Goal: Task Accomplishment & Management: Manage account settings

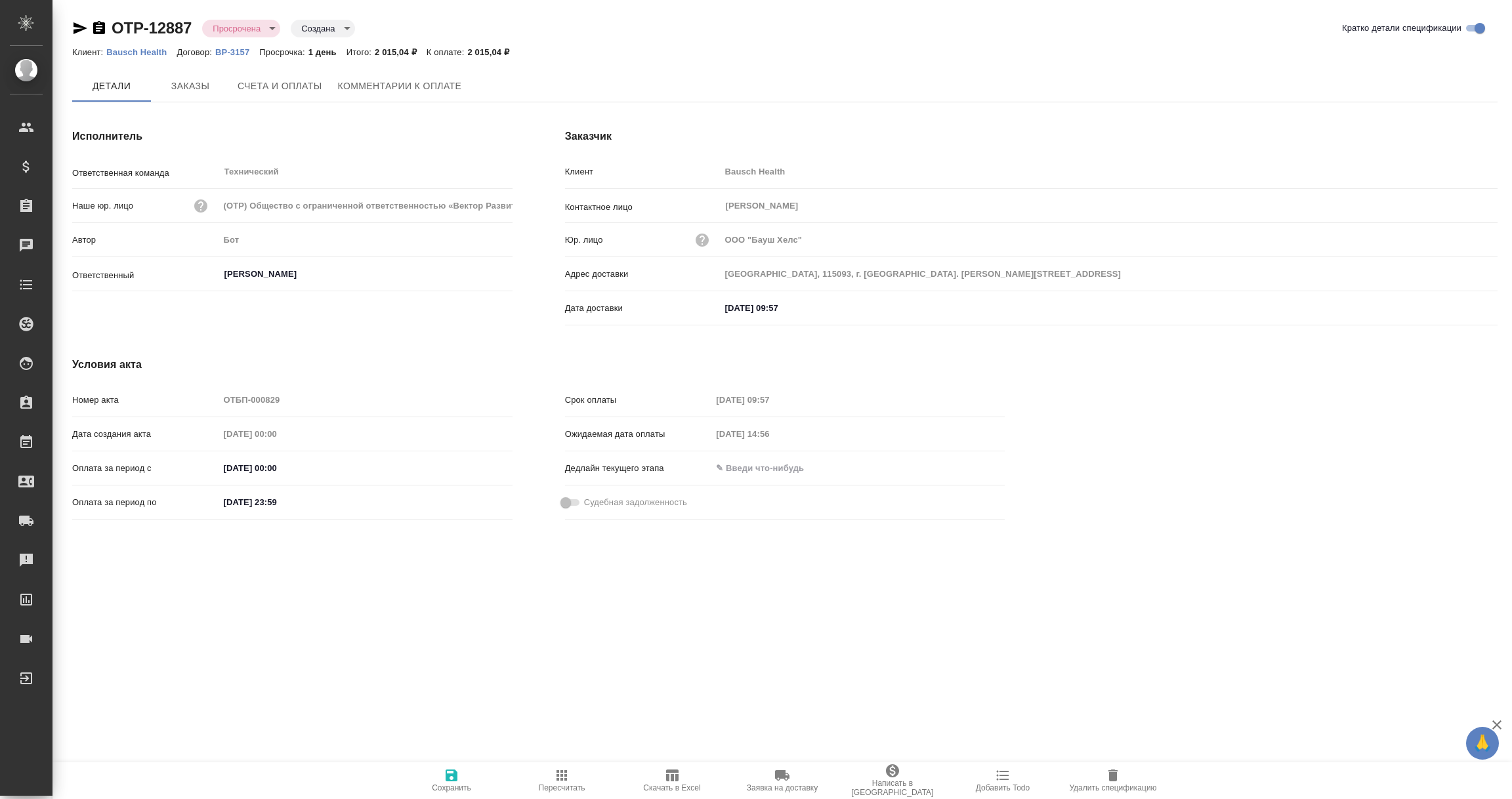
type input "[PERSON_NAME]"
type input "[GEOGRAPHIC_DATA], 115093, г. [GEOGRAPHIC_DATA]. [PERSON_NAME][STREET_ADDRESS]"
click at [293, 93] on span "Счета и оплаты" at bounding box center [280, 87] width 85 height 17
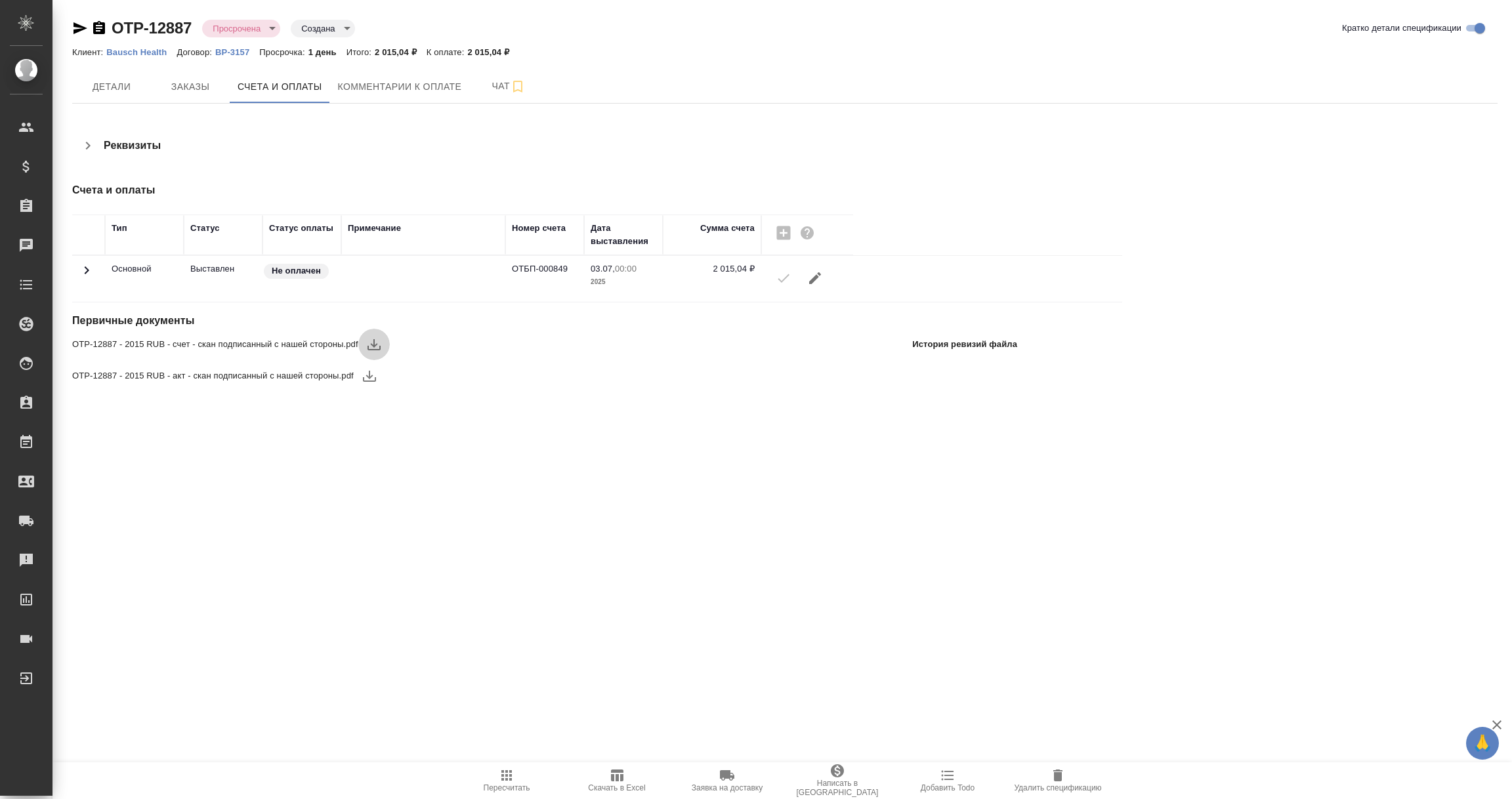
click at [371, 339] on icon "button" at bounding box center [374, 344] width 16 height 16
click at [367, 379] on icon "button" at bounding box center [369, 375] width 16 height 16
click at [113, 92] on span "Детали" at bounding box center [111, 87] width 63 height 17
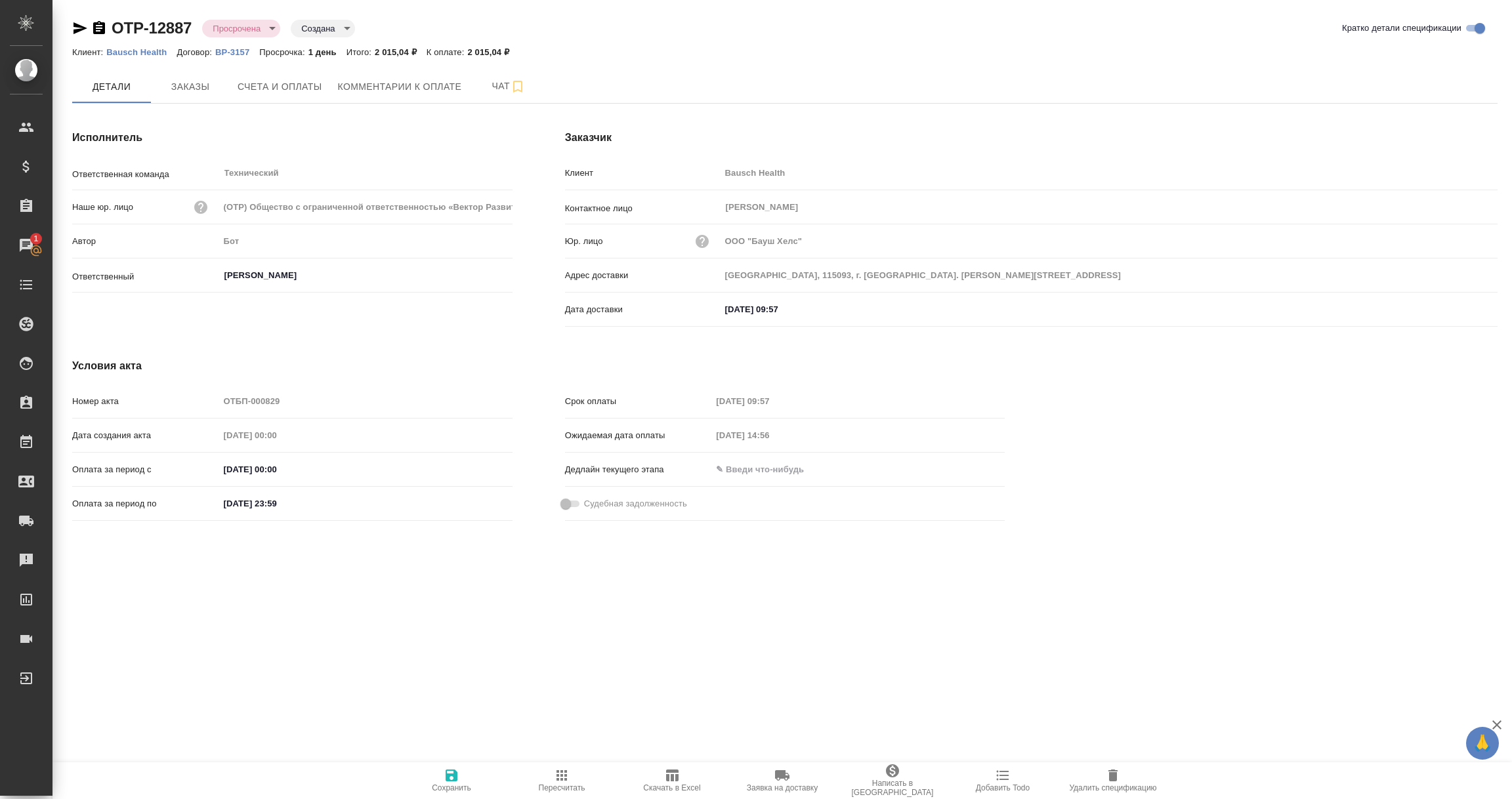
click at [153, 52] on p "Bausch Health" at bounding box center [141, 52] width 70 height 10
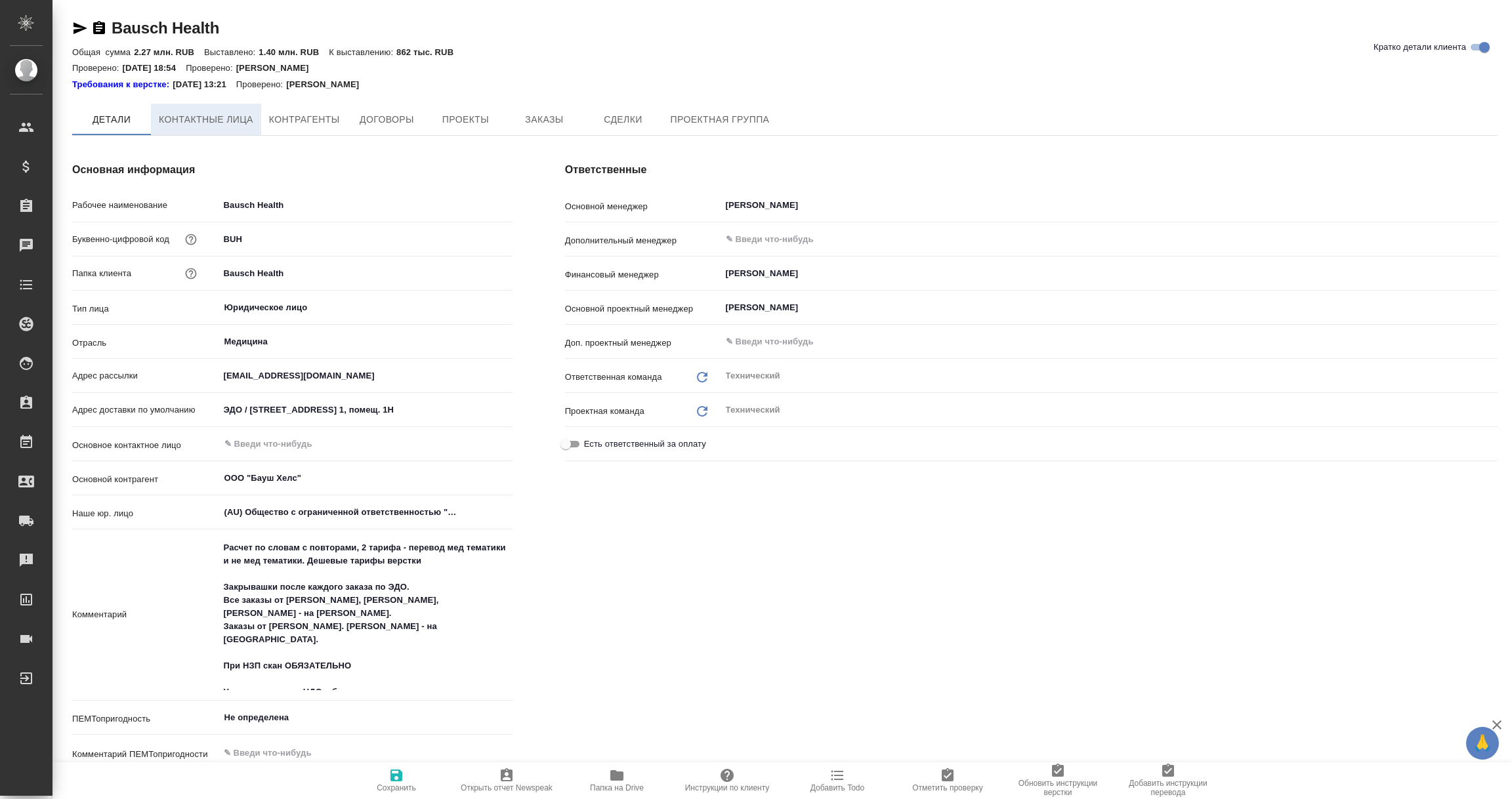
click at [200, 121] on span "Контактные лица" at bounding box center [206, 120] width 95 height 17
type textarea "x"
select select "RU"
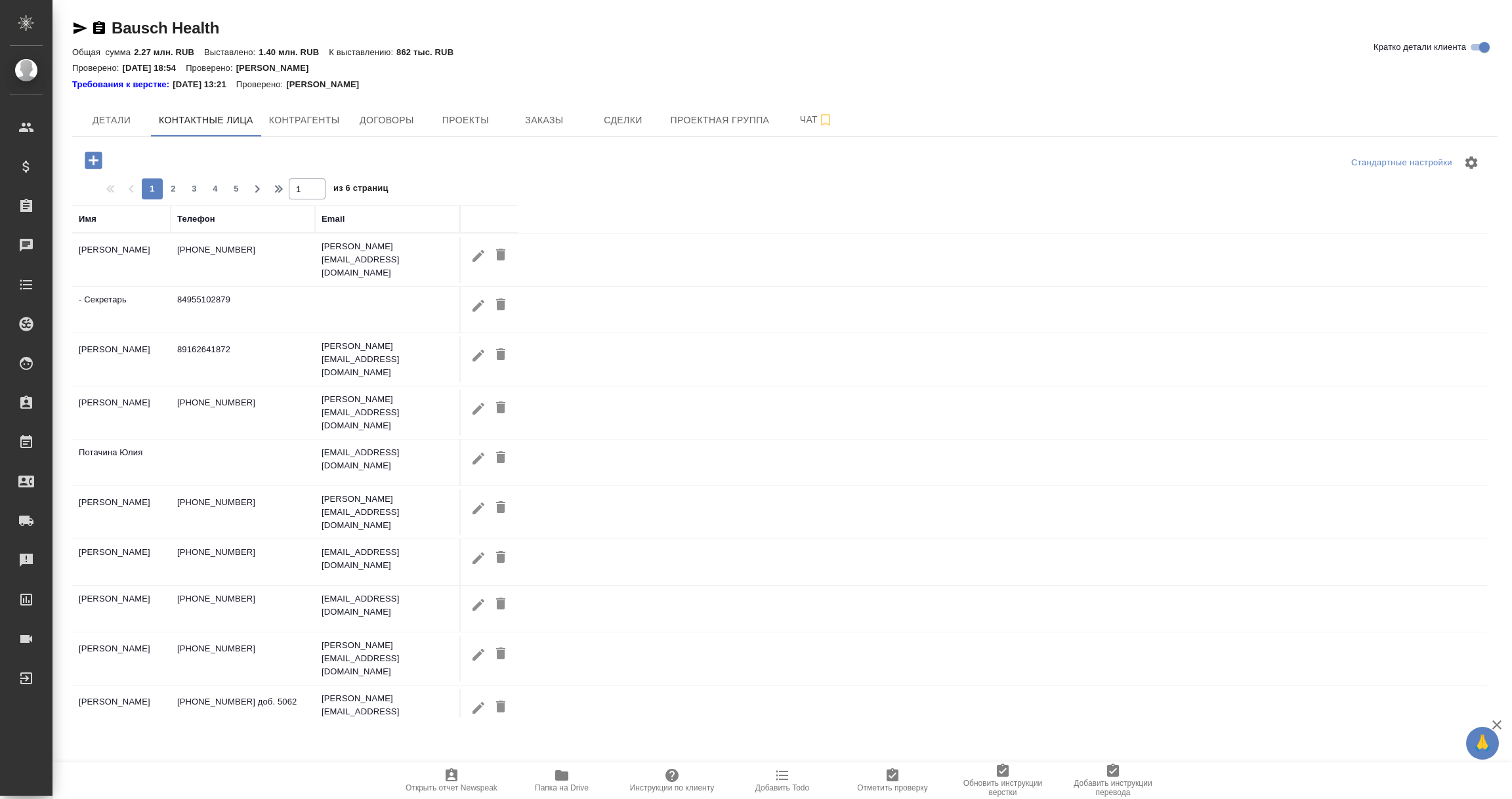
click at [472, 255] on icon "button" at bounding box center [478, 256] width 16 height 16
type input "Татьяна"
type input "Владимирова"
type textarea "Руководитель отдела качества, Россия и СНГ"
type textarea "Россия, 115093, г. Москва Ул. Павловская, д.7, стр.1"
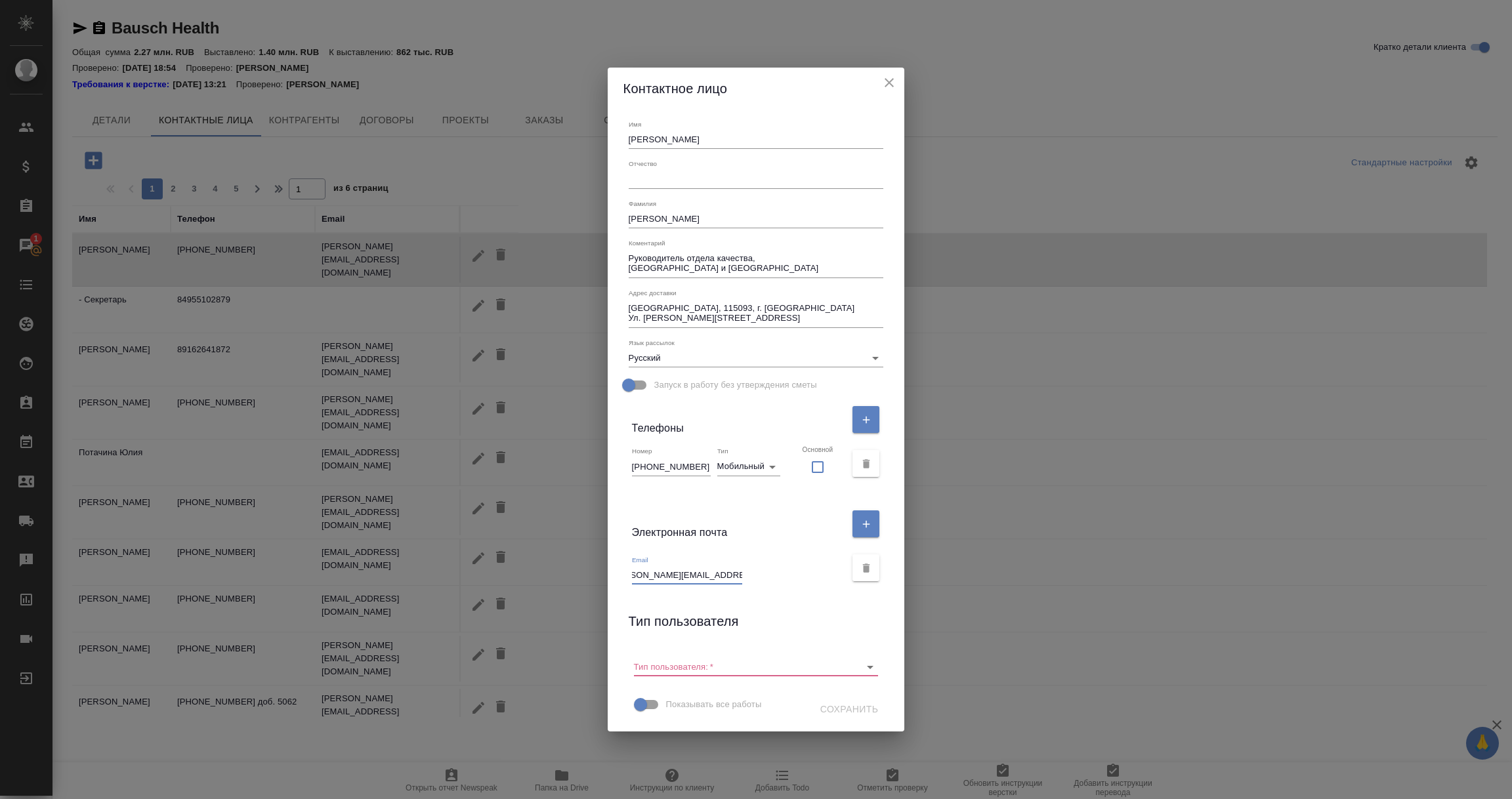
drag, startPoint x: 649, startPoint y: 573, endPoint x: 740, endPoint y: 582, distance: 91.4
click at [740, 582] on input "tatiana.vladimirova@bausch.com" at bounding box center [687, 575] width 110 height 18
click at [782, 607] on div "Имя Татьяна Отчество Фамилия Владимирова Коментарий Руководитель отдела качеств…" at bounding box center [756, 421] width 298 height 623
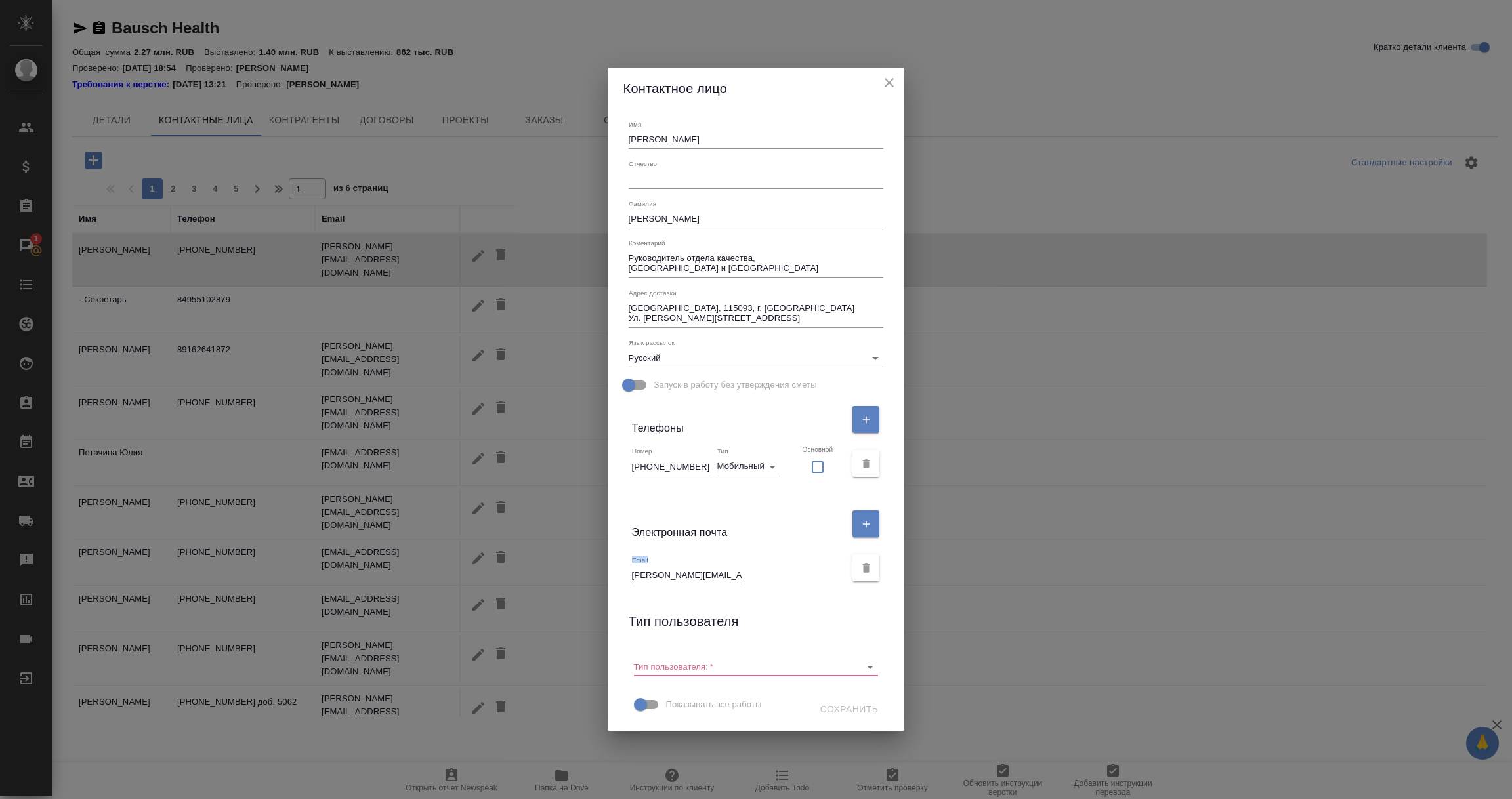
drag, startPoint x: 645, startPoint y: 577, endPoint x: 664, endPoint y: 578, distance: 19.0
click at [664, 578] on div "Email tatiana.vladimirova@bausch.com" at bounding box center [757, 568] width 266 height 44
click at [644, 575] on div "Email tatiana.vladimirova@bausch.com" at bounding box center [757, 568] width 266 height 44
drag, startPoint x: 648, startPoint y: 574, endPoint x: 804, endPoint y: 595, distance: 157.4
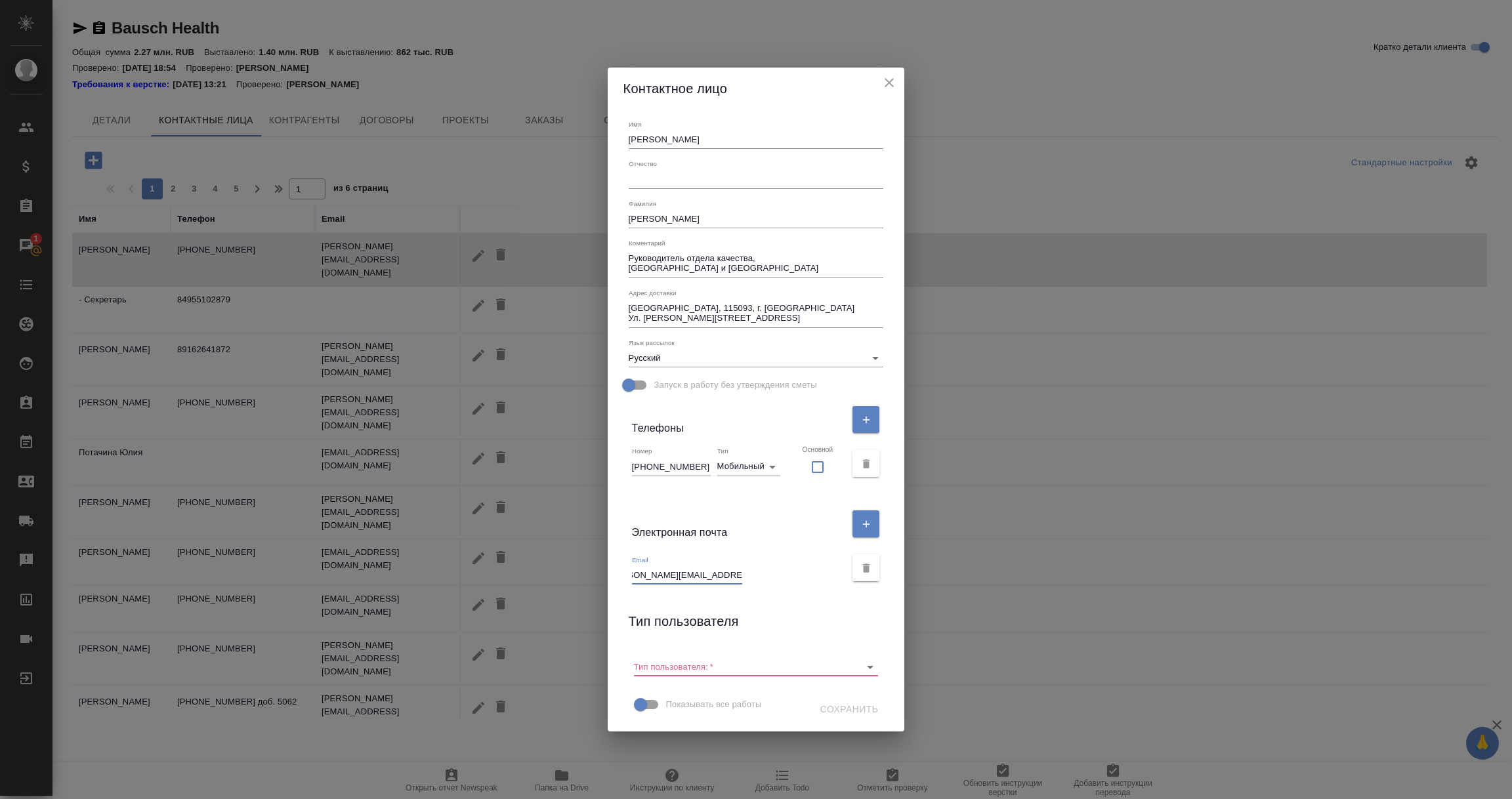
click at [804, 595] on div "Имя Татьяна Отчество Фамилия Владимирова Коментарий Руководитель отдела качеств…" at bounding box center [756, 421] width 298 height 623
click at [881, 77] on icon "close" at bounding box center [889, 82] width 16 height 16
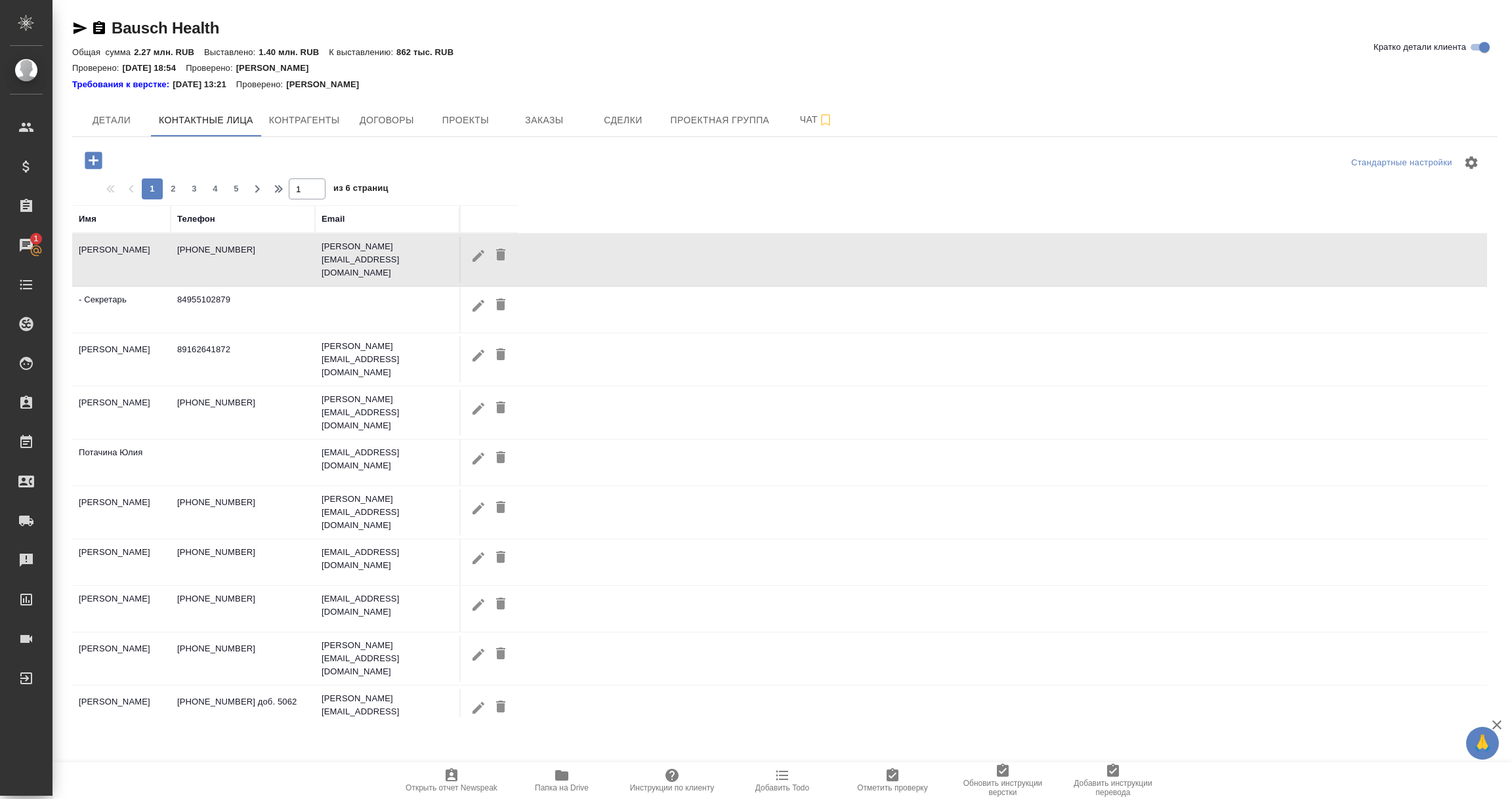
click at [88, 220] on div "Имя" at bounding box center [87, 219] width 17 height 13
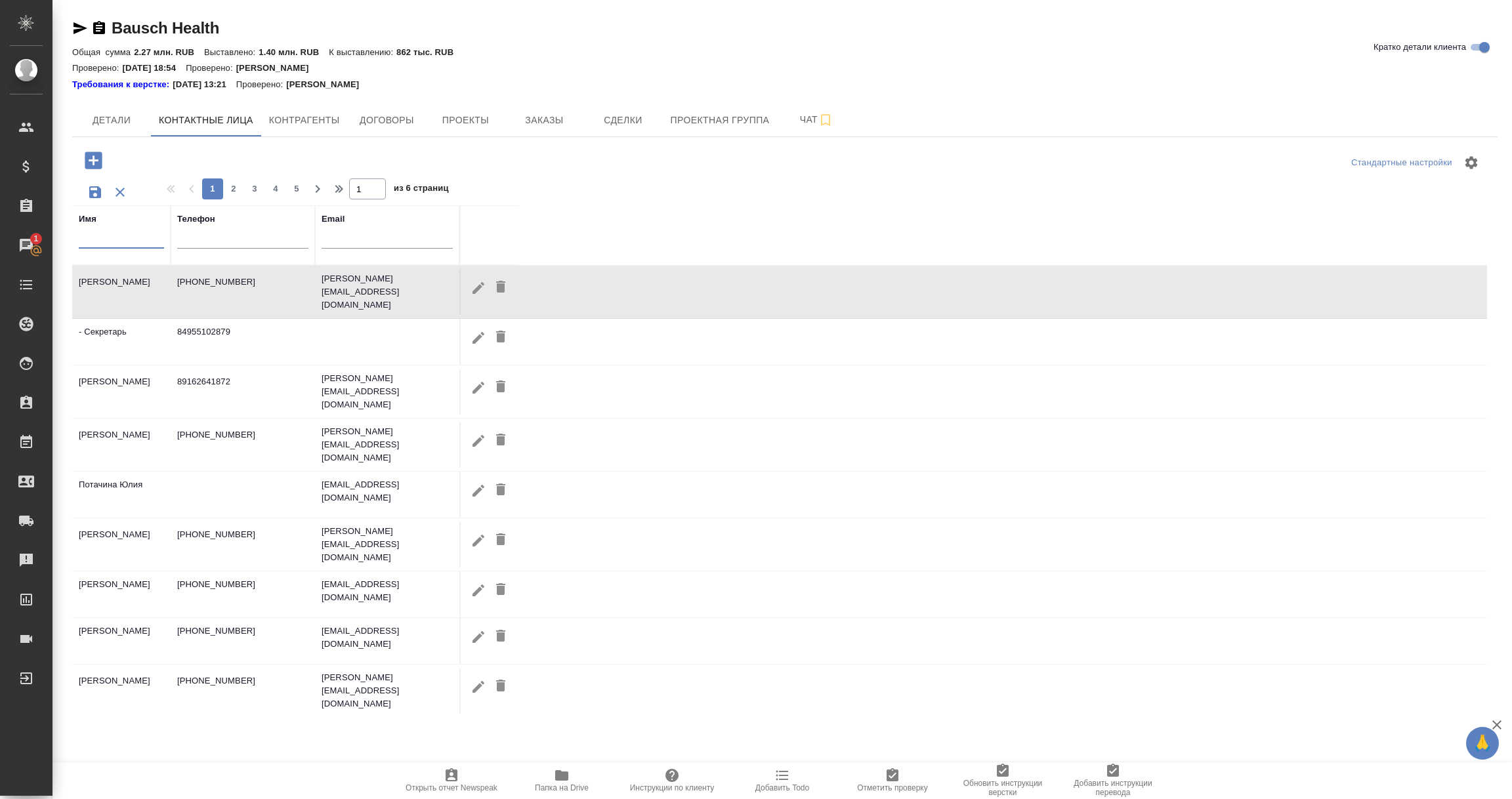
click at [92, 247] on input "text" at bounding box center [121, 240] width 85 height 17
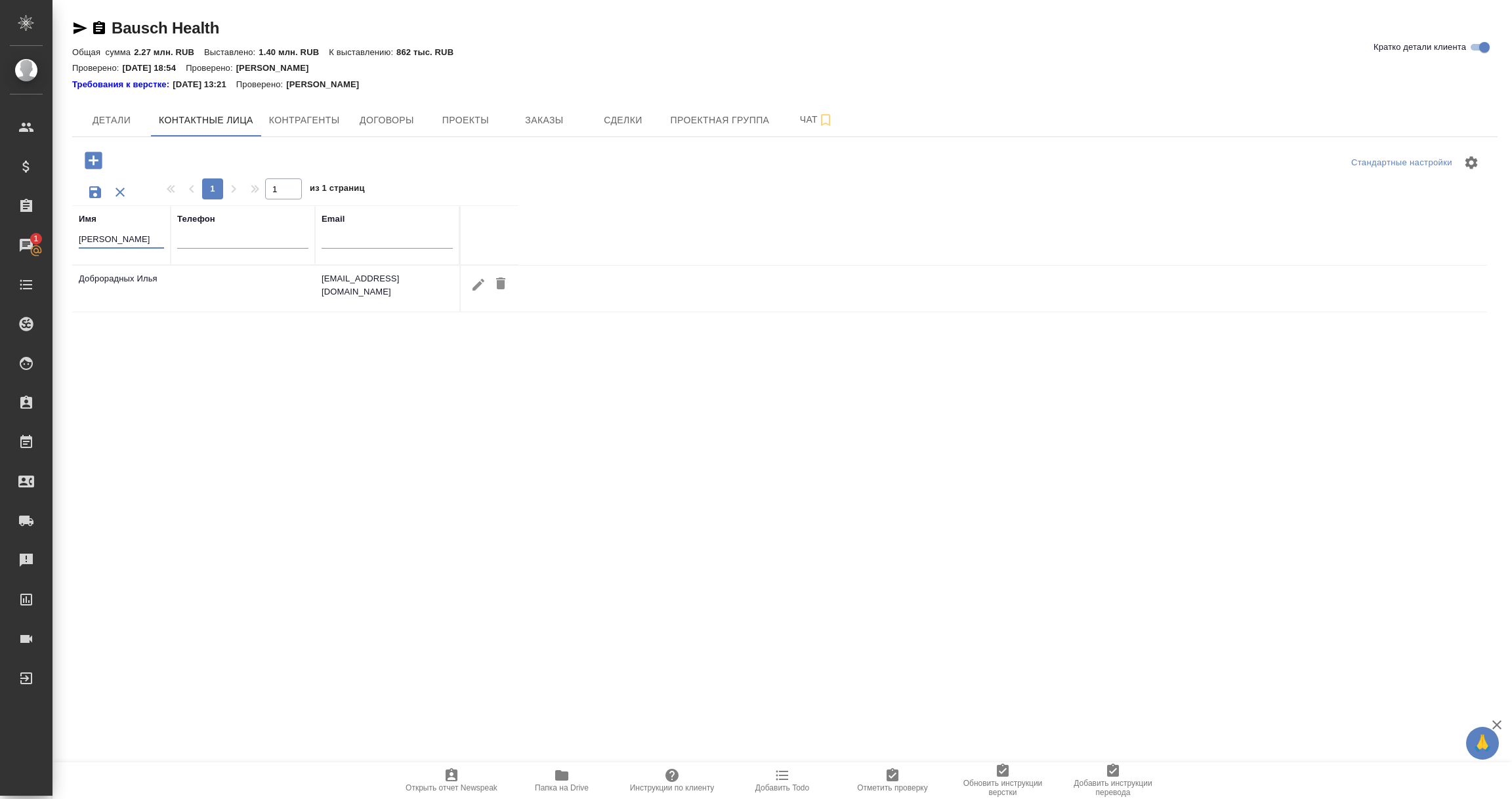
type input "илья"
click at [482, 283] on icon "button" at bounding box center [478, 285] width 16 height 16
type input "Илья"
type input "Доброрадных"
type input "ilya.dobroradnykh@bausch.com"
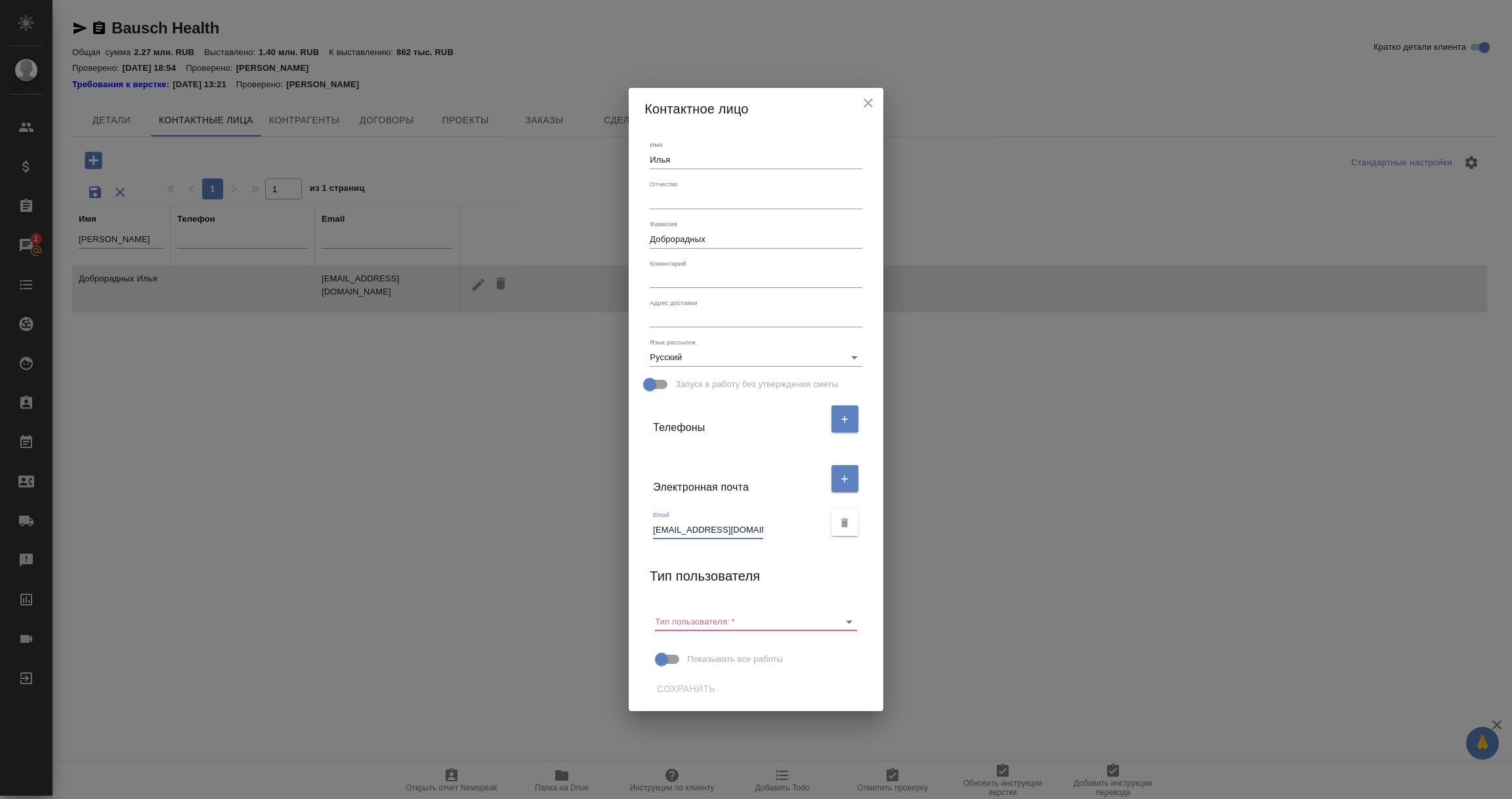
scroll to position [0, 20]
drag, startPoint x: 653, startPoint y: 530, endPoint x: 807, endPoint y: 541, distance: 154.4
click at [807, 541] on div "Email ilya.dobroradnykh@bausch.com" at bounding box center [755, 522] width 222 height 44
click at [746, 495] on div "Электронная почта" at bounding box center [755, 479] width 222 height 44
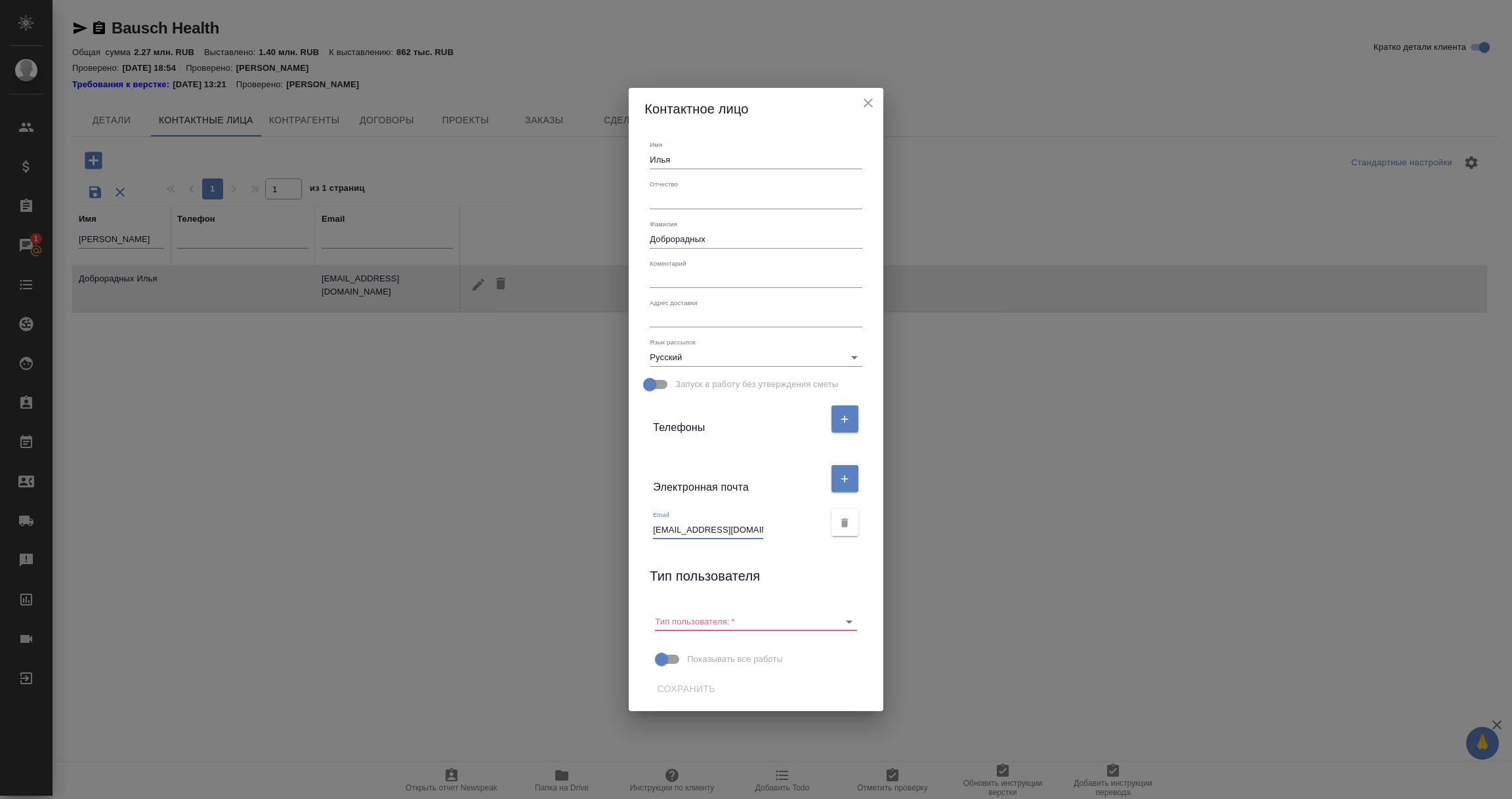
scroll to position [0, 20]
drag, startPoint x: 652, startPoint y: 529, endPoint x: 942, endPoint y: 569, distance: 292.7
click at [942, 569] on div "Контактное лицо Имя Илья Отчество Фамилия Доброрадных Коментарий x Адрес достав…" at bounding box center [756, 399] width 1512 height 799
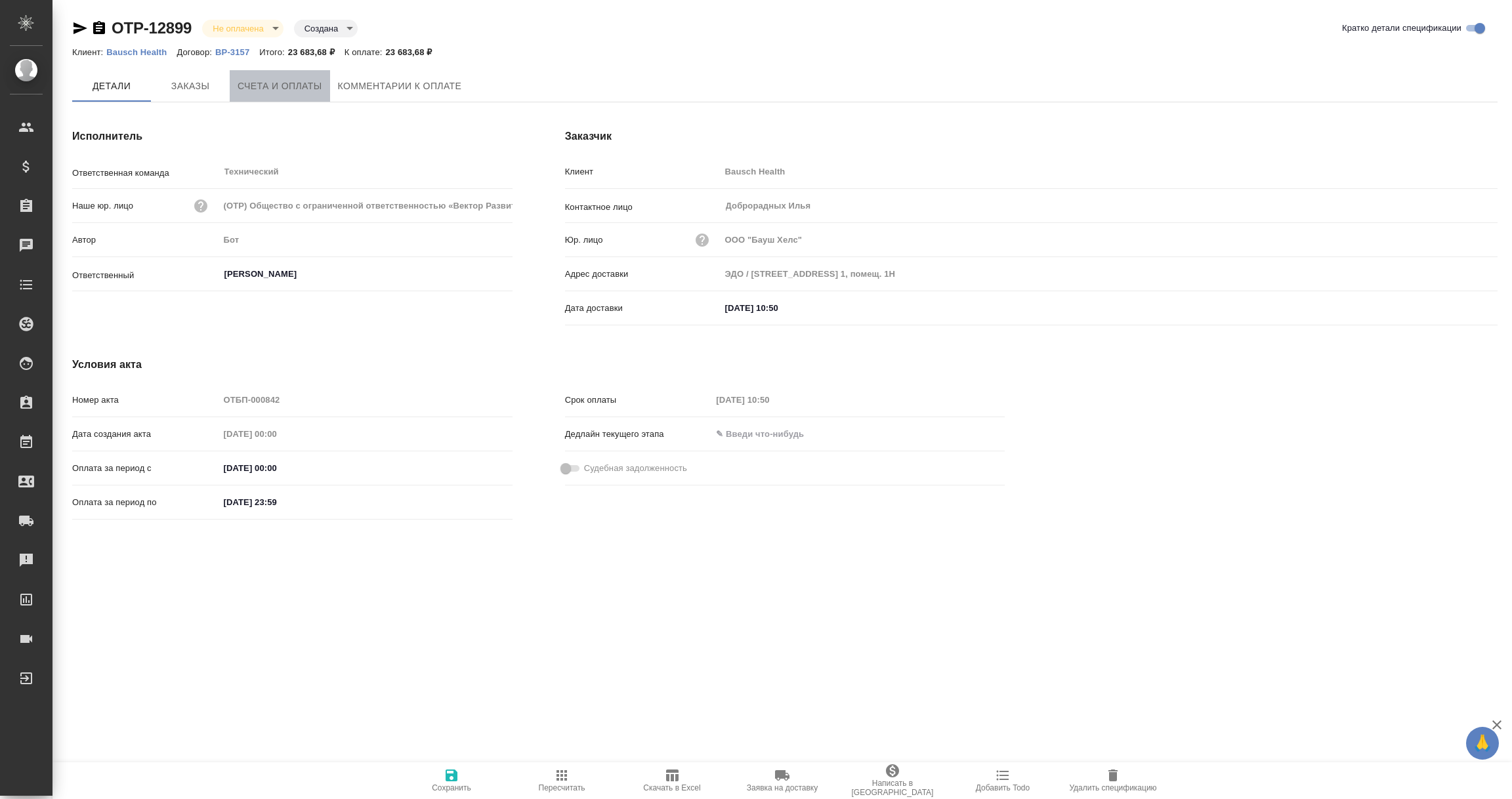
click at [300, 93] on span "Счета и оплаты" at bounding box center [280, 86] width 85 height 17
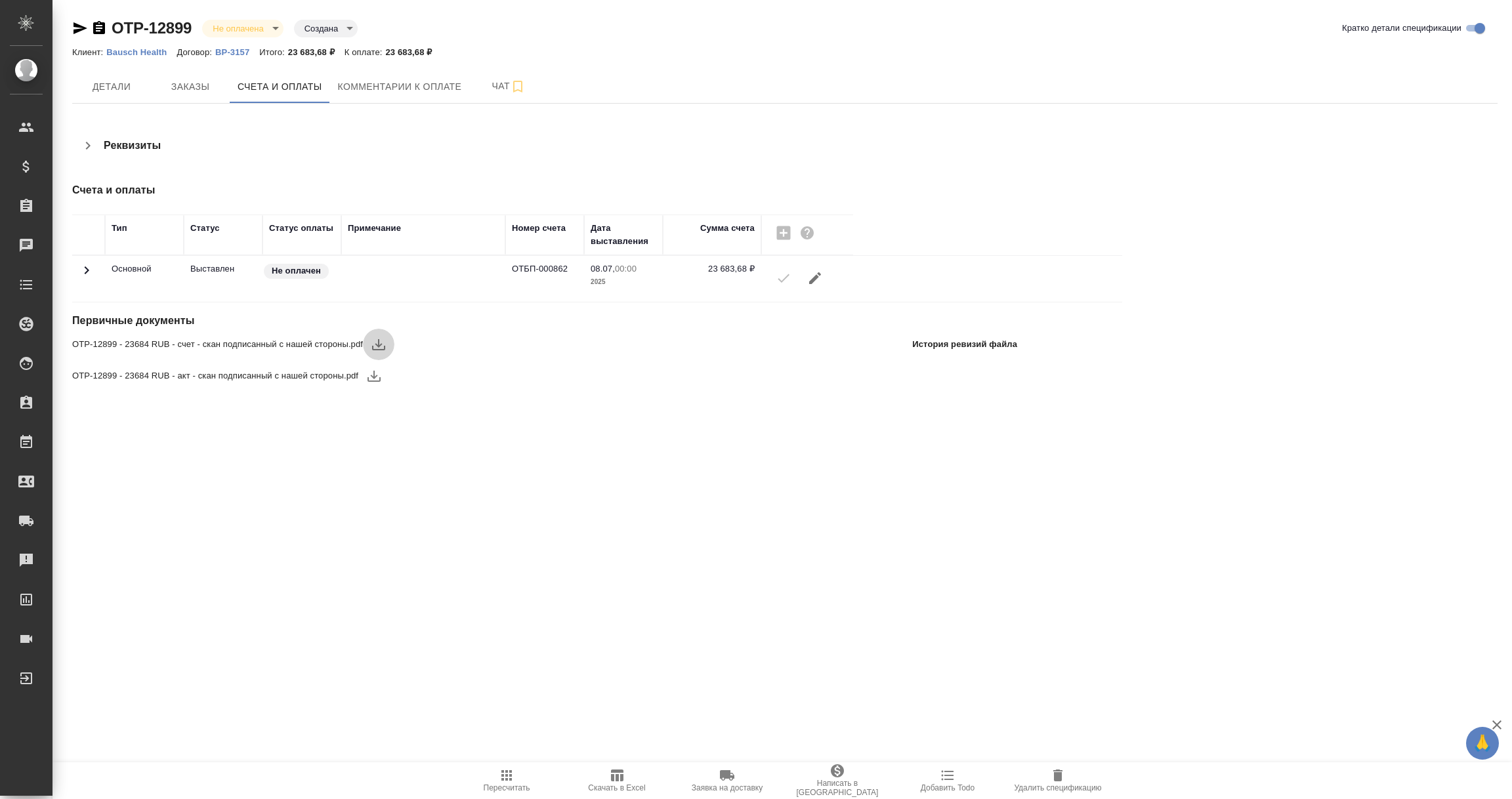
click at [376, 341] on icon "button" at bounding box center [378, 344] width 16 height 16
click at [373, 378] on icon "button" at bounding box center [374, 376] width 13 height 11
click at [186, 81] on span "Заказы" at bounding box center [190, 87] width 63 height 17
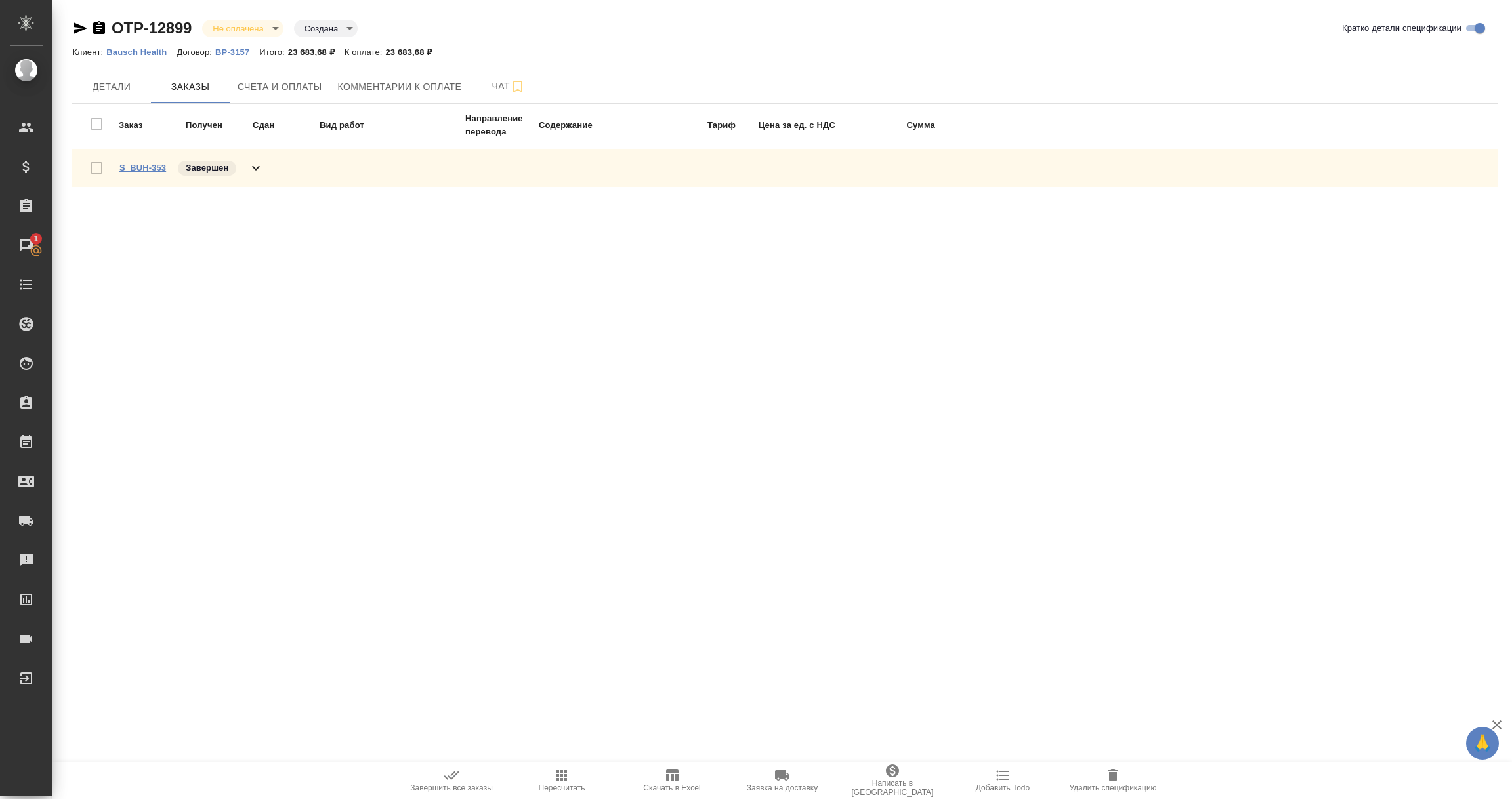
click at [152, 164] on link "S_BUH-353" at bounding box center [142, 168] width 47 height 10
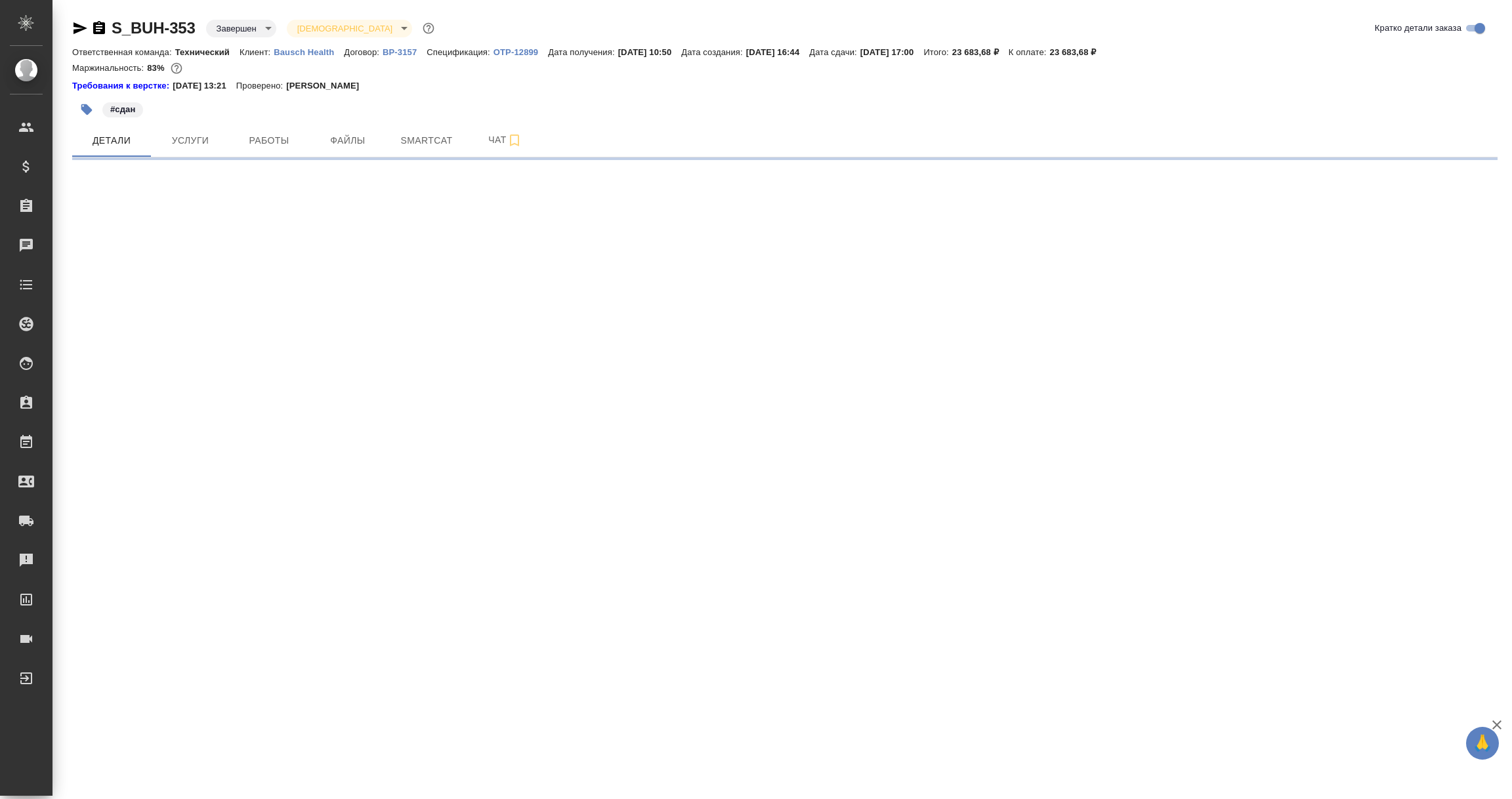
select select "RU"
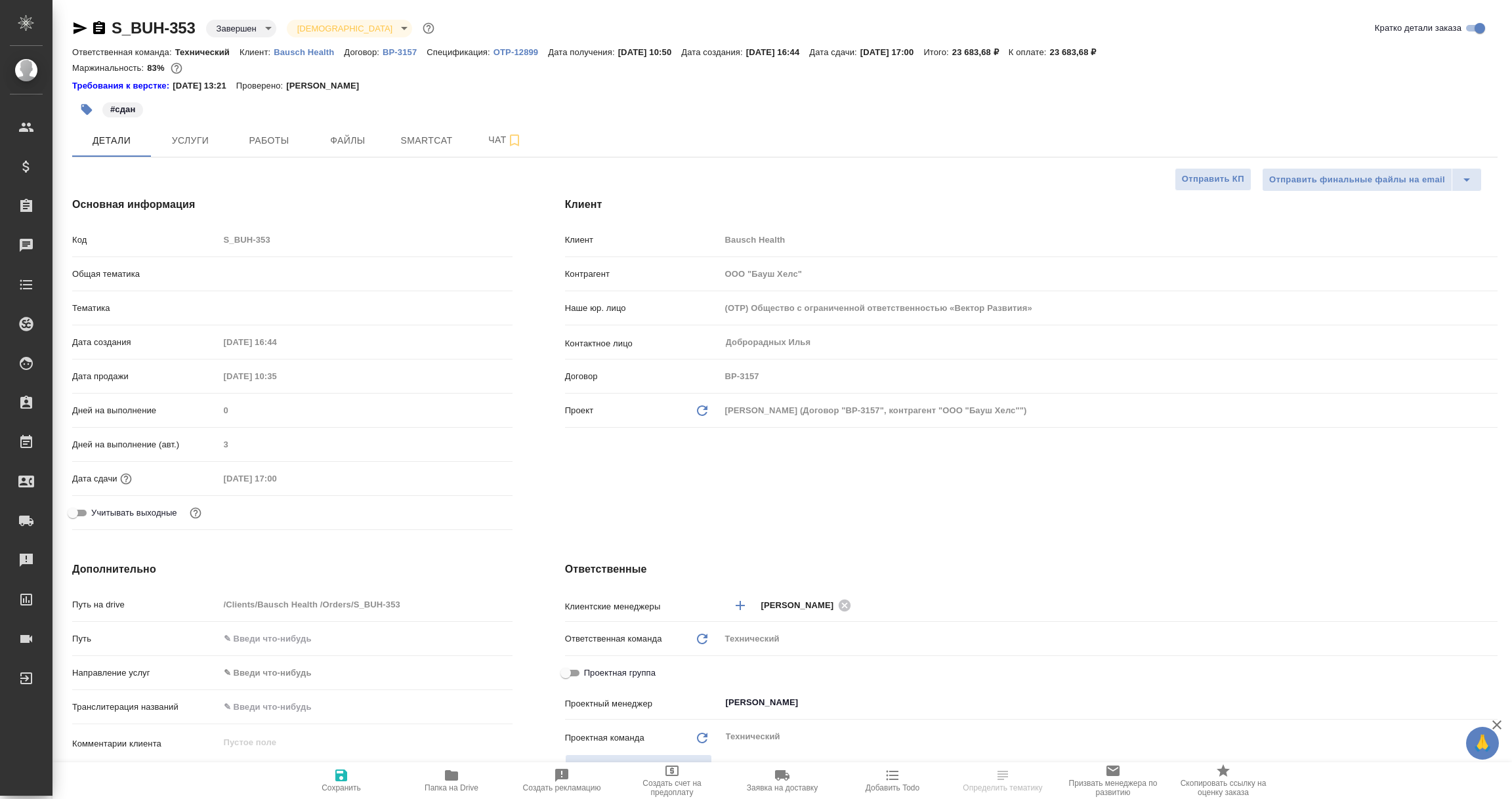
type textarea "x"
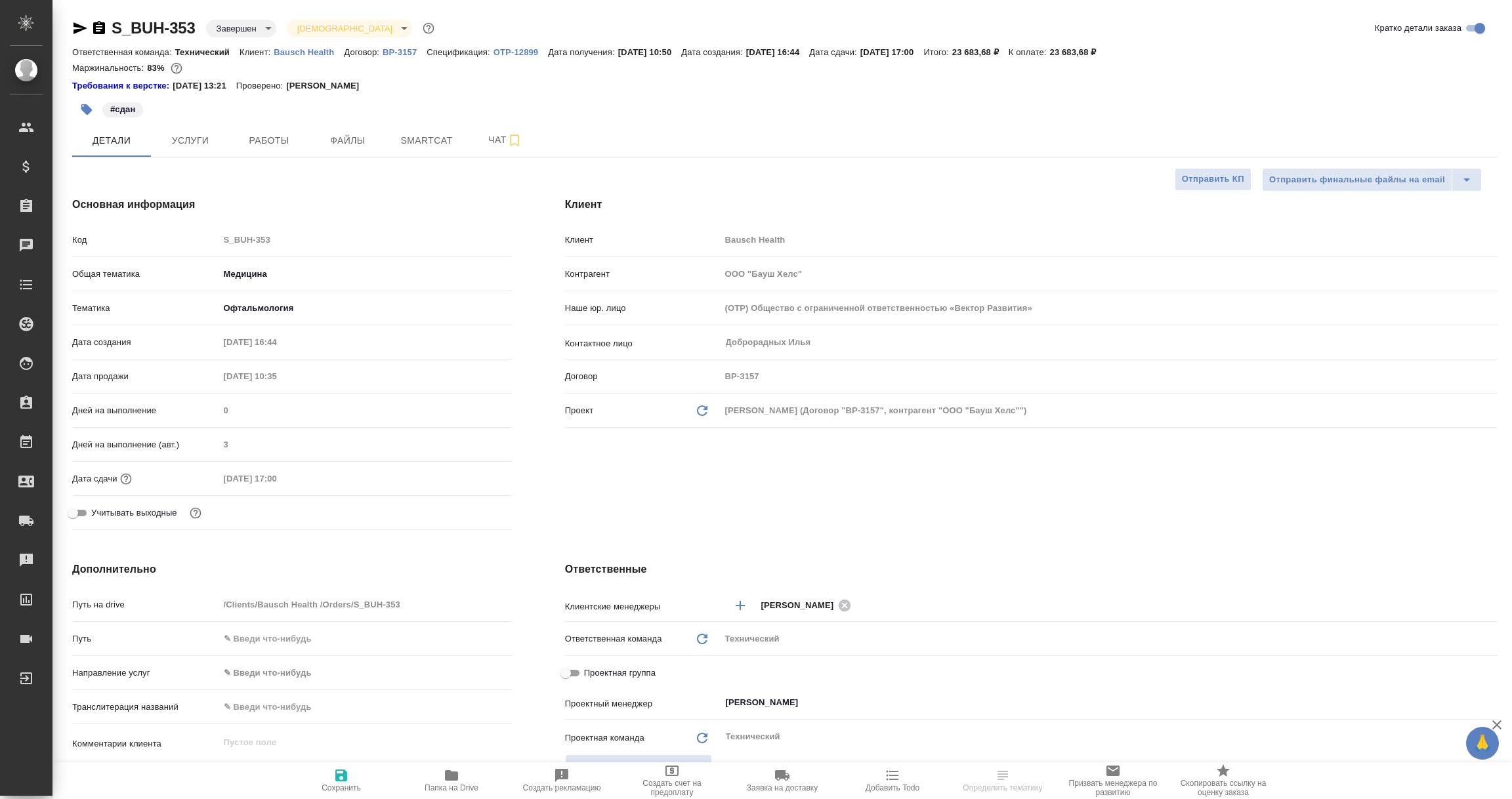
type textarea "x"
click at [449, 776] on icon "button" at bounding box center [452, 775] width 13 height 10
select select "RU"
type textarea "x"
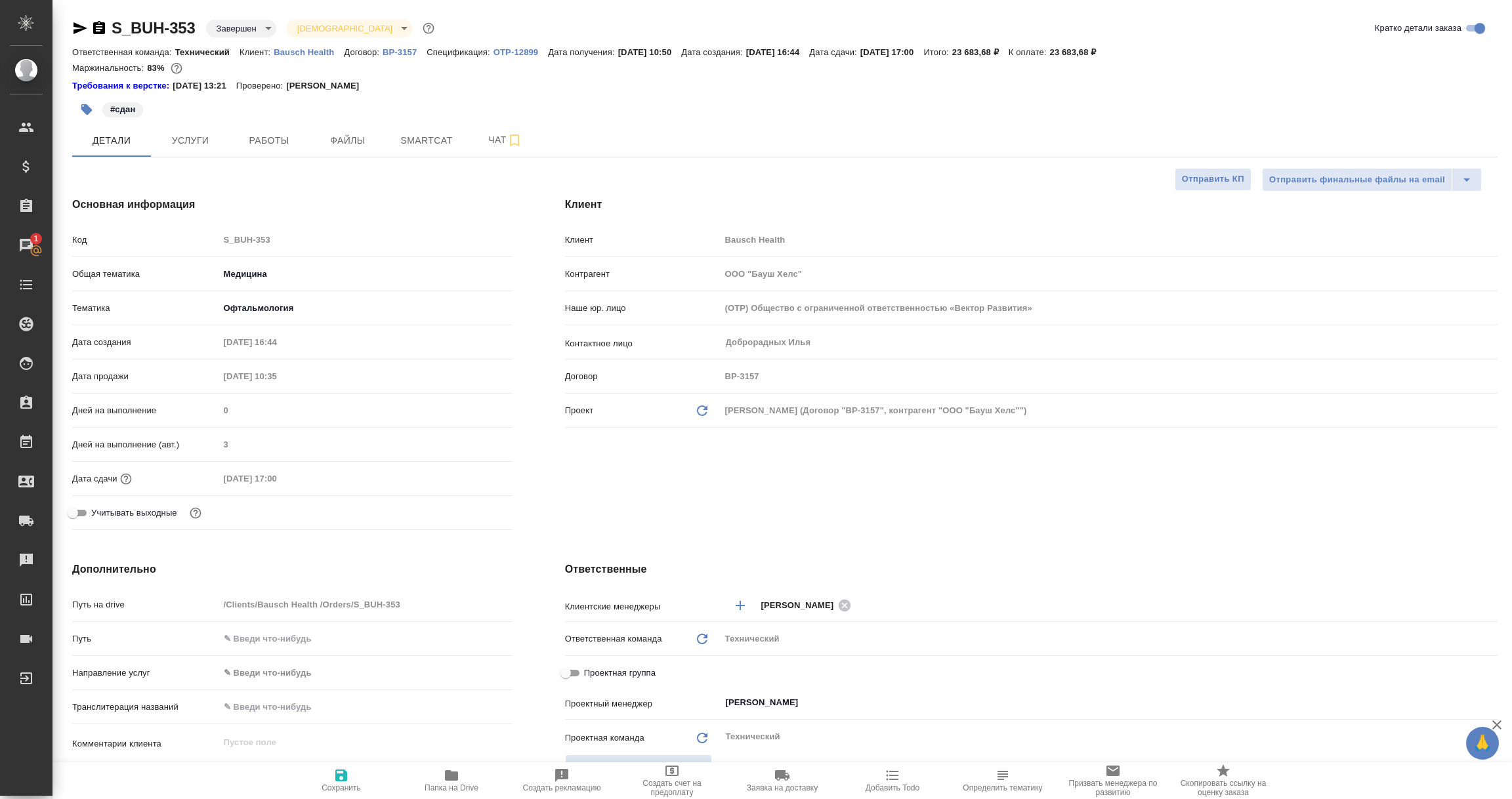
type textarea "x"
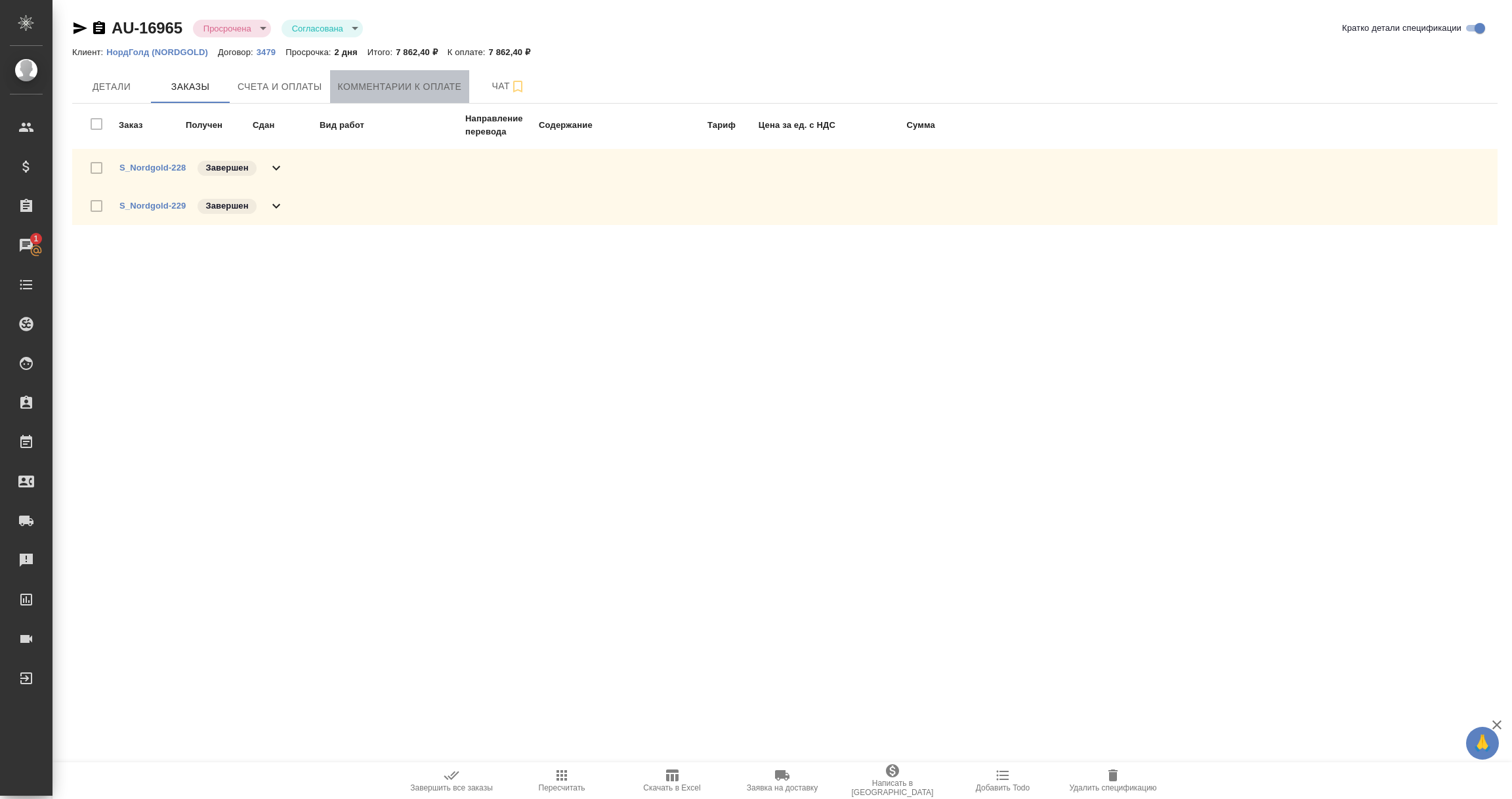
click at [411, 88] on span "Комментарии к оплате" at bounding box center [400, 87] width 124 height 17
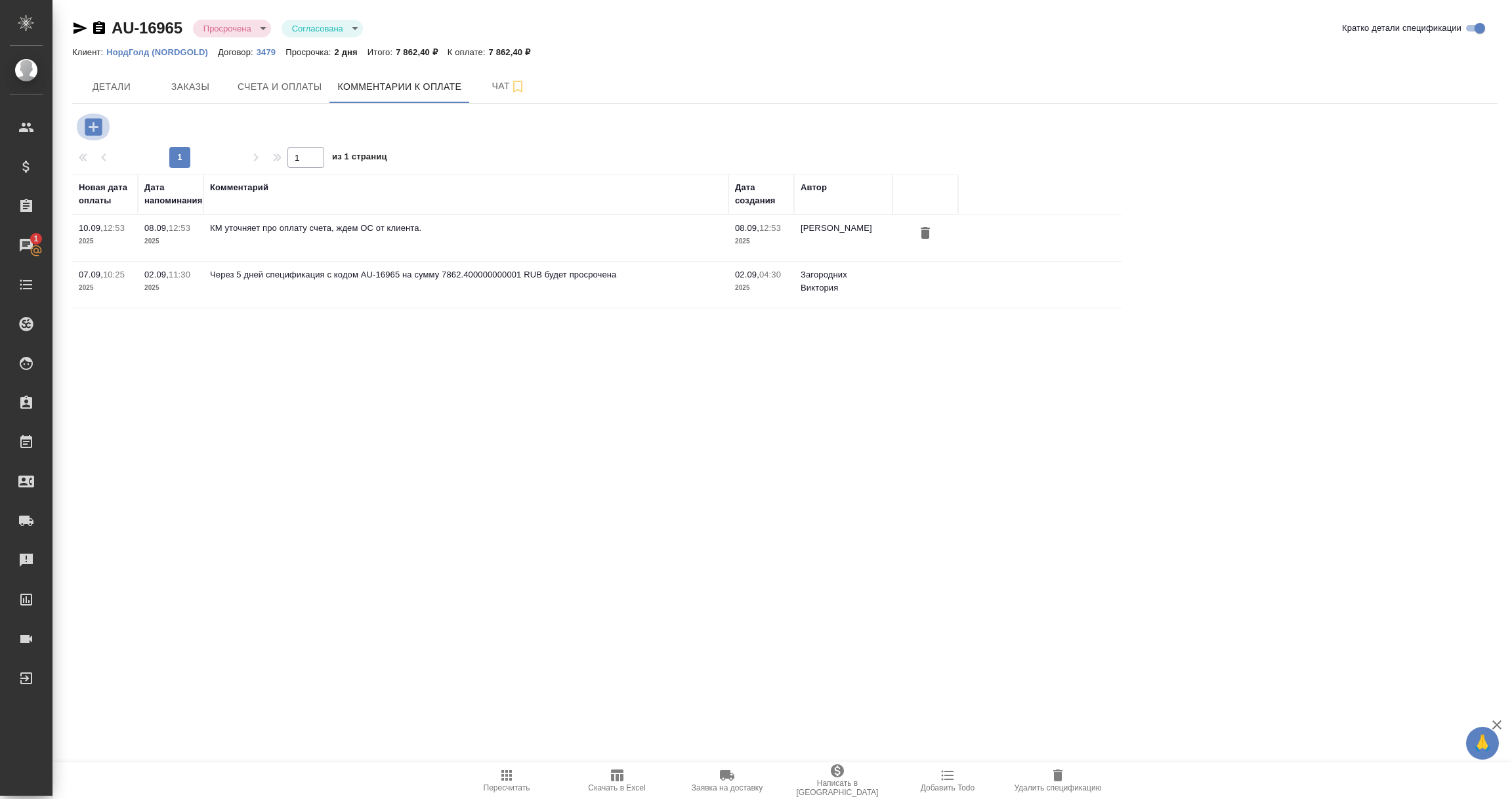
click at [91, 124] on icon "button" at bounding box center [93, 127] width 17 height 17
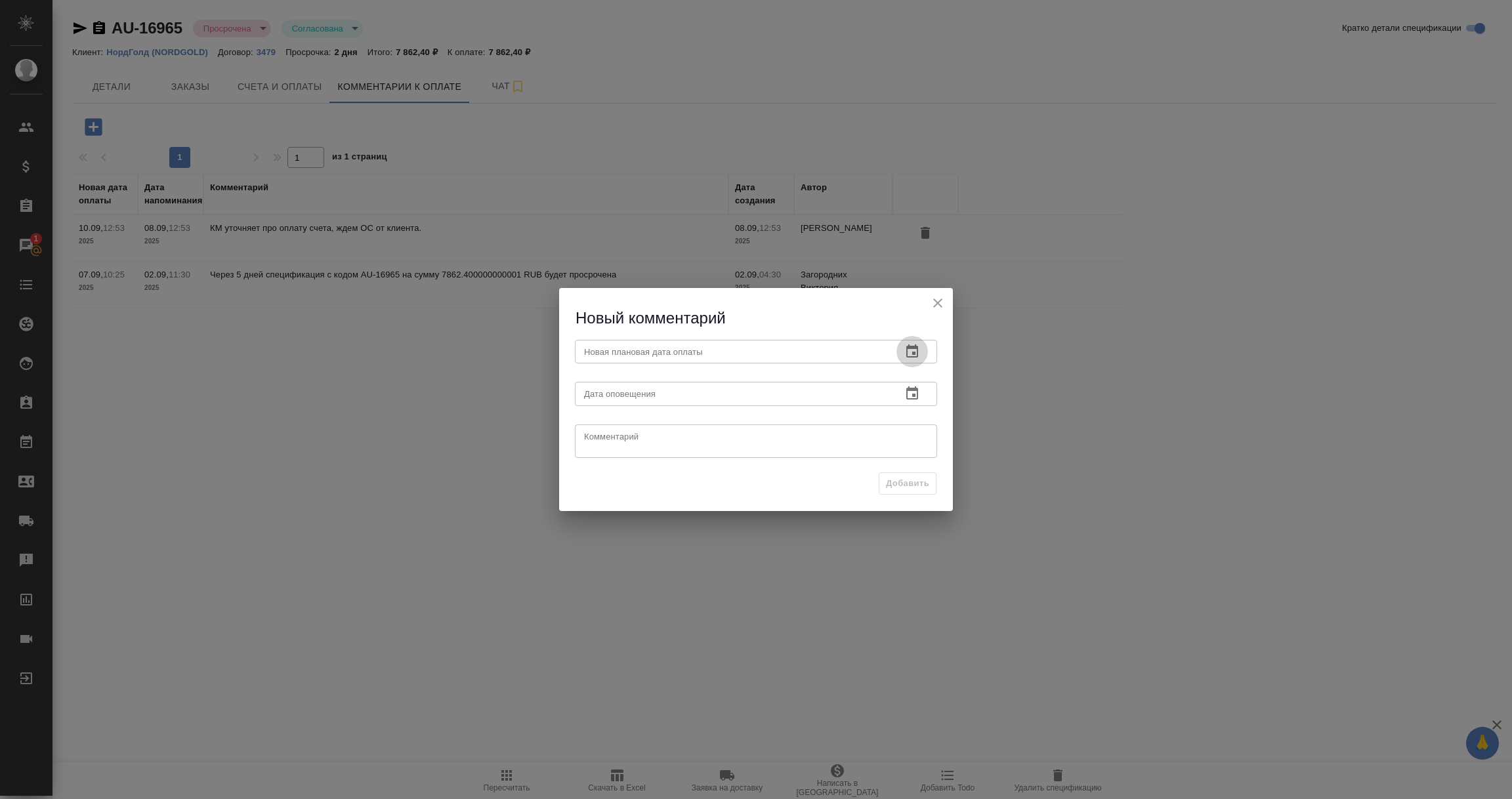
click at [914, 348] on icon "button" at bounding box center [912, 351] width 12 height 13
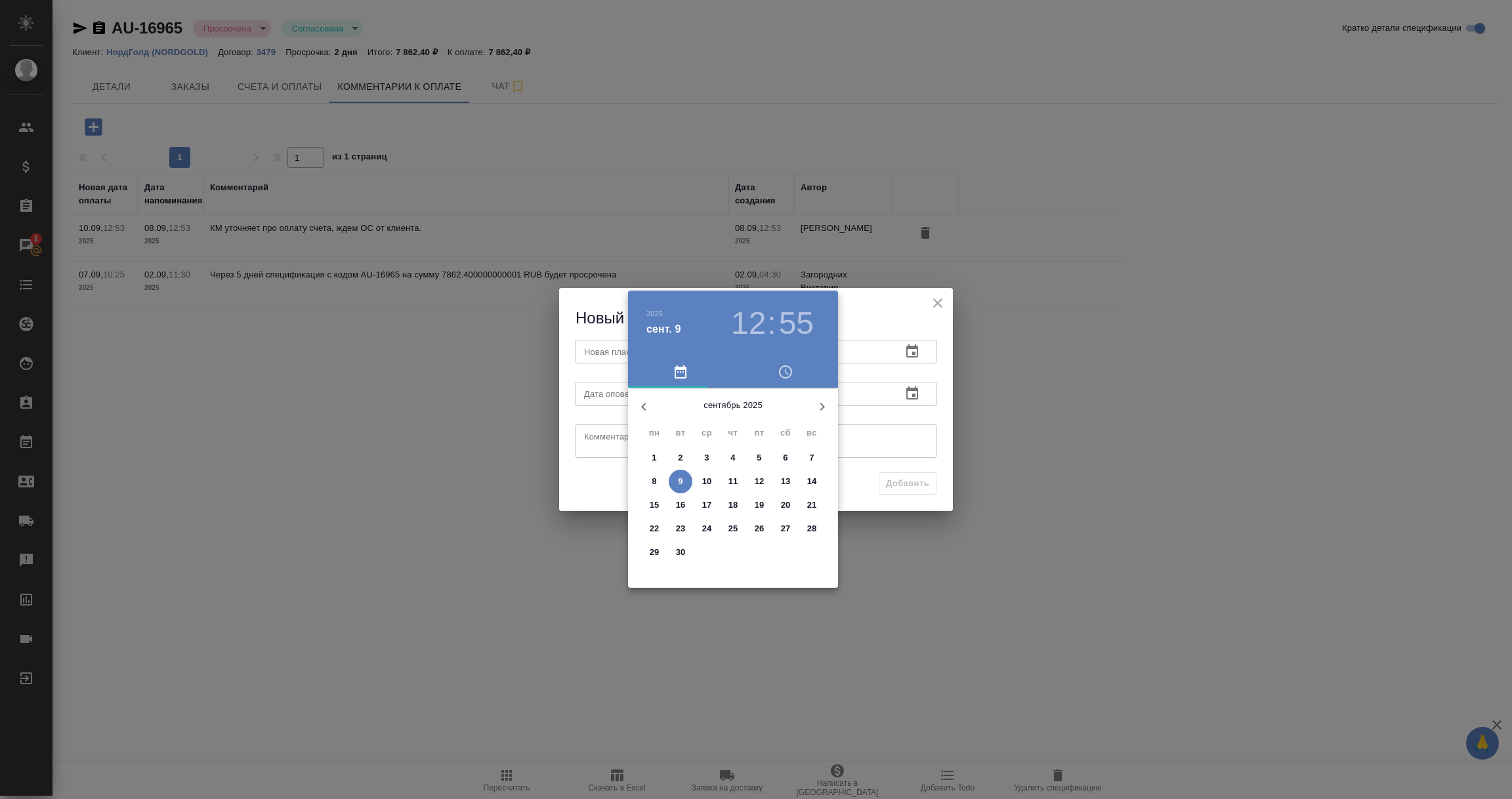
click at [734, 506] on p "18" at bounding box center [734, 505] width 10 height 13
type input "[DATE] 12:55"
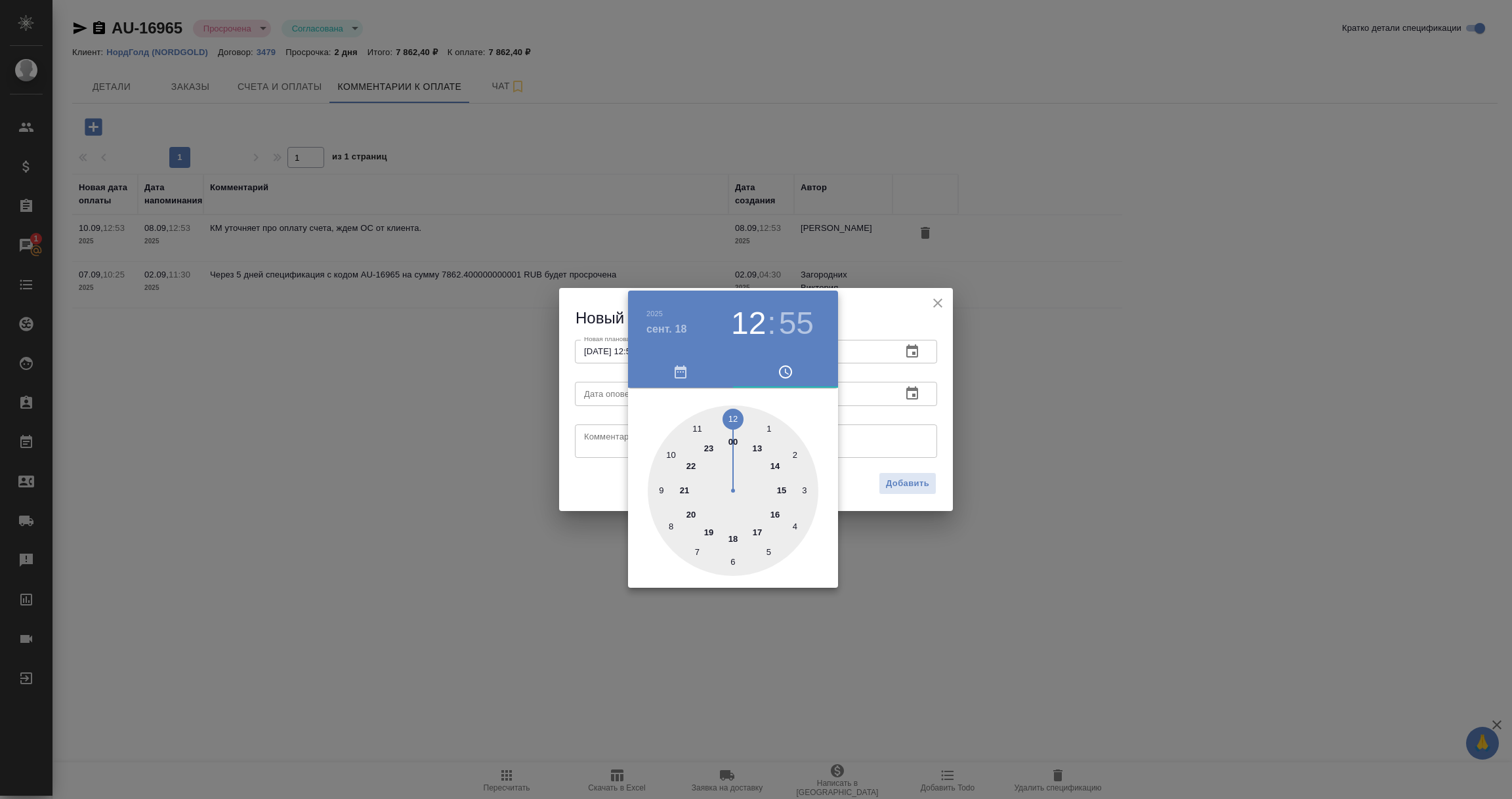
click at [899, 436] on div at bounding box center [756, 399] width 1512 height 799
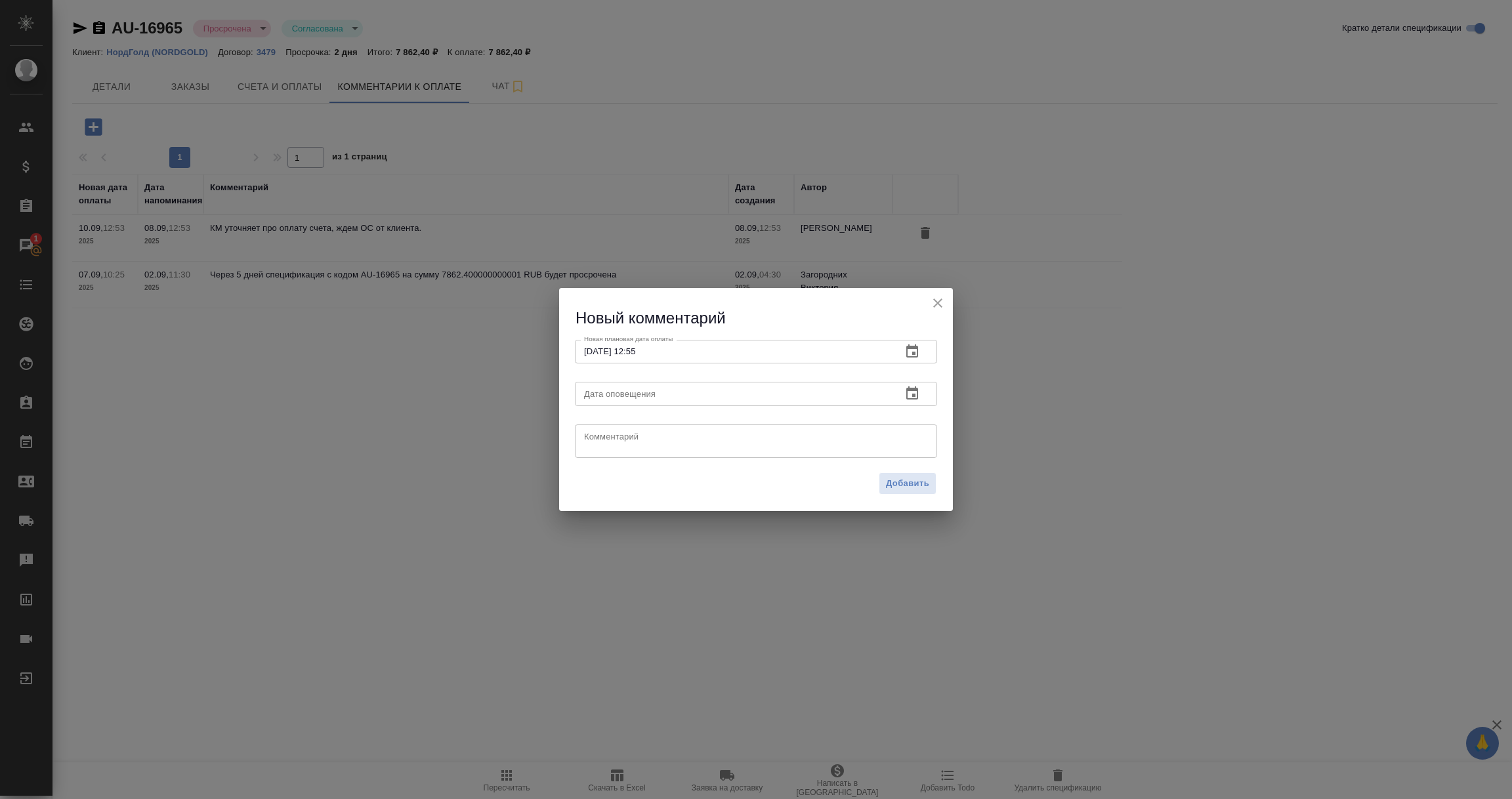
click at [913, 392] on icon "button" at bounding box center [912, 394] width 16 height 16
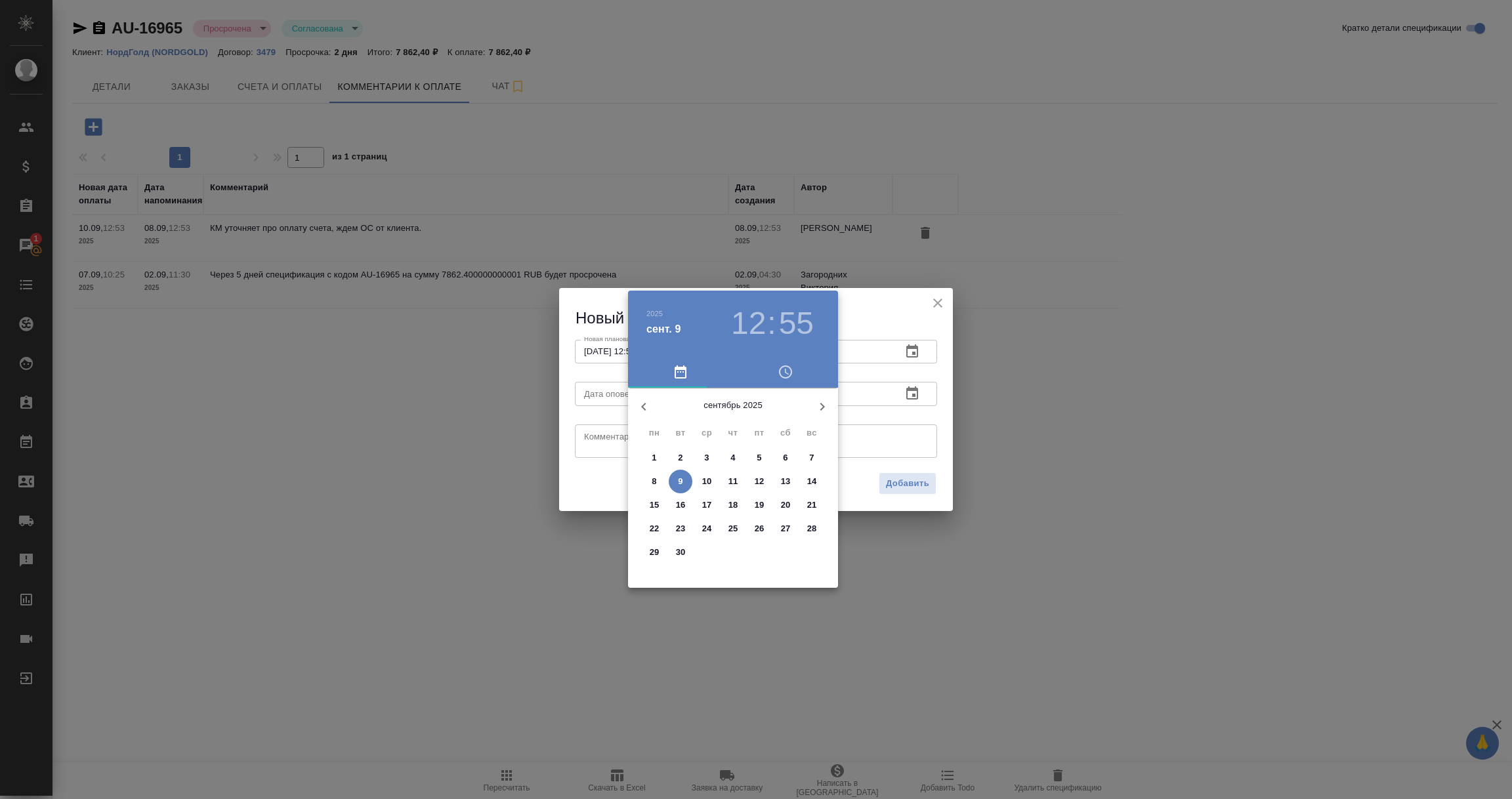
click at [683, 481] on p "9" at bounding box center [680, 481] width 5 height 13
type input "09.09.2025 12:55"
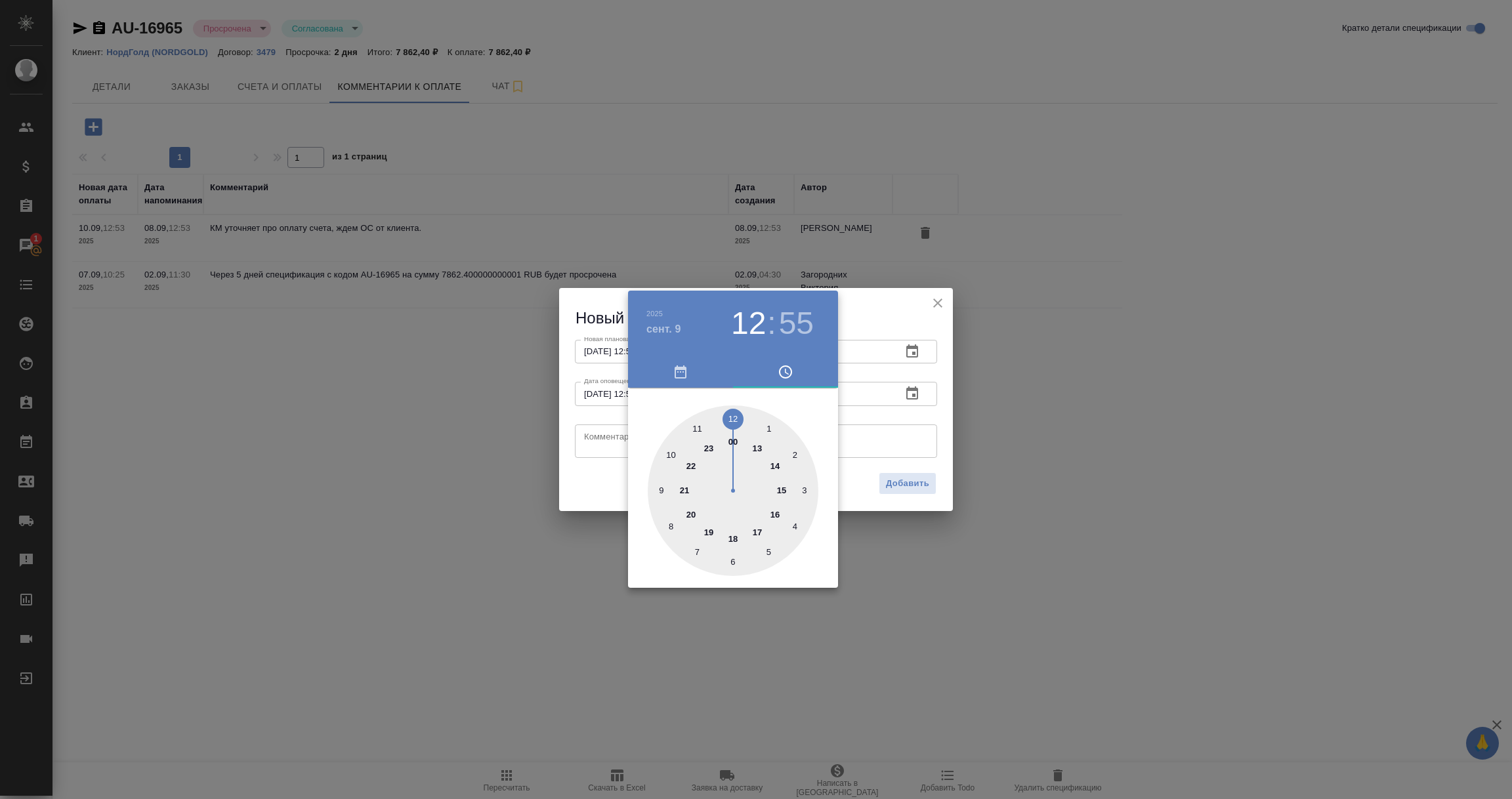
click at [603, 442] on div at bounding box center [756, 399] width 1512 height 799
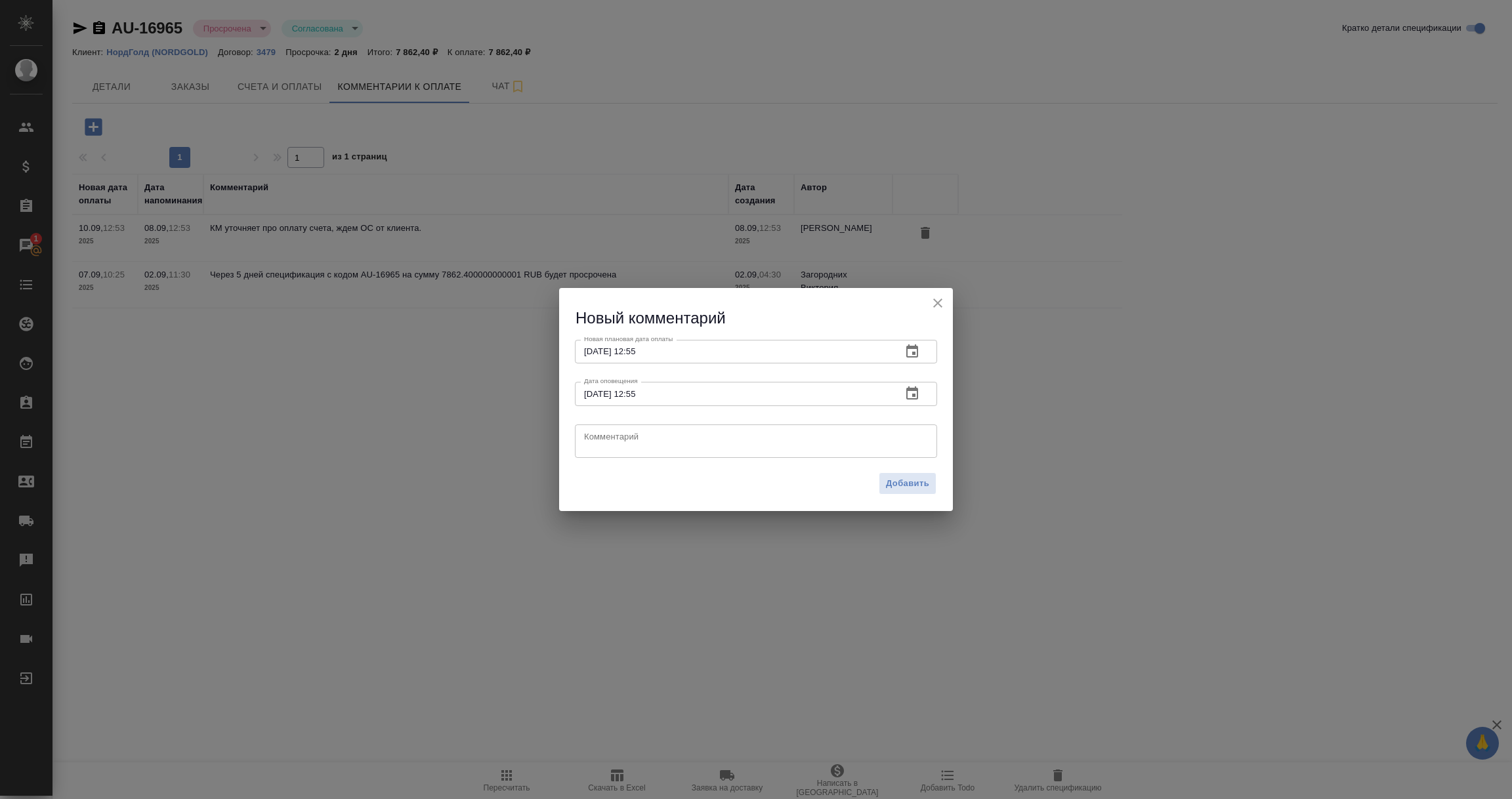
click at [603, 442] on textarea at bounding box center [756, 441] width 344 height 20
paste textarea "17.09 будет оплата"
type textarea "КЛИЕНТ: 17.09 будет оплата"
click at [891, 486] on span "Добавить" at bounding box center [908, 484] width 43 height 15
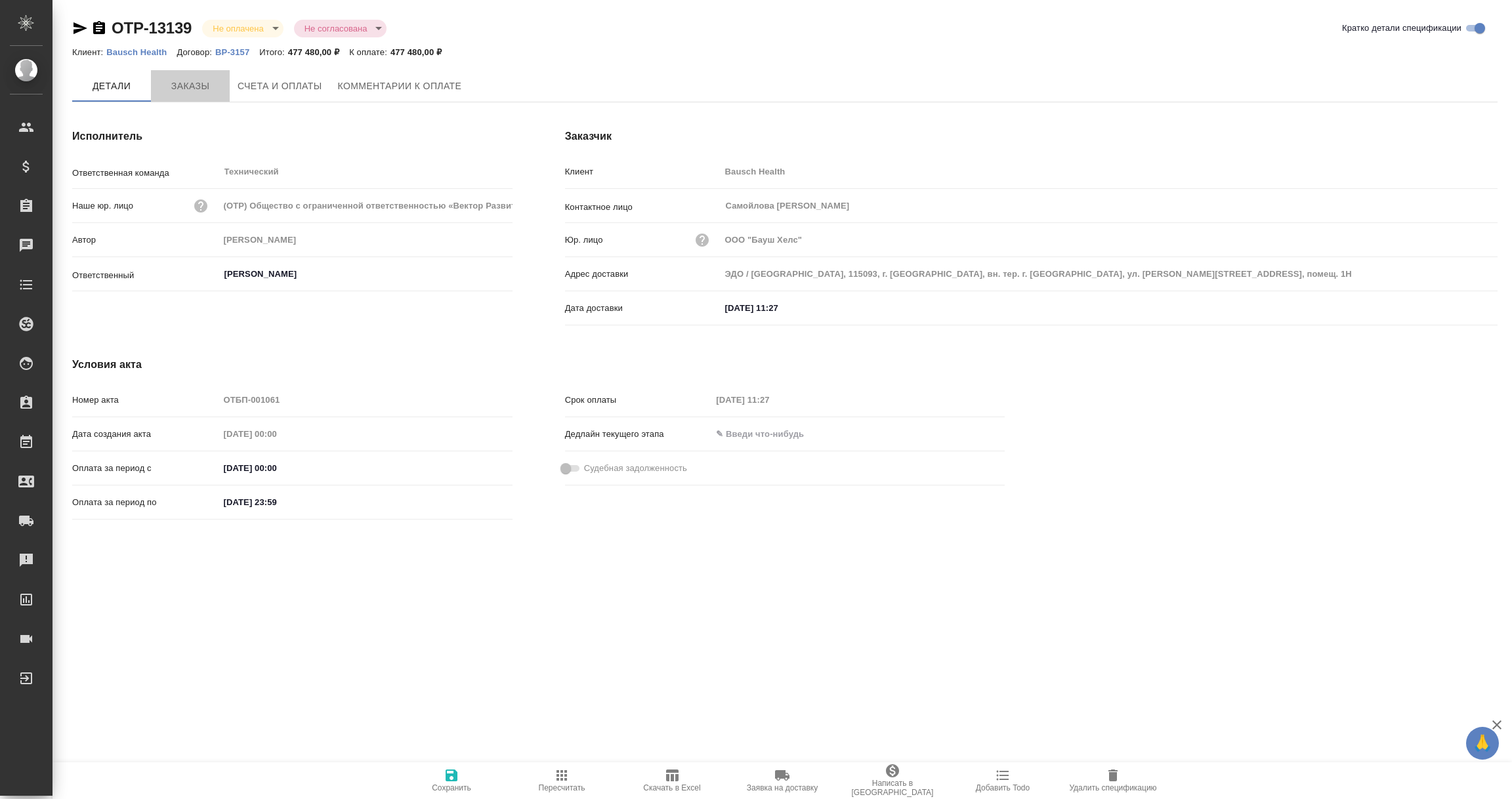
click at [196, 84] on span "Заказы" at bounding box center [190, 86] width 63 height 17
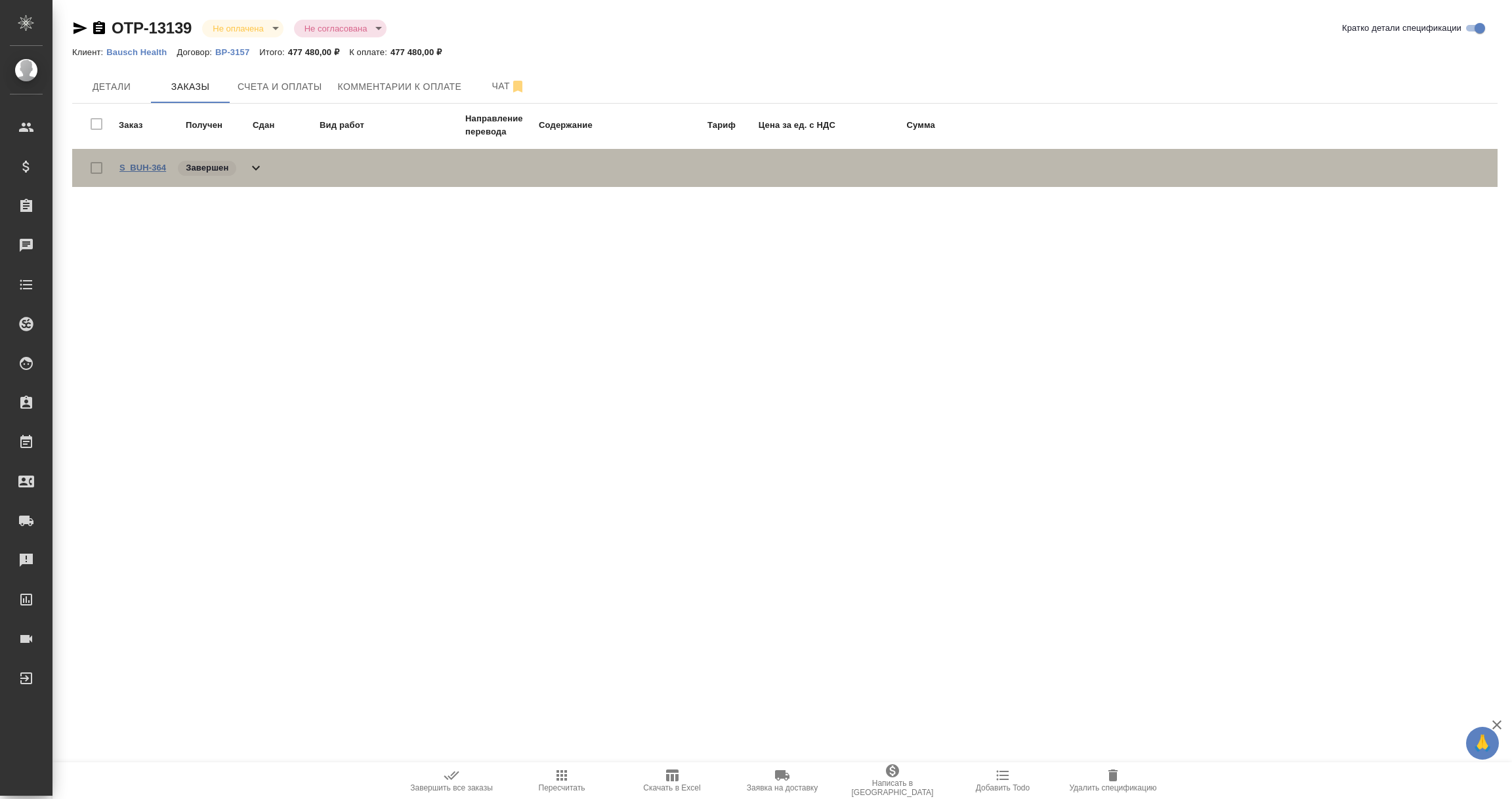
click at [142, 169] on link "S_BUH-364" at bounding box center [142, 168] width 47 height 10
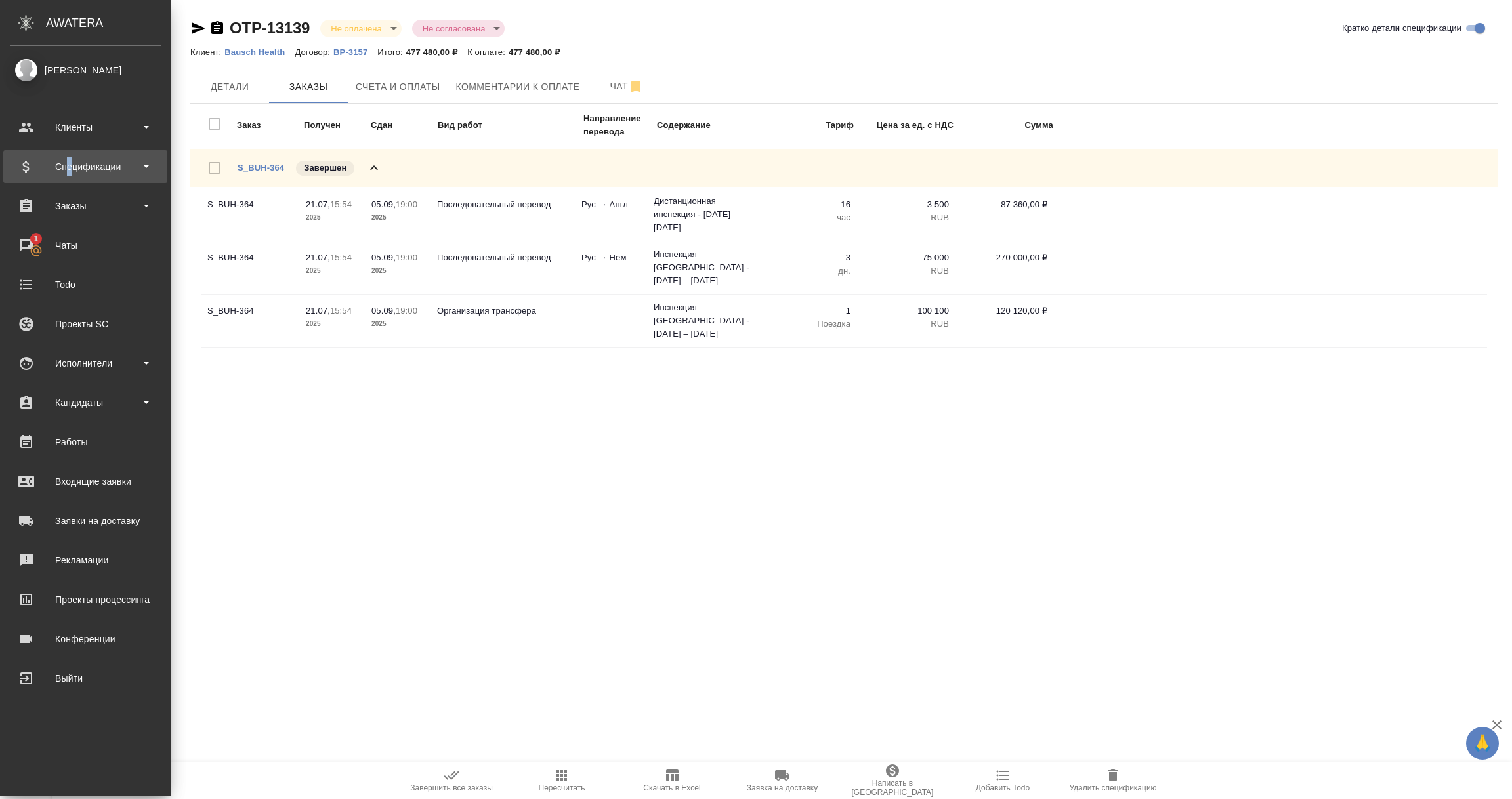
click at [70, 163] on div "Спецификации" at bounding box center [85, 166] width 151 height 20
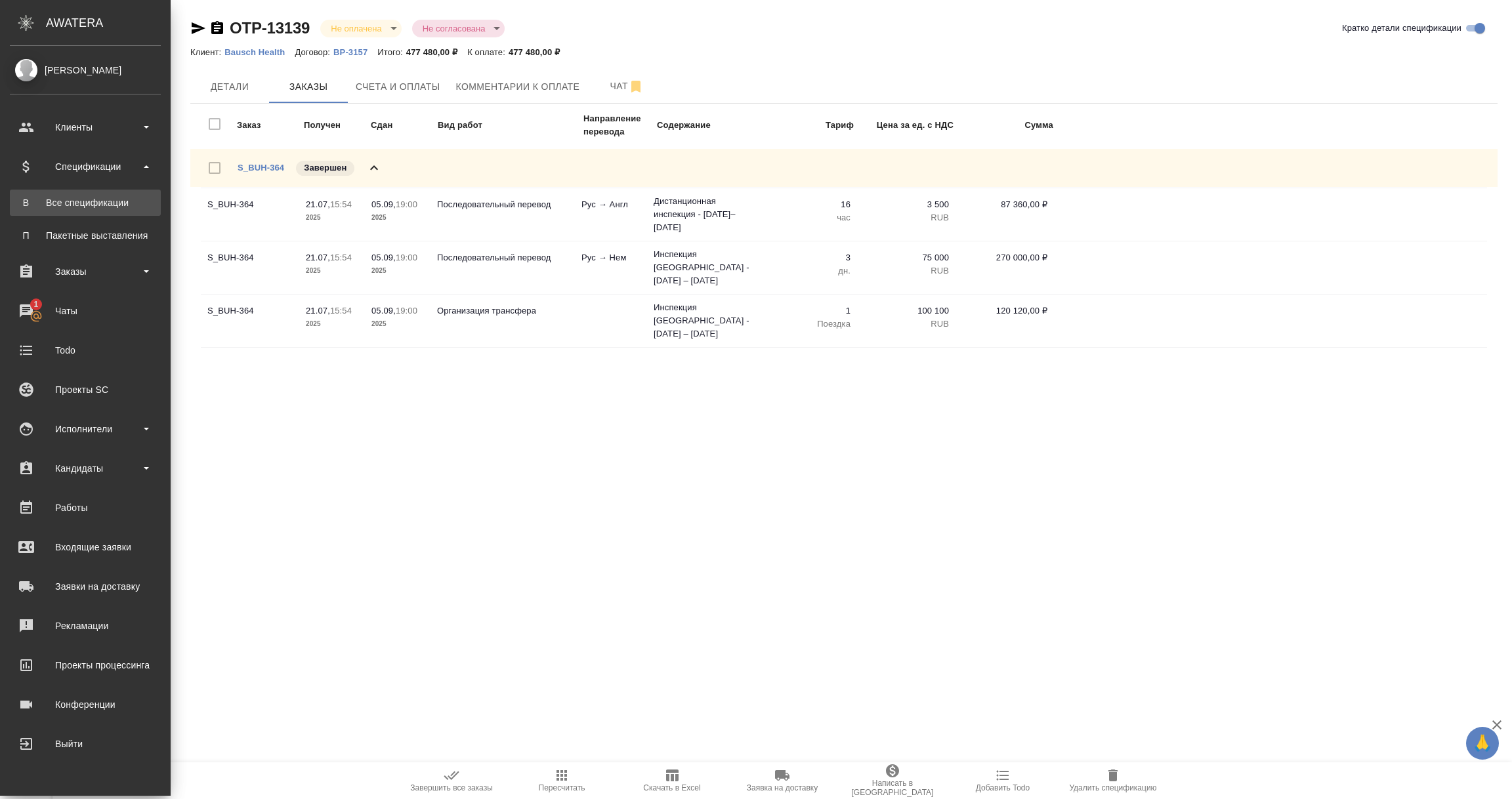
click at [60, 187] on ul "В Все спецификации П Пакетные выставления" at bounding box center [85, 216] width 171 height 65
click at [56, 192] on link "В Все спецификации" at bounding box center [85, 203] width 151 height 26
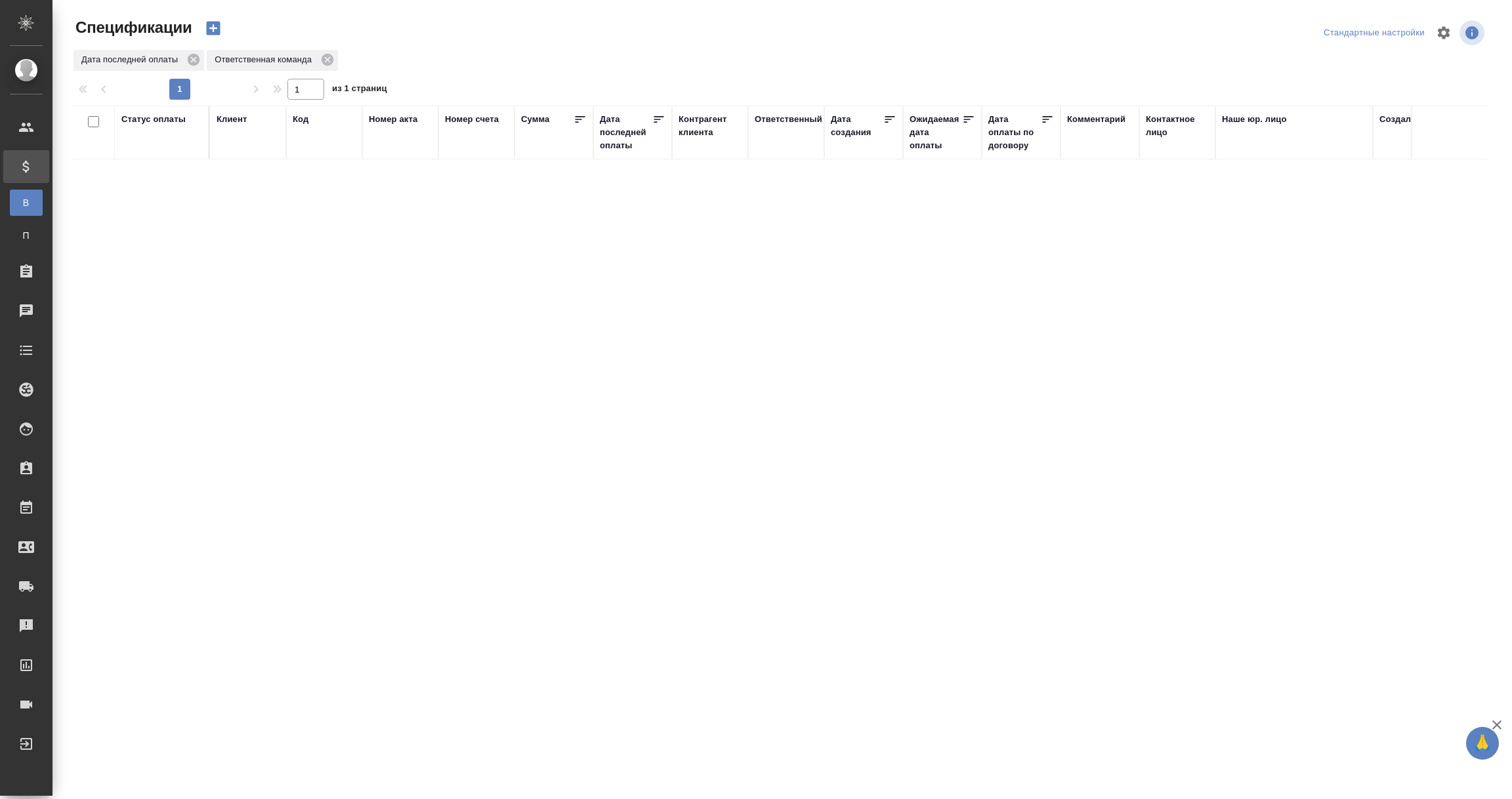
click at [622, 135] on div "Дата последней оплаты" at bounding box center [626, 132] width 52 height 40
click at [626, 171] on input "1.09-2.09" at bounding box center [636, 166] width 58 height 18
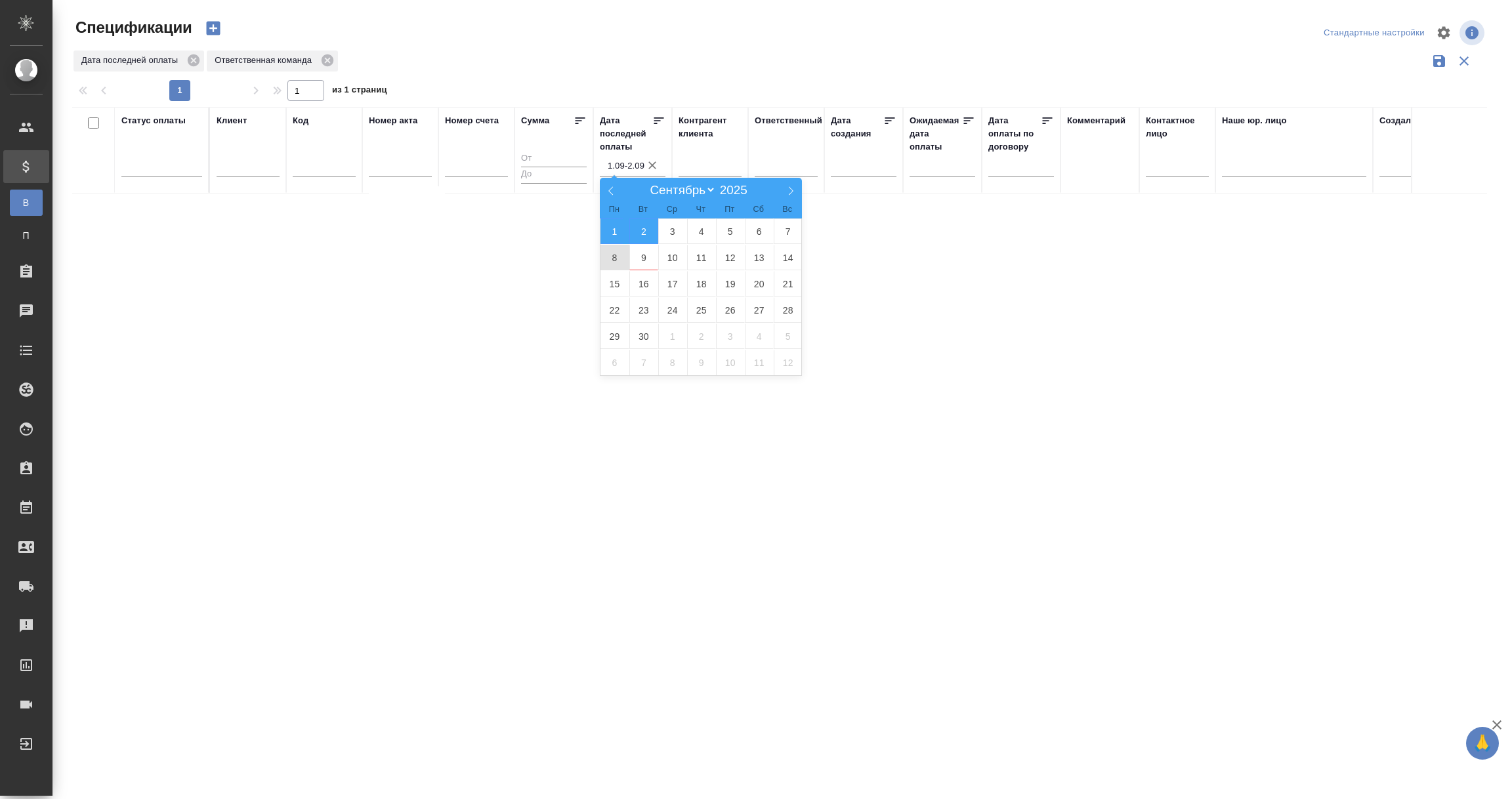
click at [620, 262] on span "8" at bounding box center [615, 257] width 29 height 26
click at [648, 255] on span "9" at bounding box center [643, 257] width 29 height 26
type div "2025-09-07T21:00:00.000Z — 2025-09-08T21:00:00.000Z"
type input "8.09-9.09"
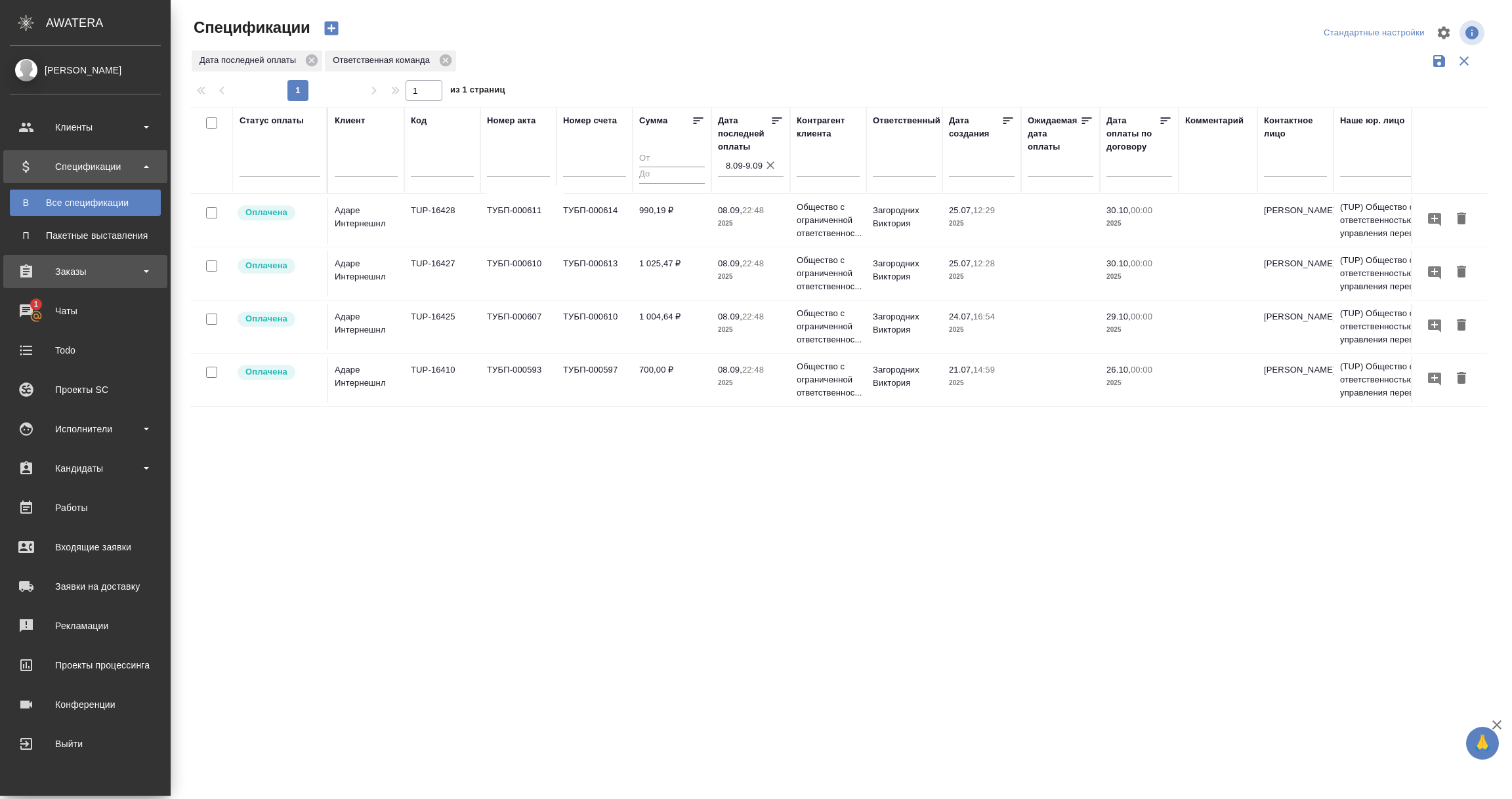
click at [77, 270] on div "Заказы" at bounding box center [85, 272] width 151 height 20
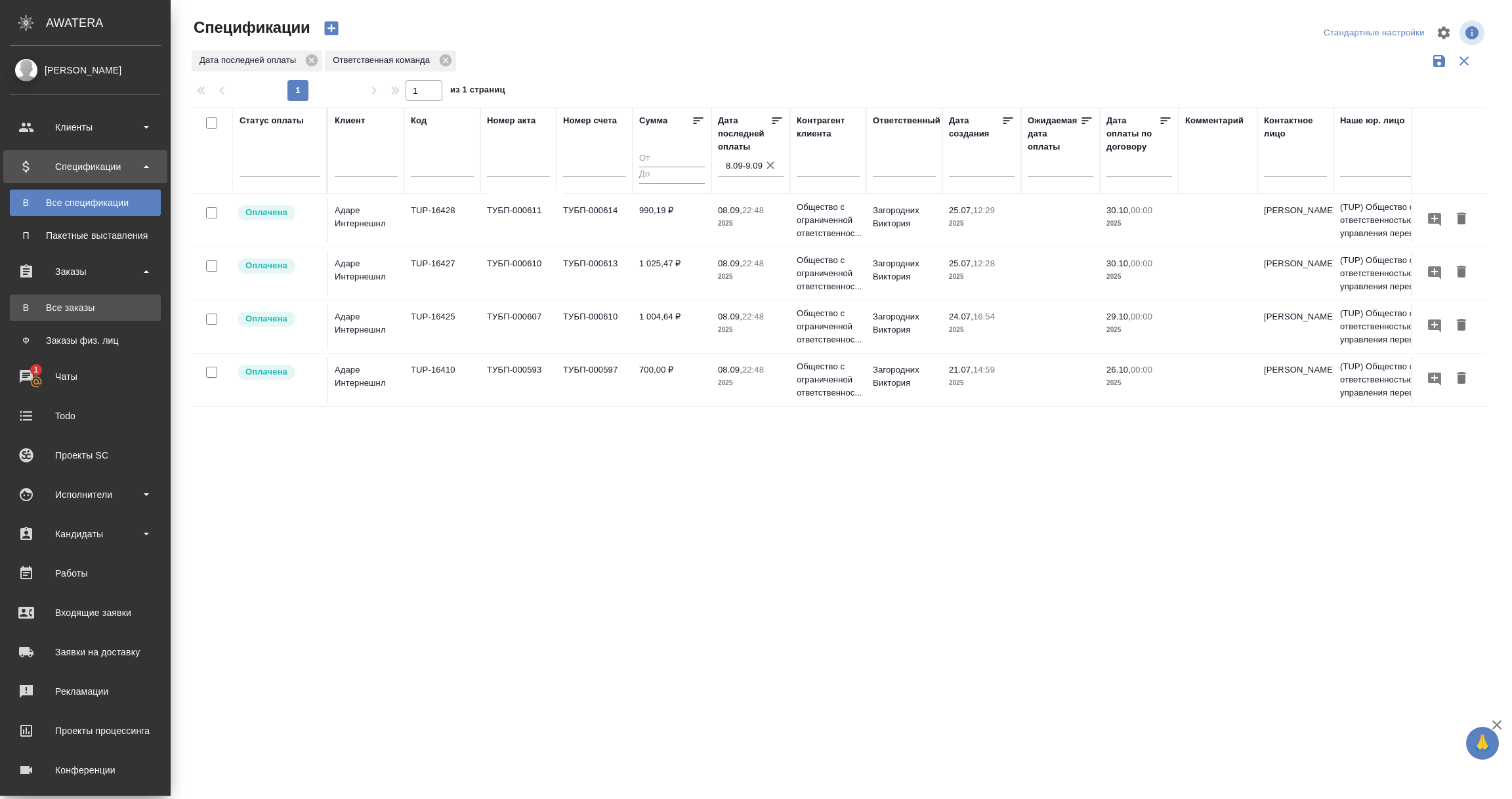
click at [70, 305] on div "Все заказы" at bounding box center [86, 307] width 138 height 13
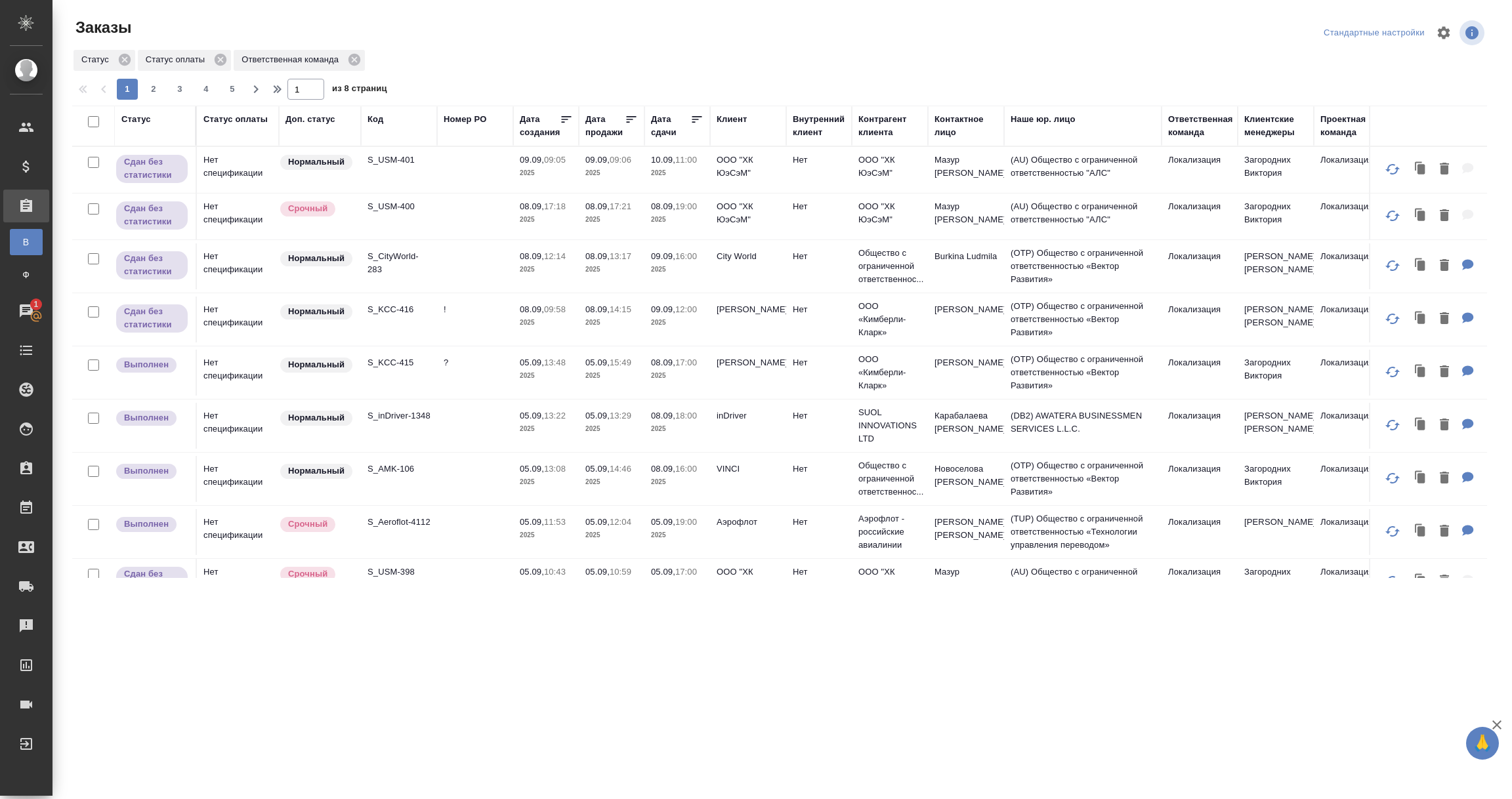
click at [222, 121] on div "Статус оплаты" at bounding box center [236, 119] width 64 height 13
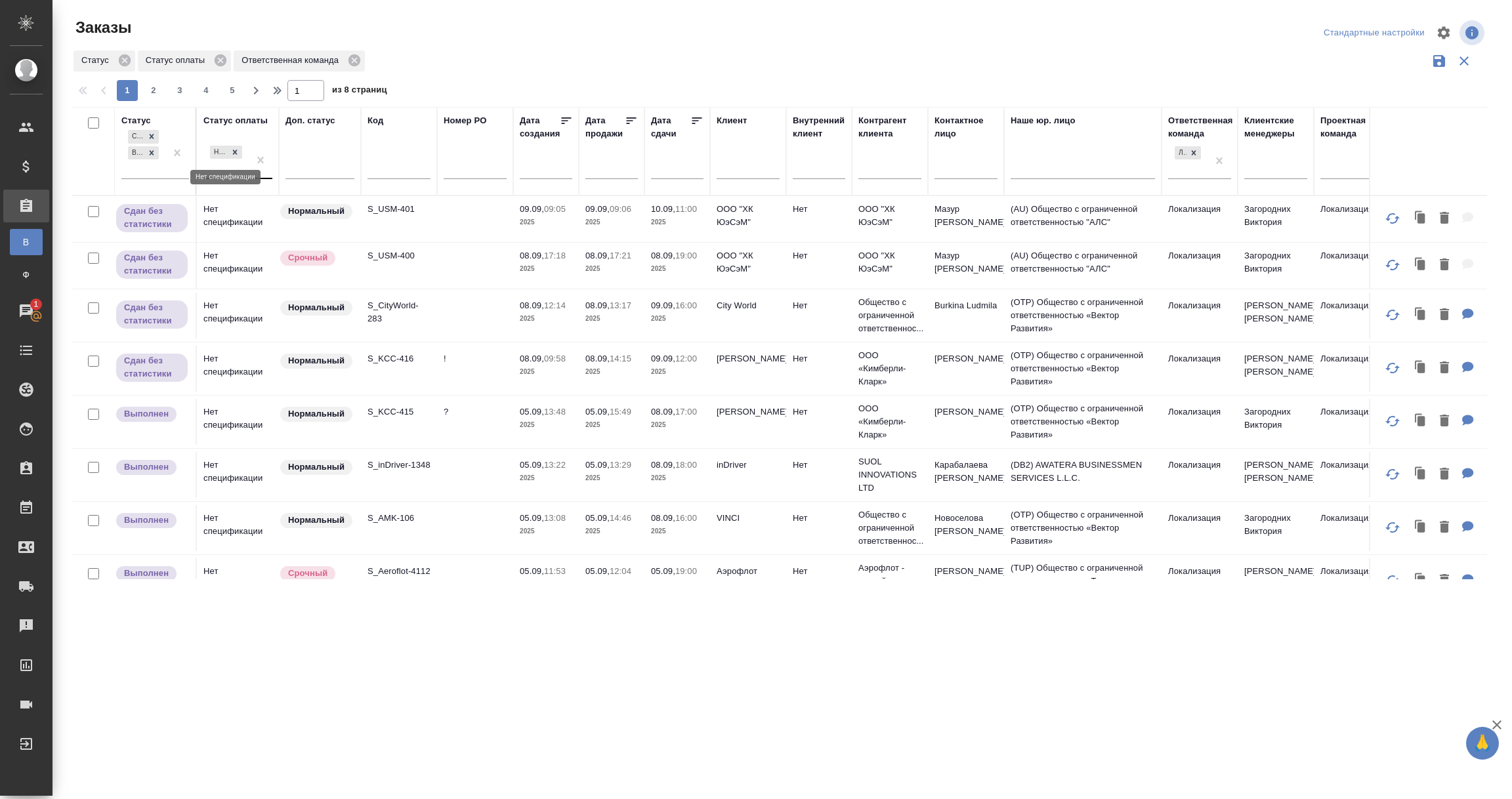
click at [238, 155] on icon at bounding box center [235, 152] width 9 height 9
click at [231, 170] on div at bounding box center [238, 166] width 69 height 19
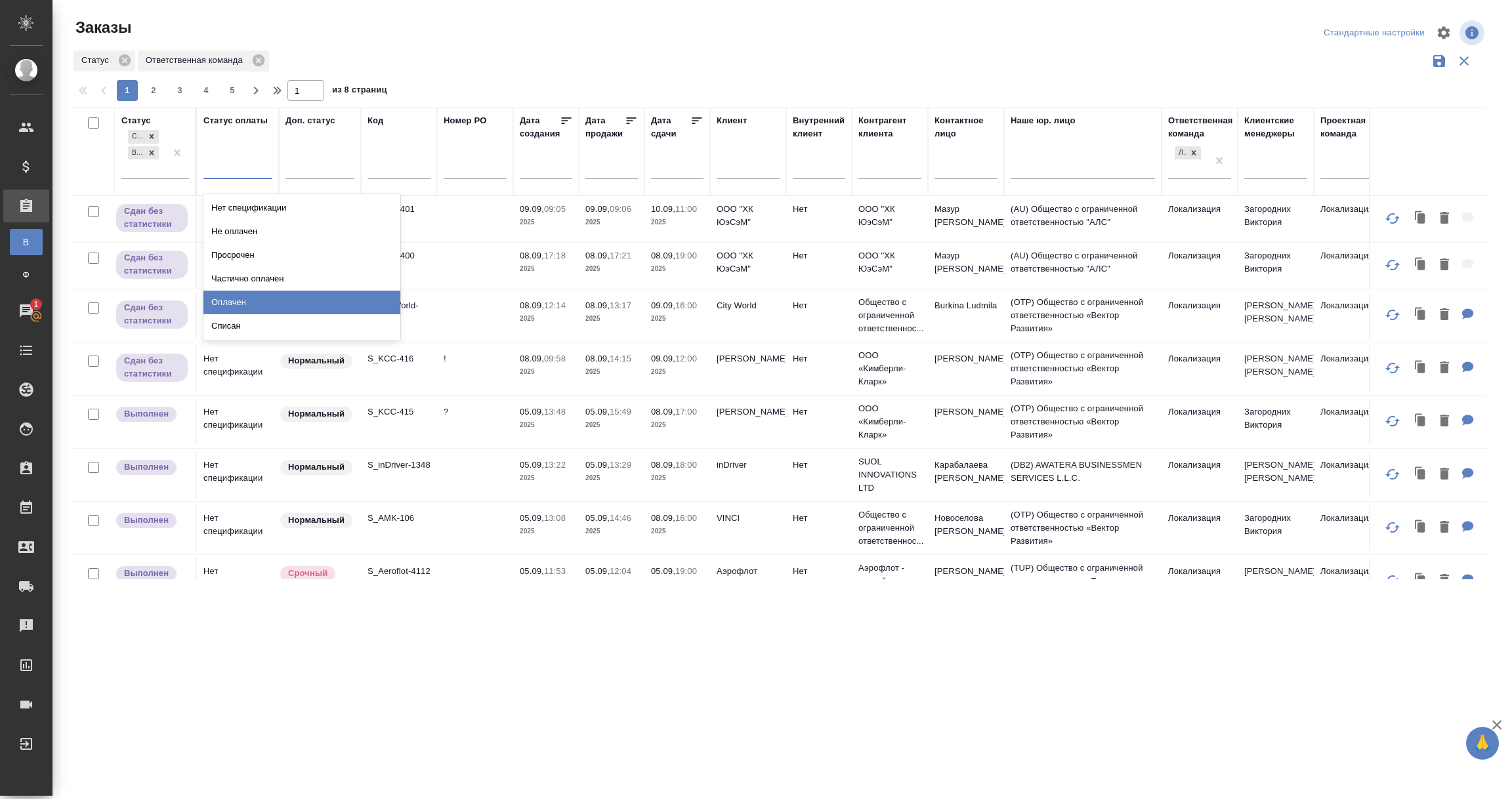
click at [222, 305] on div "Оплачен" at bounding box center [302, 302] width 197 height 24
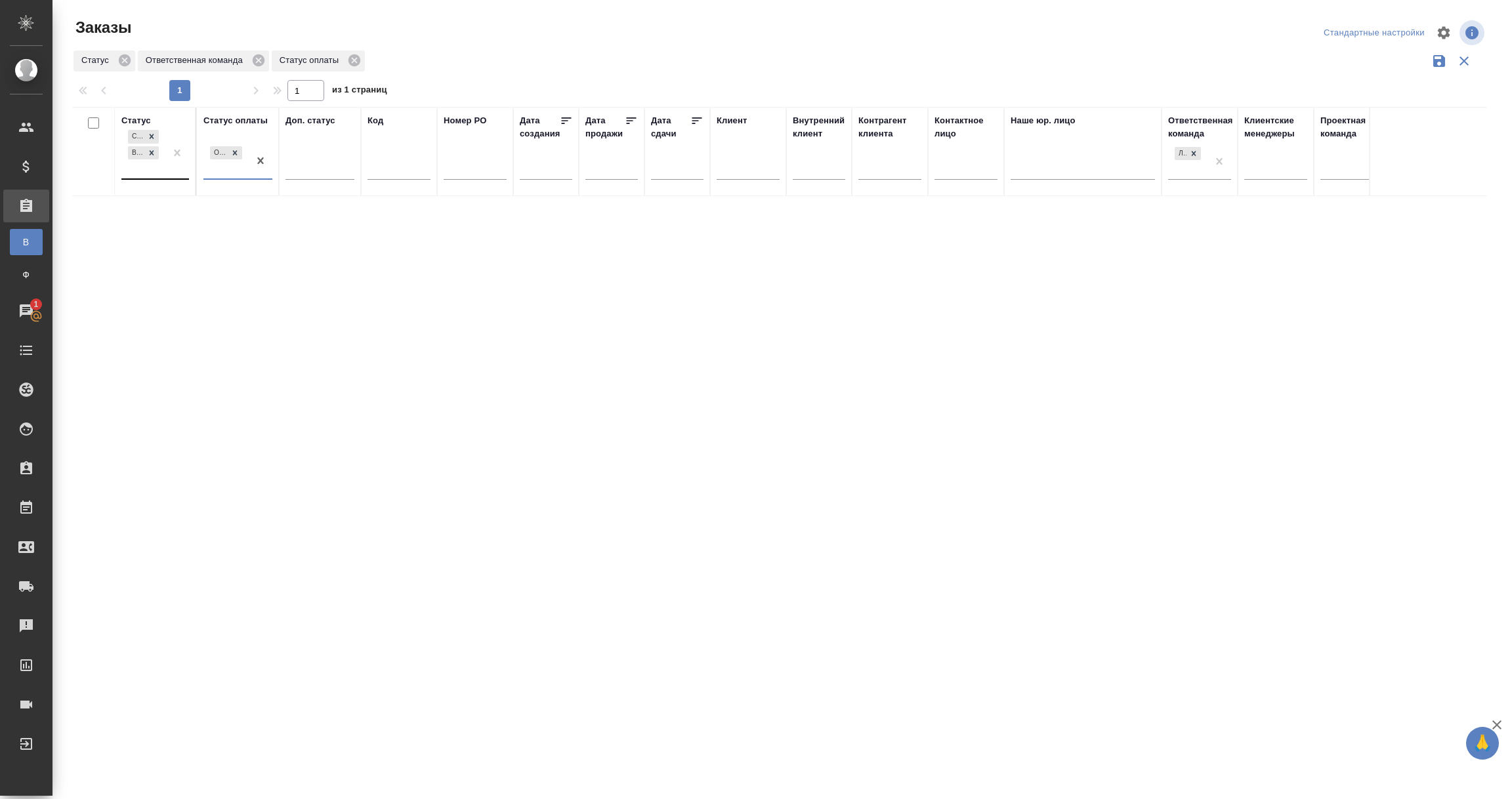
click at [151, 166] on div "Сдан без статистики Выполнен" at bounding box center [143, 153] width 44 height 51
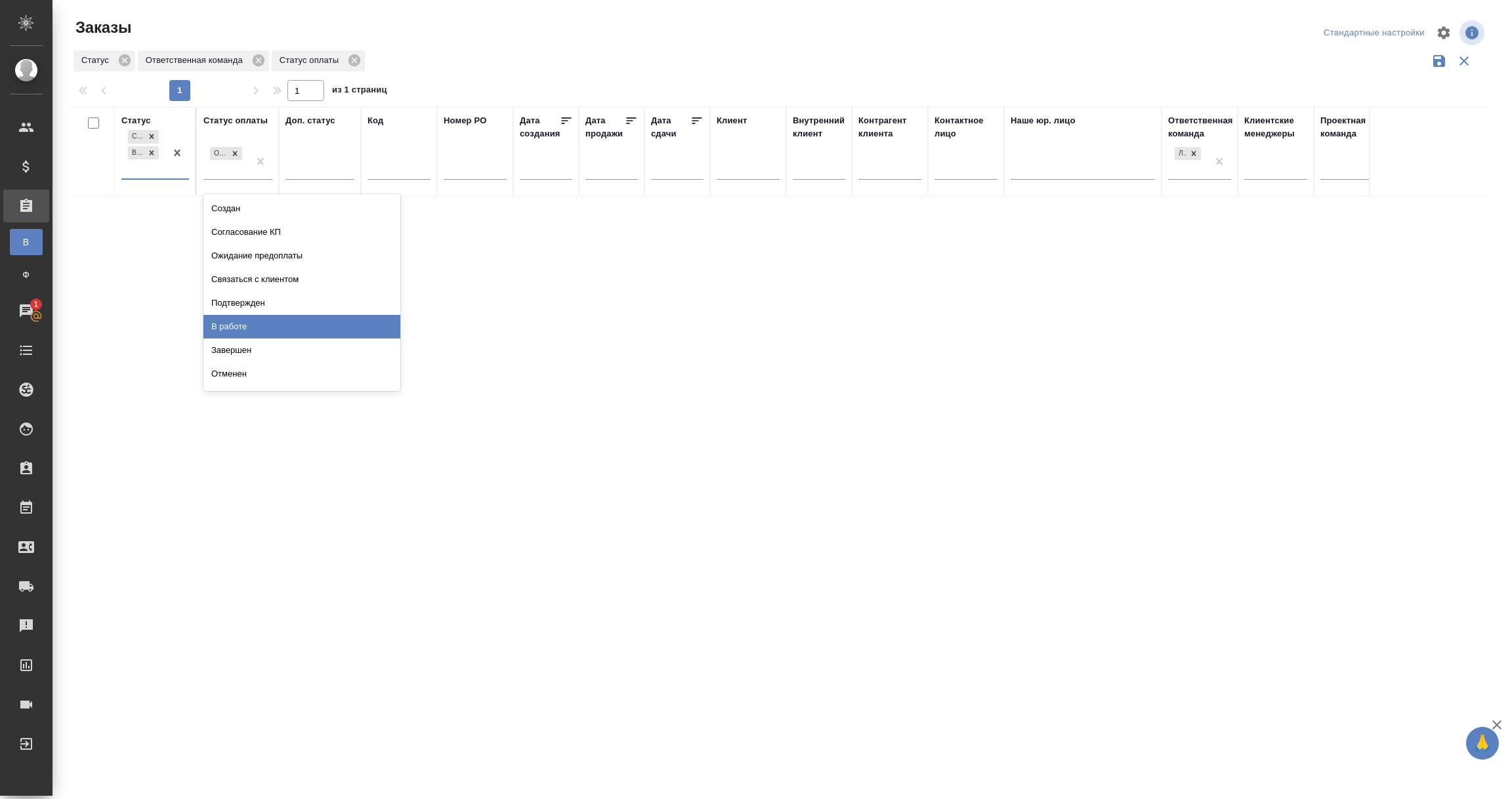
click at [231, 324] on div "В работе" at bounding box center [302, 327] width 197 height 24
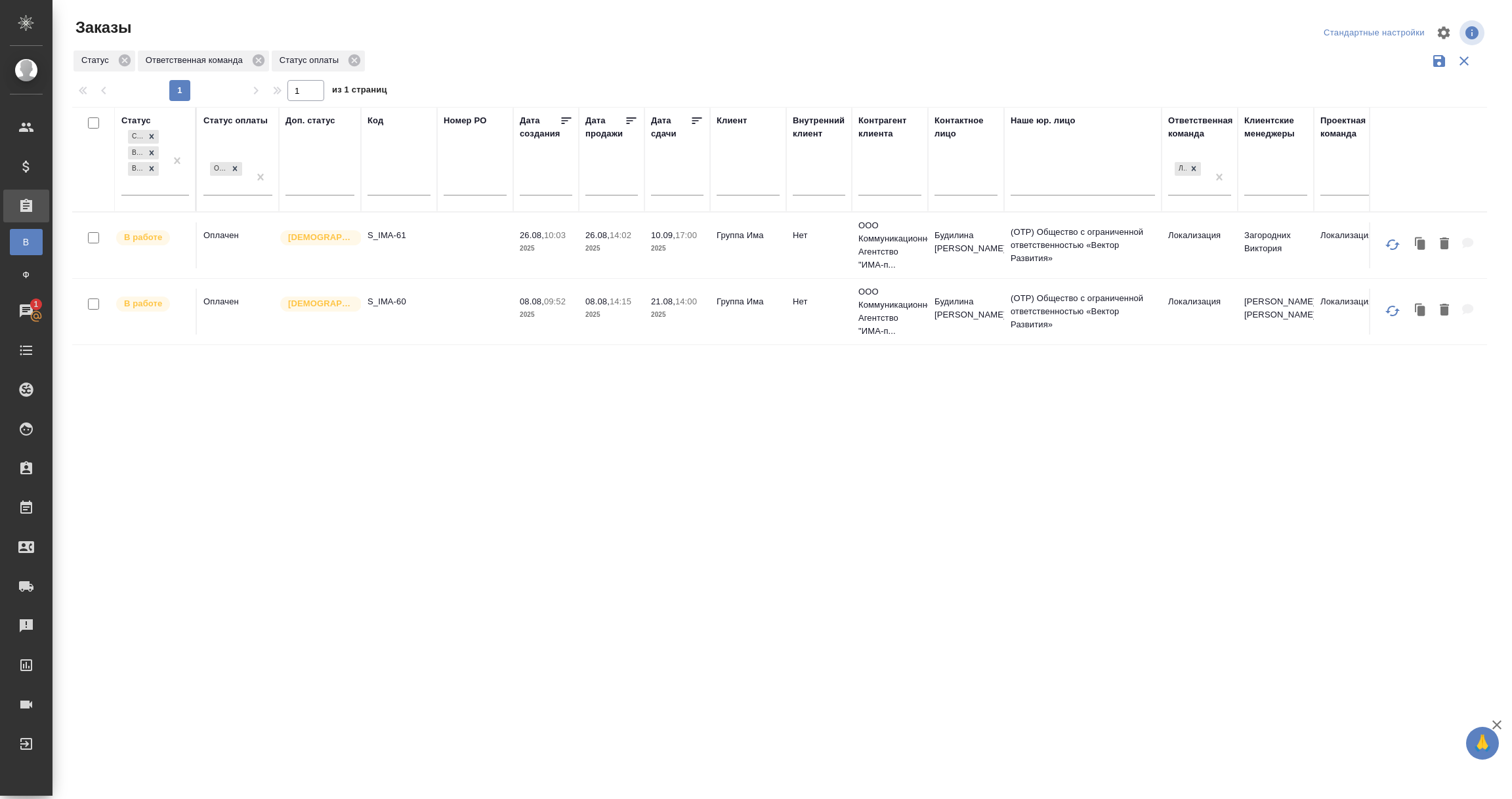
click at [396, 263] on td "S_IMA-61" at bounding box center [399, 245] width 76 height 46
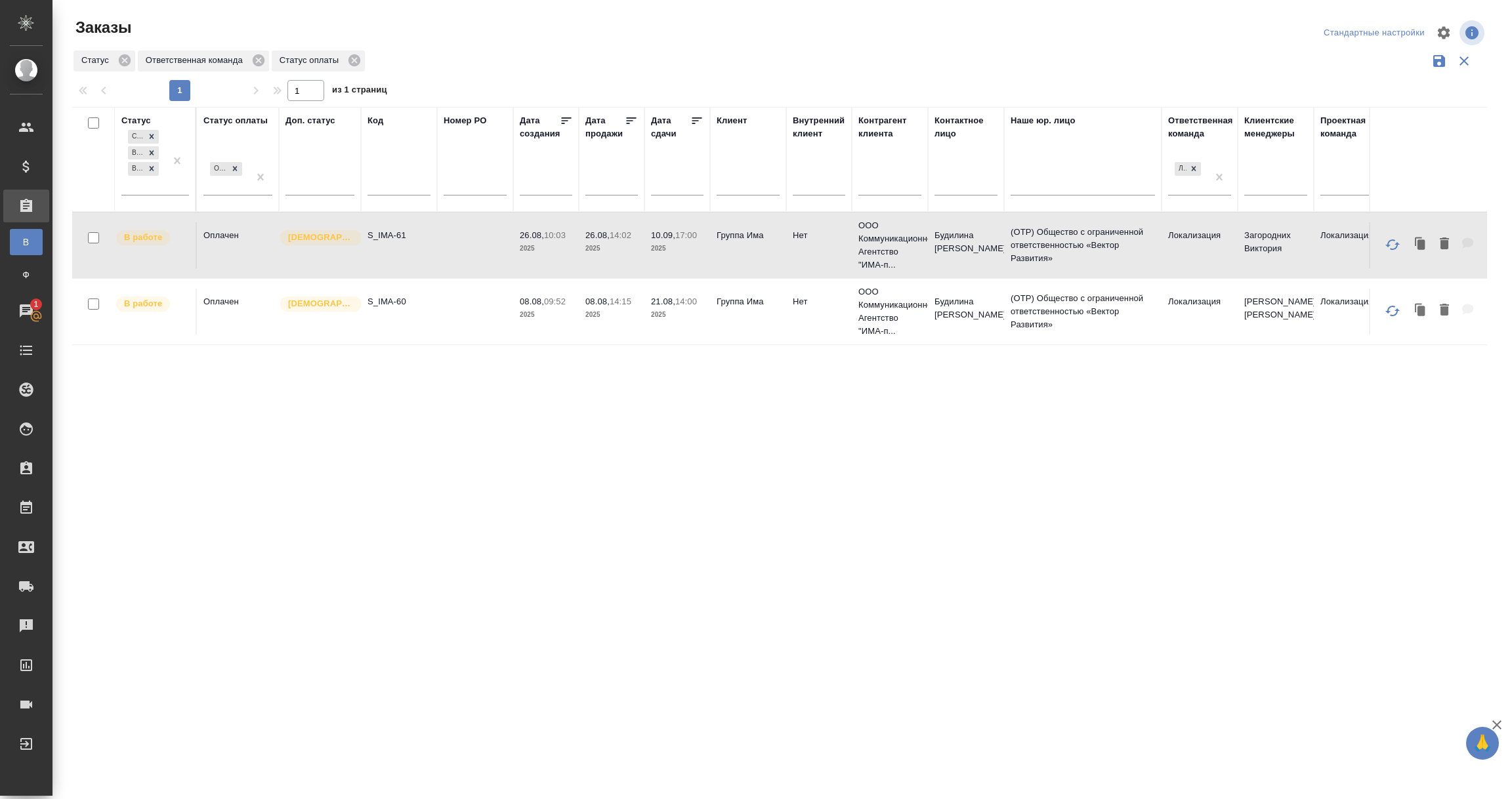
click at [396, 263] on td "S_IMA-61" at bounding box center [399, 245] width 76 height 46
click at [241, 304] on td "Оплачен" at bounding box center [238, 311] width 82 height 46
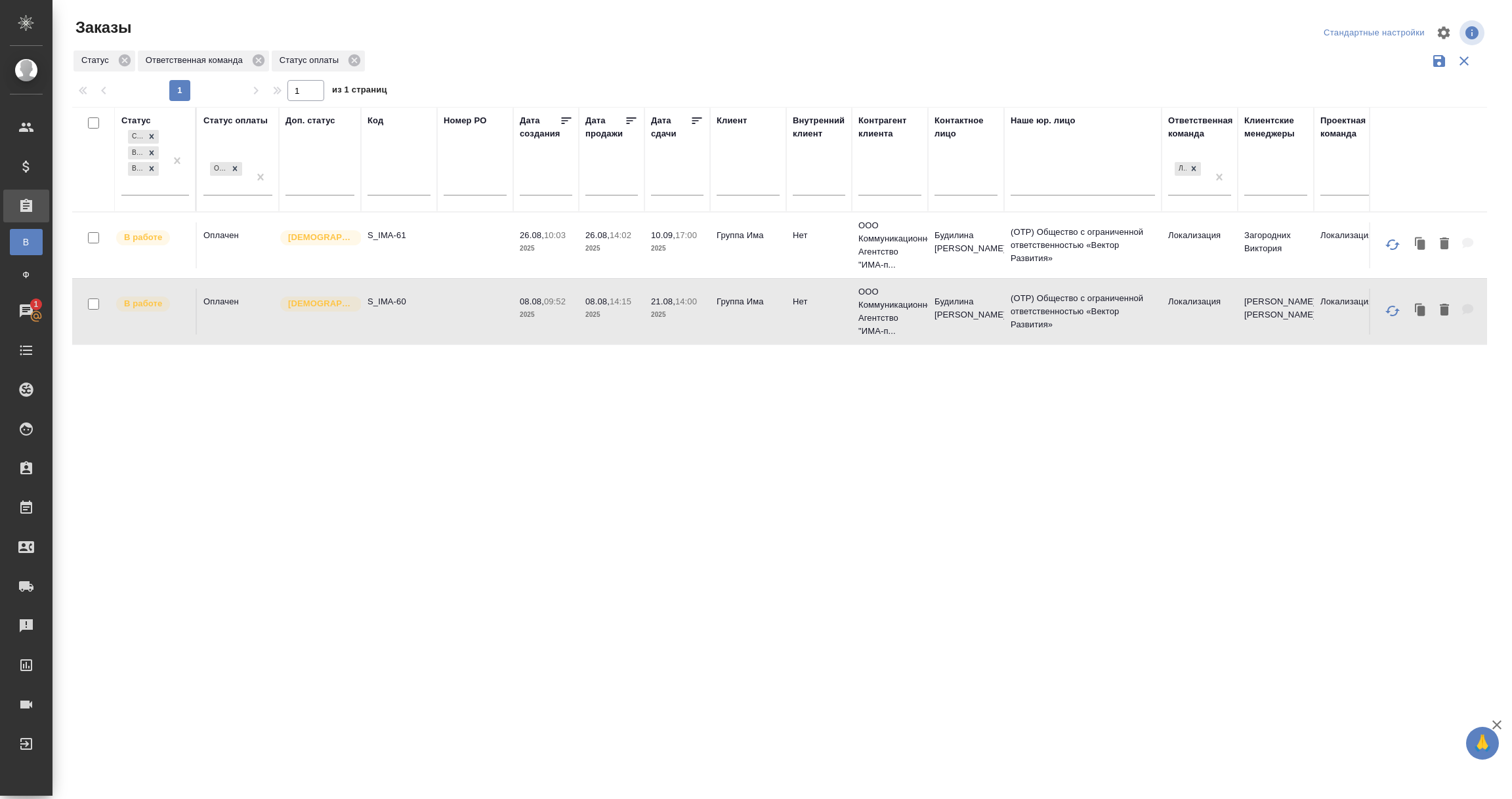
click at [241, 304] on td "Оплачен" at bounding box center [238, 311] width 82 height 46
click at [151, 183] on div "Сдан без статистики Выполнен В работе" at bounding box center [143, 161] width 44 height 68
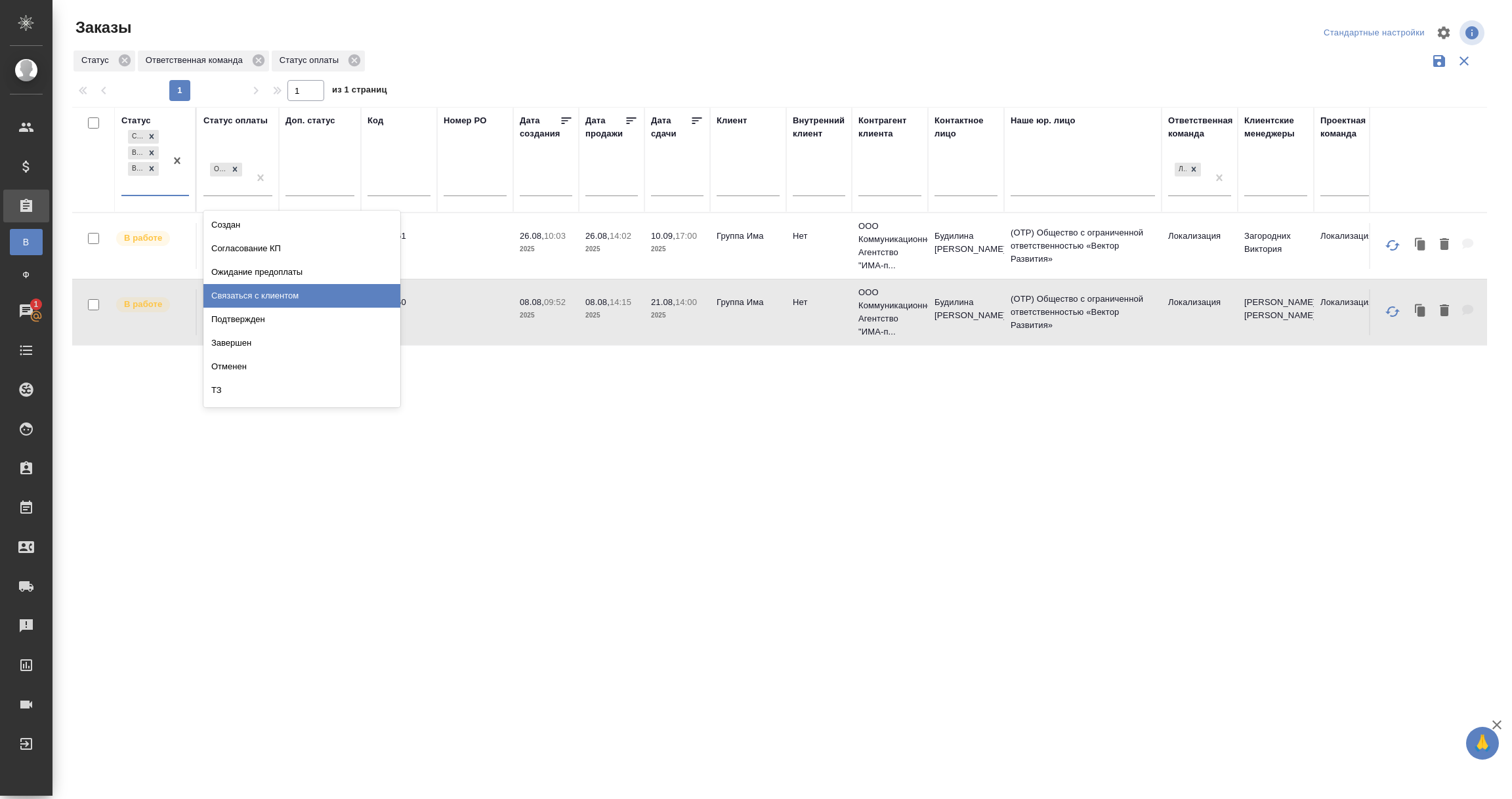
click at [250, 290] on div "Связаться с клиентом" at bounding box center [302, 296] width 197 height 24
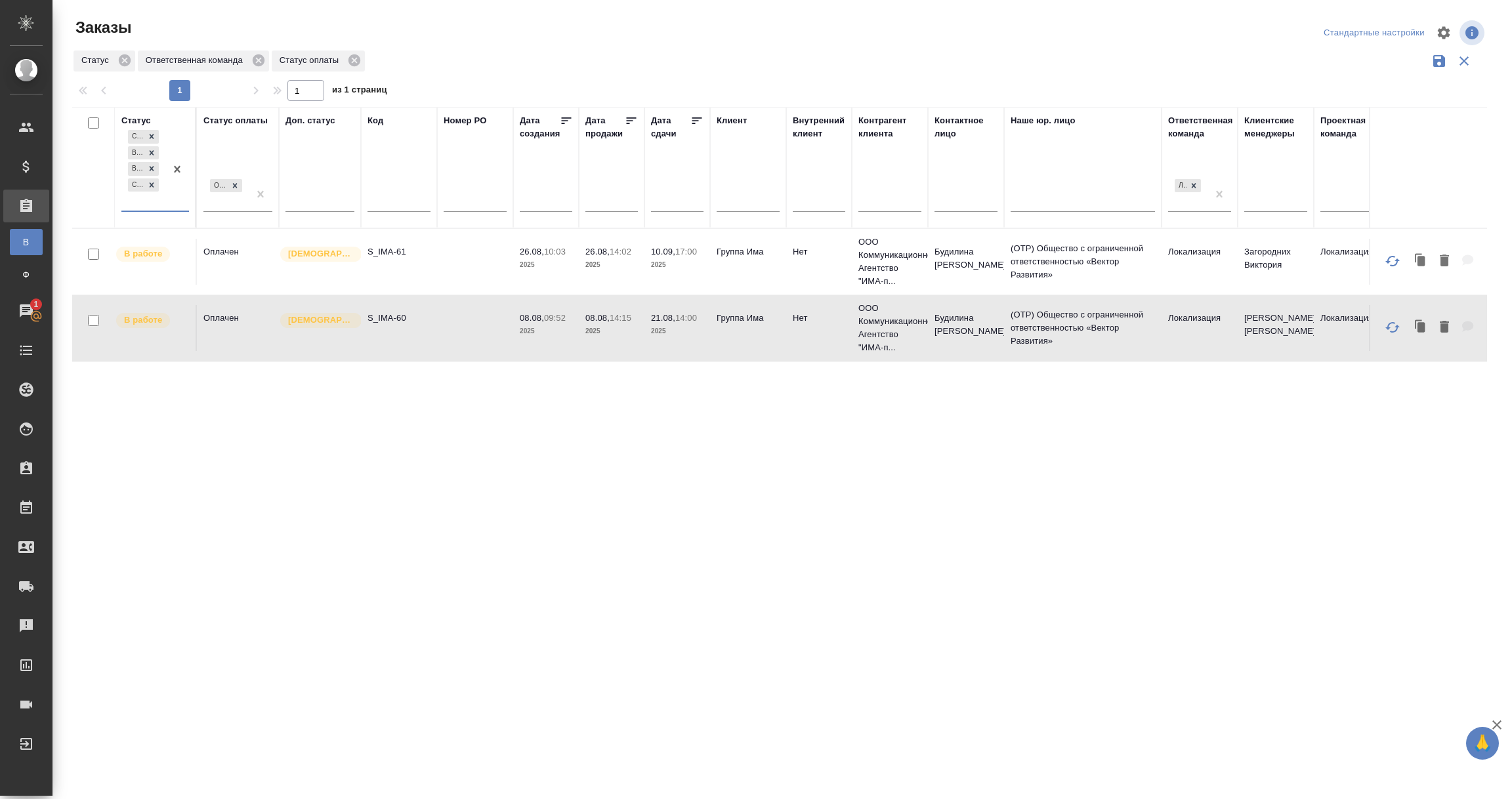
click at [139, 199] on div "Сдан без статистики Выполнен В работе Связаться с клиентом" at bounding box center [143, 169] width 44 height 84
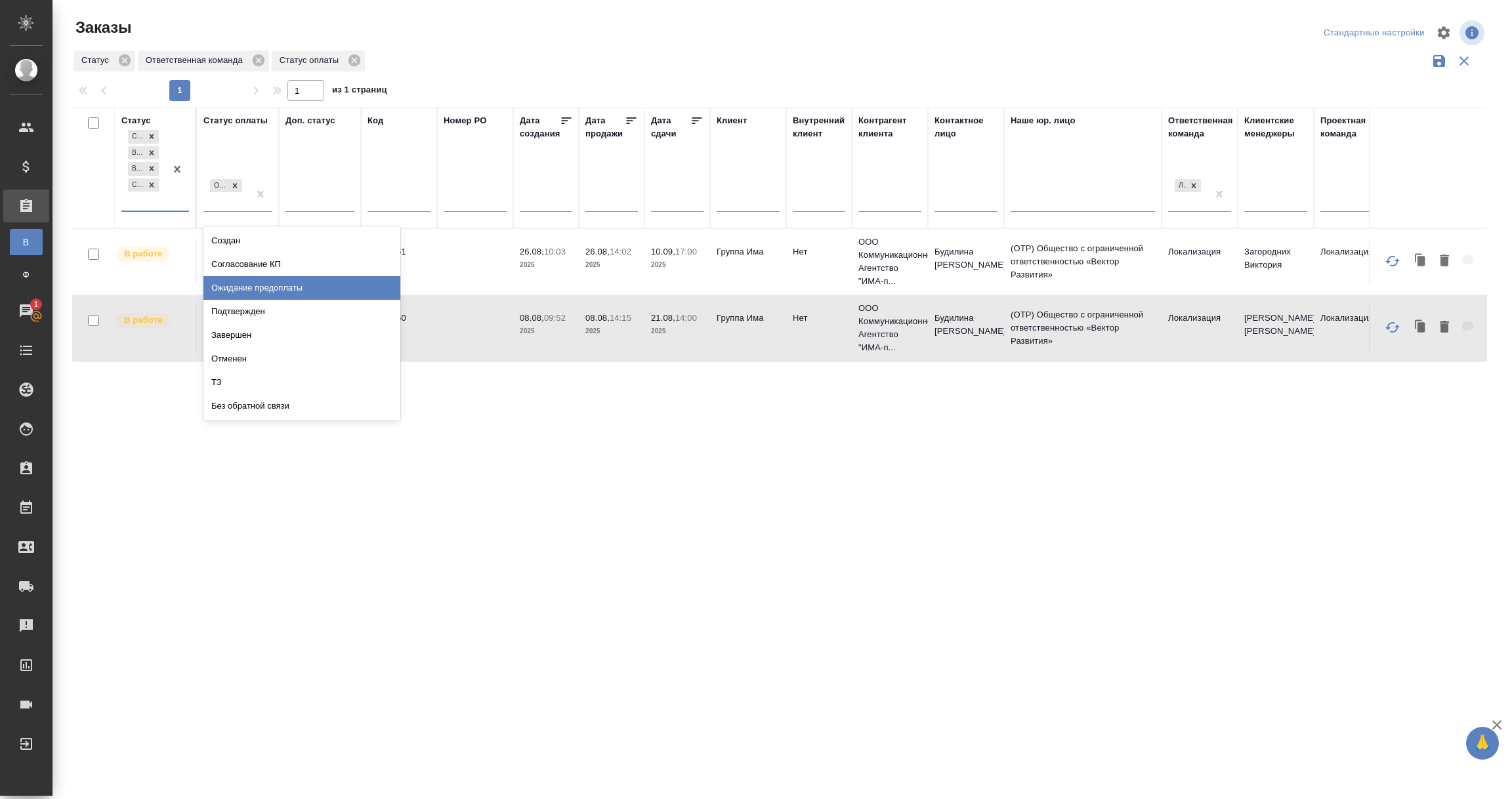
click at [231, 287] on div "Ожидание предоплаты" at bounding box center [302, 288] width 197 height 24
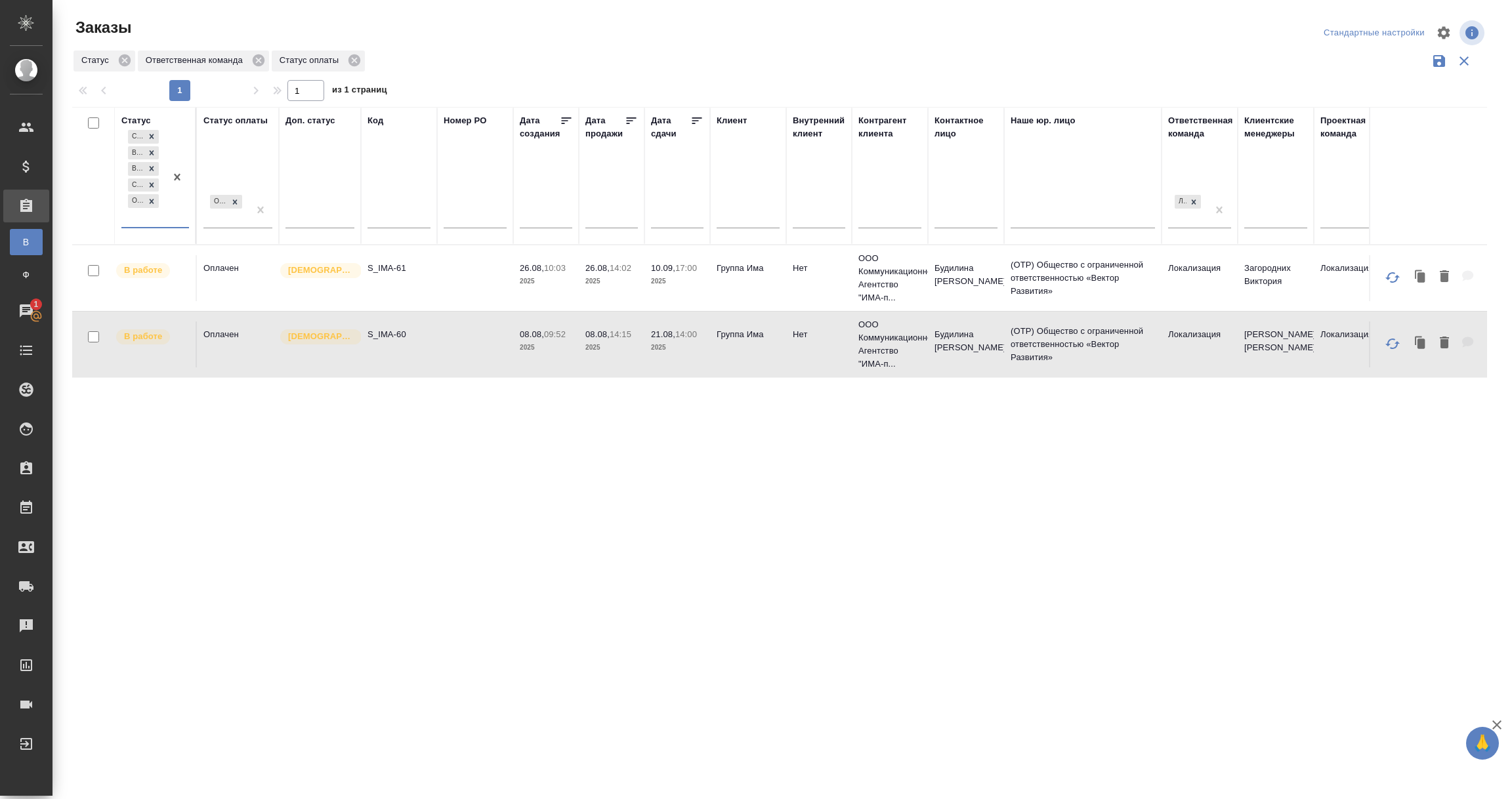
click at [149, 217] on div "Сдан без статистики Выполнен В работе Связаться с клиентом Ожидание предоплаты" at bounding box center [143, 177] width 44 height 100
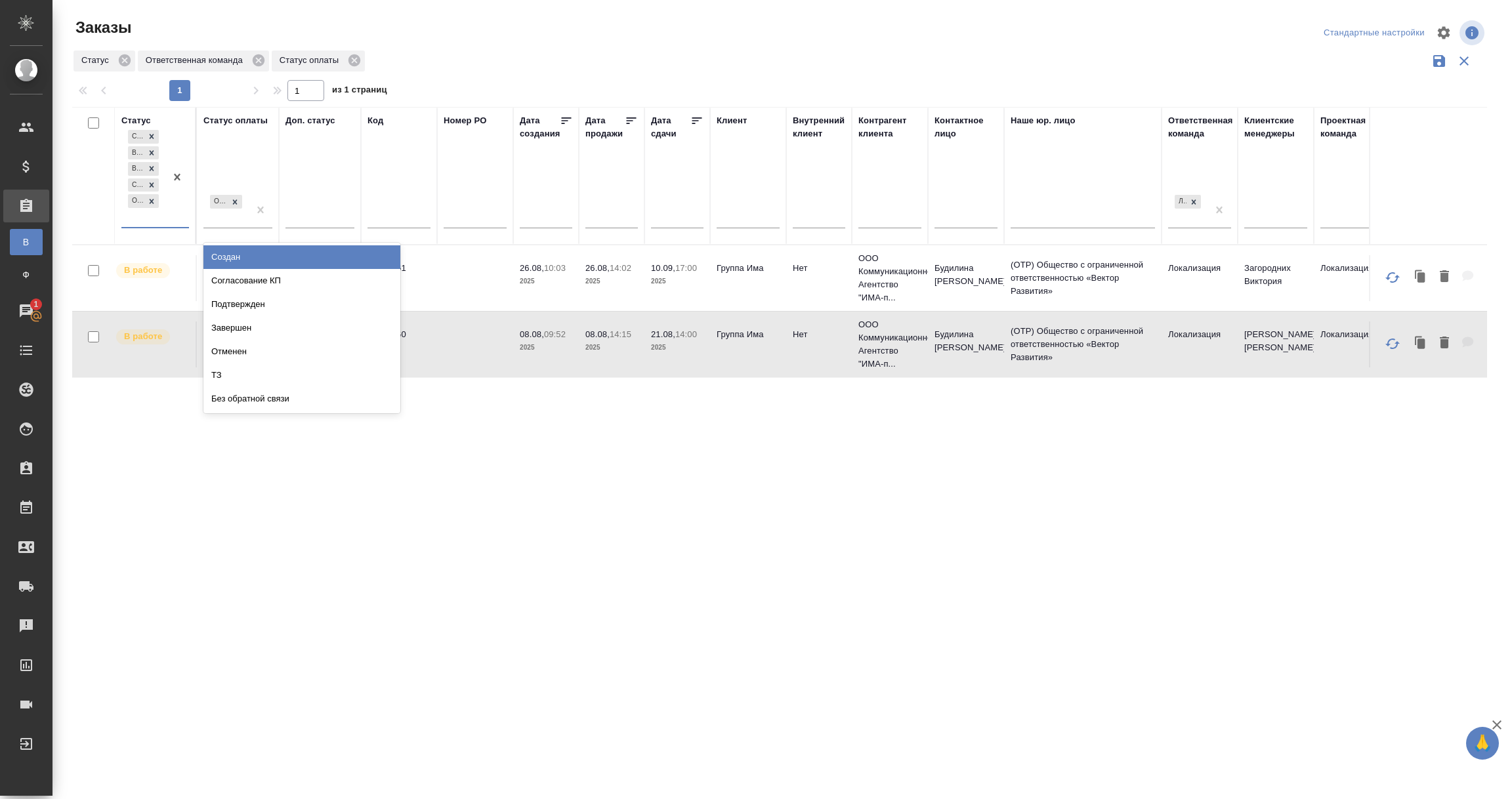
click at [220, 258] on div "Создан" at bounding box center [302, 257] width 197 height 24
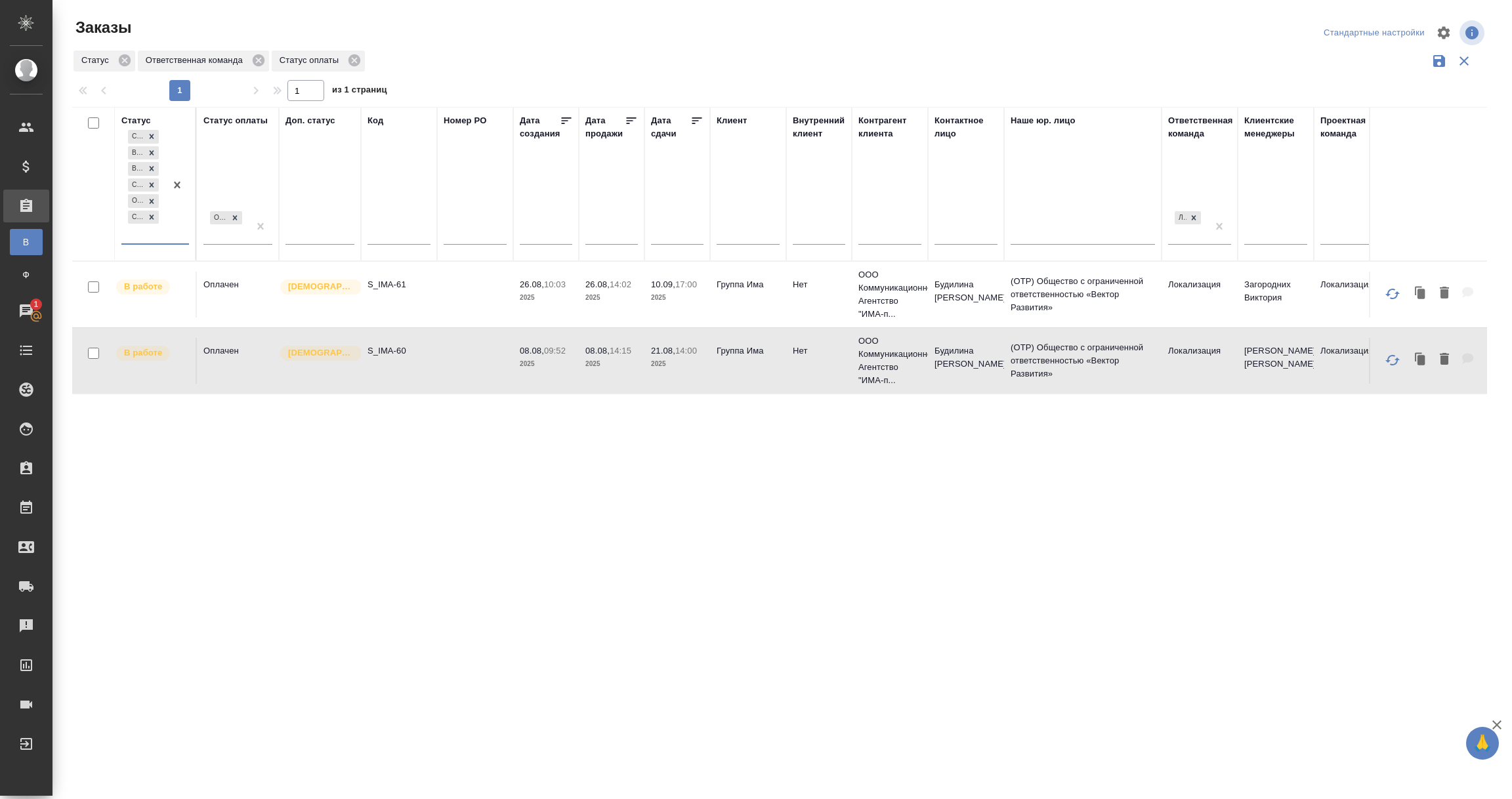
click at [139, 235] on div "Сдан без статистики Выполнен В работе Связаться с клиентом Ожидание предоплаты …" at bounding box center [143, 185] width 44 height 116
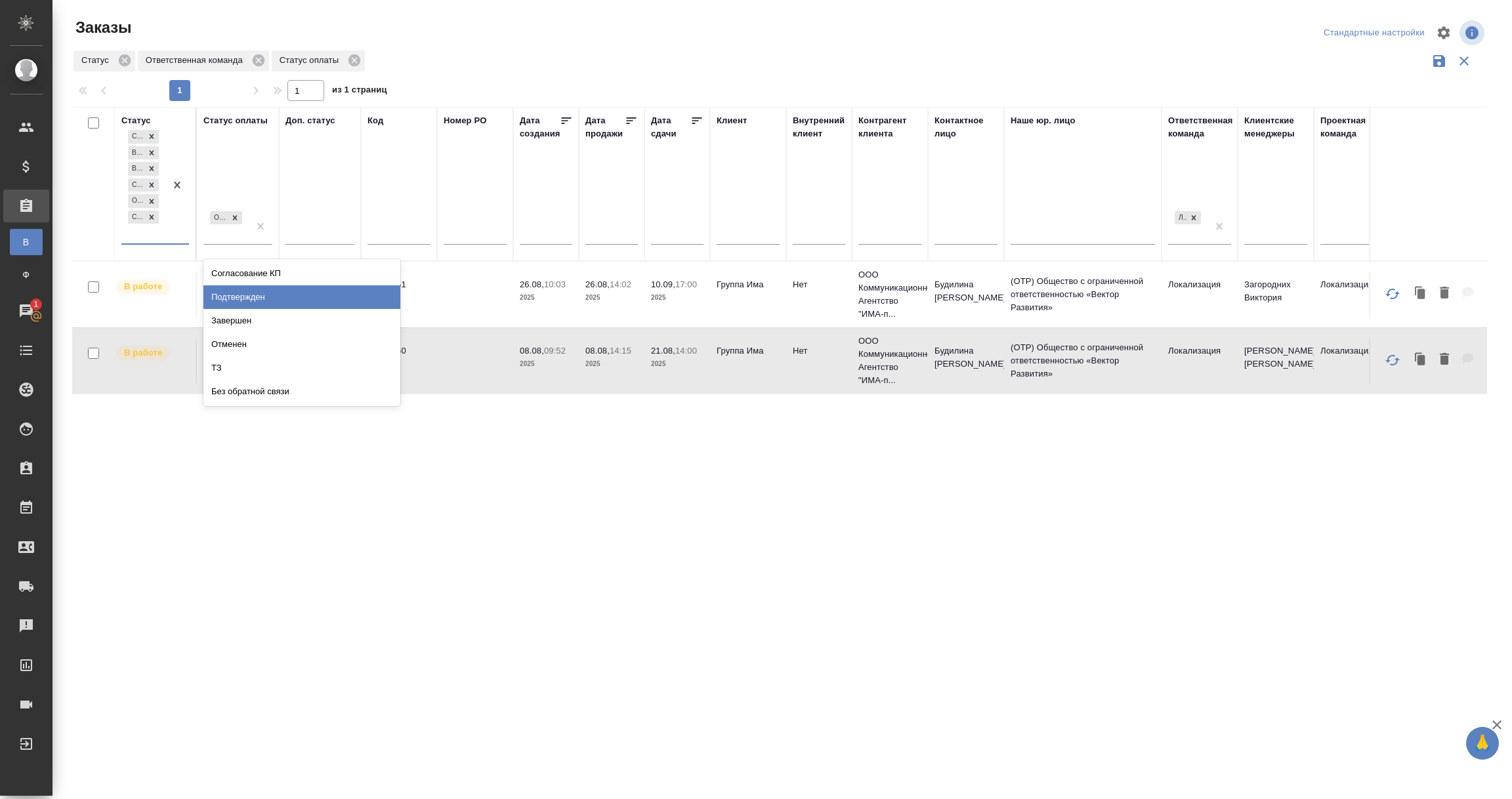
click at [226, 302] on div "Подтвержден" at bounding box center [302, 297] width 197 height 24
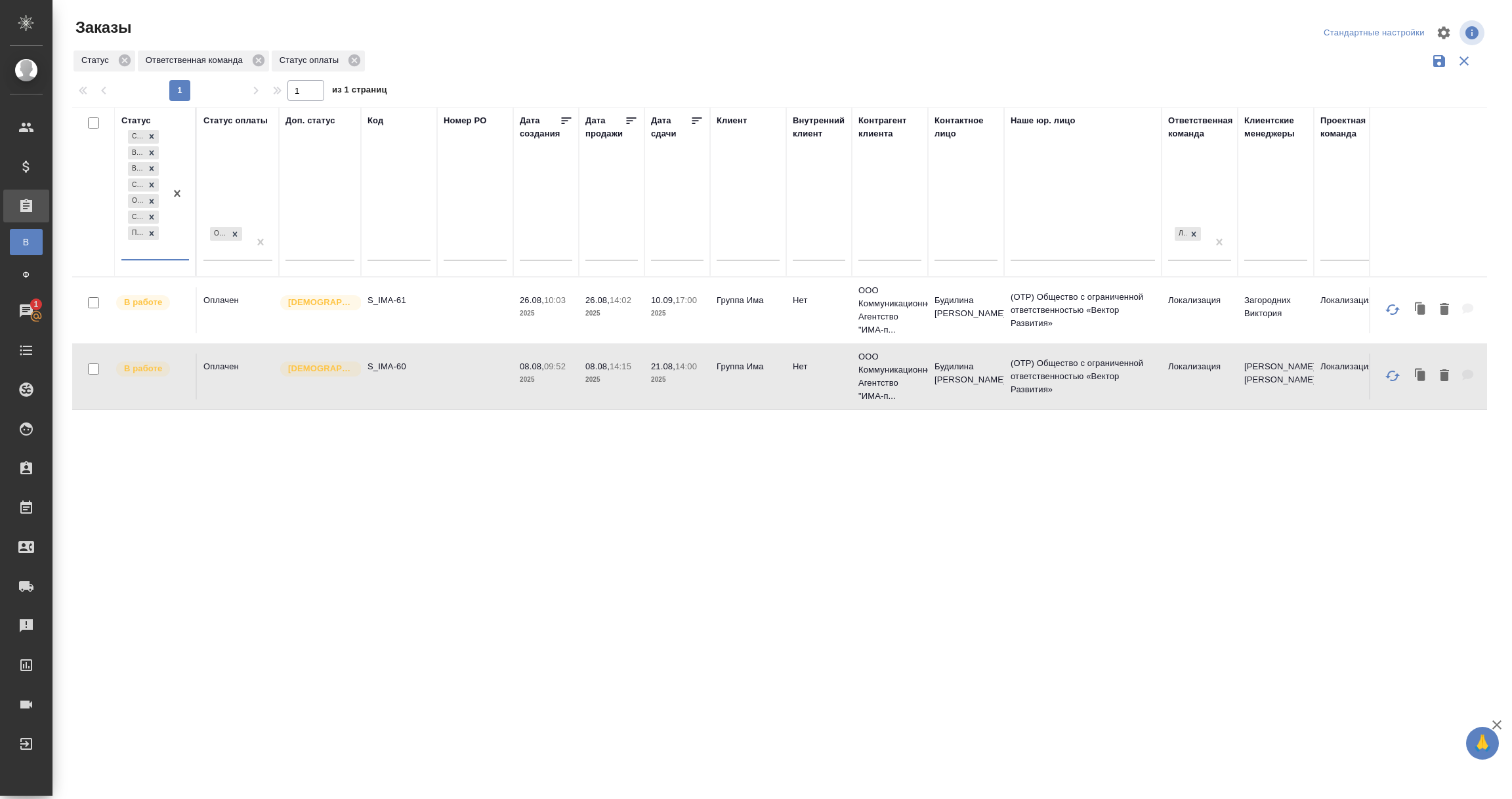
click at [148, 254] on div "Сдан без статистики Выполнен В работе Связаться с клиентом Ожидание предоплаты …" at bounding box center [143, 193] width 44 height 132
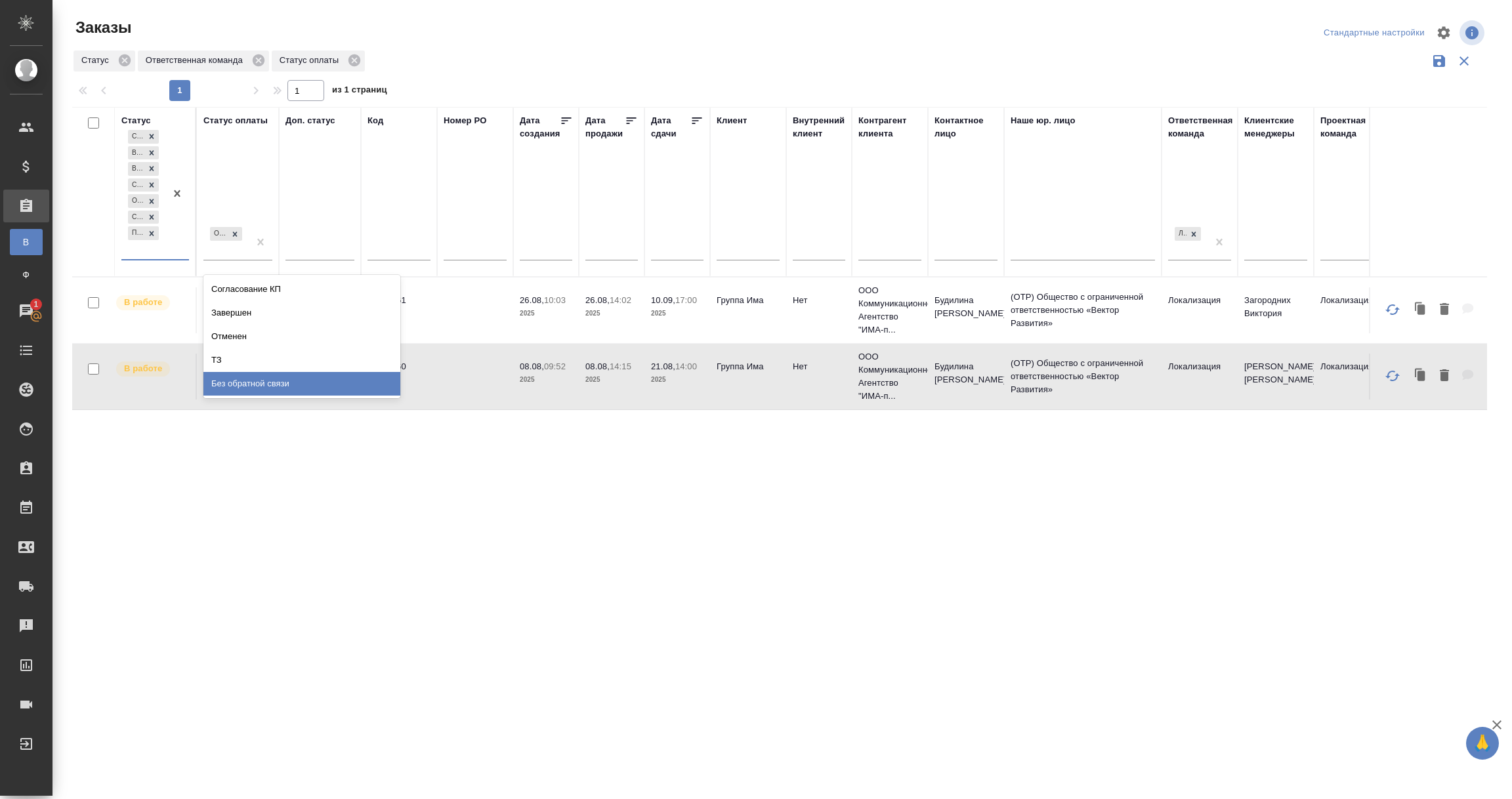
click at [230, 378] on div "Без обратной связи" at bounding box center [302, 384] width 197 height 24
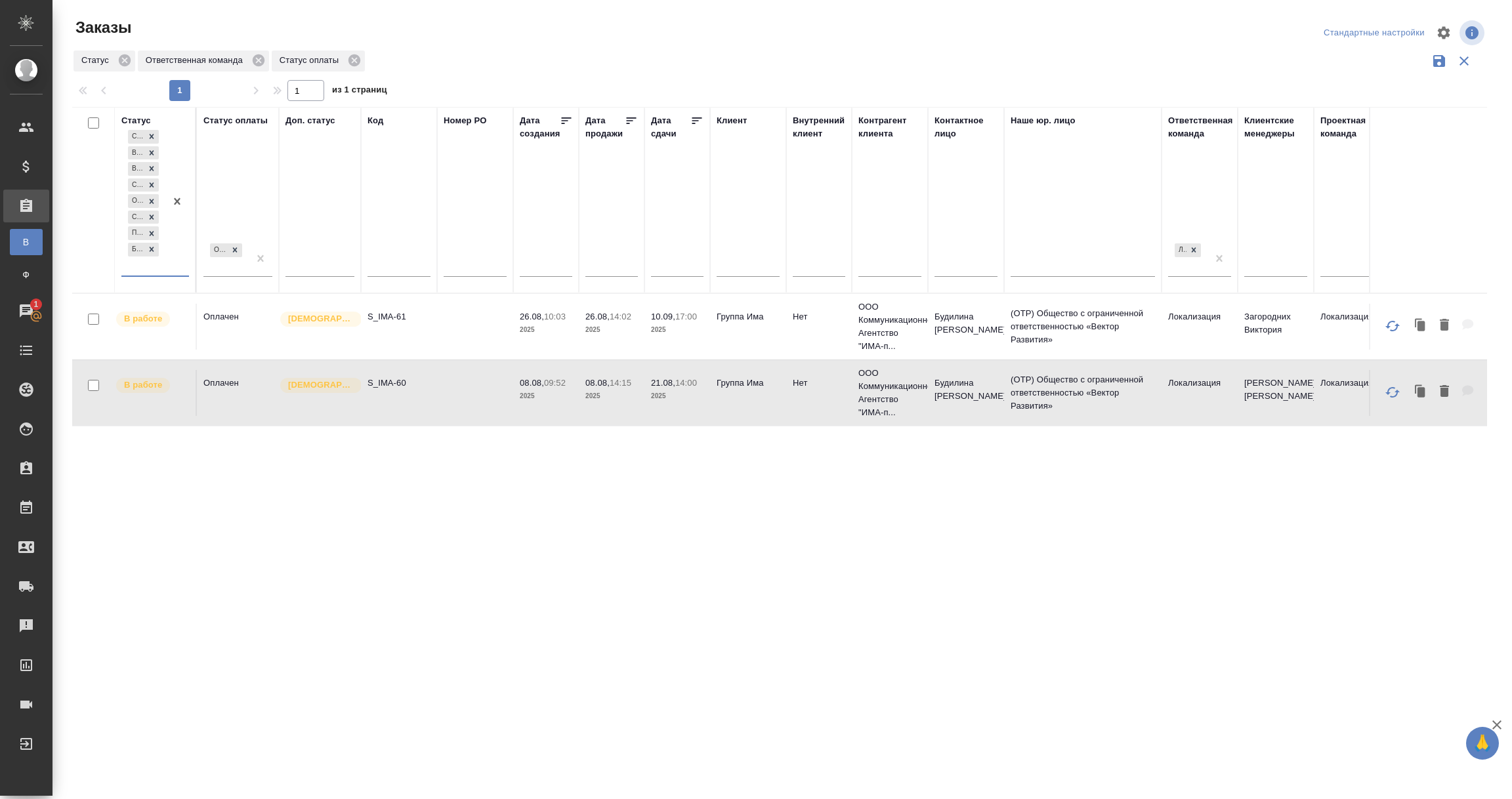
click at [152, 269] on div "Сдан без статистики Выполнен В работе Связаться с клиентом Ожидание предоплаты …" at bounding box center [143, 201] width 44 height 148
click at [234, 310] on div "Согласование КП" at bounding box center [302, 306] width 197 height 24
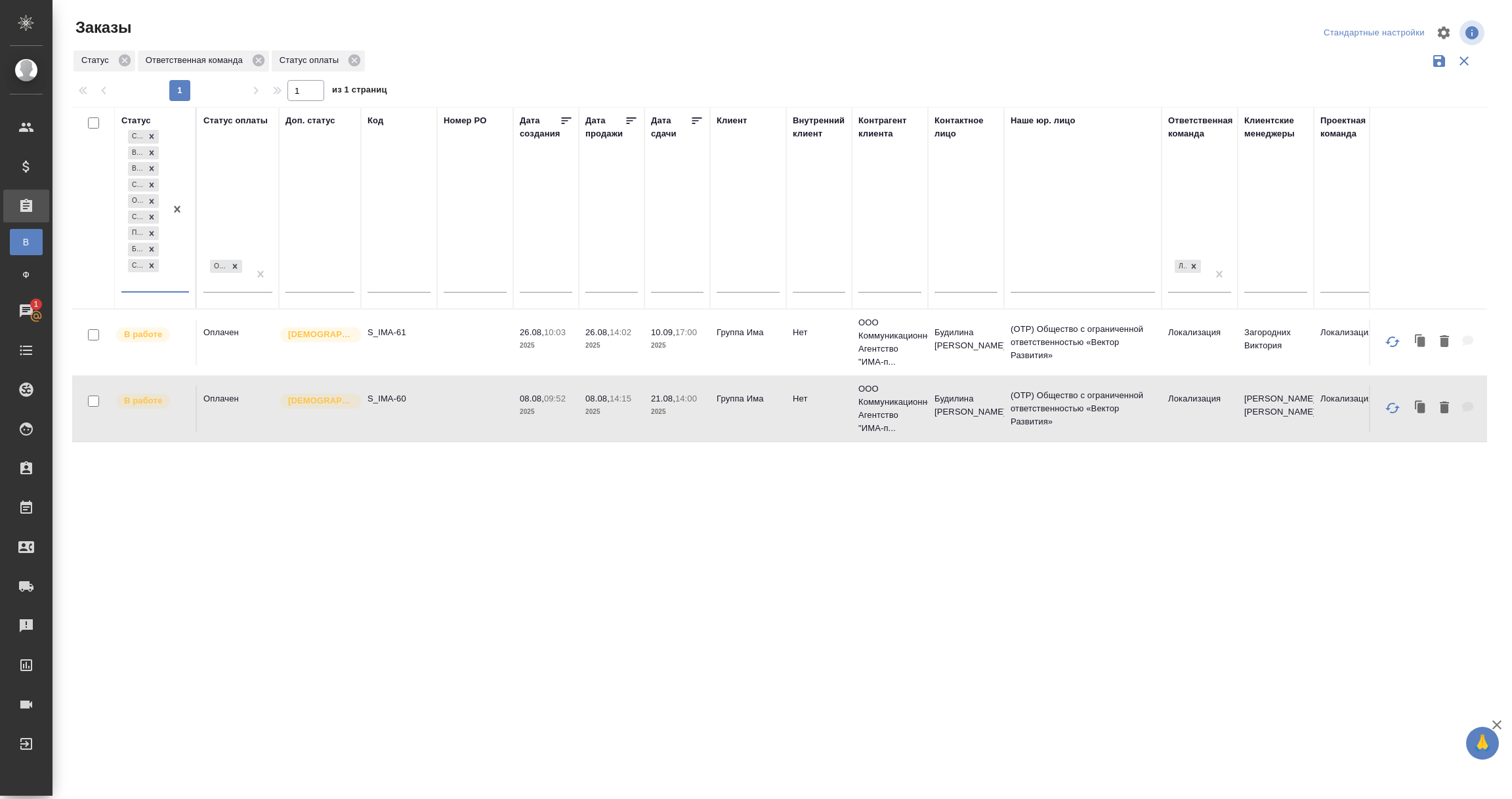
click at [137, 283] on div "Сдан без статистики Выполнен В работе Связаться с клиентом Ожидание предоплаты …" at bounding box center [143, 210] width 44 height 164
click at [208, 360] on div "ТЗ" at bounding box center [302, 369] width 197 height 24
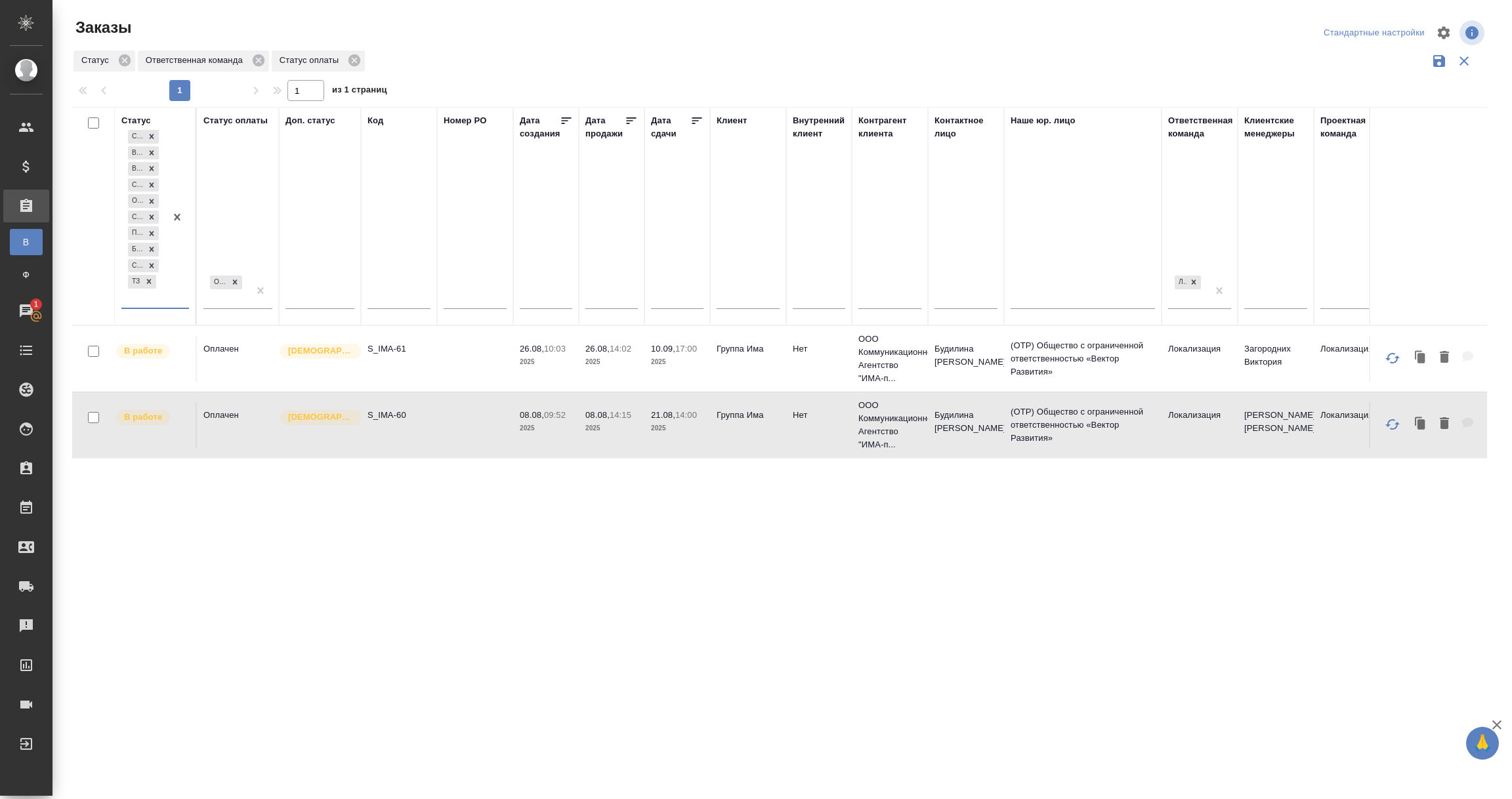
drag, startPoint x: 1462, startPoint y: 62, endPoint x: 1285, endPoint y: 111, distance: 183.7
click at [1462, 62] on icon "button" at bounding box center [1464, 61] width 9 height 9
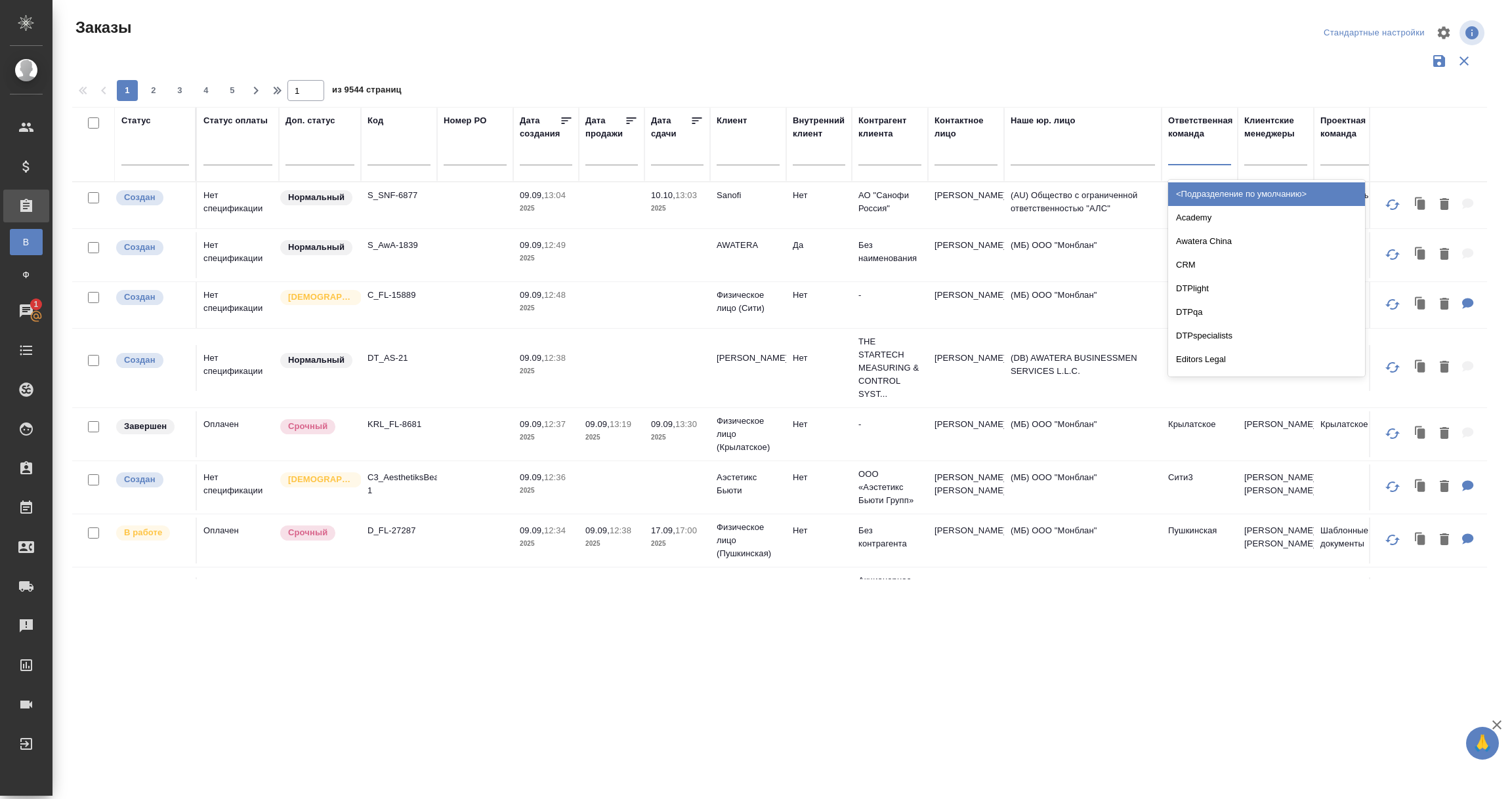
click at [1202, 148] on div at bounding box center [1200, 151] width 63 height 19
type input "тех"
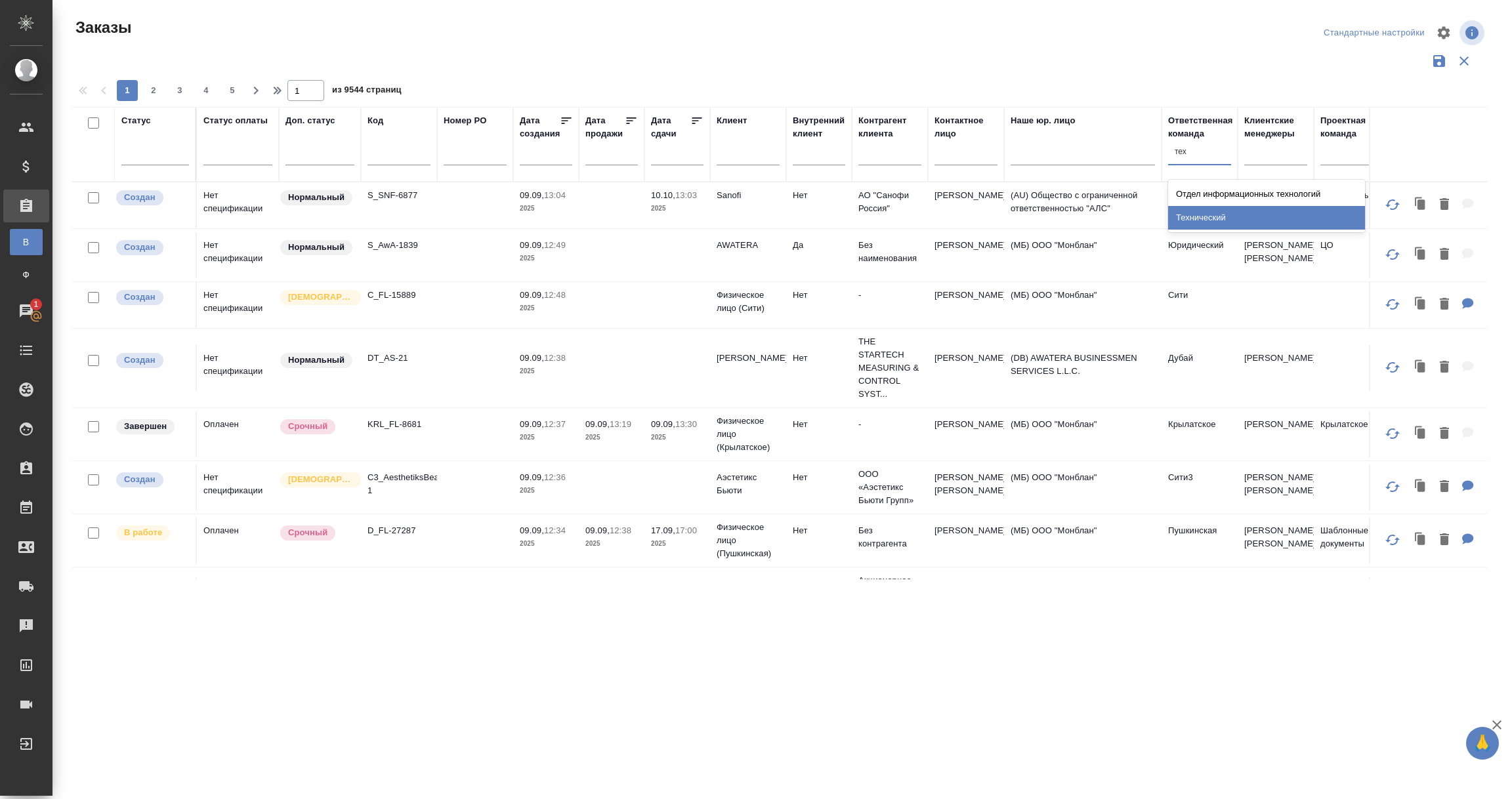
drag, startPoint x: 1228, startPoint y: 212, endPoint x: 1111, endPoint y: 416, distance: 235.2
click at [1228, 213] on div "Технический" at bounding box center [1267, 218] width 197 height 24
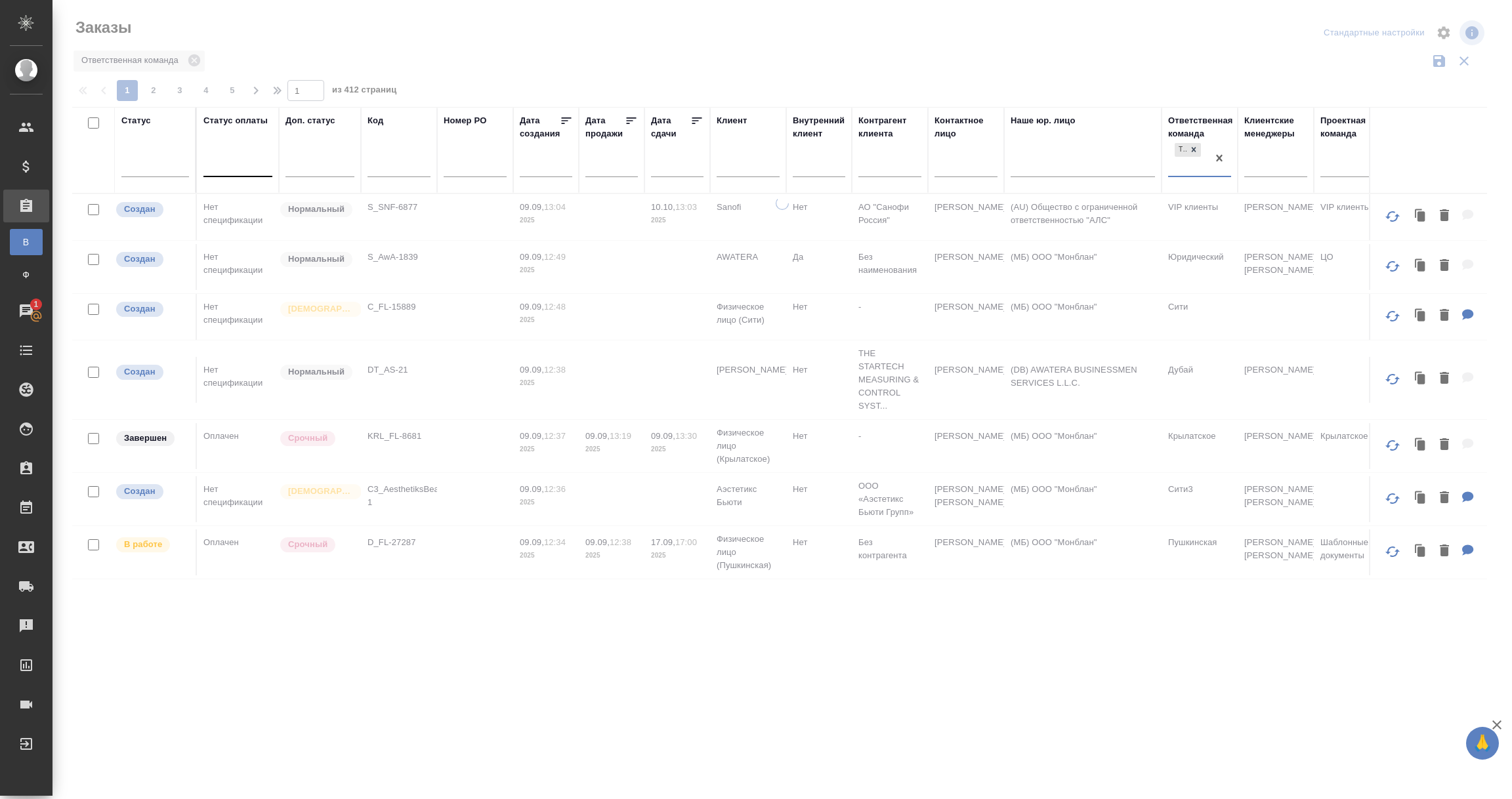
click at [219, 161] on div at bounding box center [238, 163] width 69 height 19
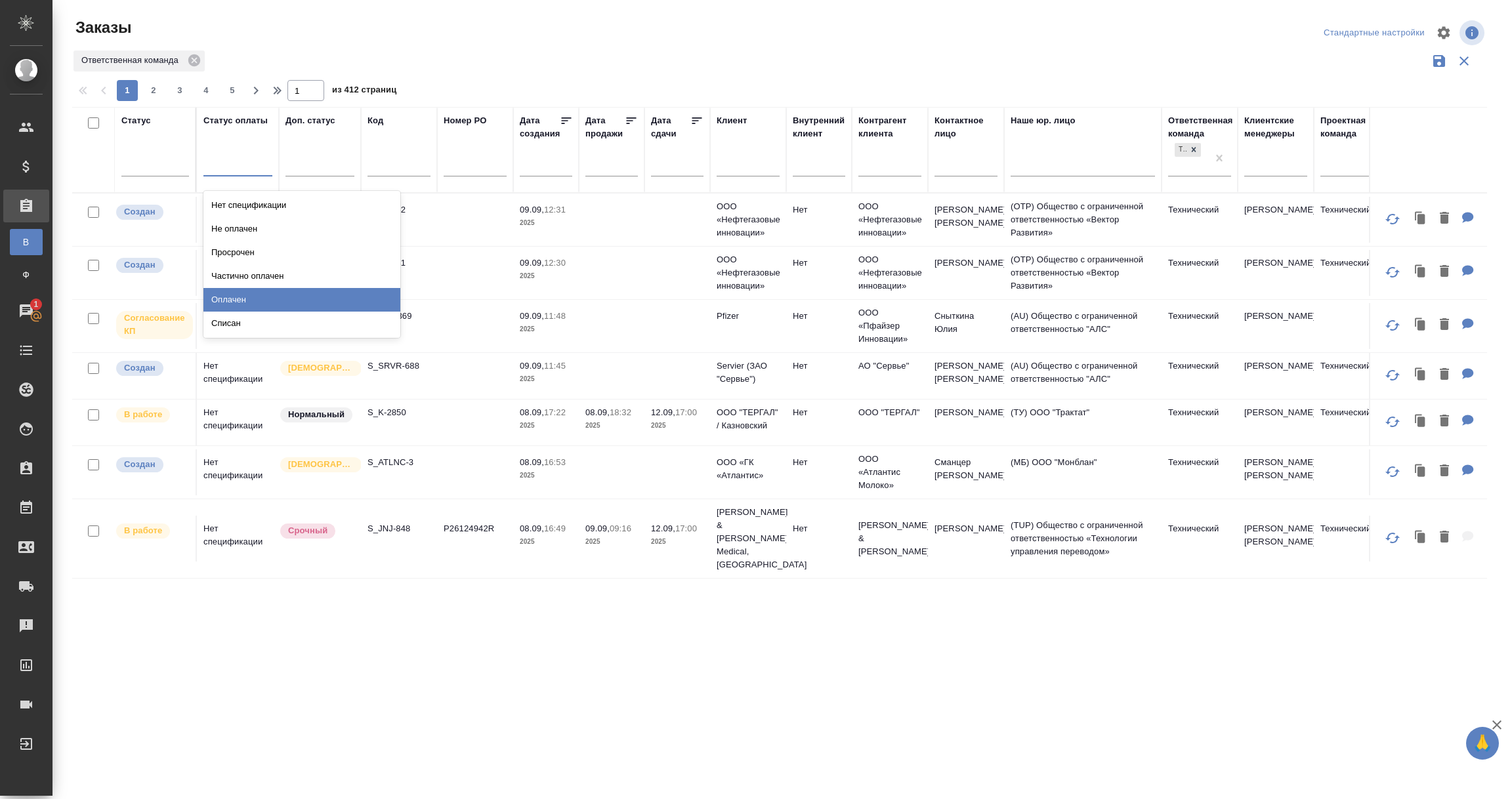
click at [231, 292] on div "Оплачен" at bounding box center [302, 300] width 197 height 24
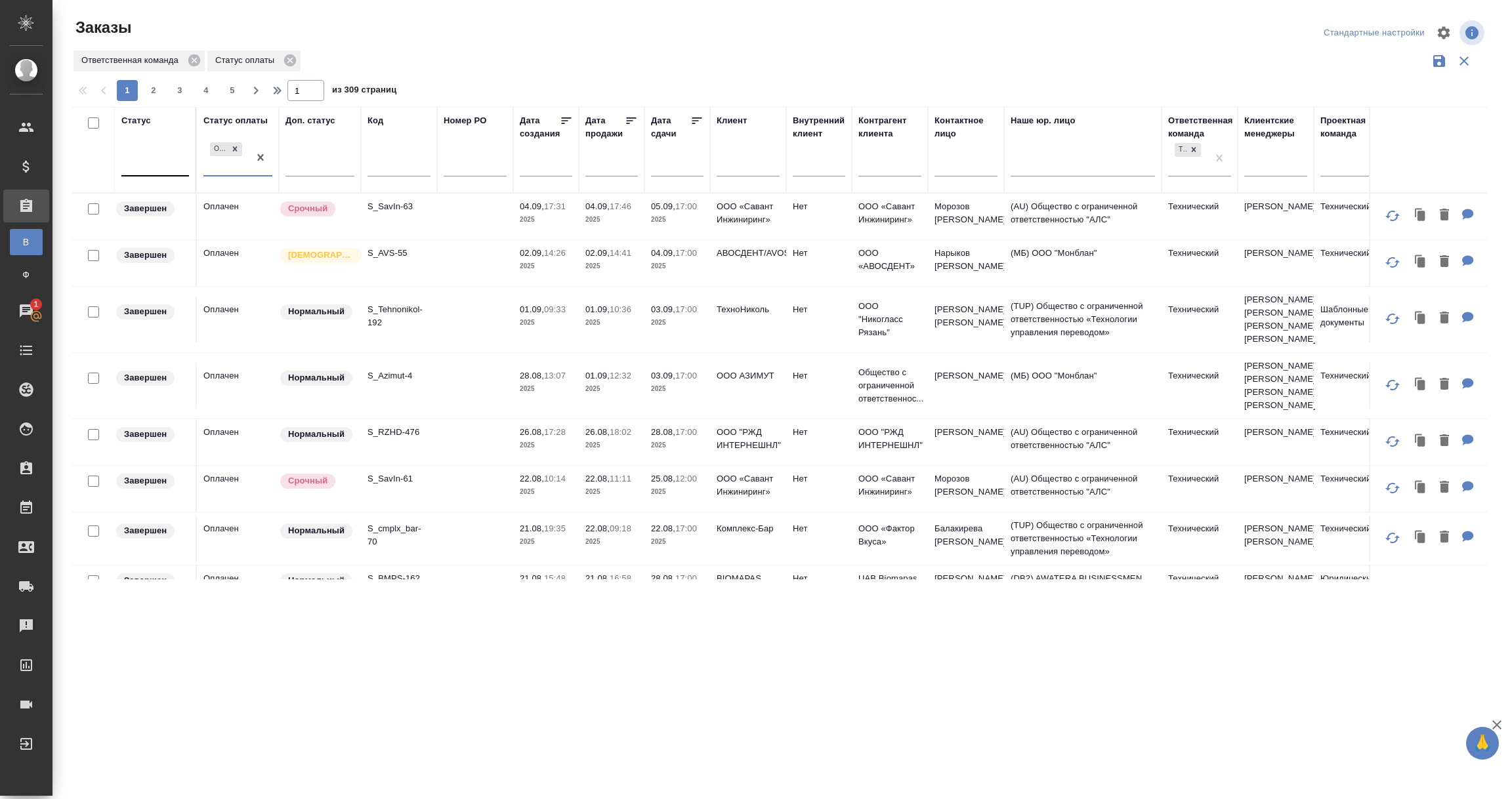
click at [153, 161] on div at bounding box center [155, 162] width 68 height 19
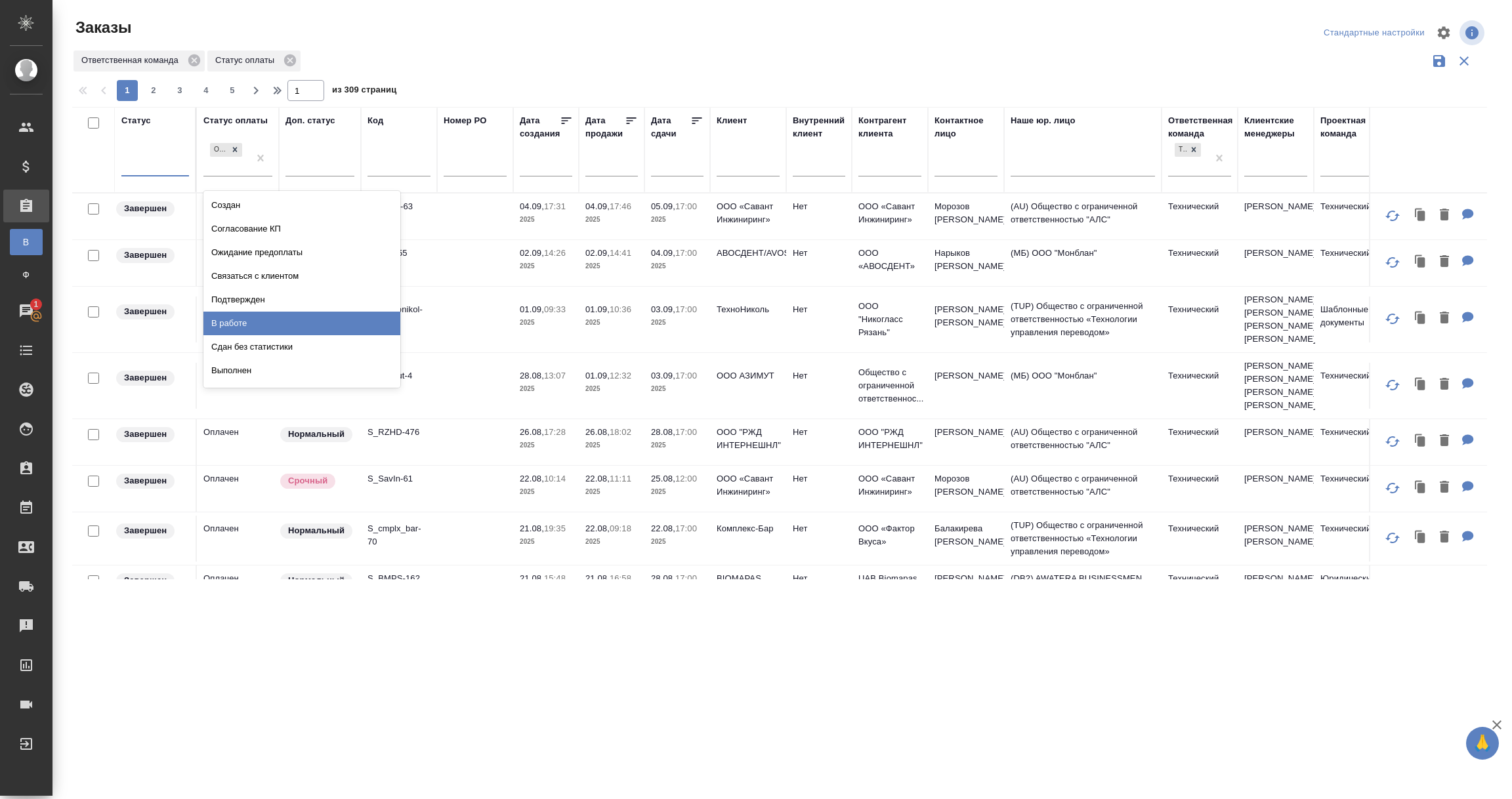
click at [222, 323] on div "В работе" at bounding box center [302, 323] width 197 height 24
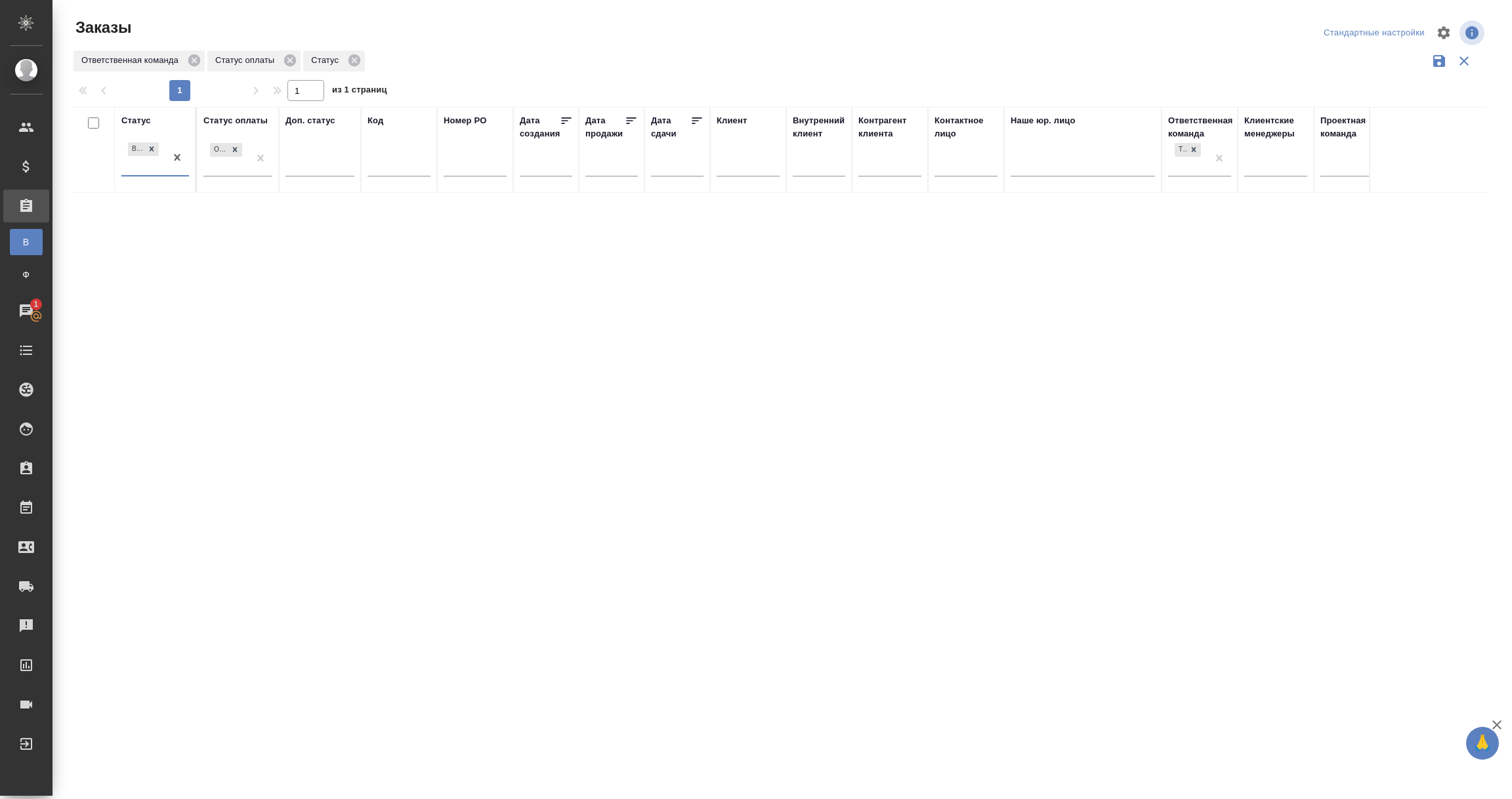
click at [135, 166] on div "В работе" at bounding box center [143, 157] width 44 height 36
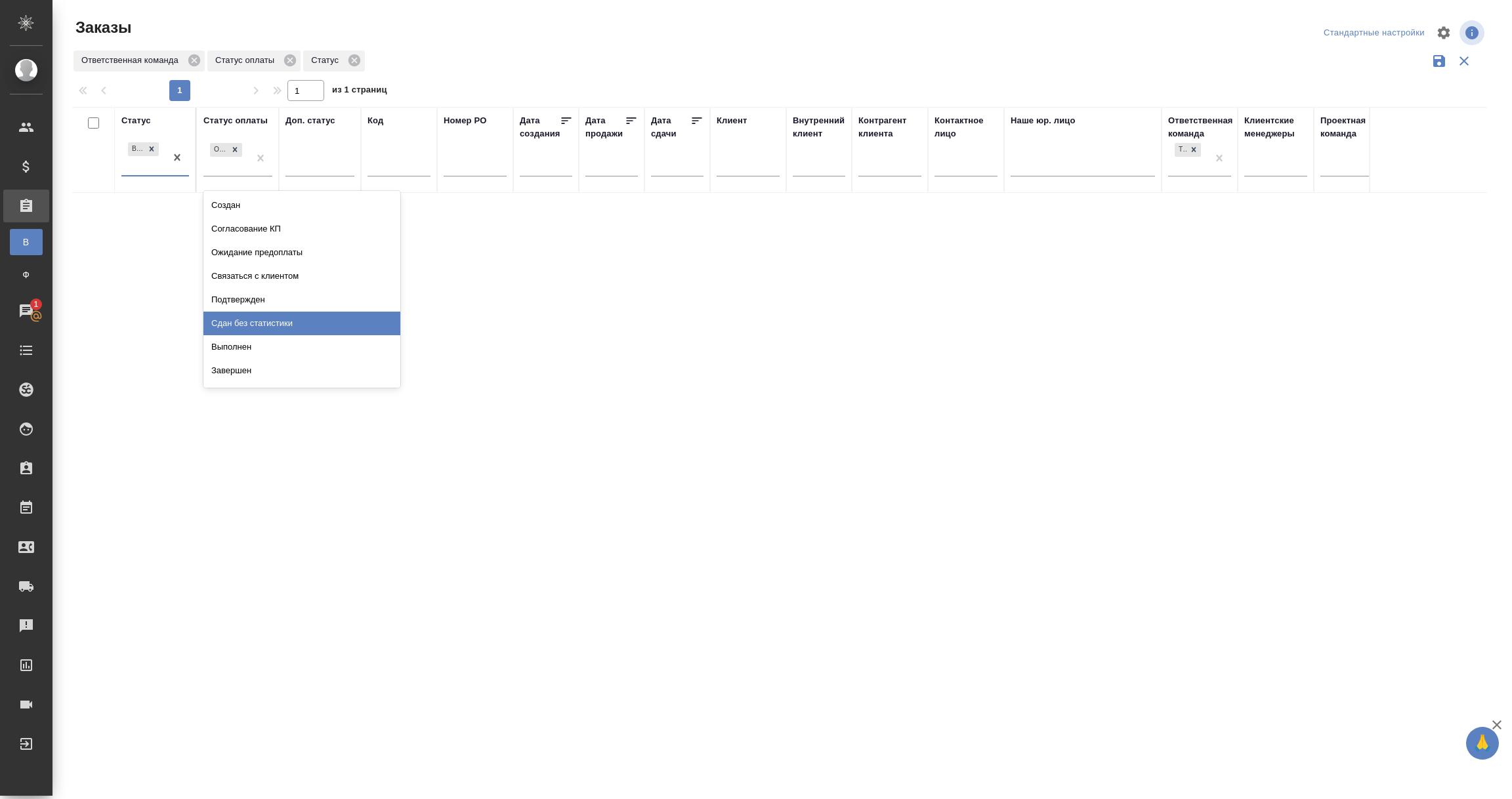
click at [226, 325] on div "Сдан без статистики" at bounding box center [302, 323] width 197 height 24
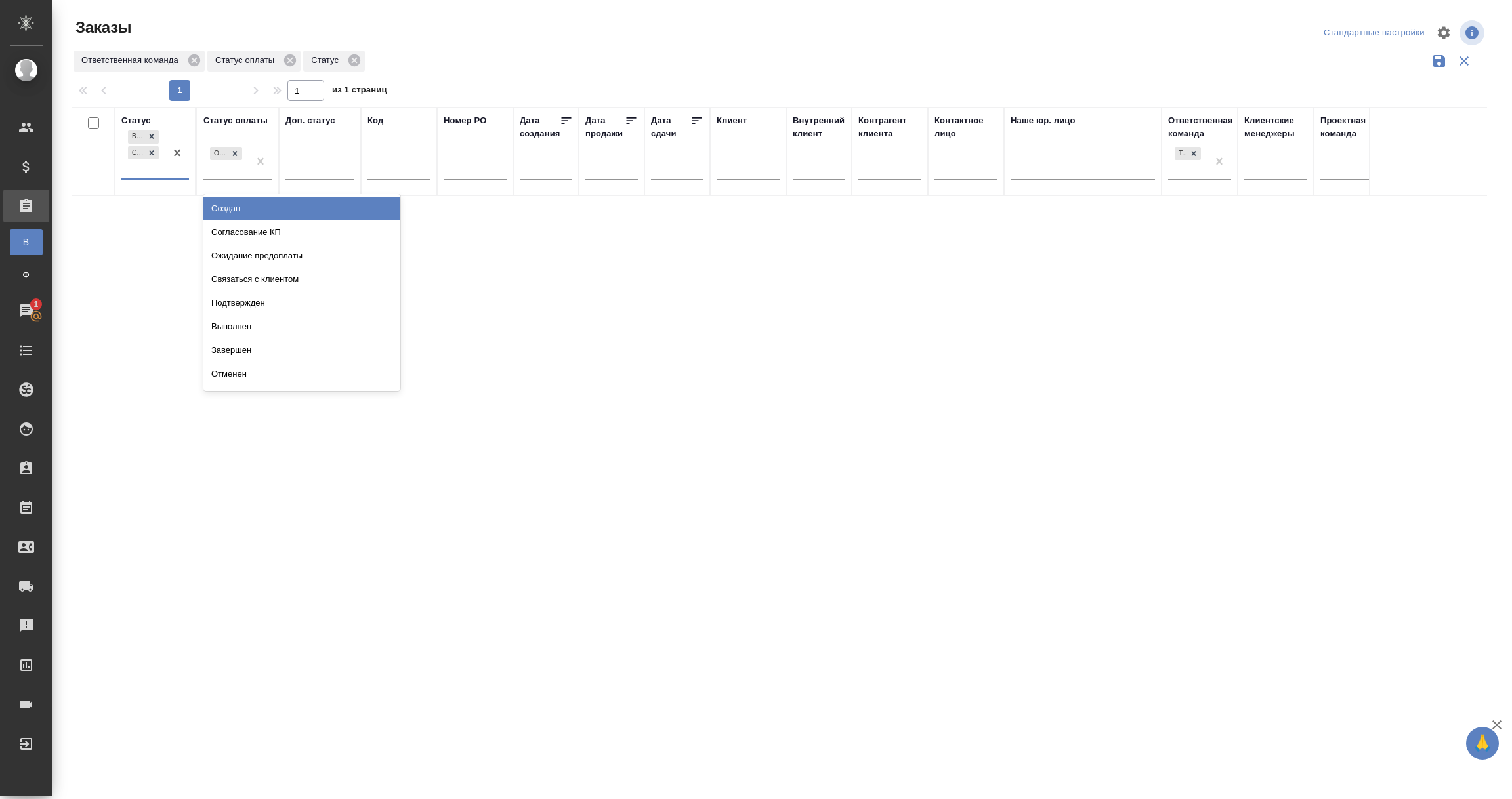
click at [133, 171] on div "В работе Сдан без статистики" at bounding box center [143, 153] width 44 height 51
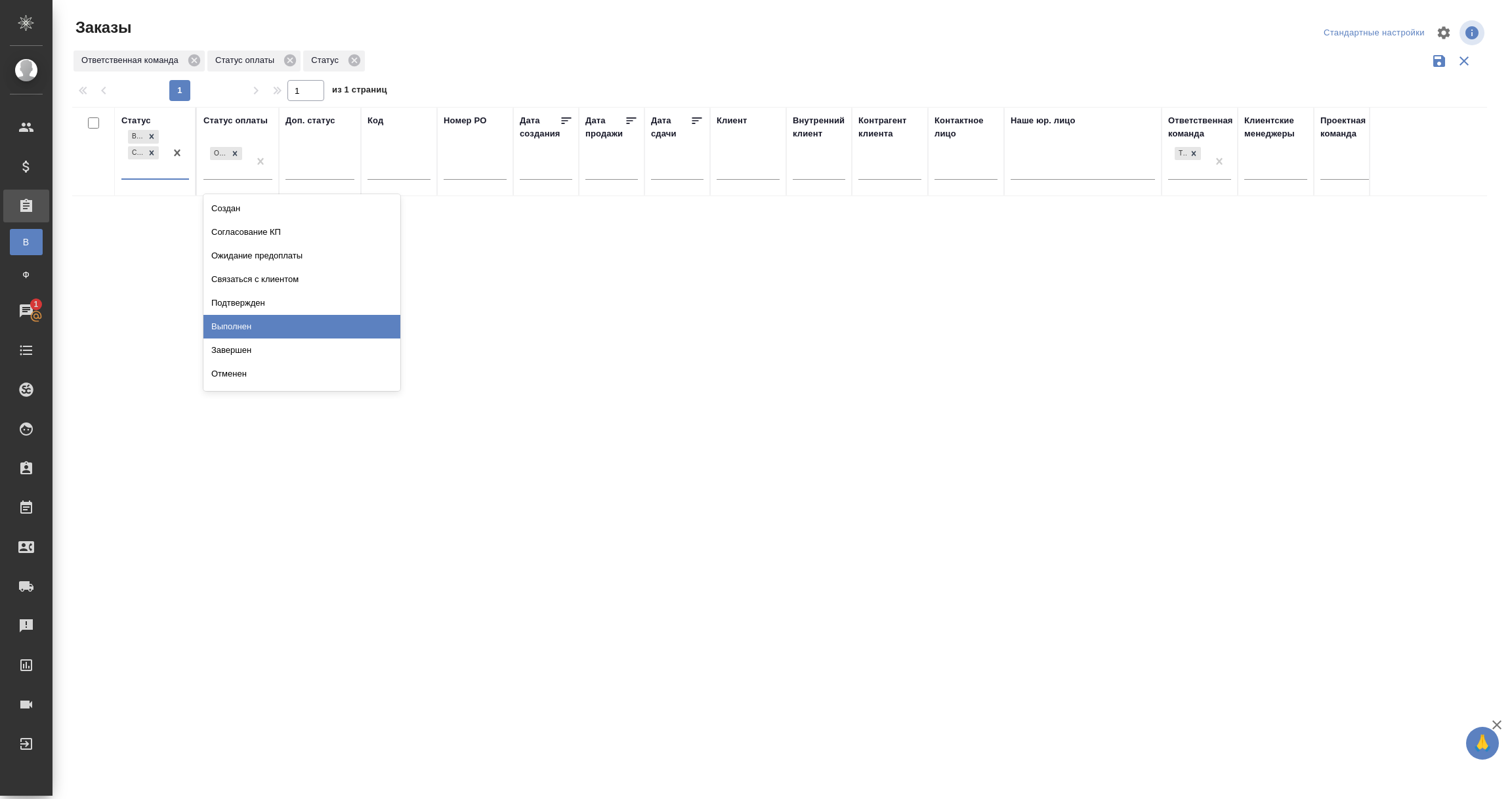
click at [226, 322] on div "Выполнен" at bounding box center [302, 327] width 197 height 24
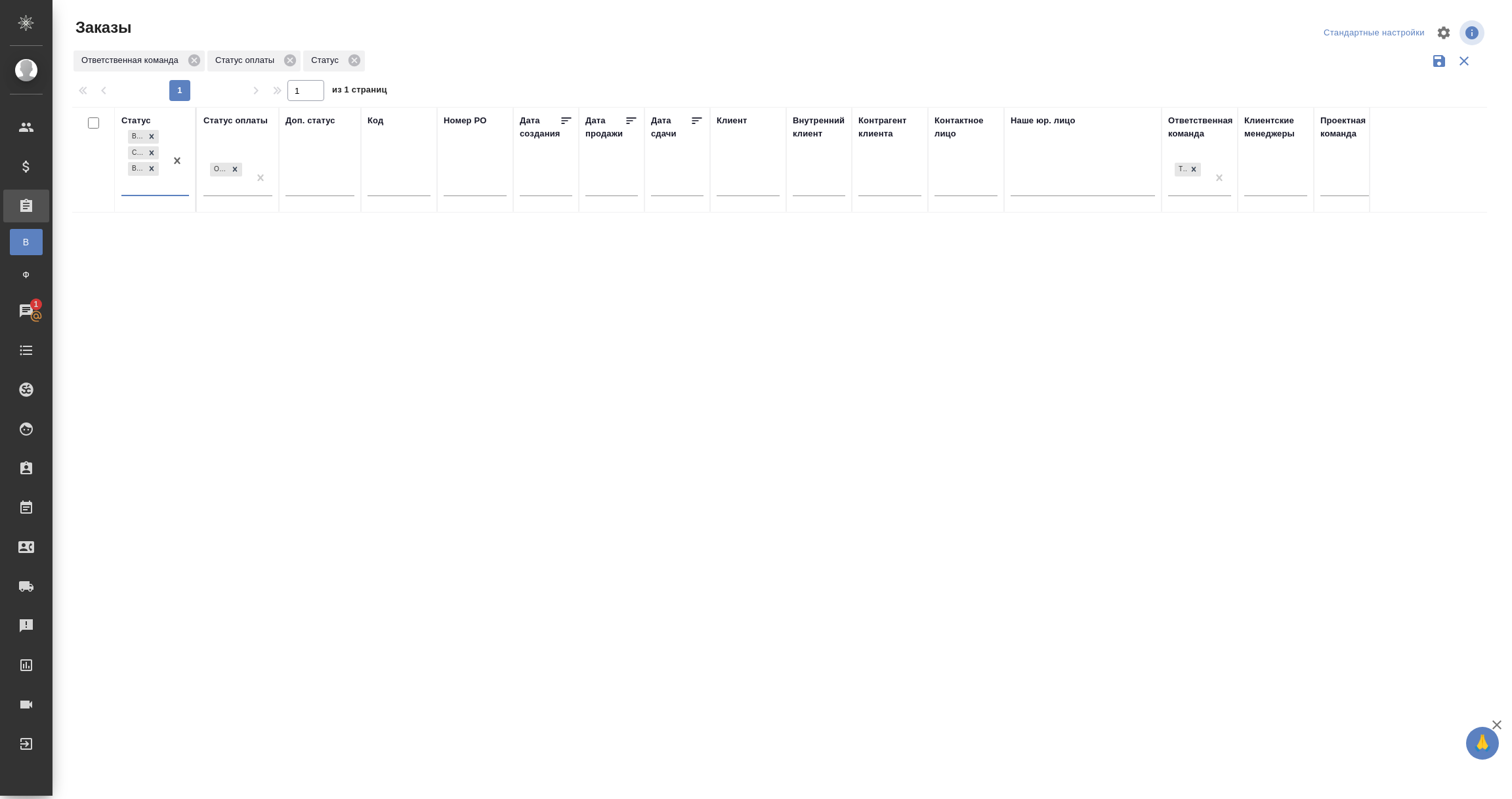
click at [144, 183] on div "В работе Сдан без статистики Выполнен" at bounding box center [143, 161] width 44 height 68
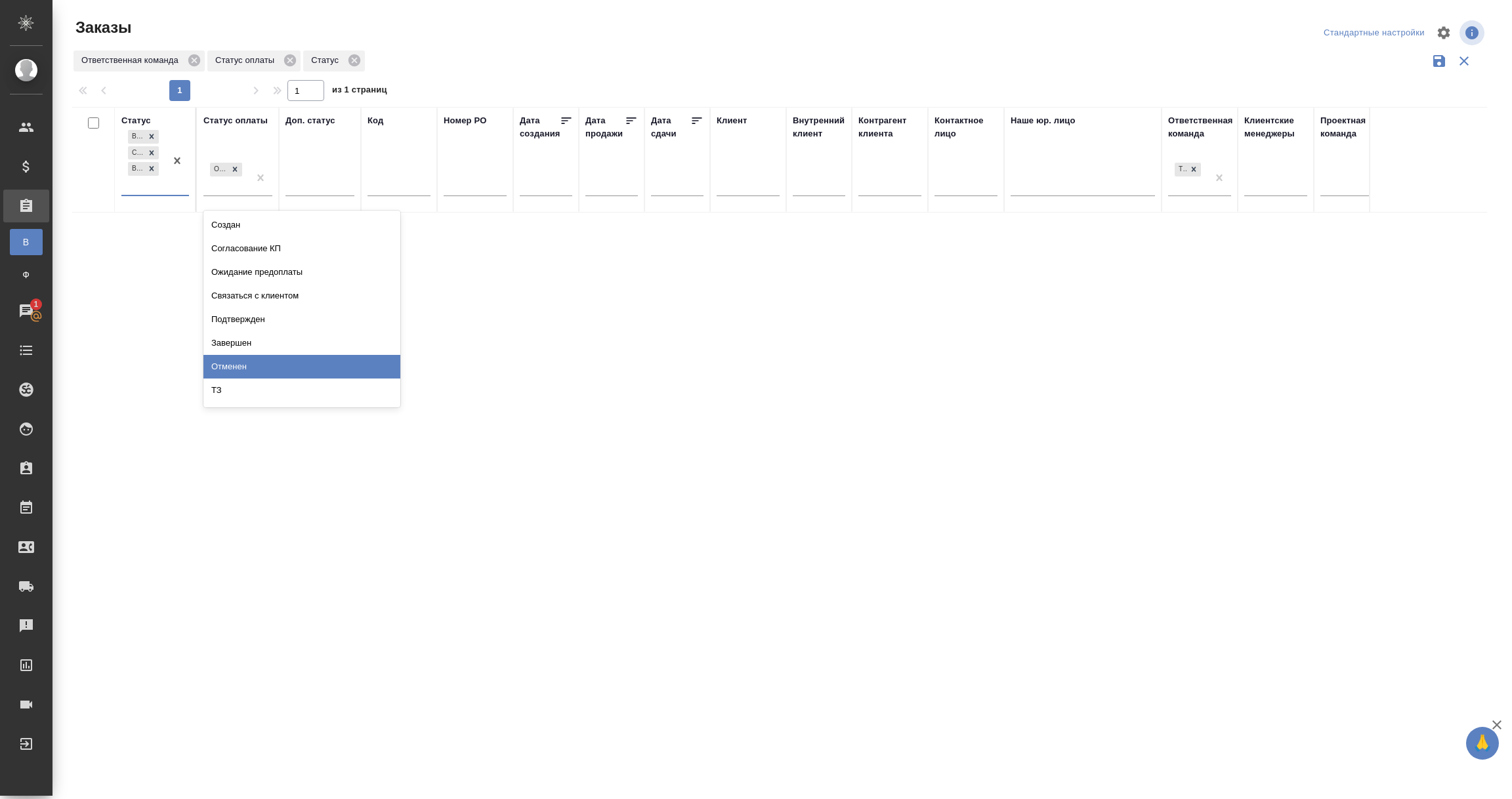
click at [233, 362] on div "Отменен" at bounding box center [302, 367] width 197 height 24
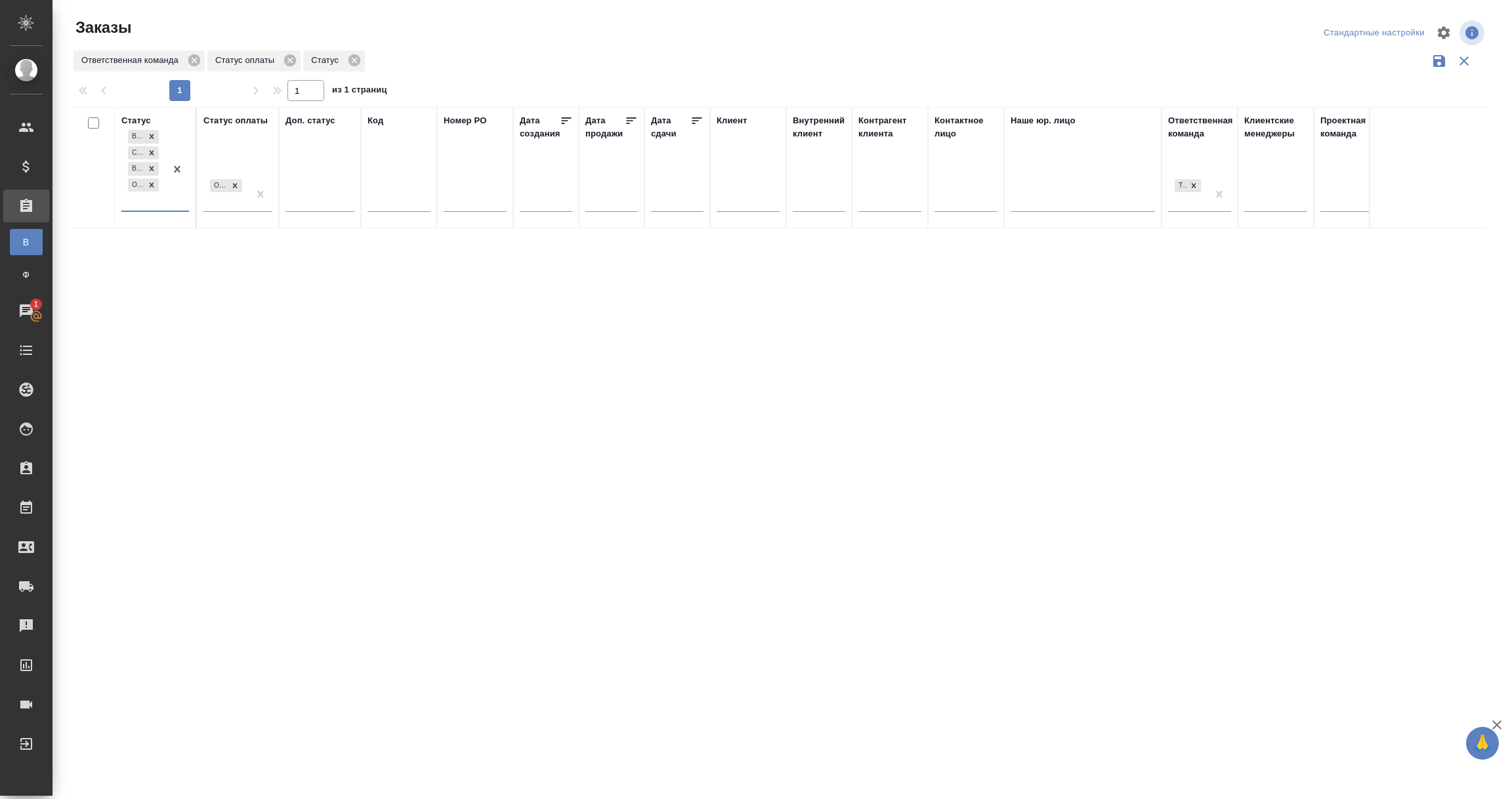
click at [142, 203] on div "В работе Сдан без статистики Выполнен Отменен" at bounding box center [143, 169] width 44 height 84
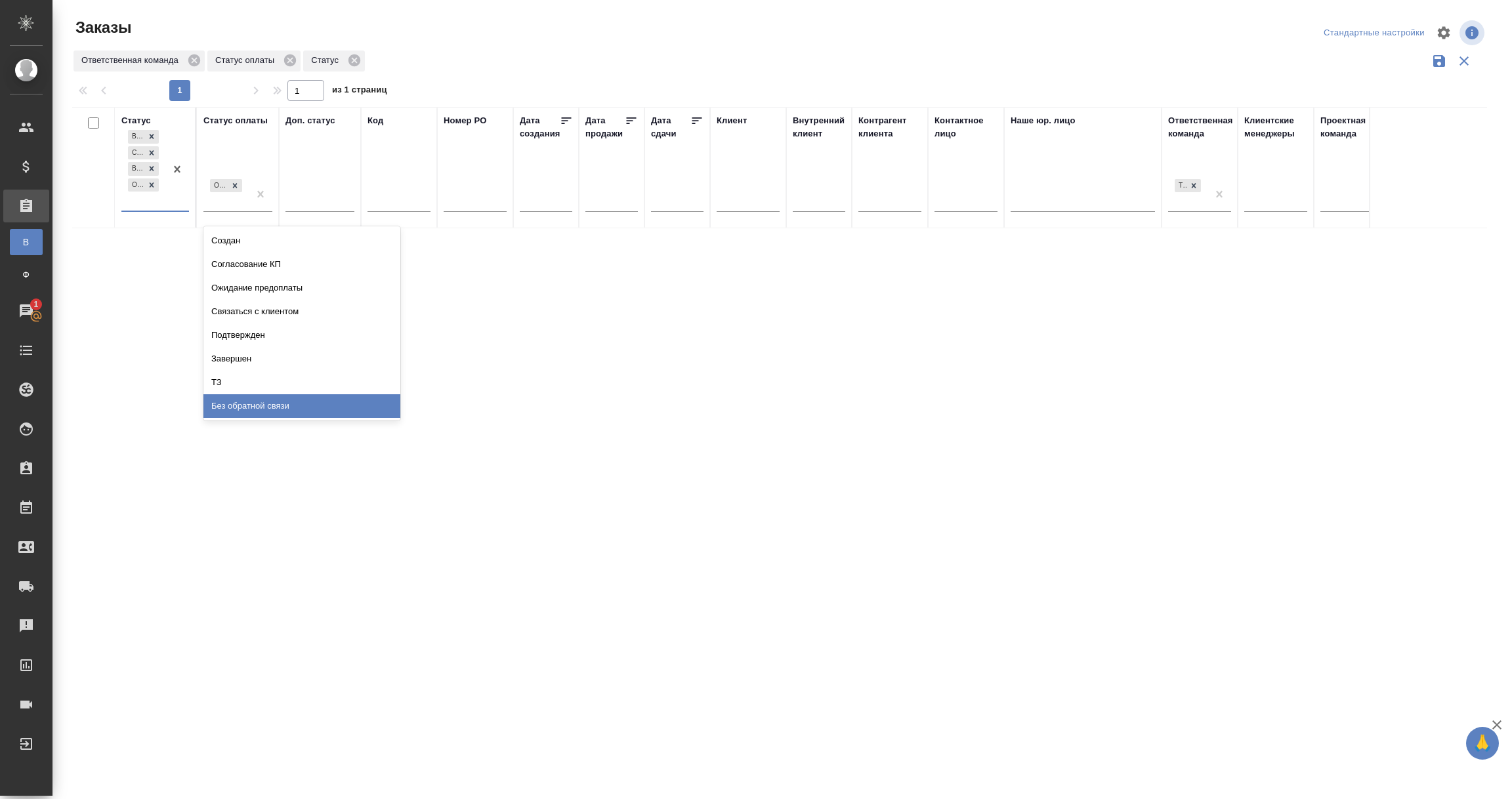
click at [236, 401] on div "Без обратной связи" at bounding box center [302, 406] width 197 height 24
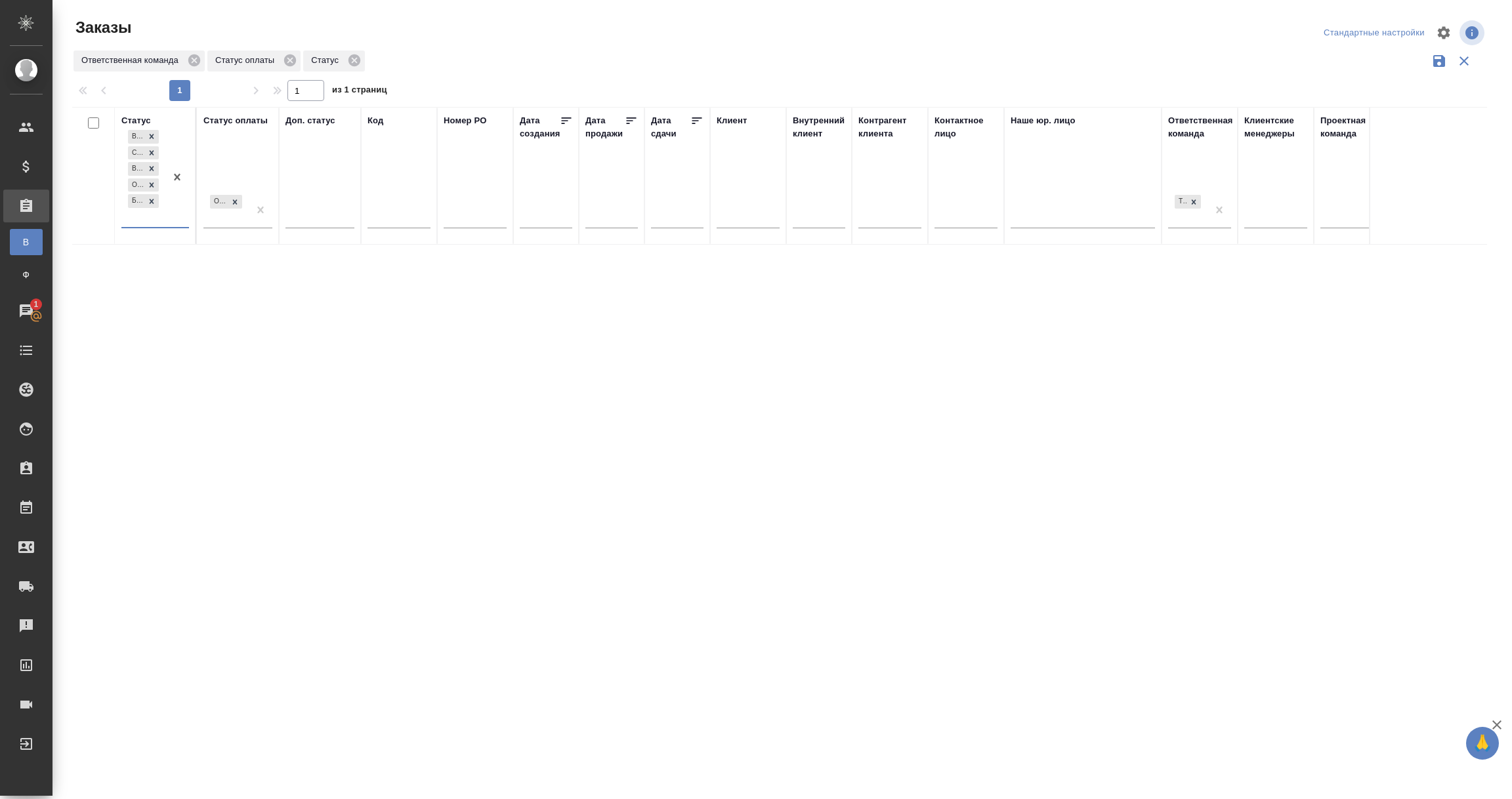
click at [139, 220] on div "В работе Сдан без статистики Выполнен Отменен Без обратной связи" at bounding box center [143, 177] width 44 height 100
click at [245, 352] on div "Подтвержден" at bounding box center [302, 352] width 197 height 24
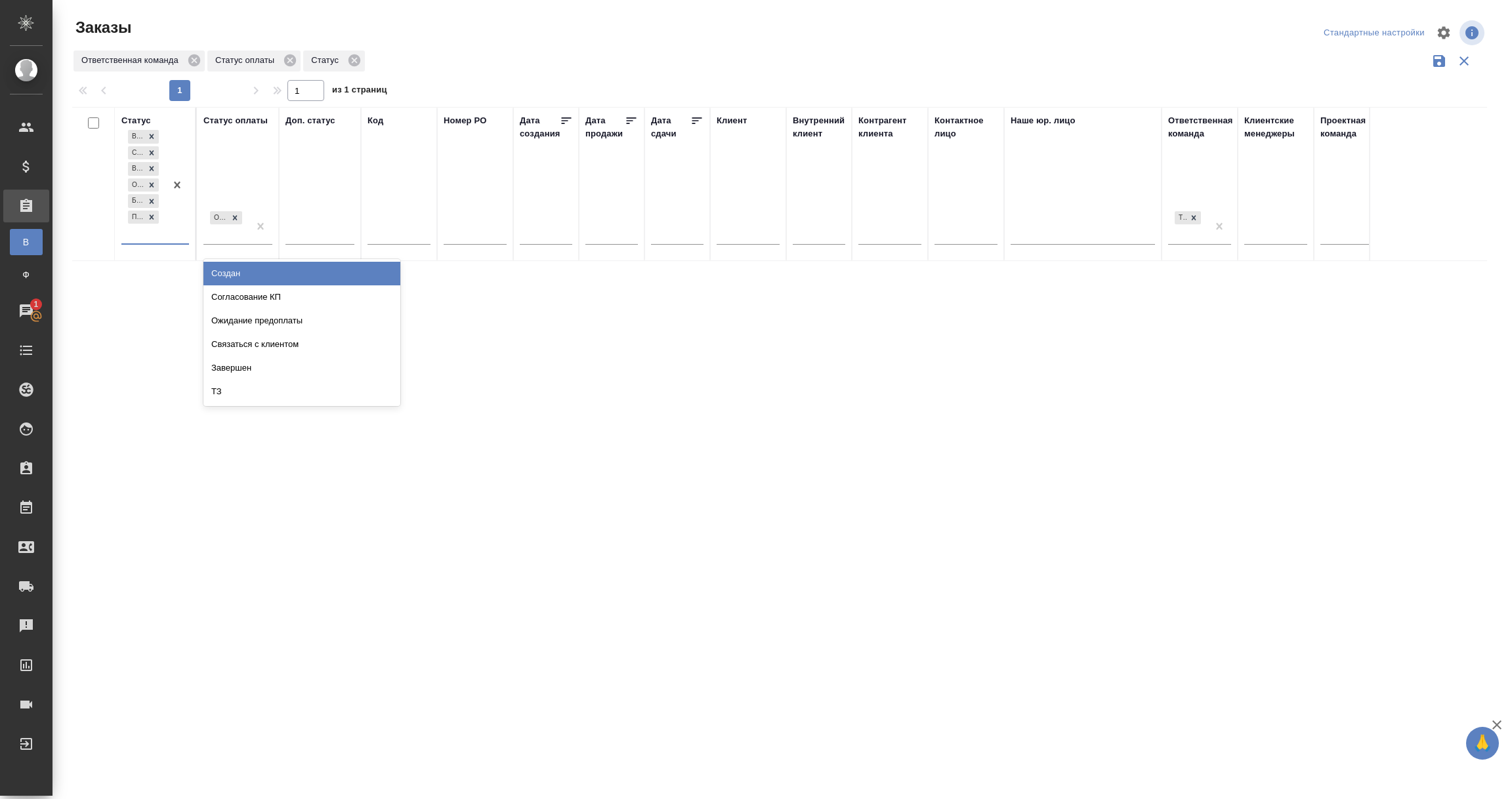
click at [140, 233] on div "В работе Сдан без статистики Выполнен Отменен Без обратной связи Подтвержден" at bounding box center [143, 185] width 44 height 116
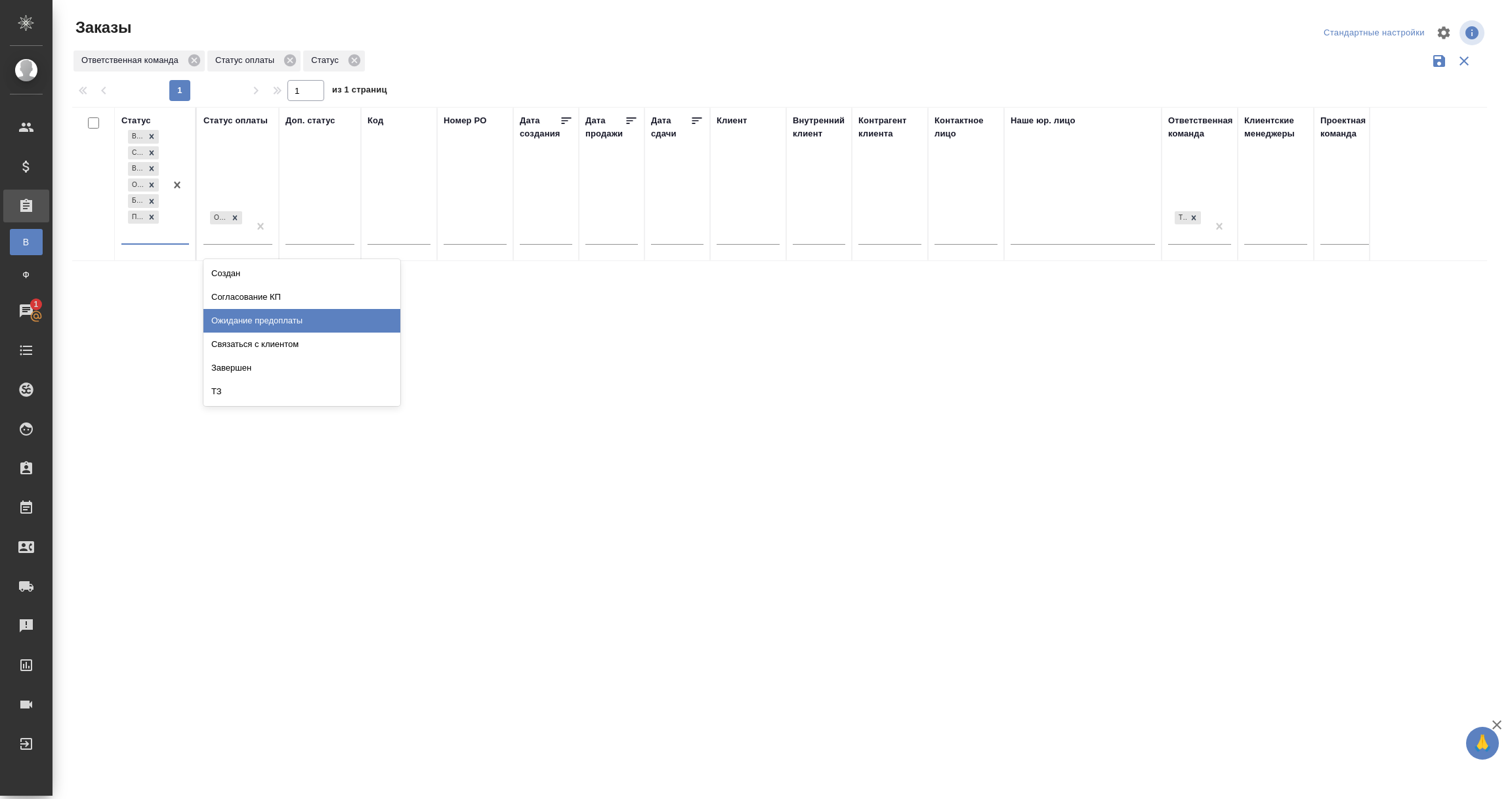
click at [222, 323] on div "Ожидание предоплаты" at bounding box center [302, 321] width 197 height 24
click at [147, 251] on div "В работе Сдан без статистики Выполнен Отменен Без обратной связи Подтвержден Ож…" at bounding box center [143, 193] width 44 height 132
click at [220, 290] on div "Создан" at bounding box center [302, 289] width 197 height 24
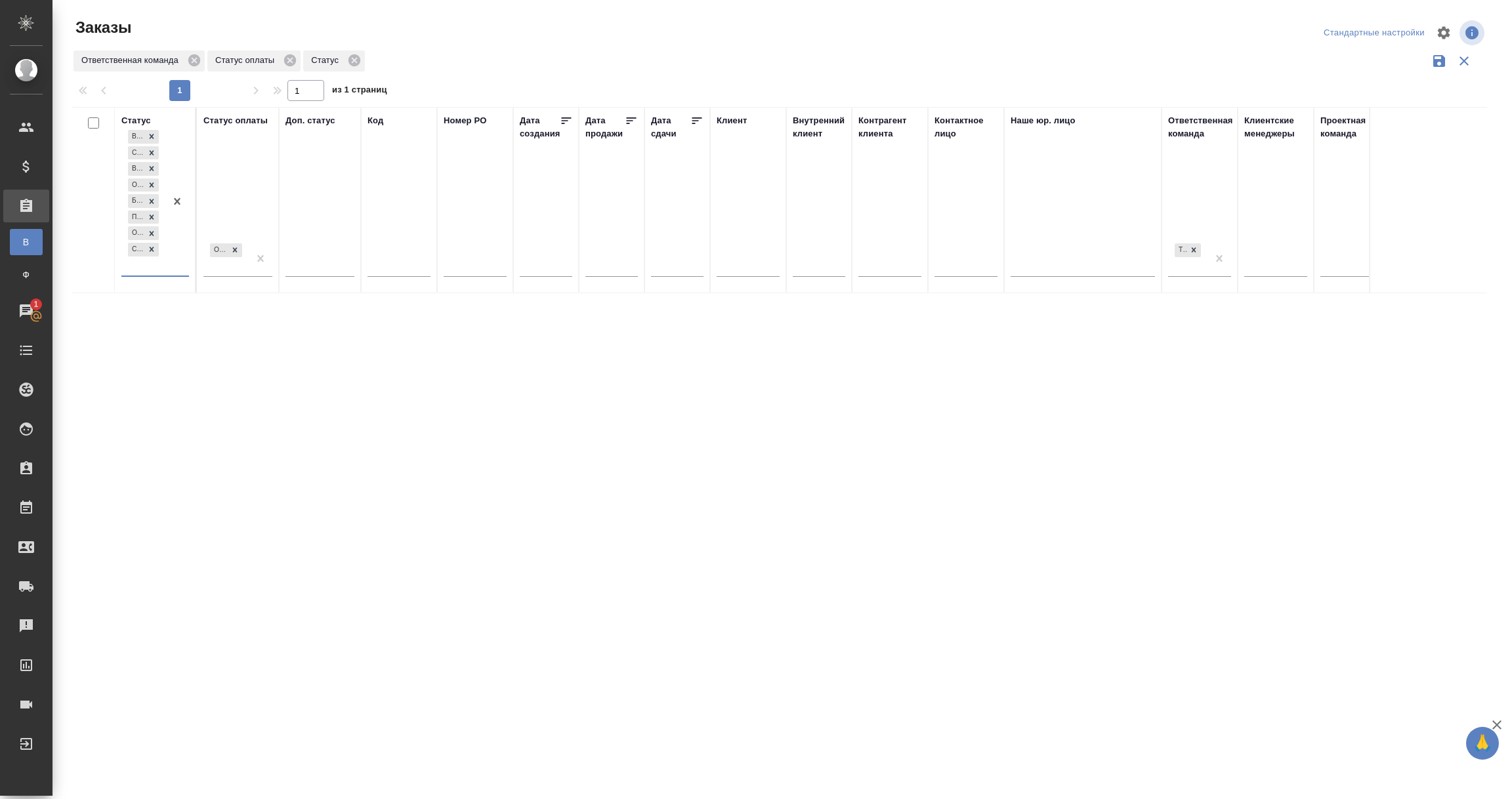
click at [148, 268] on div "В работе Сдан без статистики Выполнен Отменен Без обратной связи Подтвержден Ож…" at bounding box center [143, 201] width 44 height 148
click at [223, 304] on div "Согласование КП" at bounding box center [302, 306] width 197 height 24
click at [140, 284] on div "В работе Сдан без статистики Выполнен Отменен Без обратной связи Подтвержден Ож…" at bounding box center [143, 210] width 44 height 164
click at [238, 322] on div "Связаться с клиентом" at bounding box center [302, 322] width 197 height 24
click at [141, 301] on div "В работе Сдан без статистики Выполнен Отменен Без обратной связи Подтвержден Ож…" at bounding box center [143, 217] width 44 height 180
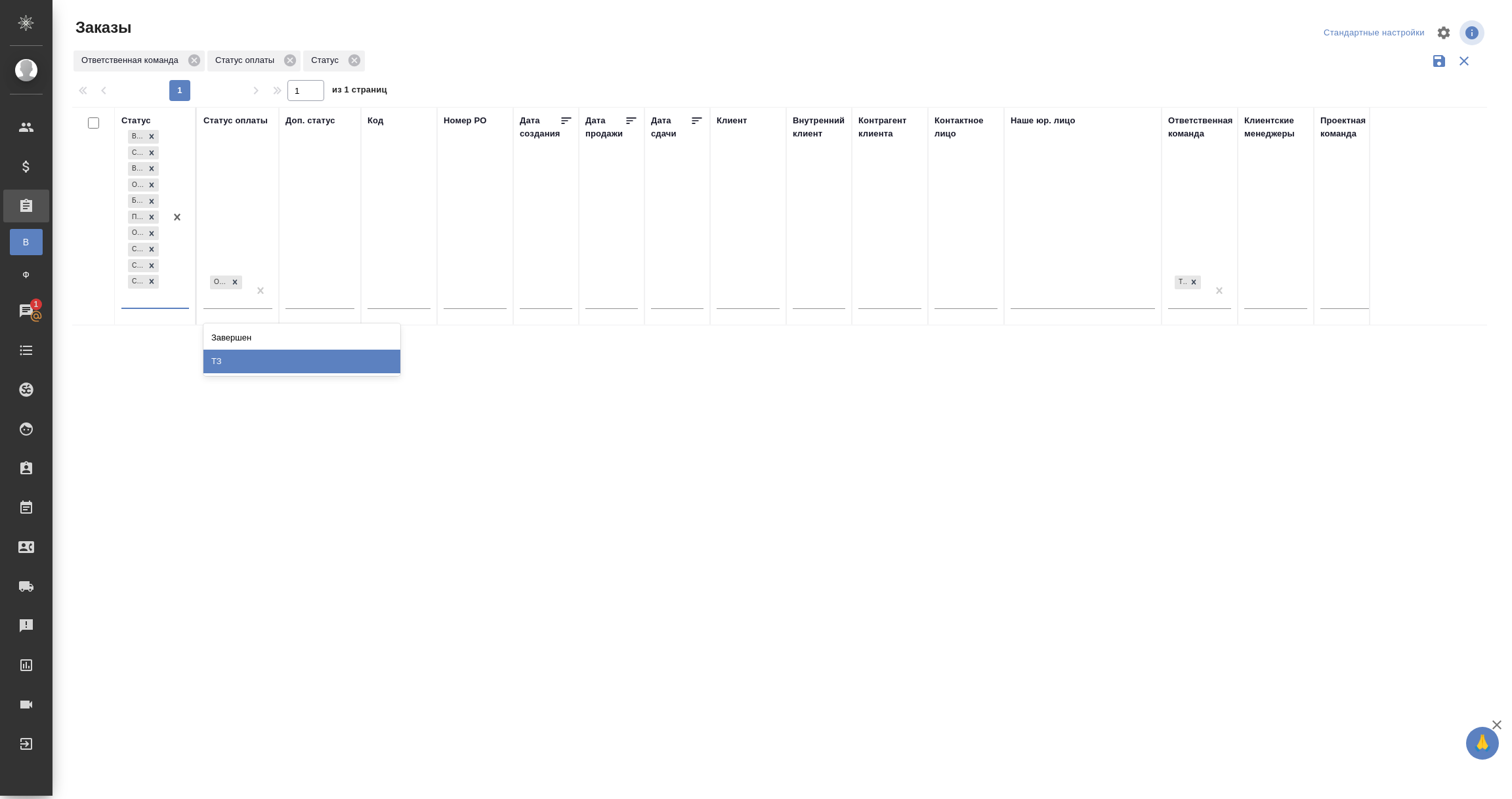
click at [221, 360] on div "ТЗ" at bounding box center [302, 362] width 197 height 24
click at [1462, 61] on icon "button" at bounding box center [1464, 61] width 16 height 16
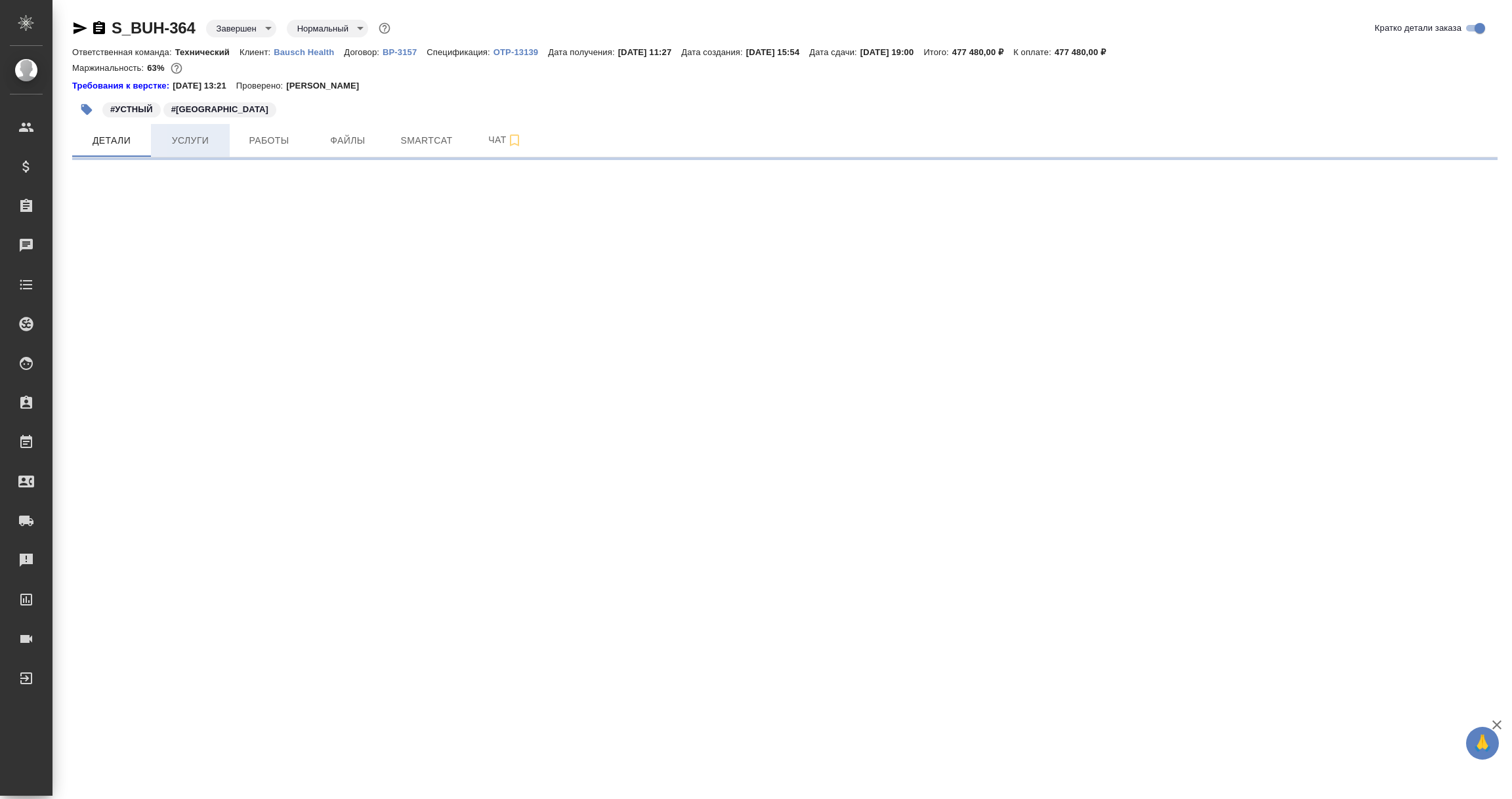
select select "RU"
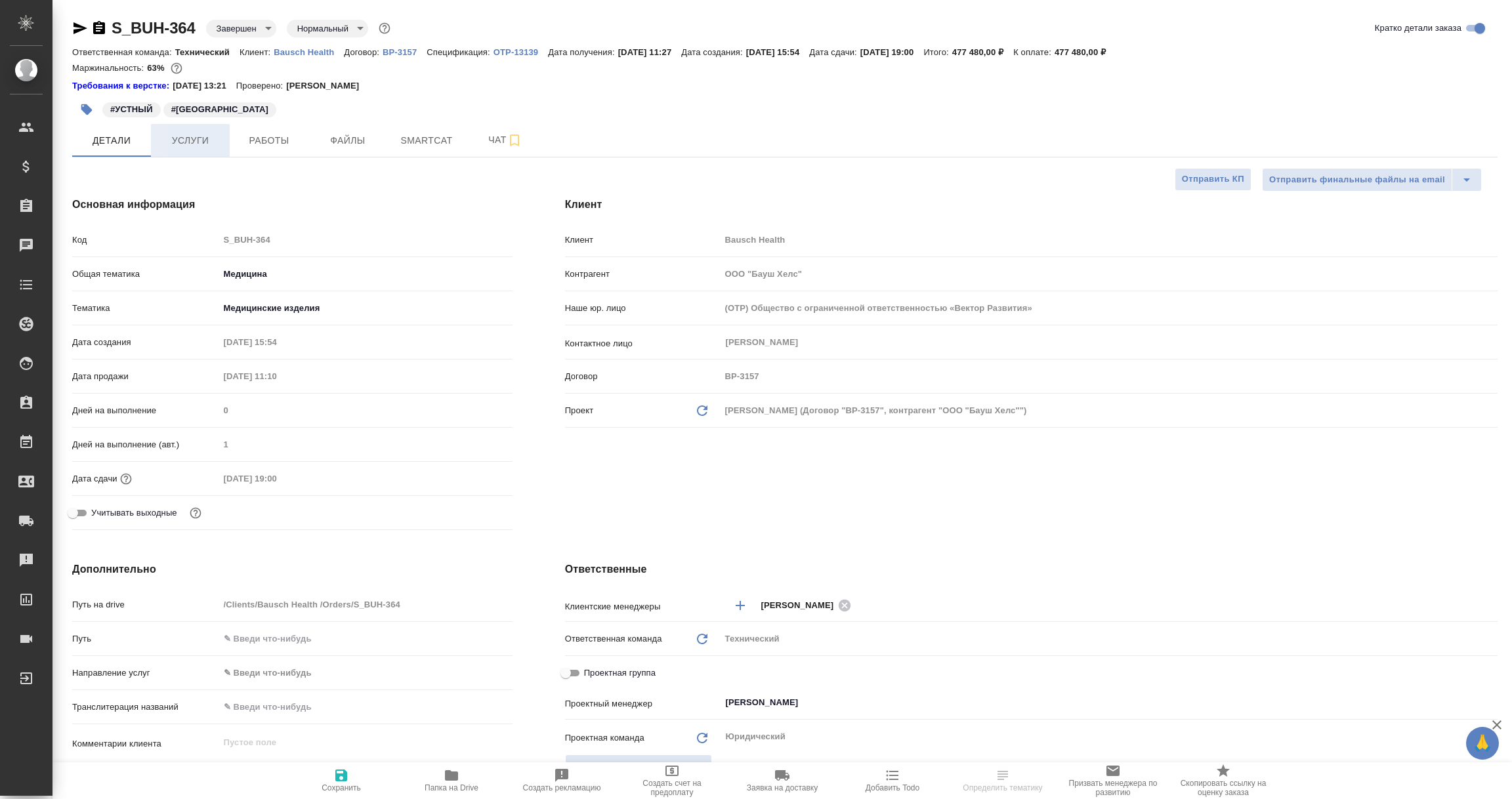
type textarea "x"
click at [190, 133] on span "Услуги" at bounding box center [190, 141] width 63 height 17
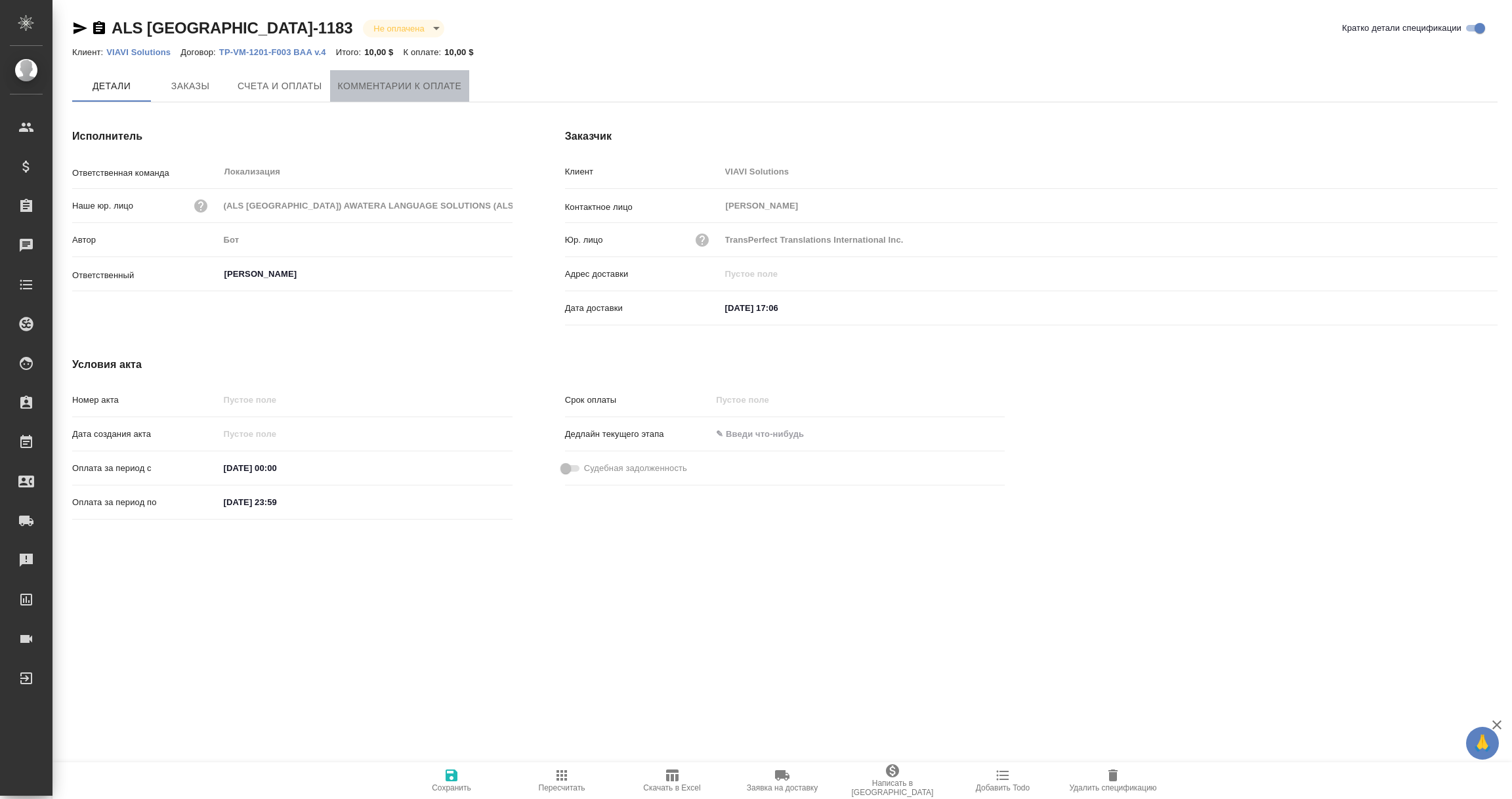
click at [391, 78] on span "Комментарии к оплате" at bounding box center [400, 86] width 124 height 17
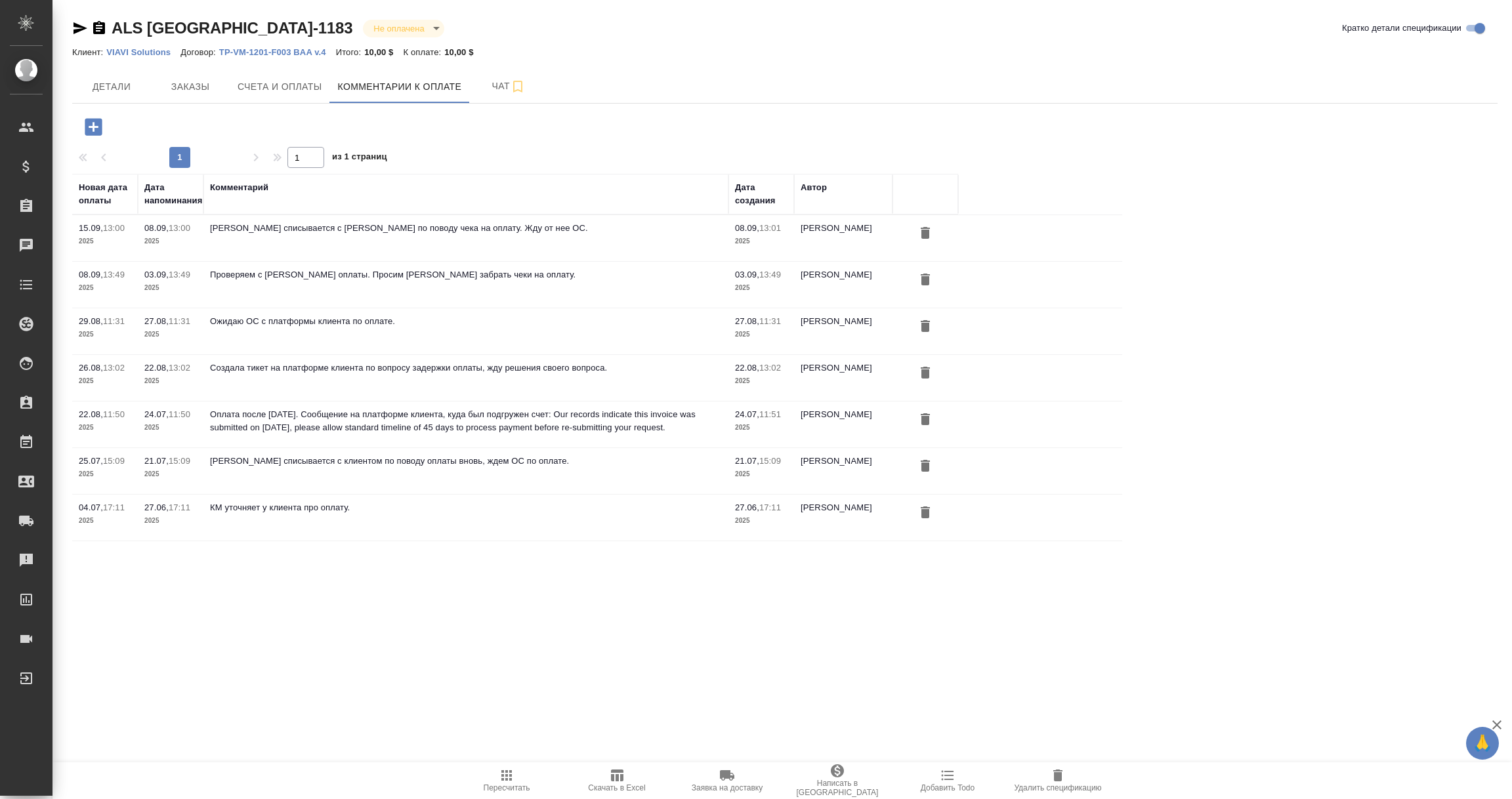
click at [93, 123] on icon "button" at bounding box center [93, 127] width 23 height 23
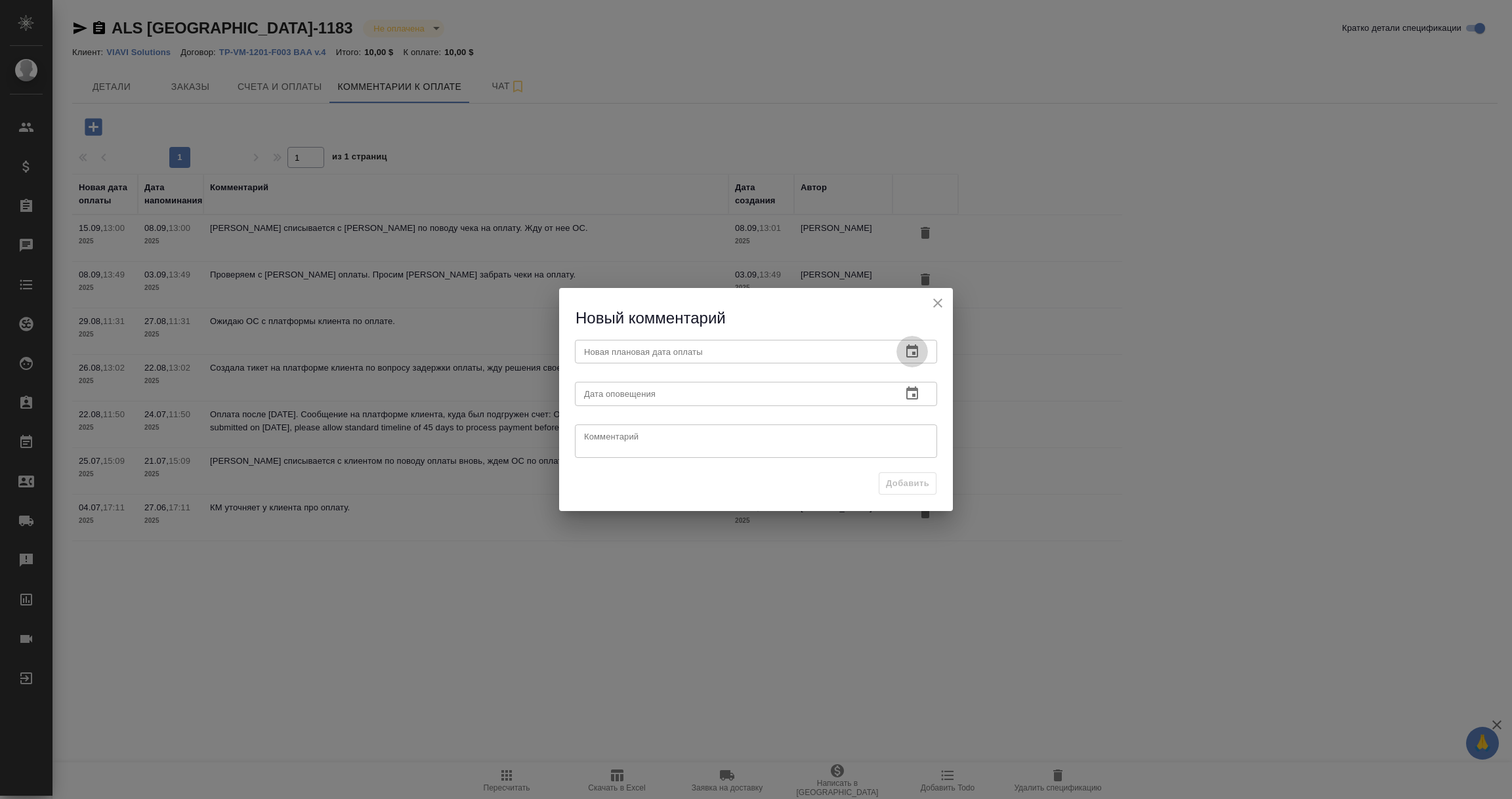
click at [911, 350] on icon "button" at bounding box center [912, 352] width 16 height 16
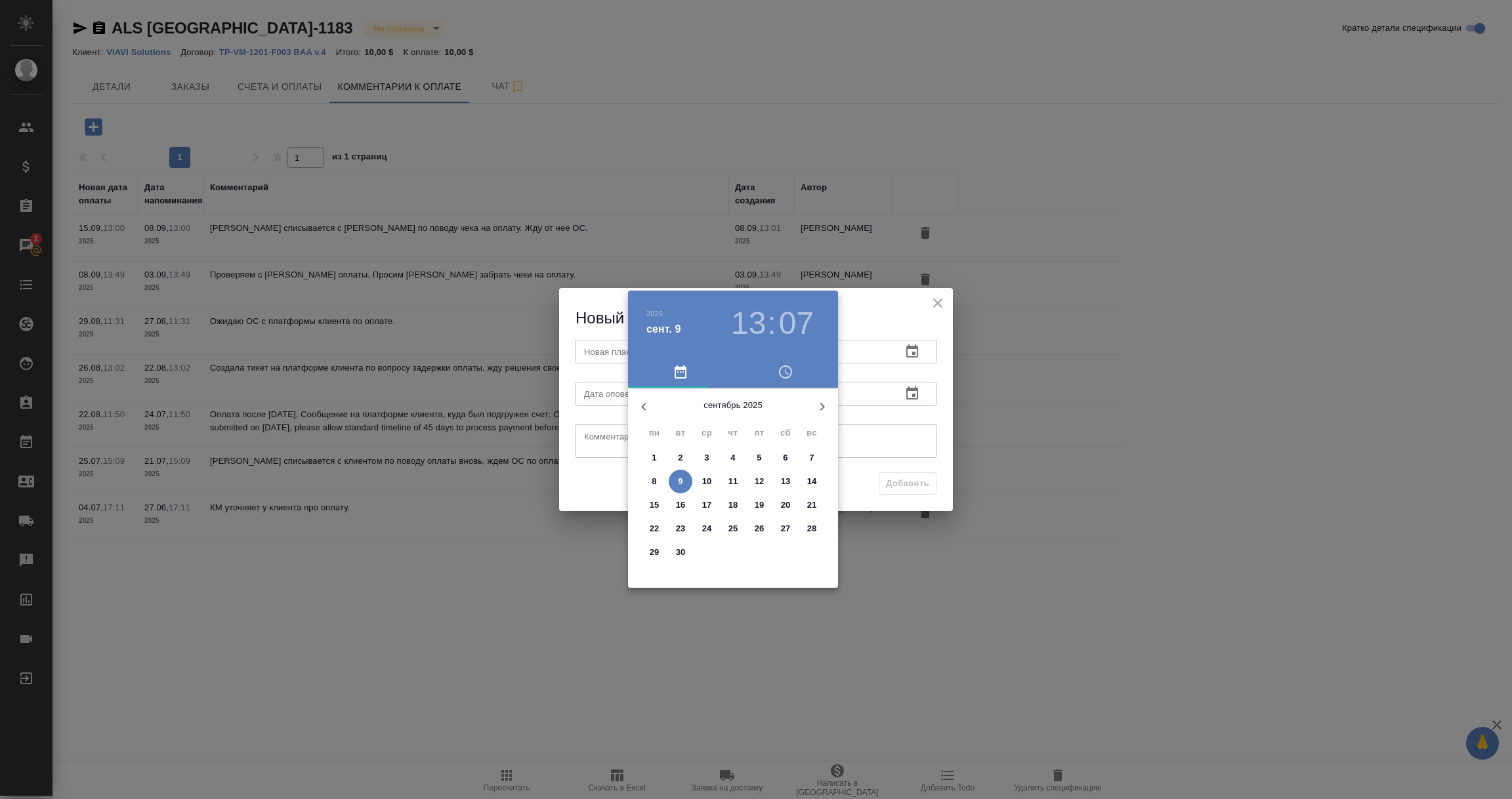
click at [681, 502] on p "16" at bounding box center [681, 505] width 10 height 13
type input "16.09.2025 13:07"
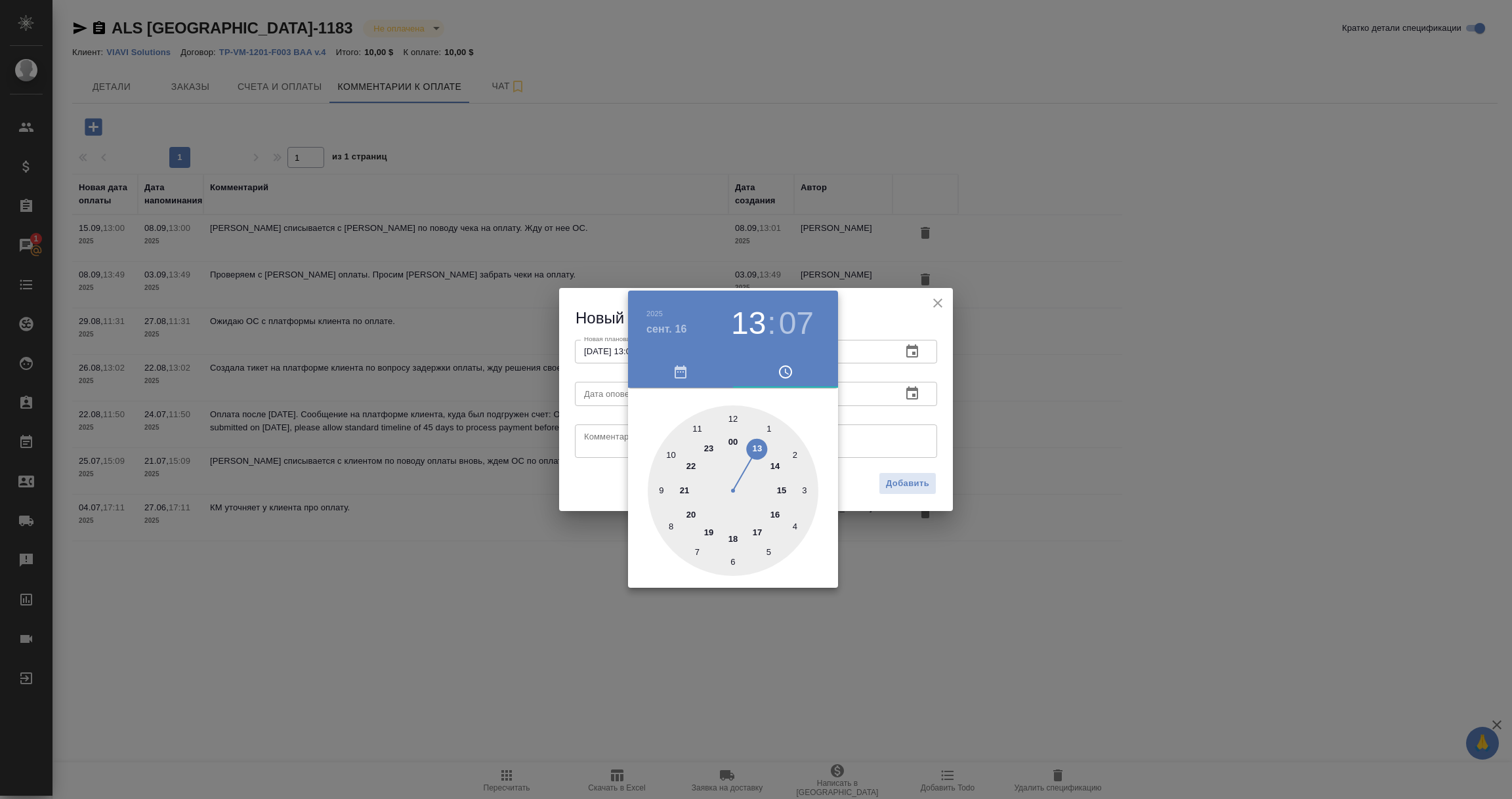
click at [872, 424] on div at bounding box center [756, 399] width 1512 height 799
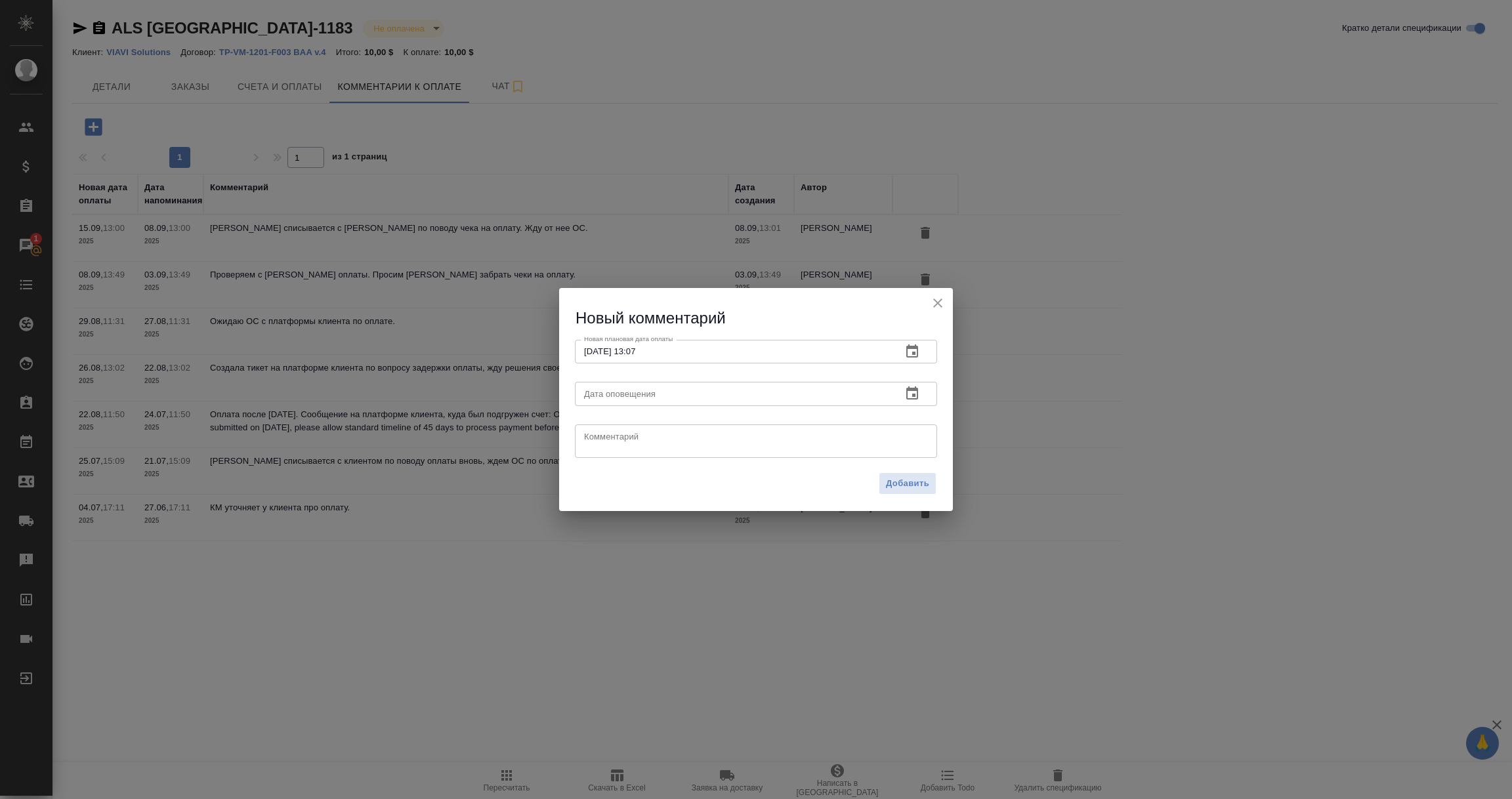
click at [909, 392] on icon "button" at bounding box center [912, 394] width 16 height 16
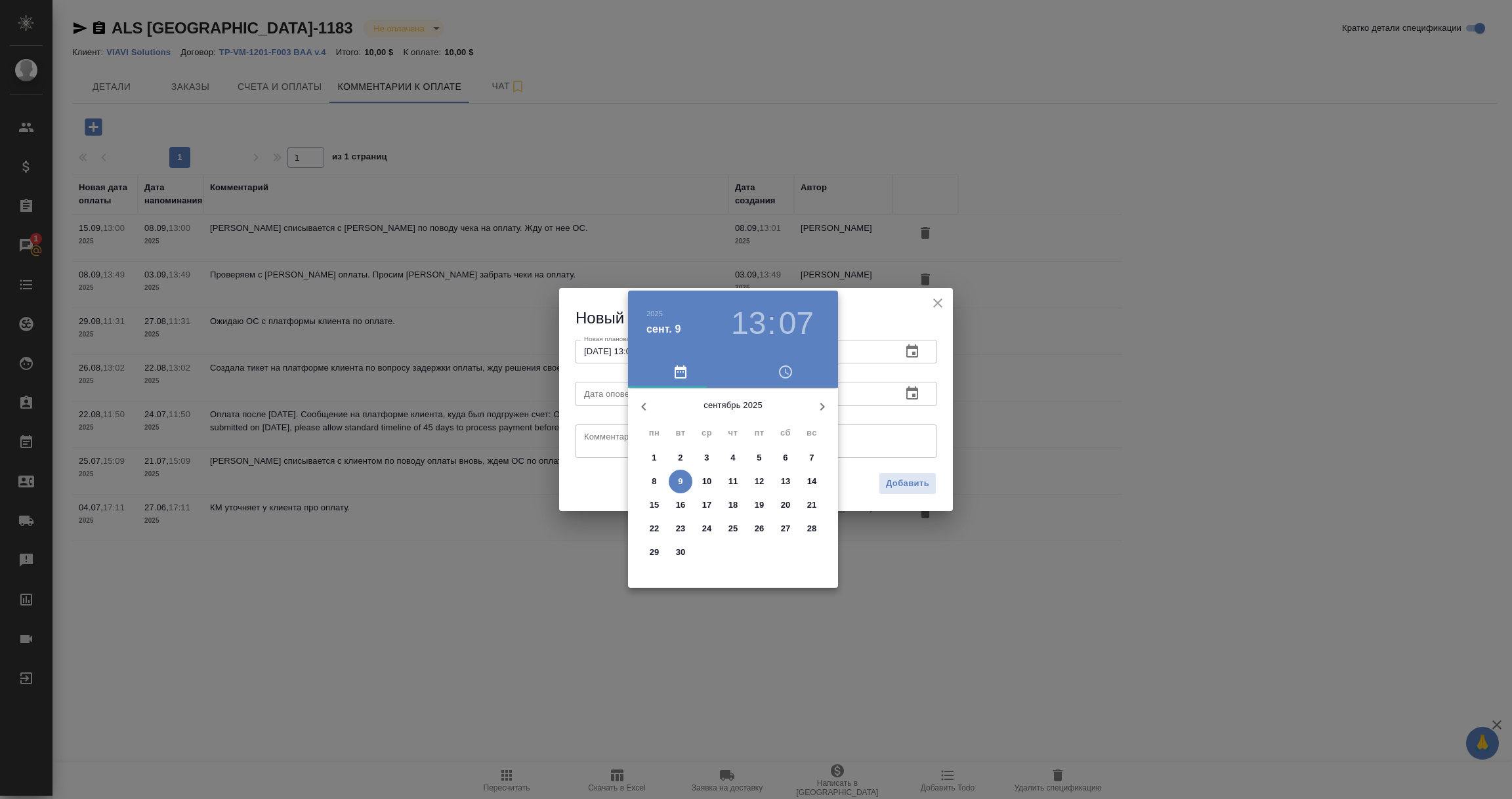
click at [683, 481] on p "9" at bounding box center [680, 481] width 5 height 13
type input "09.09.2025 13:07"
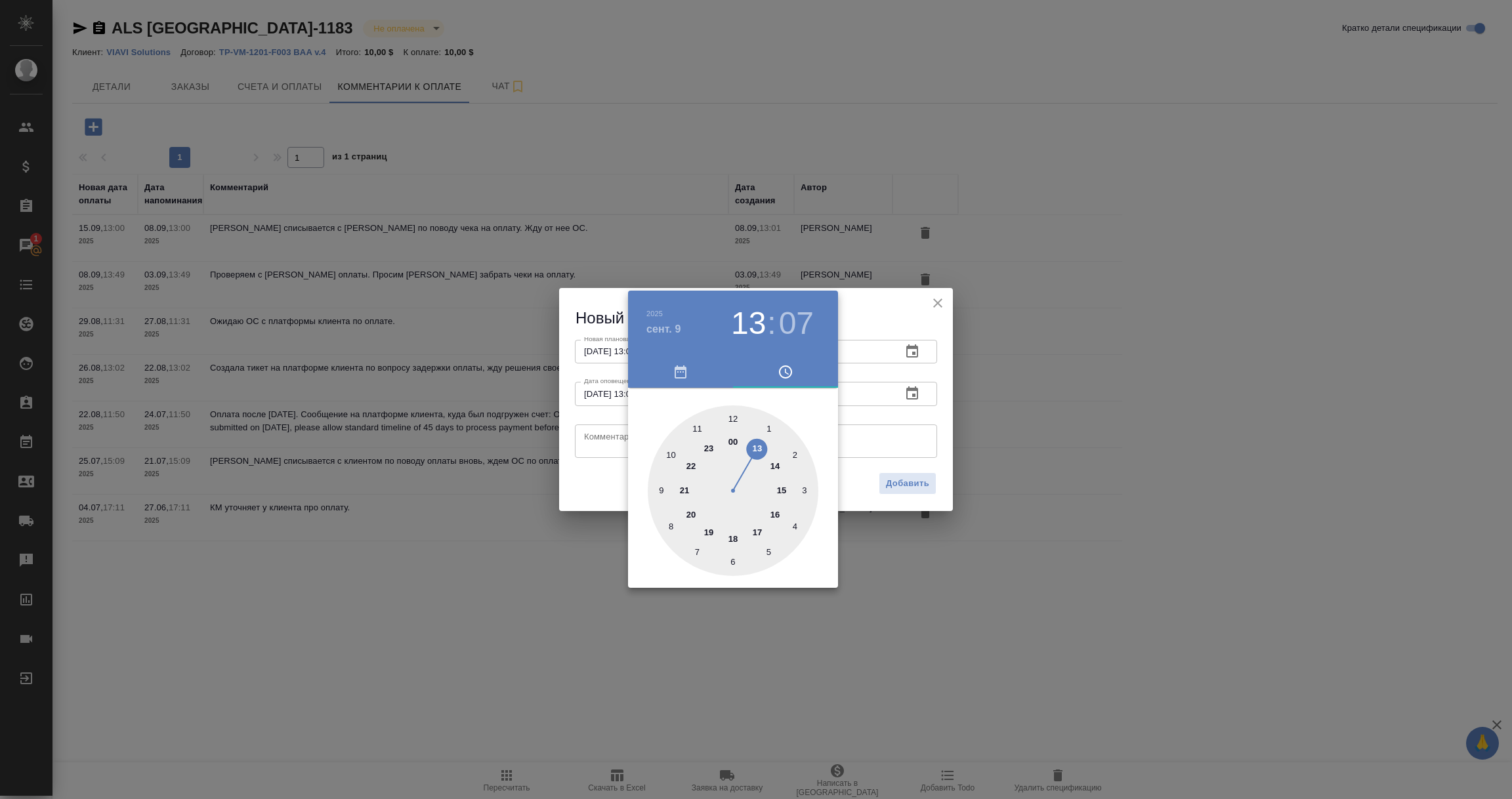
click at [604, 444] on div at bounding box center [756, 399] width 1512 height 799
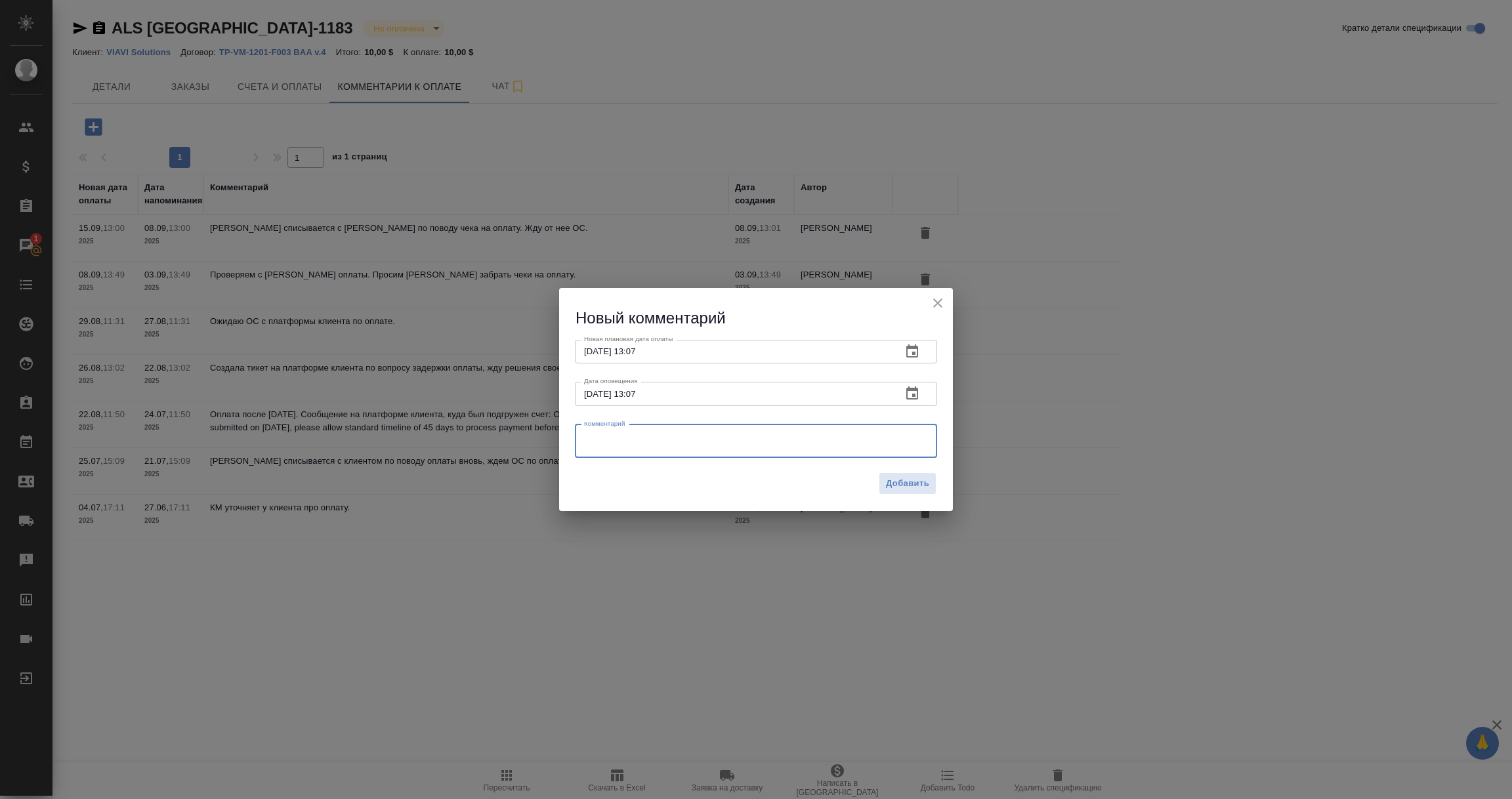
click at [604, 444] on textarea at bounding box center [756, 441] width 344 height 20
click at [604, 444] on textarea "На 10." at bounding box center [756, 441] width 344 height 20
click at [625, 436] on textarea "На 10." at bounding box center [756, 441] width 344 height 20
drag, startPoint x: 703, startPoint y: 449, endPoint x: 491, endPoint y: 414, distance: 214.9
click at [491, 414] on div "Новый комментарий Новая плановая дата оплаты 16.09.2025 13:07 Новая плановая да…" at bounding box center [756, 399] width 1512 height 799
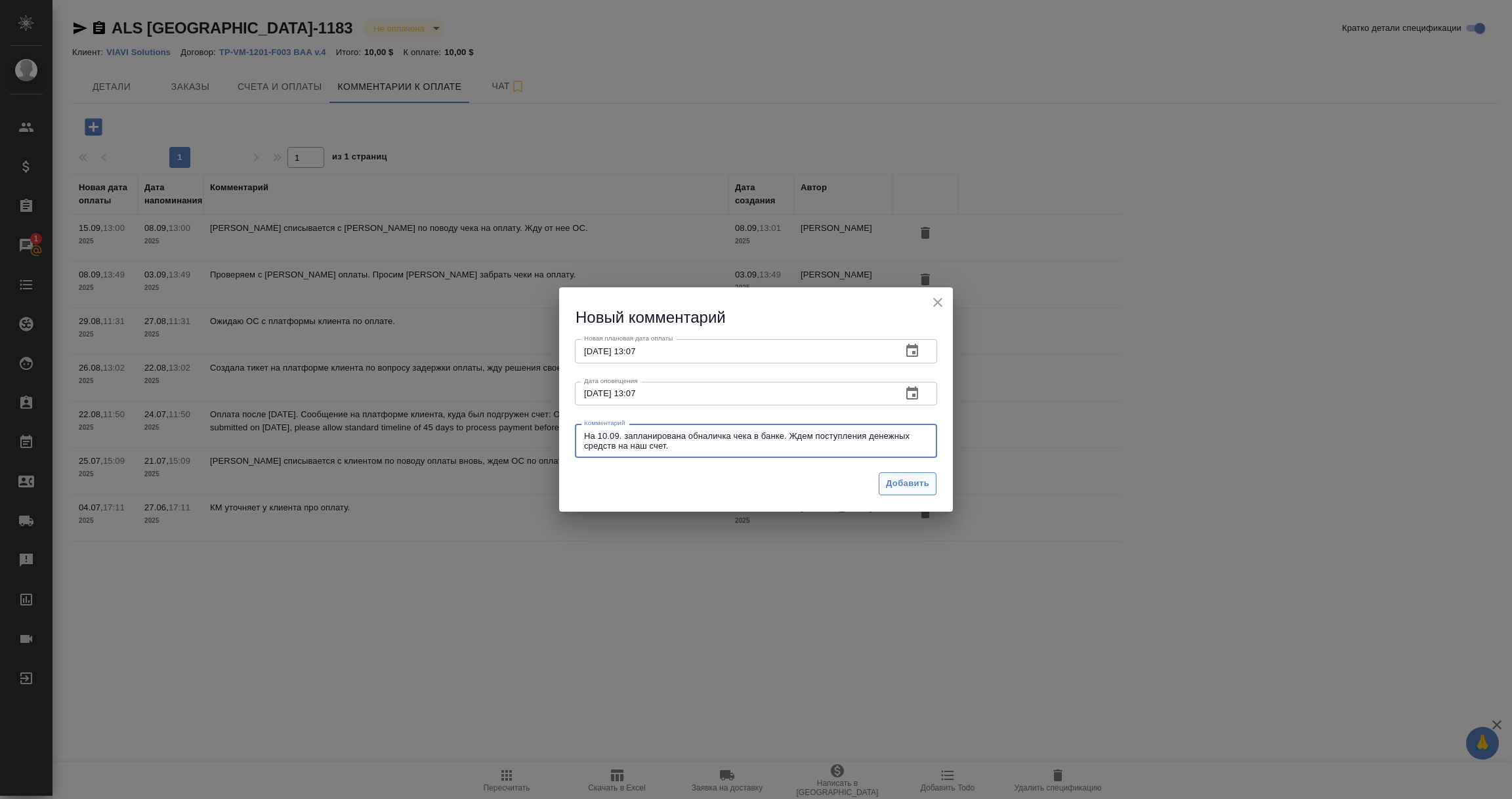
type textarea "На 10.09. запланирована обналичка чека в банке. Ждем поступления денежных средс…"
click at [904, 482] on span "Добавить" at bounding box center [908, 484] width 43 height 15
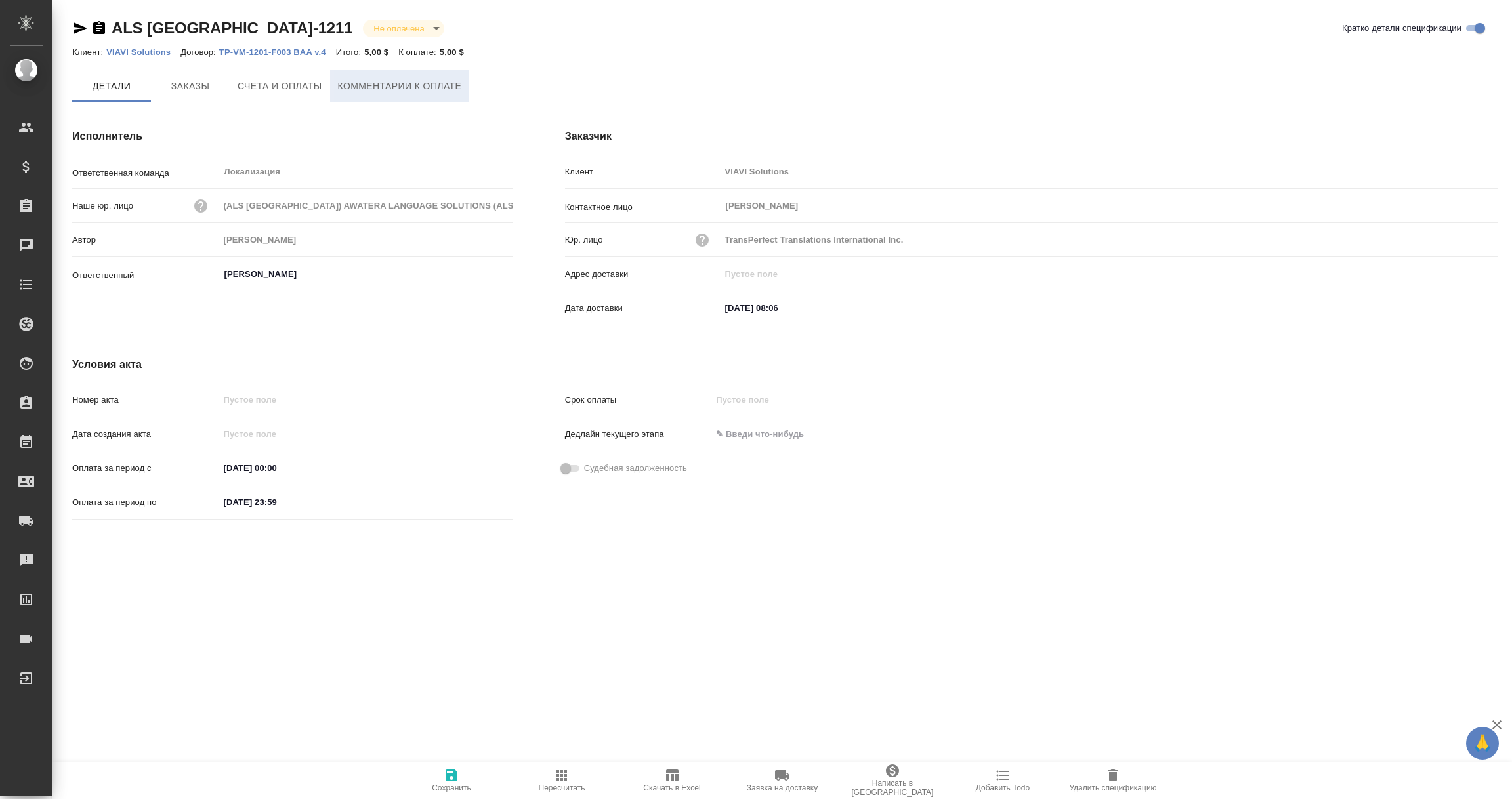
click at [385, 80] on span "Комментарии к оплате" at bounding box center [400, 86] width 124 height 17
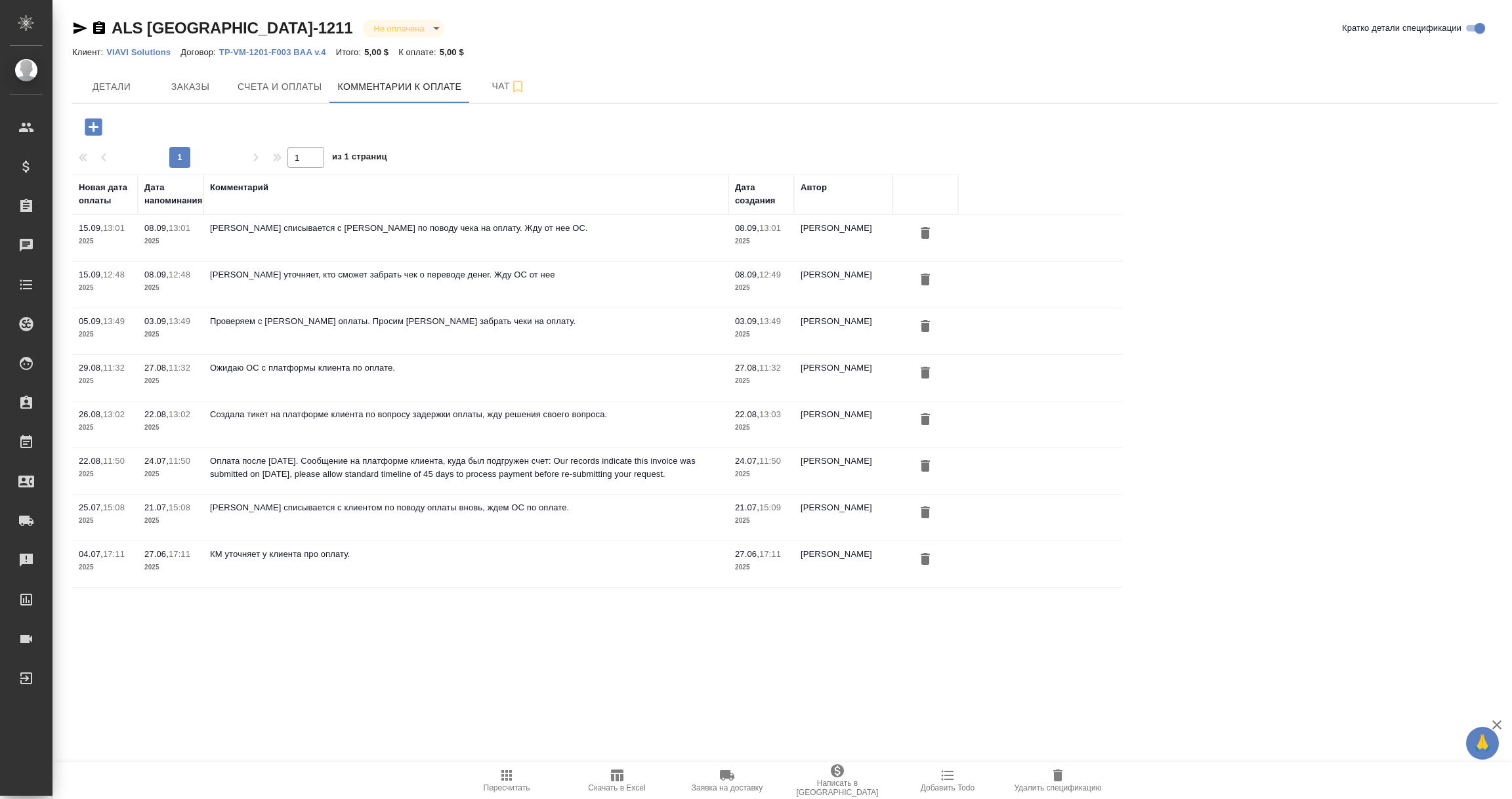
click at [93, 121] on icon "button" at bounding box center [93, 127] width 17 height 17
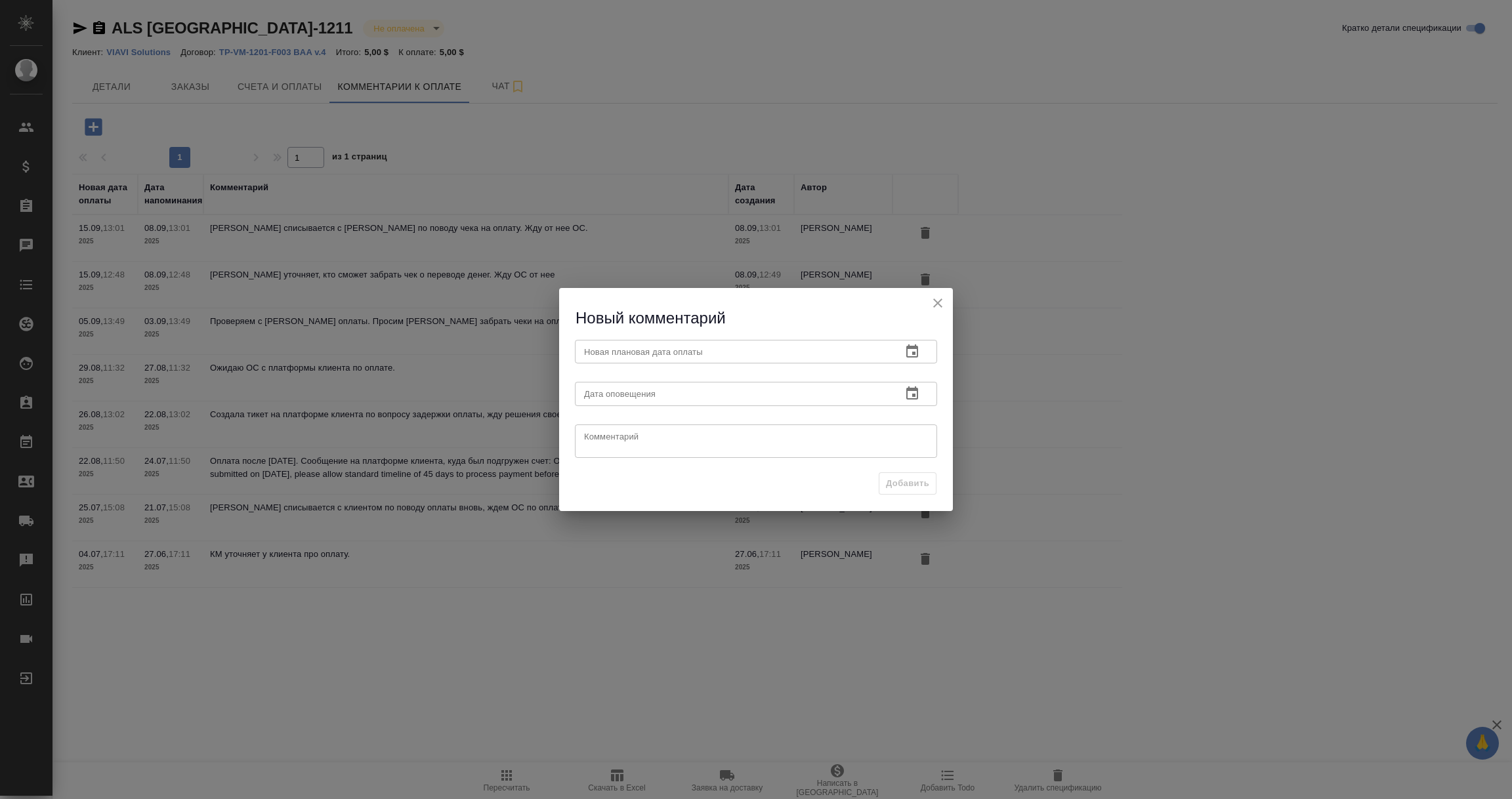
click at [921, 352] on button "button" at bounding box center [912, 351] width 31 height 31
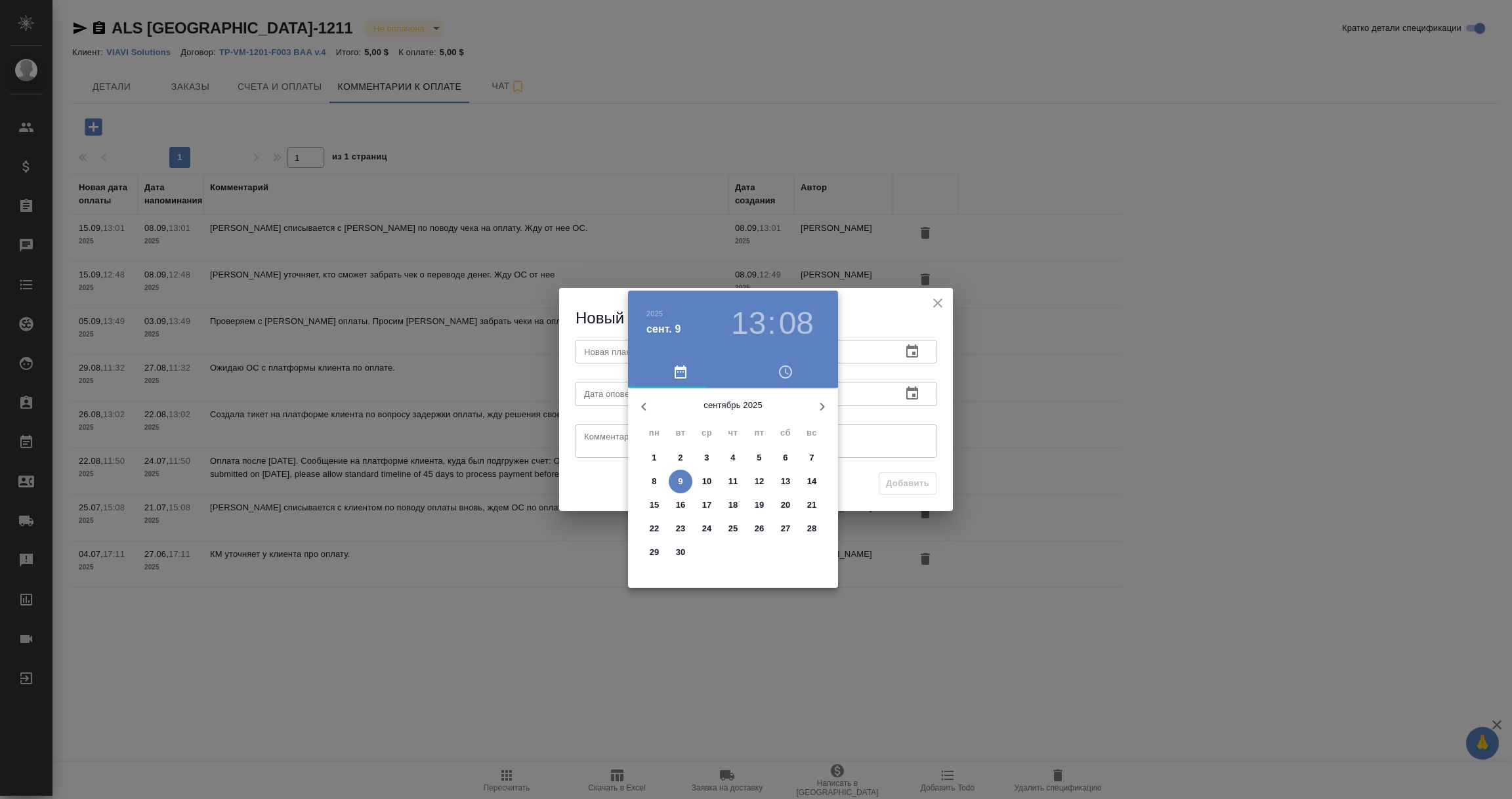
click at [684, 504] on p "16" at bounding box center [681, 505] width 10 height 13
type input "[DATE] 13:08"
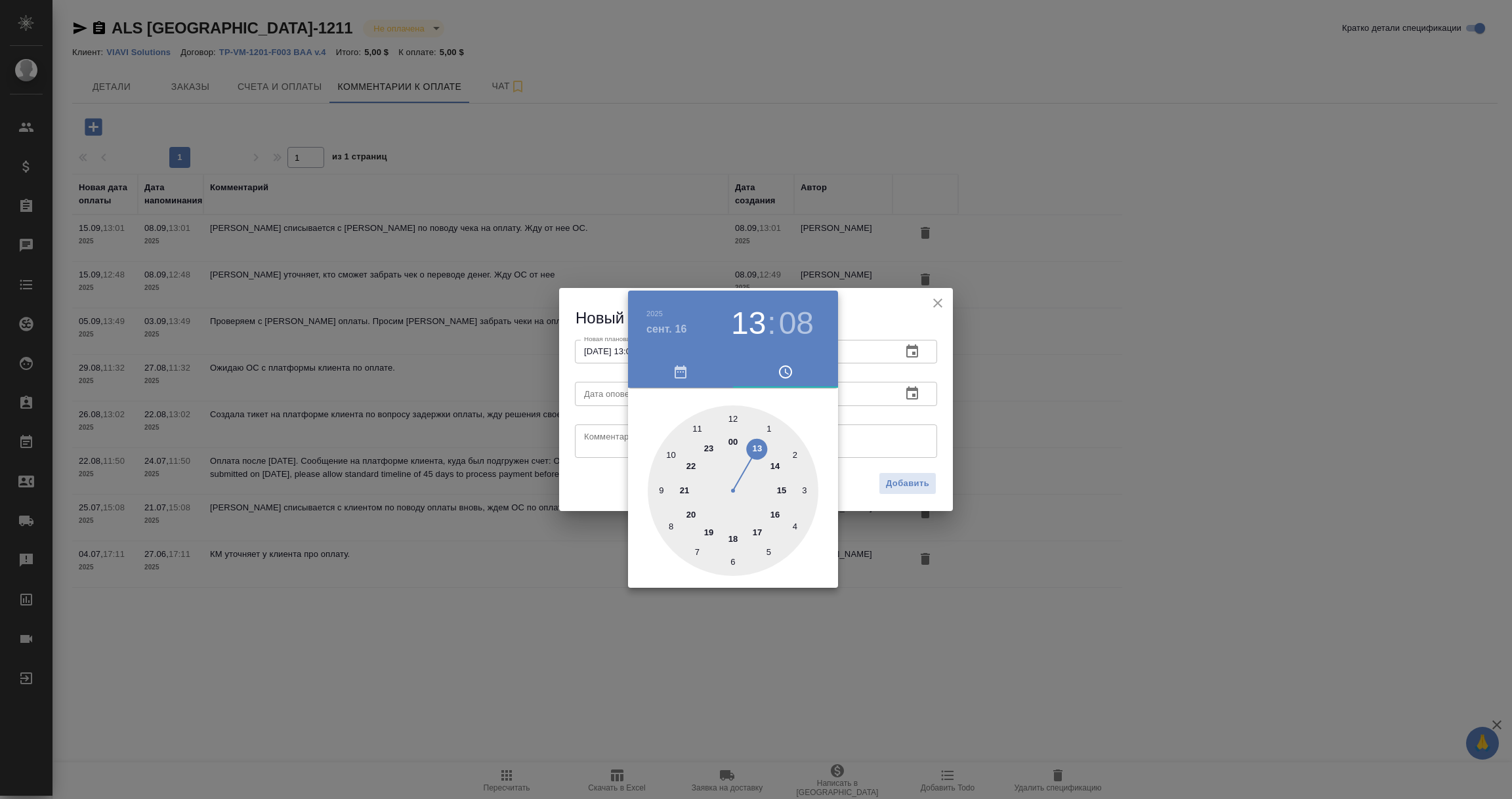
click at [872, 422] on div at bounding box center [756, 399] width 1512 height 799
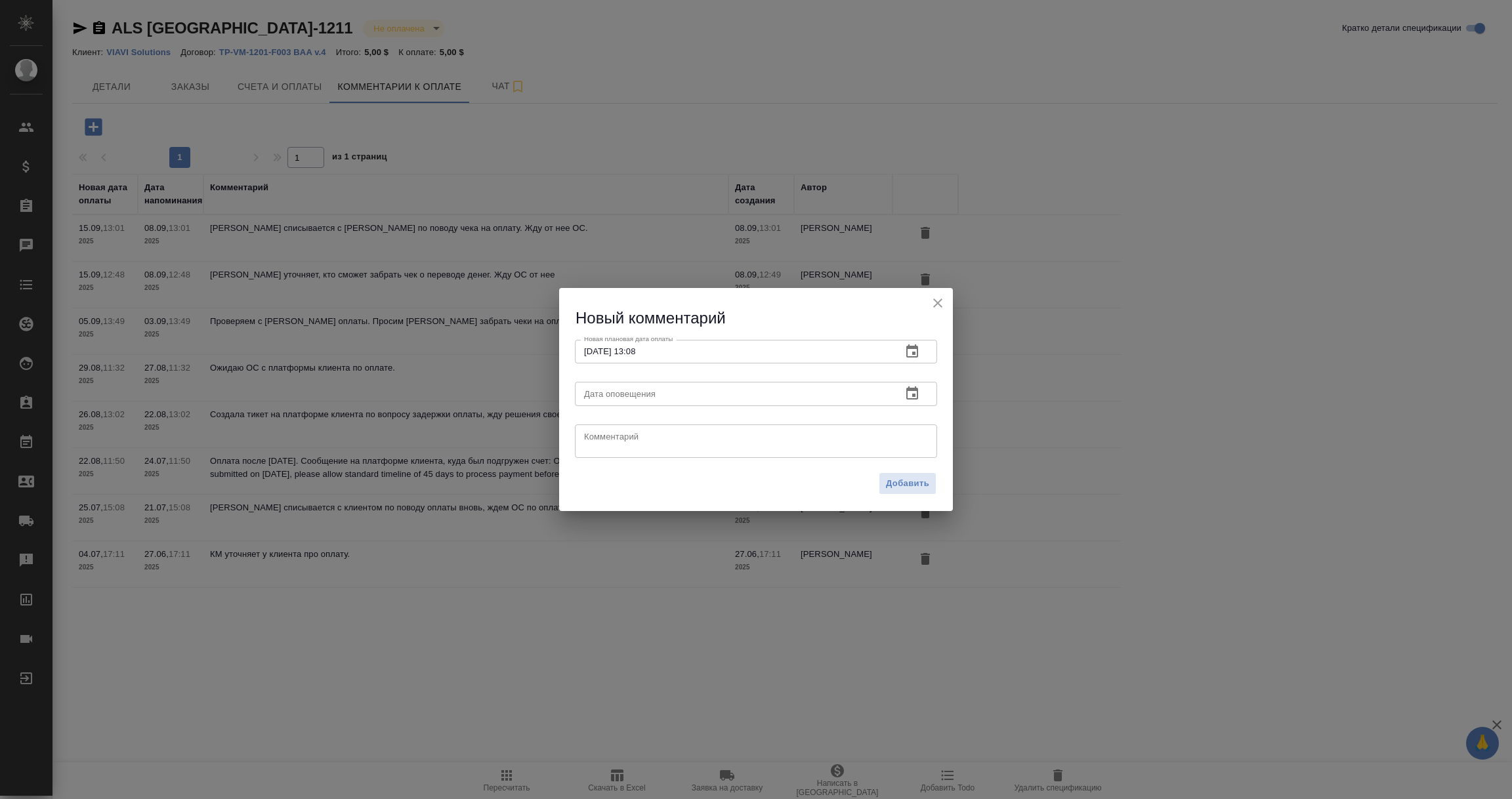
click at [917, 389] on icon "button" at bounding box center [912, 393] width 12 height 13
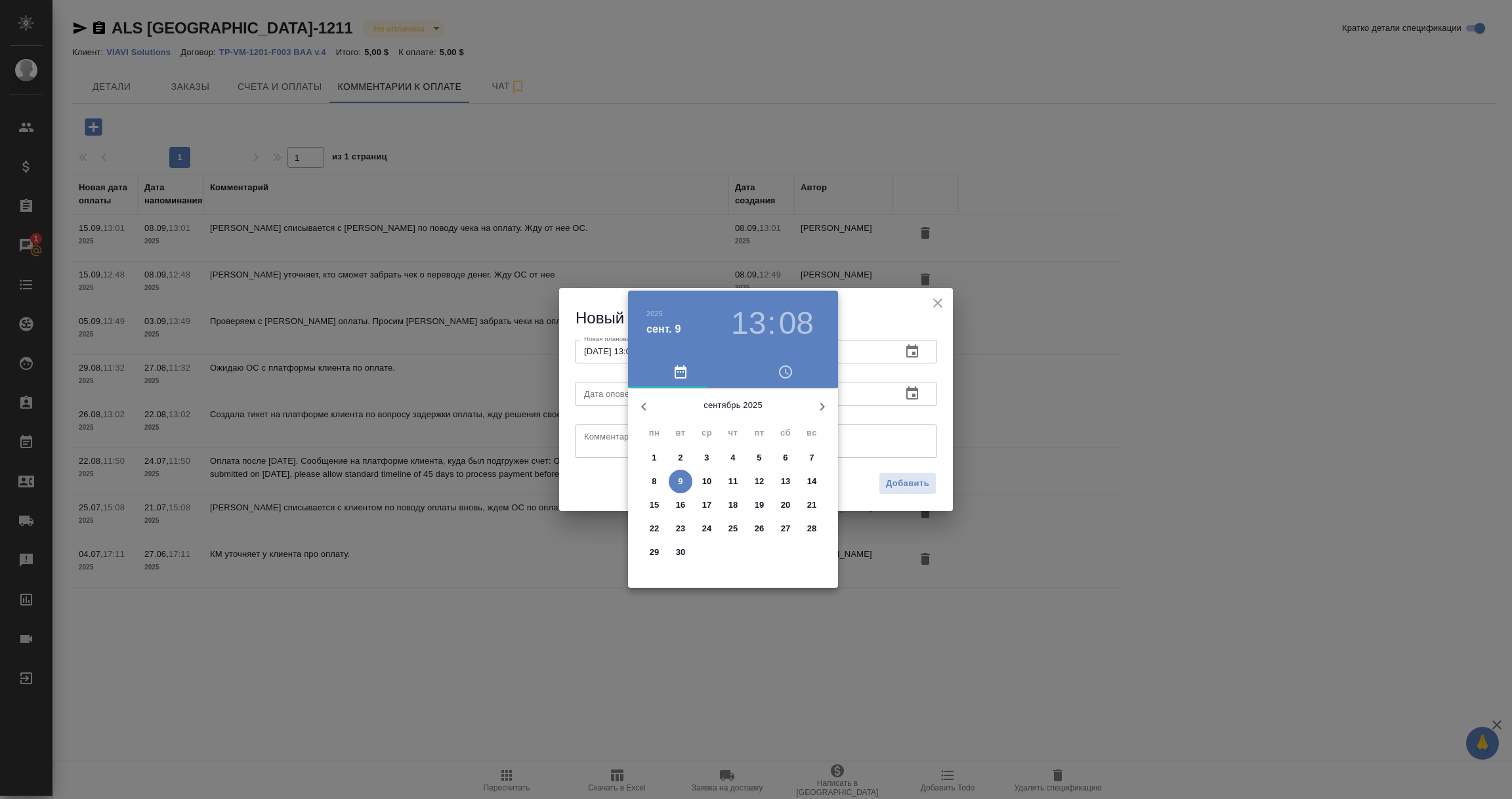
click at [681, 479] on p "9" at bounding box center [680, 481] width 5 height 13
type input "[DATE] 13:08"
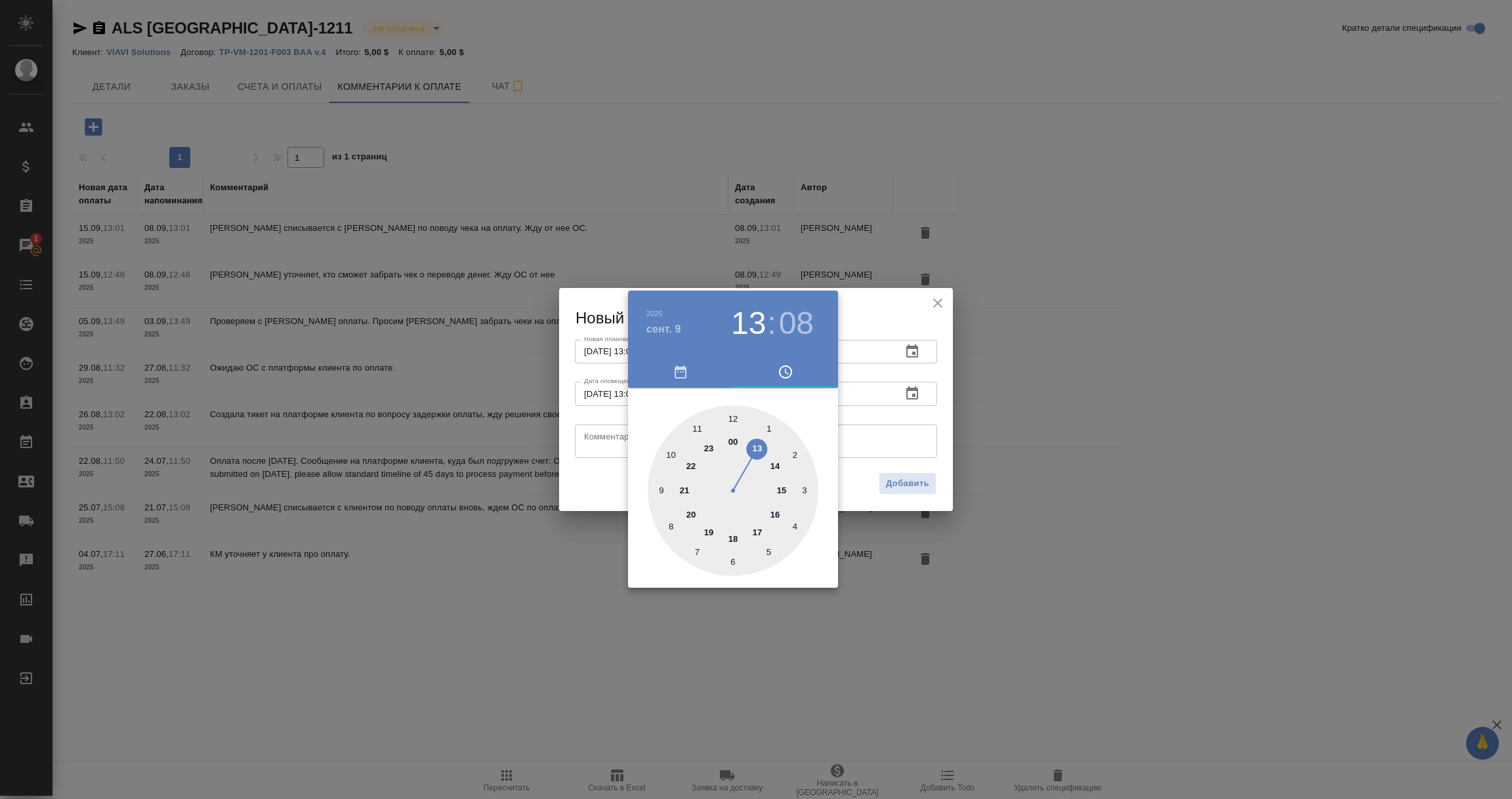
click at [604, 438] on div at bounding box center [756, 399] width 1512 height 799
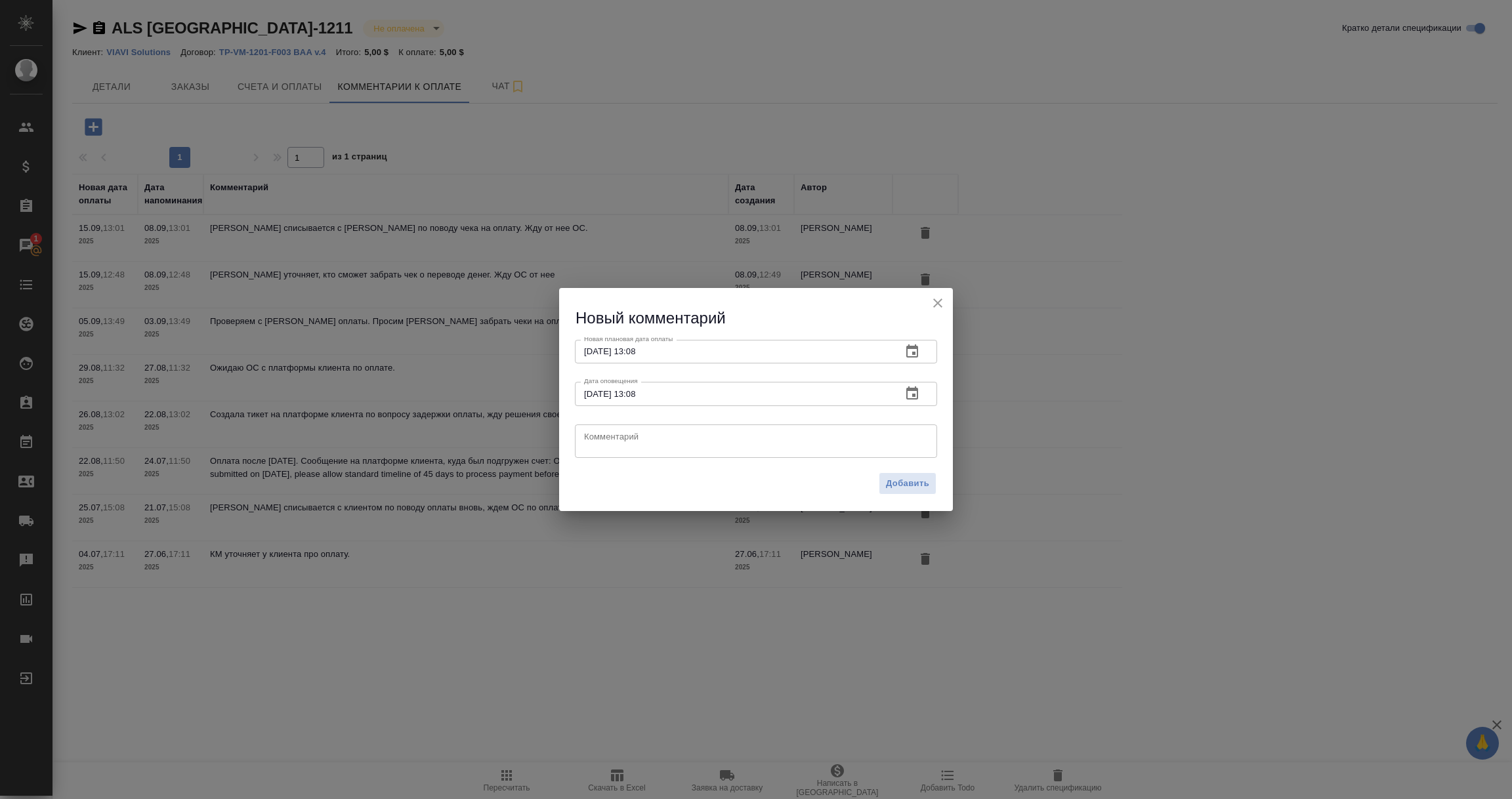
click at [604, 437] on textarea at bounding box center [756, 441] width 344 height 20
paste textarea "На 10.09. запланирована обналичка чека в банке. Ждем поступления денежных средс…"
type textarea "На 10.09. запланирована обналичка чека в банке. Ждем поступления денежных средс…"
click at [923, 490] on span "Добавить" at bounding box center [908, 484] width 43 height 15
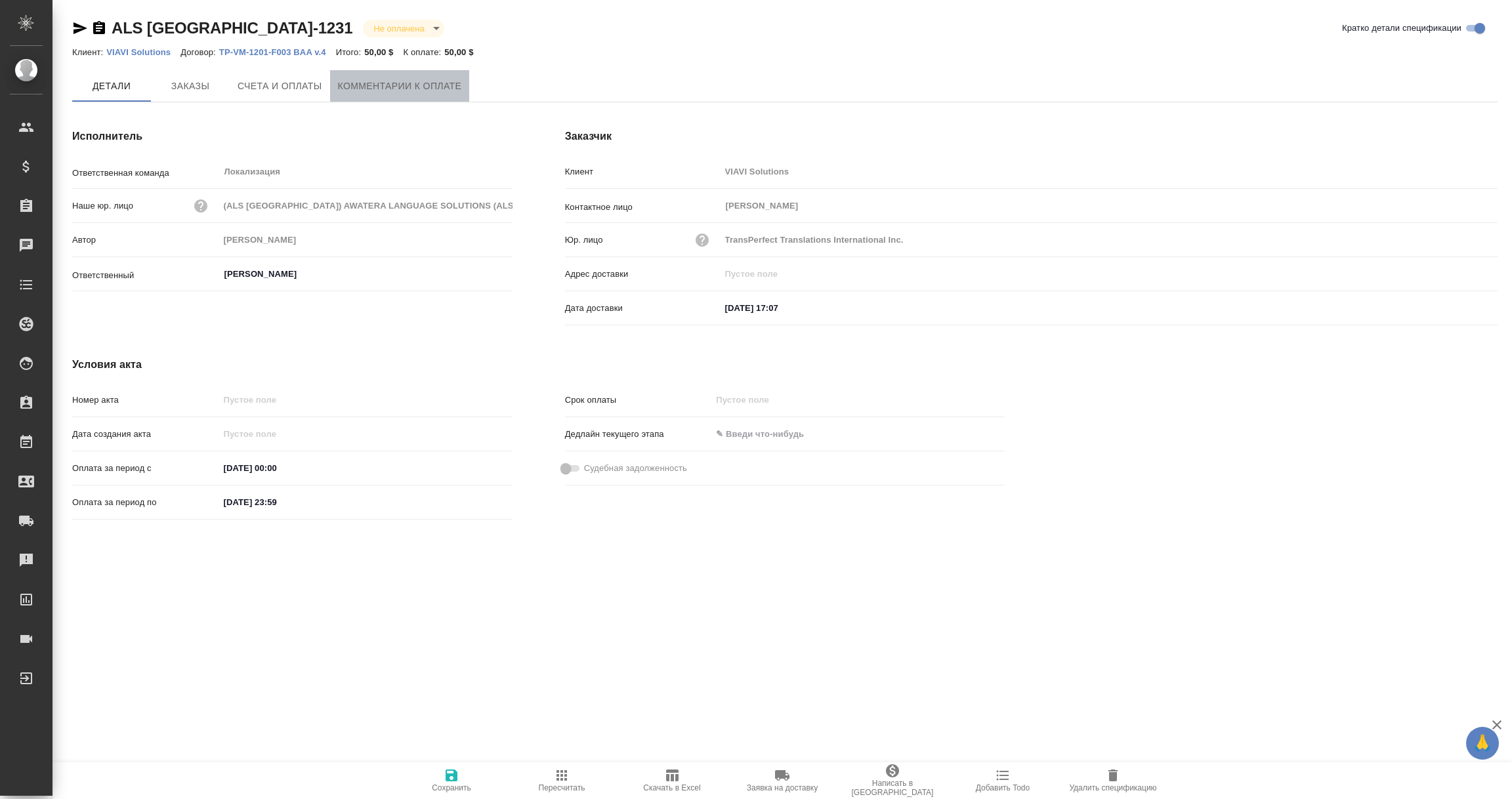
click at [403, 88] on span "Комментарии к оплате" at bounding box center [400, 86] width 124 height 17
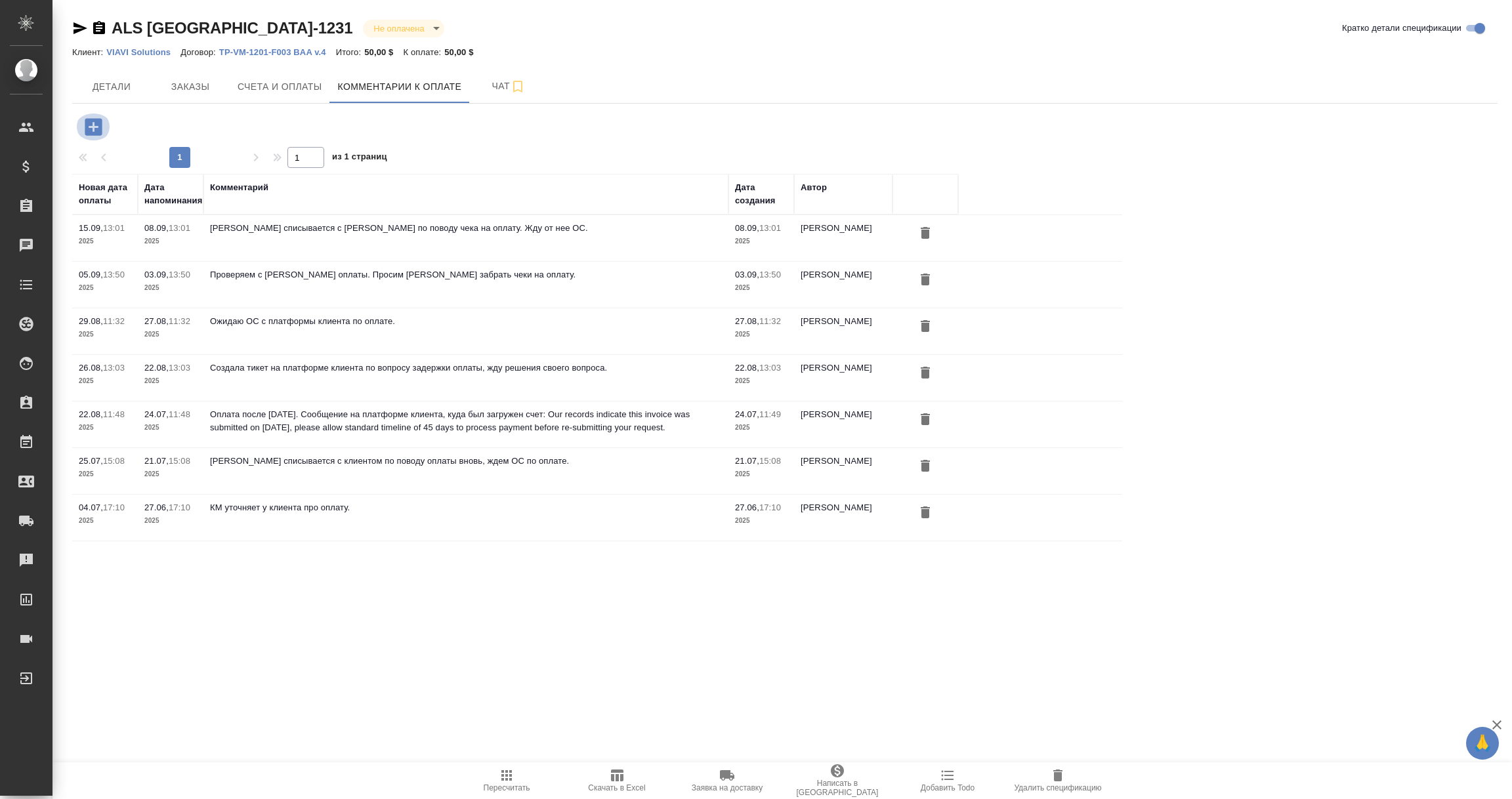
click at [92, 114] on button "button" at bounding box center [93, 127] width 36 height 27
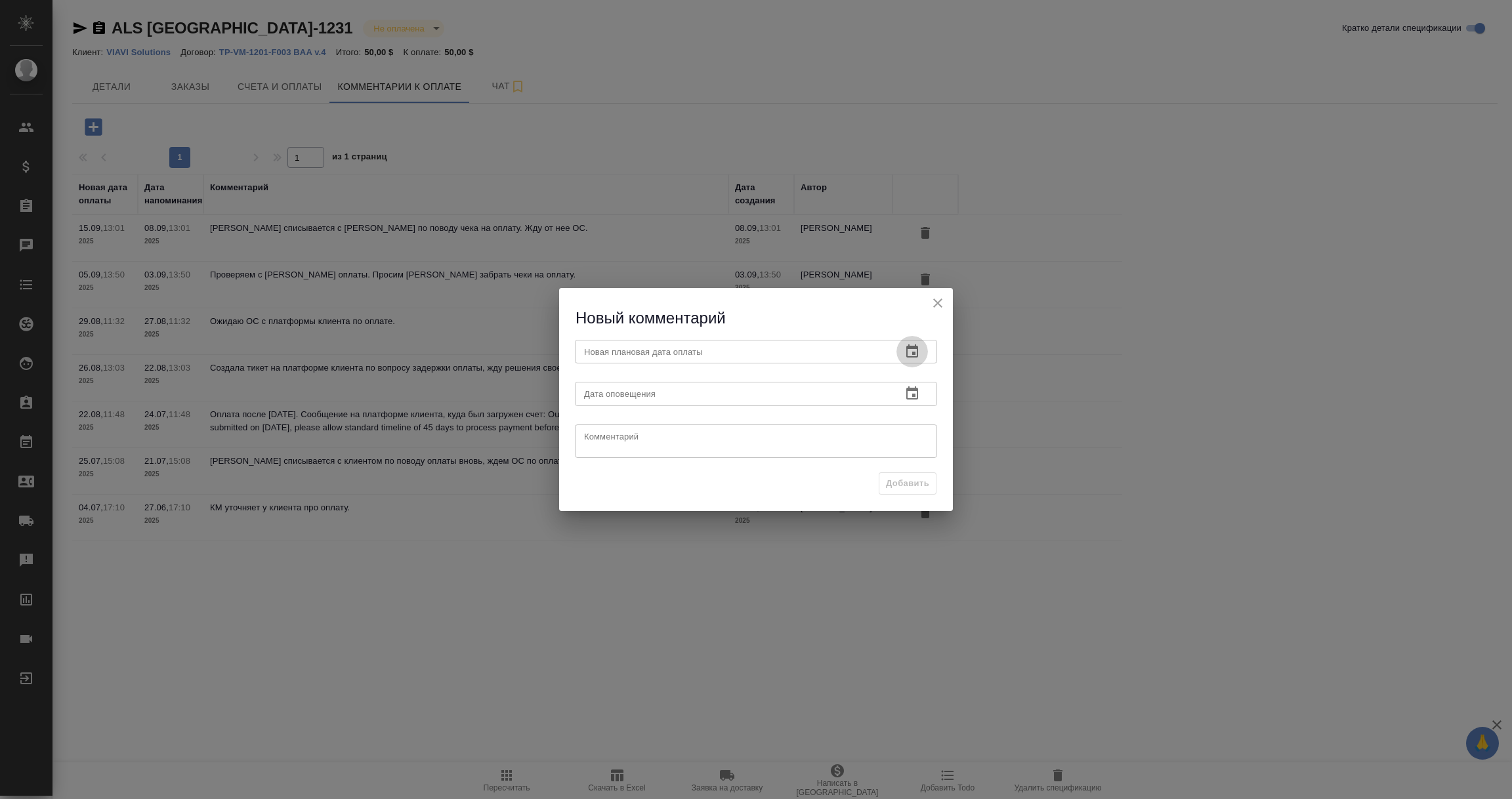
click at [916, 348] on icon "button" at bounding box center [912, 351] width 12 height 13
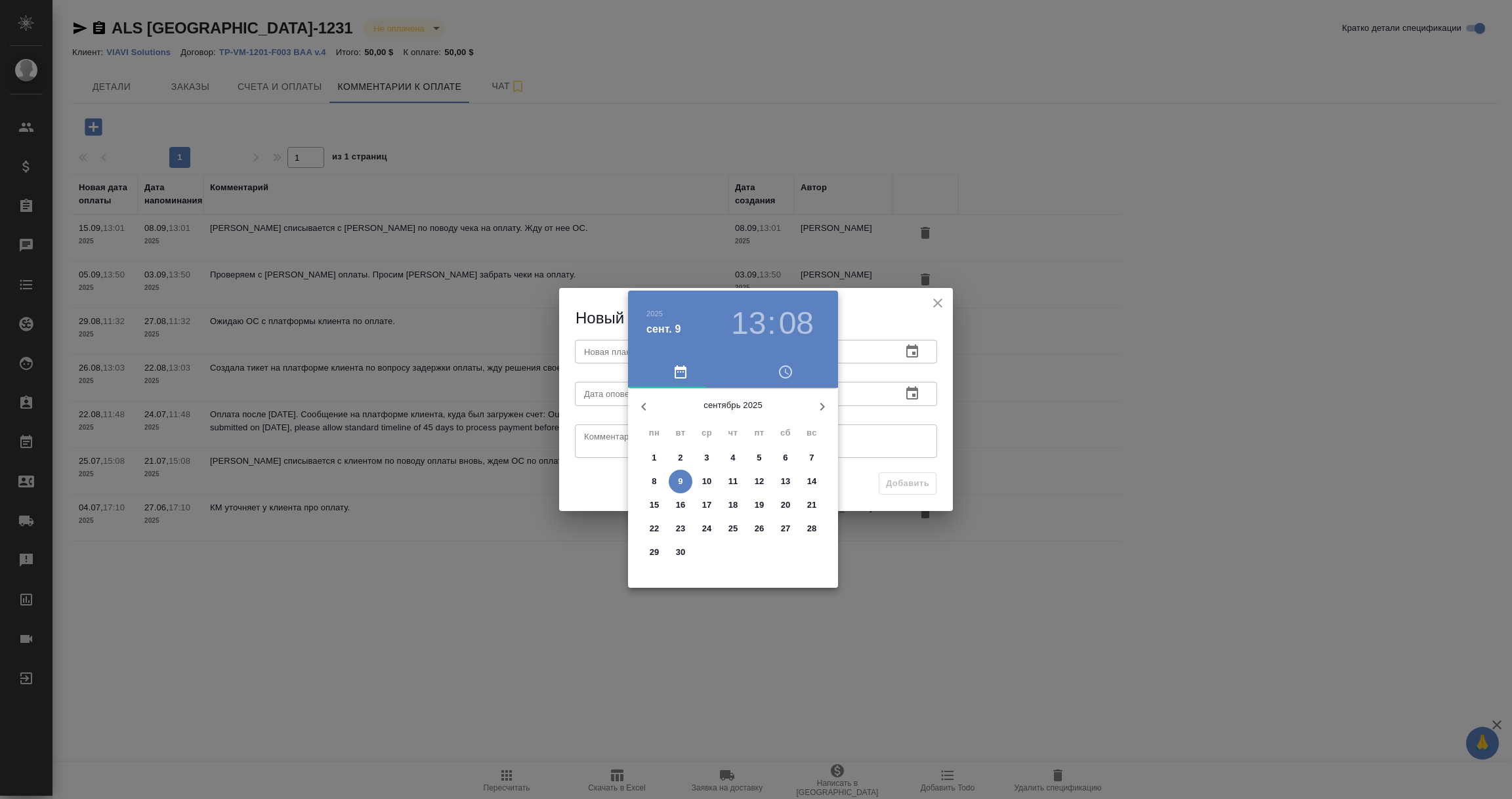
click at [684, 502] on p "16" at bounding box center [681, 505] width 10 height 13
type input "16.09.2025 13:08"
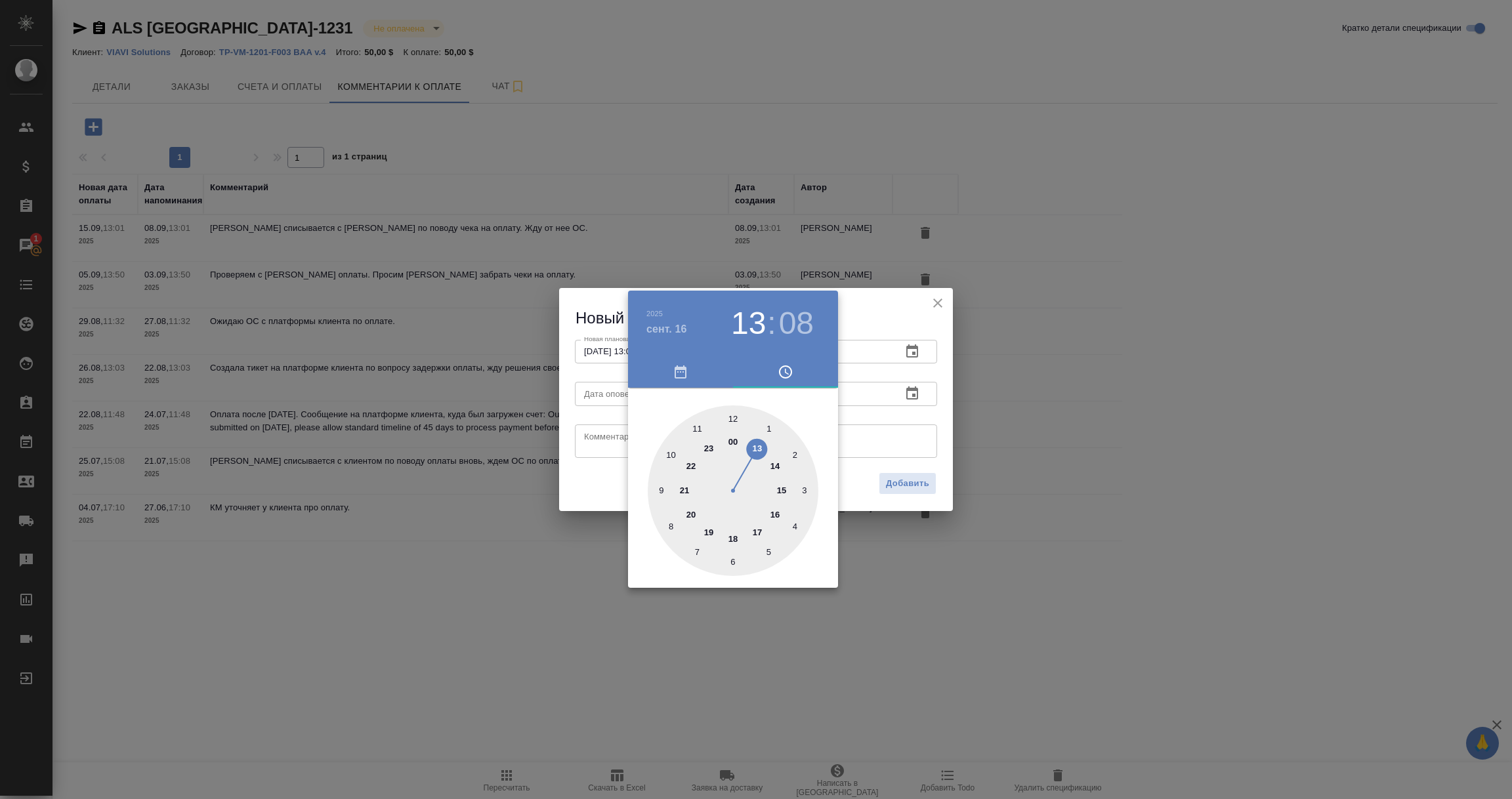
click at [867, 428] on div at bounding box center [756, 399] width 1512 height 799
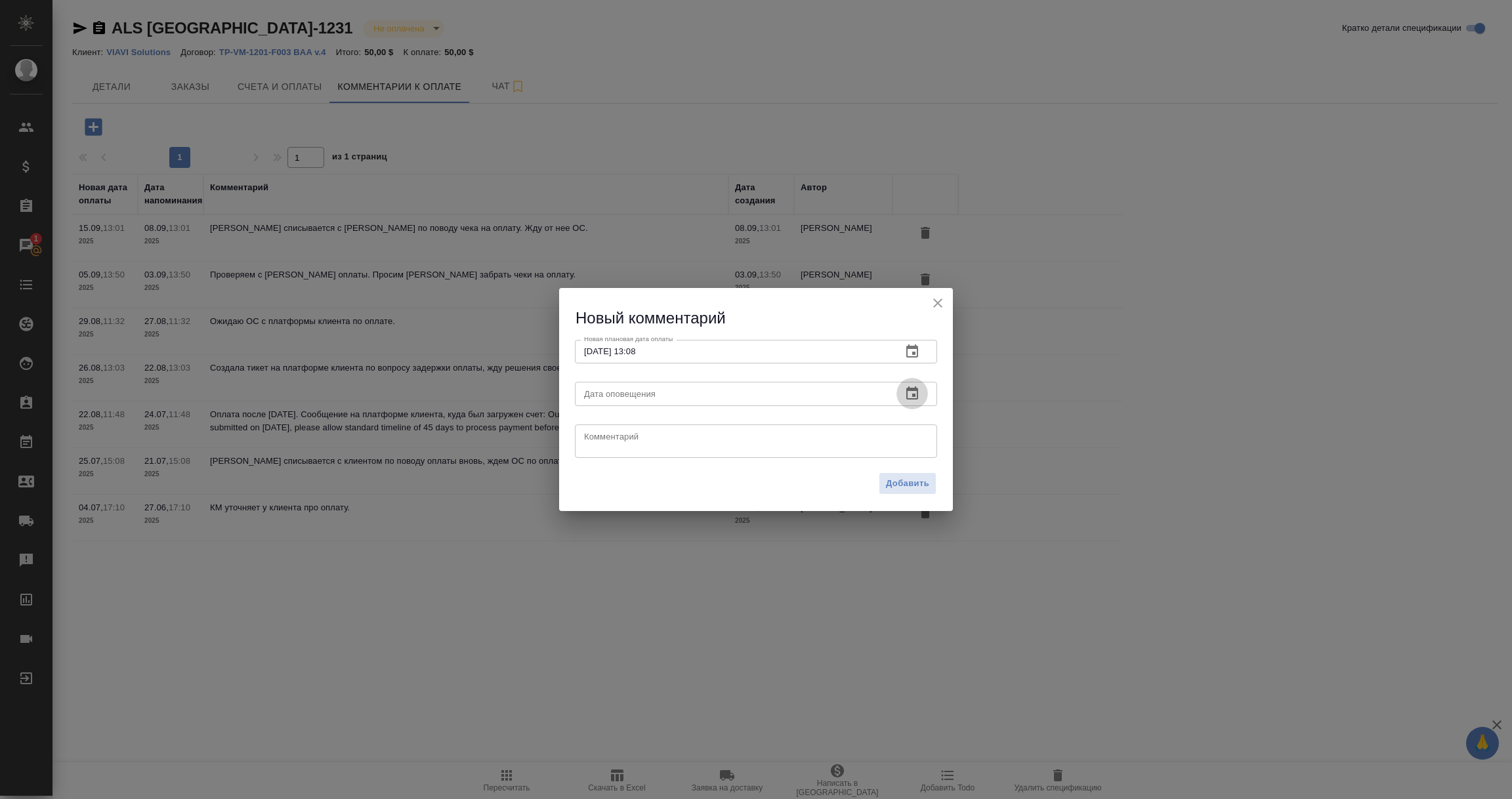
click at [916, 394] on icon "button" at bounding box center [912, 394] width 16 height 16
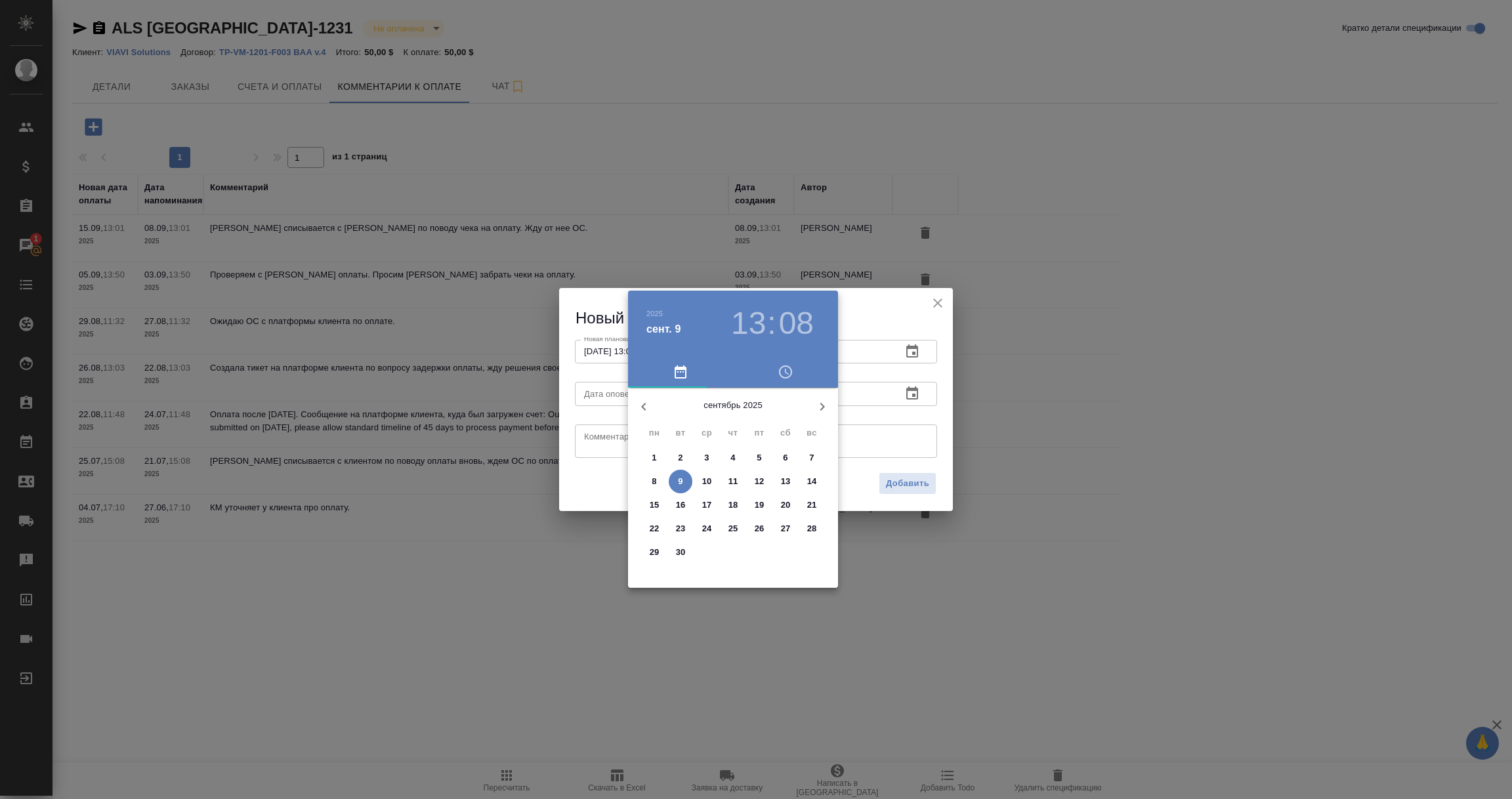
click at [682, 482] on p "9" at bounding box center [680, 481] width 5 height 13
type input "09.09.2025 13:08"
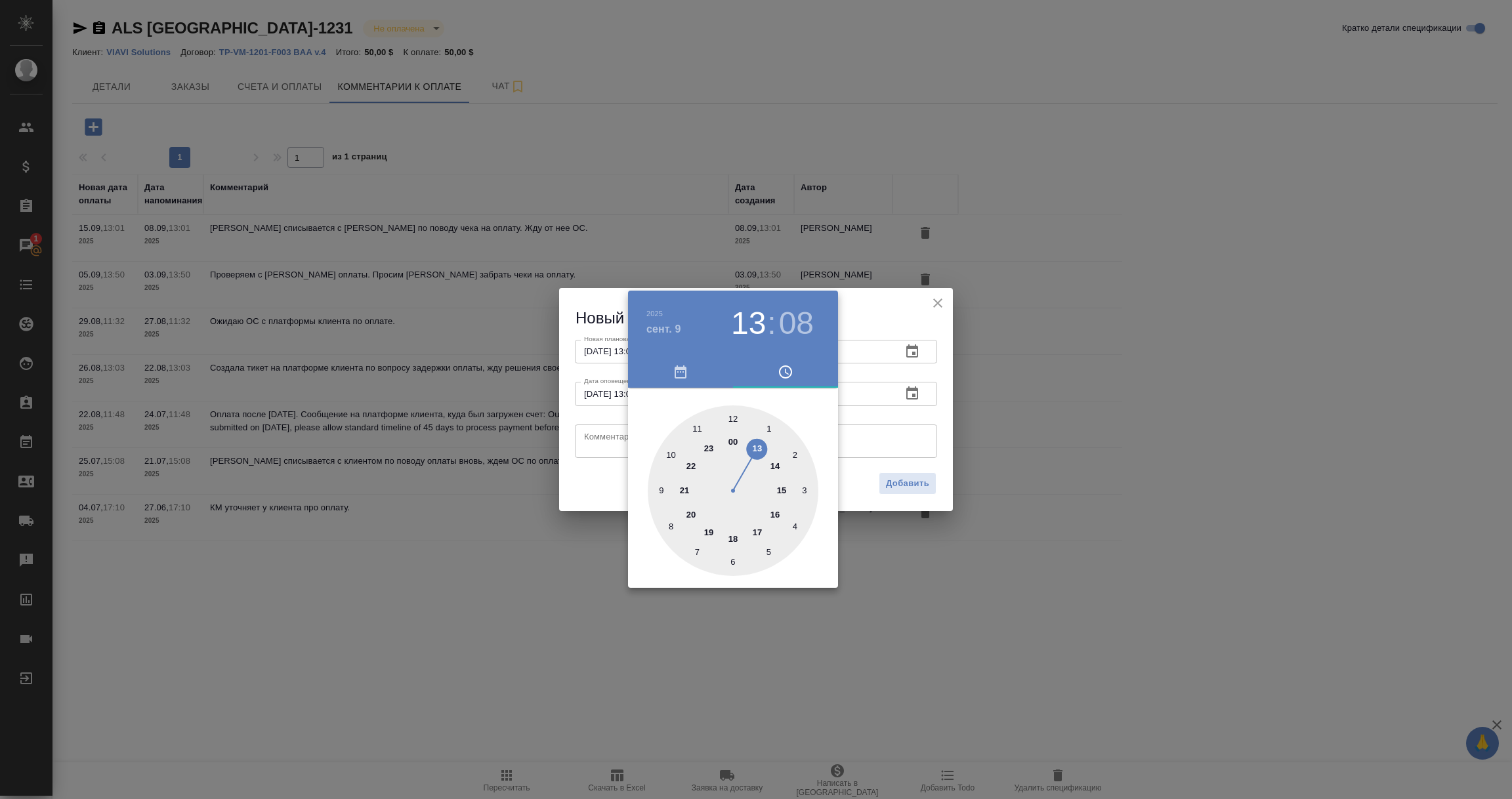
click at [600, 422] on div at bounding box center [756, 399] width 1512 height 799
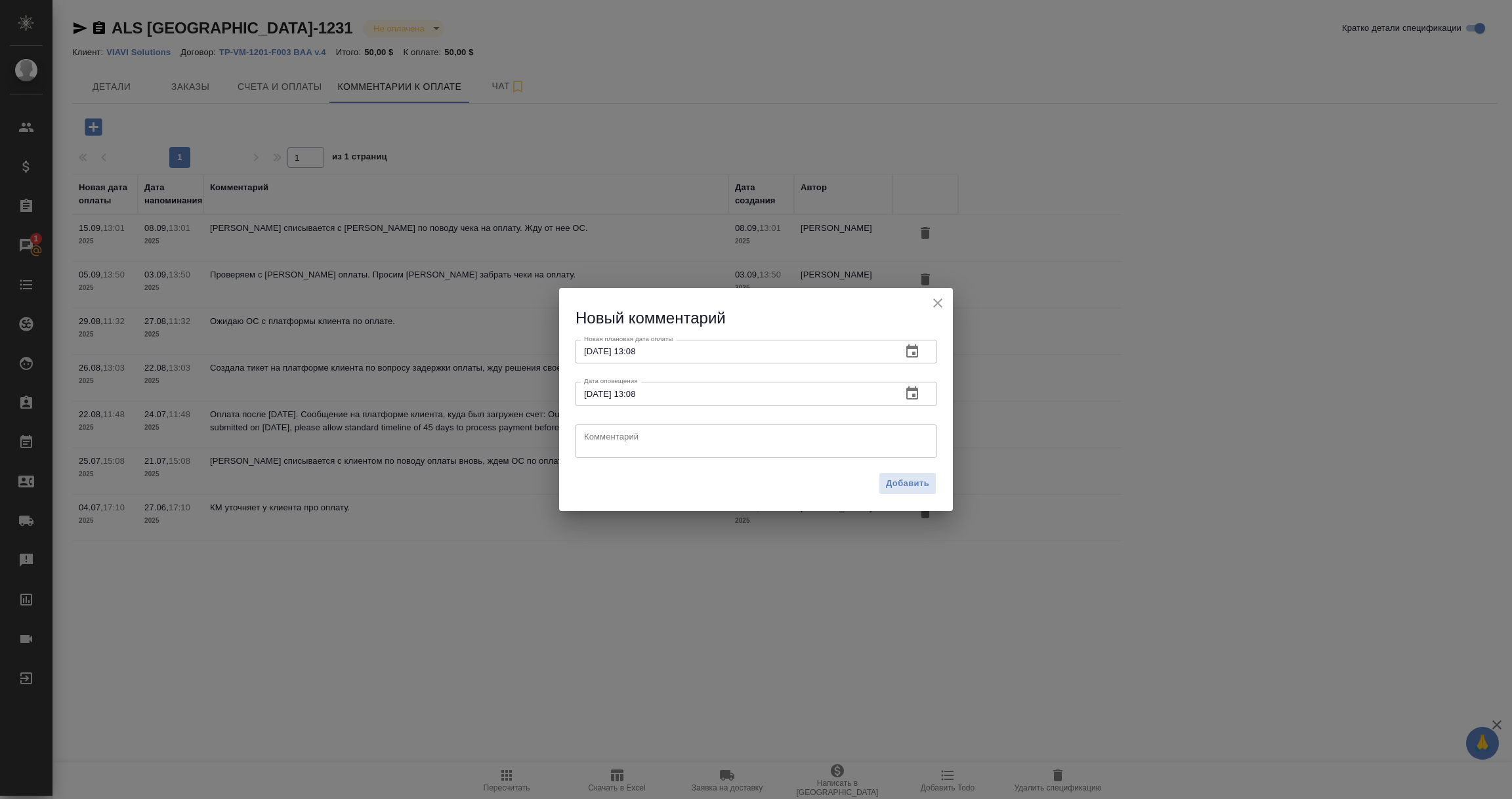
click at [597, 435] on textarea at bounding box center [756, 441] width 344 height 20
paste textarea "На 10.09. запланирована обналичка чека в банке. Ждем поступления денежных средс…"
type textarea "На 10.09. запланирована обналичка чека в банке. Ждем поступления денежных средс…"
click at [905, 478] on span "Добавить" at bounding box center [908, 484] width 43 height 15
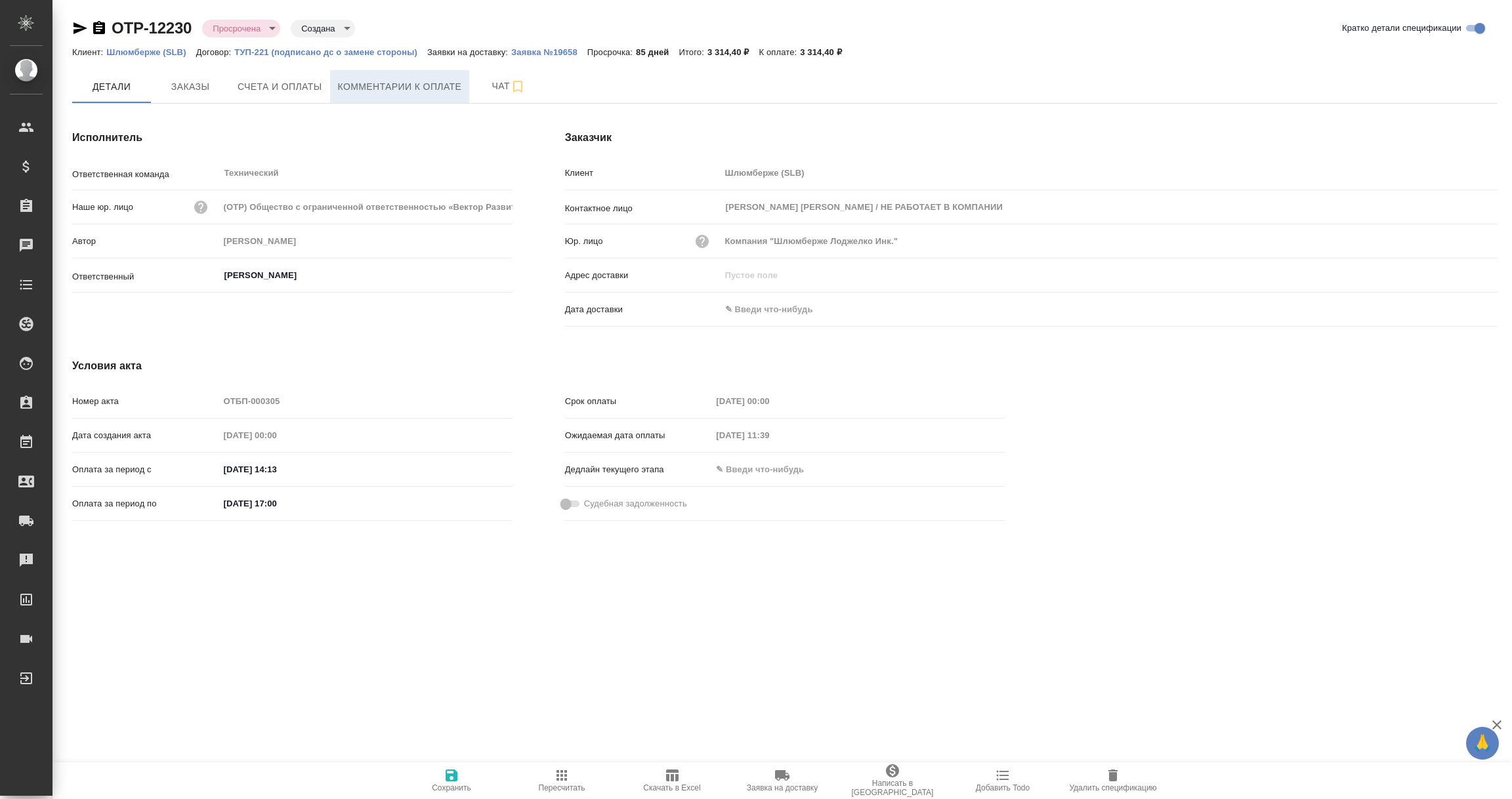
click at [412, 82] on span "Комментарии к оплате" at bounding box center [400, 87] width 124 height 17
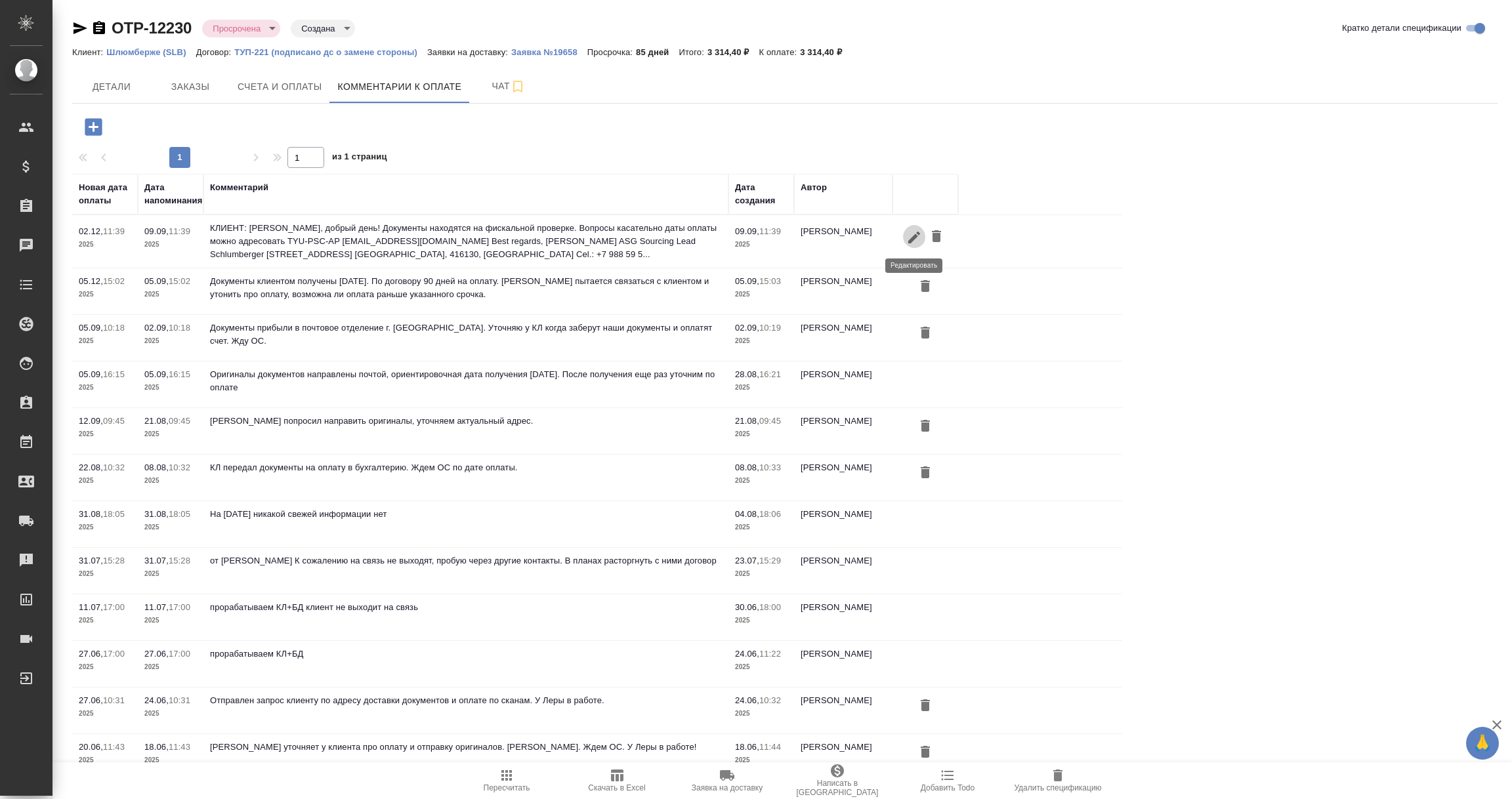
click at [909, 235] on icon "button" at bounding box center [914, 238] width 16 height 16
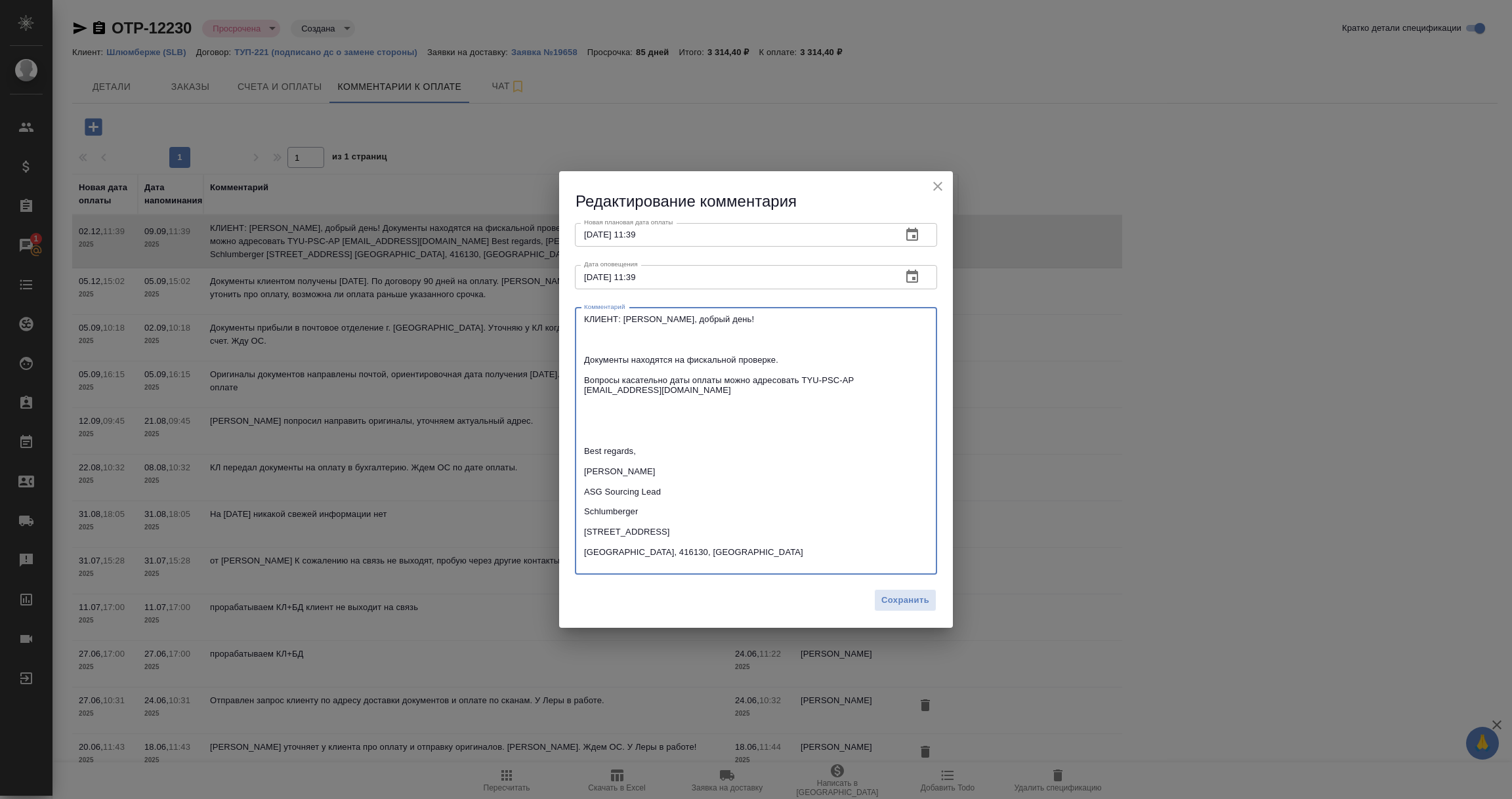
click at [584, 317] on textarea "КЛИЕНТ: [PERSON_NAME], добрый день! Документы находятся на фискальной проверке.…" at bounding box center [756, 441] width 344 height 254
drag, startPoint x: 734, startPoint y: 323, endPoint x: 520, endPoint y: 323, distance: 214.0
click at [520, 323] on div "Редактирование комментария Новая плановая дата оплаты [DATE] 11:39 Новая планов…" at bounding box center [756, 399] width 1512 height 799
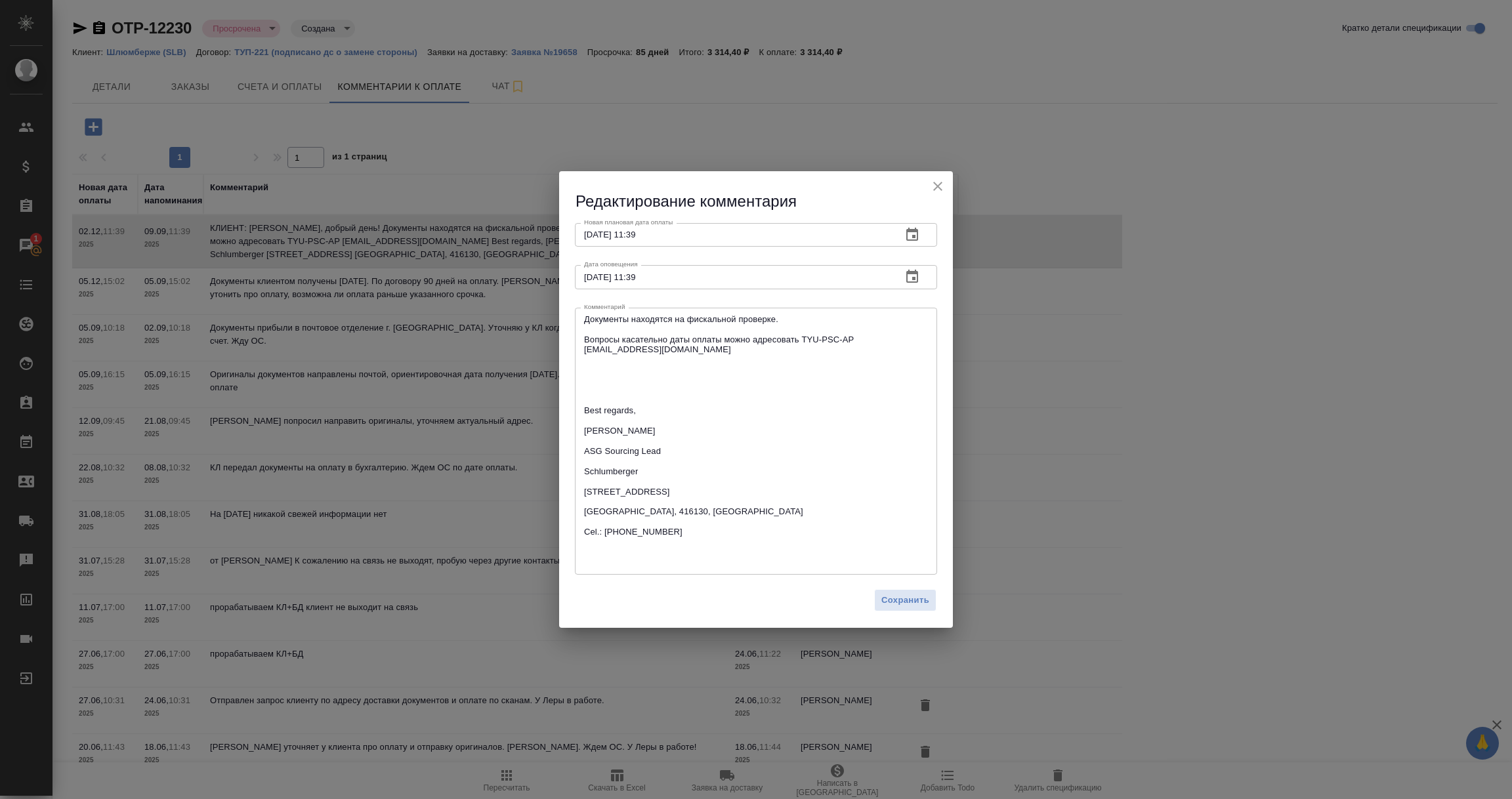
click at [583, 362] on div "Документы находятся на фискальной проверке. Вопросы касательно даты оплаты можн…" at bounding box center [756, 441] width 362 height 267
click at [584, 360] on textarea "Документы находятся на фискальной проверке. Вопросы касательно даты оплаты можн…" at bounding box center [756, 441] width 344 height 254
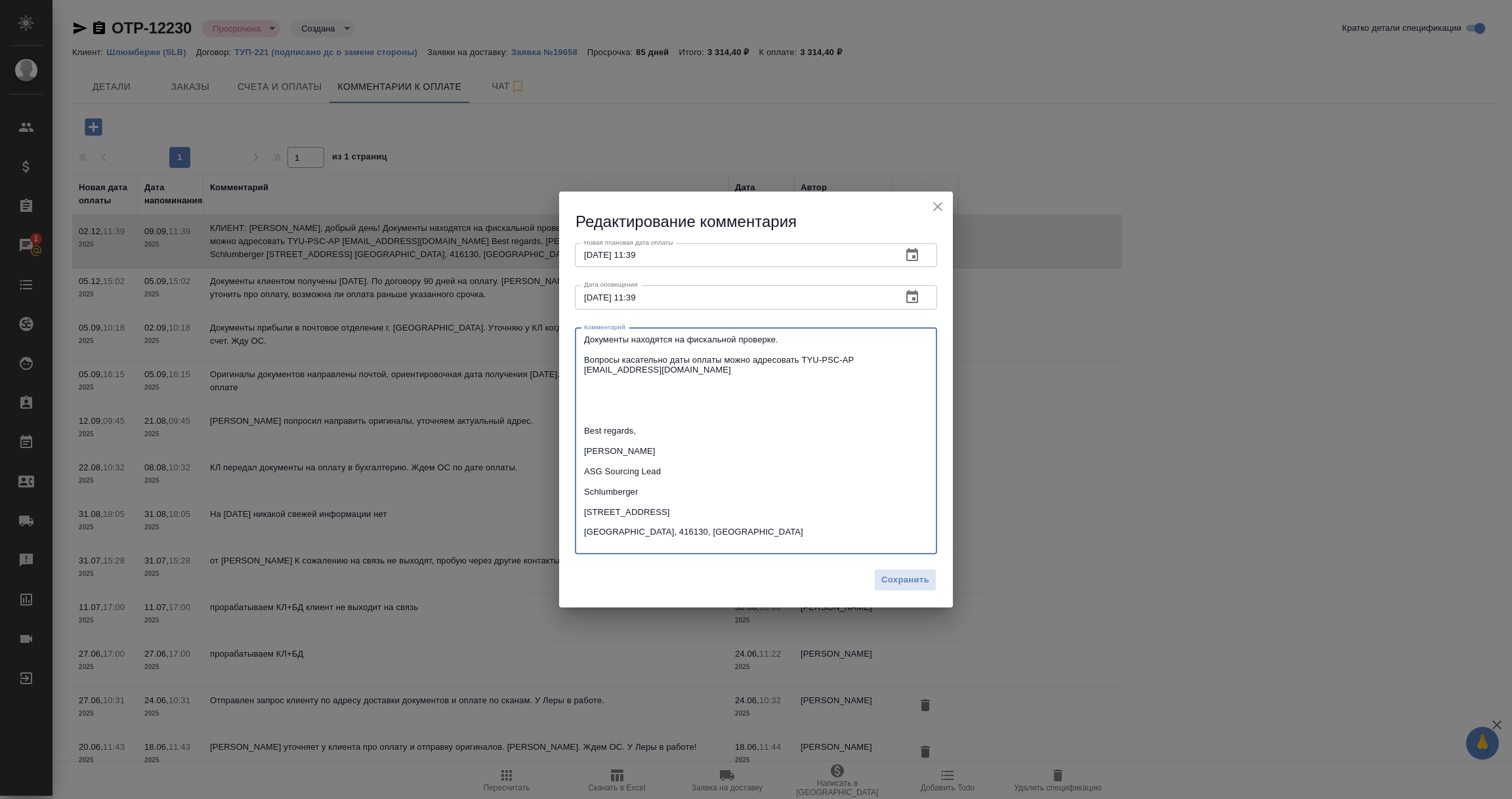
click at [807, 345] on textarea "Документы находятся на фискальной проверке. Вопросы касательно даты оплаты можн…" at bounding box center [756, 440] width 344 height 212
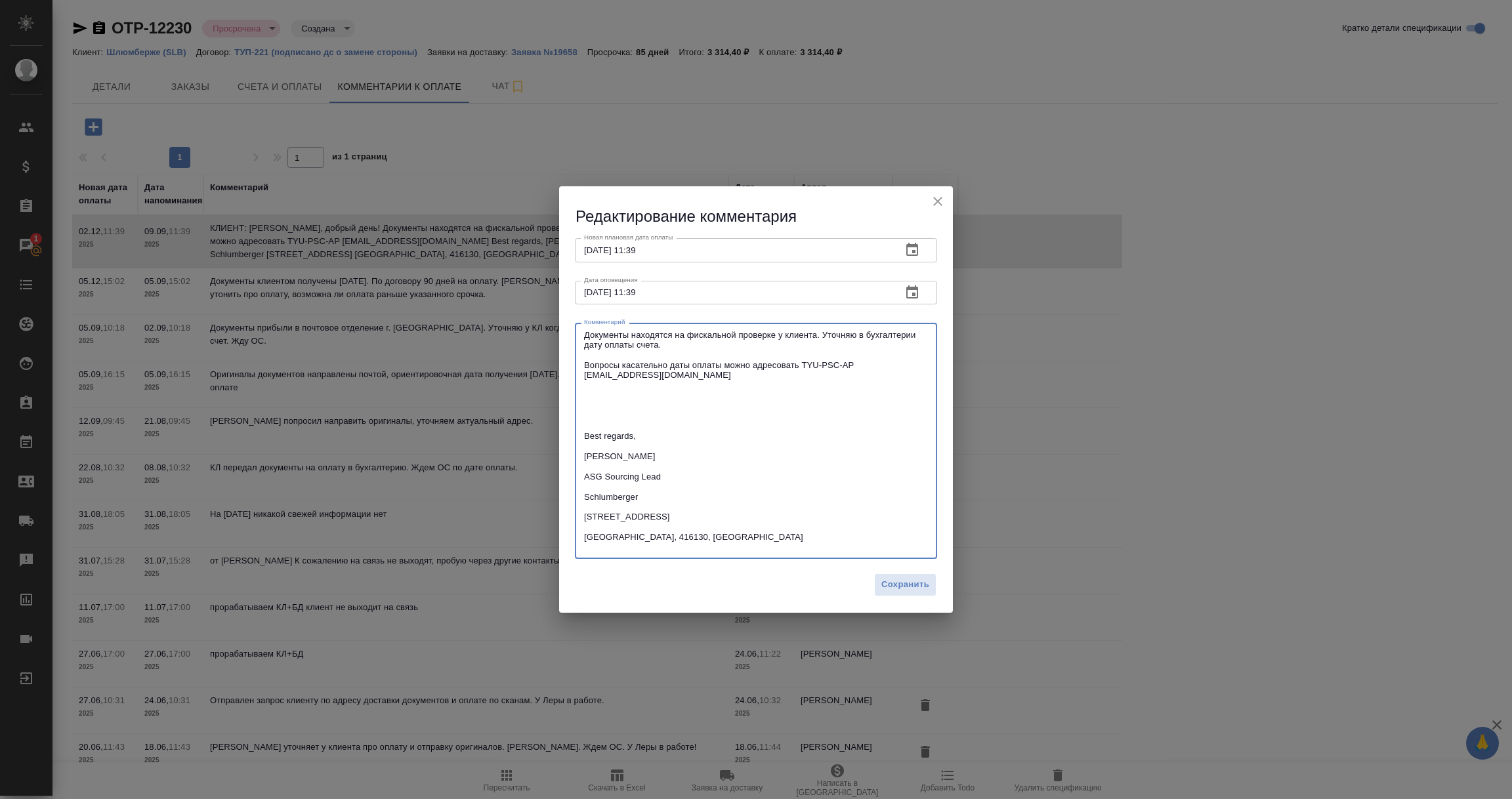
drag, startPoint x: 585, startPoint y: 365, endPoint x: 739, endPoint y: 612, distance: 291.1
click at [739, 612] on div "Редактирование комментария Новая плановая дата оплаты [DATE] 11:39 Новая планов…" at bounding box center [756, 400] width 394 height 426
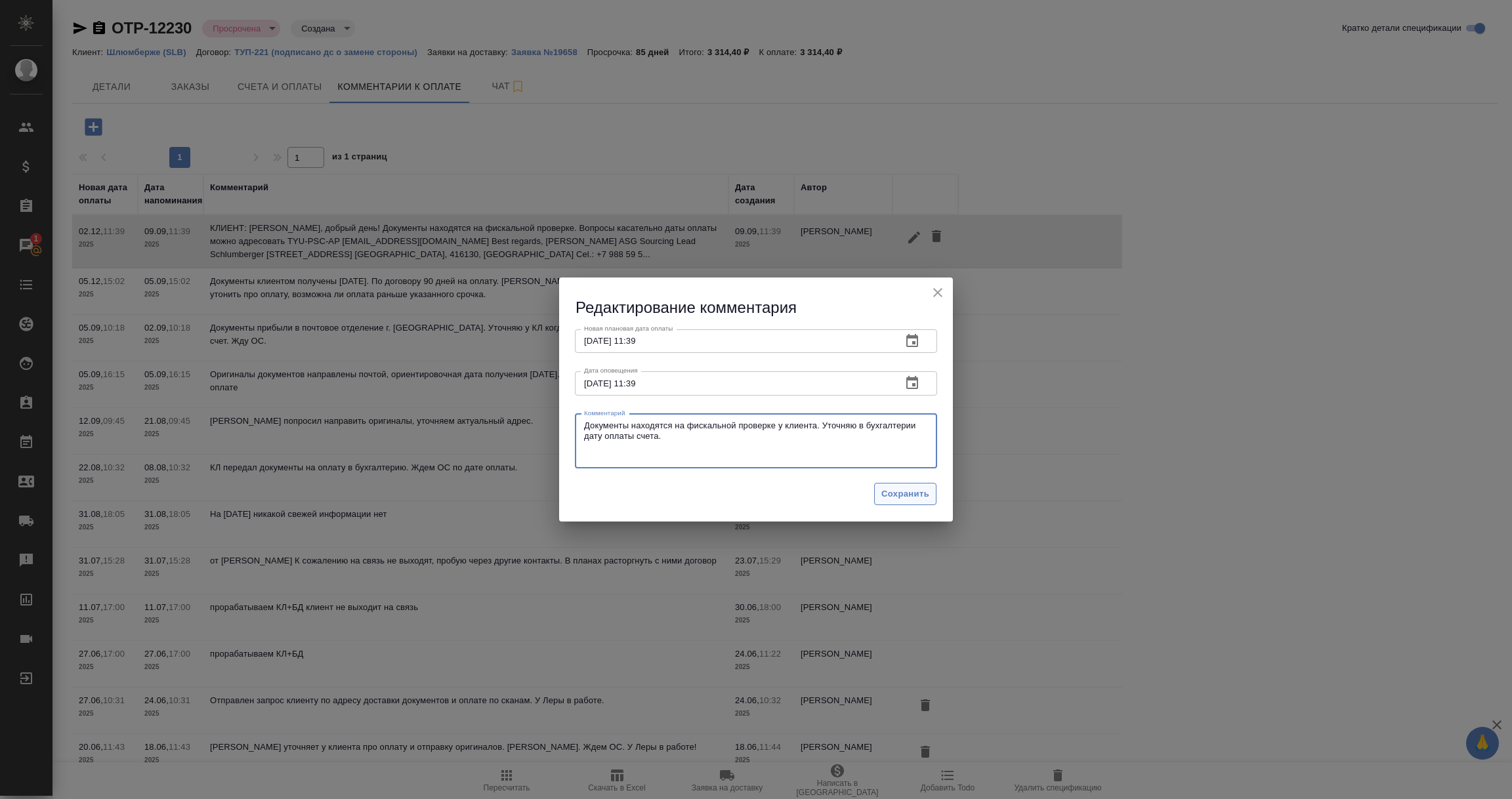
type textarea "Документы находятся на фискальной проверке у клиента. Уточняю в бухгалтерии дат…"
click at [911, 493] on span "Сохранить" at bounding box center [905, 495] width 48 height 15
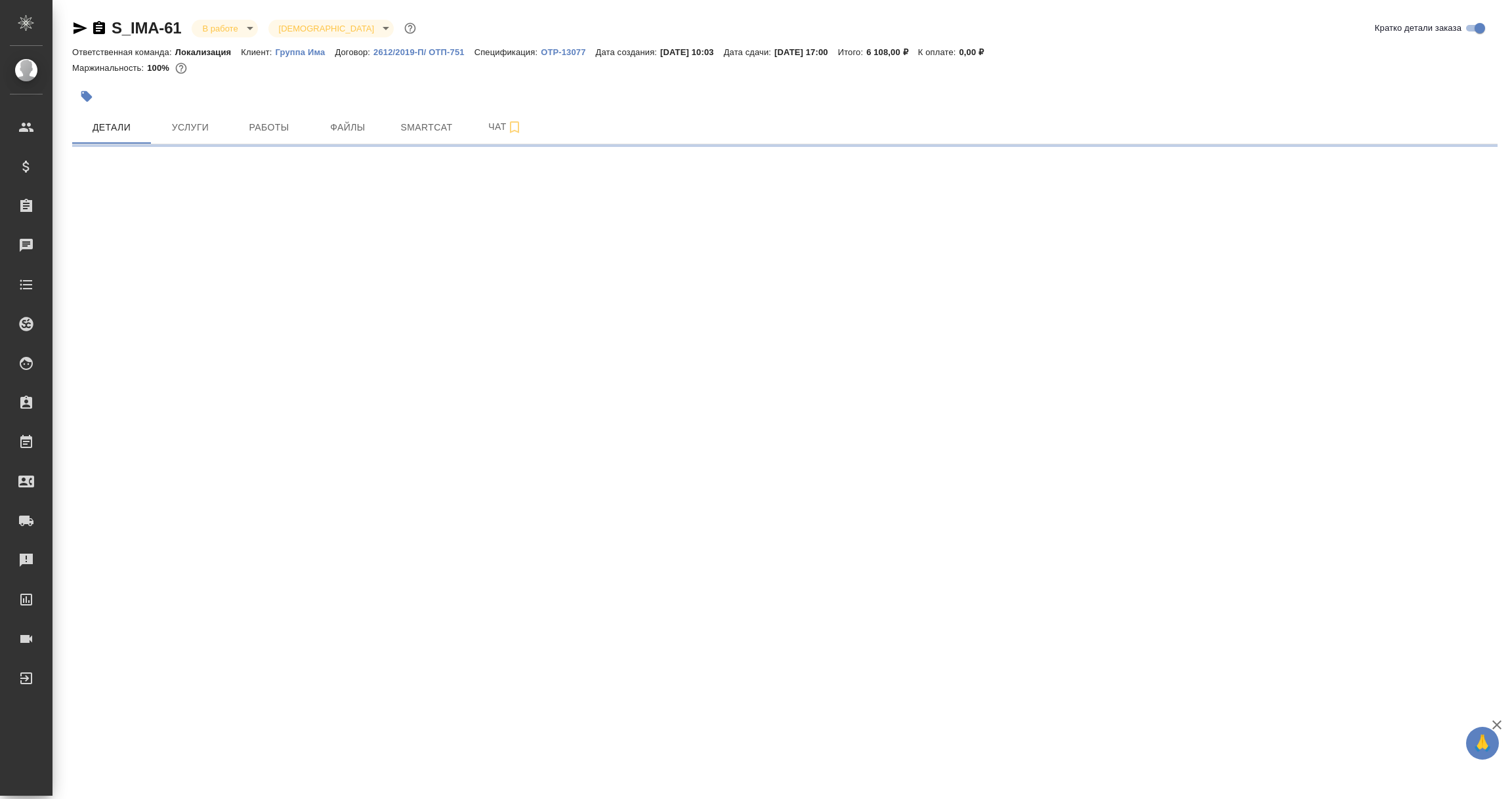
select select "RU"
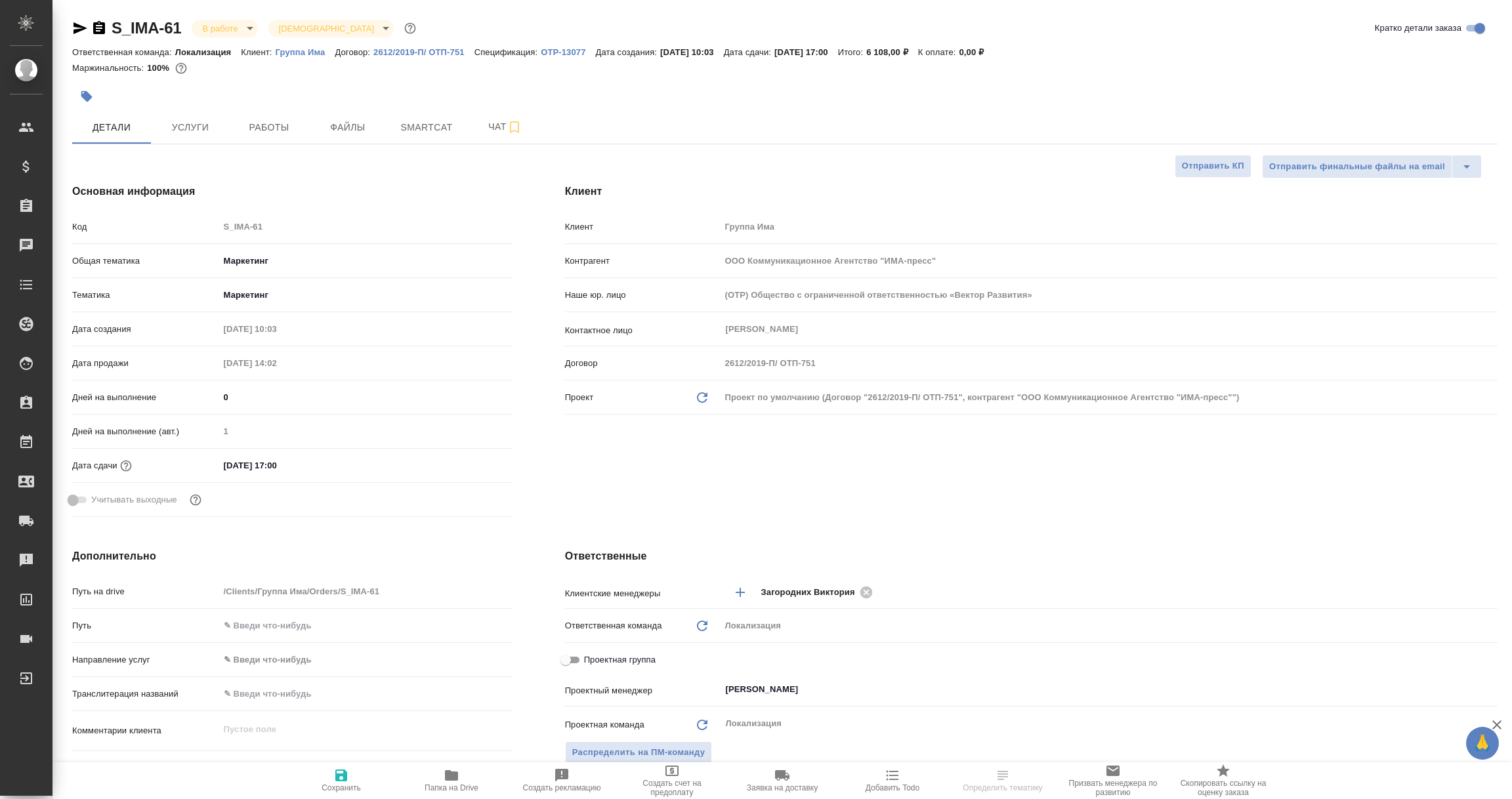
type textarea "x"
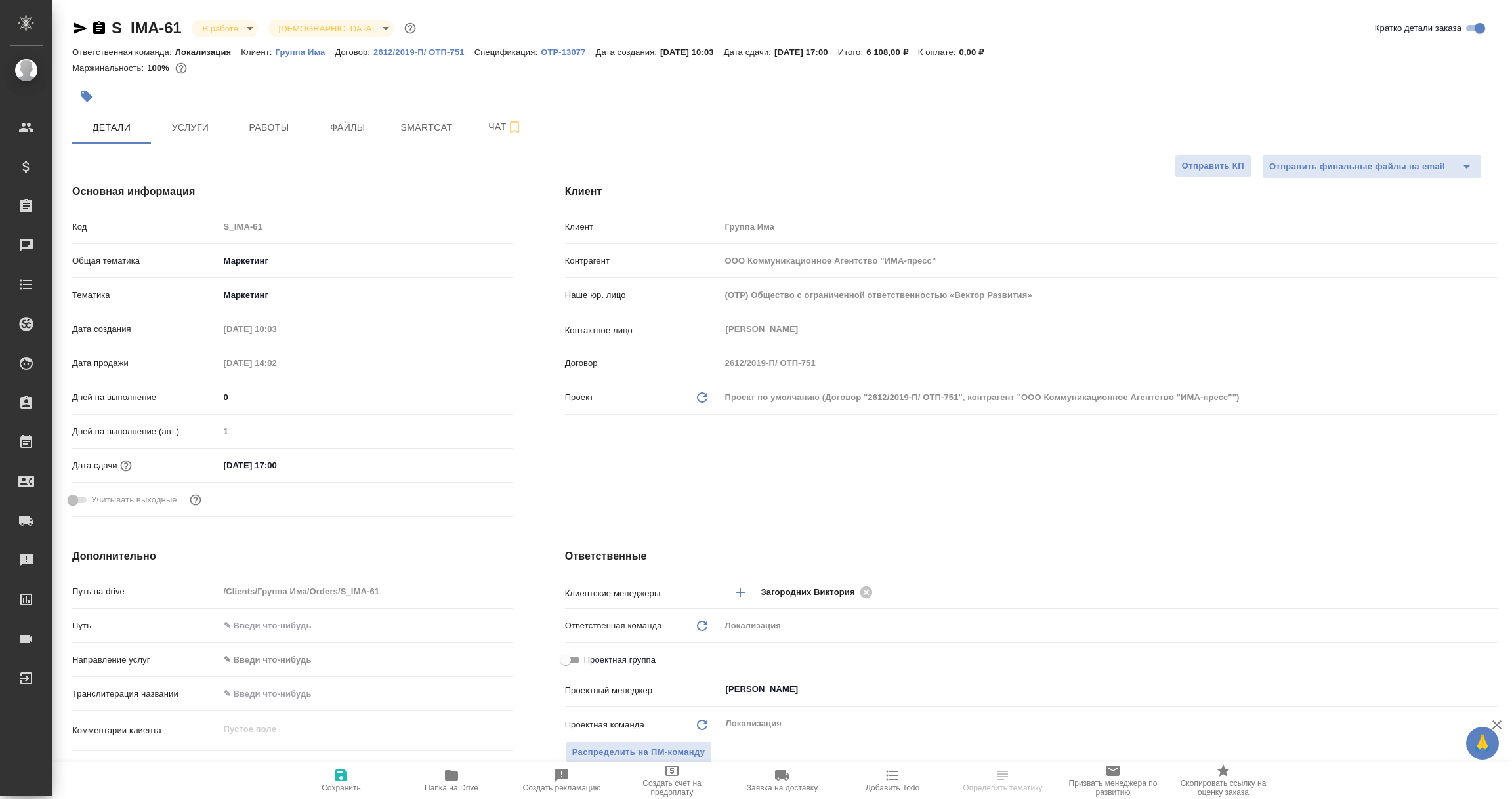
type textarea "x"
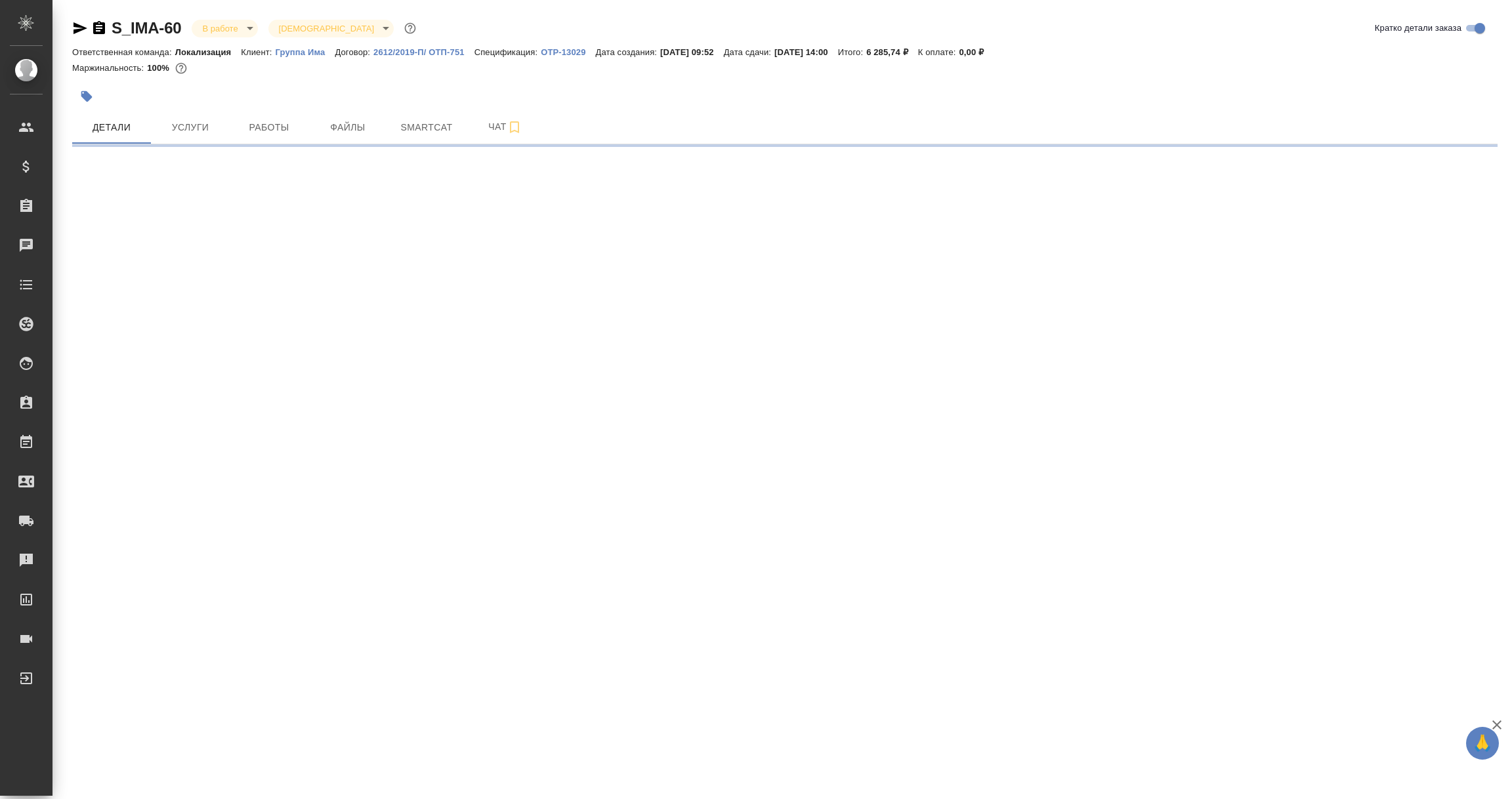
select select "RU"
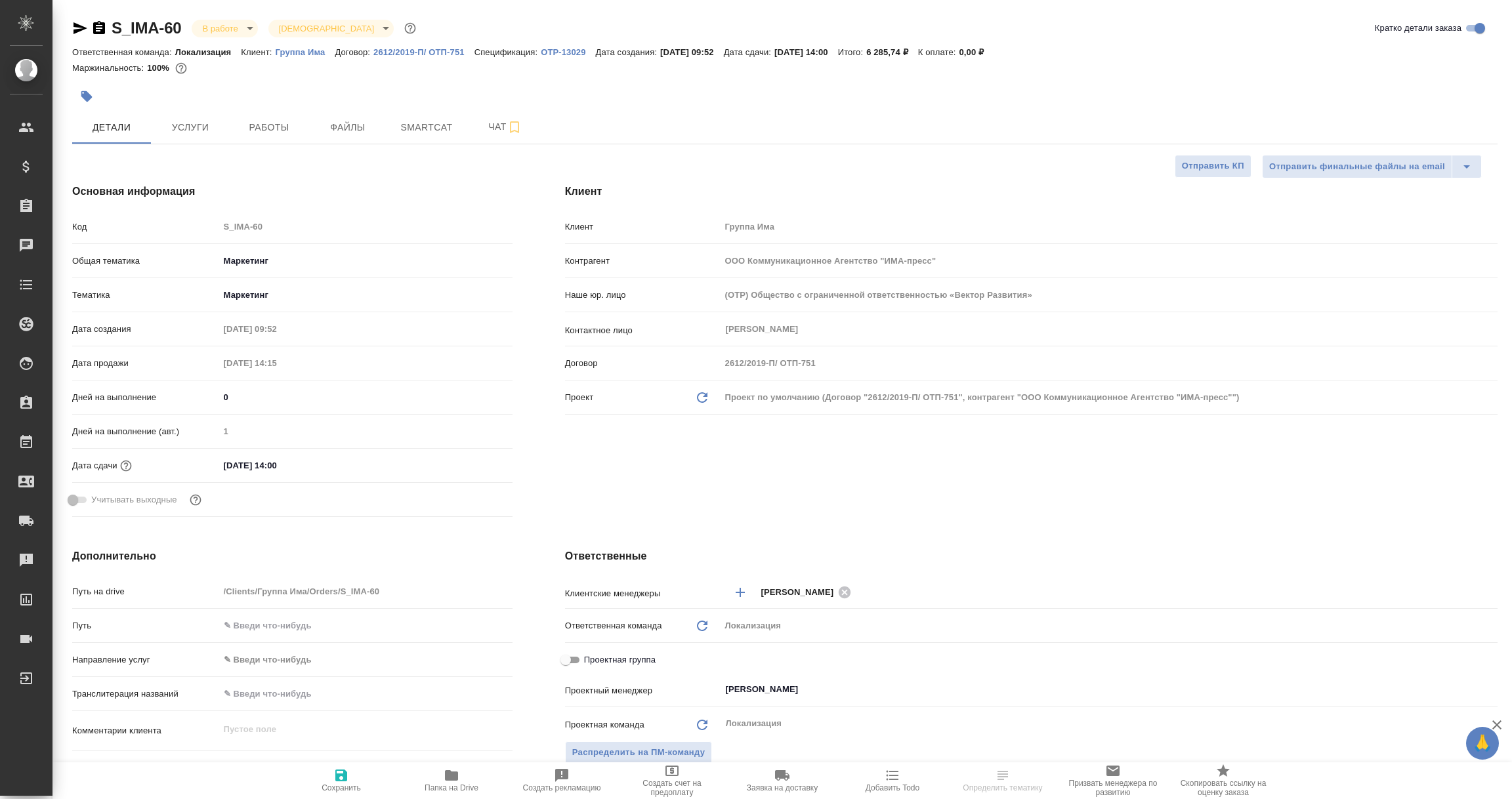
type textarea "x"
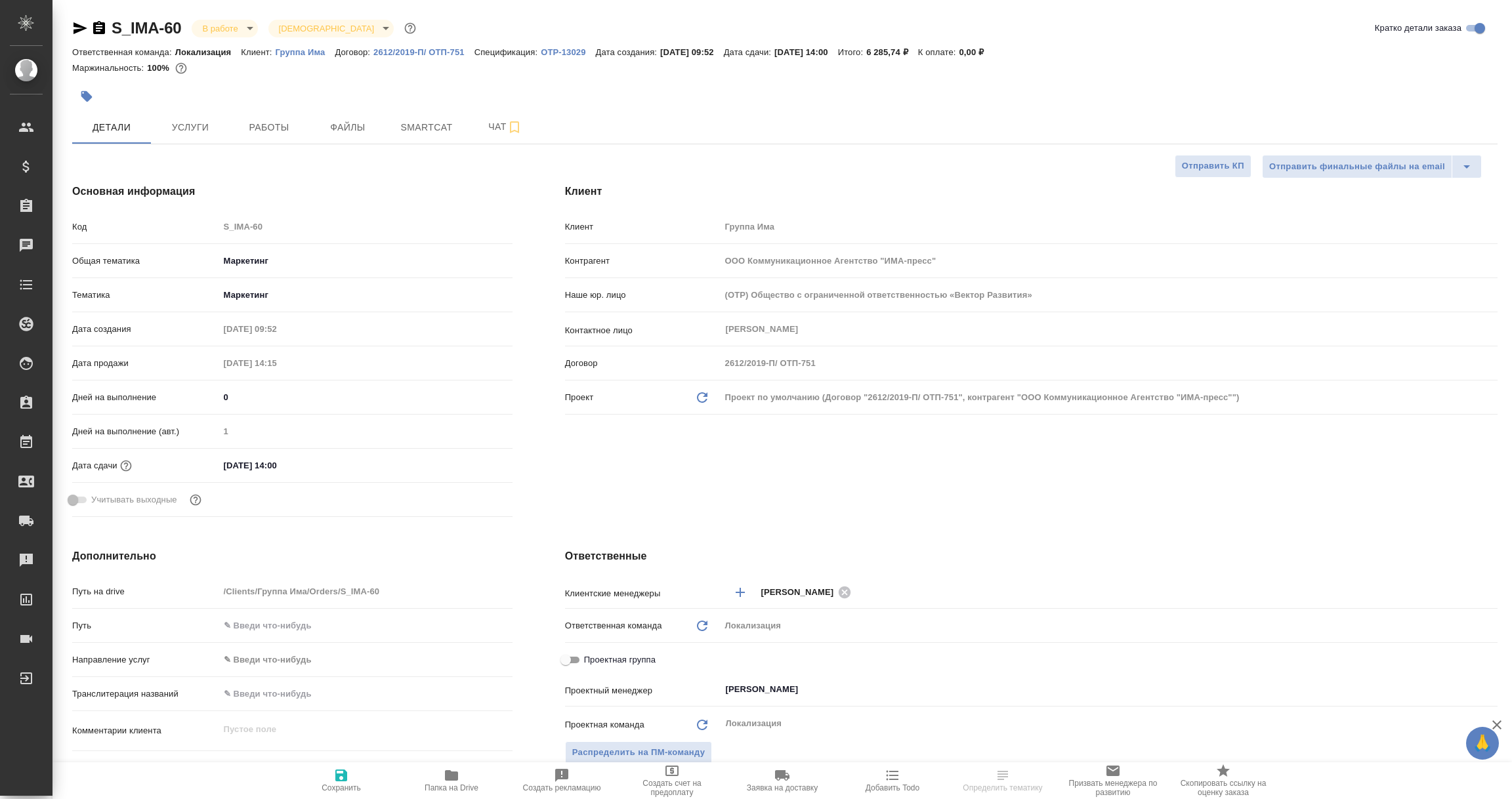
type textarea "x"
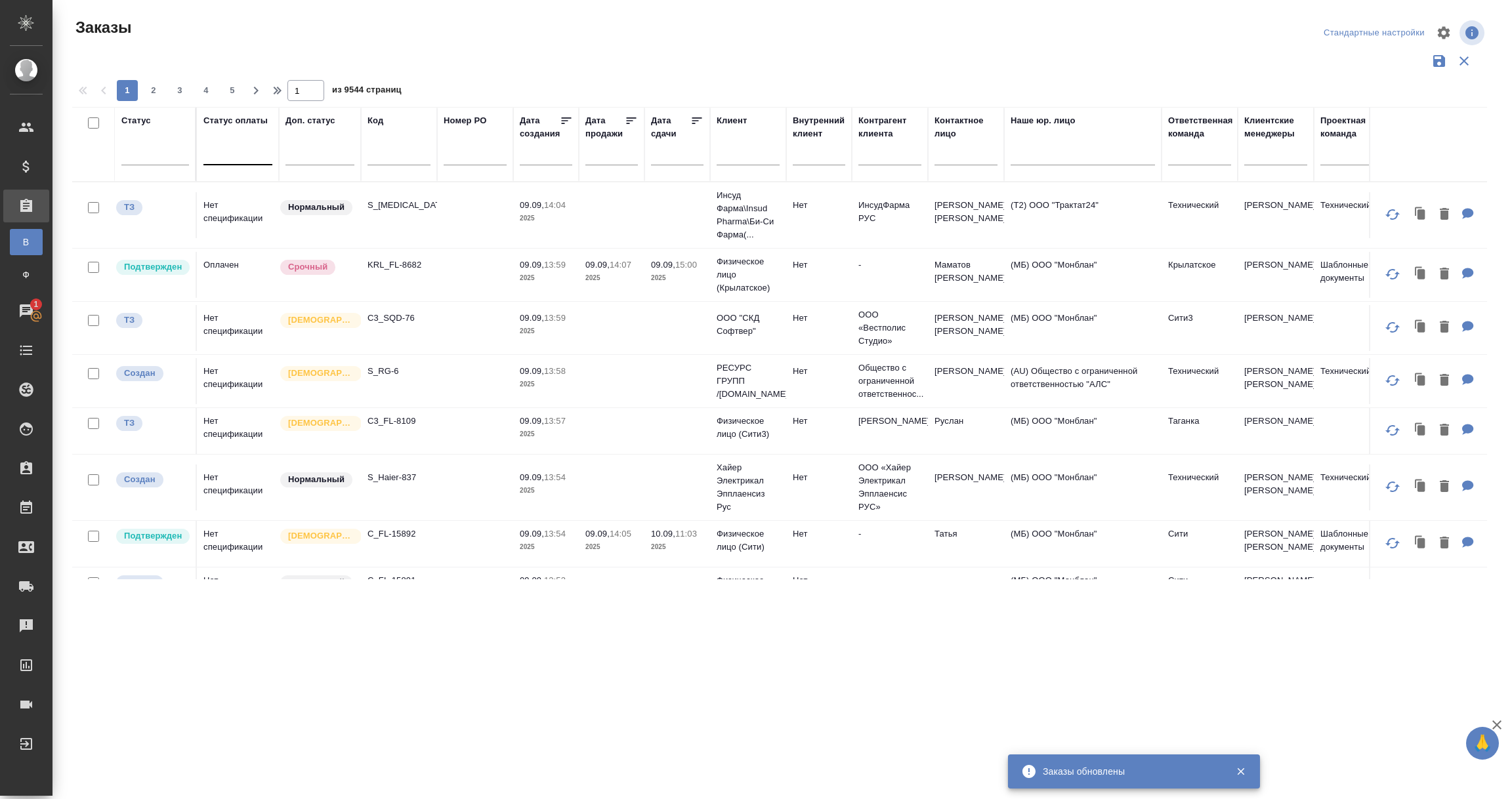
click at [238, 152] on div at bounding box center [238, 151] width 69 height 19
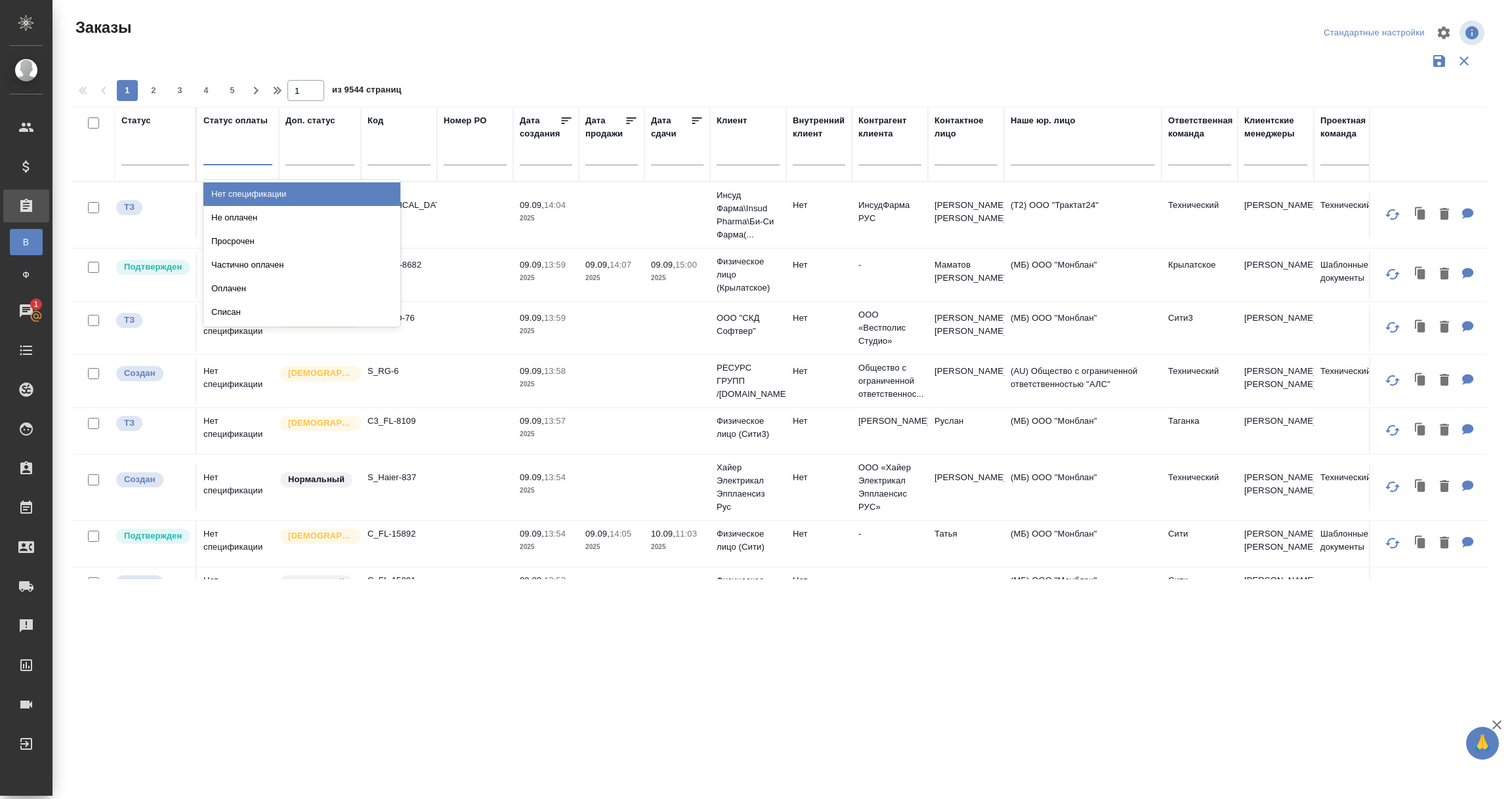
click at [242, 194] on div "Нет спецификации" at bounding box center [302, 194] width 197 height 24
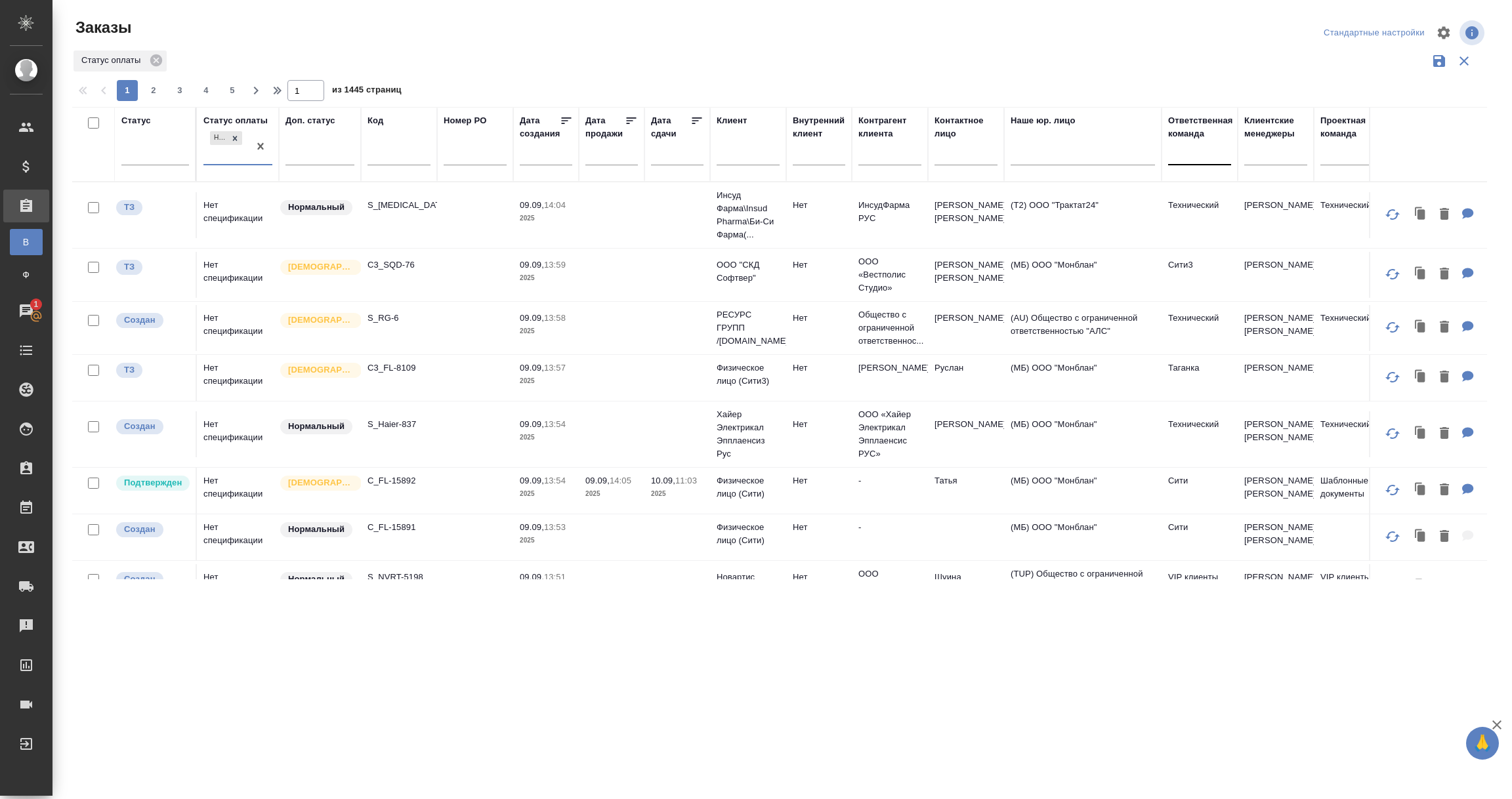
click at [1199, 160] on div at bounding box center [1200, 151] width 63 height 19
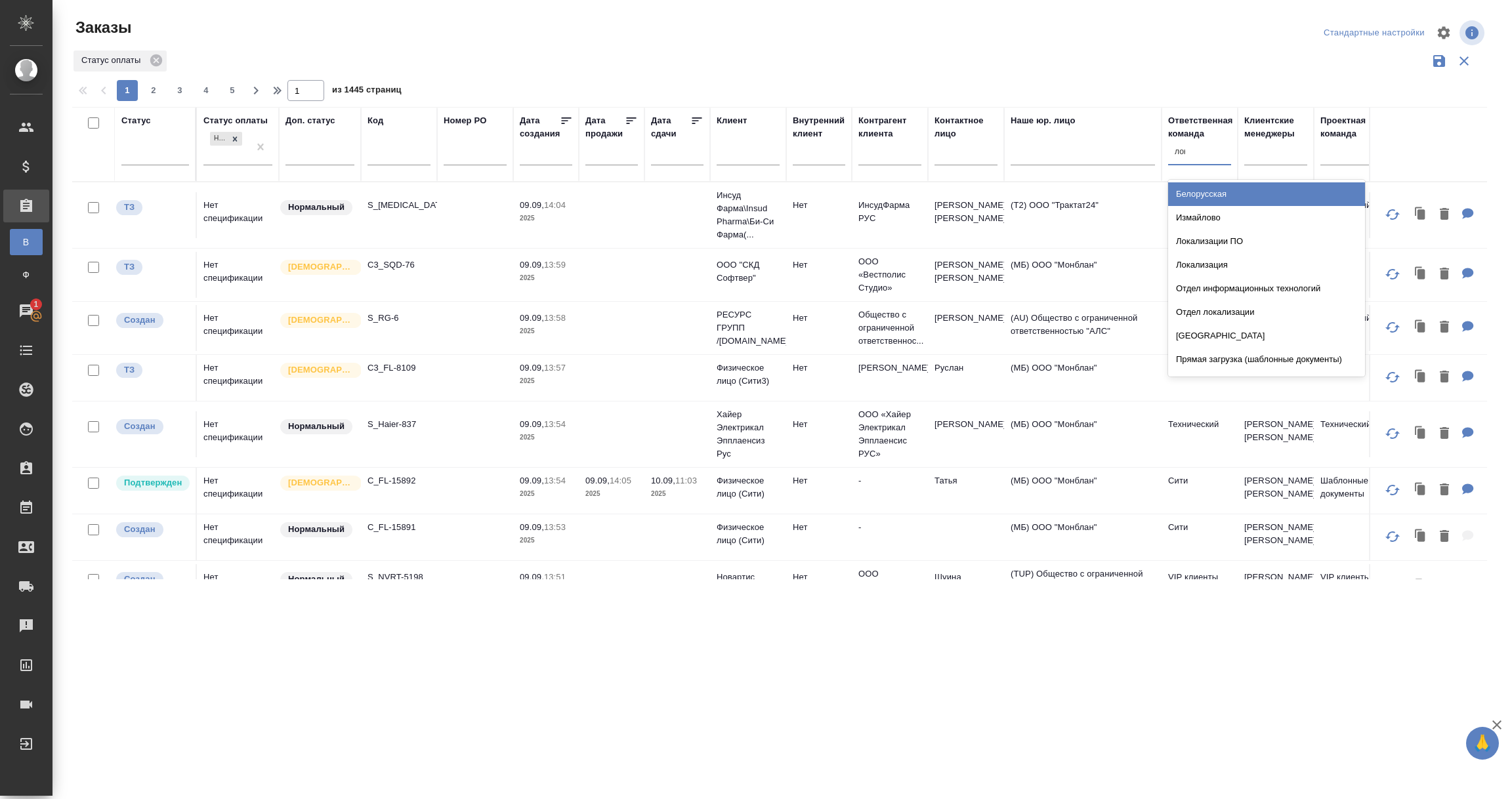
type input "лока"
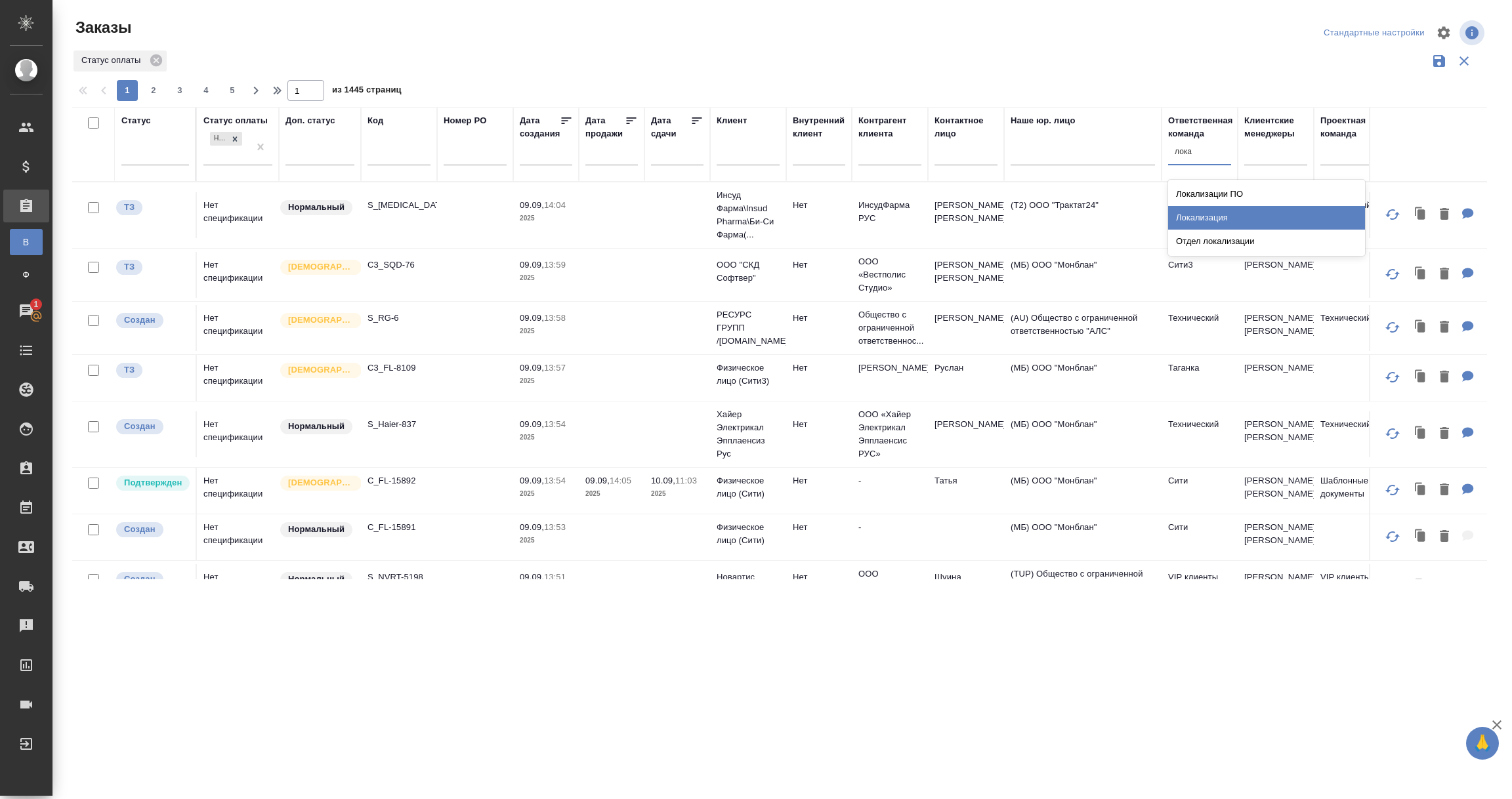
click at [1211, 210] on div "Локализация" at bounding box center [1267, 218] width 197 height 24
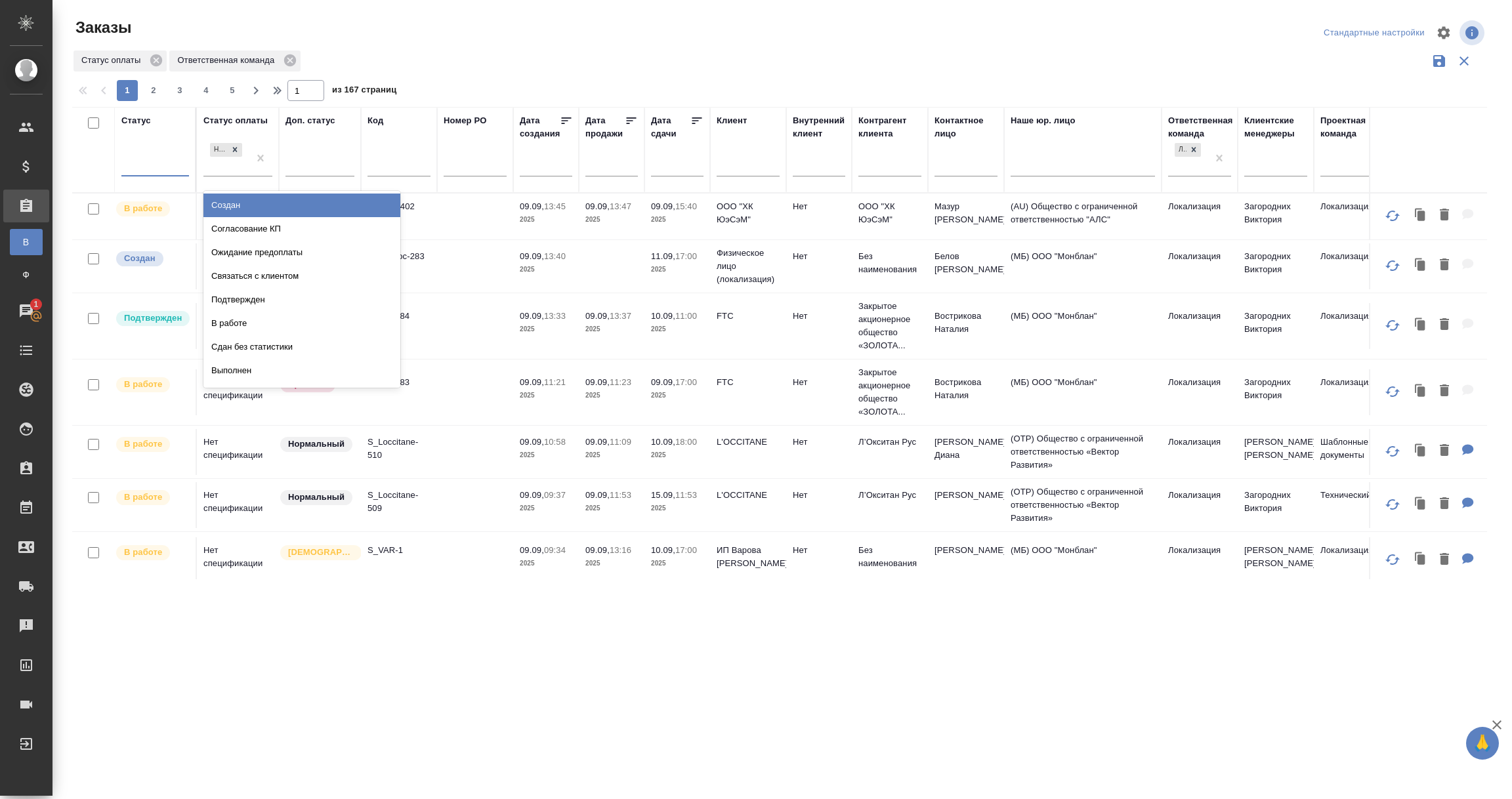
click at [139, 166] on div at bounding box center [155, 162] width 68 height 19
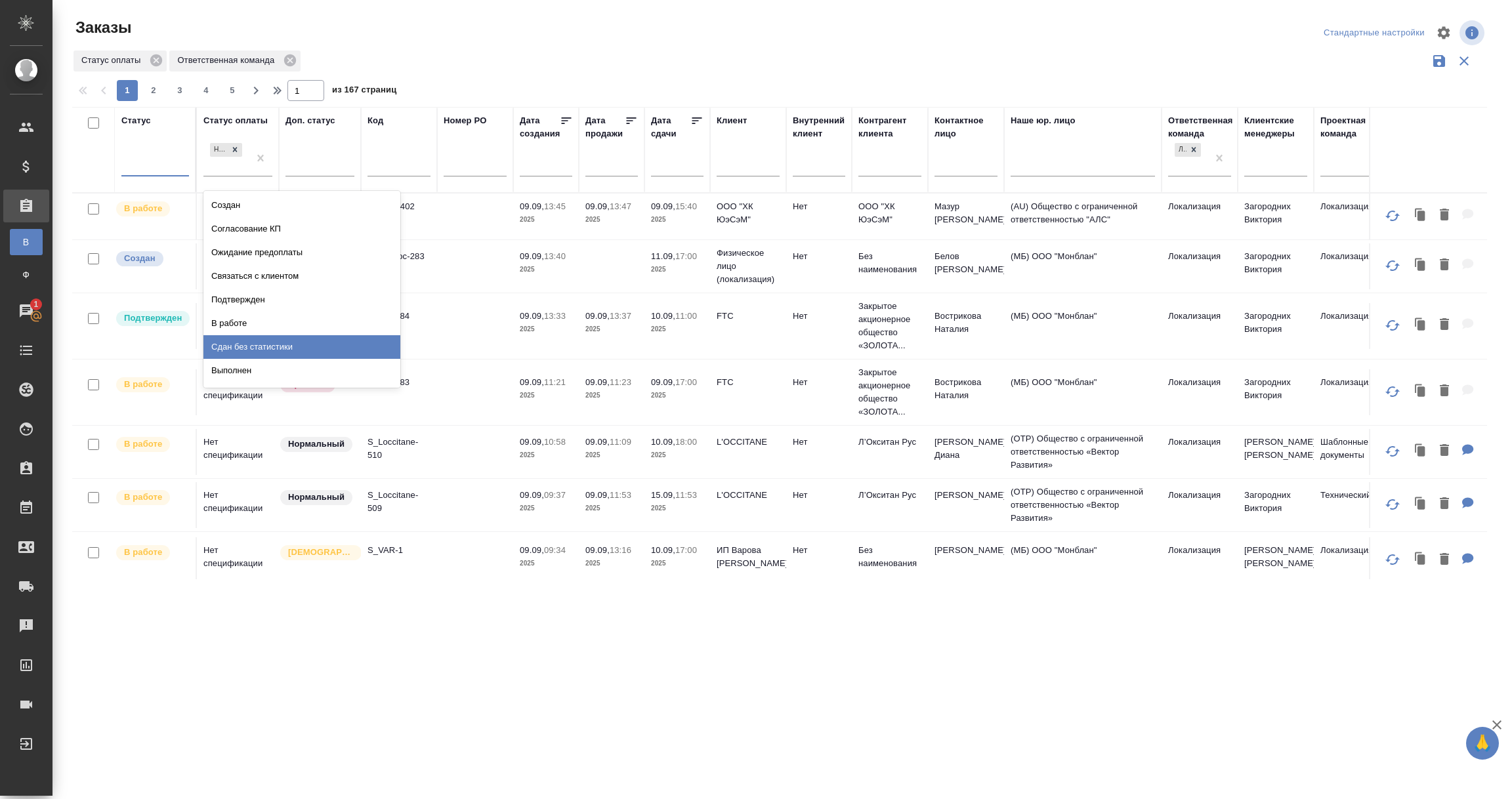
click at [242, 344] on div "Сдан без статистики" at bounding box center [302, 347] width 197 height 24
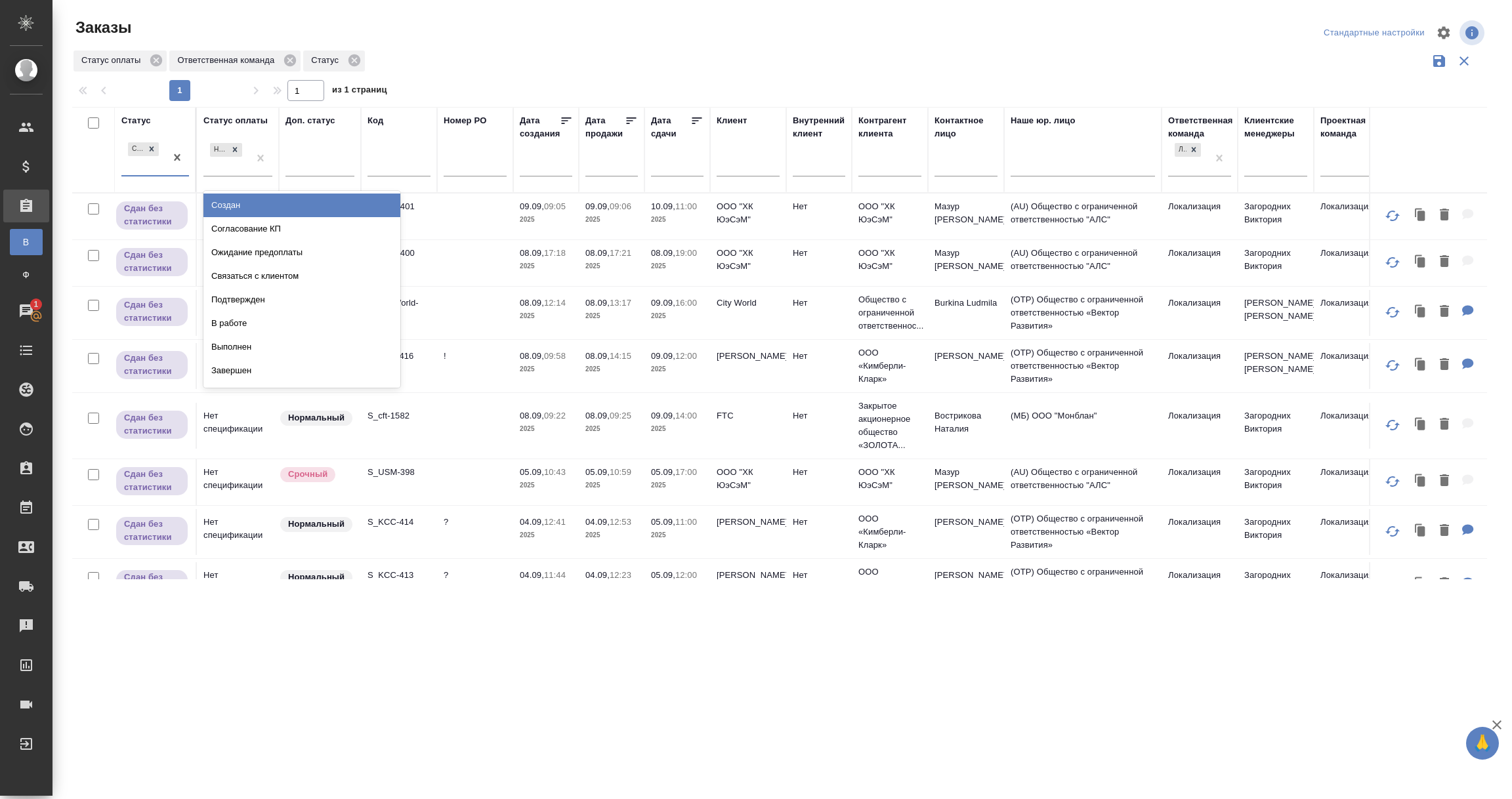
click at [137, 170] on div "Сдан без статистики" at bounding box center [143, 157] width 44 height 36
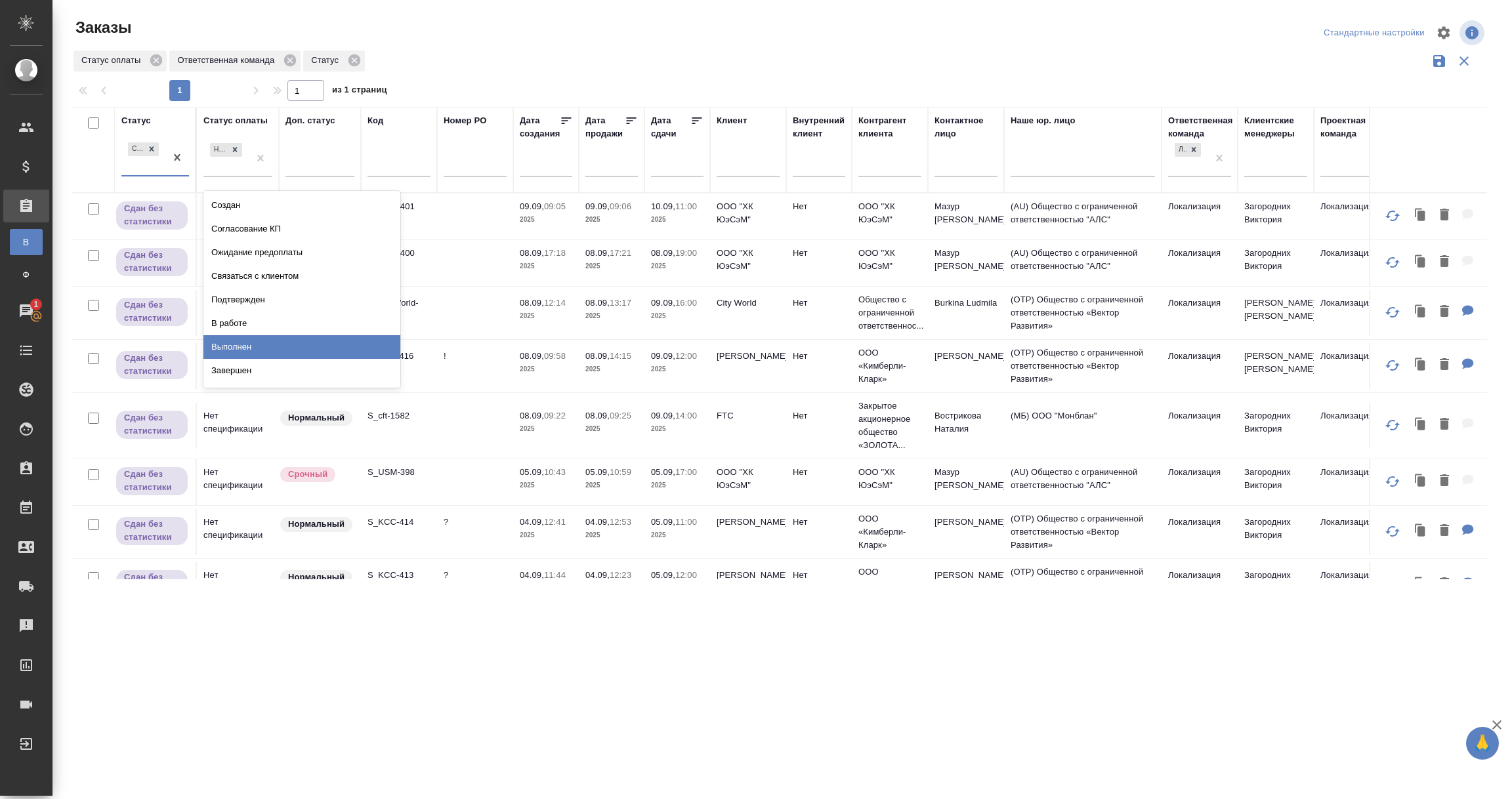
click at [243, 344] on div "Выполнен" at bounding box center [302, 347] width 197 height 24
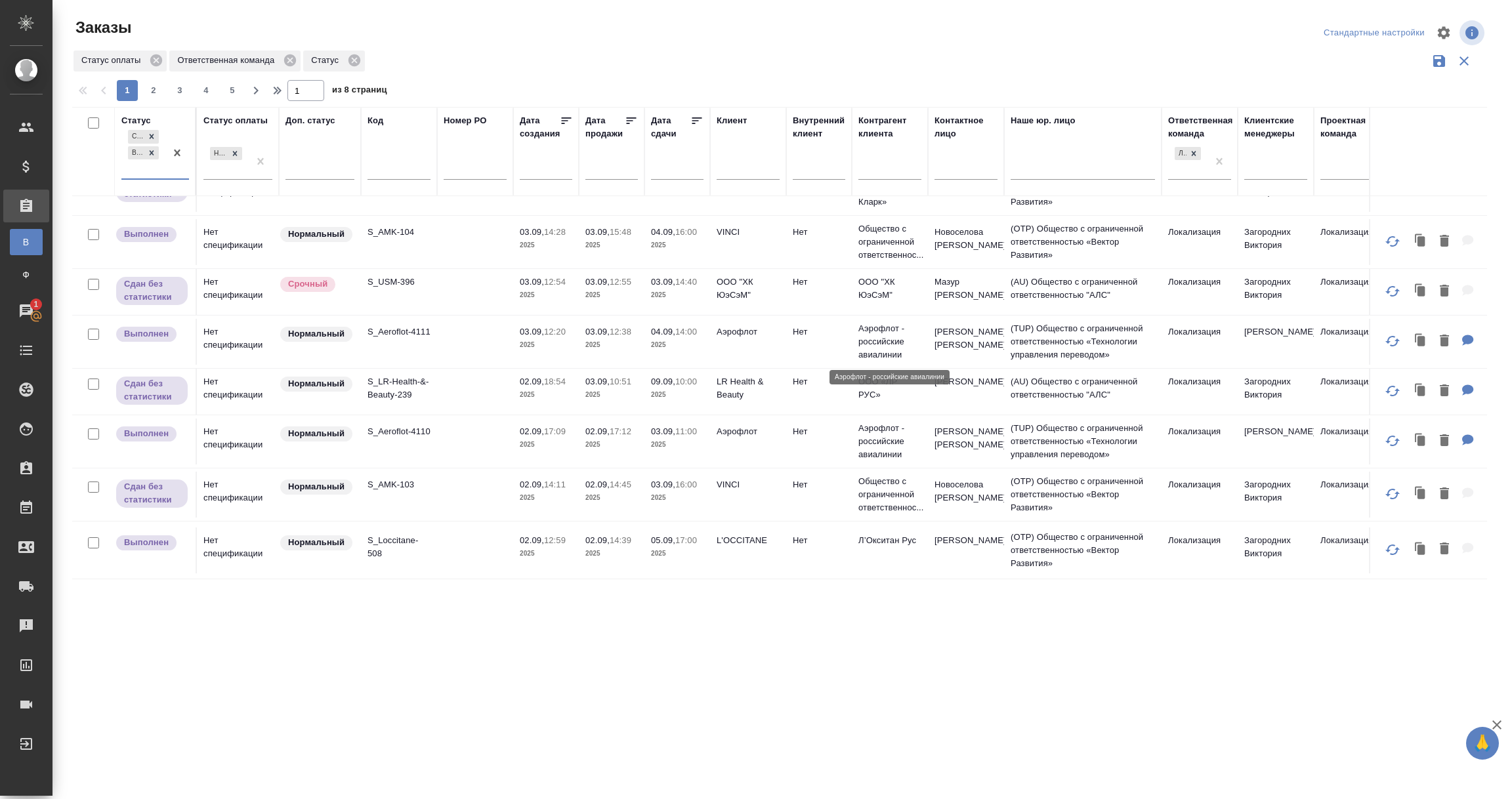
scroll to position [787, 0]
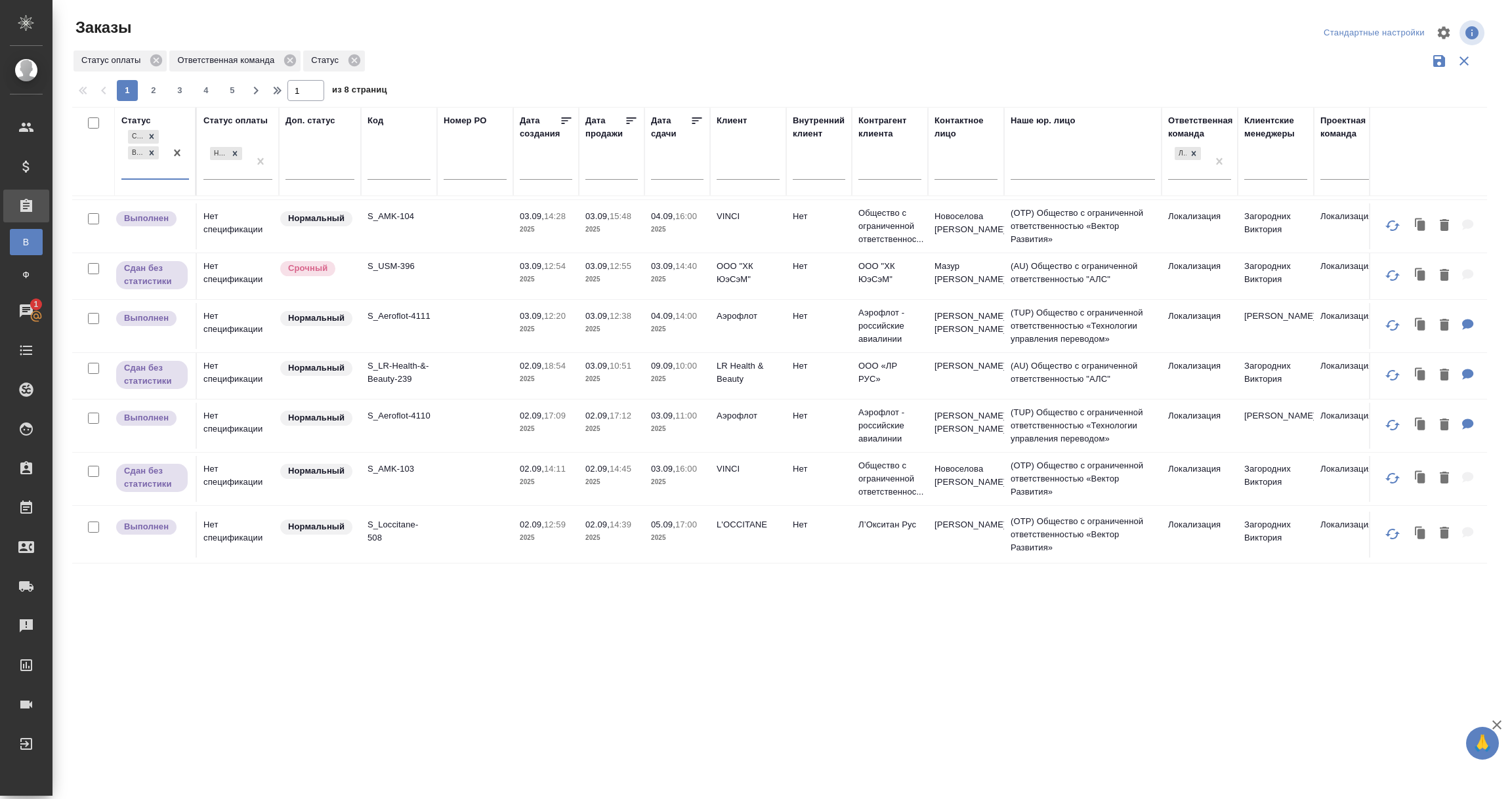
click at [440, 387] on td at bounding box center [475, 376] width 76 height 46
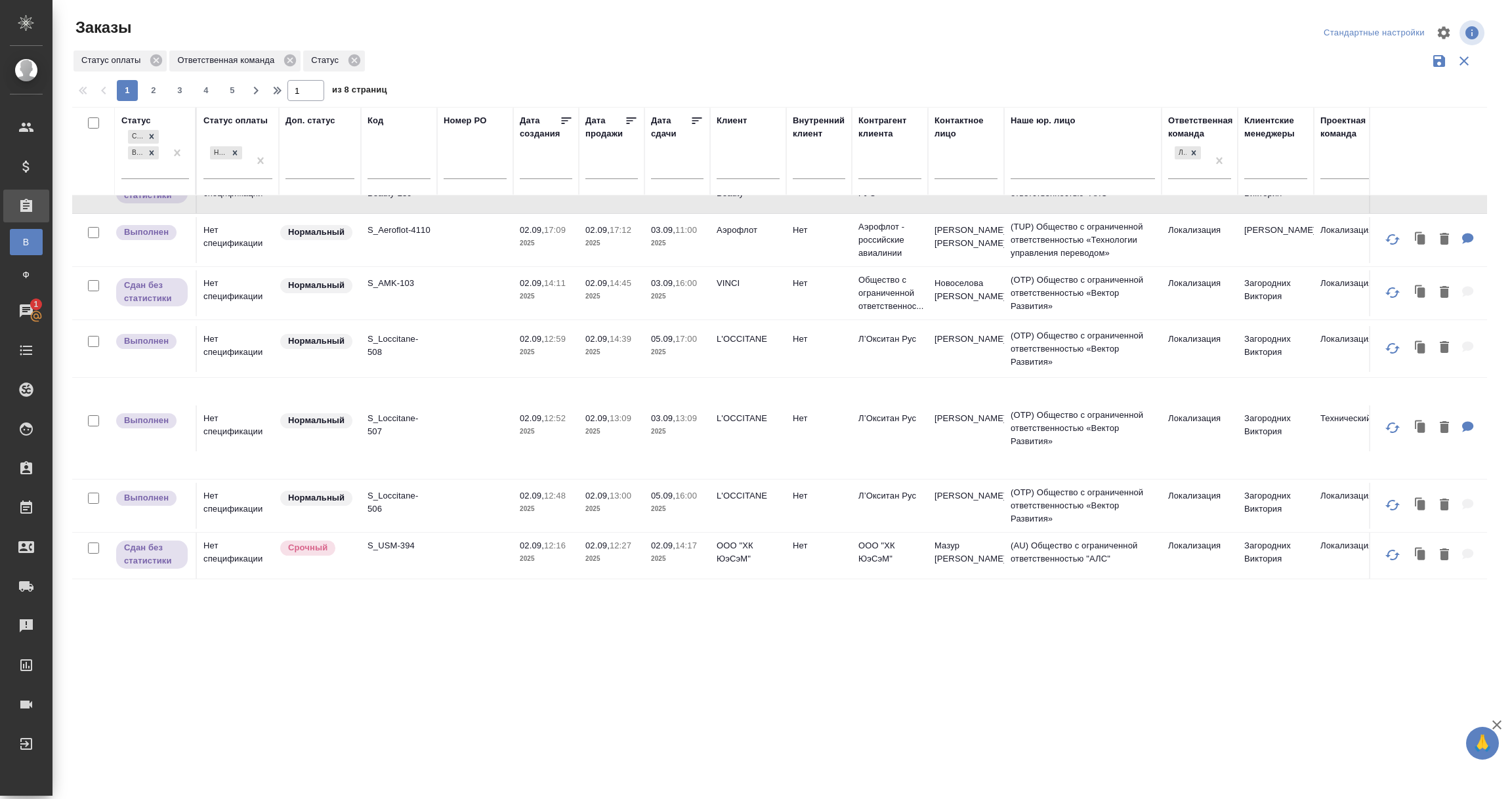
scroll to position [1003, 0]
click at [149, 87] on span "2" at bounding box center [153, 91] width 21 height 13
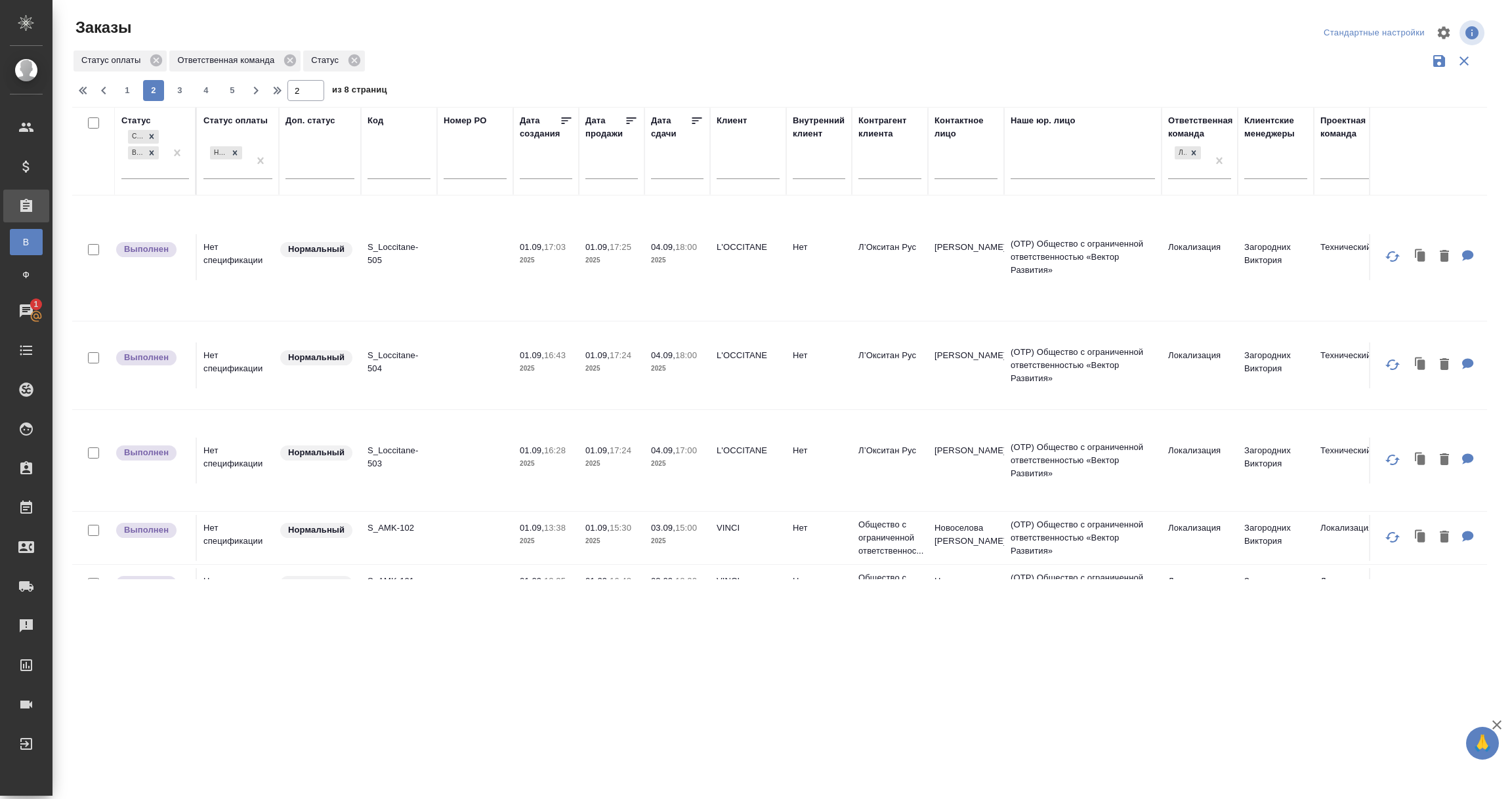
scroll to position [0, 0]
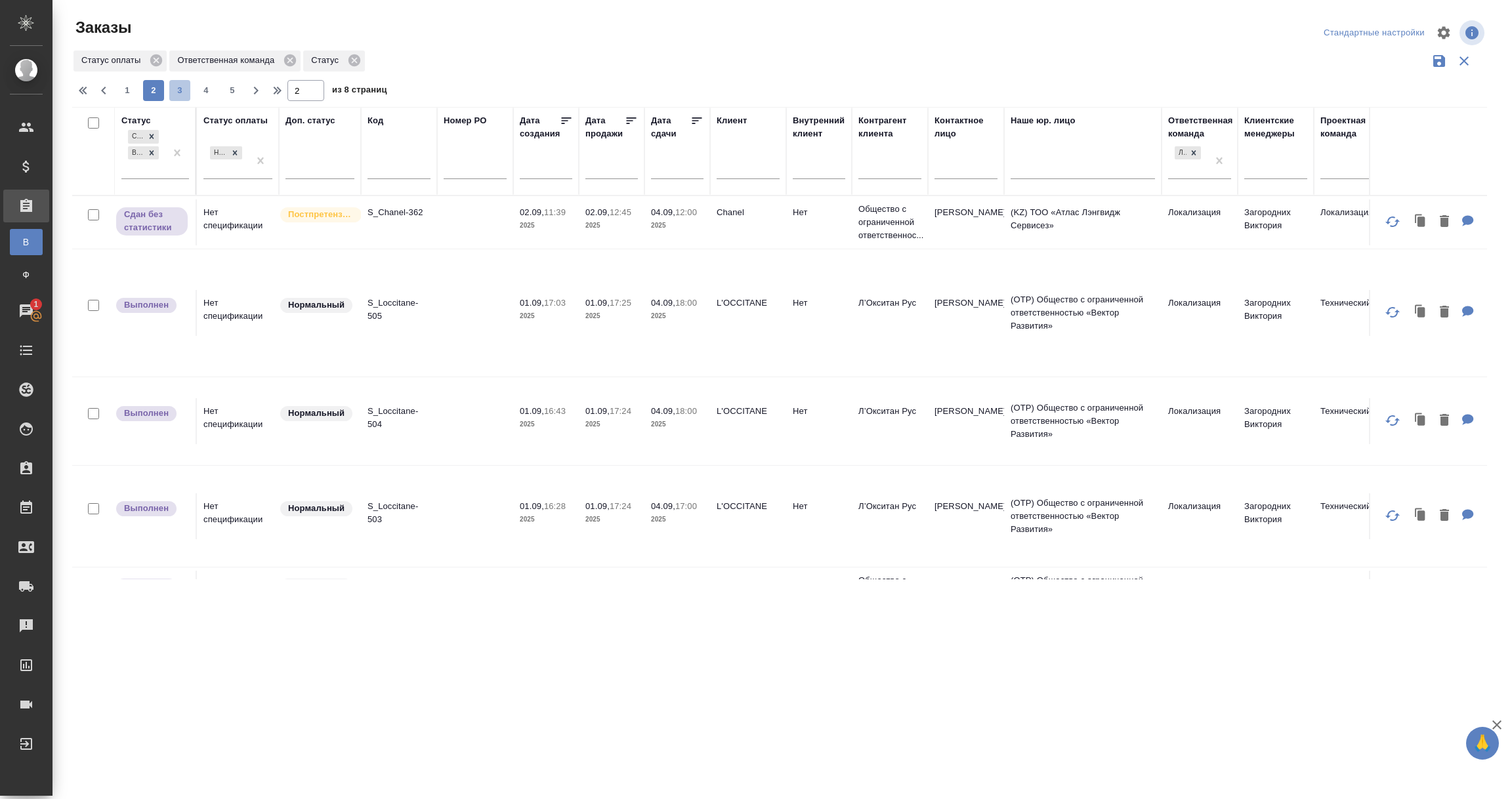
click at [174, 88] on span "3" at bounding box center [180, 91] width 21 height 13
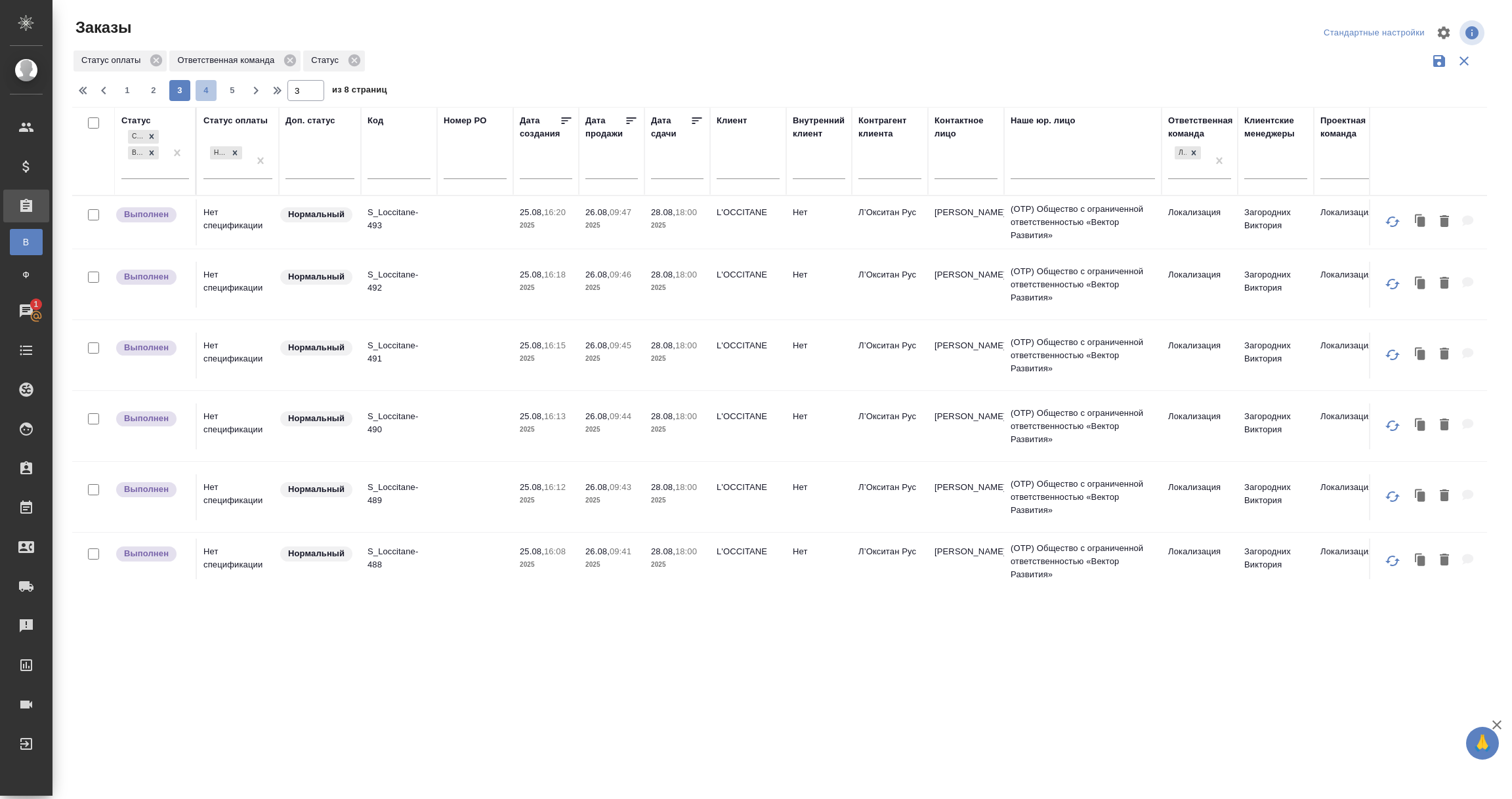
click at [204, 91] on span "4" at bounding box center [206, 91] width 21 height 13
type input "4"
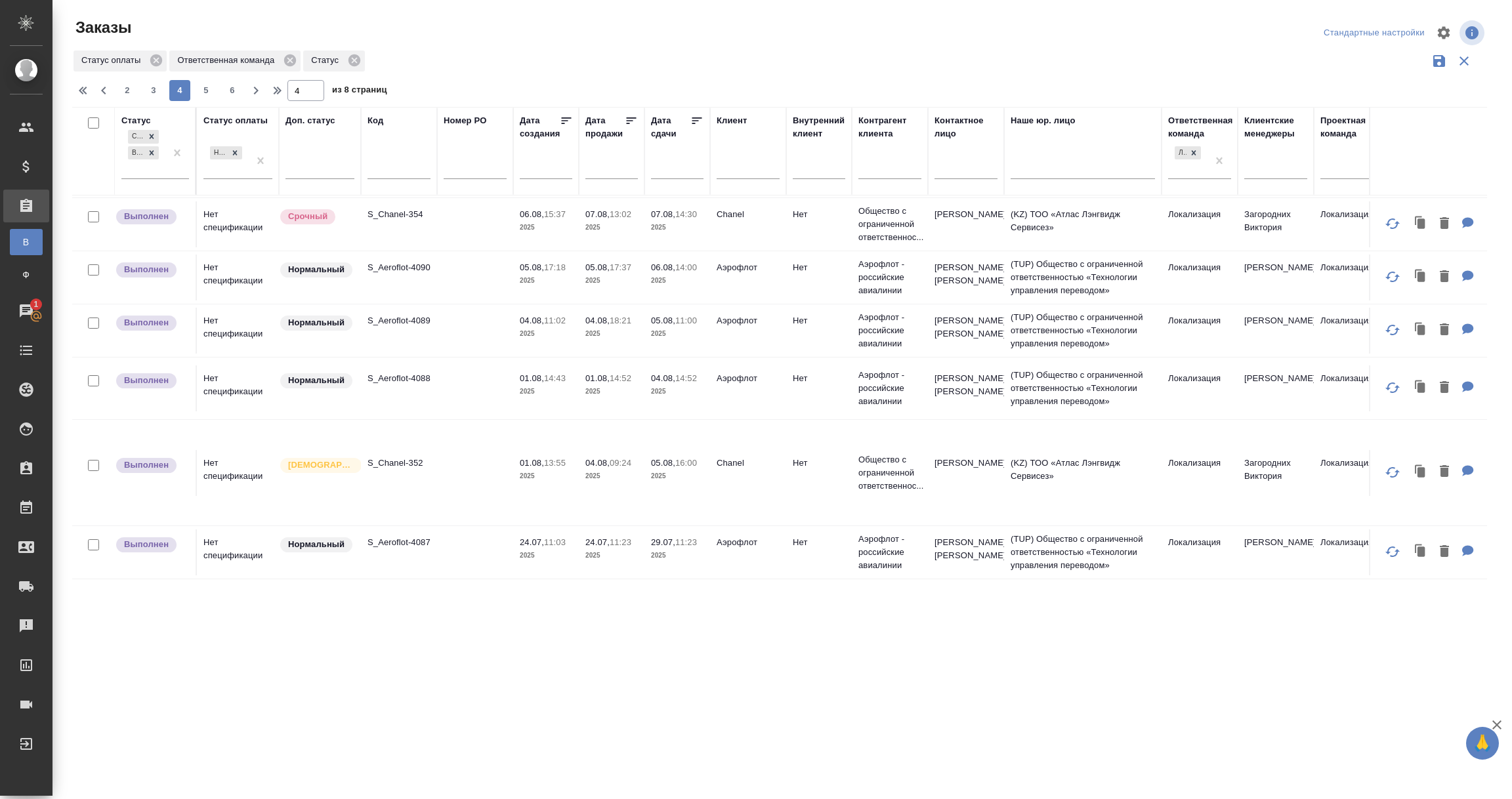
scroll to position [1048, 0]
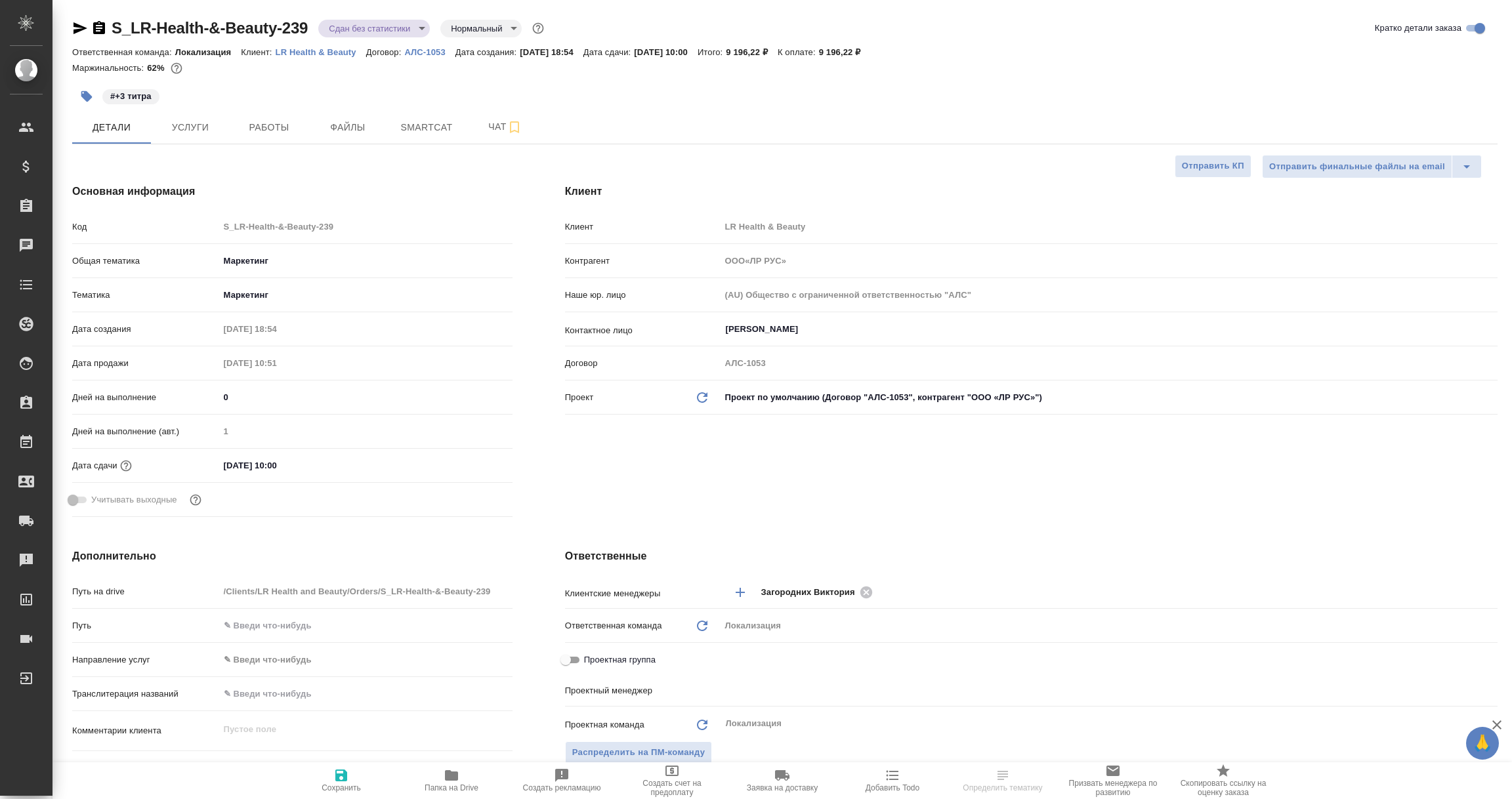
select select "RU"
type input "ООО«ЛР РУС»"
type input "[PERSON_NAME]"
type input "Сеитов Павел"
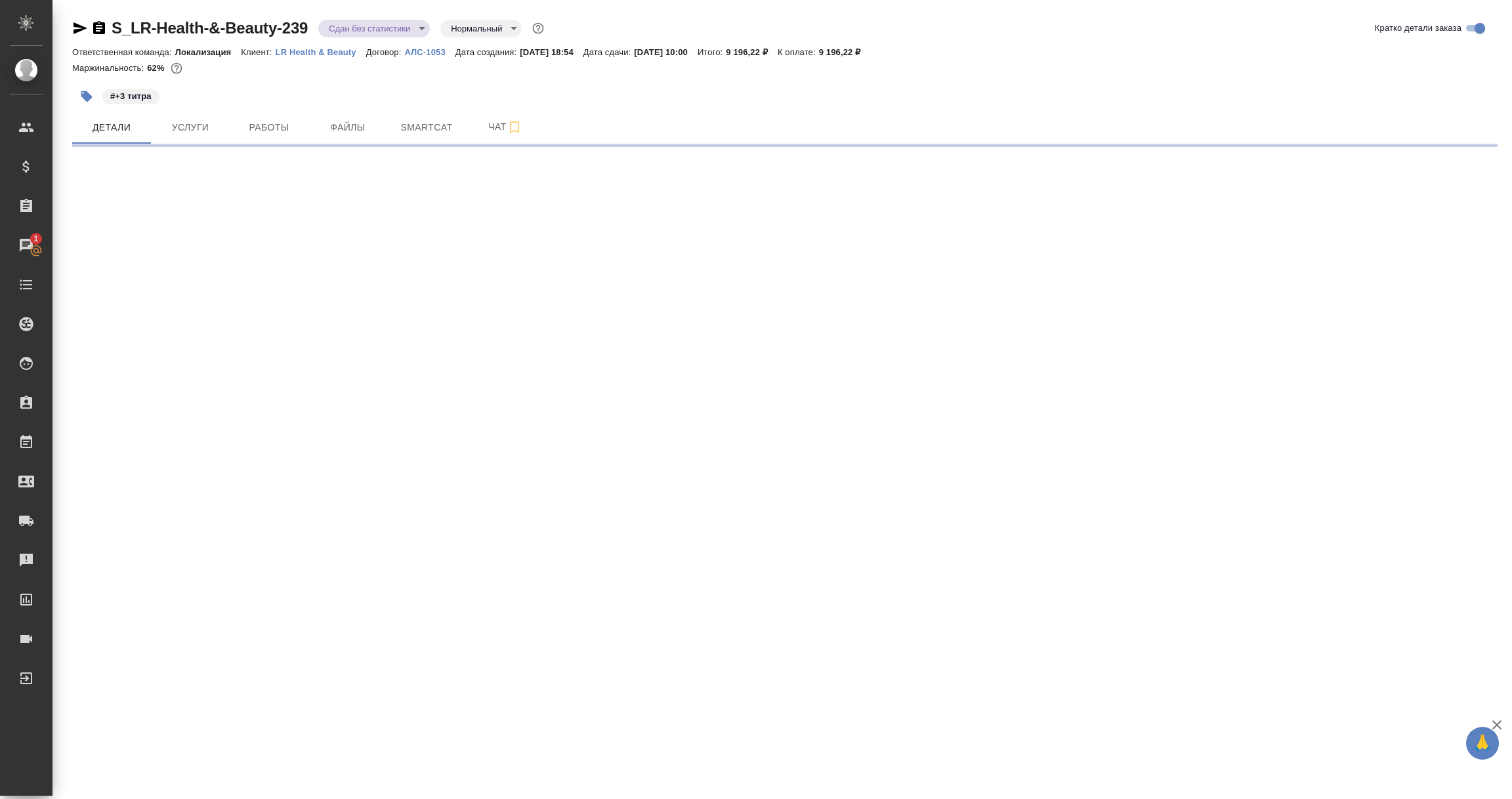
select select "RU"
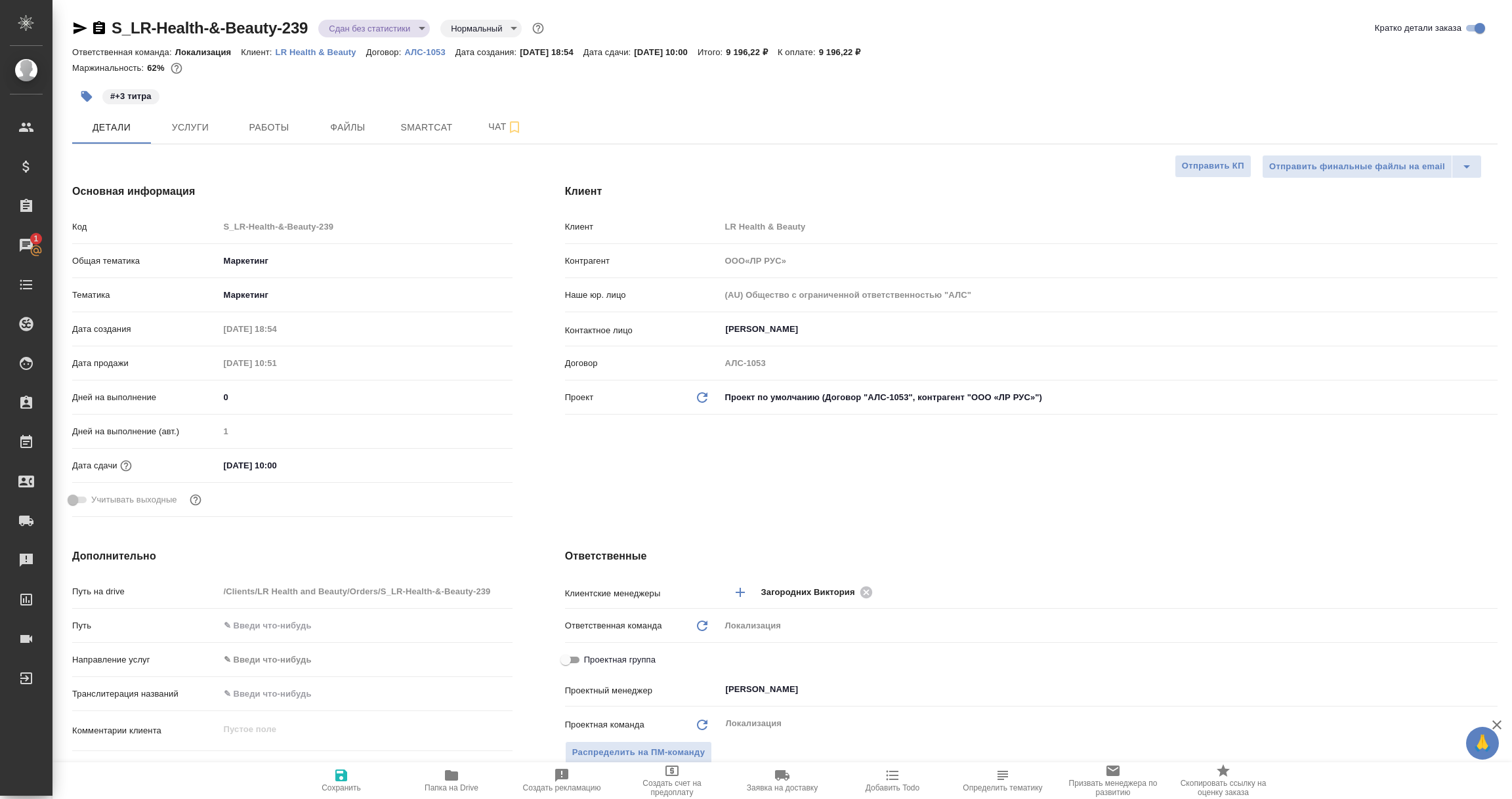
type textarea "x"
type input "ООО«ЛР РУС»"
type textarea "x"
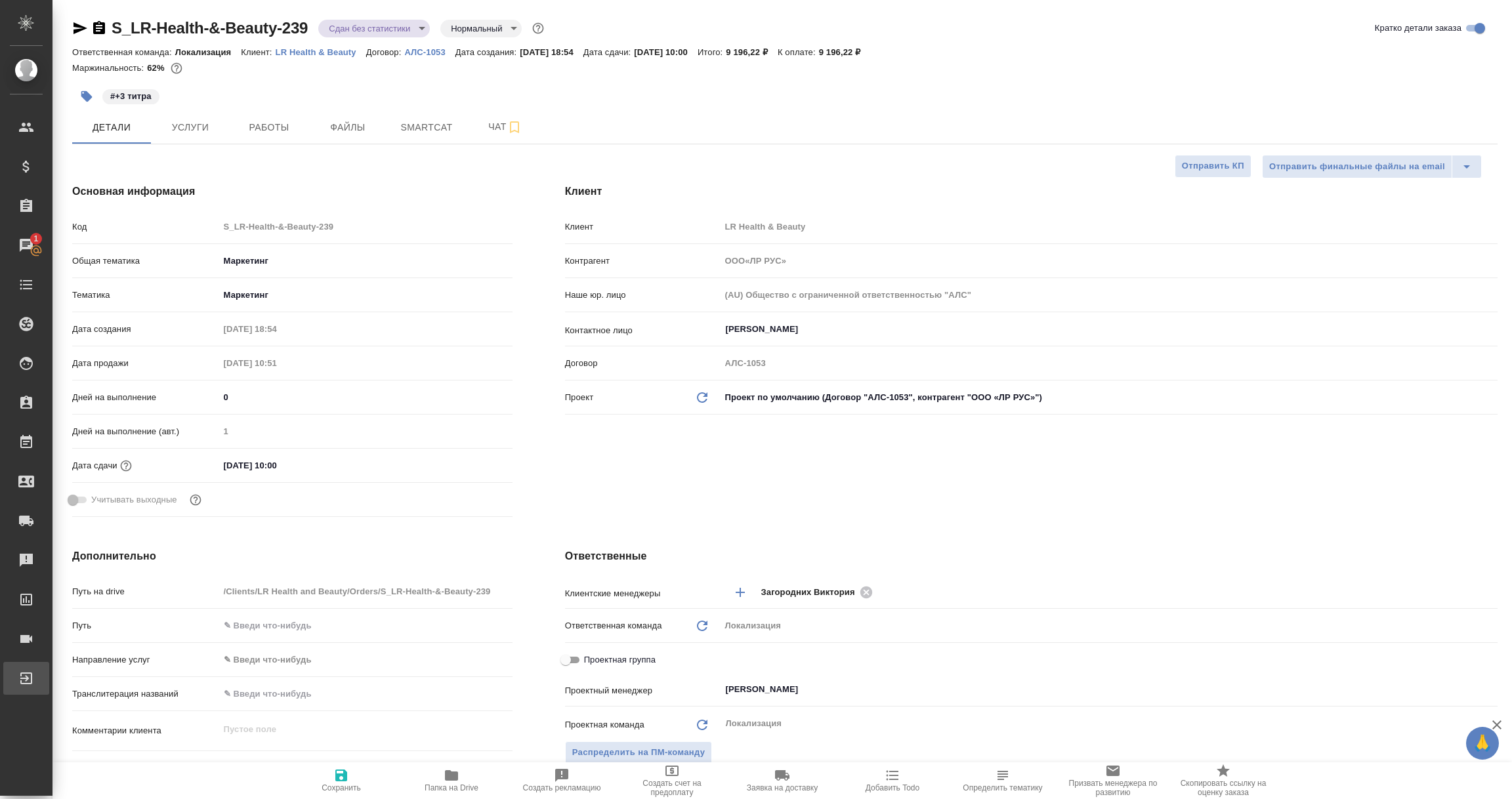
type textarea "x"
type input "ООО«ЛР РУС»"
type textarea "x"
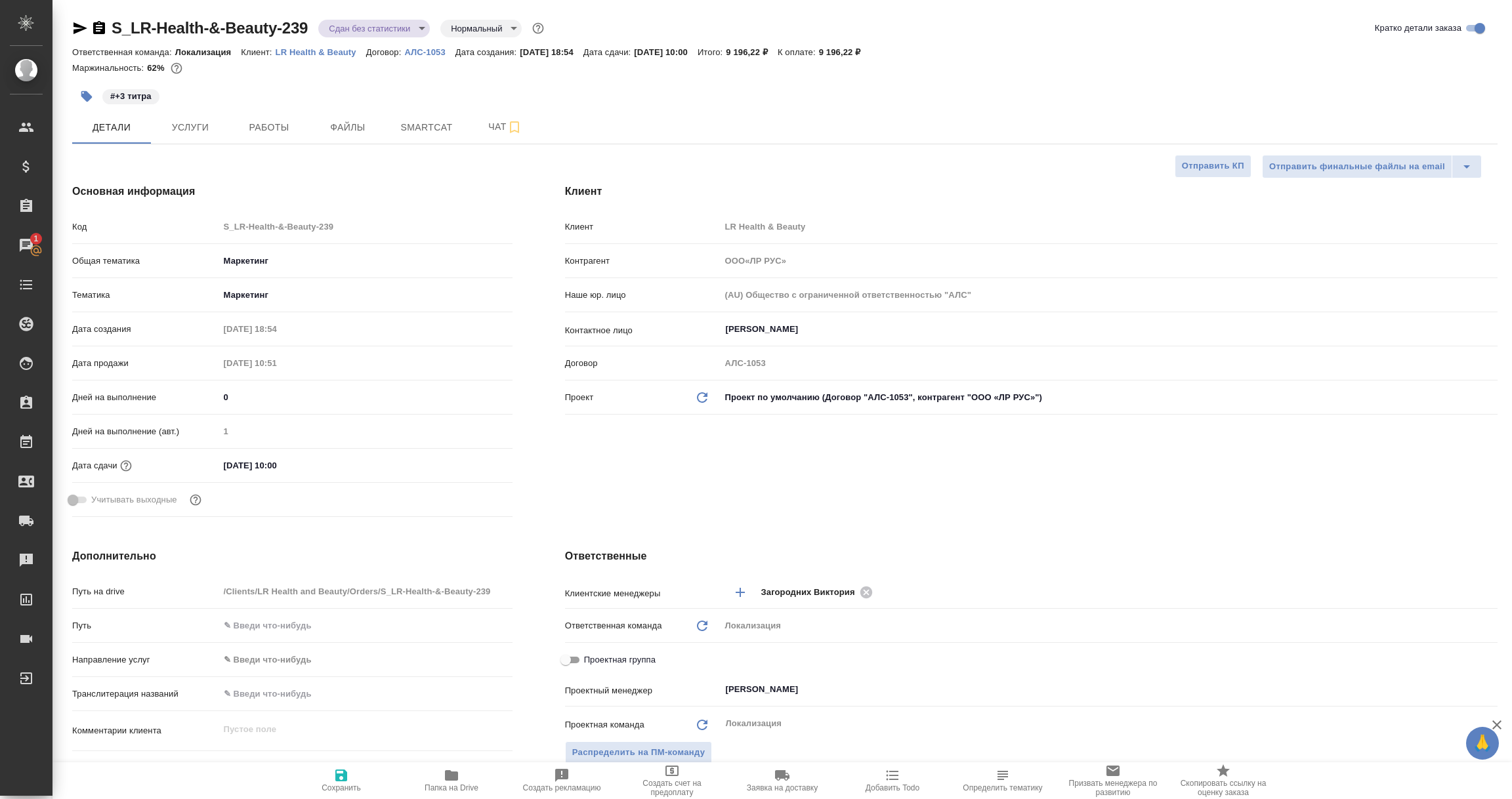
type textarea "x"
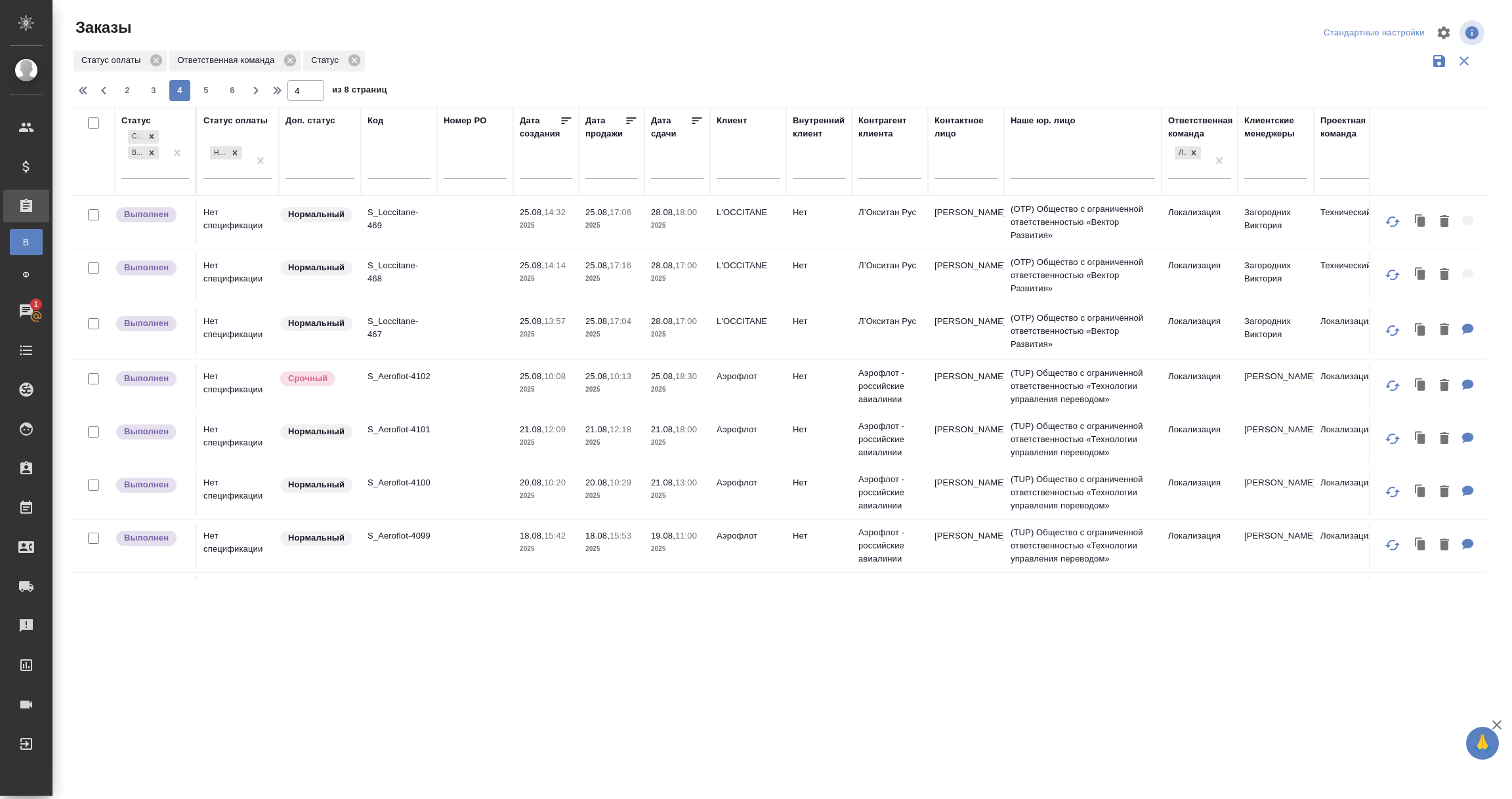
scroll to position [1048, 0]
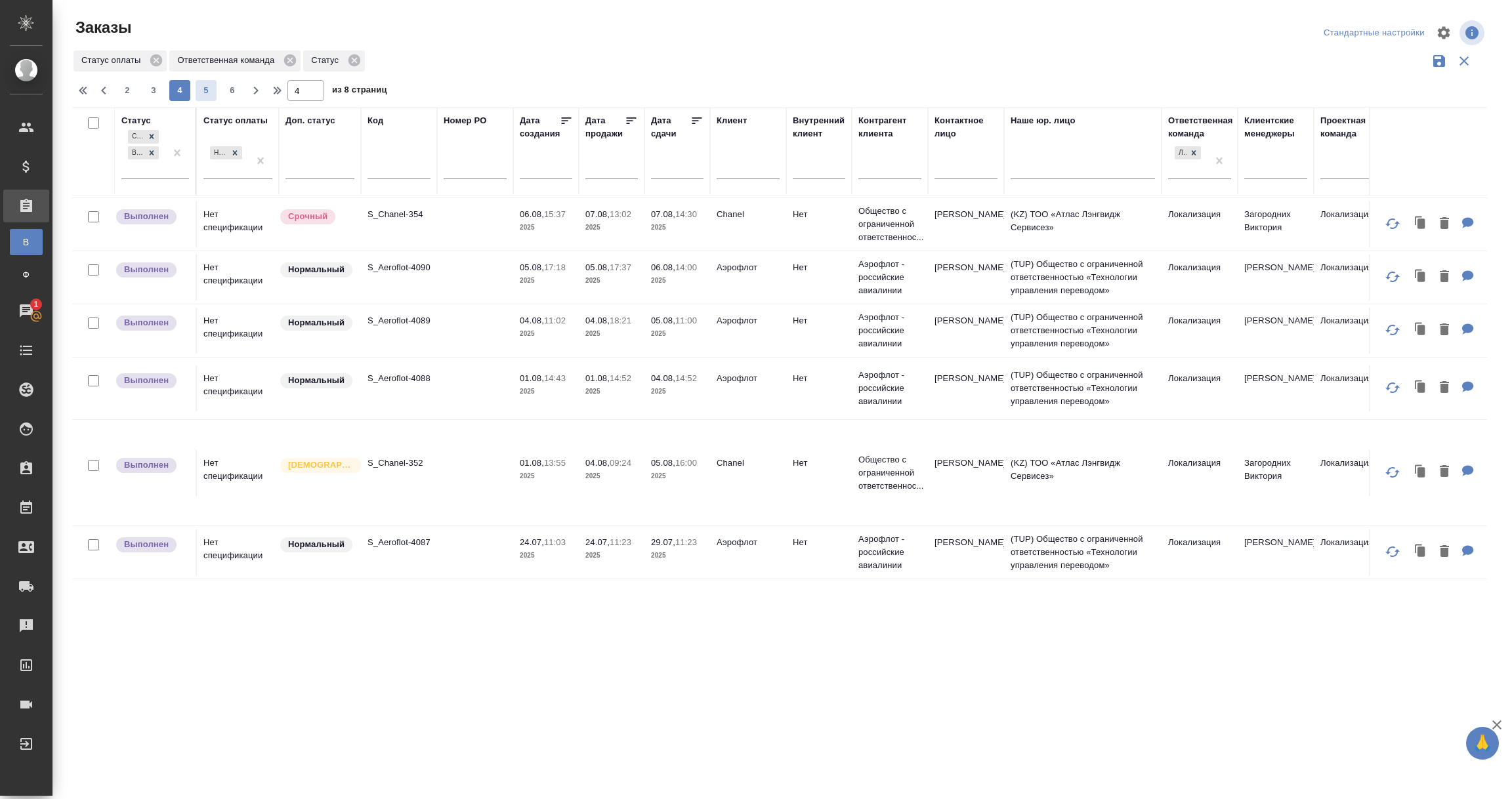
click at [207, 88] on span "5" at bounding box center [206, 91] width 21 height 13
type input "5"
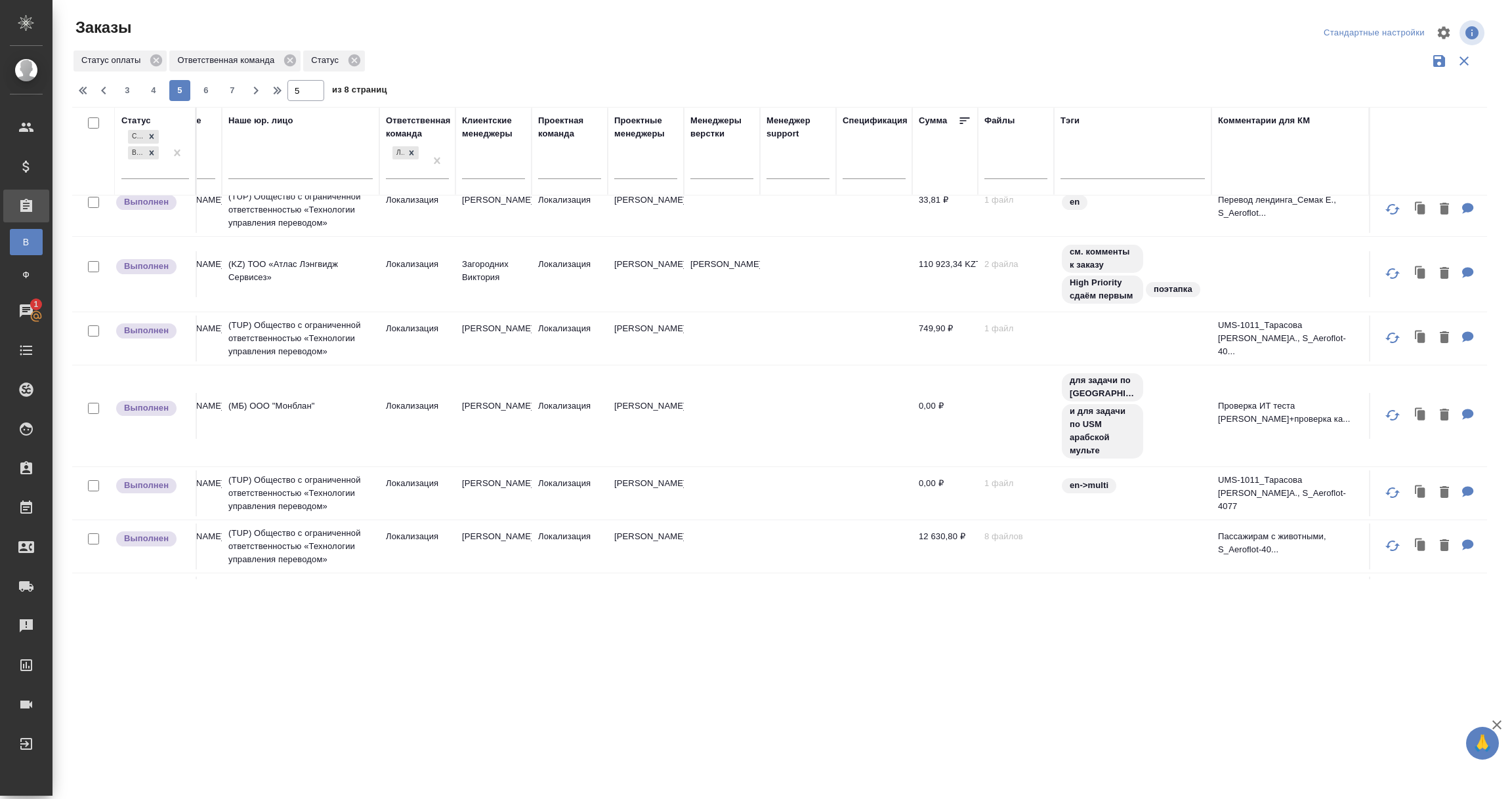
scroll to position [394, 0]
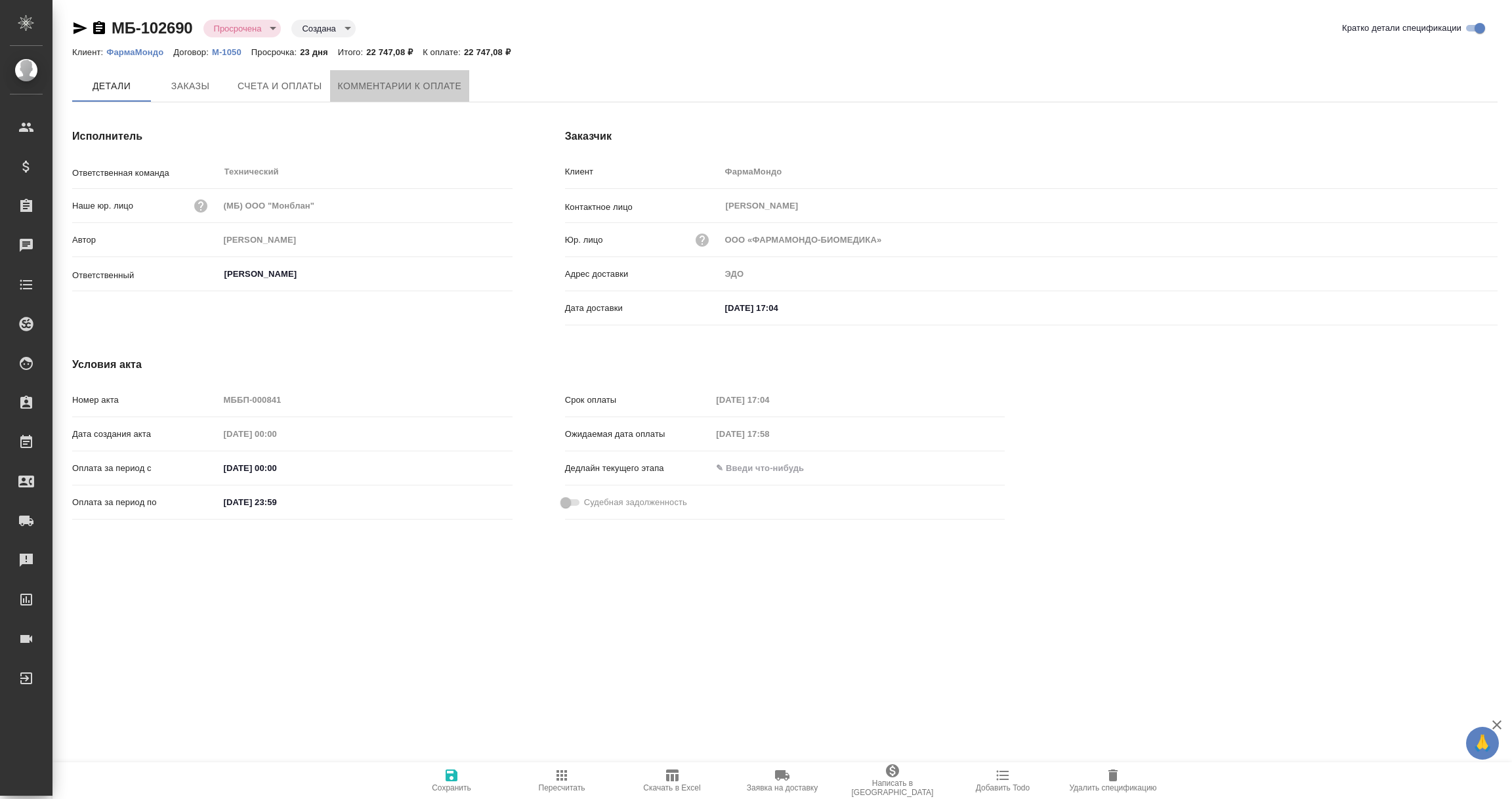
click at [423, 97] on button "Комментарии к оплате" at bounding box center [400, 86] width 140 height 31
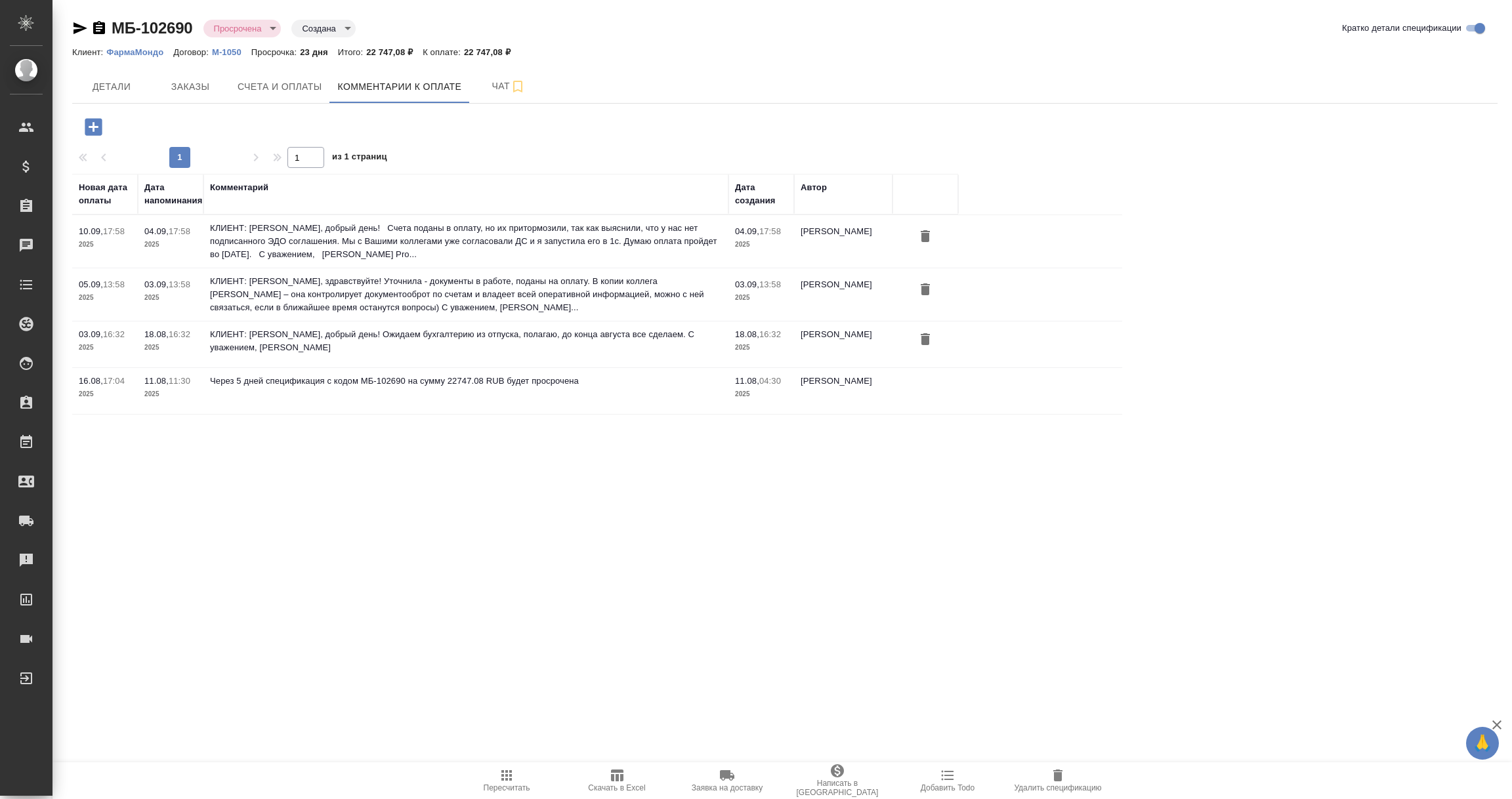
click at [88, 124] on icon "button" at bounding box center [93, 127] width 17 height 17
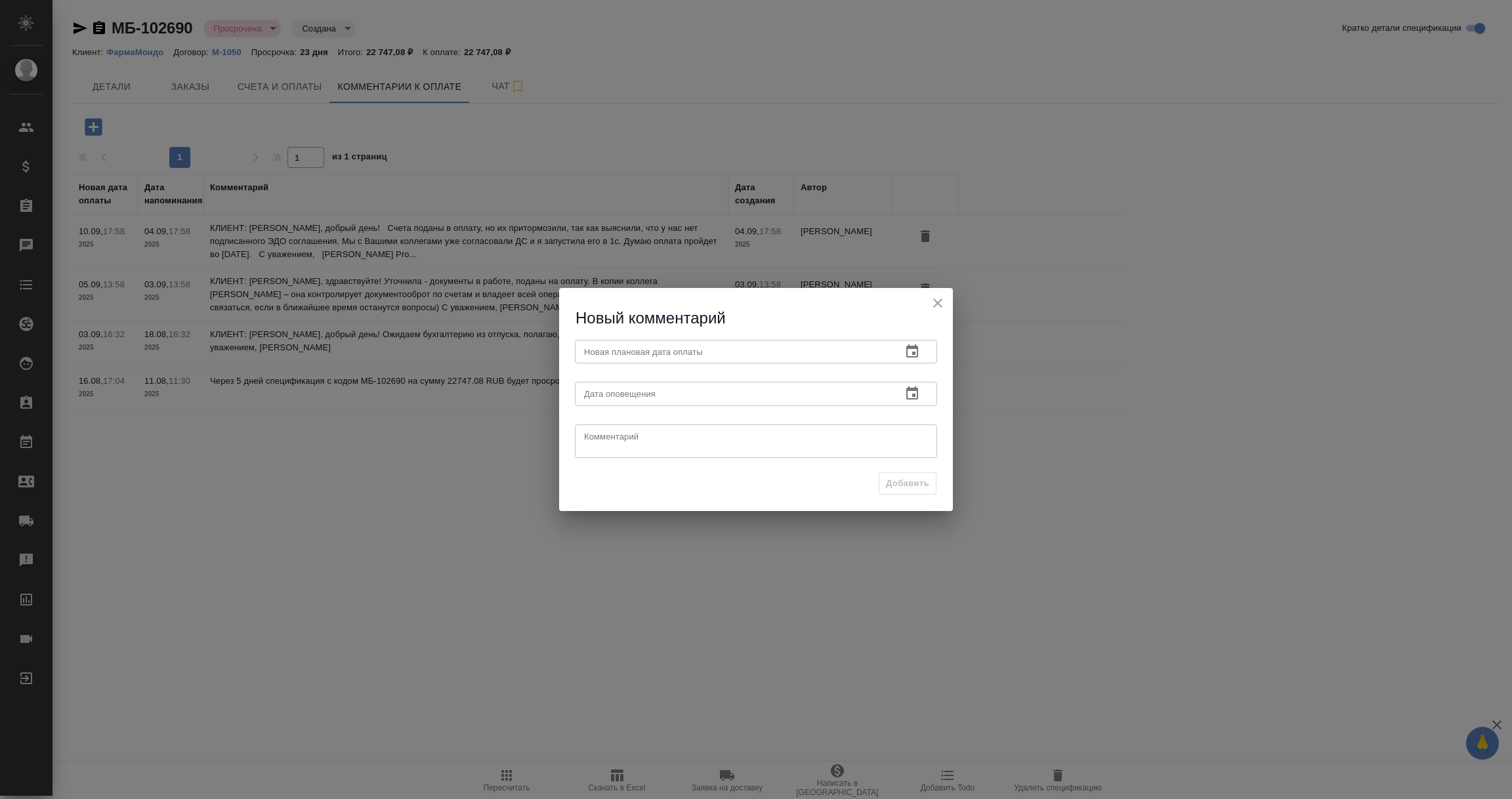
click at [920, 352] on button "button" at bounding box center [912, 351] width 31 height 31
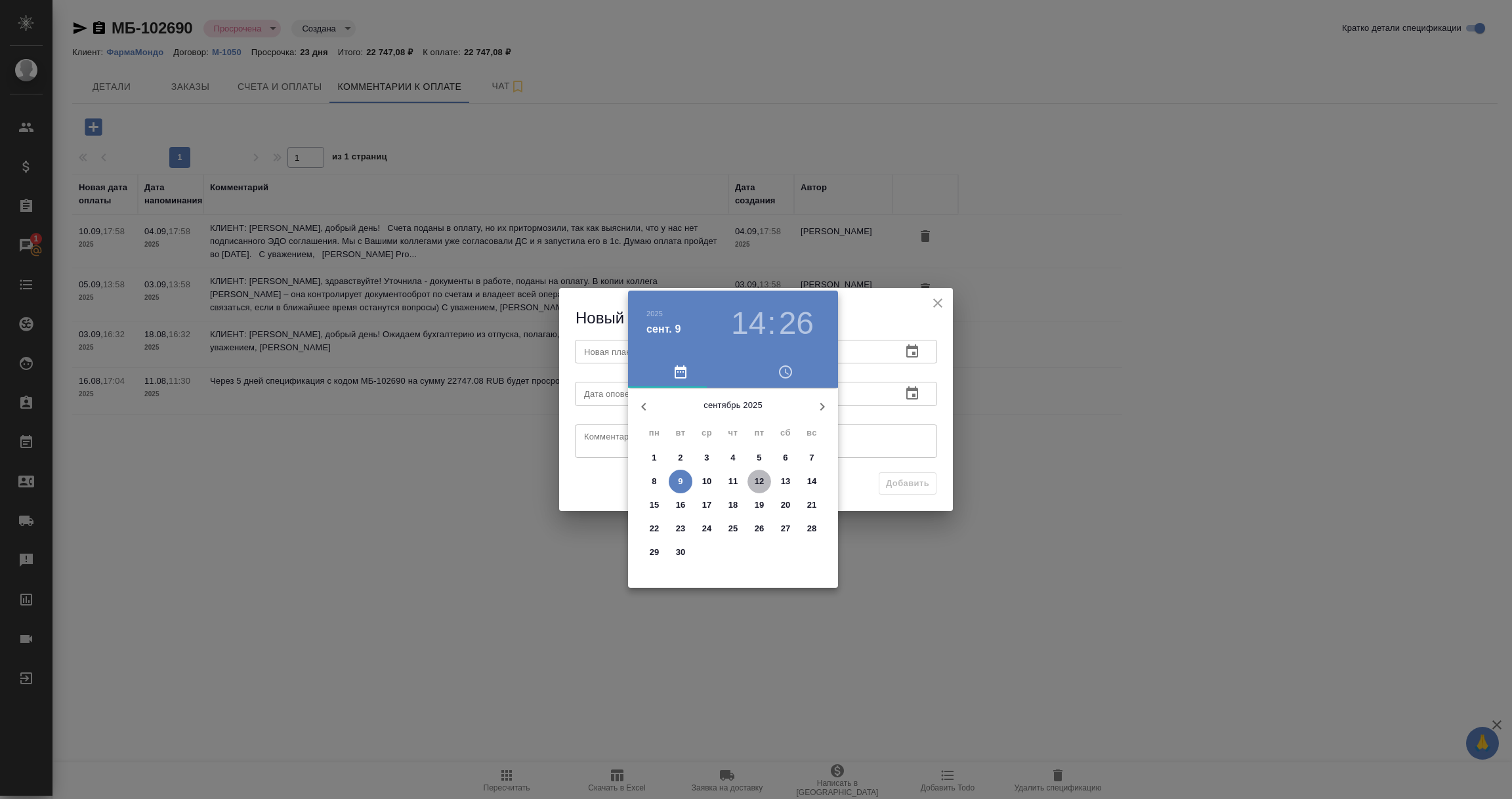
click at [759, 485] on p "12" at bounding box center [759, 481] width 10 height 13
type input "12.09.2025 14:26"
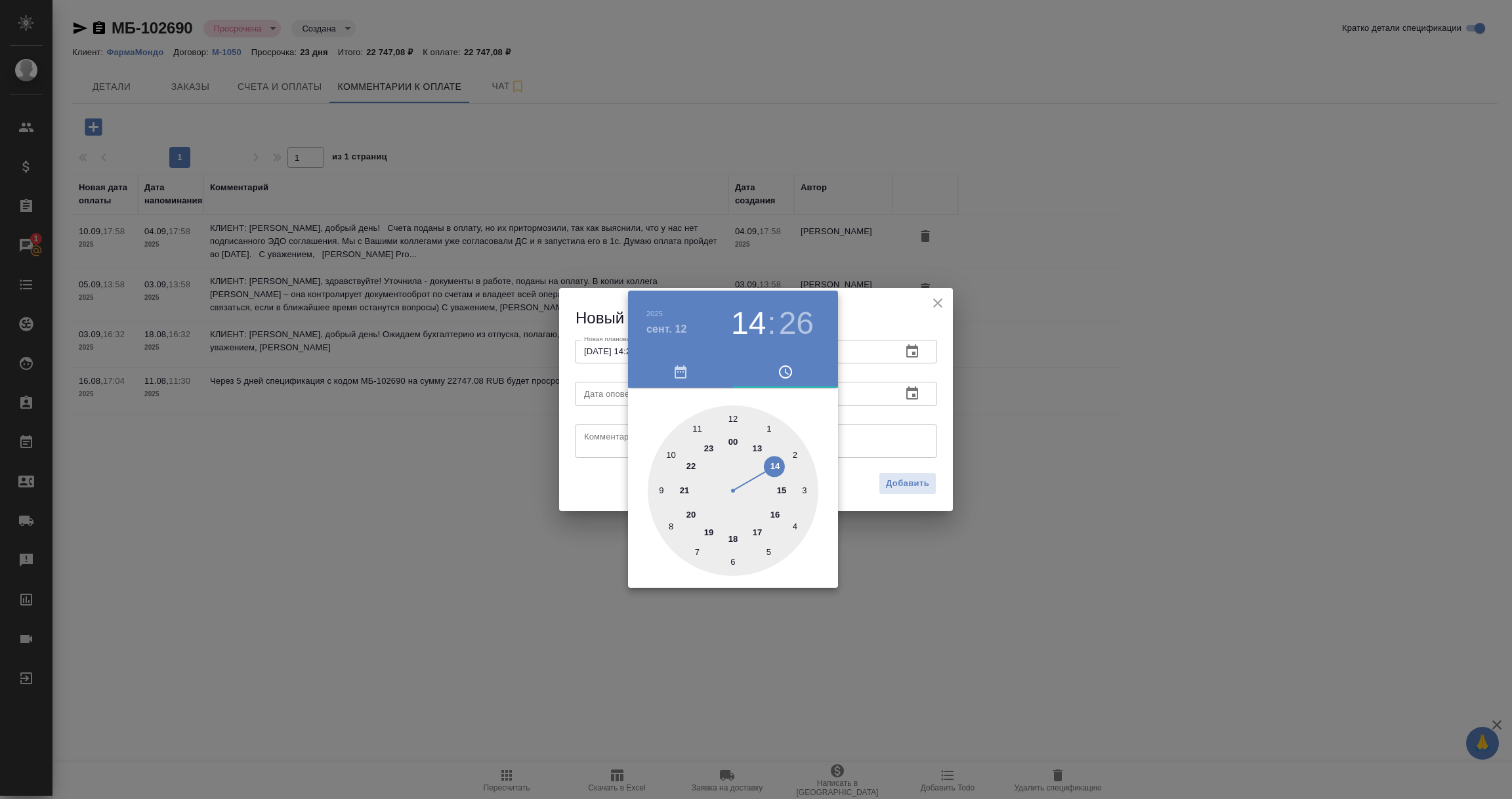
click at [983, 430] on div at bounding box center [756, 399] width 1512 height 799
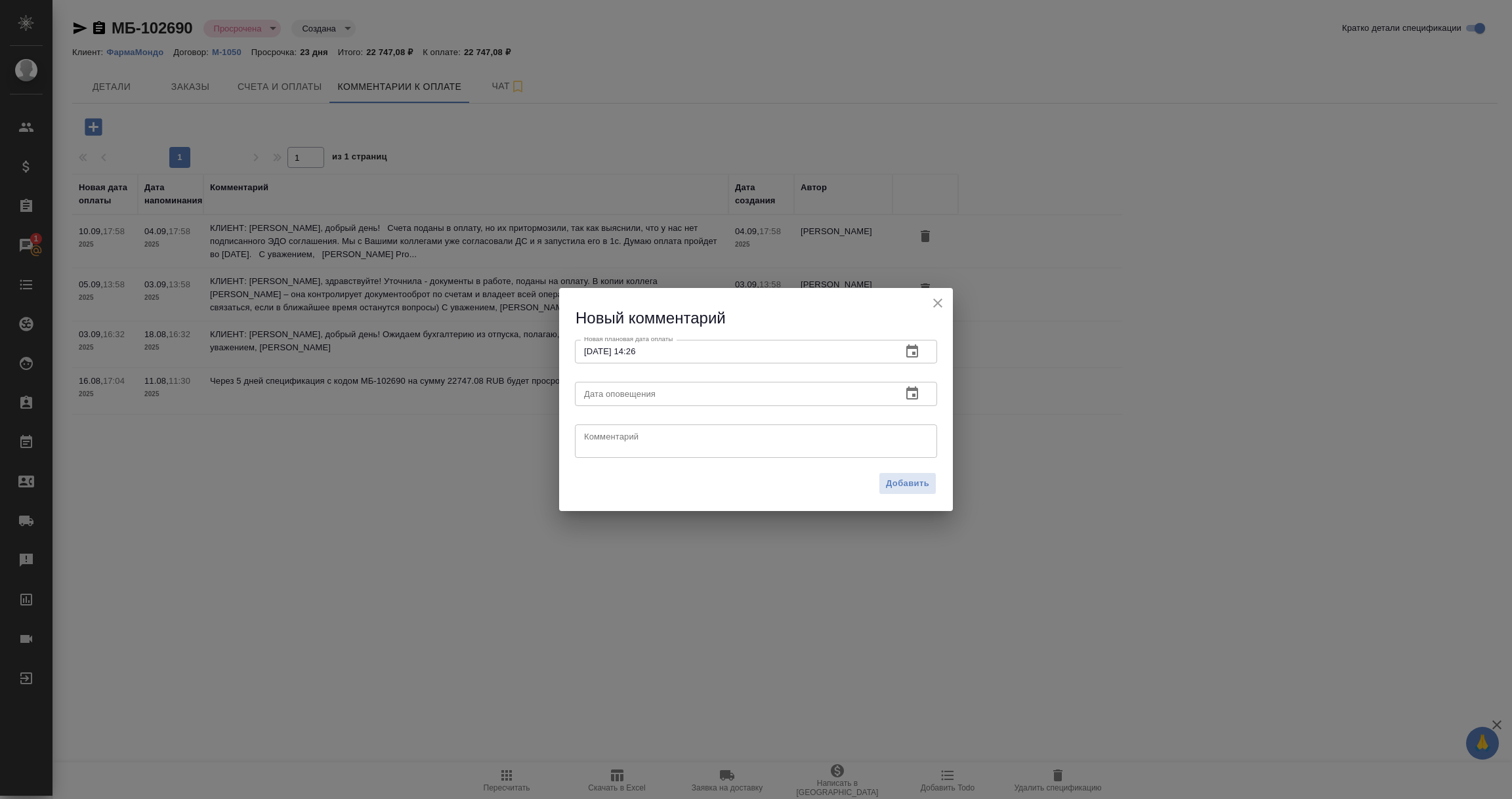
click at [918, 391] on icon "button" at bounding box center [912, 394] width 16 height 16
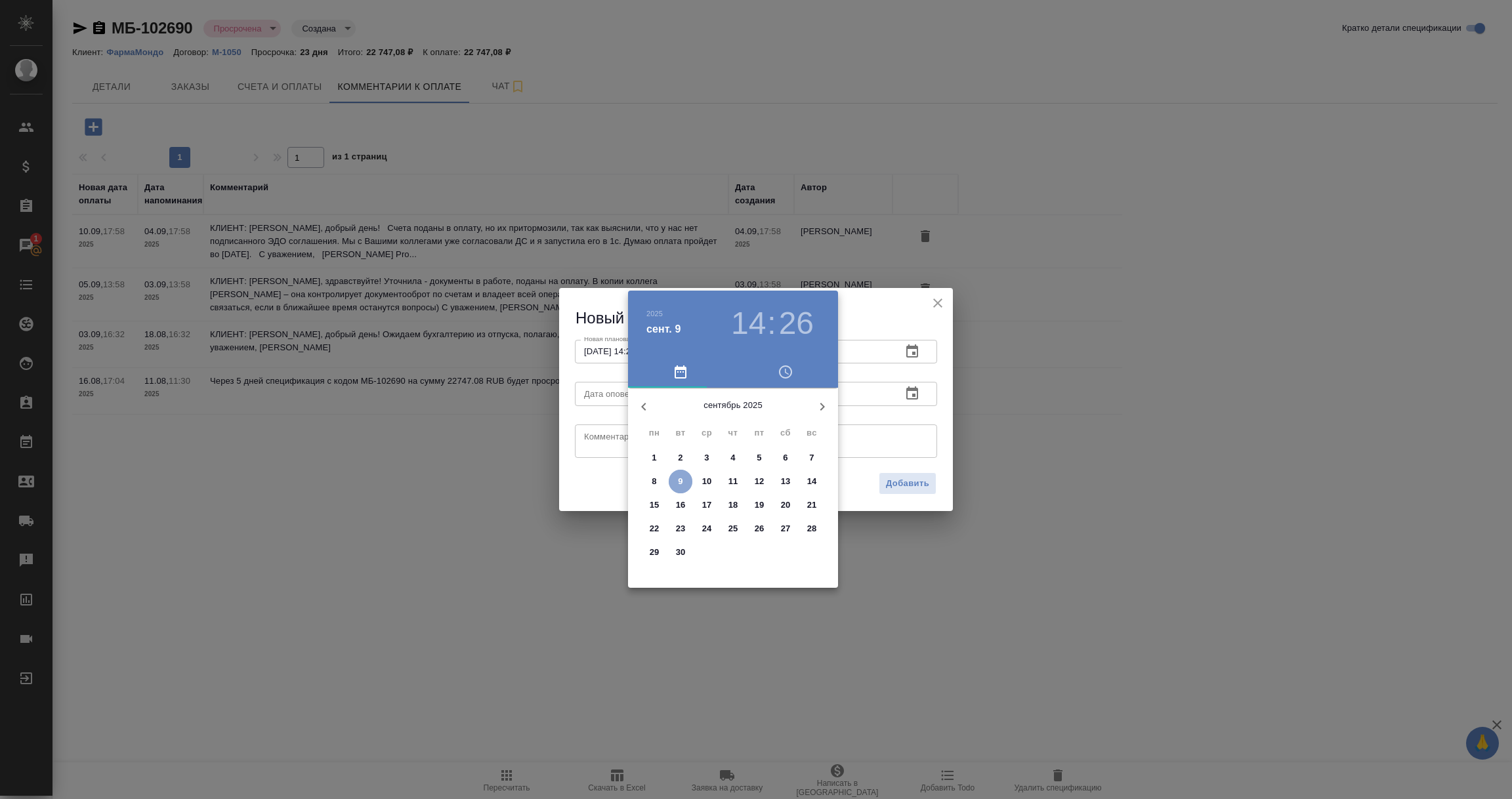
click at [676, 480] on span "9" at bounding box center [681, 481] width 24 height 13
type input "09.09.2025 14:26"
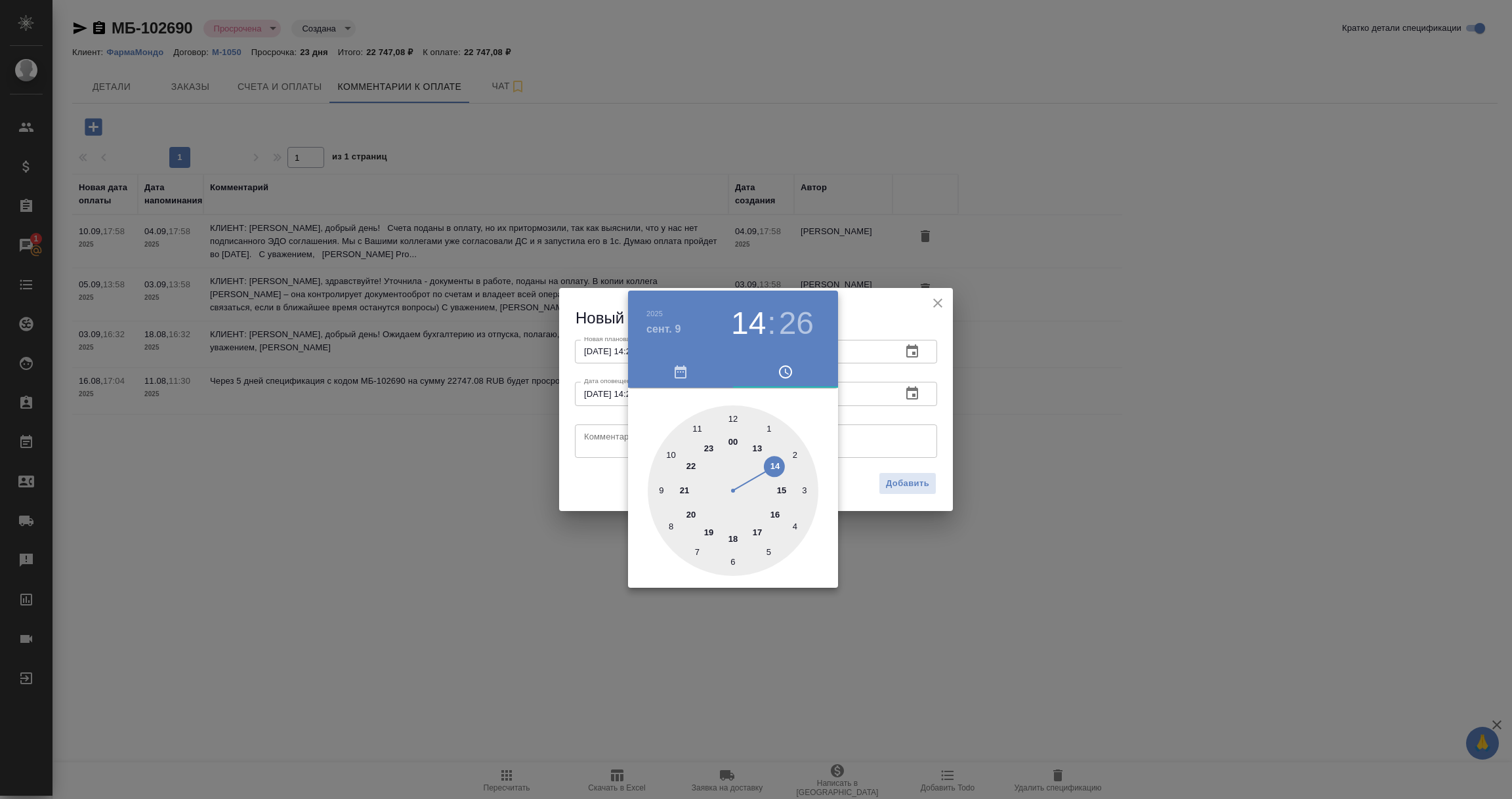
click at [608, 447] on div at bounding box center [756, 399] width 1512 height 799
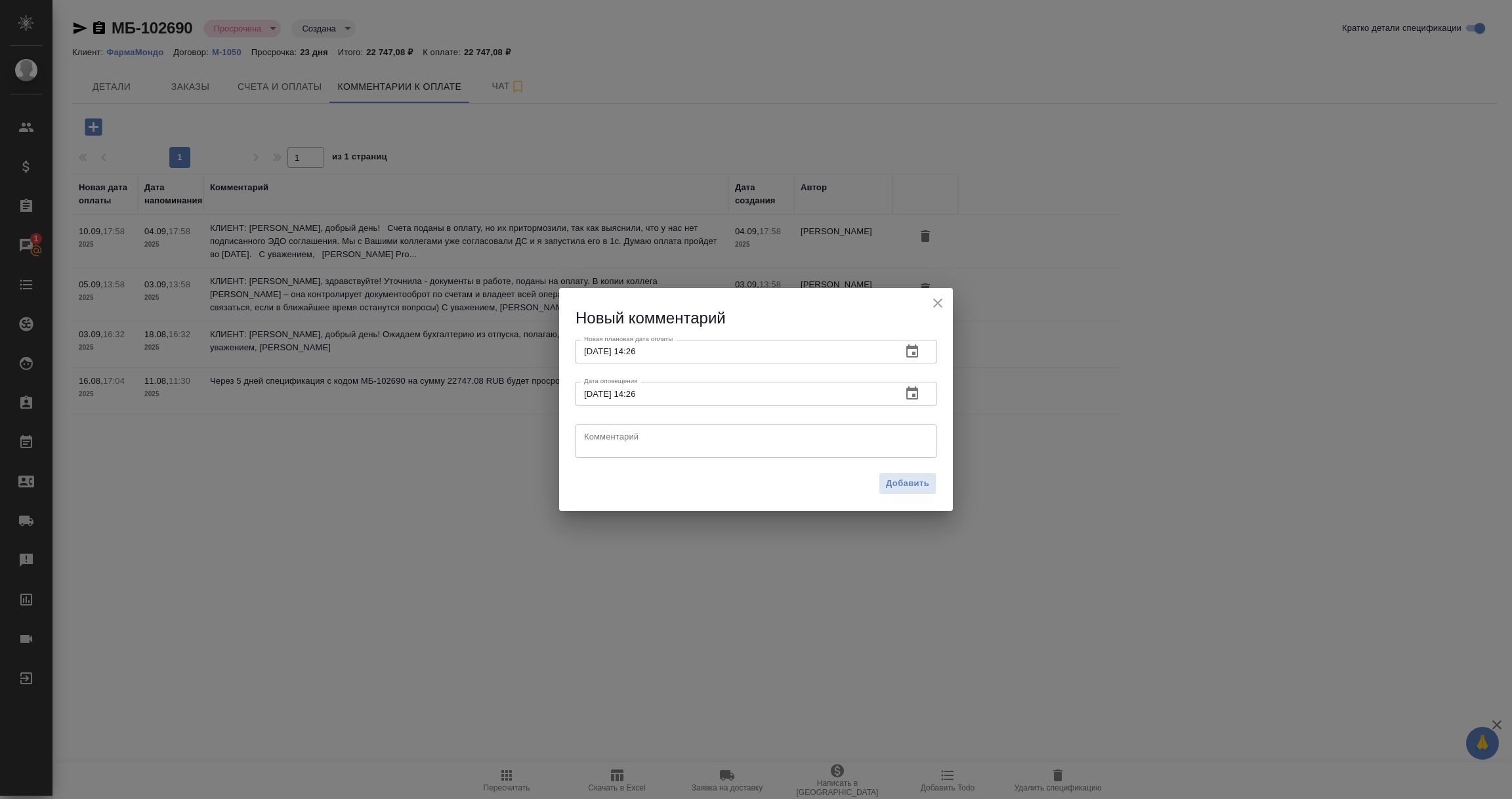
click at [608, 447] on textarea at bounding box center [756, 441] width 344 height 20
type textarea "Клиент направила нам ДС на ЭДО, но в нашей системе его нет. Выясняем с клиентом…"
click at [916, 491] on span "Добавить" at bounding box center [908, 484] width 43 height 15
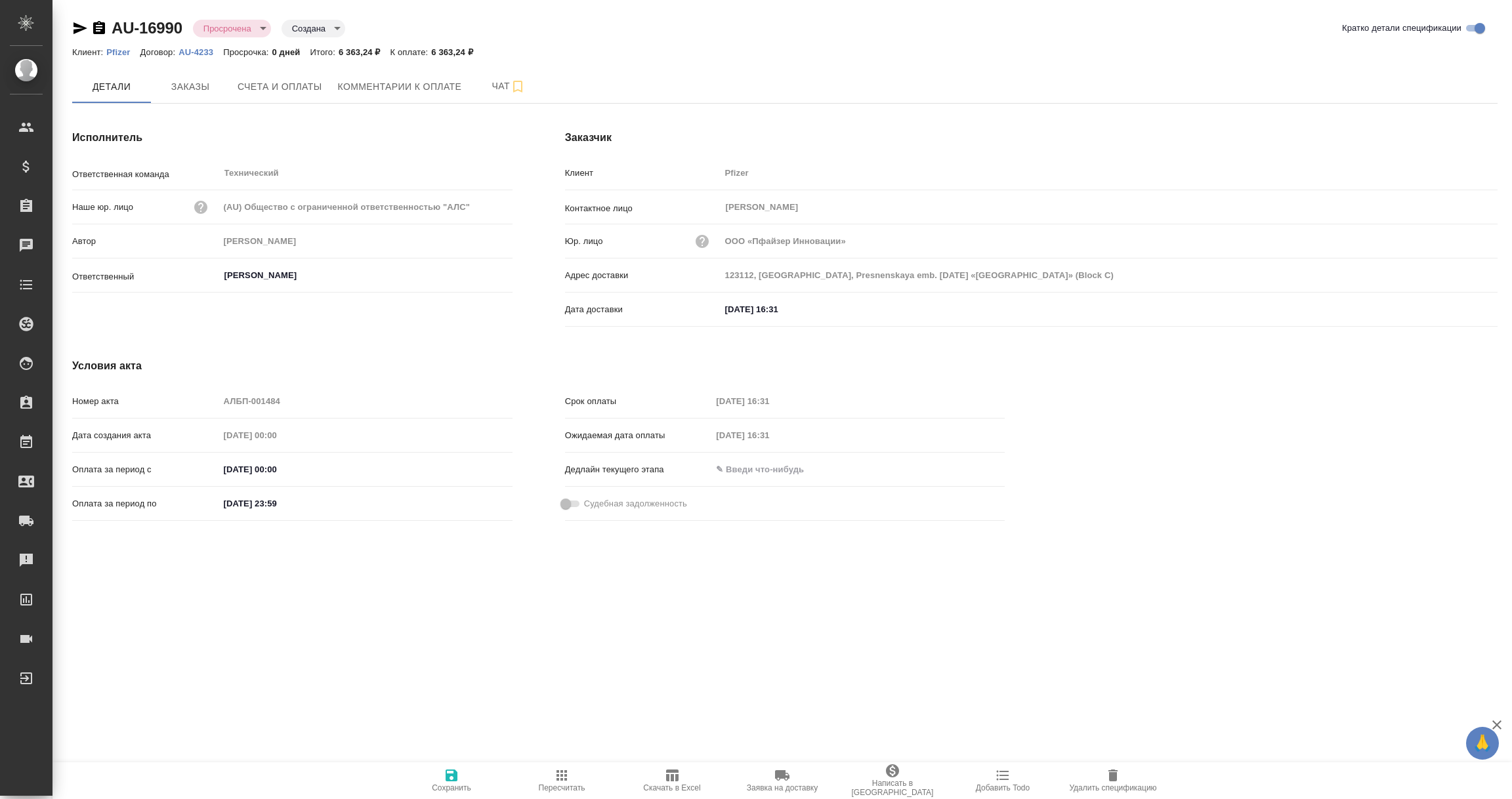
click at [107, 29] on div "AU-16990 Просрочена delayed Создана created" at bounding box center [209, 28] width 273 height 21
click at [95, 26] on icon "button" at bounding box center [99, 27] width 12 height 13
click at [281, 97] on button "Счета и оплаты" at bounding box center [280, 86] width 100 height 33
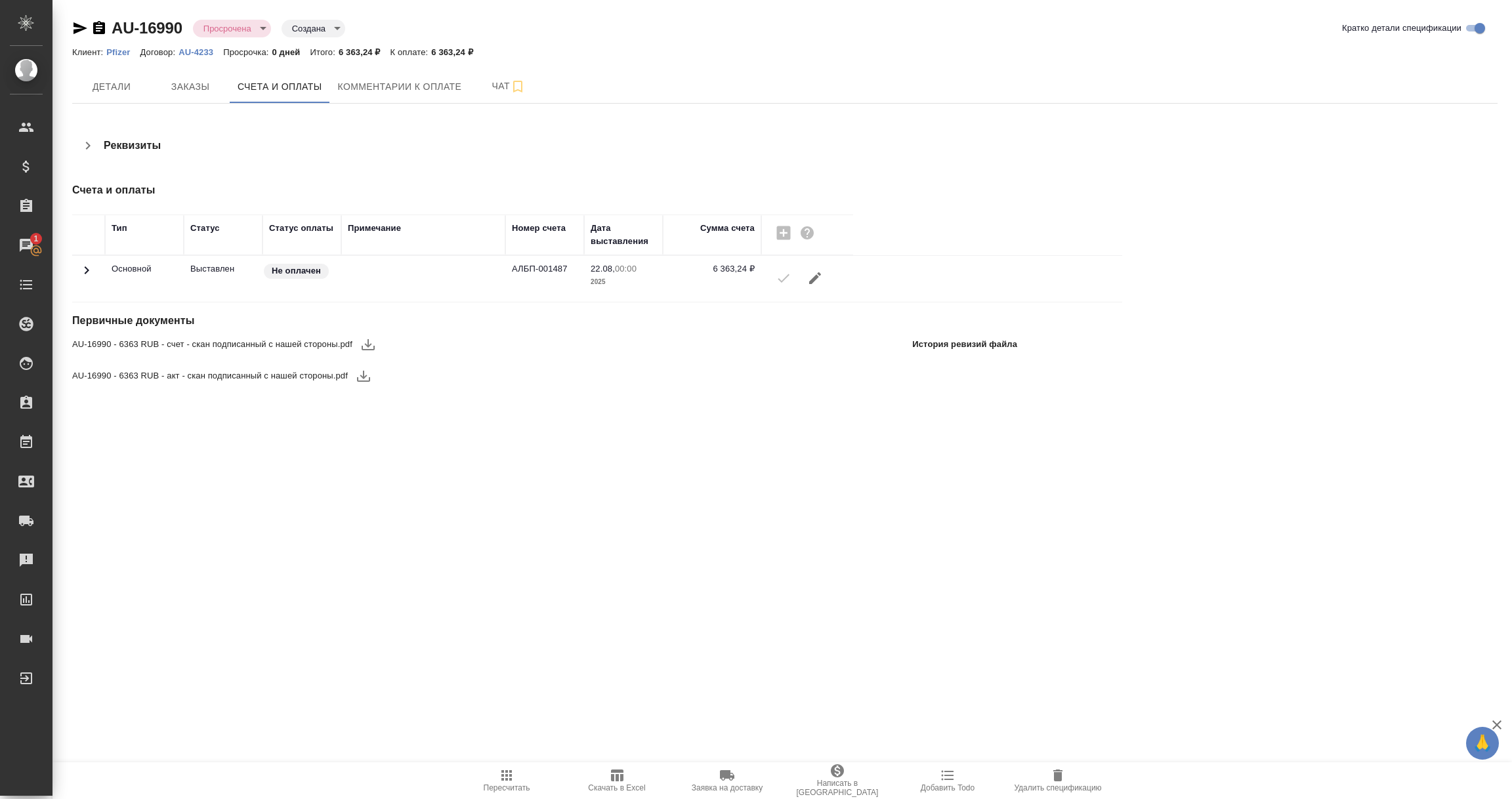
click at [369, 352] on icon "button" at bounding box center [368, 344] width 16 height 16
click at [360, 379] on icon "button" at bounding box center [364, 375] width 16 height 16
click at [114, 91] on span "Детали" at bounding box center [111, 87] width 63 height 17
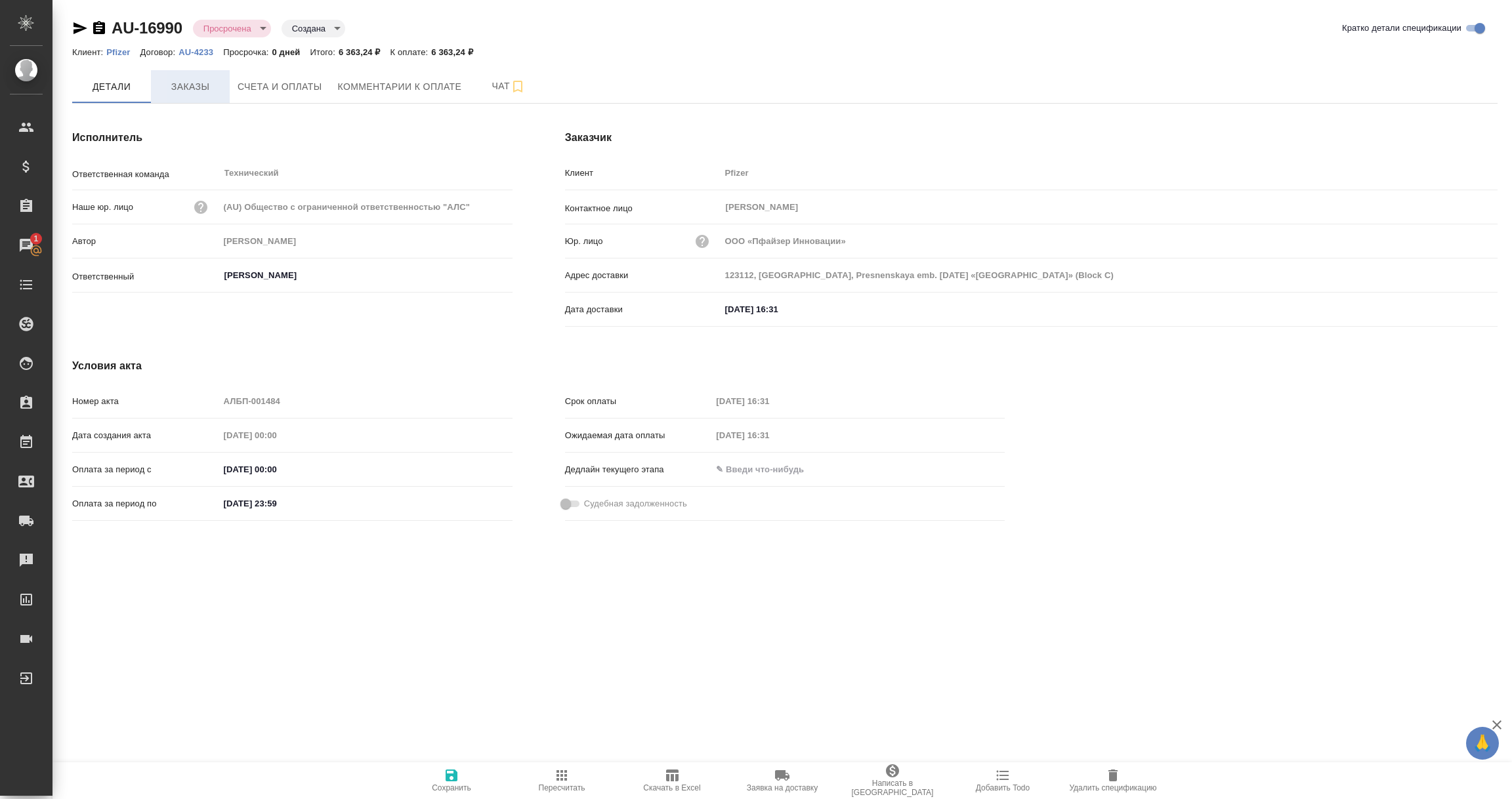
click at [186, 89] on span "Заказы" at bounding box center [190, 87] width 63 height 17
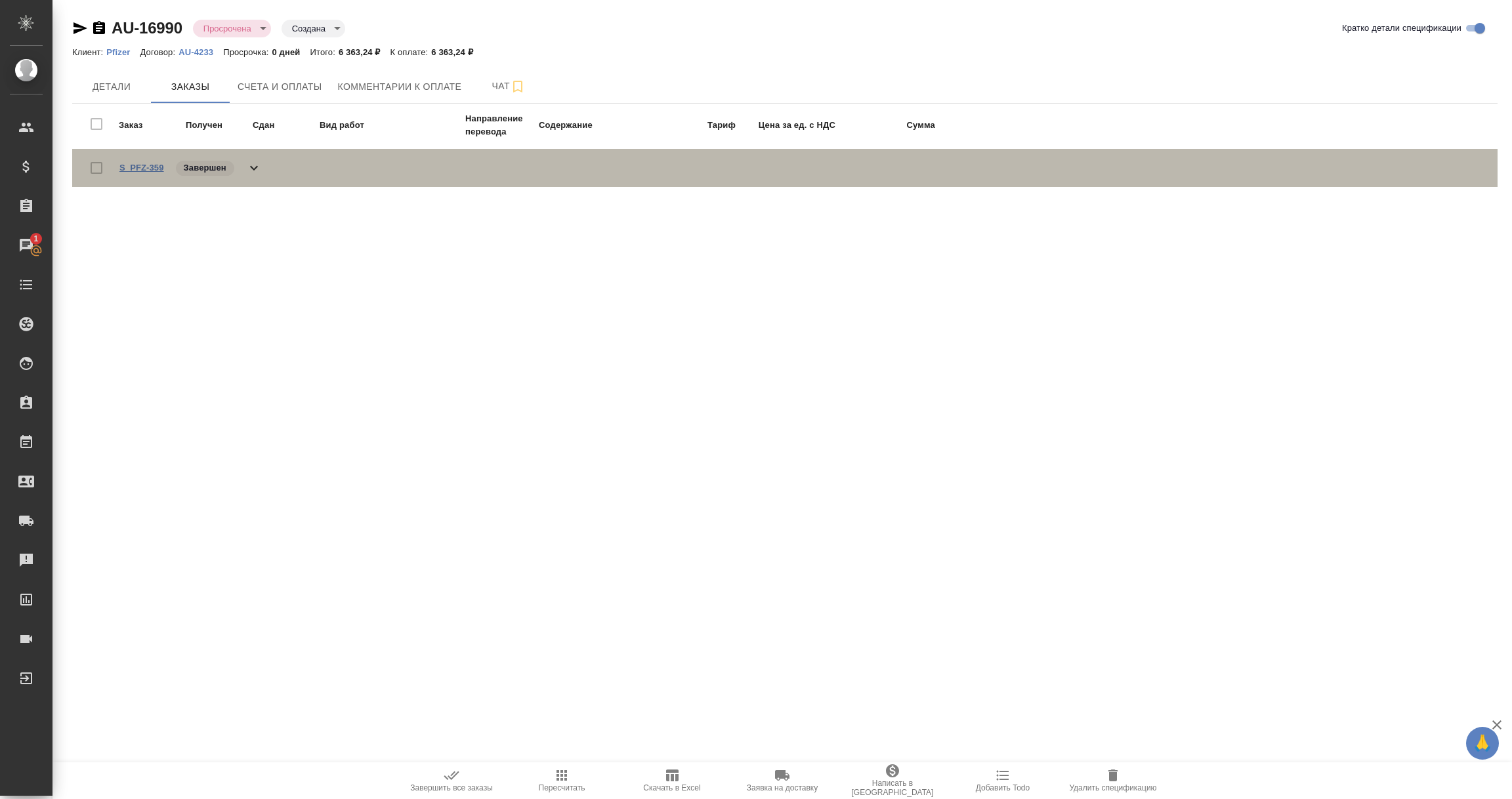
click at [139, 163] on link "S_PFZ-359" at bounding box center [141, 168] width 45 height 10
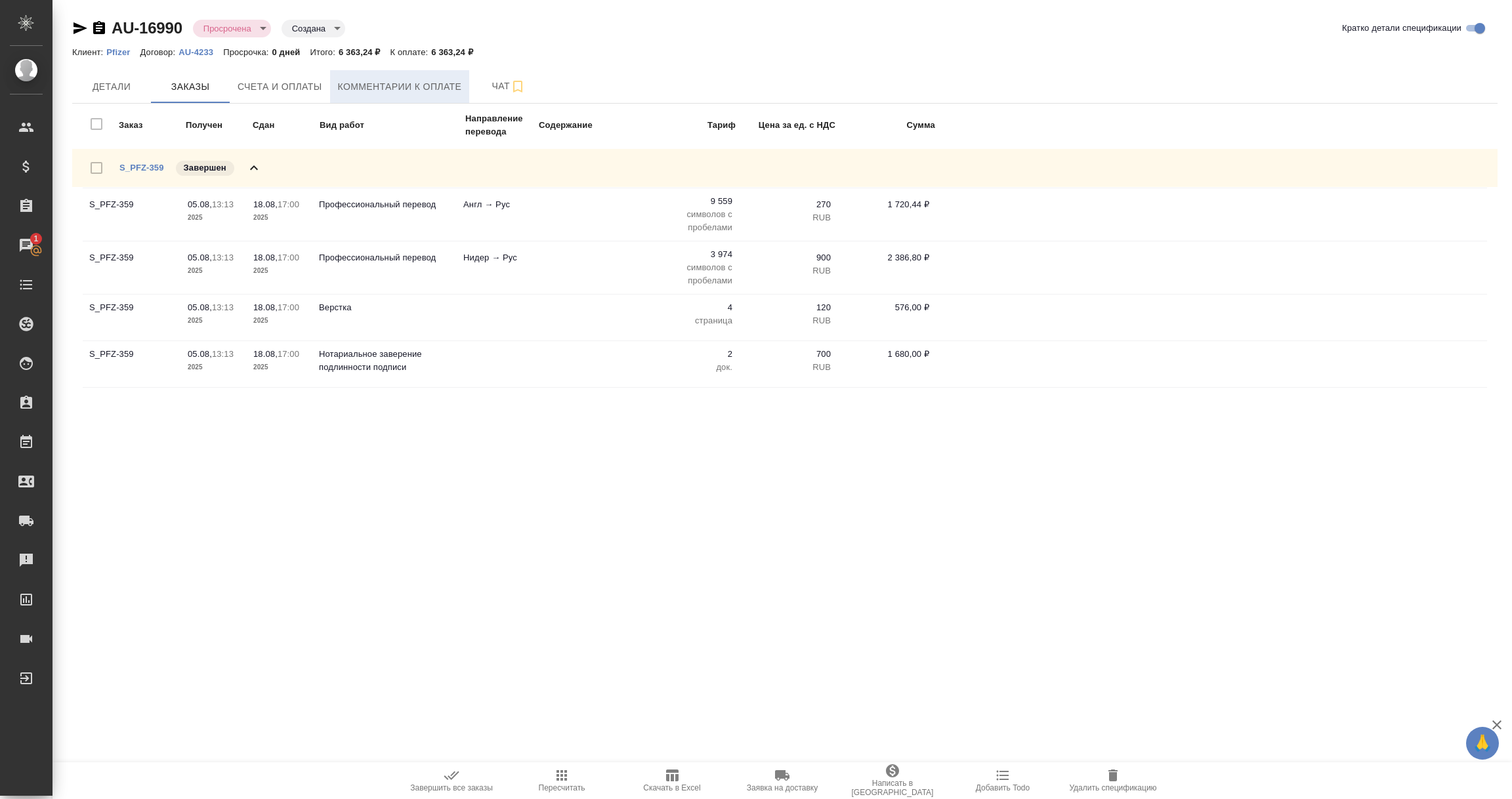
click at [365, 85] on span "Комментарии к оплате" at bounding box center [400, 87] width 124 height 17
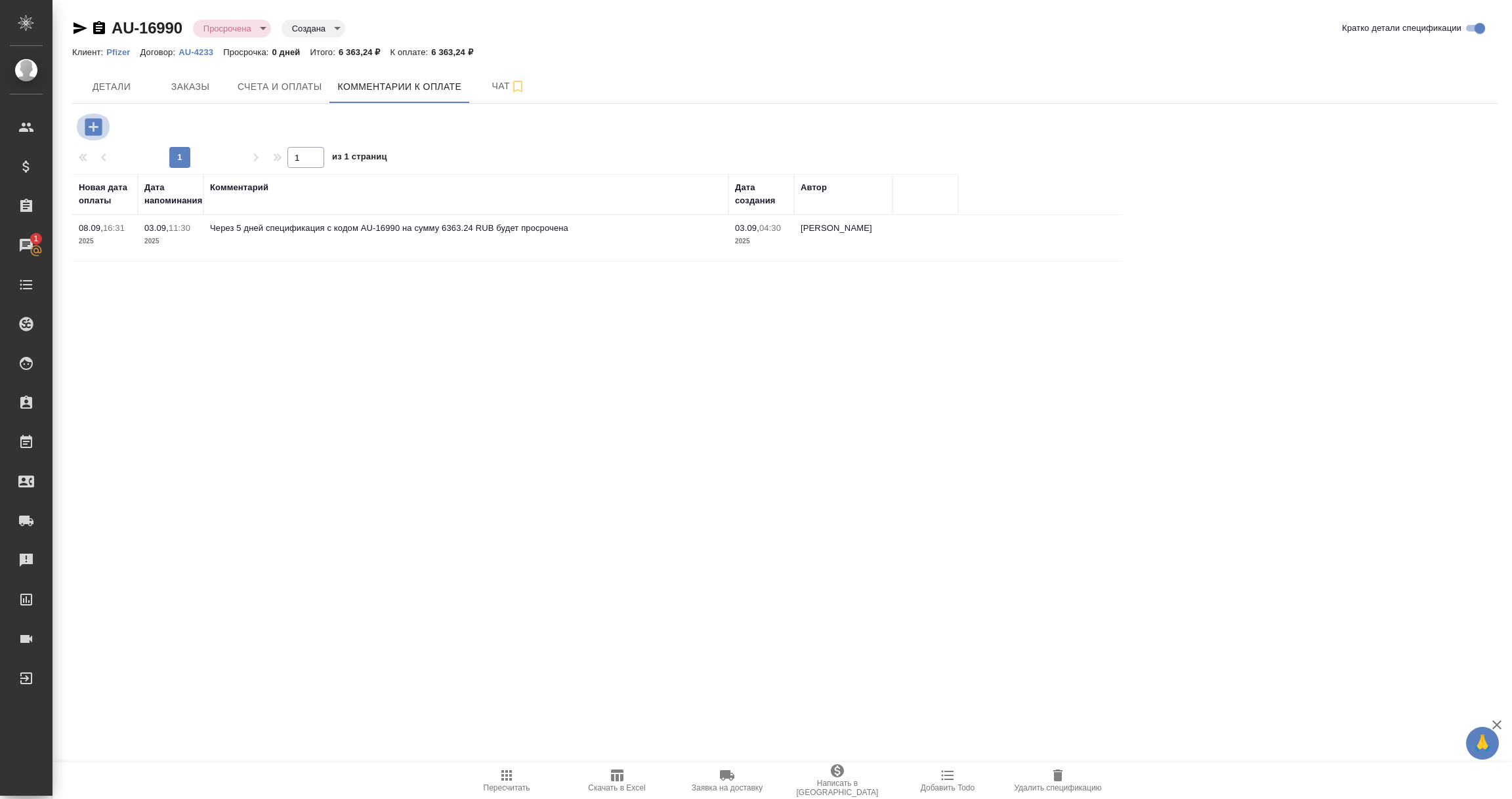
click at [94, 123] on icon "button" at bounding box center [93, 127] width 17 height 17
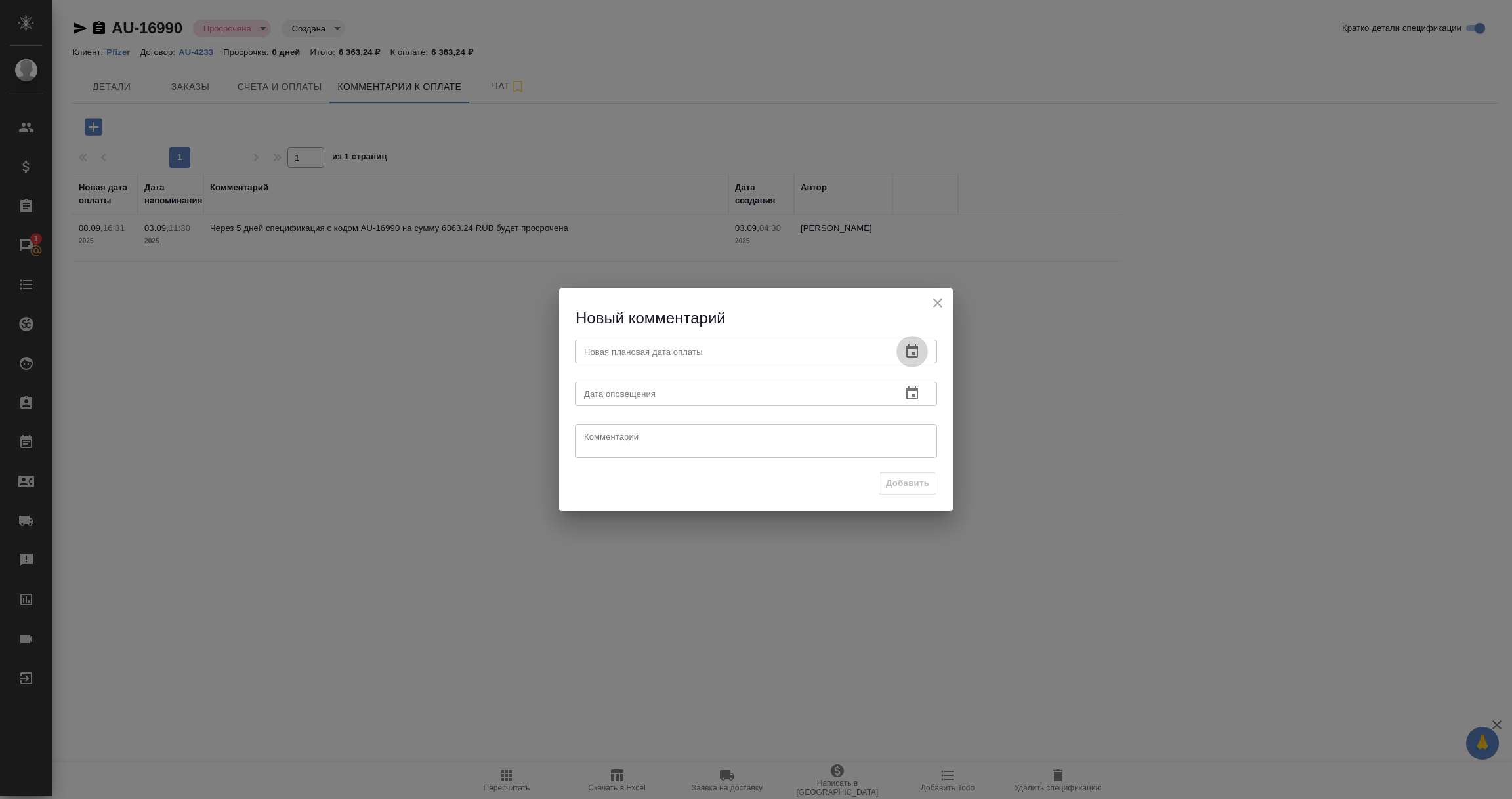
click at [911, 352] on icon "button" at bounding box center [912, 352] width 16 height 16
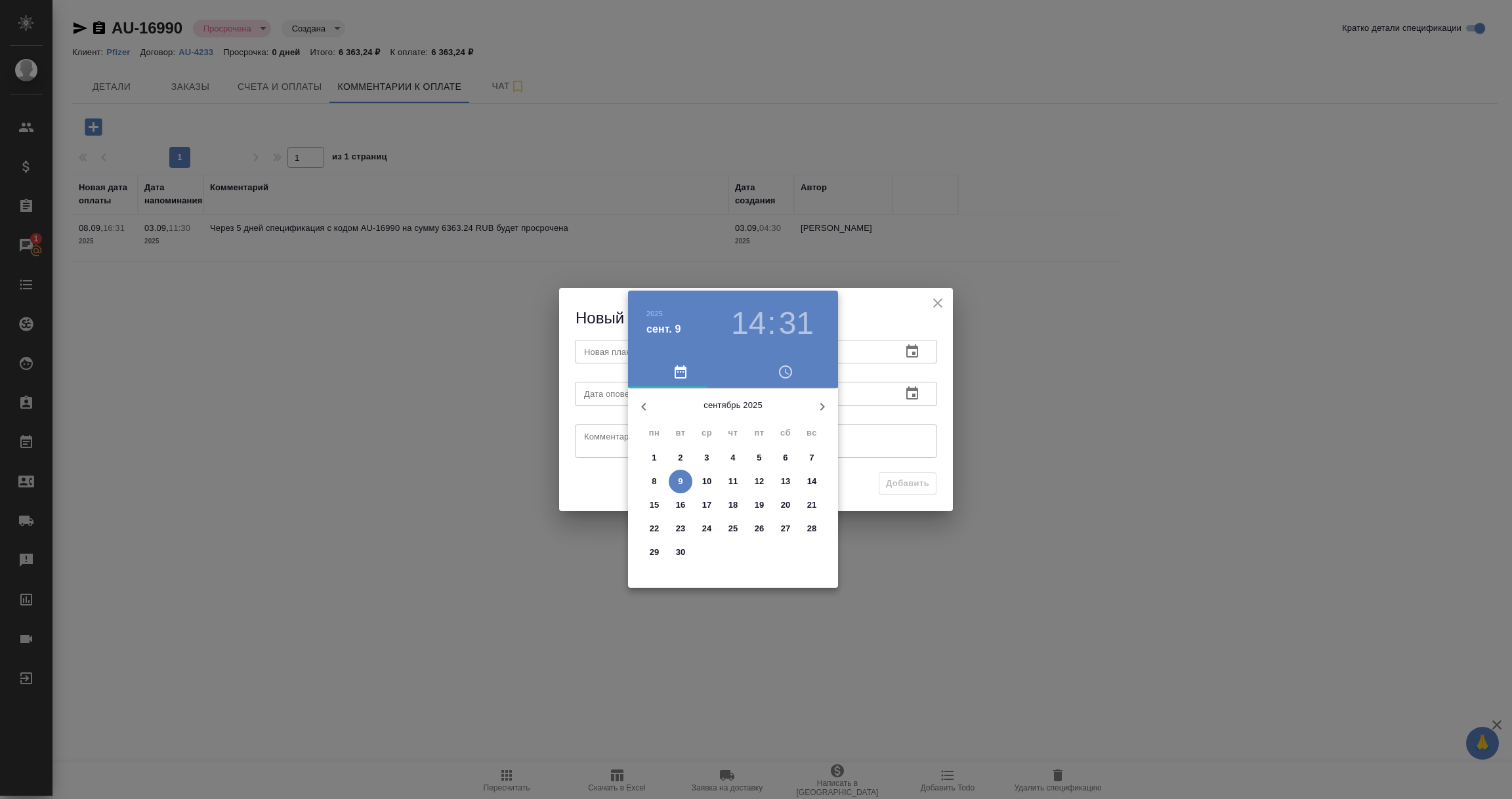
click at [762, 481] on p "12" at bounding box center [759, 481] width 10 height 13
type input "[DATE] 14:31"
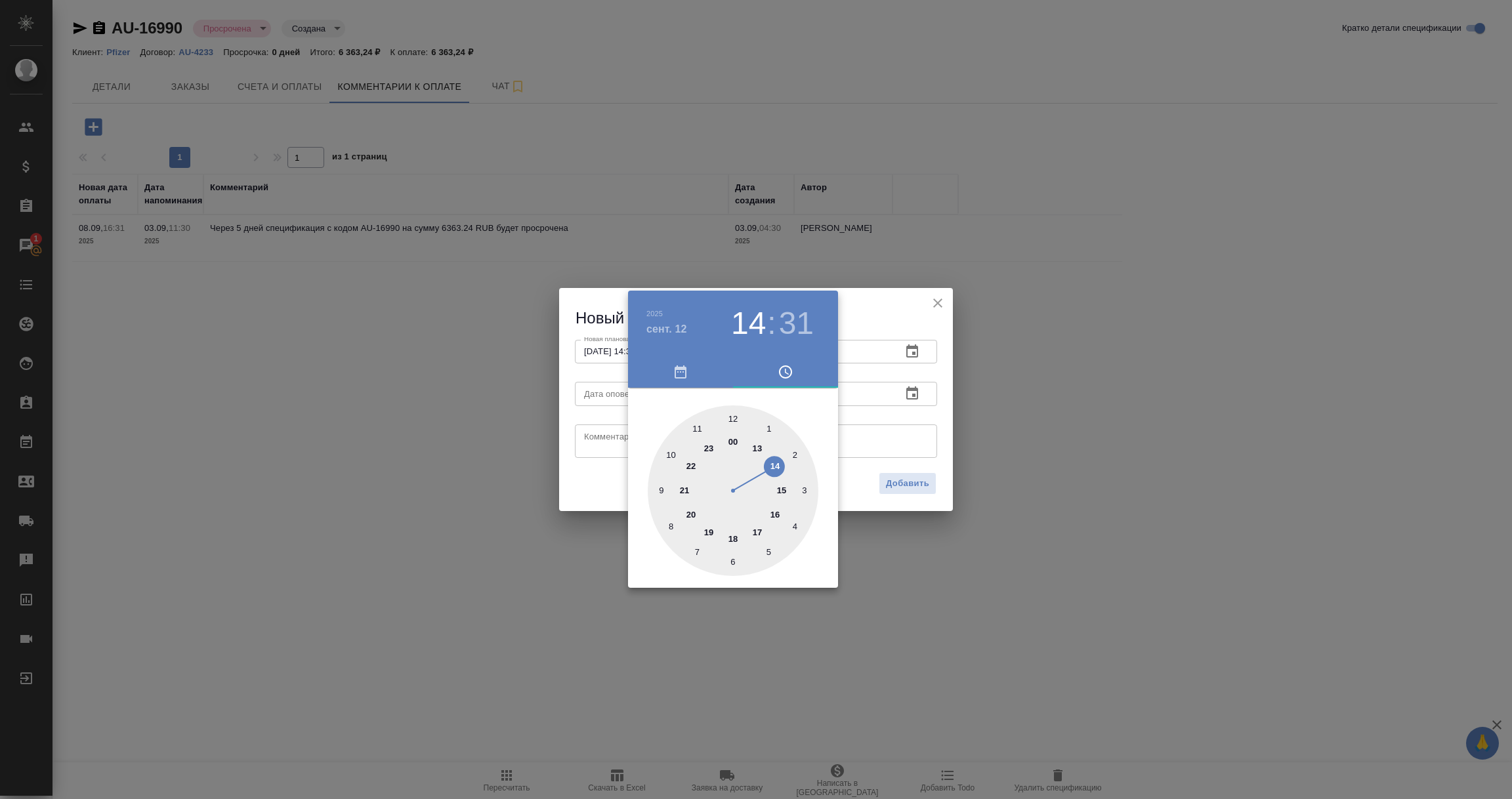
click at [919, 416] on div at bounding box center [756, 399] width 1512 height 799
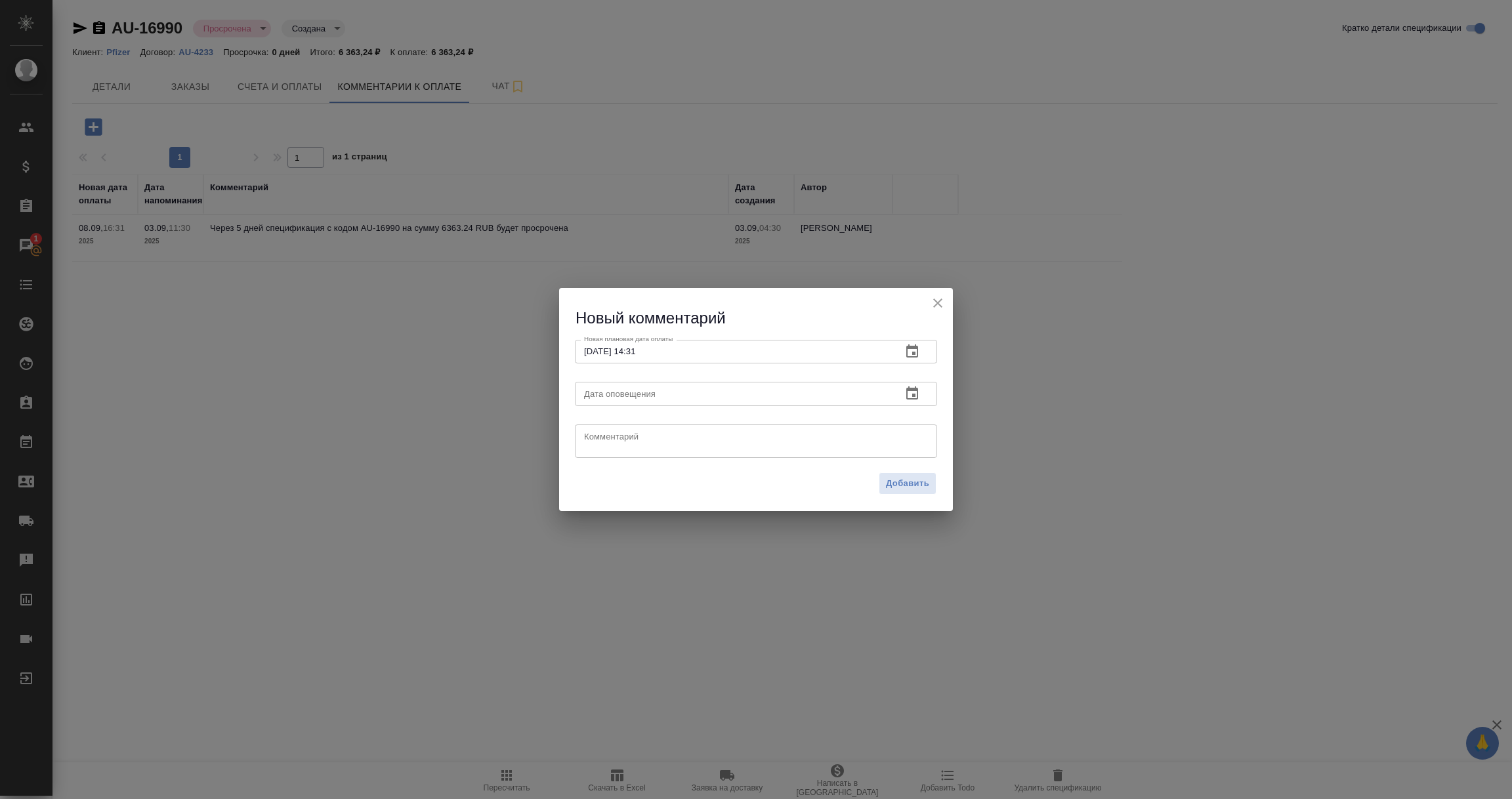
click at [911, 395] on icon "button" at bounding box center [912, 394] width 16 height 16
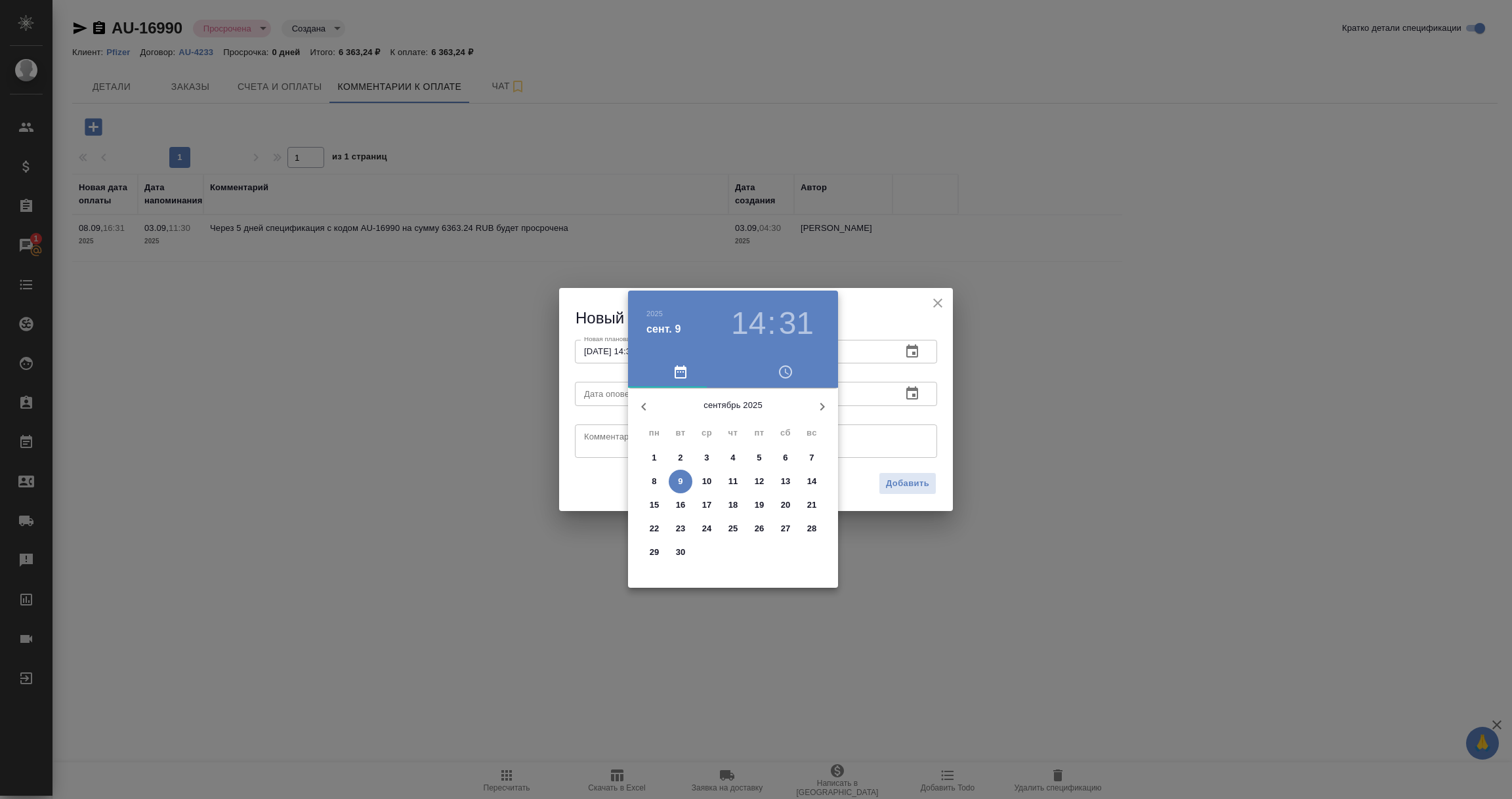
click at [686, 483] on span "9" at bounding box center [681, 481] width 24 height 13
type input "[DATE] 14:31"
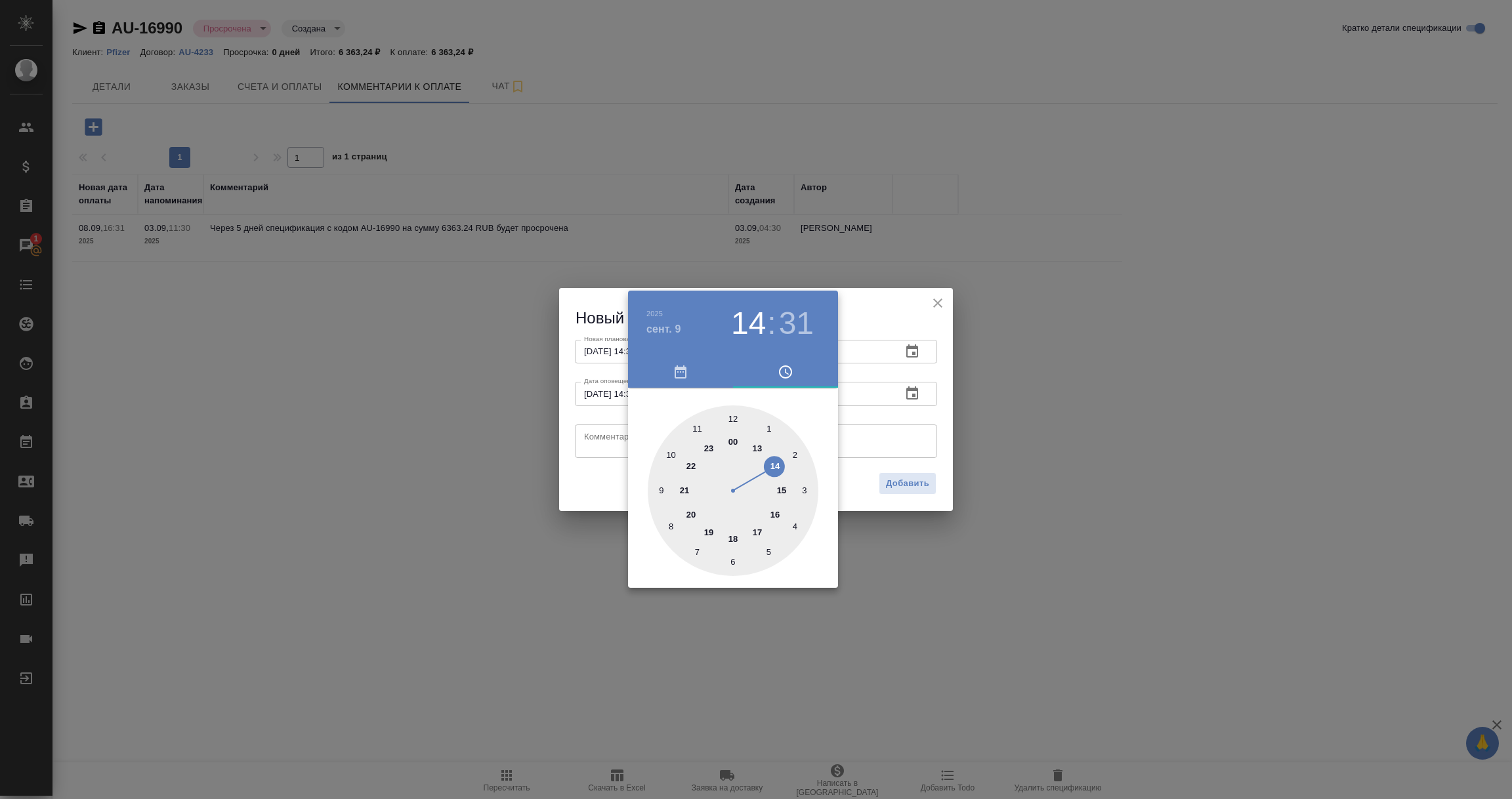
click at [601, 442] on div at bounding box center [756, 399] width 1512 height 799
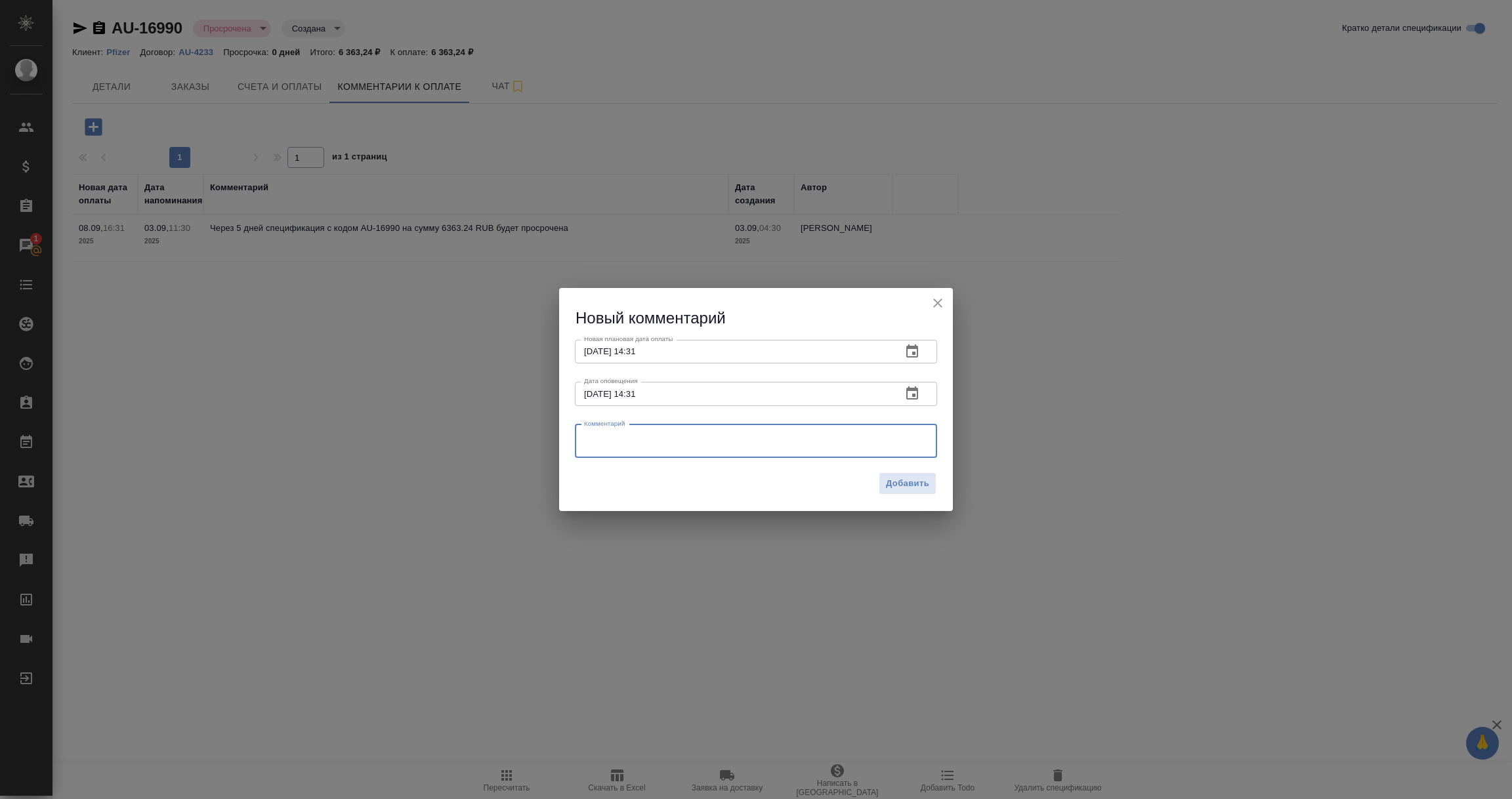
click at [601, 442] on textarea at bounding box center [756, 441] width 344 height 20
type textarea "Уточняю у клиента про оплату."
click at [912, 482] on span "Добавить" at bounding box center [908, 484] width 43 height 15
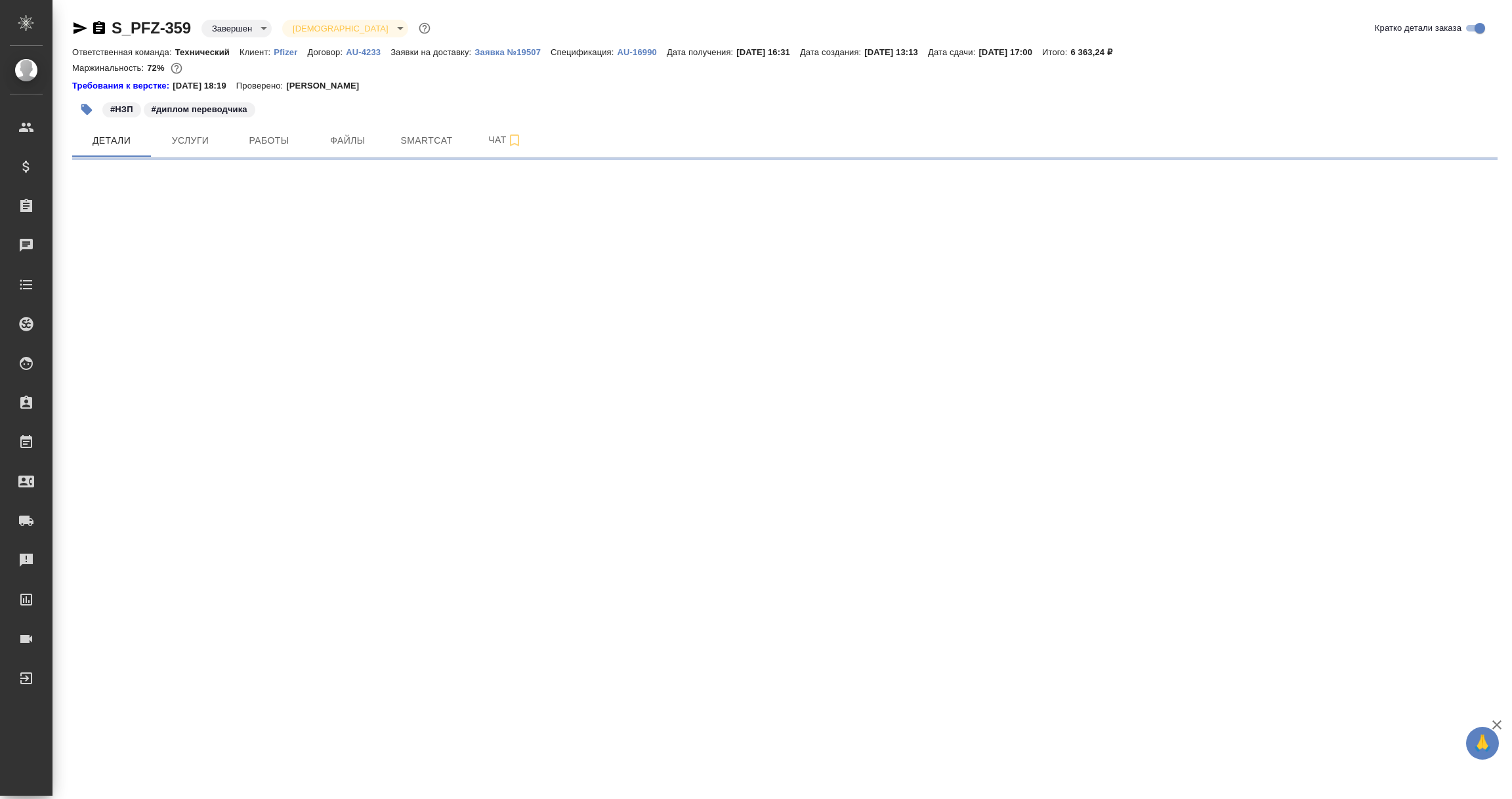
select select "RU"
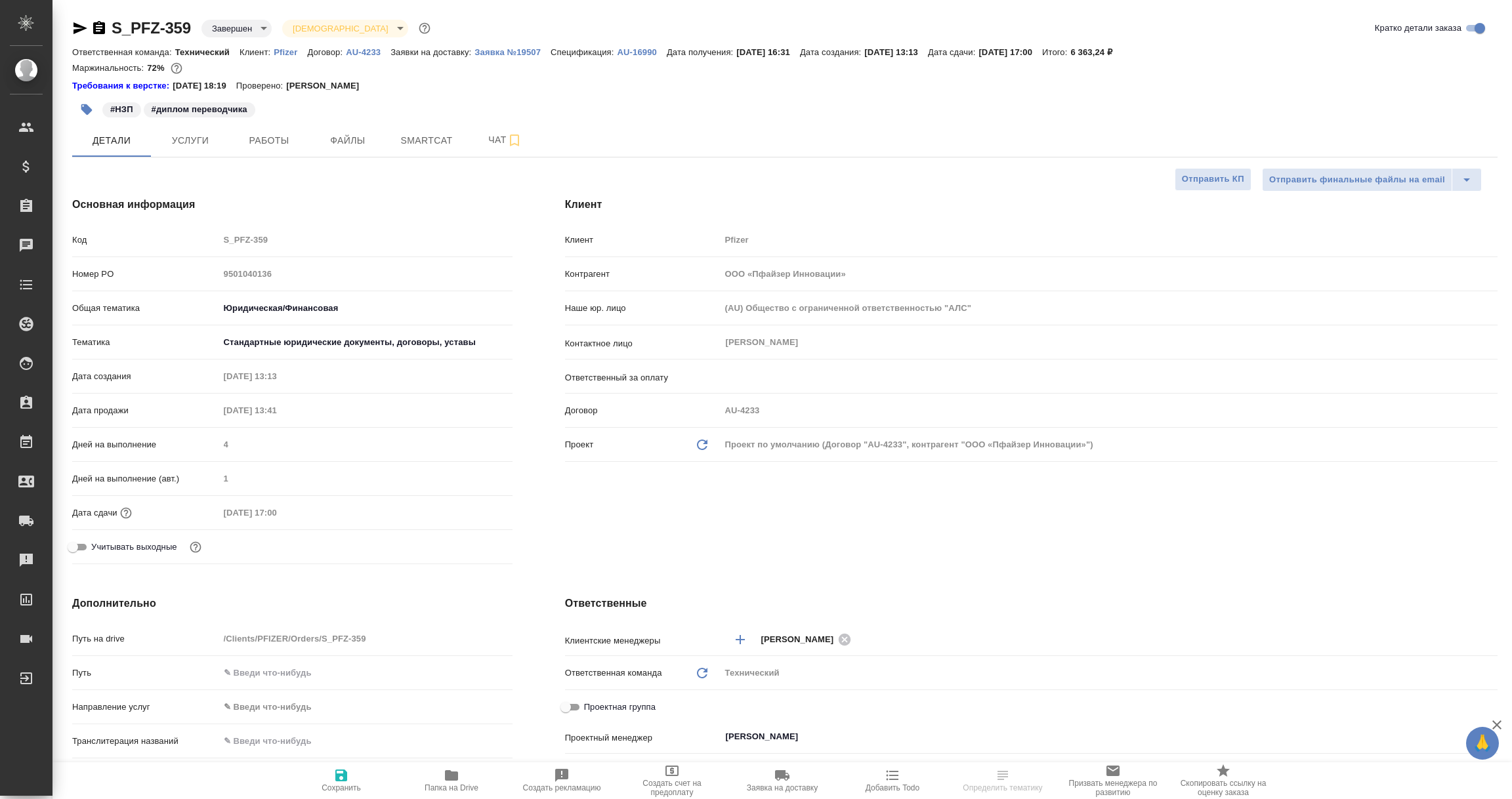
type textarea "x"
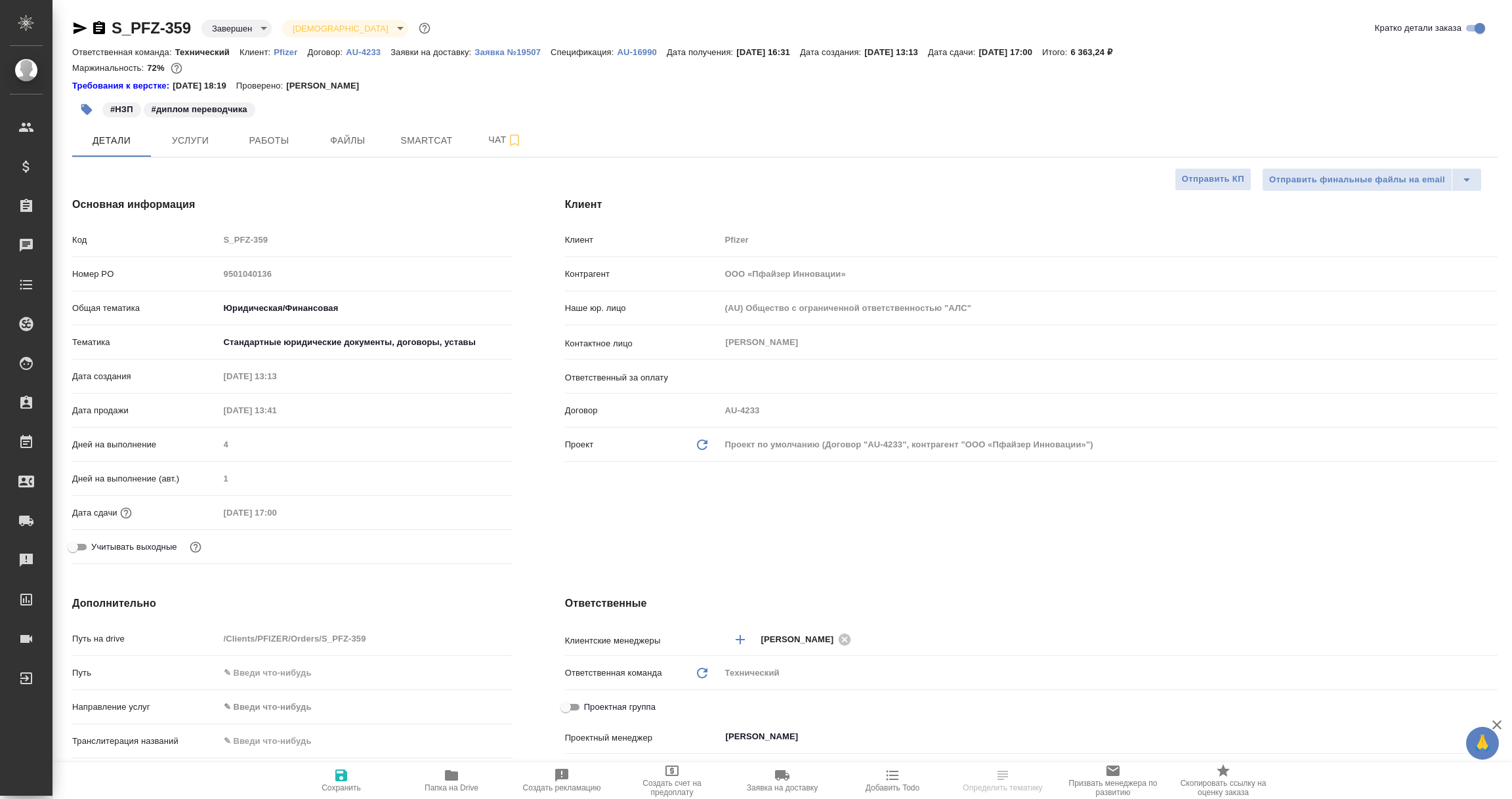
type textarea "x"
click at [447, 784] on span "Папка на Drive" at bounding box center [451, 788] width 54 height 9
select select "RU"
click at [99, 30] on icon "button" at bounding box center [99, 28] width 16 height 16
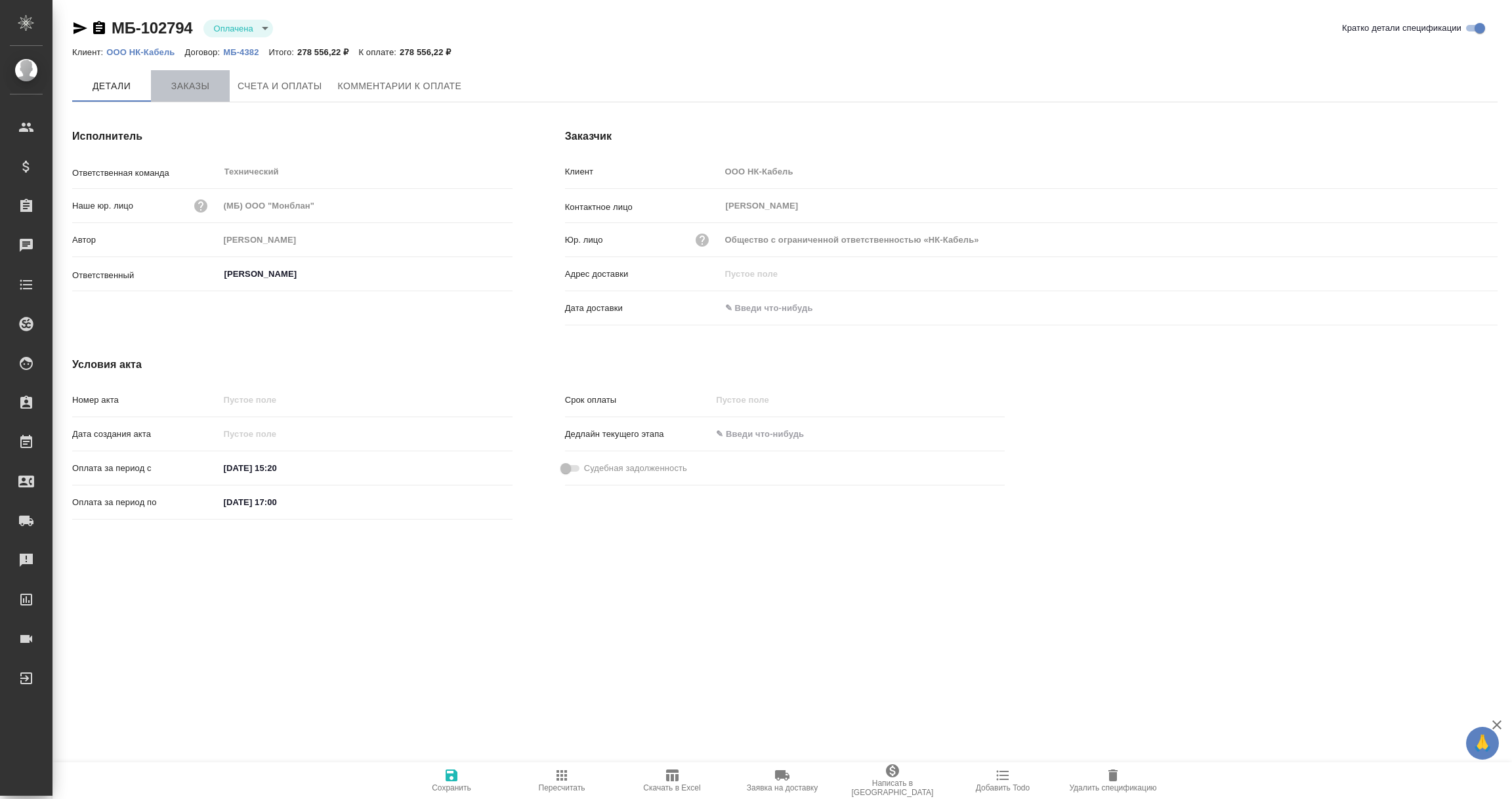
click at [194, 88] on span "Заказы" at bounding box center [190, 86] width 63 height 17
click at [80, 27] on icon "button" at bounding box center [81, 28] width 14 height 12
click at [207, 96] on button "Заказы" at bounding box center [190, 86] width 79 height 33
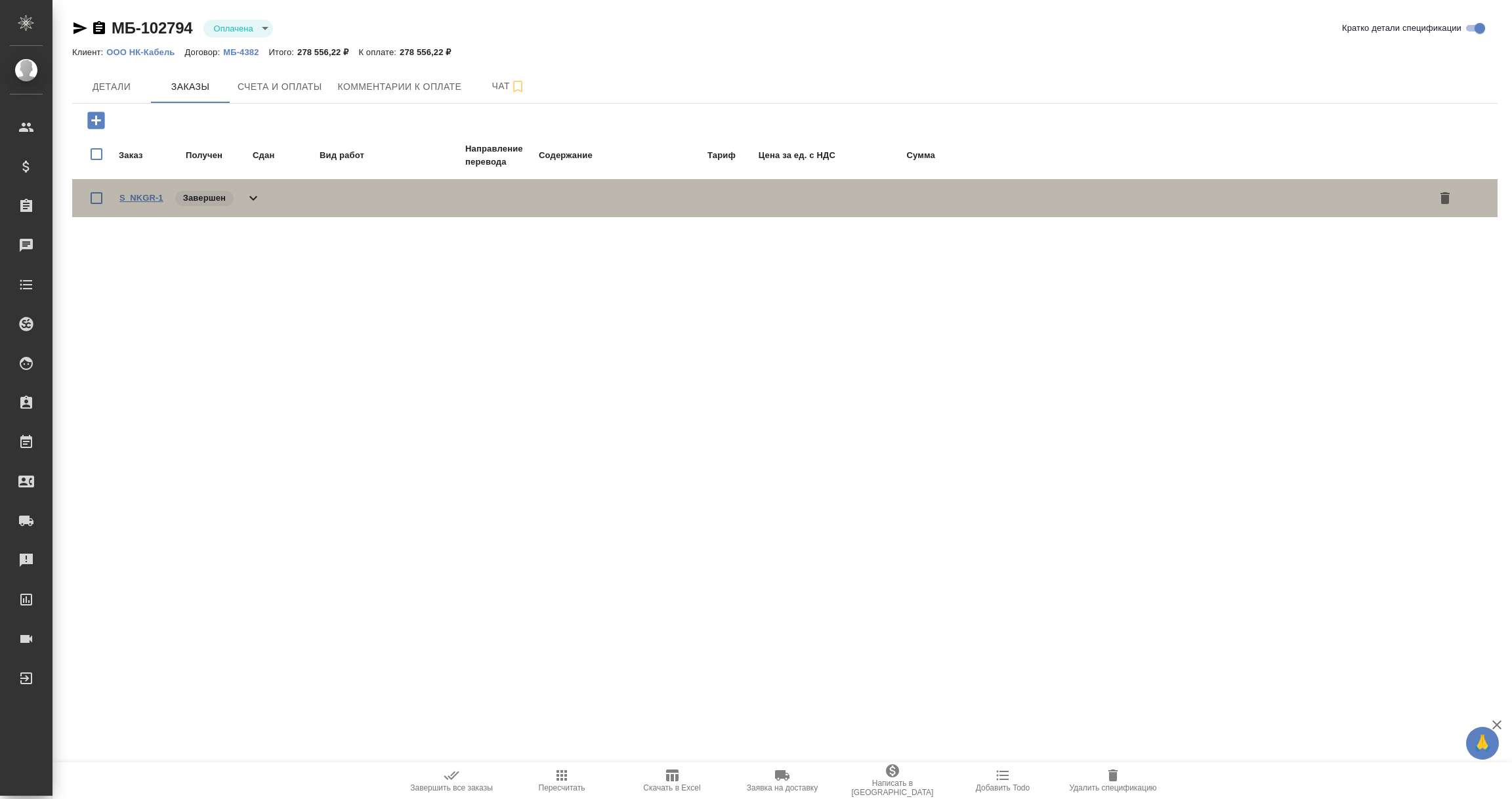
click at [136, 198] on link "S_NKGR-1" at bounding box center [141, 198] width 44 height 10
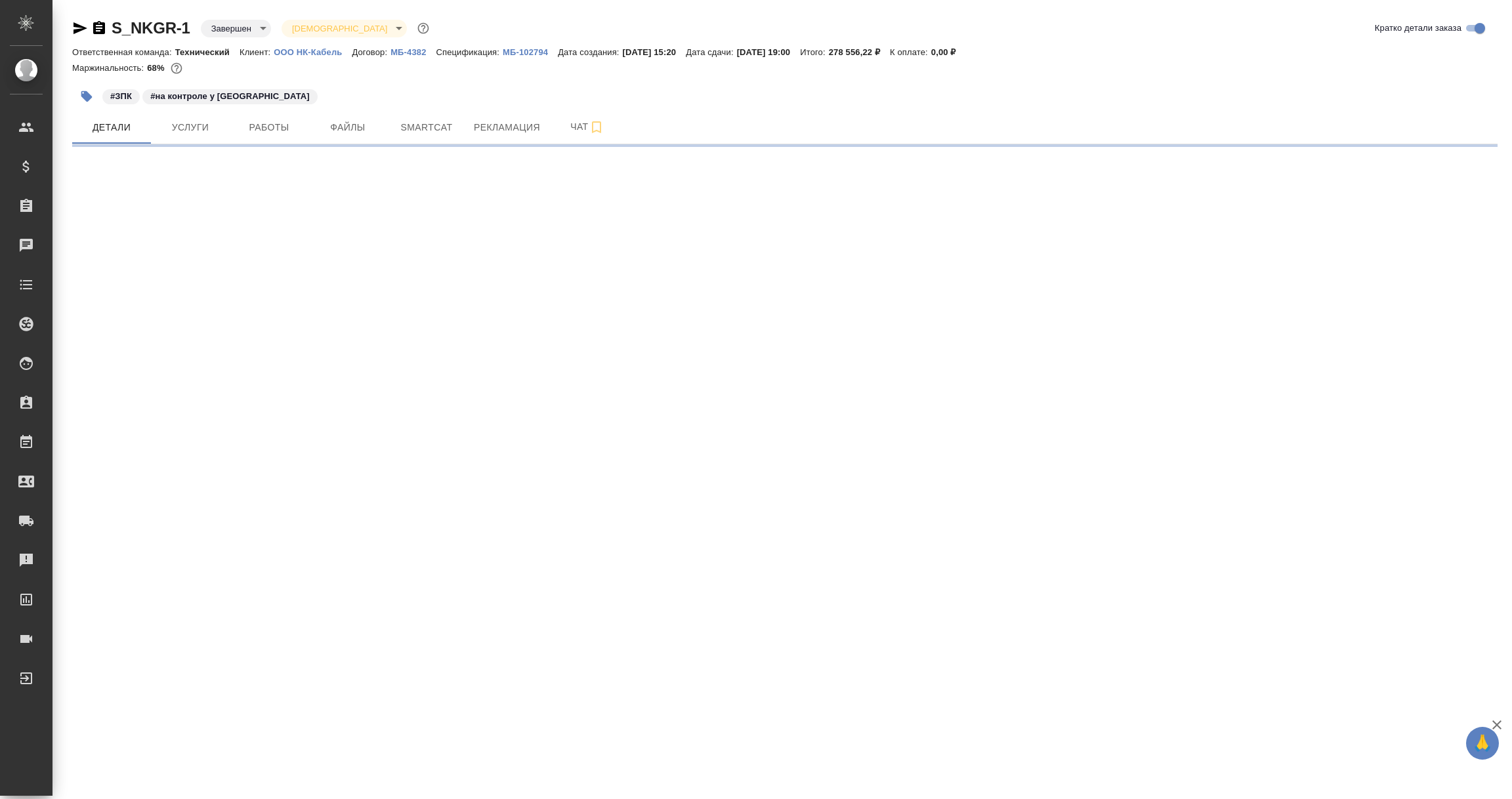
select select "RU"
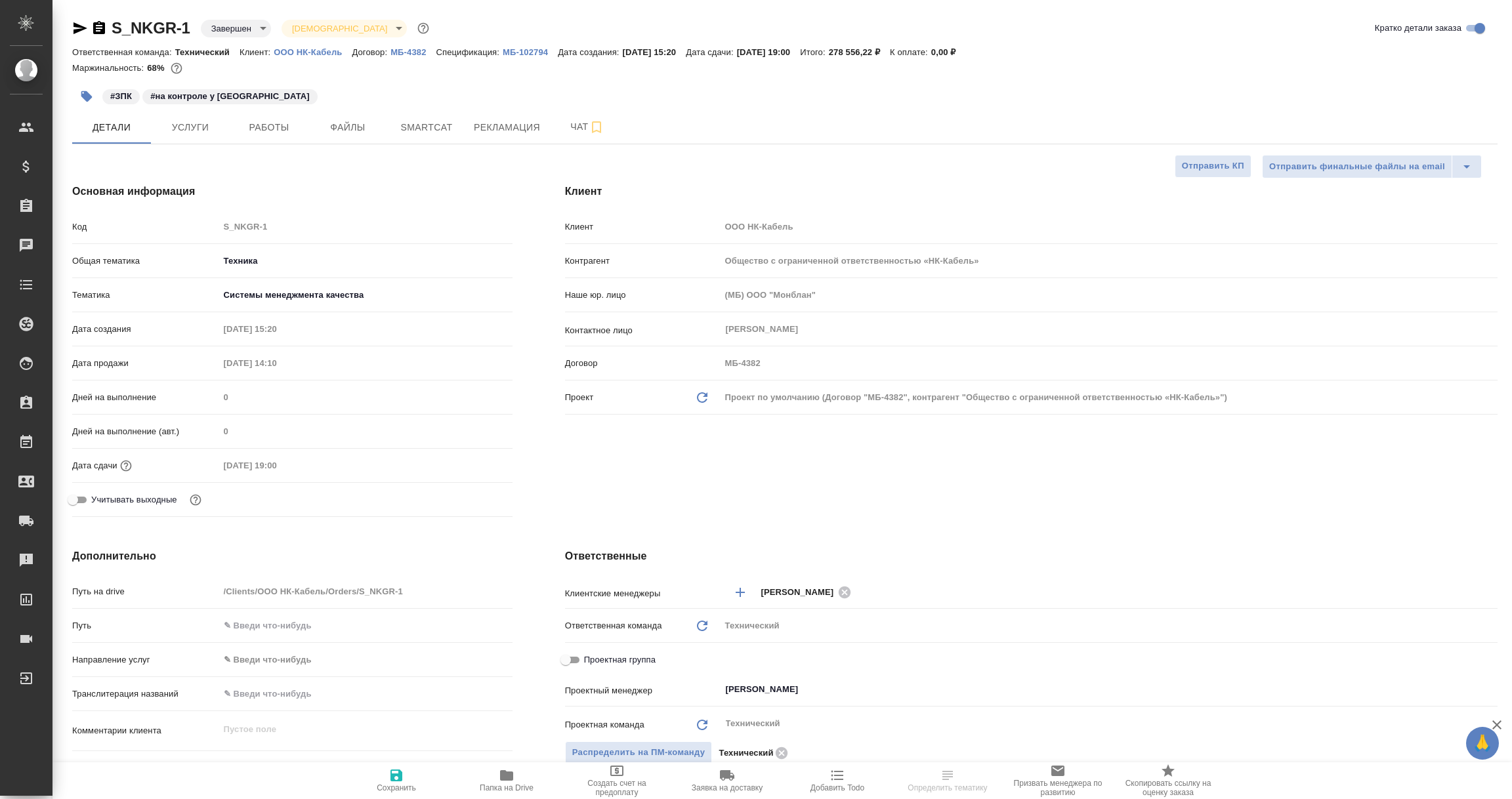
type textarea "x"
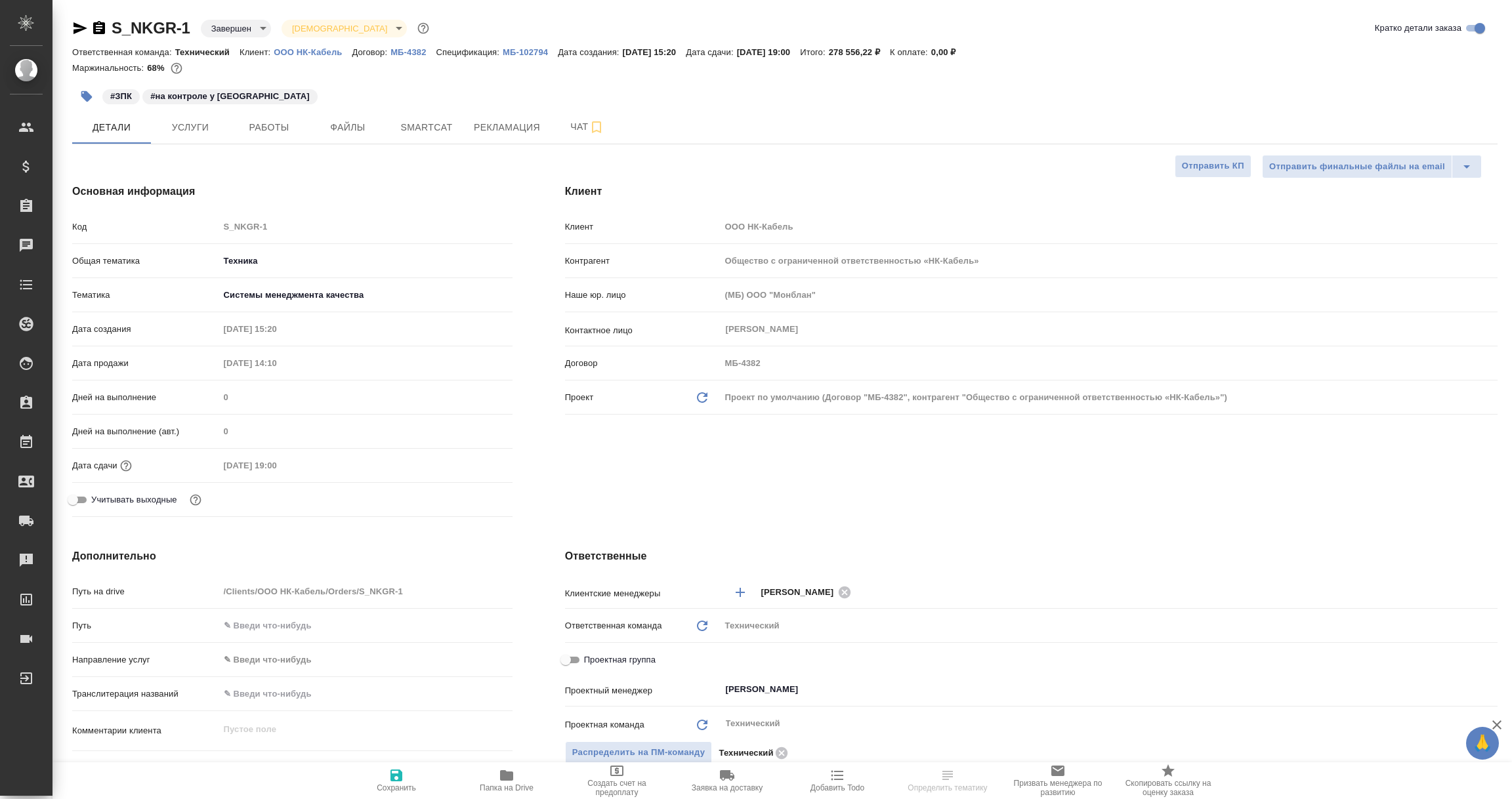
type textarea "x"
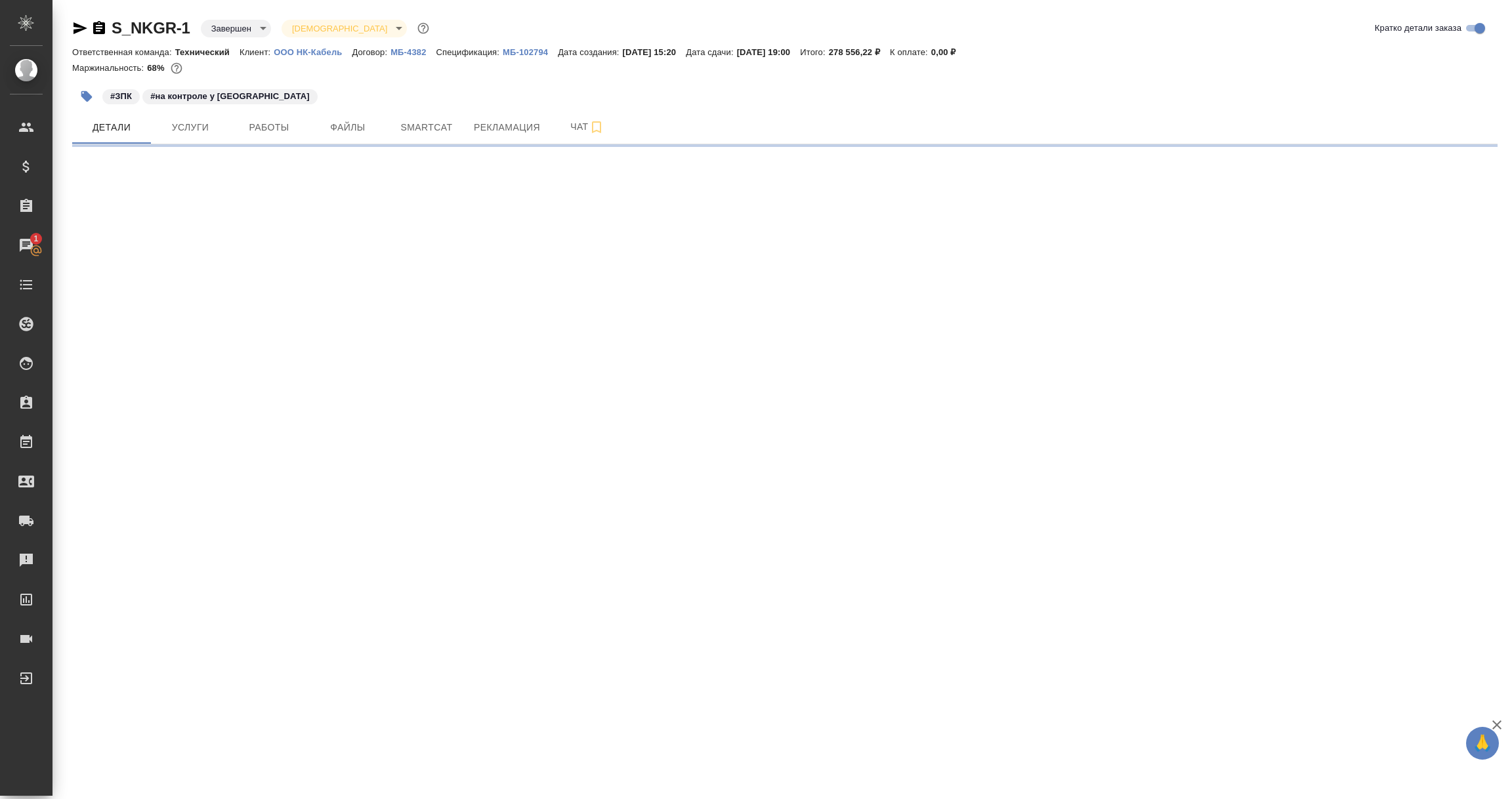
select select "RU"
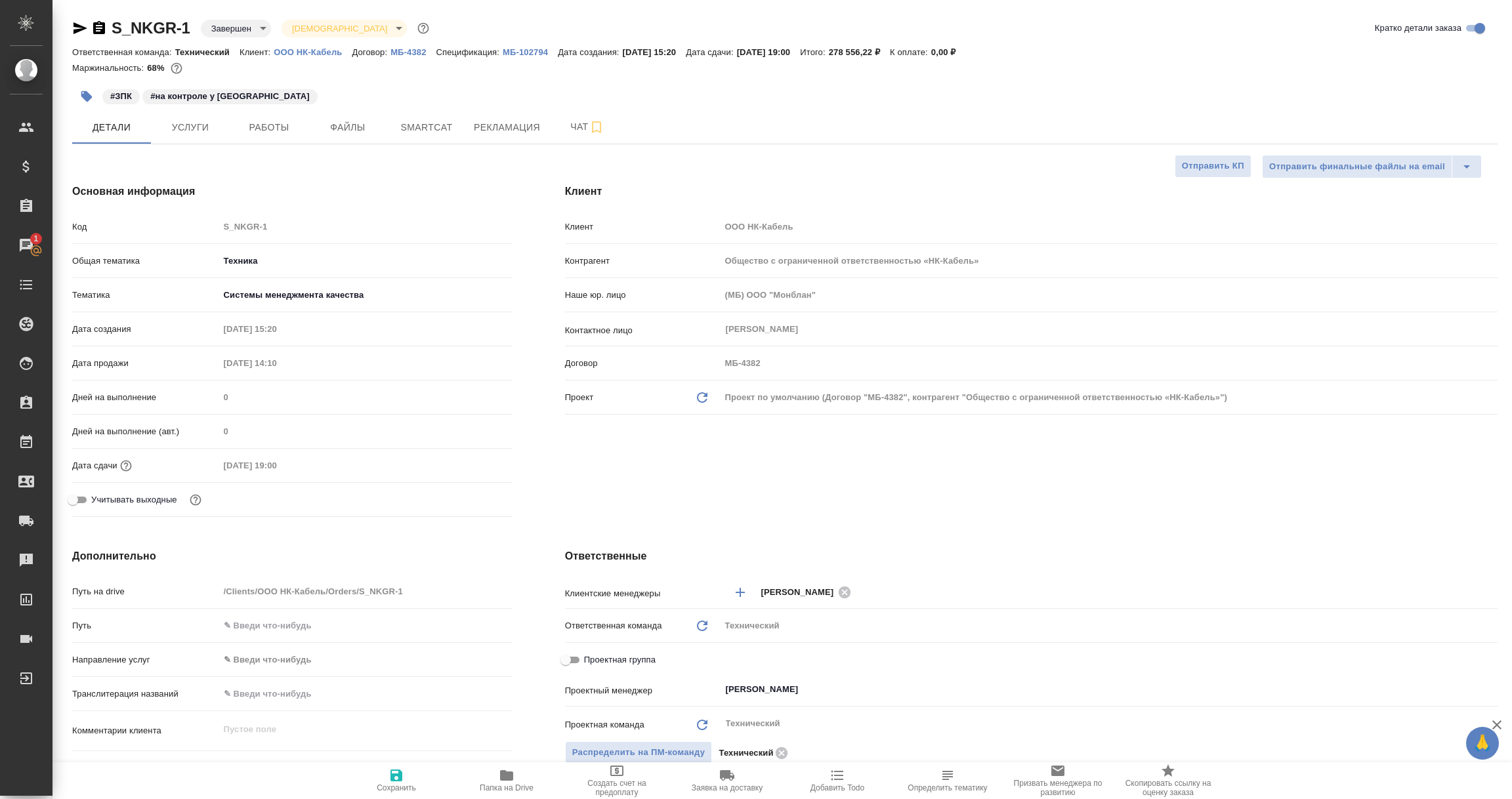
type textarea "x"
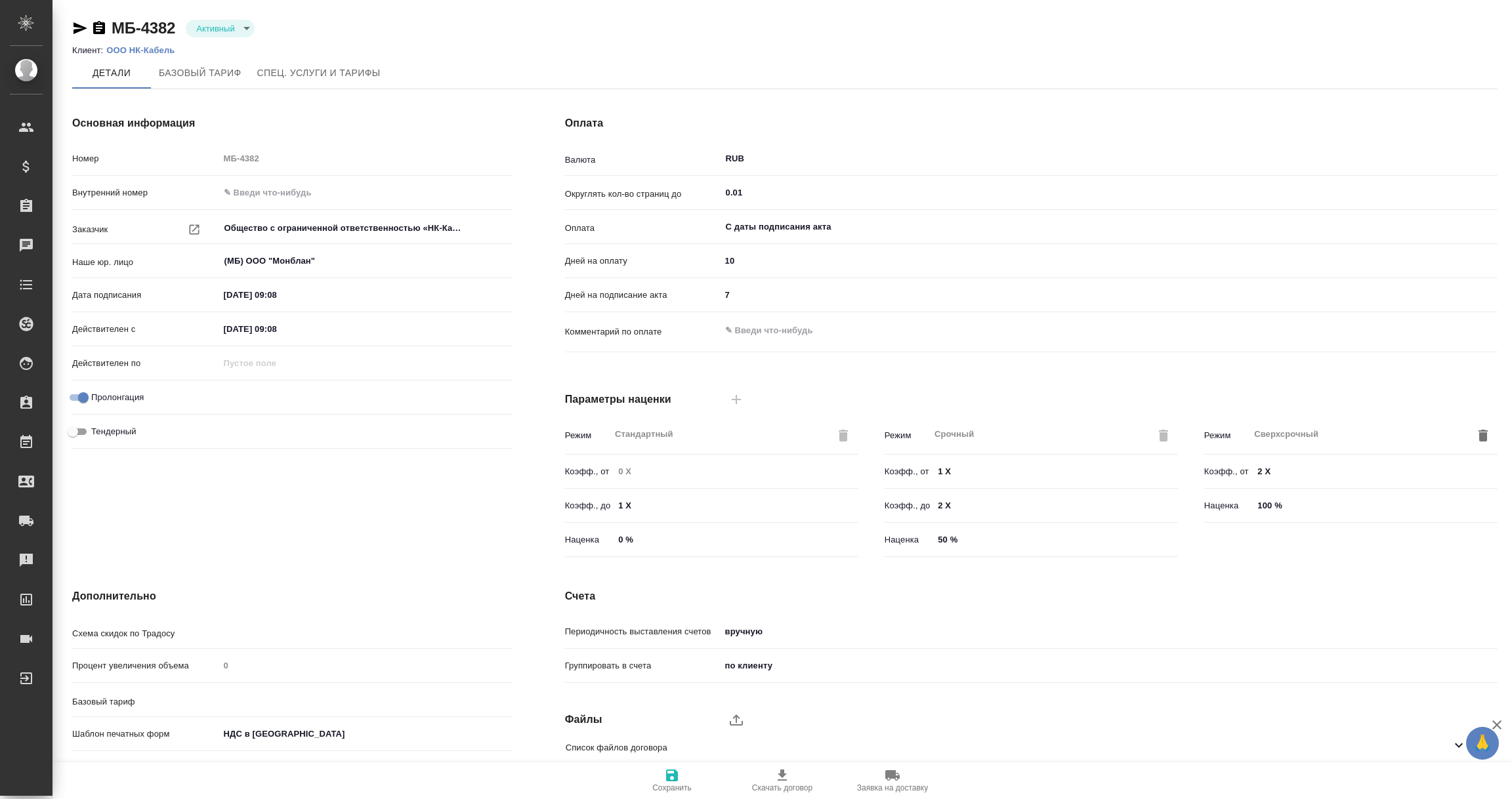
type input "Базовый ТП 2025"
type input "Стандартный шаблон - [PHONE_NUMBER] - ВЫБЕРИ МЕНЯ!"
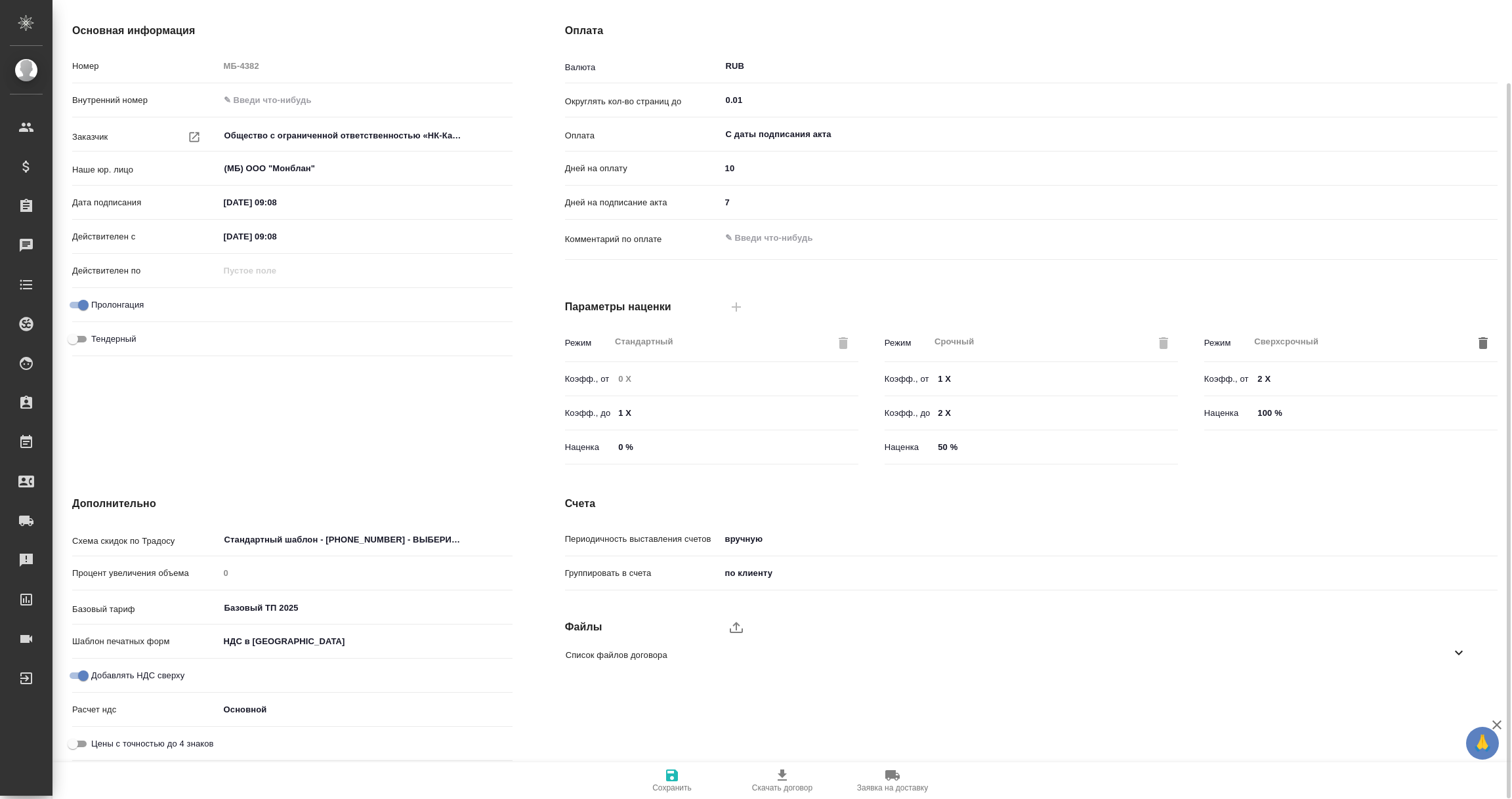
click at [1458, 649] on icon at bounding box center [1459, 653] width 16 height 16
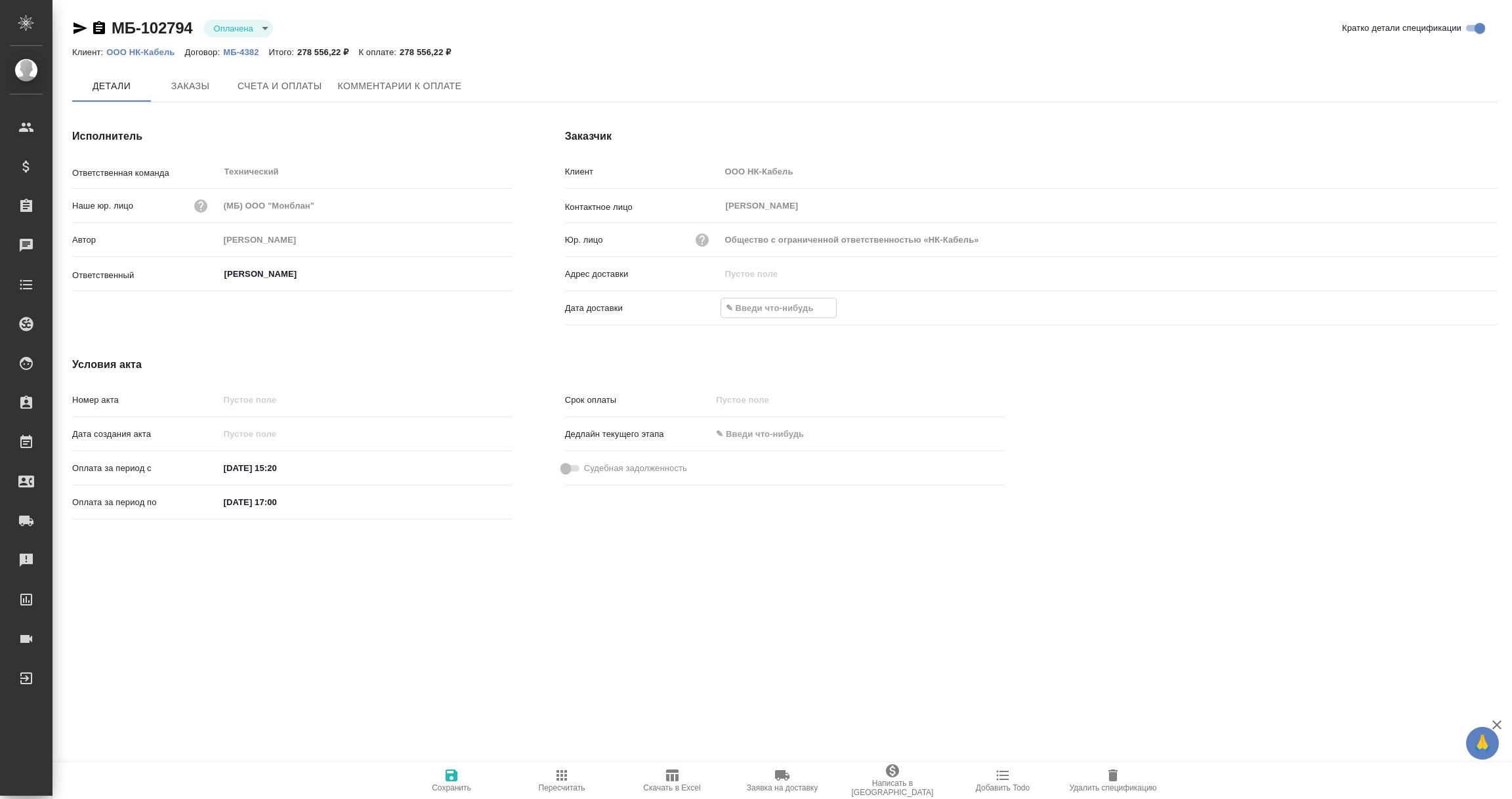
click at [761, 306] on input "text" at bounding box center [778, 308] width 115 height 19
click at [1456, 305] on icon "button" at bounding box center [1460, 309] width 16 height 16
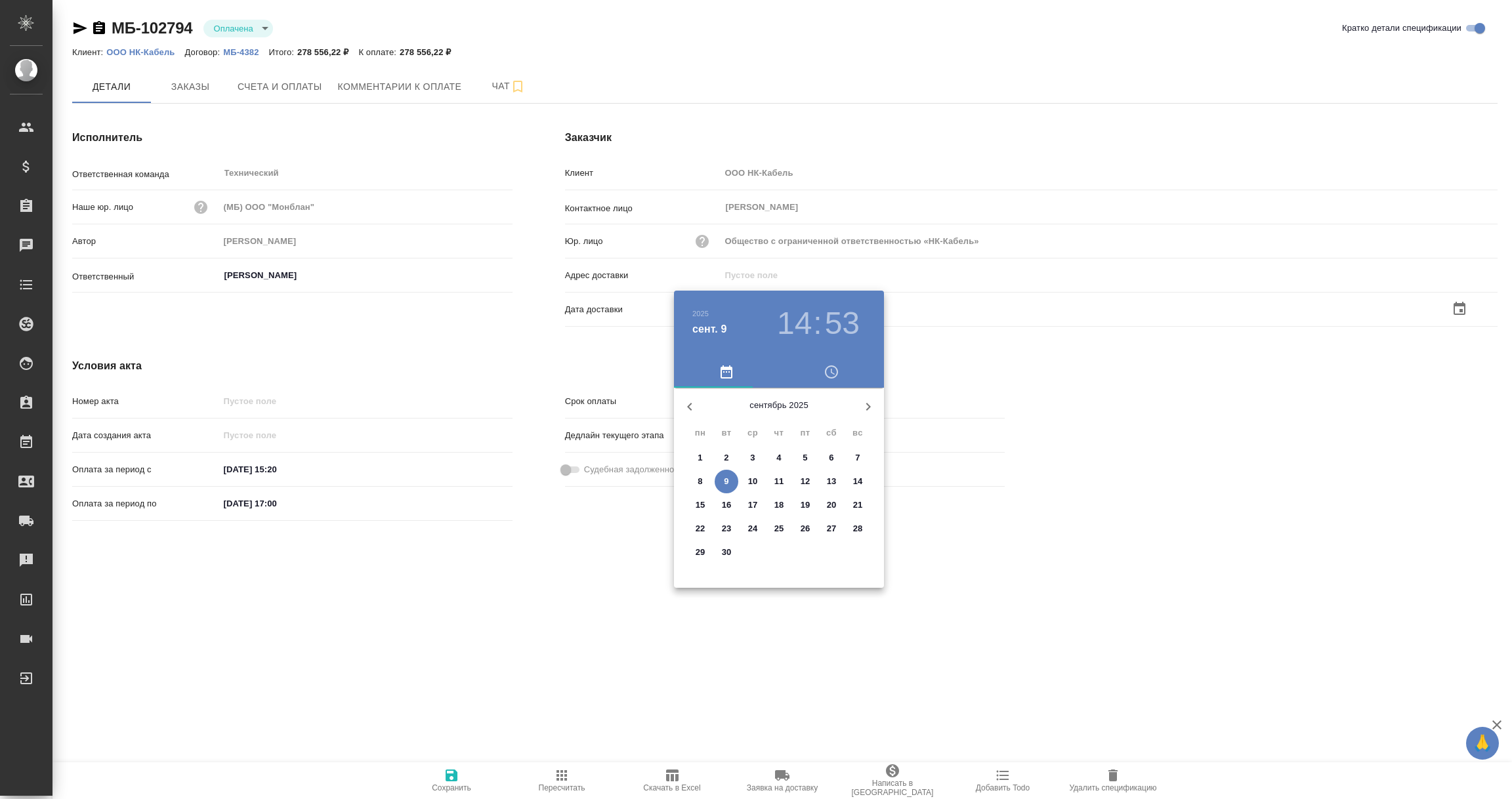
click at [727, 483] on p "9" at bounding box center [726, 481] width 5 height 13
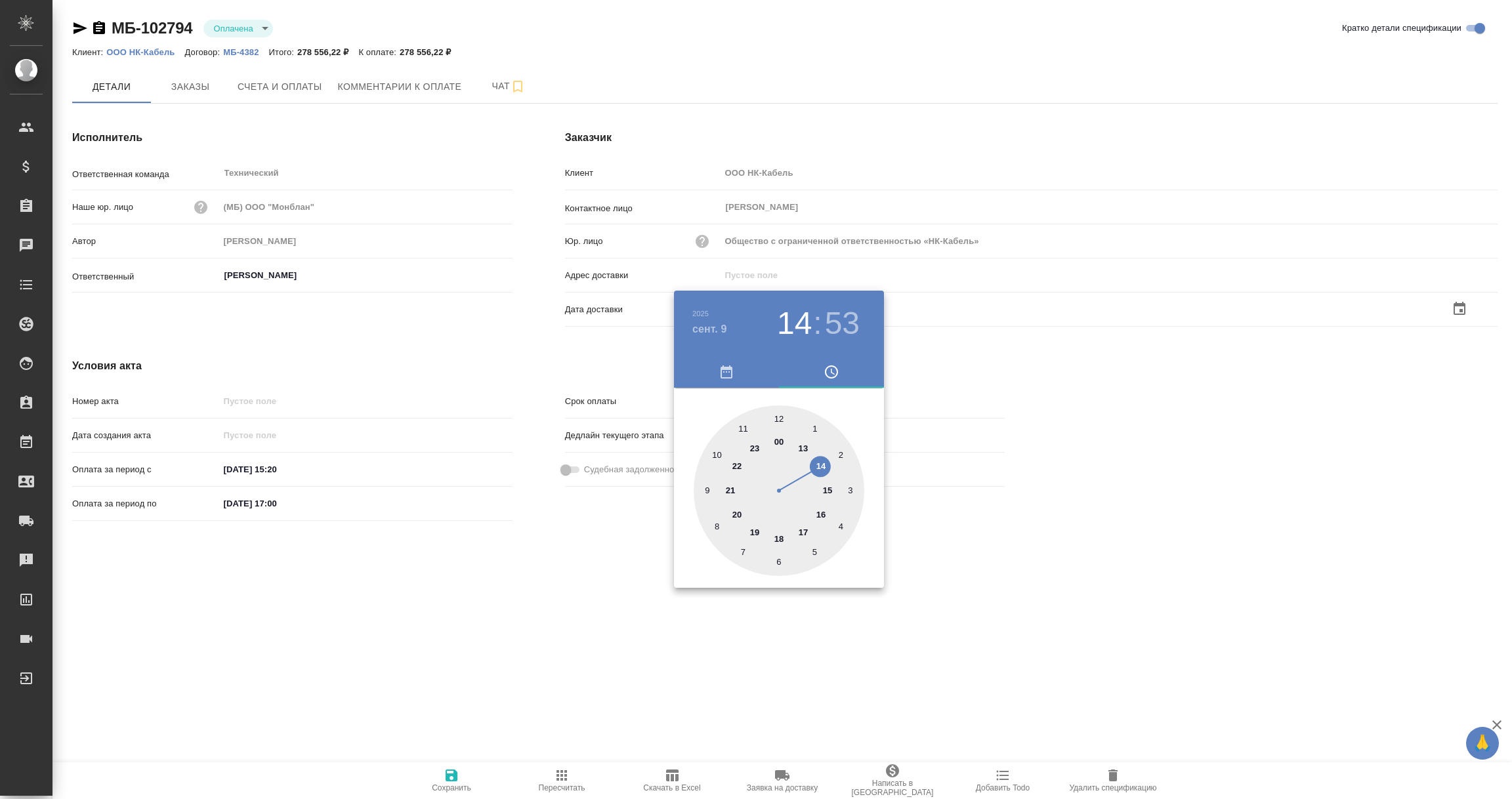
type input "09.09.2025 14:53"
click at [573, 640] on div at bounding box center [756, 399] width 1512 height 799
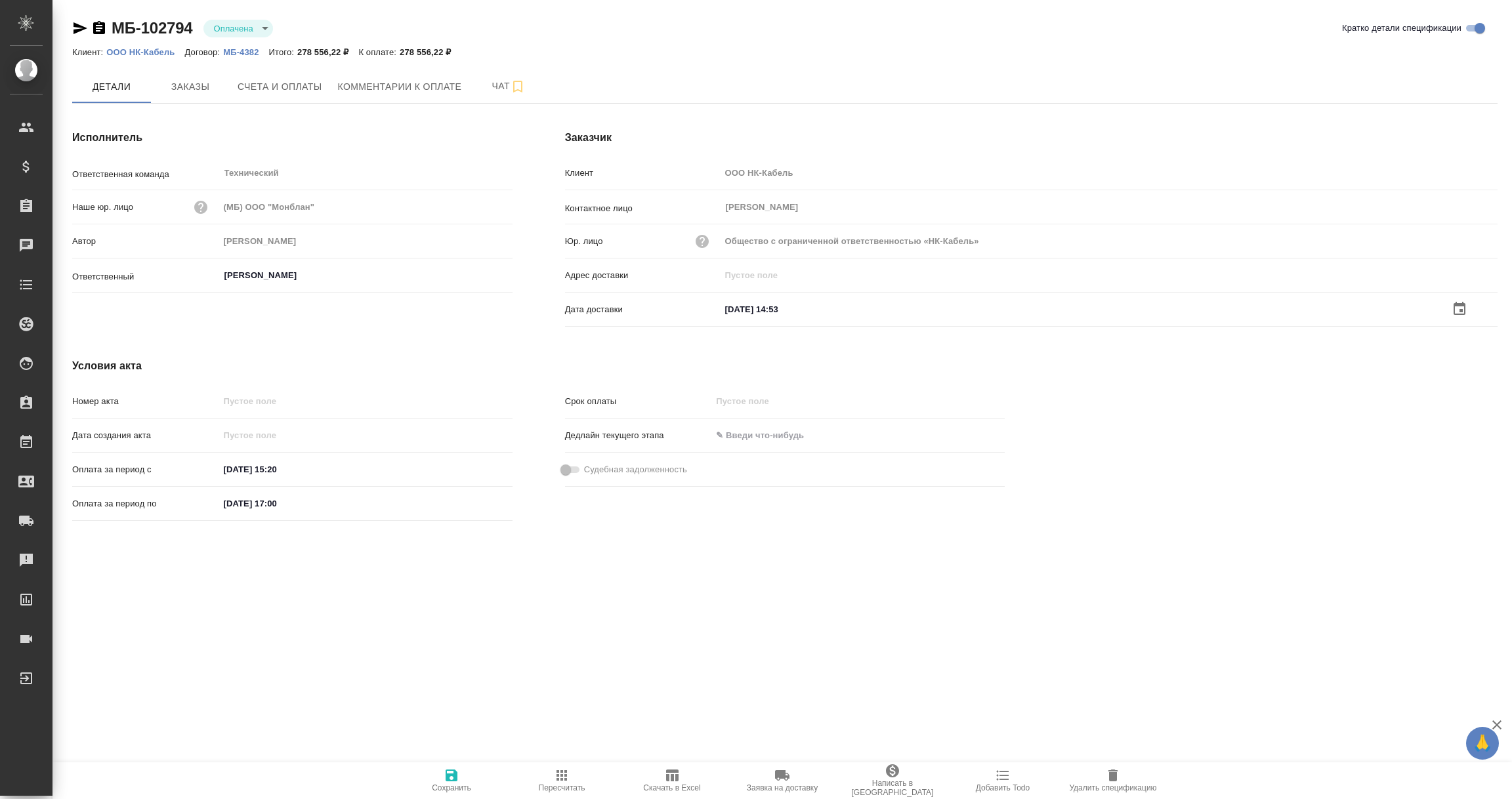
click at [449, 776] on icon "button" at bounding box center [452, 775] width 12 height 12
click at [295, 87] on span "Счета и оплаты" at bounding box center [280, 87] width 85 height 17
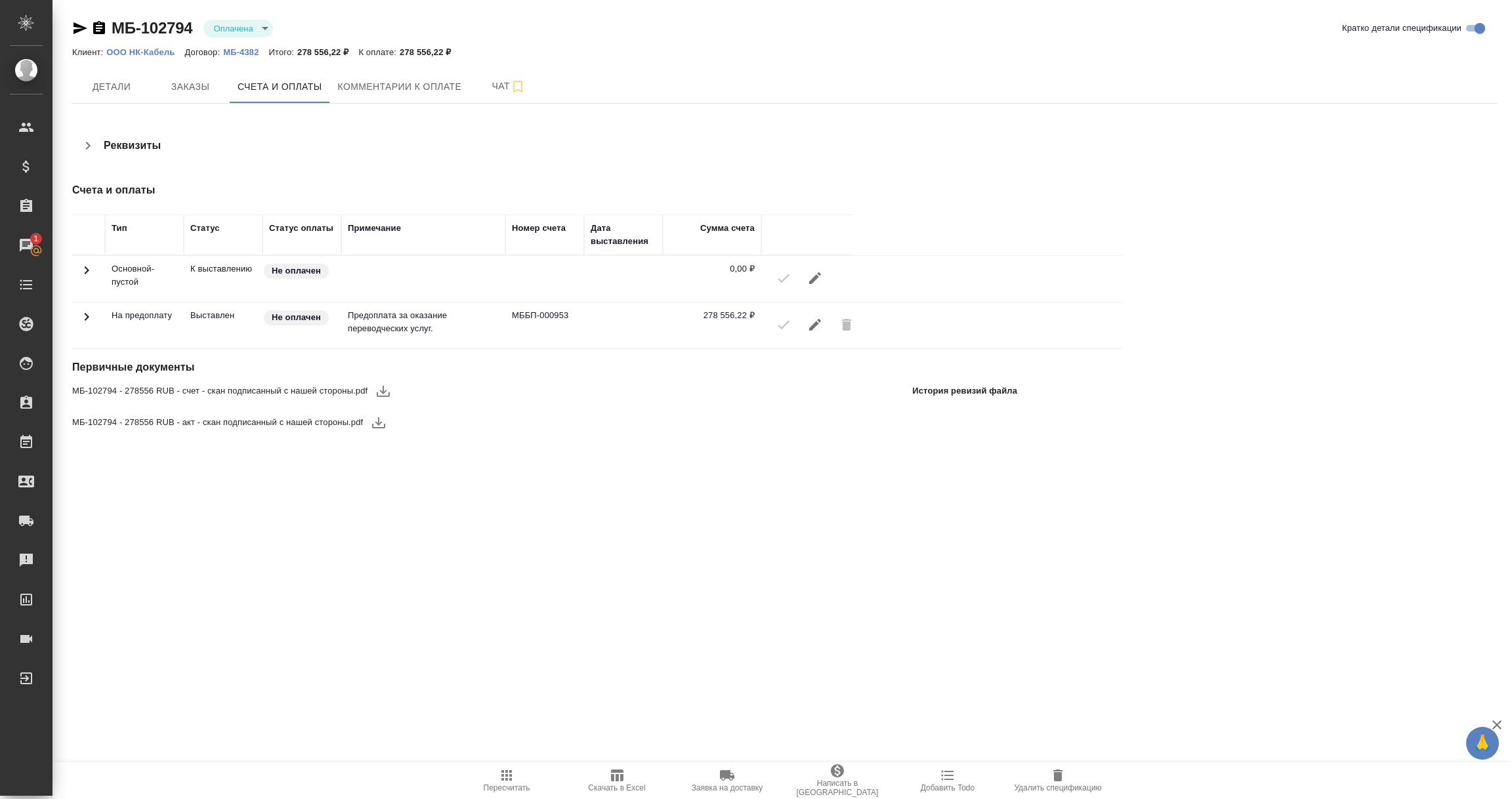
click at [84, 318] on icon at bounding box center [86, 317] width 16 height 16
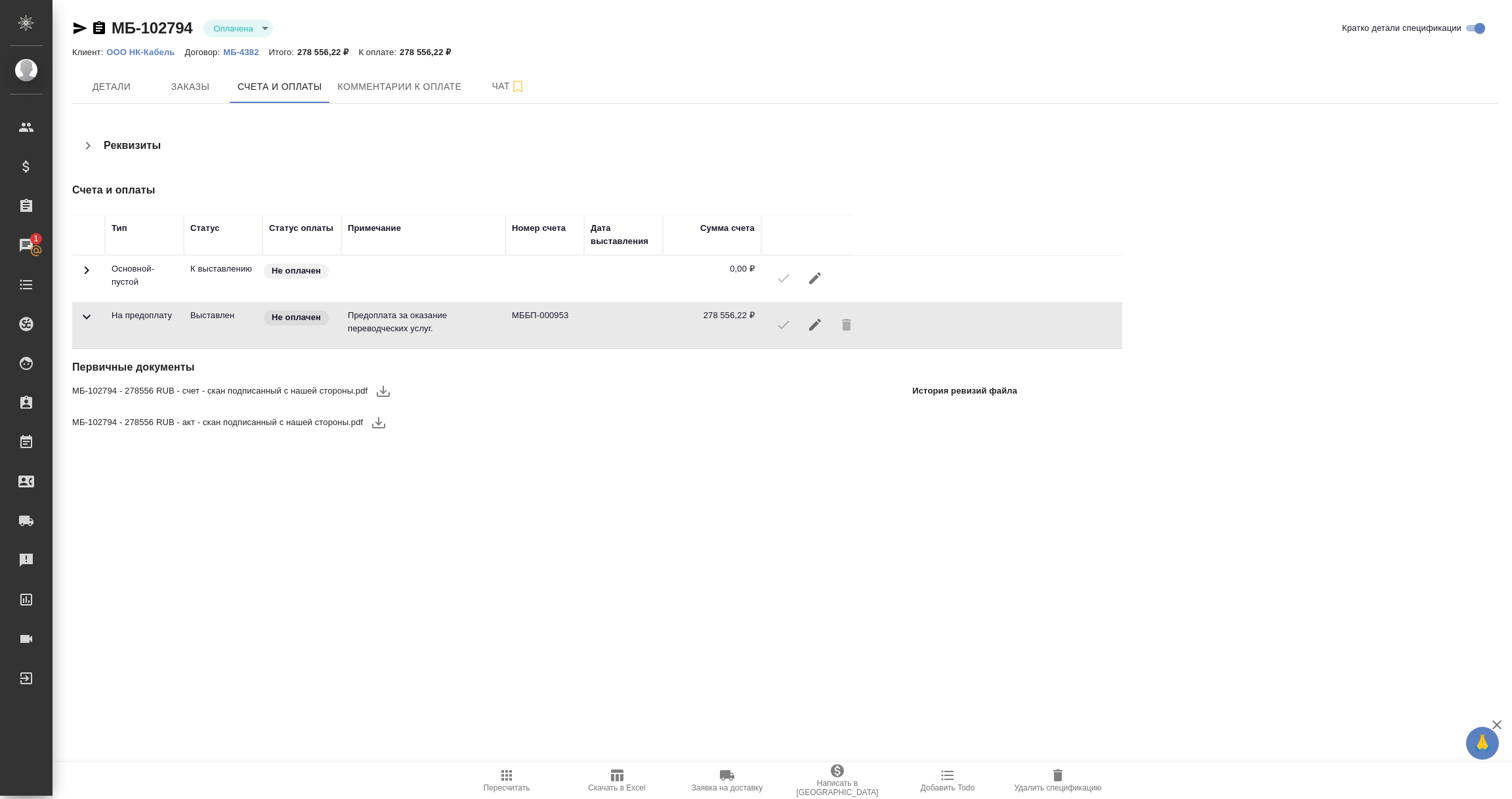
click at [86, 271] on icon at bounding box center [87, 270] width 5 height 8
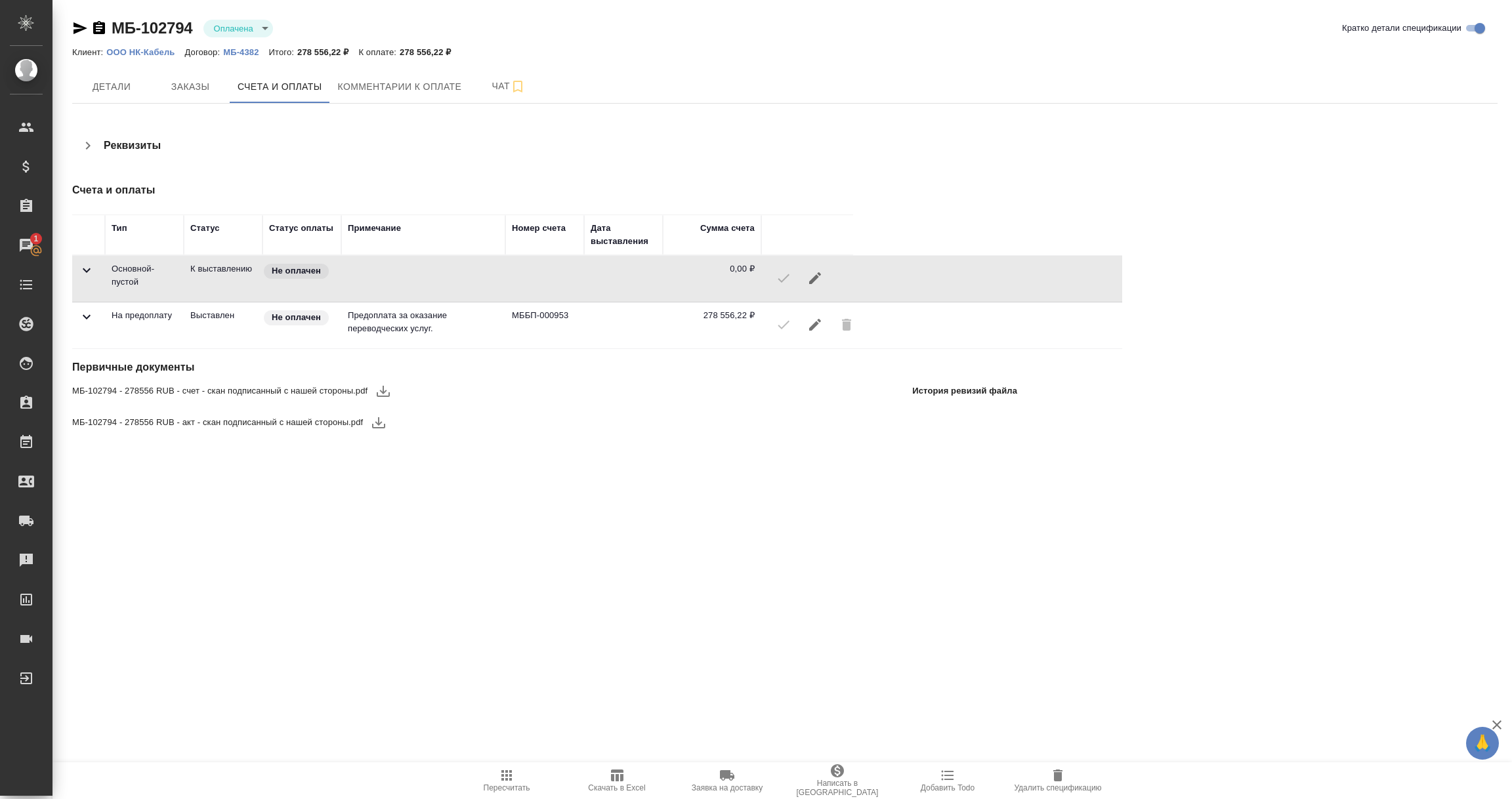
click at [93, 323] on icon at bounding box center [86, 317] width 16 height 16
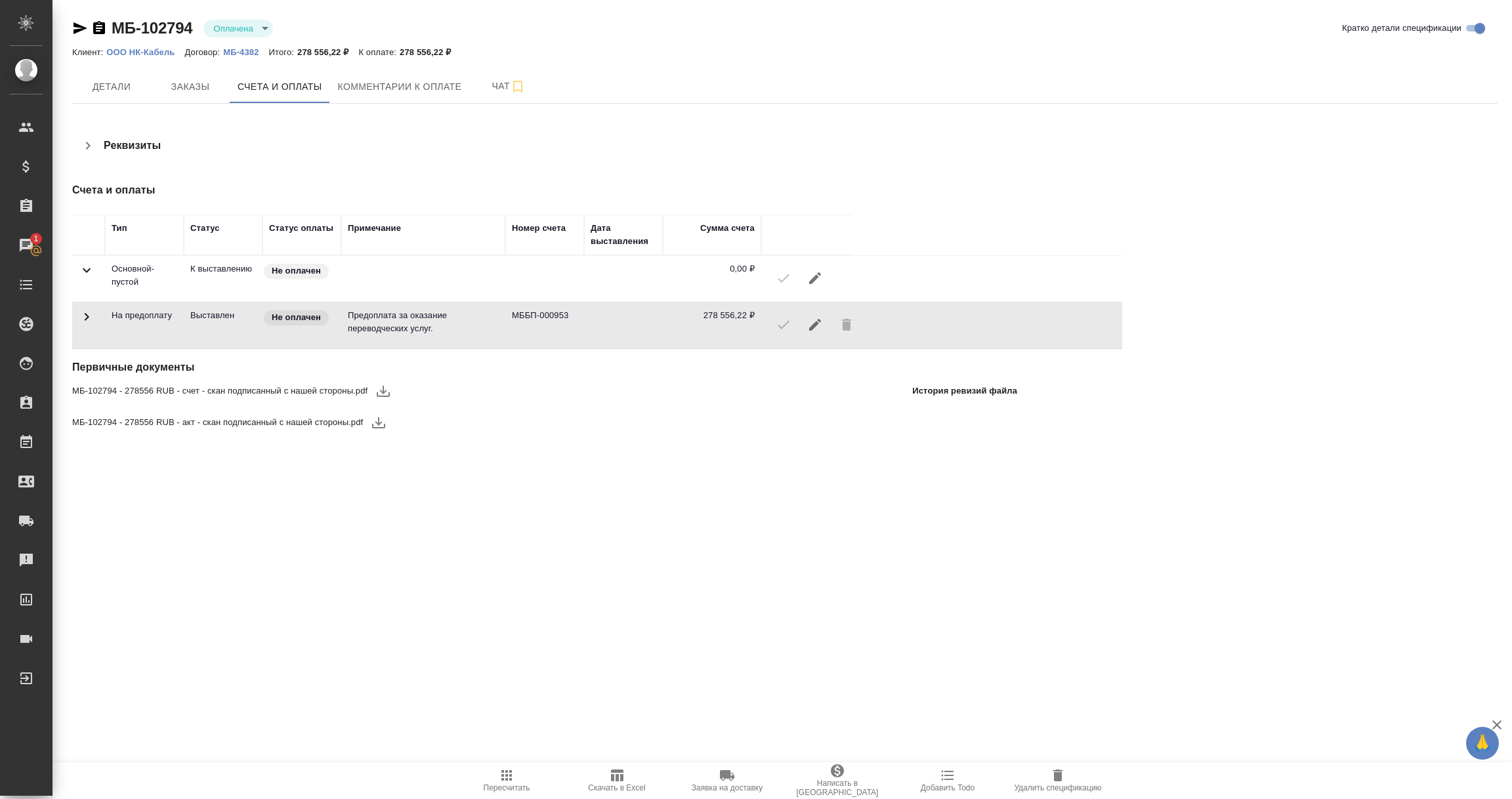
click at [84, 272] on icon at bounding box center [86, 270] width 16 height 16
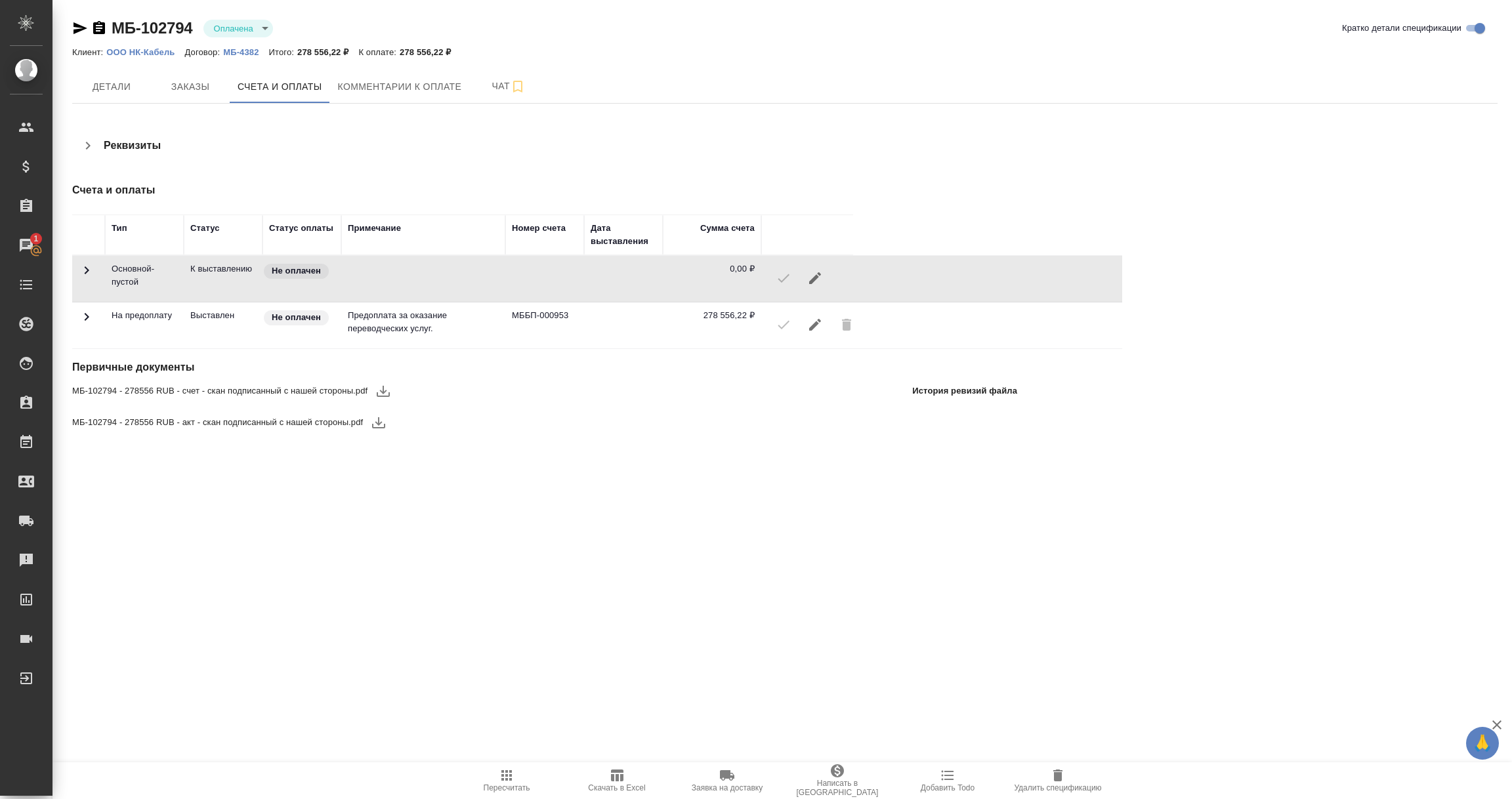
click at [82, 313] on icon at bounding box center [86, 317] width 16 height 16
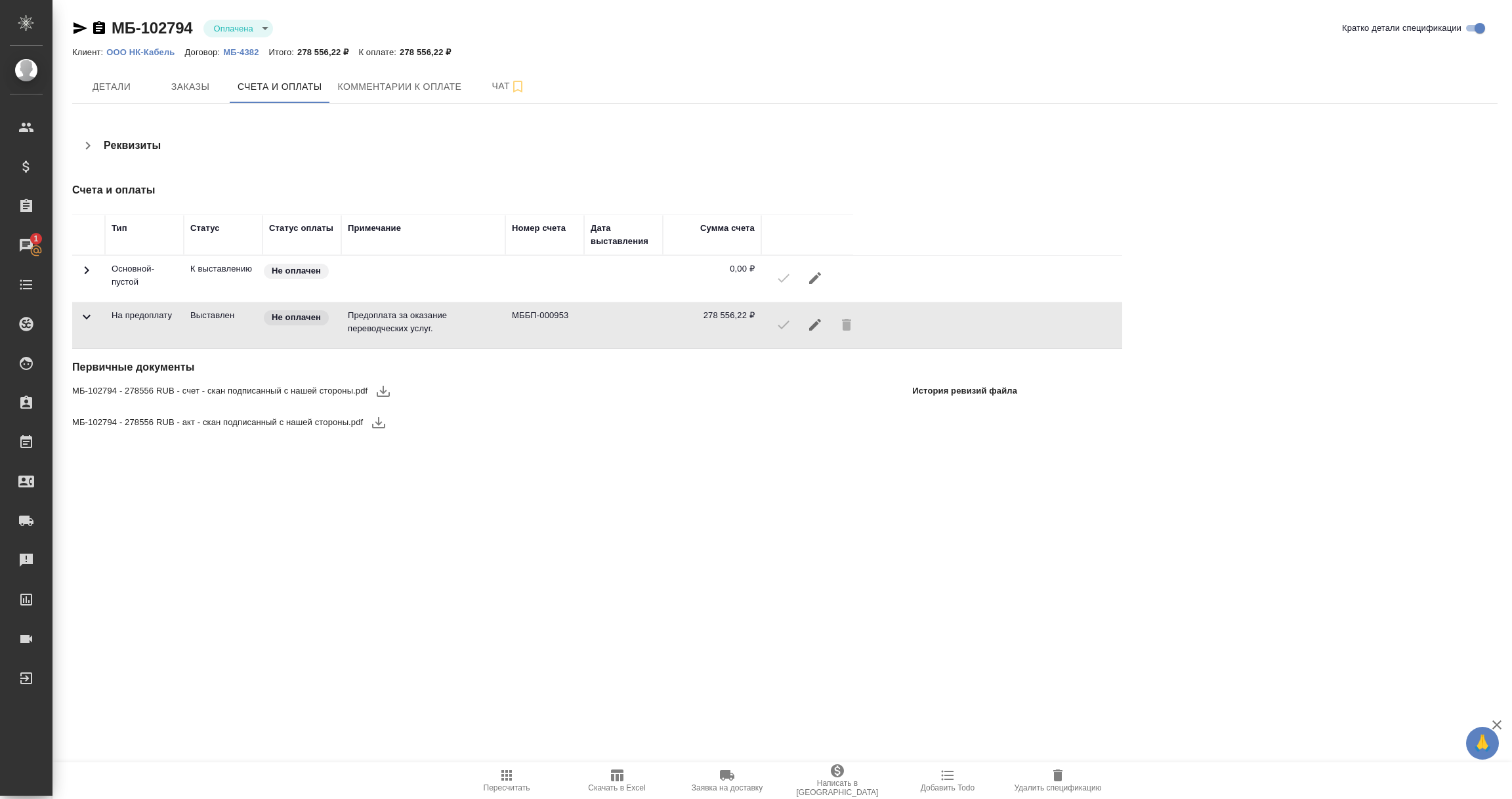
click at [85, 266] on icon at bounding box center [86, 270] width 16 height 16
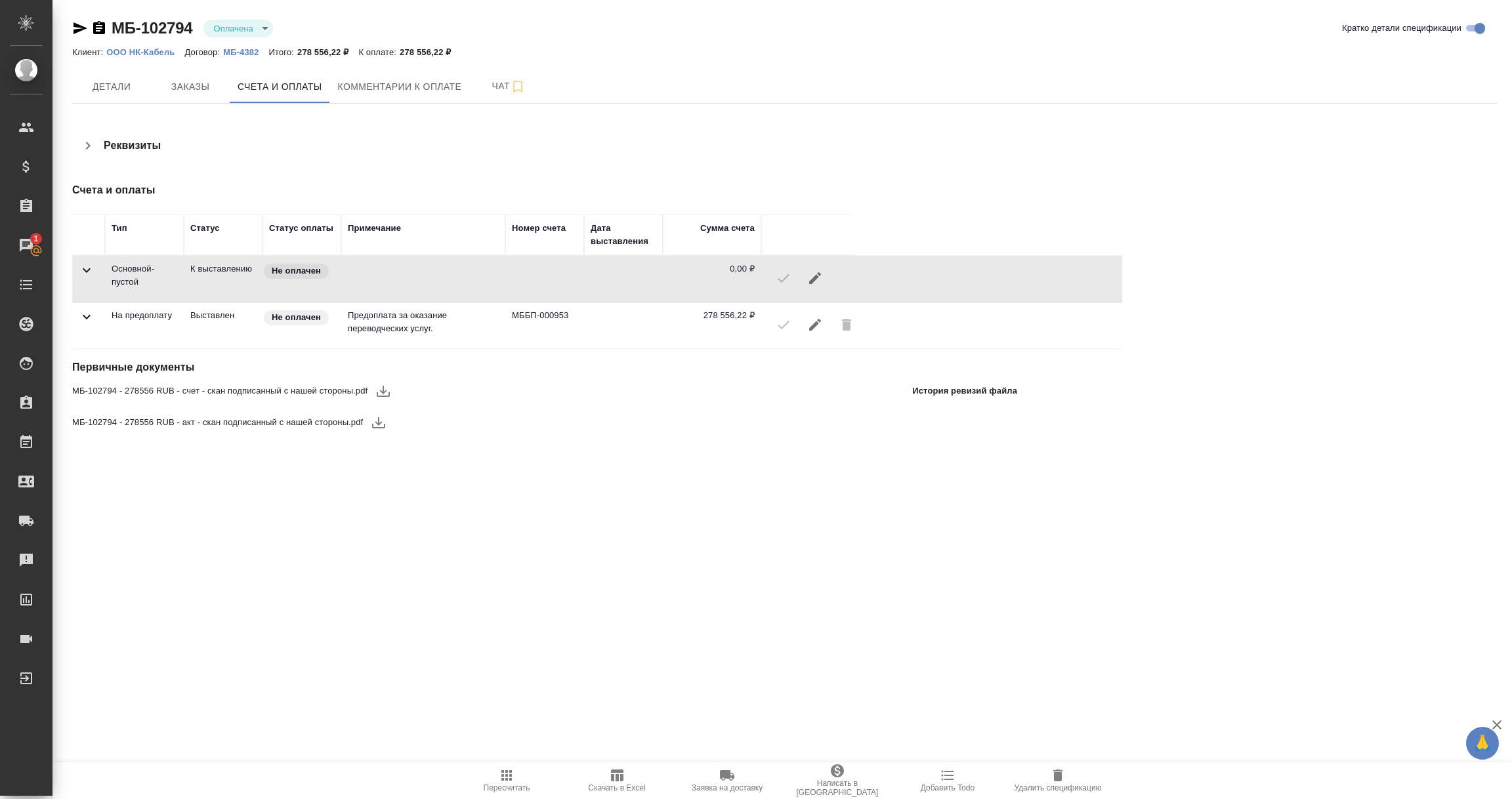
click at [73, 24] on icon "button" at bounding box center [80, 28] width 16 height 16
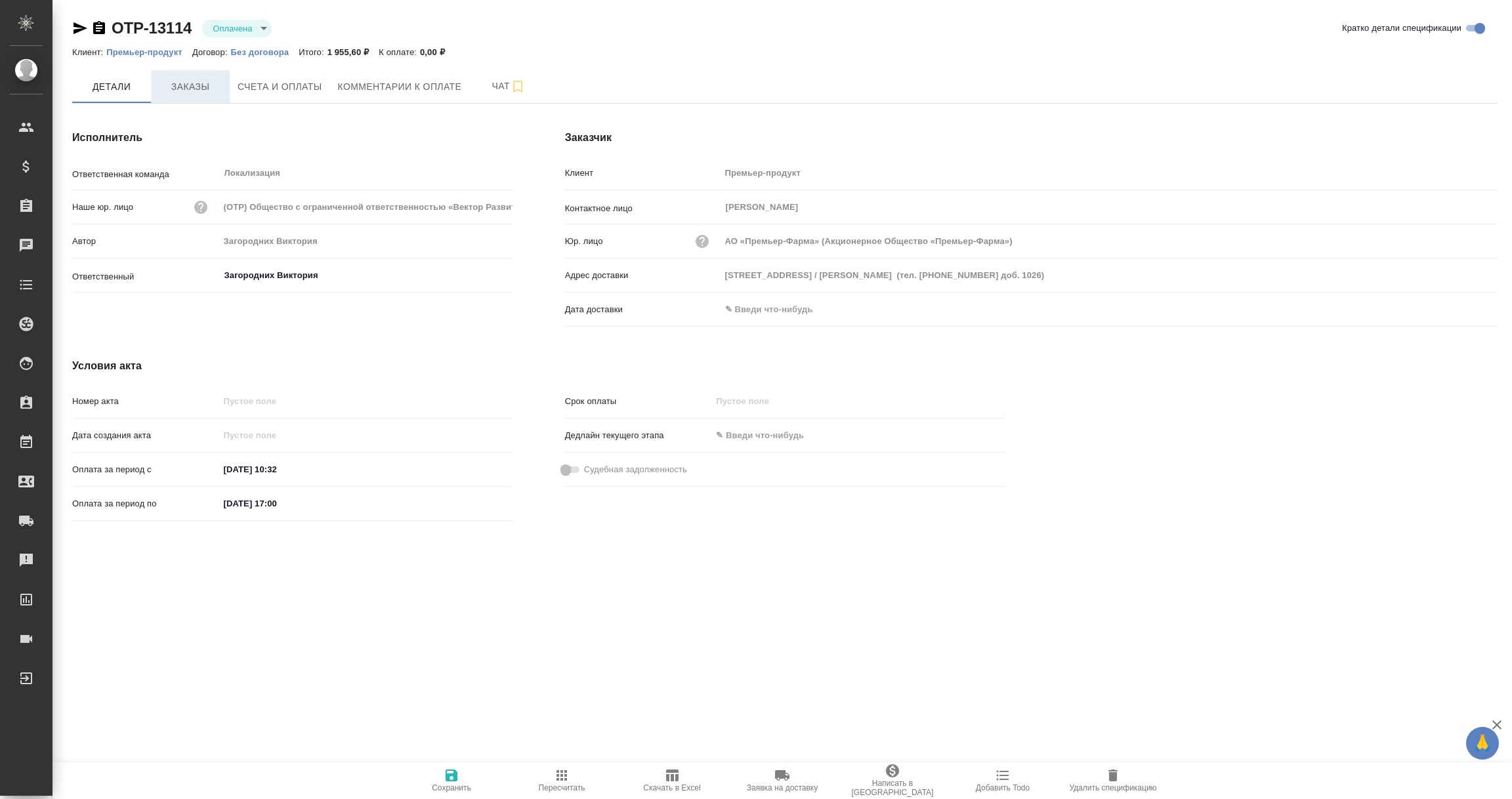
type input "АО «Премьер-Фарма» (Акционерное Общество «Премьер-Фарма»)"
click at [190, 85] on span "Заказы" at bounding box center [190, 87] width 63 height 17
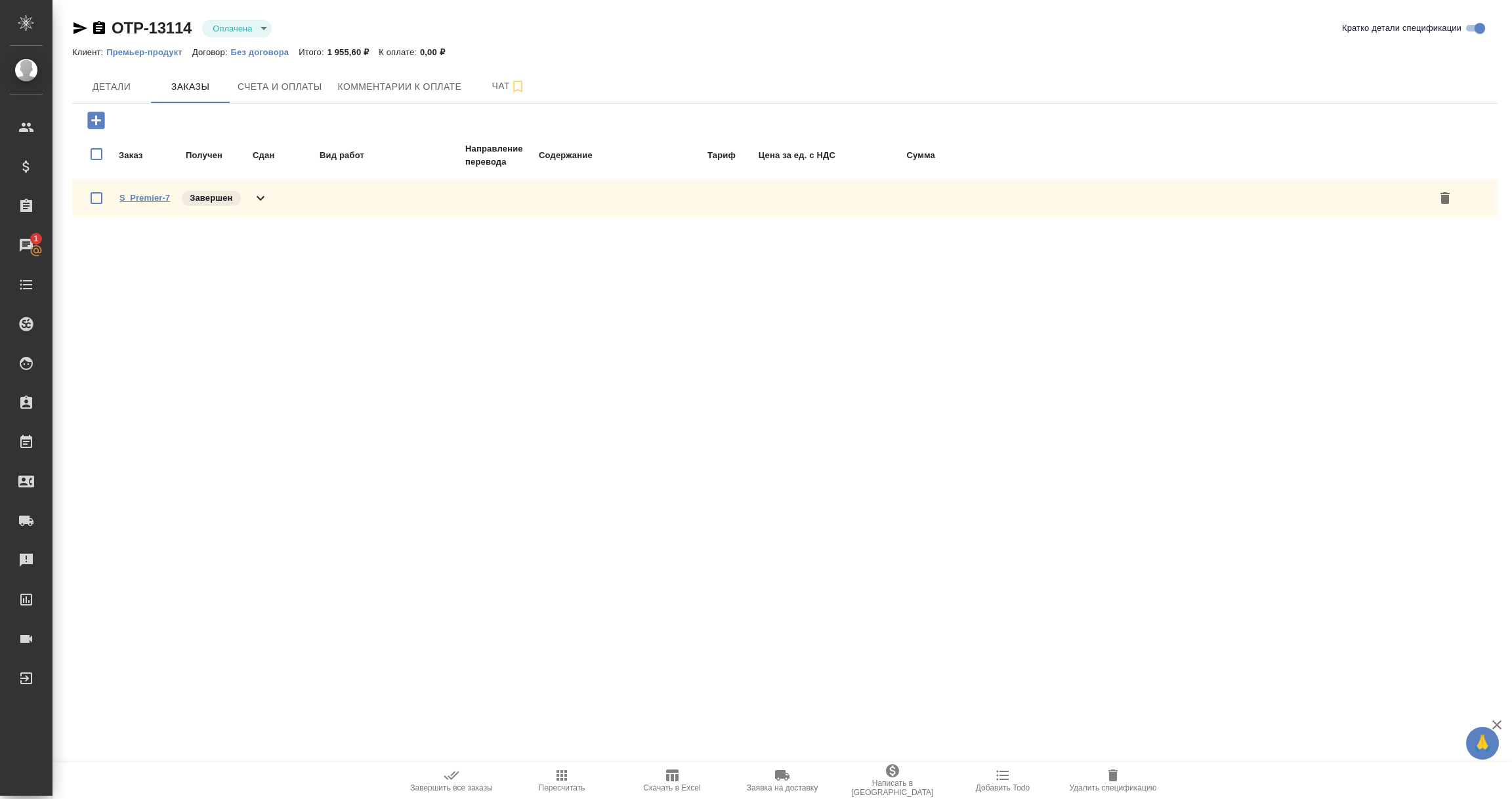
click at [156, 199] on link "S_Premier-7" at bounding box center [144, 198] width 51 height 10
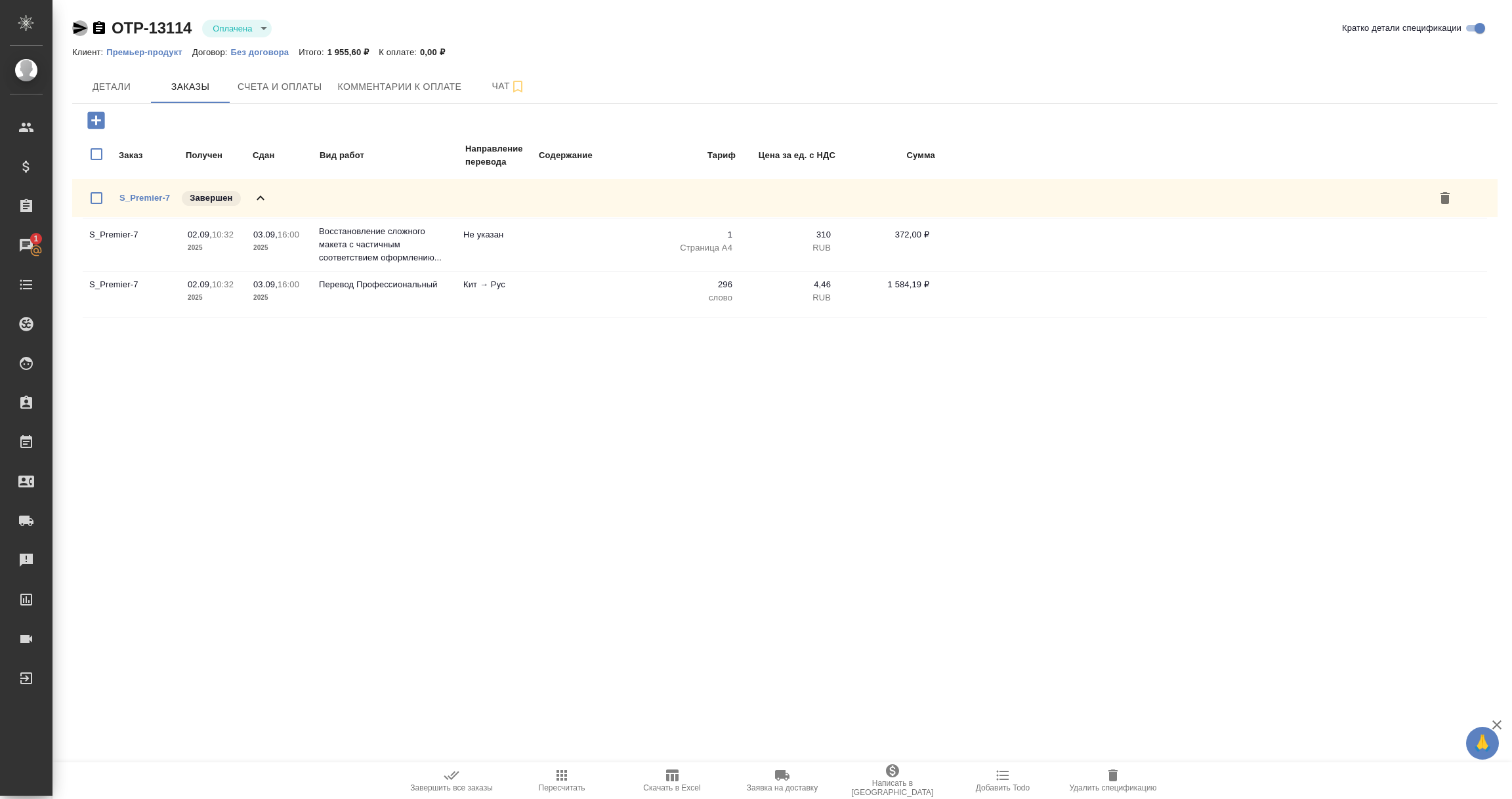
click at [74, 23] on icon "button" at bounding box center [81, 28] width 14 height 12
click at [275, 79] on span "Счета и оплаты" at bounding box center [280, 87] width 85 height 17
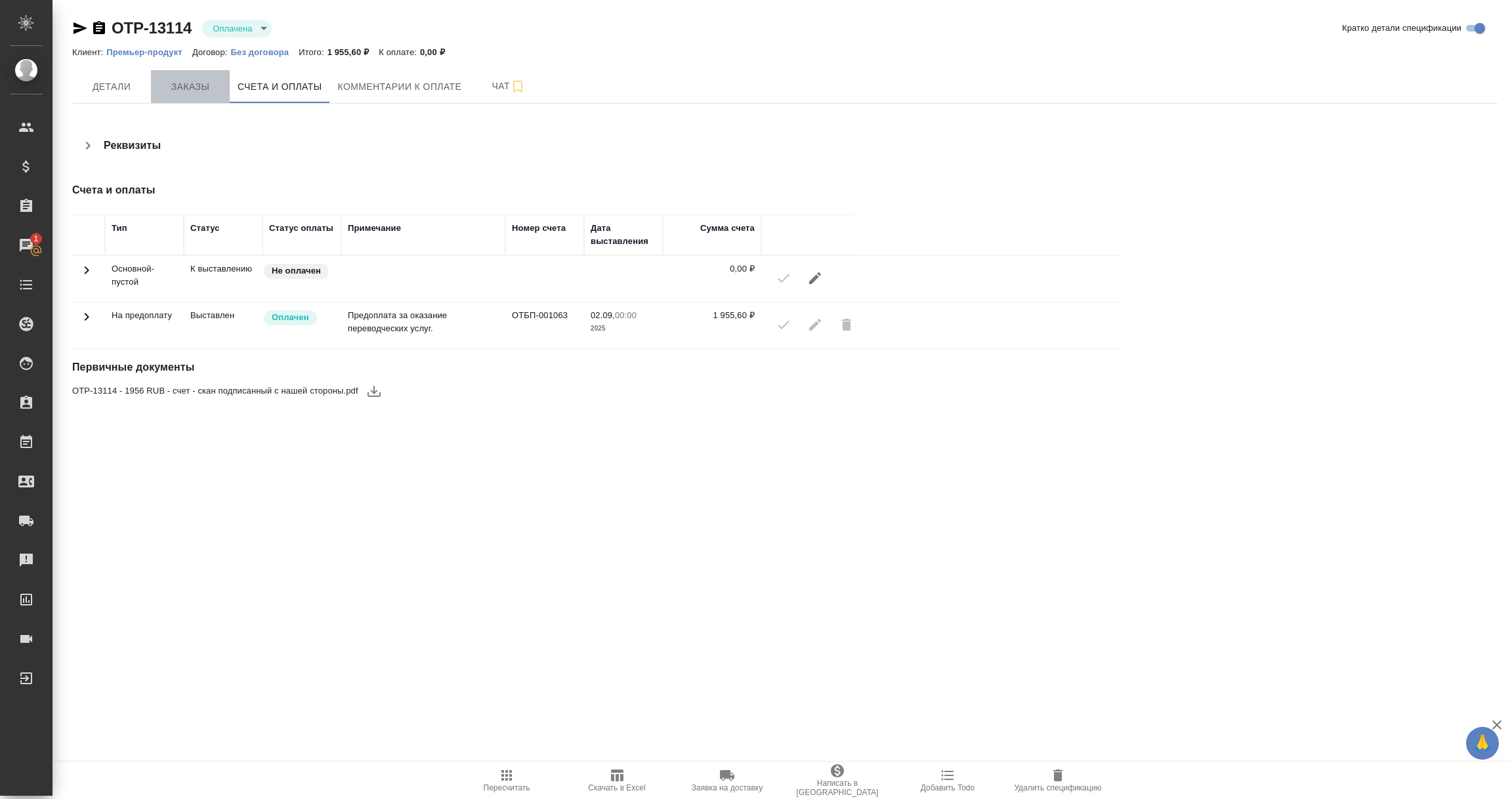
click at [192, 85] on span "Заказы" at bounding box center [190, 87] width 63 height 17
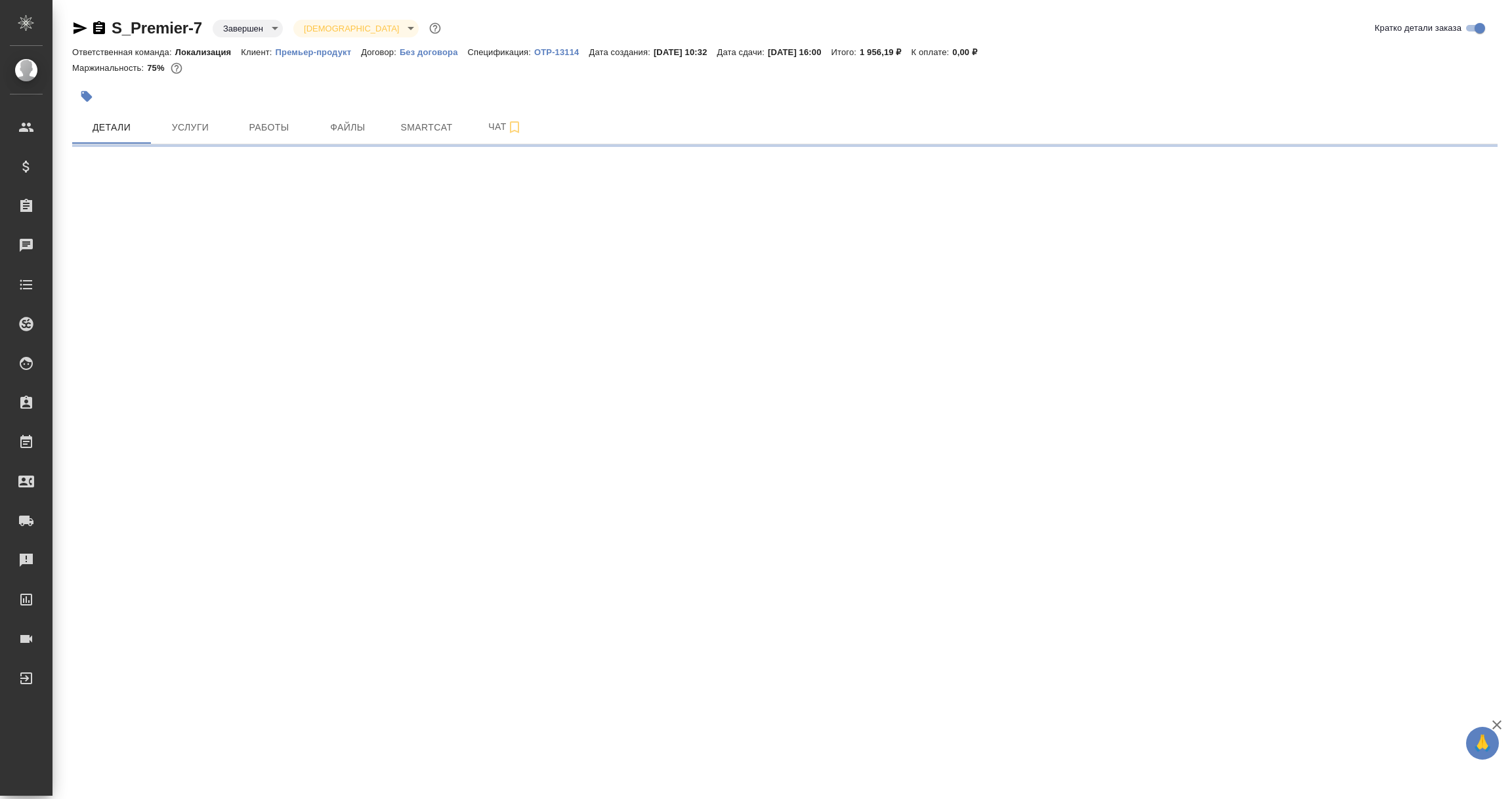
select select "RU"
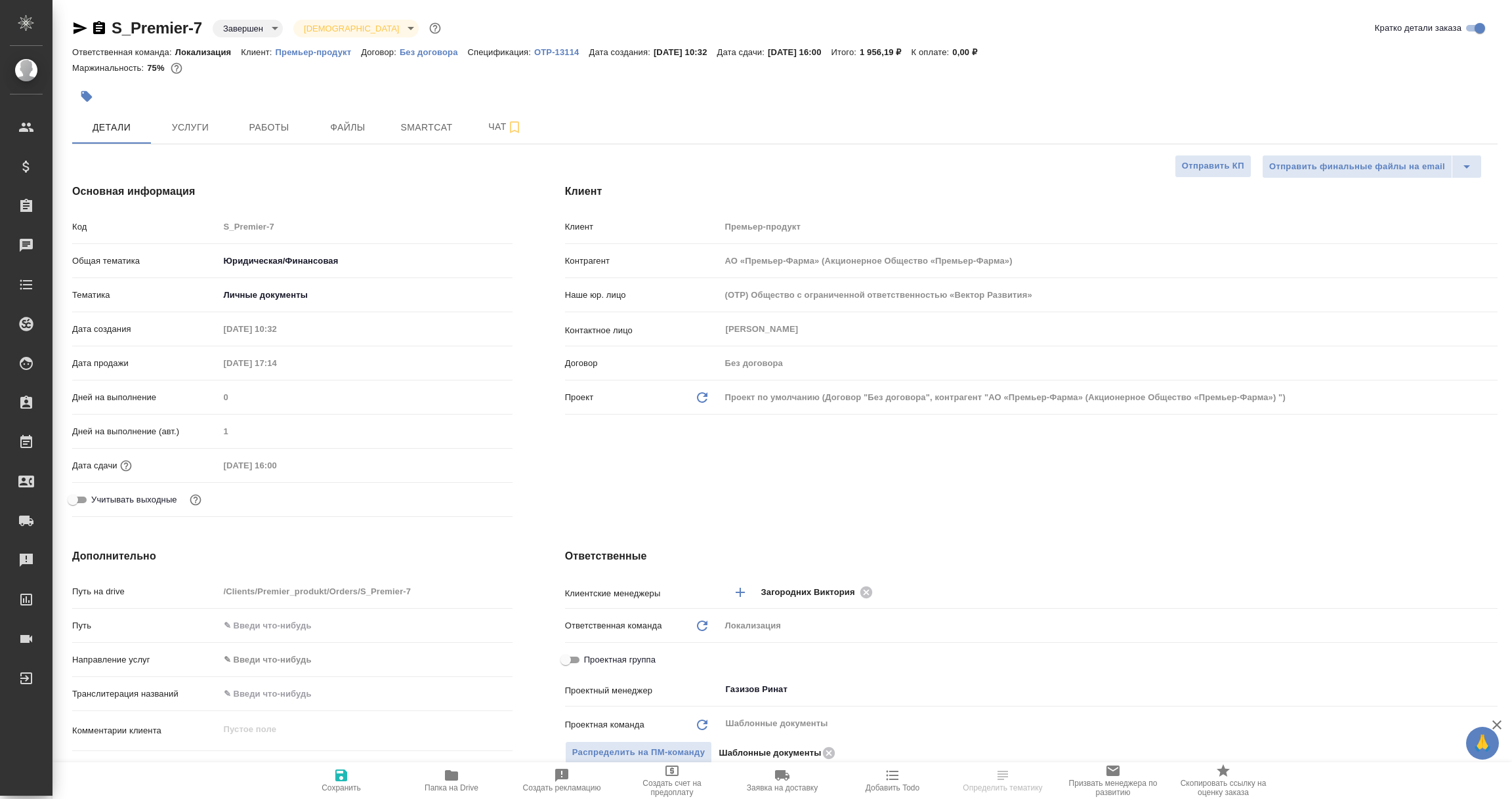
type input "АО «Премьер-Фарма» (Акционерное Общество «Премьер-Фарма»)"
type textarea "x"
click at [73, 29] on icon "button" at bounding box center [80, 28] width 16 height 16
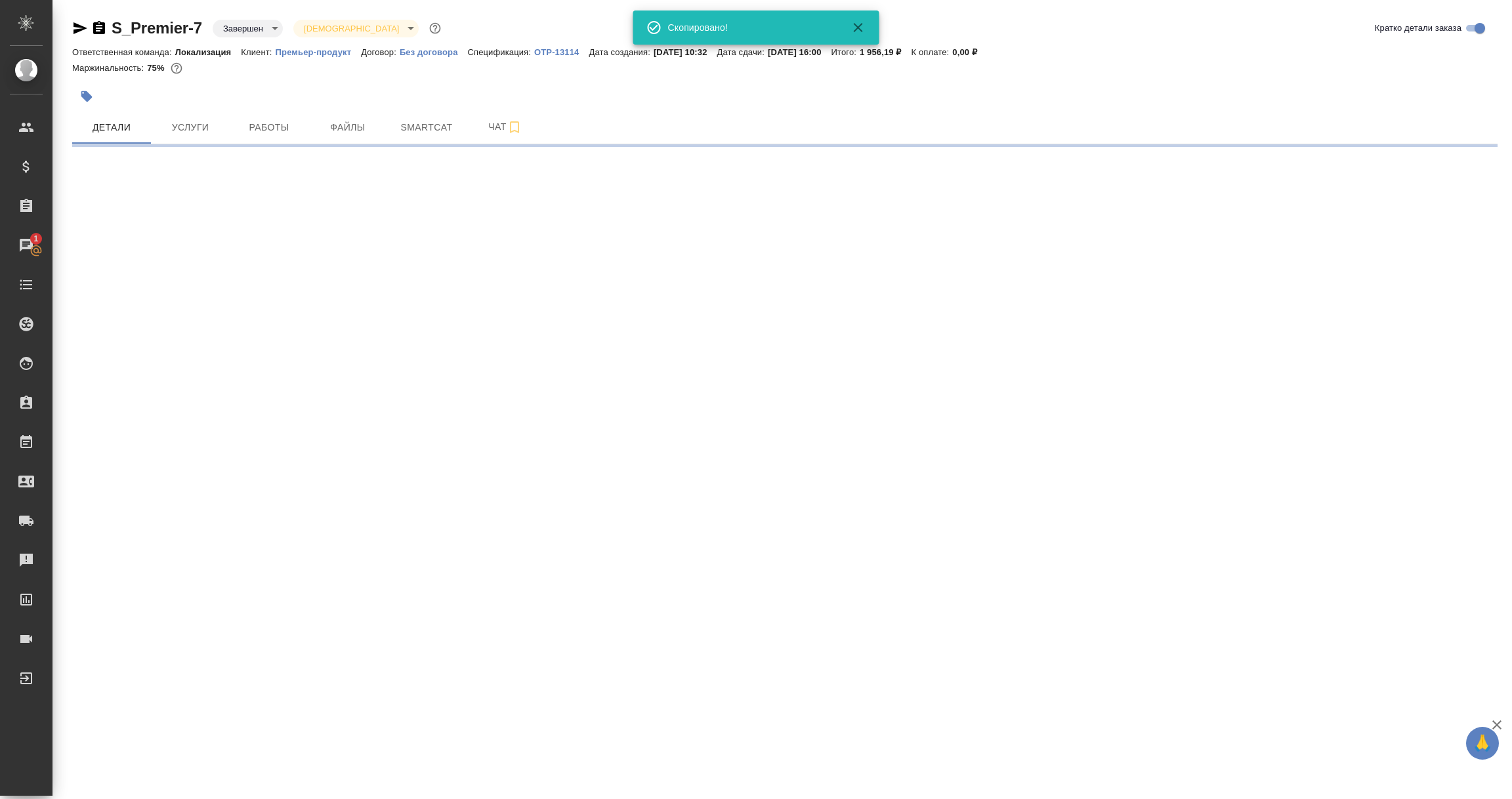
select select "RU"
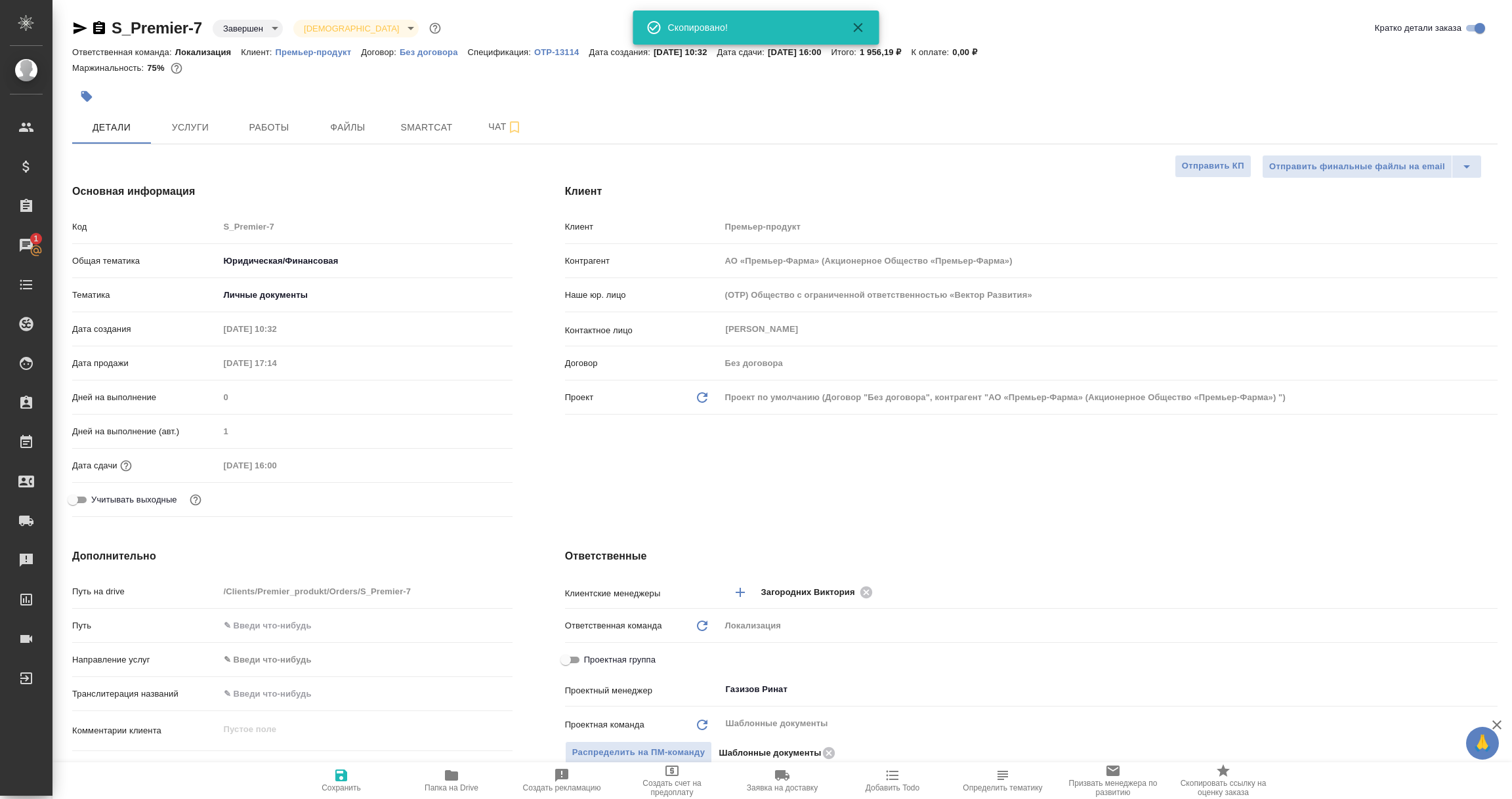
type textarea "x"
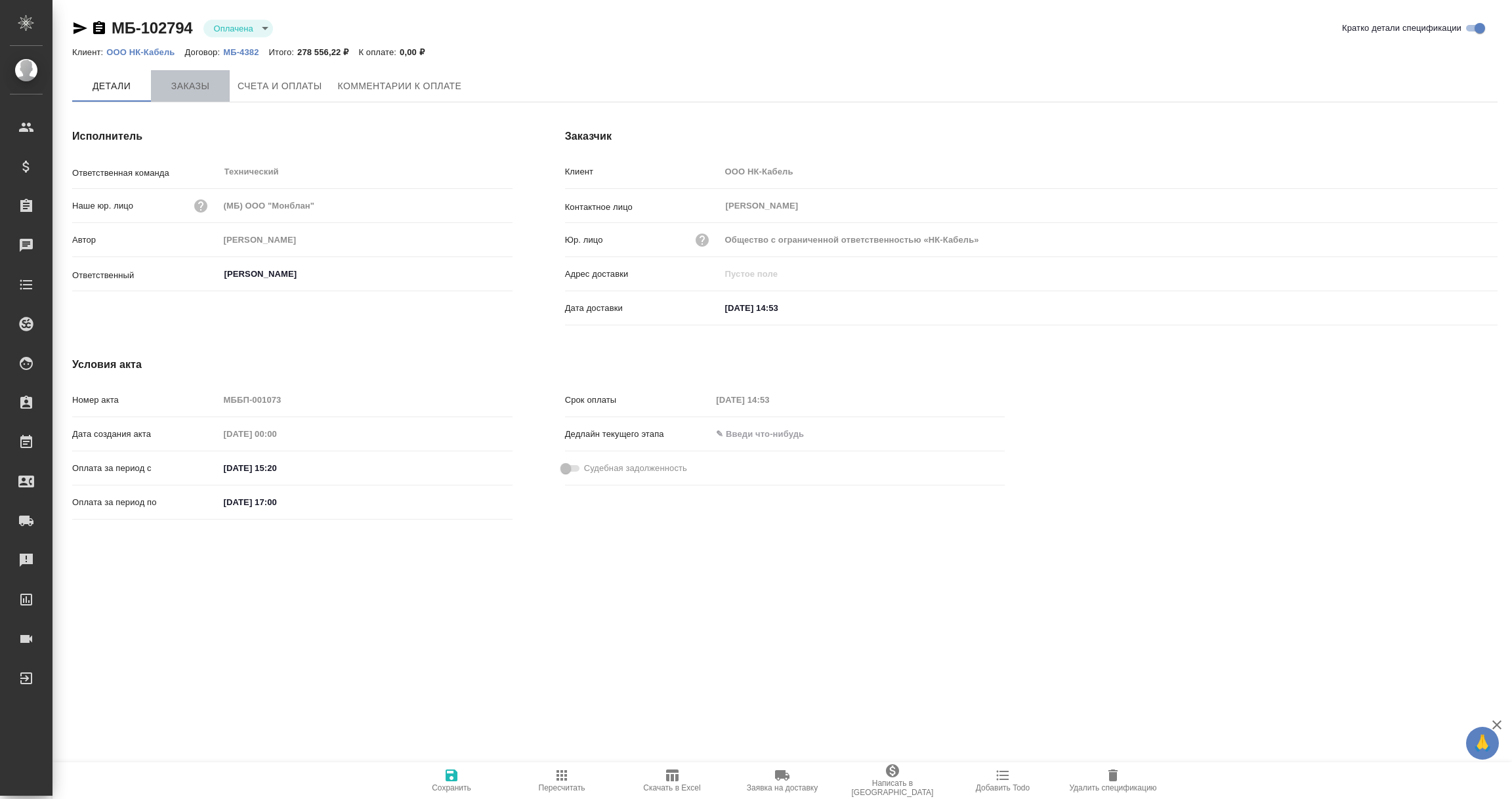
click at [186, 88] on span "Заказы" at bounding box center [190, 86] width 63 height 17
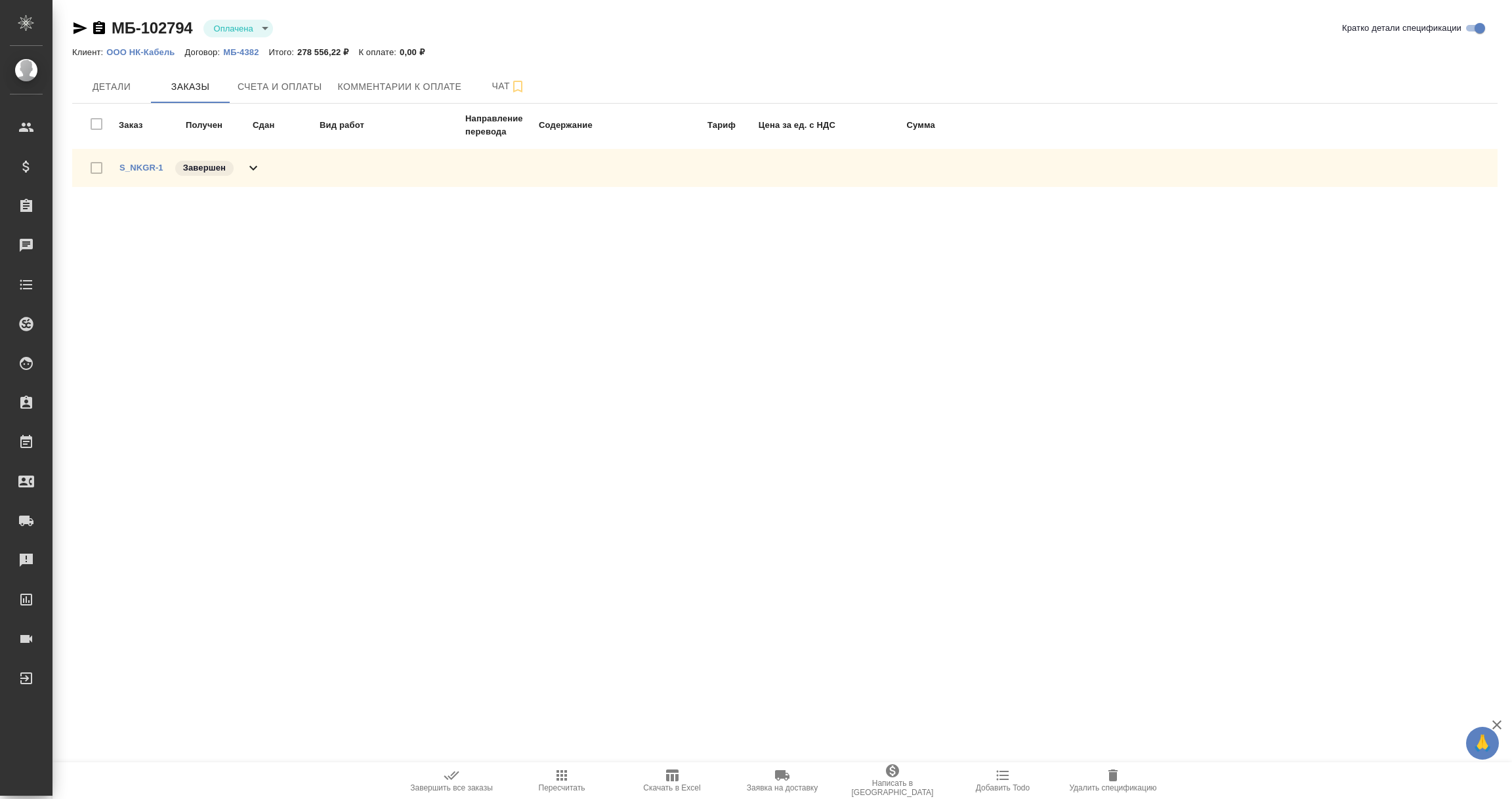
click at [139, 171] on span "S_NKGR-1" at bounding box center [141, 168] width 44 height 13
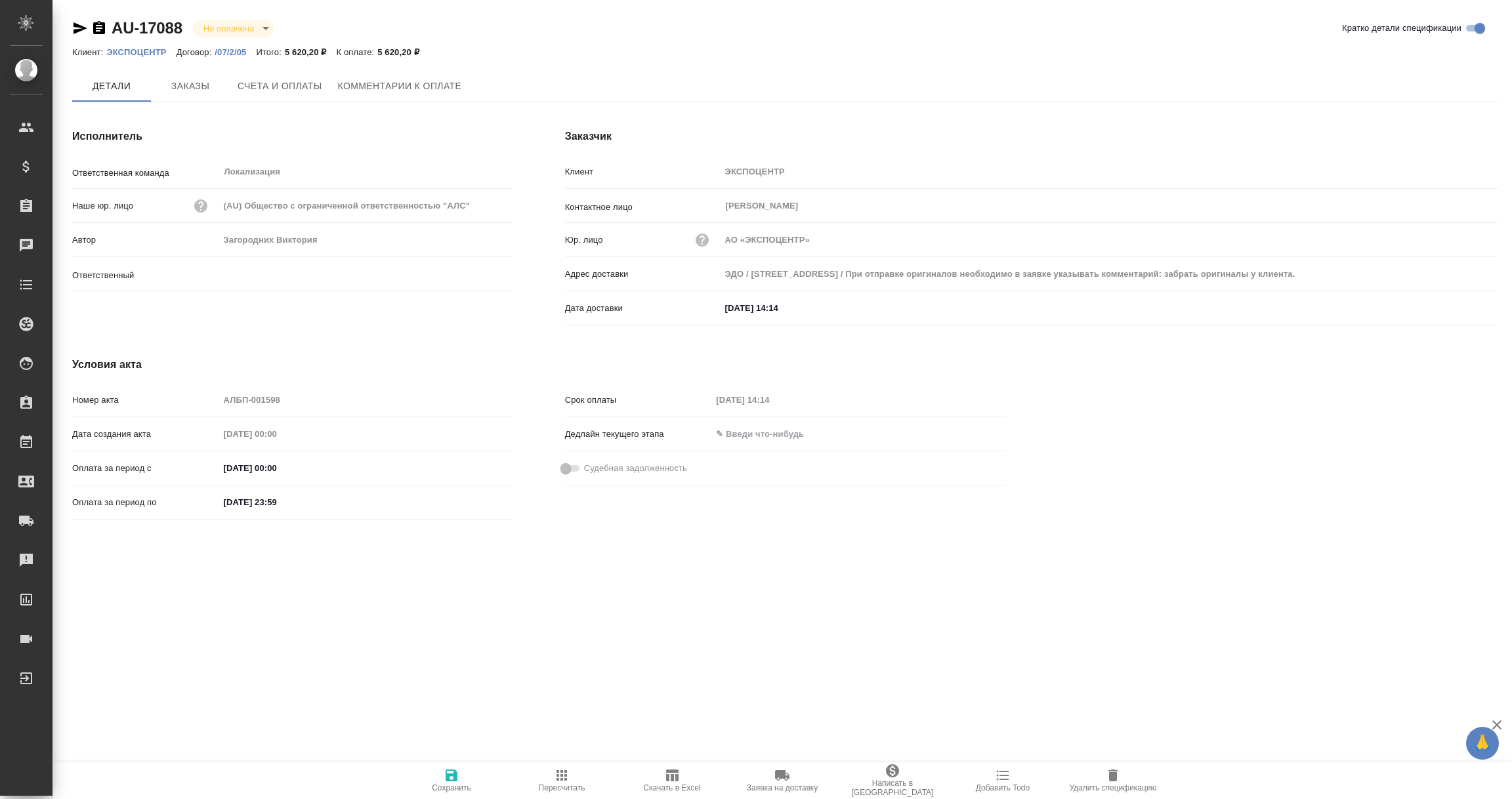
type input "[PERSON_NAME]"
click at [115, 46] on link "ЭКСПОЦЕНТР" at bounding box center [141, 52] width 70 height 11
click at [223, 49] on p "/07/2/05" at bounding box center [235, 52] width 41 height 10
click at [145, 52] on p "ЭКСПОЦЕНТР" at bounding box center [141, 52] width 70 height 10
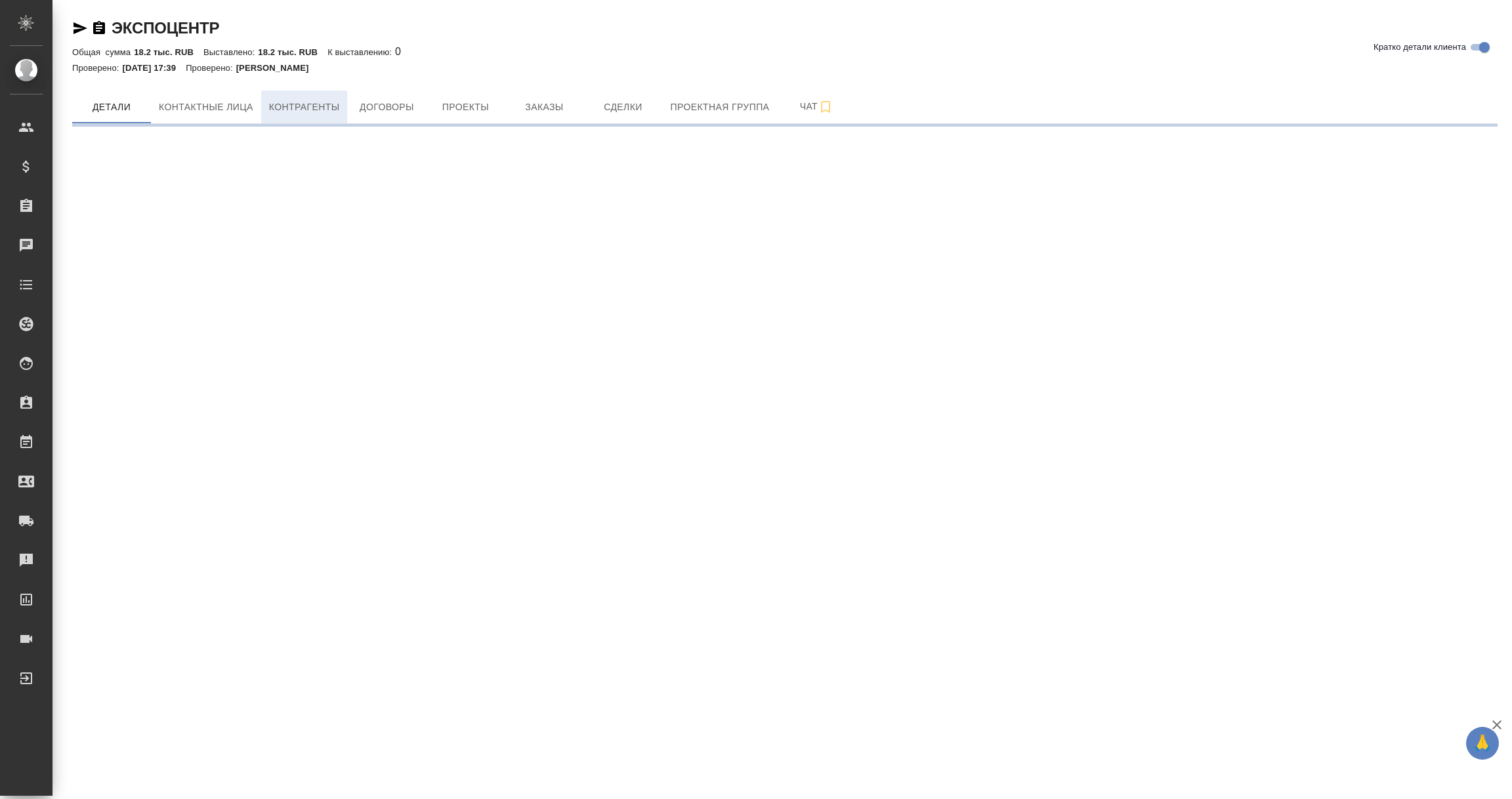
click at [311, 102] on span "Контрагенты" at bounding box center [304, 107] width 71 height 17
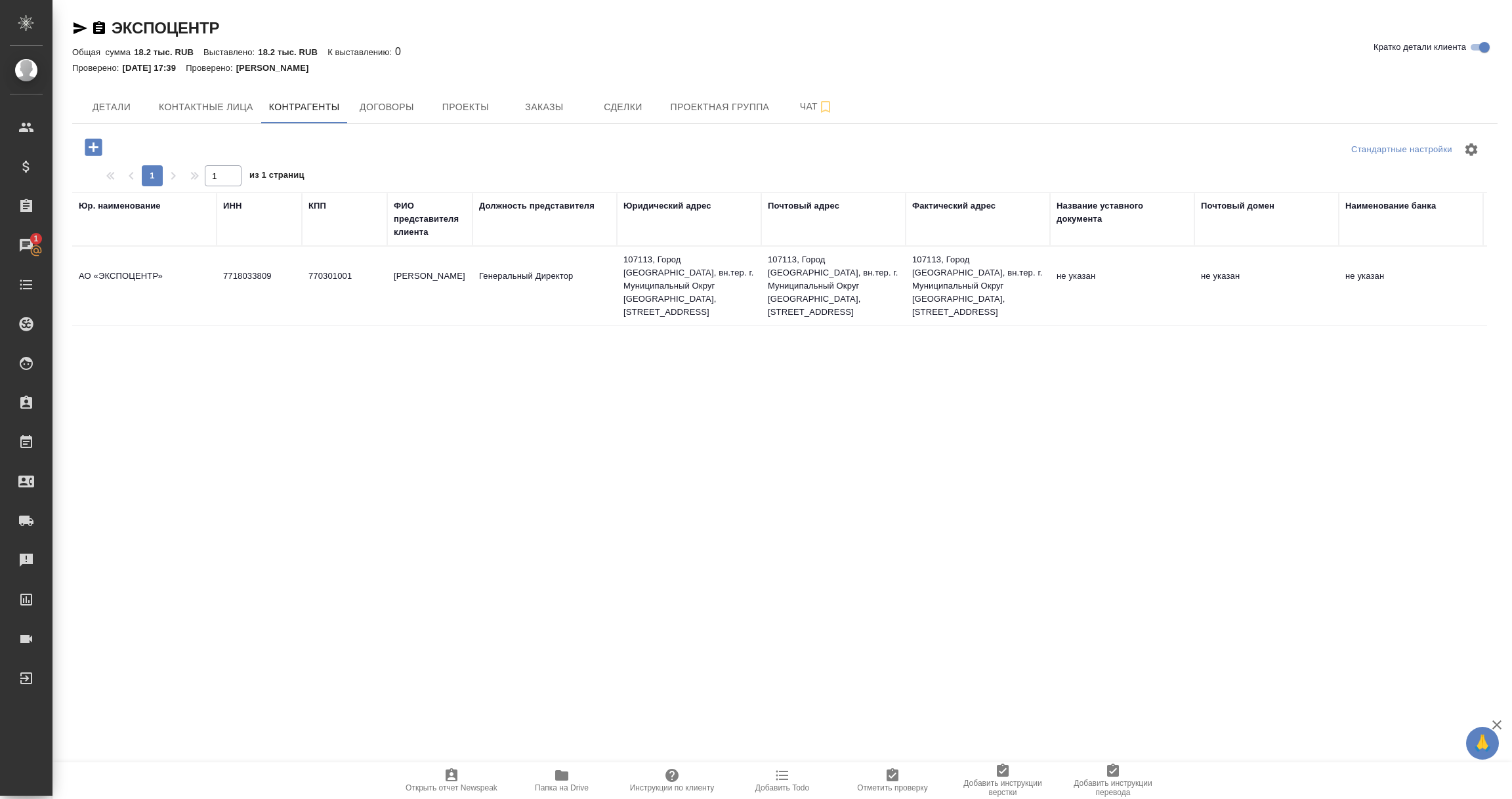
click at [135, 281] on td "АО «ЭКСПОЦЕНТР»" at bounding box center [144, 286] width 144 height 46
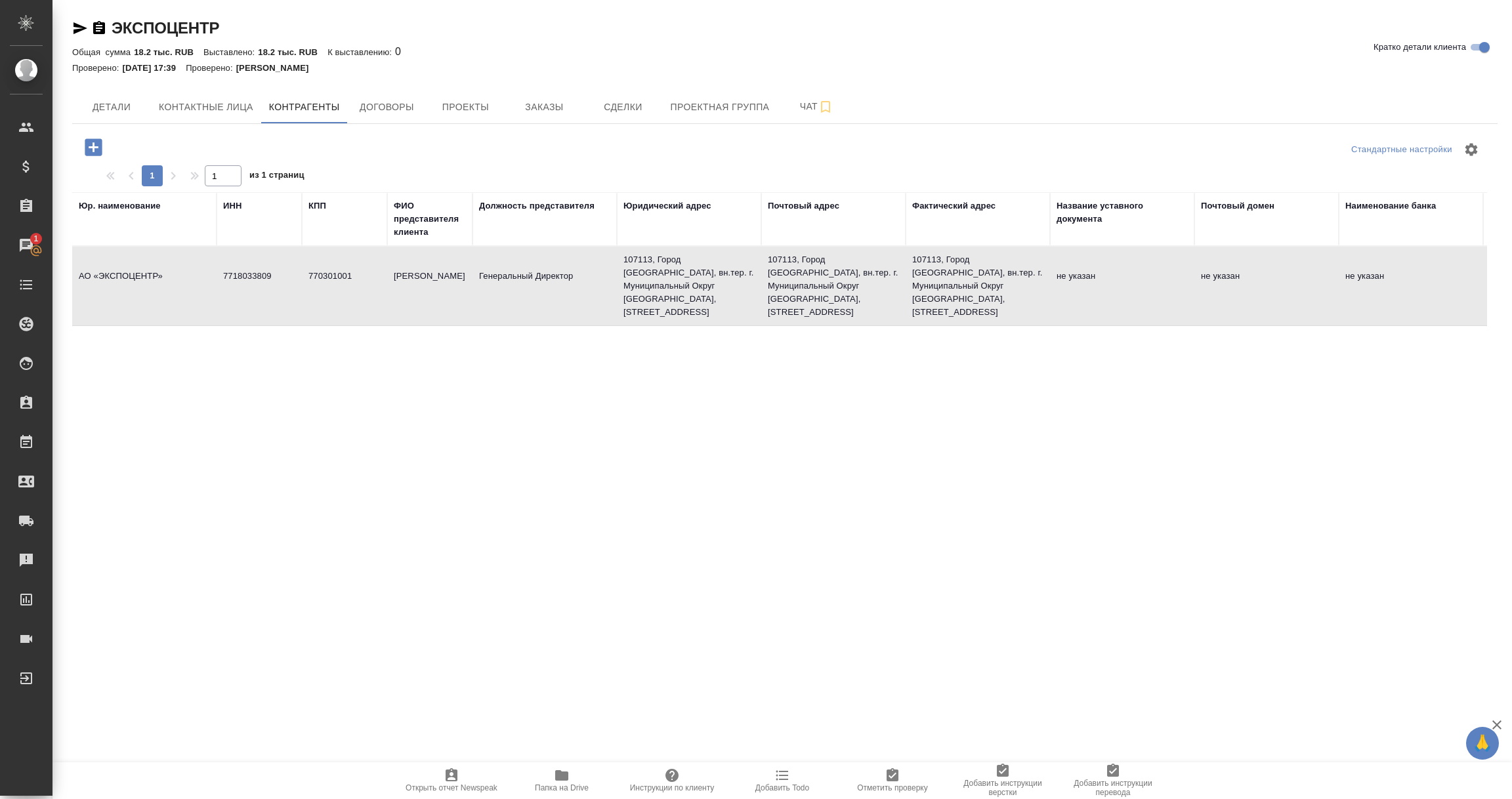
click at [135, 281] on td "АО «ЭКСПОЦЕНТР»" at bounding box center [144, 286] width 144 height 46
type textarea "АО «ЭКСПОЦЕНТР»"
type input "7718033809"
type input "770301001"
type input "Фатеев Максим Альбертович"
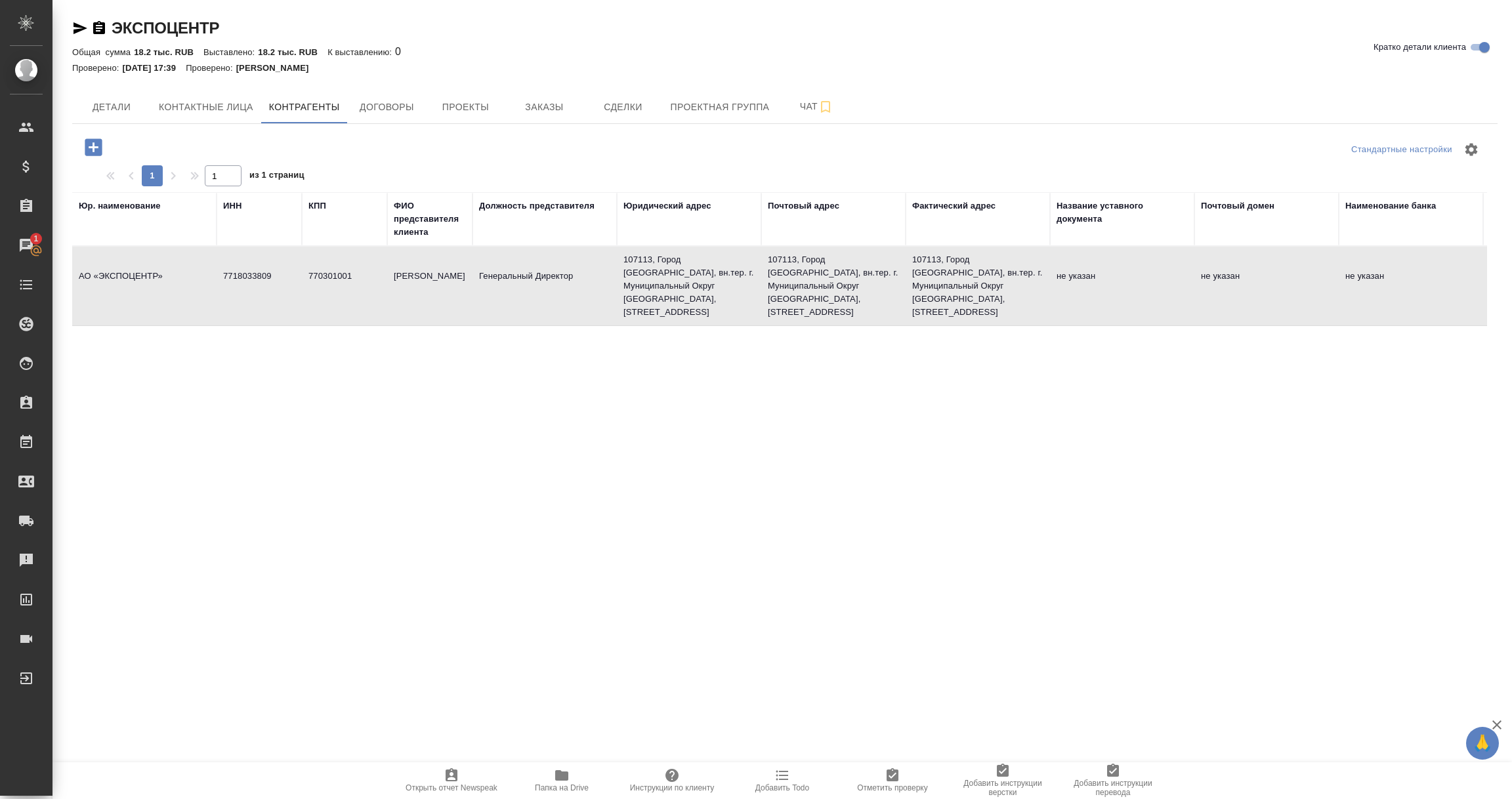
type input "Генеральный Директор"
type textarea "107113, Город Москва, вн.тер. г. Муниципальный Округ Сокольники, ул Сокольничес…"
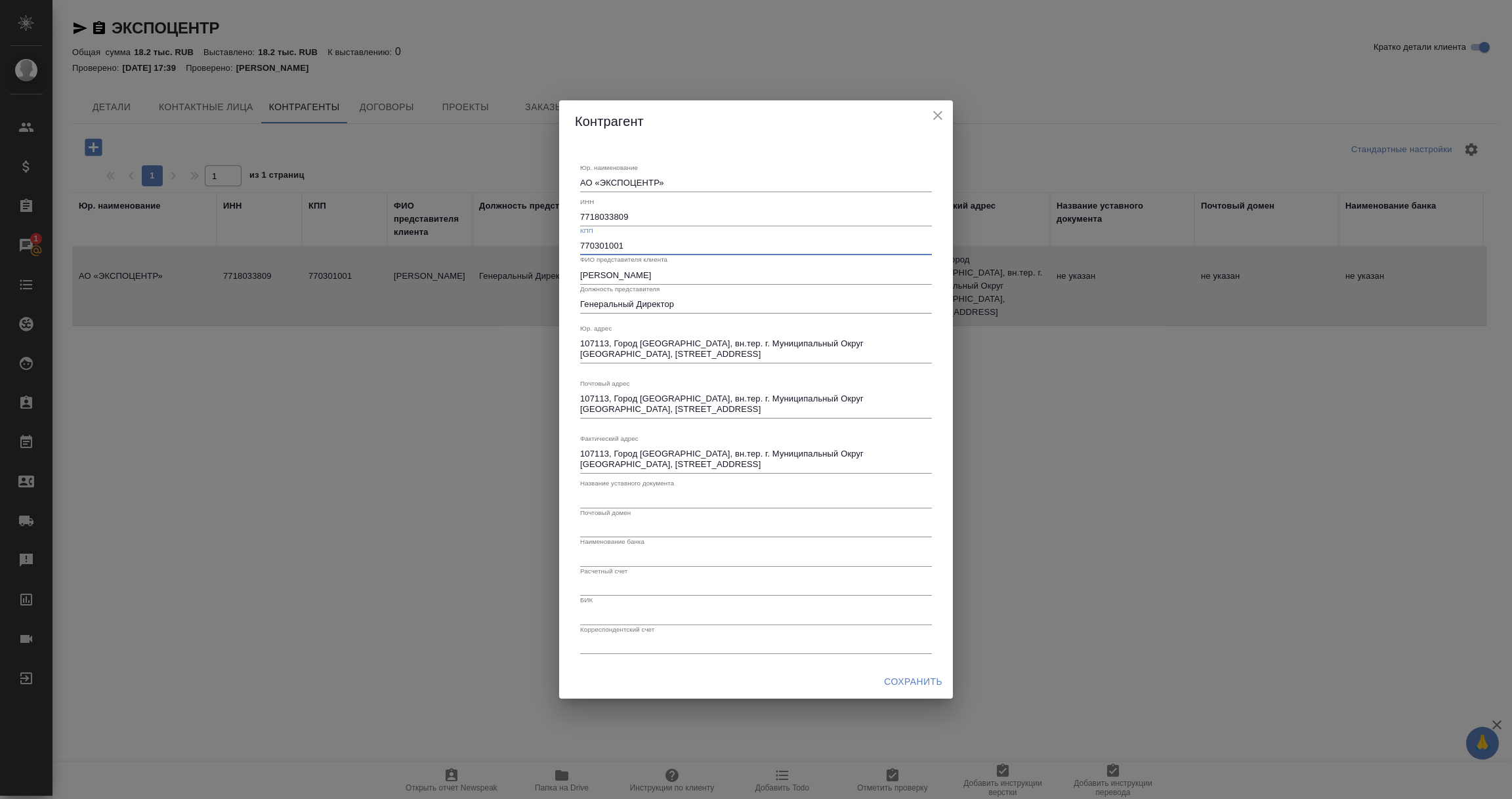
click at [592, 246] on input "770301001" at bounding box center [756, 246] width 352 height 18
paste input "18"
type input "771801001"
click at [909, 686] on span "Сохранить" at bounding box center [913, 682] width 59 height 17
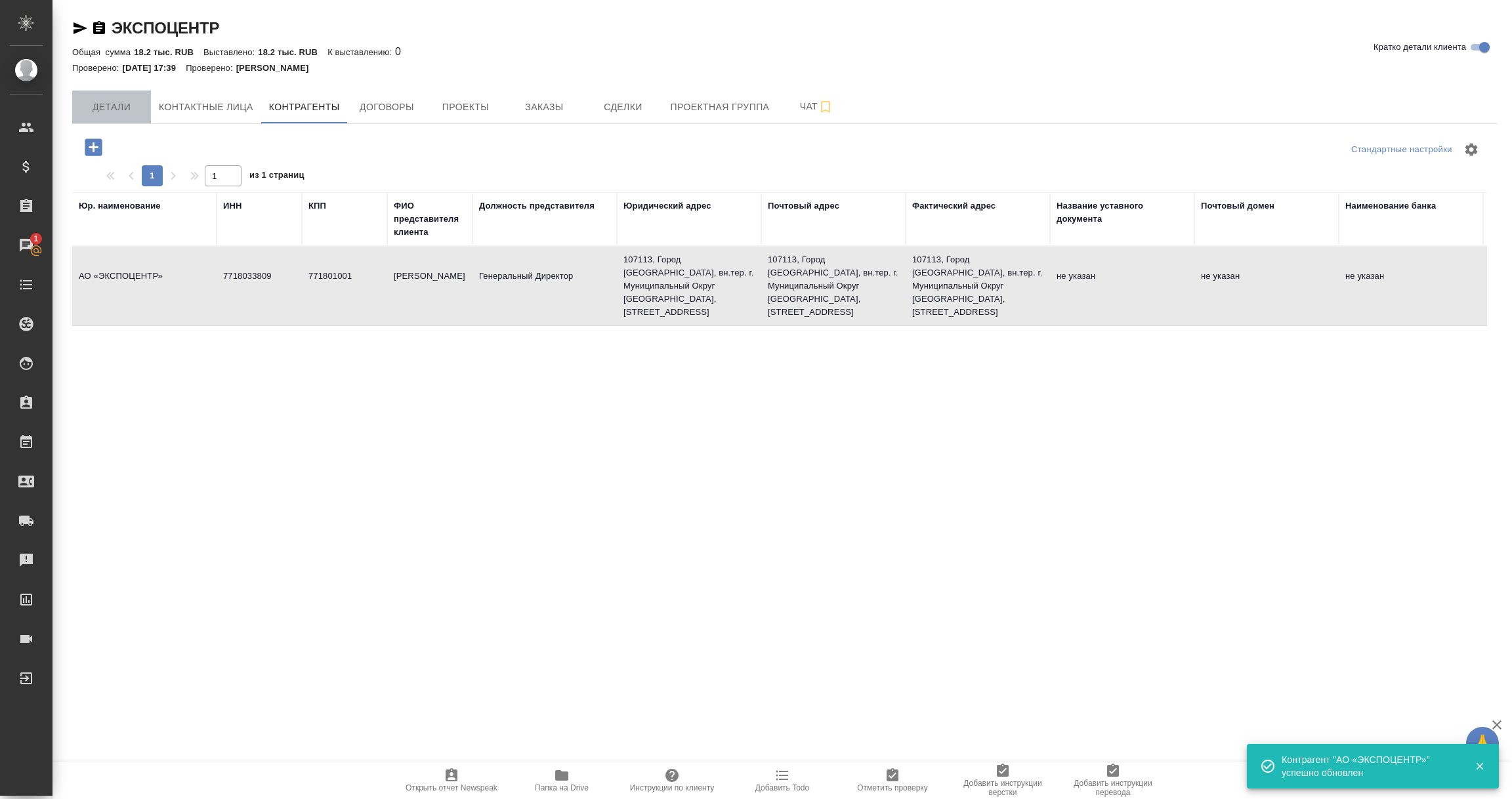
click at [100, 119] on button "Детали" at bounding box center [111, 107] width 79 height 33
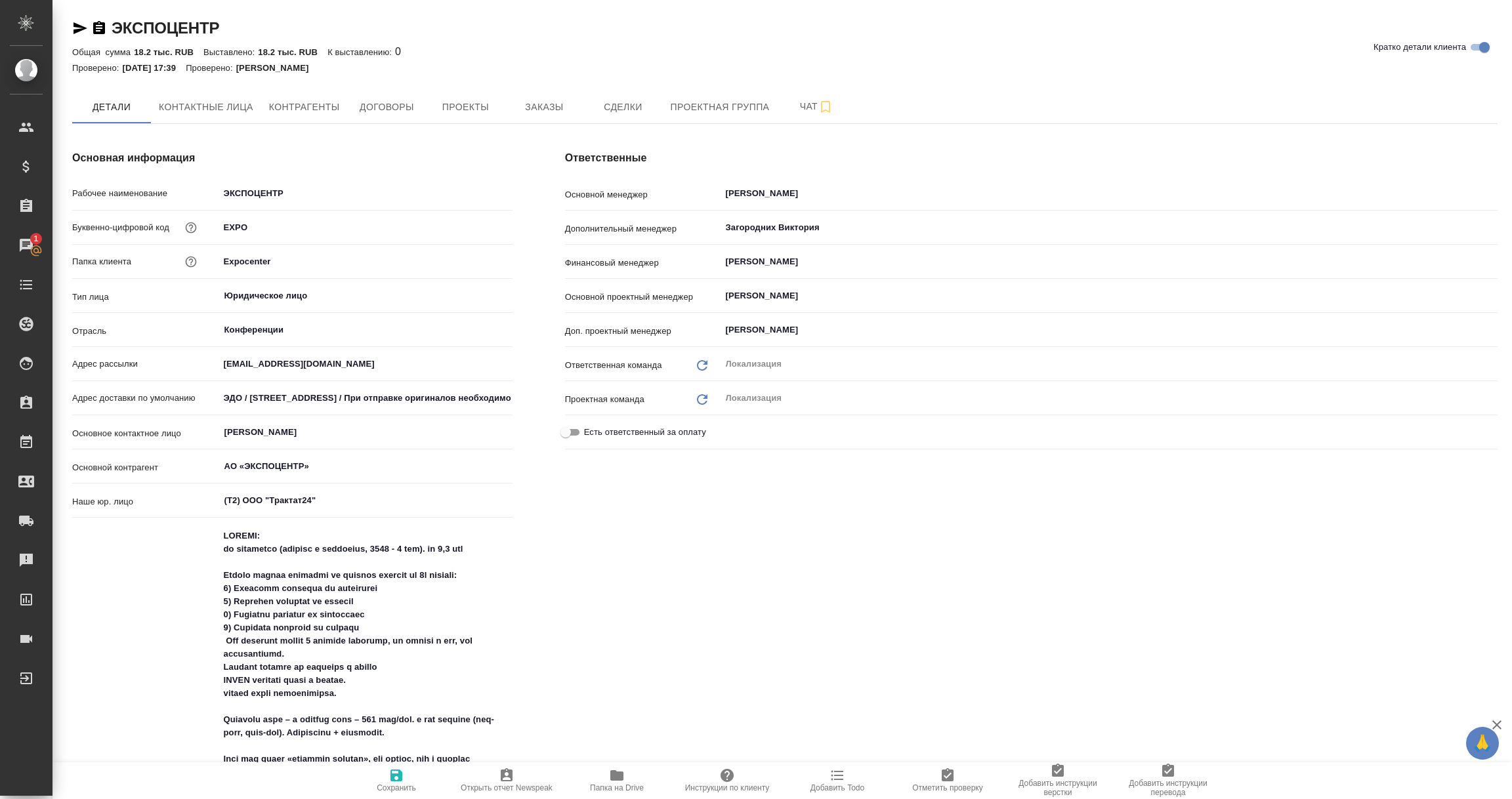
type textarea "x"
click at [383, 777] on span "Сохранить" at bounding box center [396, 780] width 95 height 25
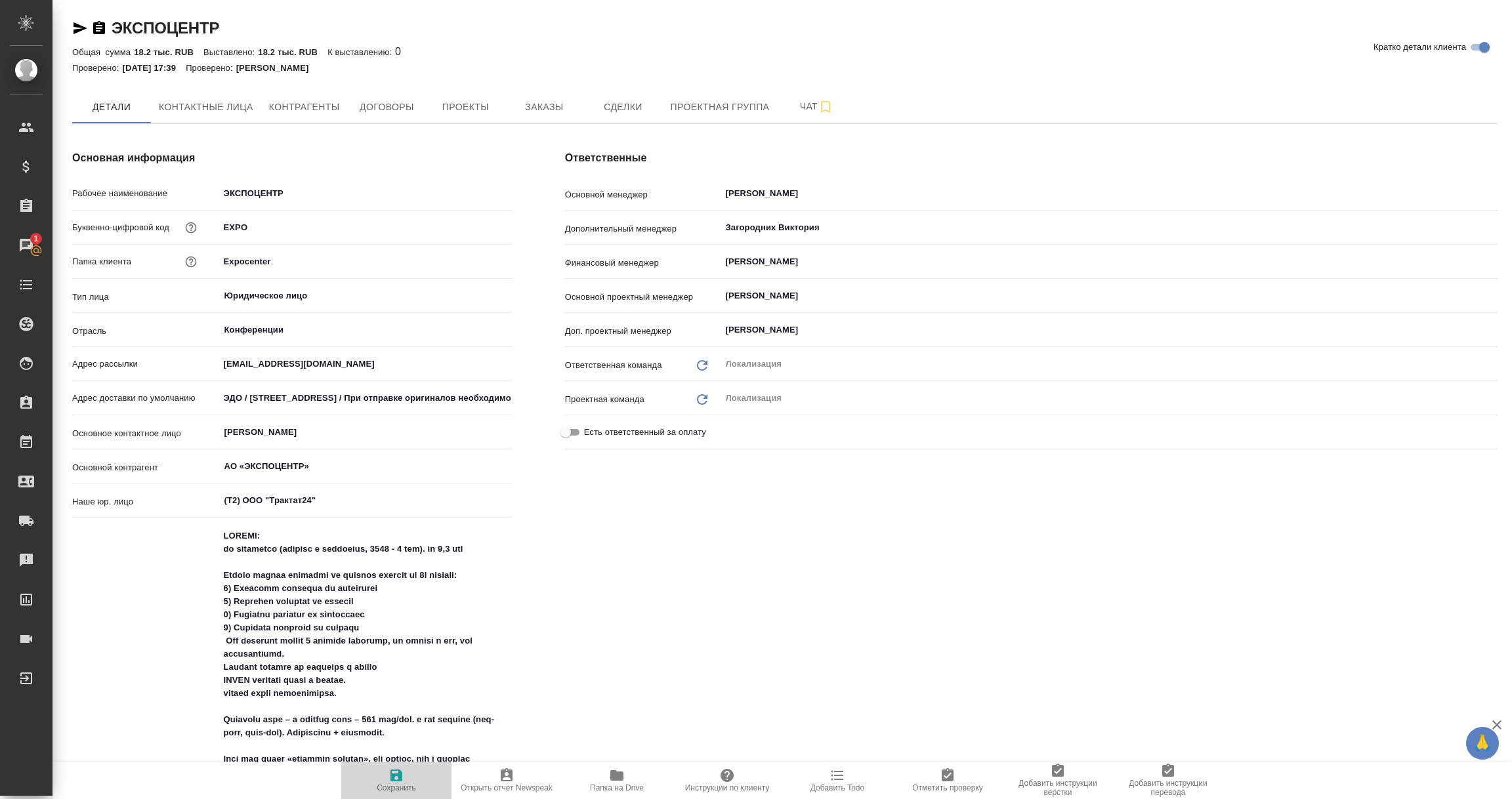
type textarea "x"
click at [392, 777] on icon "button" at bounding box center [396, 775] width 12 height 12
type textarea "x"
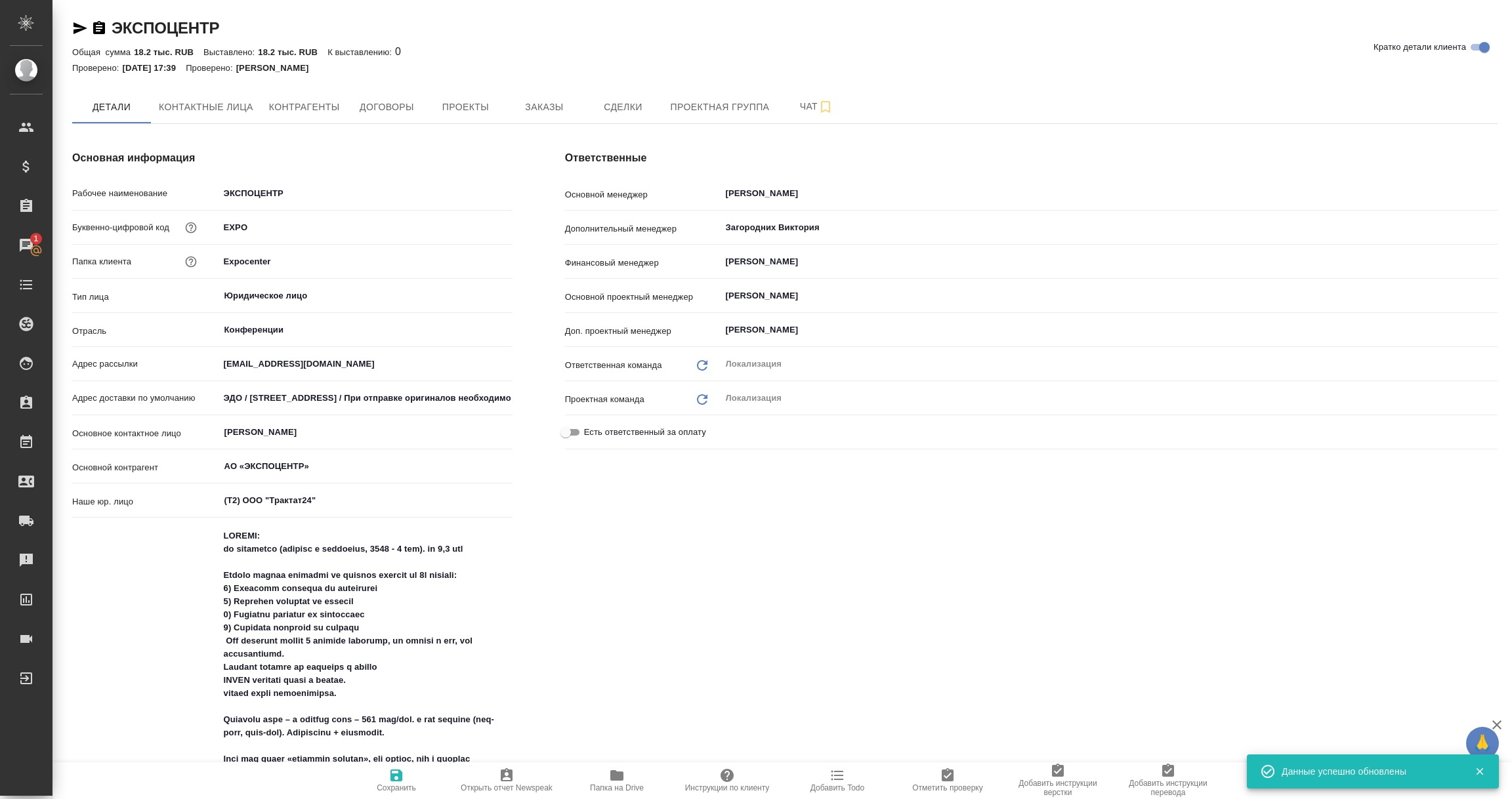
type textarea "x"
click at [392, 777] on icon "button" at bounding box center [396, 775] width 12 height 12
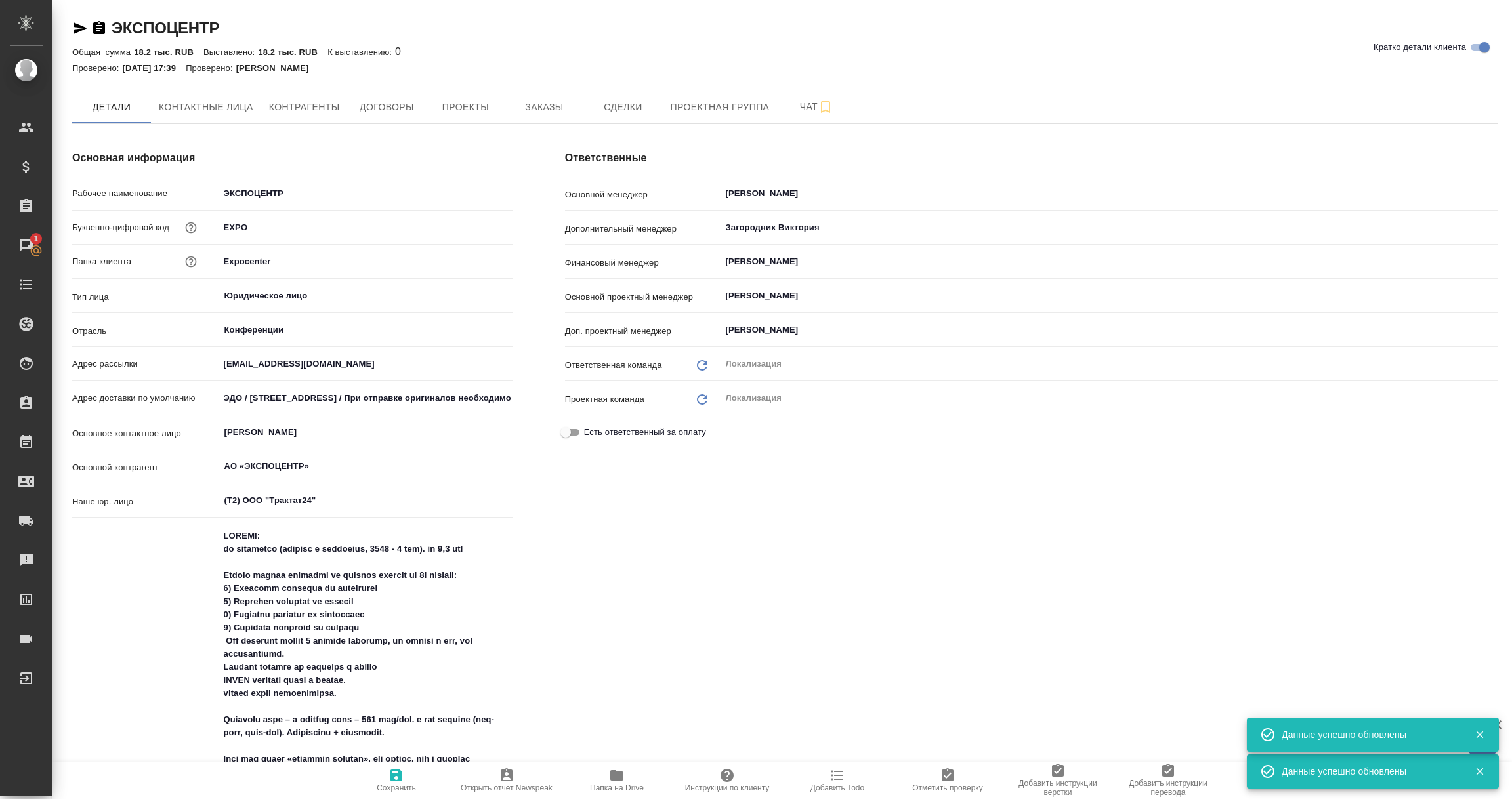
type textarea "x"
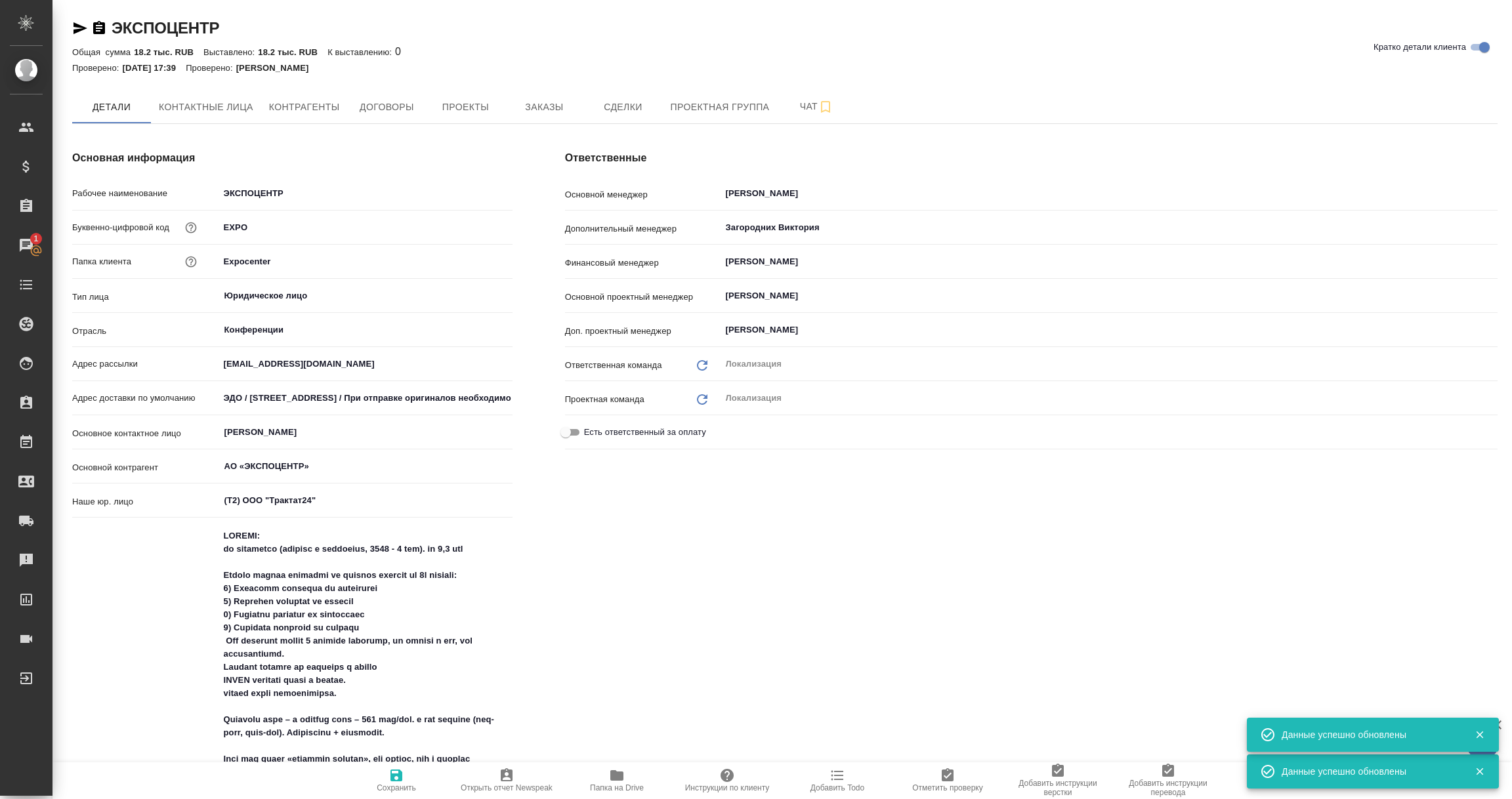
type textarea "x"
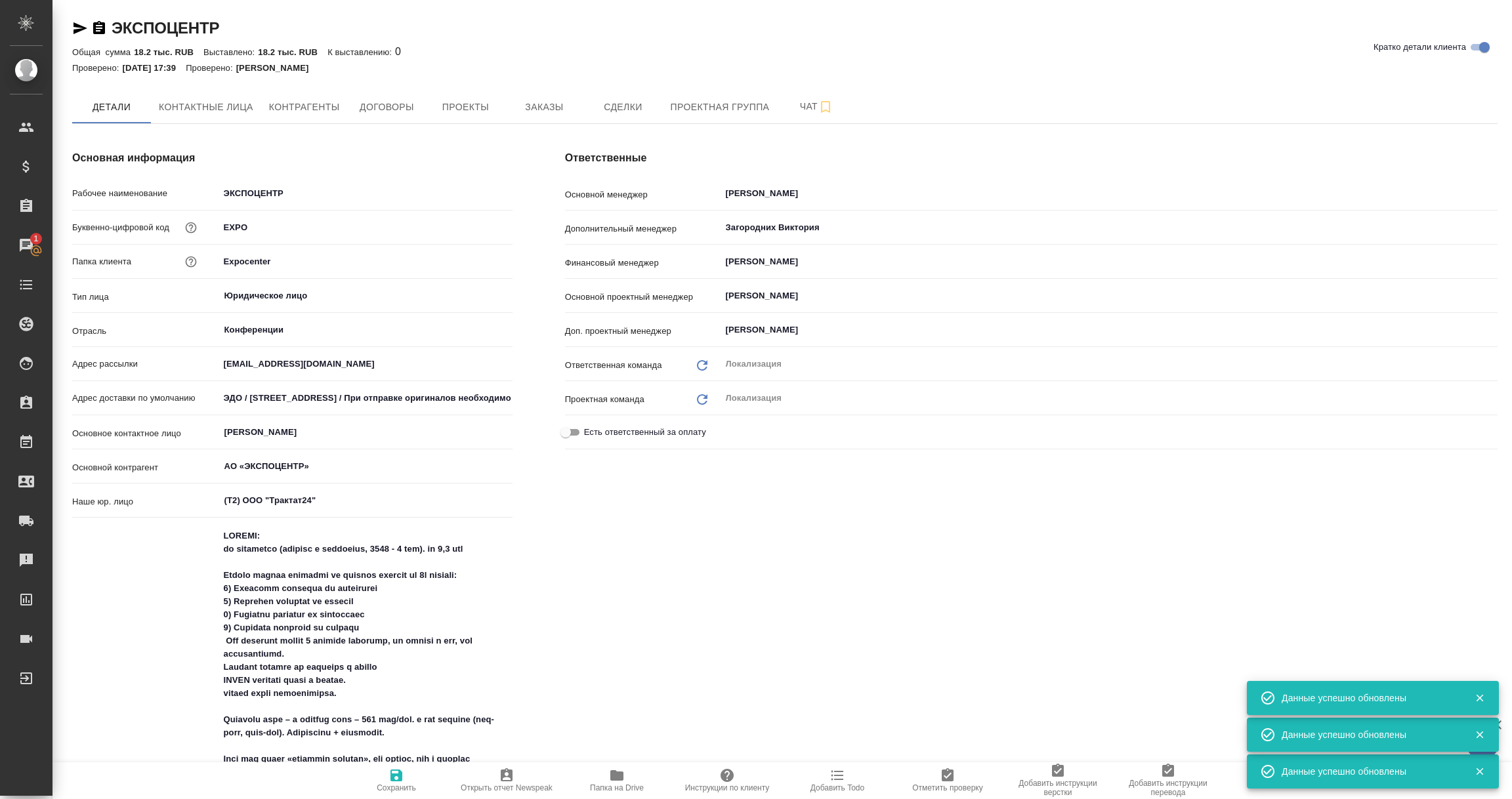
type textarea "x"
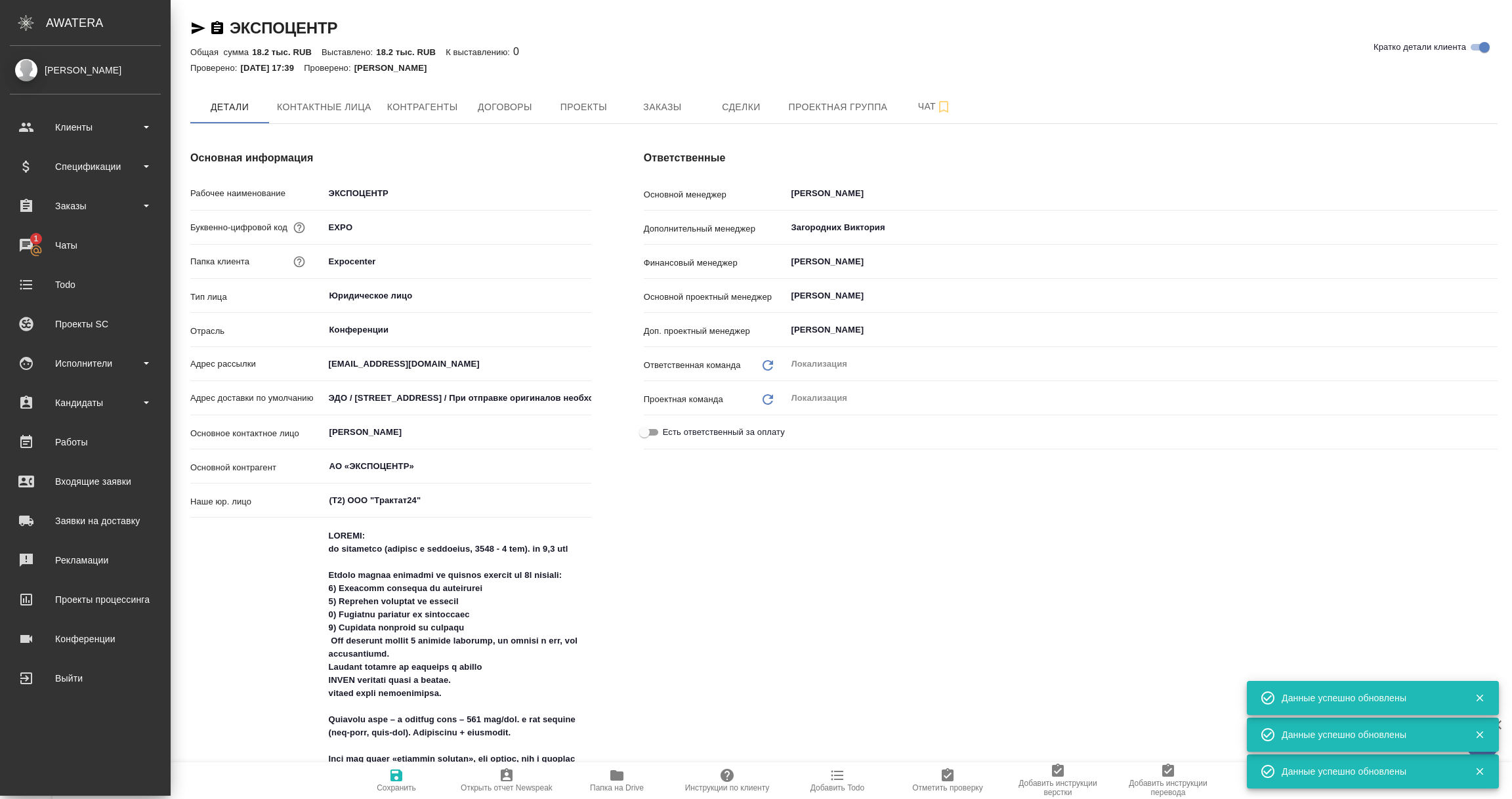
type textarea "x"
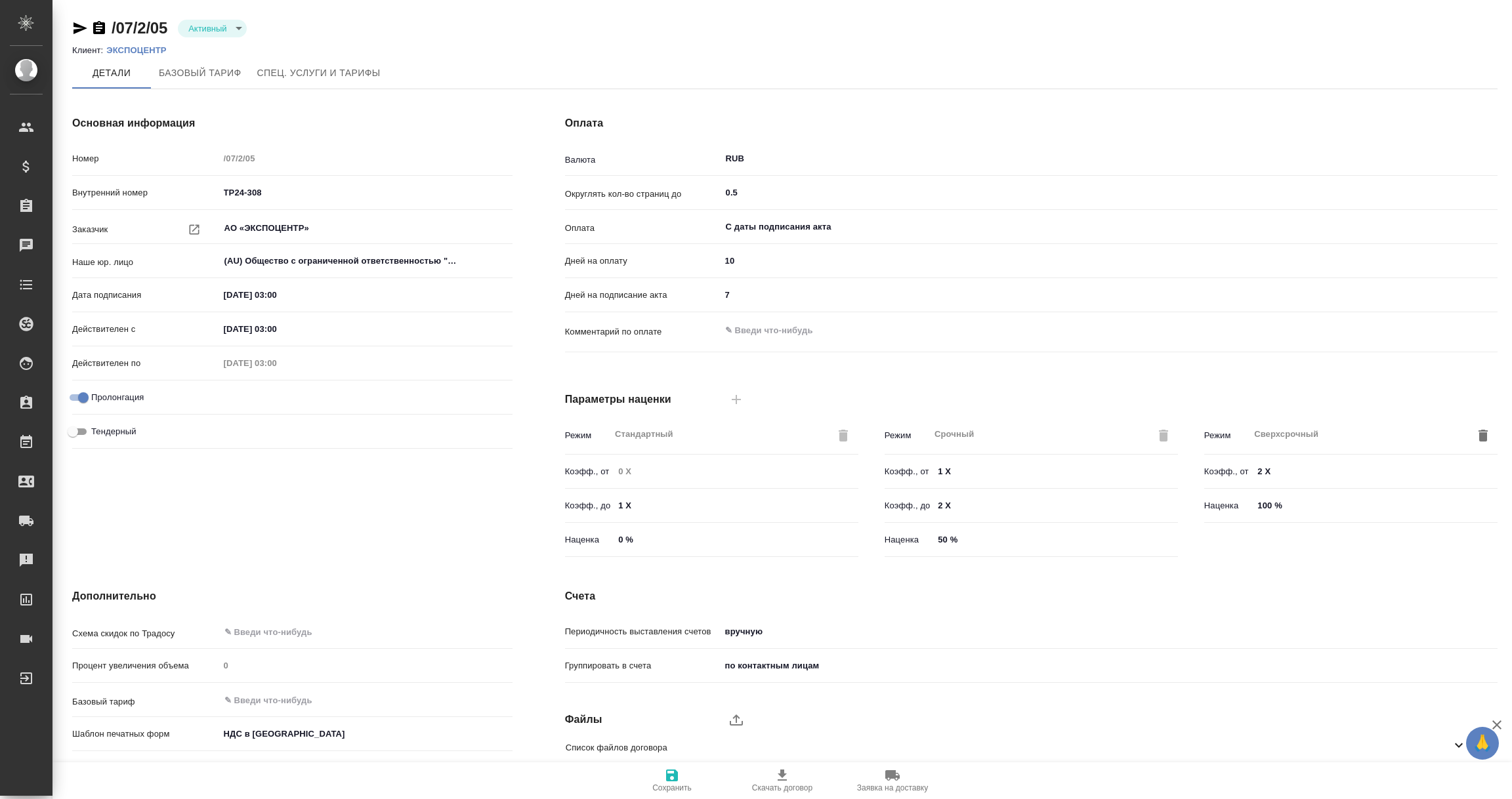
click at [128, 51] on p "ЭКСПОЦЕНТР" at bounding box center [141, 50] width 70 height 10
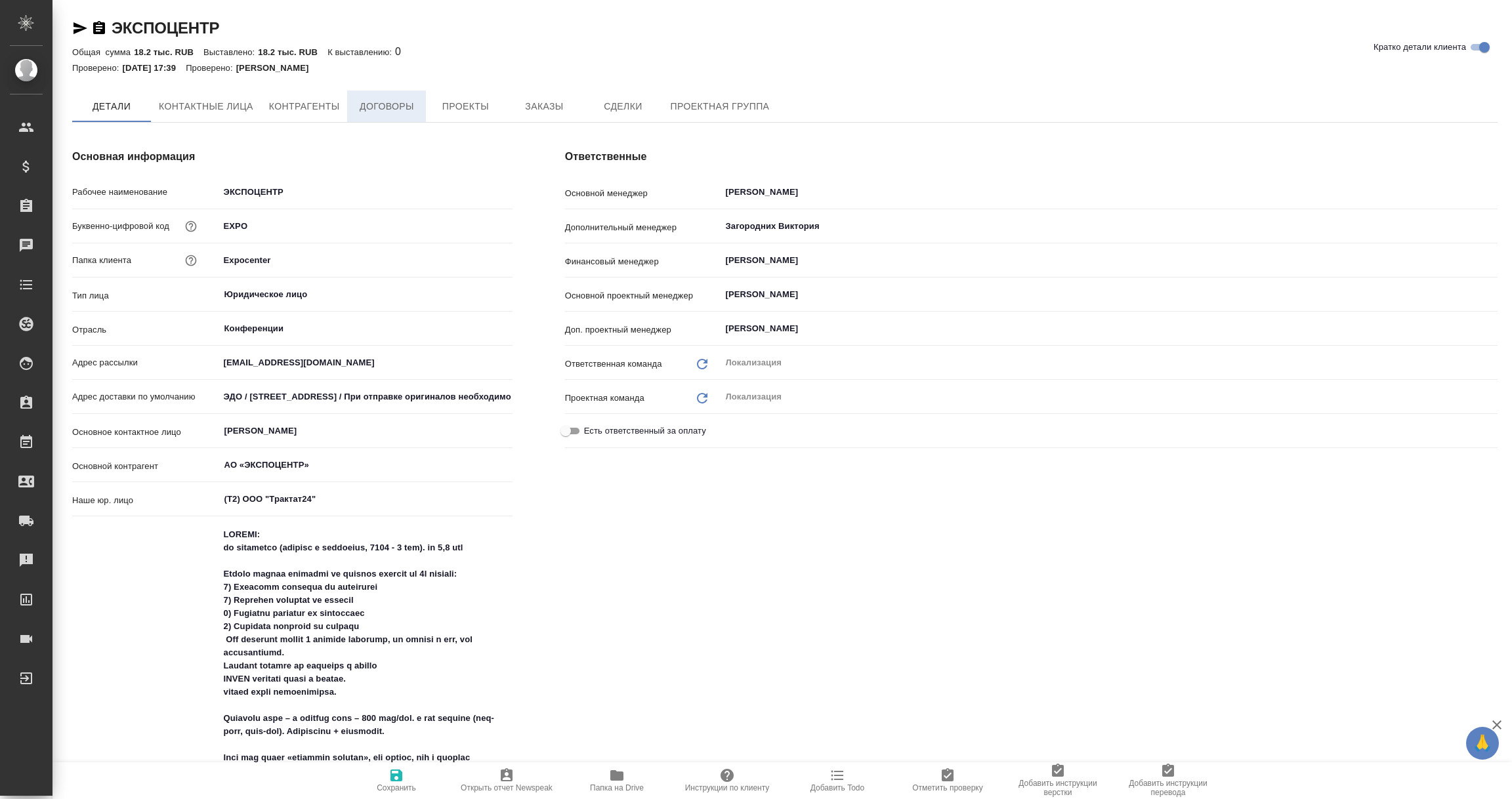
type textarea "x"
click at [387, 107] on span "Договоры" at bounding box center [387, 107] width 63 height 17
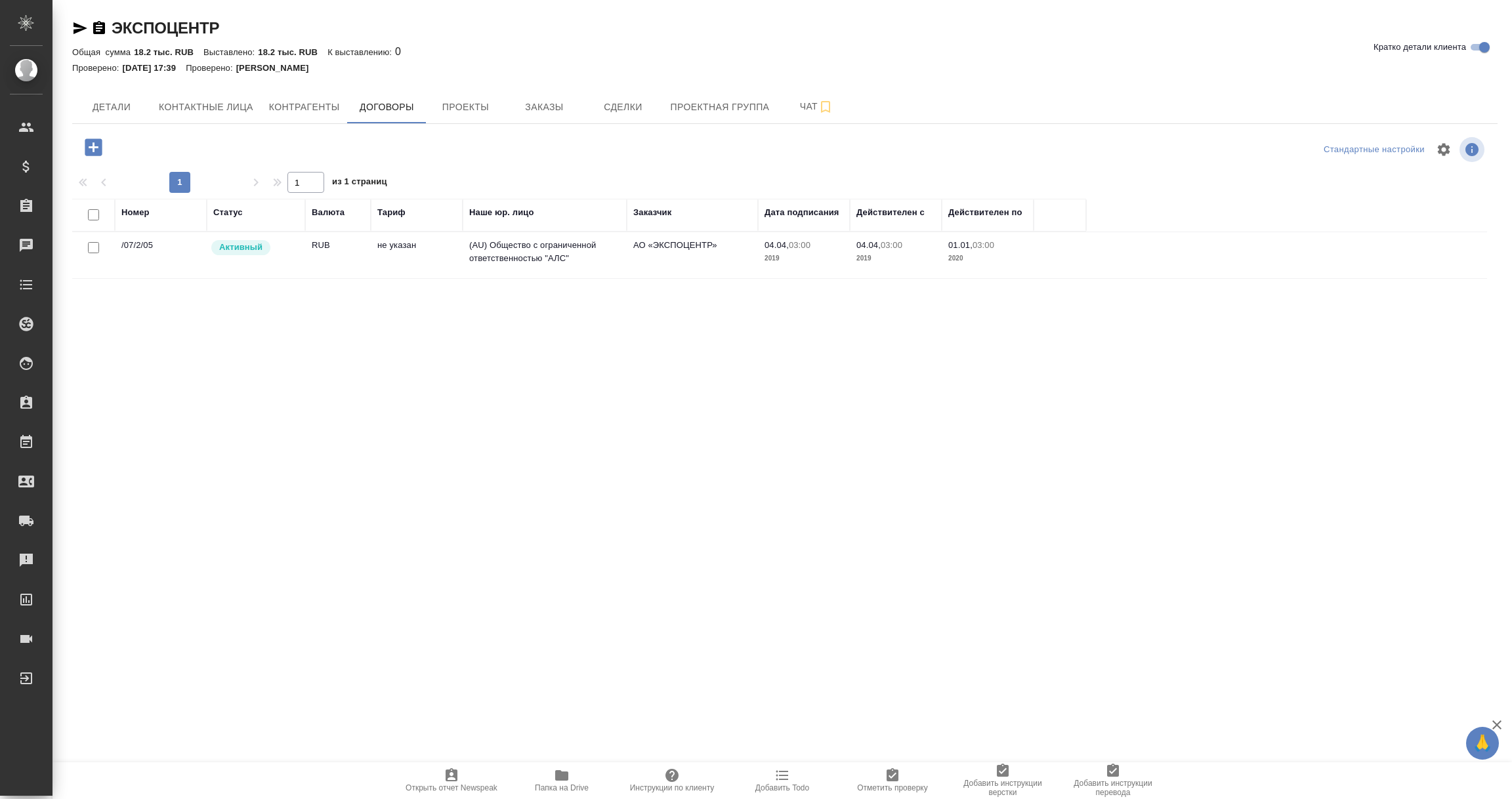
click at [132, 249] on td "/07/2/05" at bounding box center [161, 255] width 92 height 46
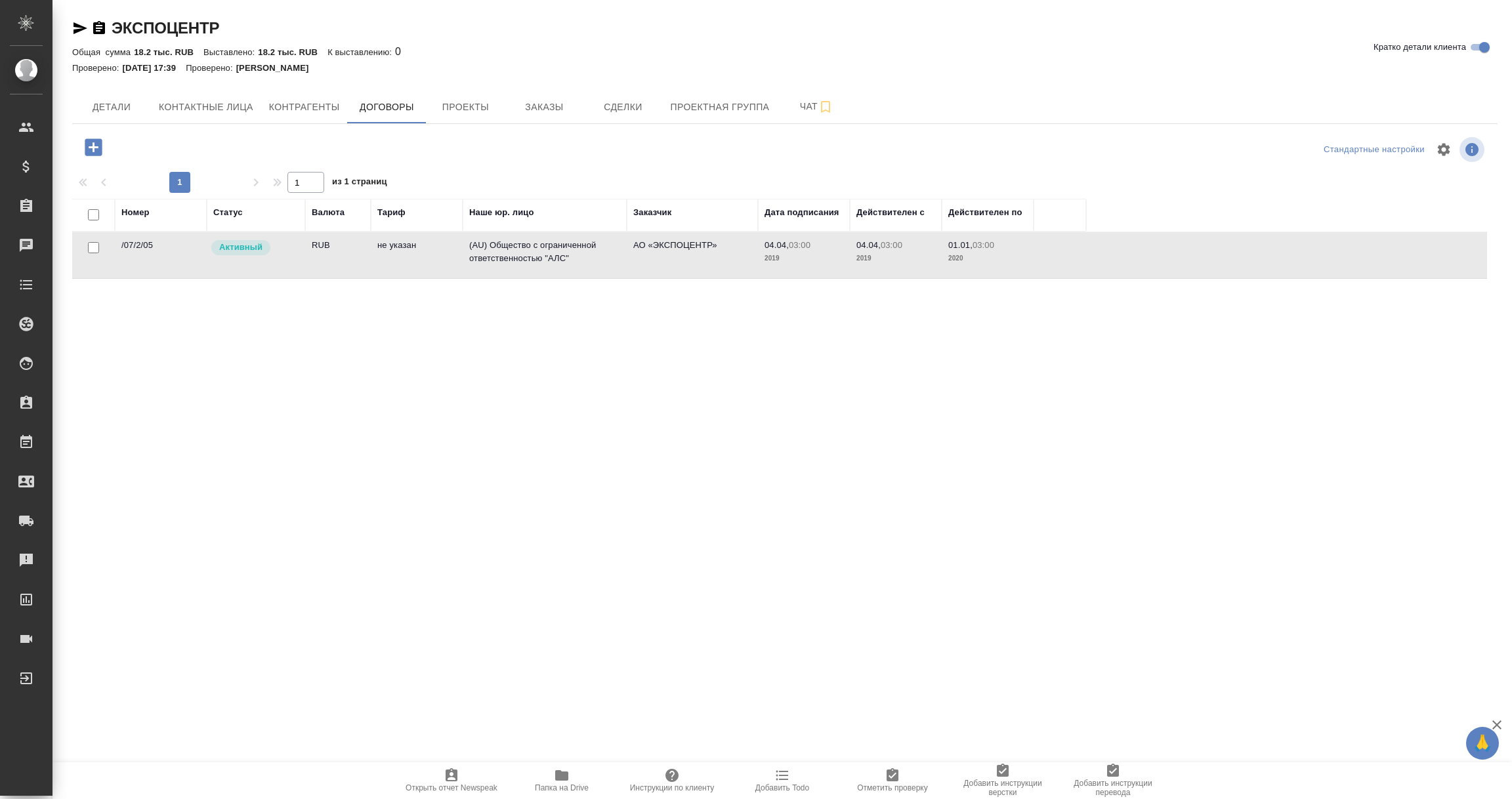
click at [132, 249] on td "/07/2/05" at bounding box center [161, 255] width 92 height 46
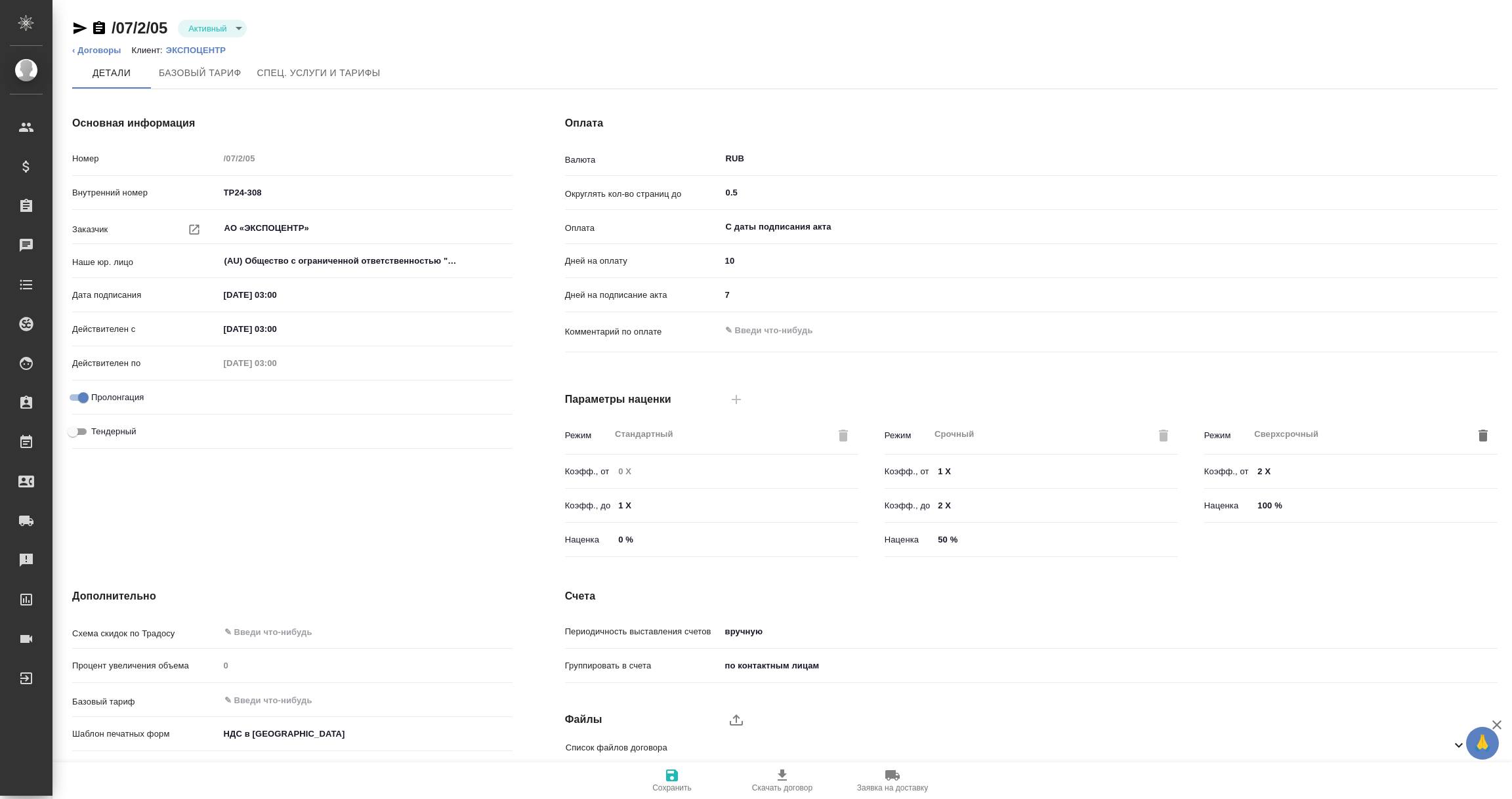
click at [1462, 746] on icon at bounding box center [1459, 745] width 16 height 16
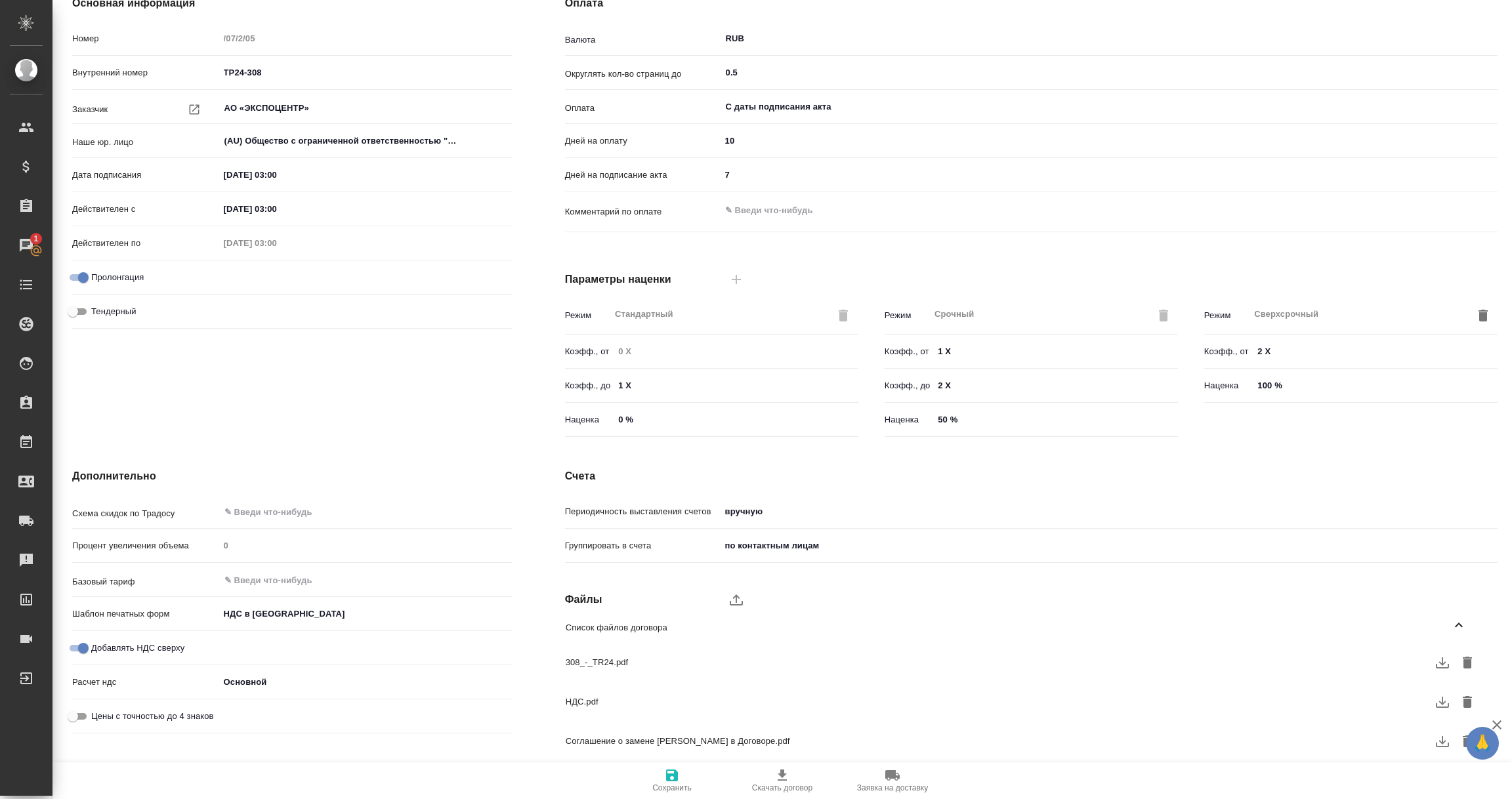
click at [1443, 741] on icon "button" at bounding box center [1442, 742] width 13 height 11
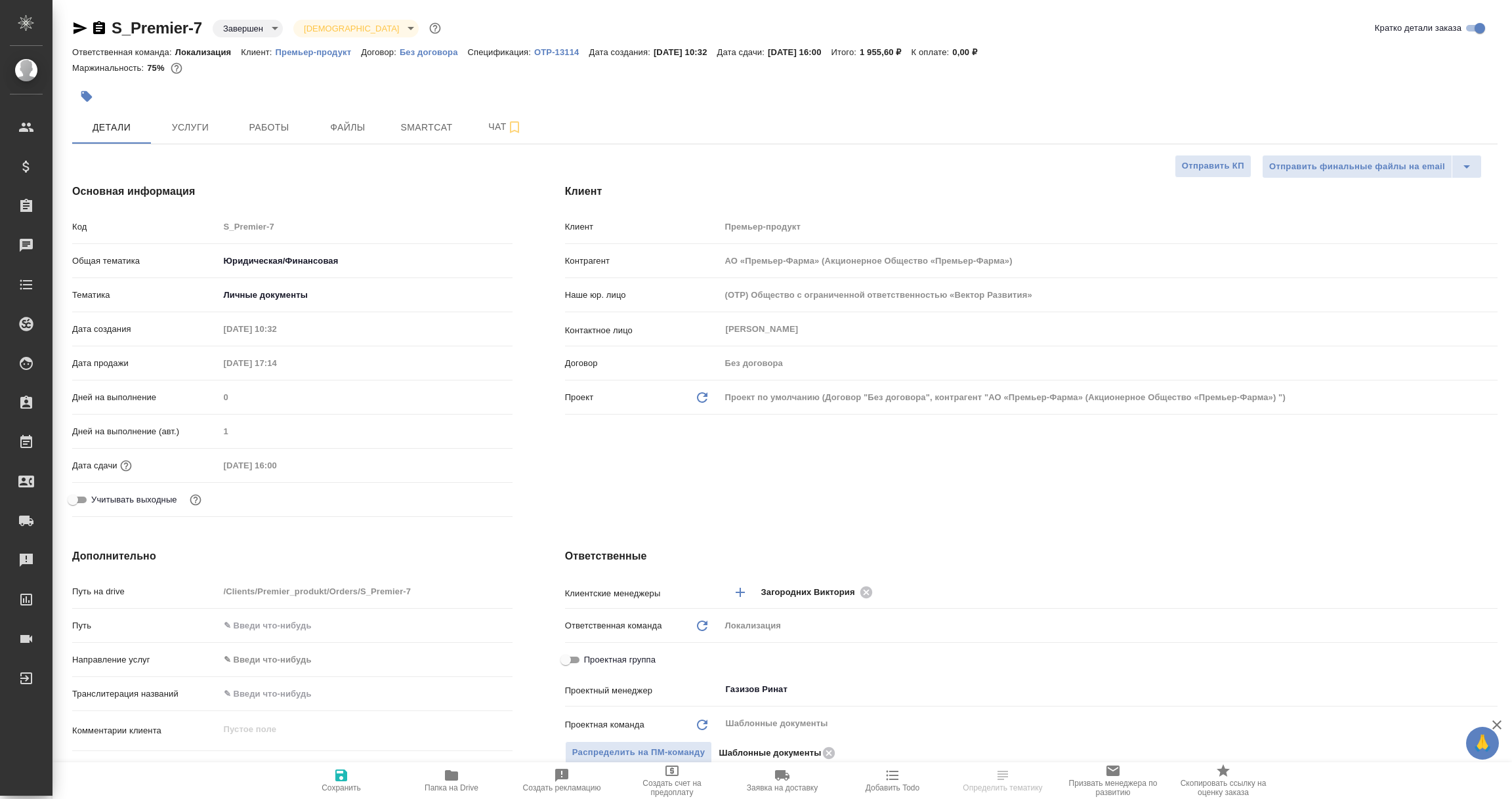
select select "RU"
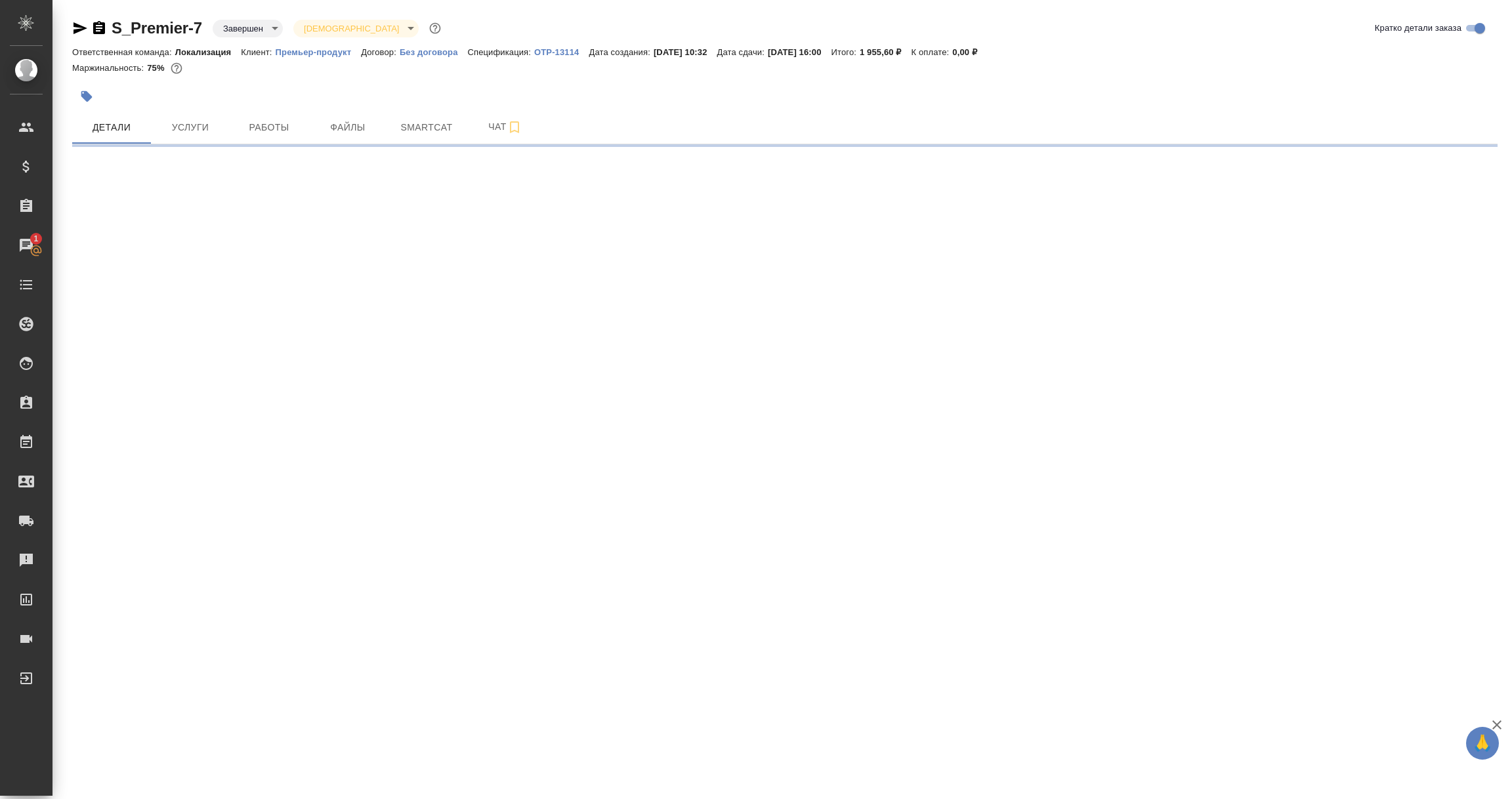
select select "RU"
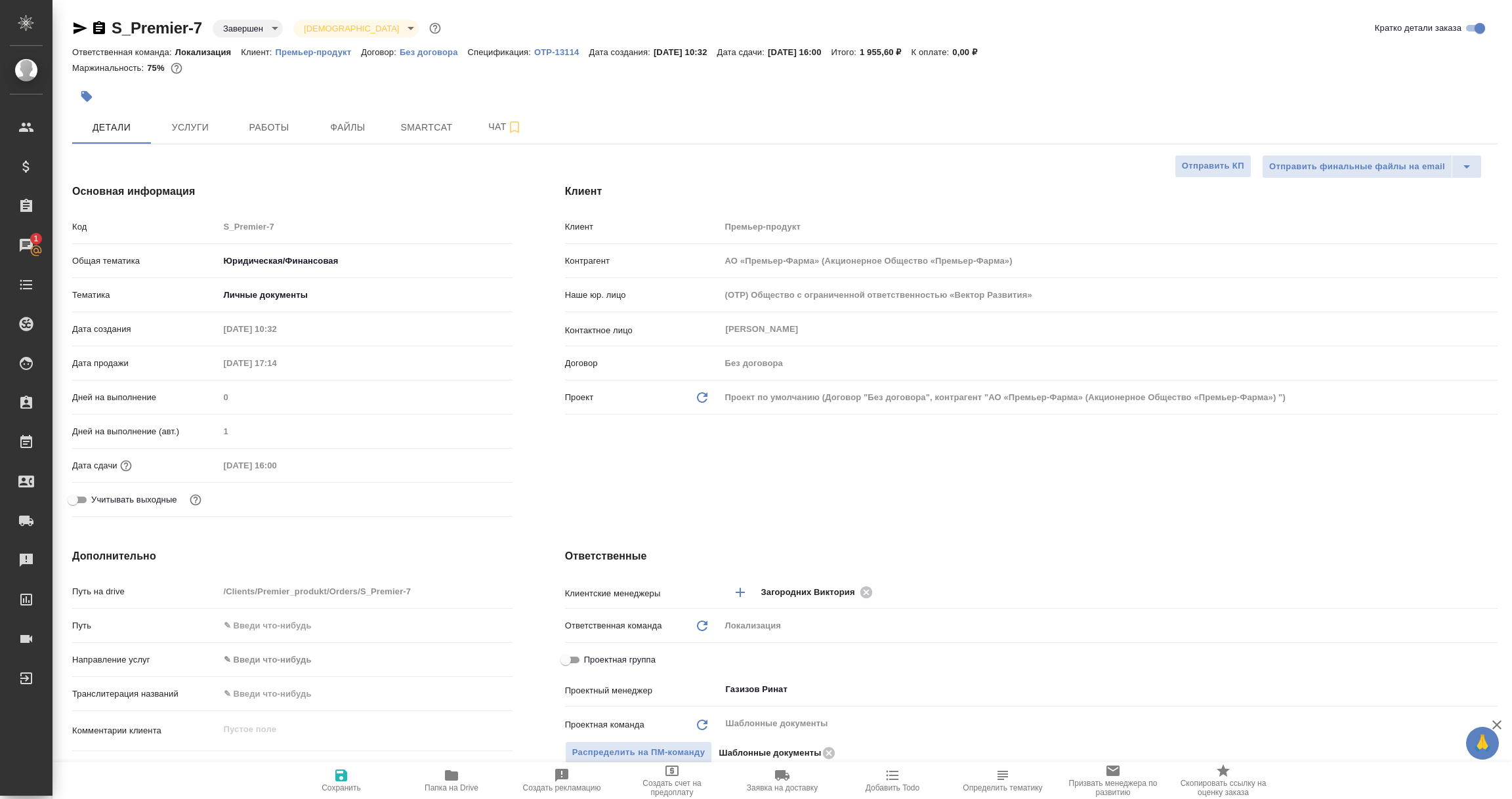
type textarea "x"
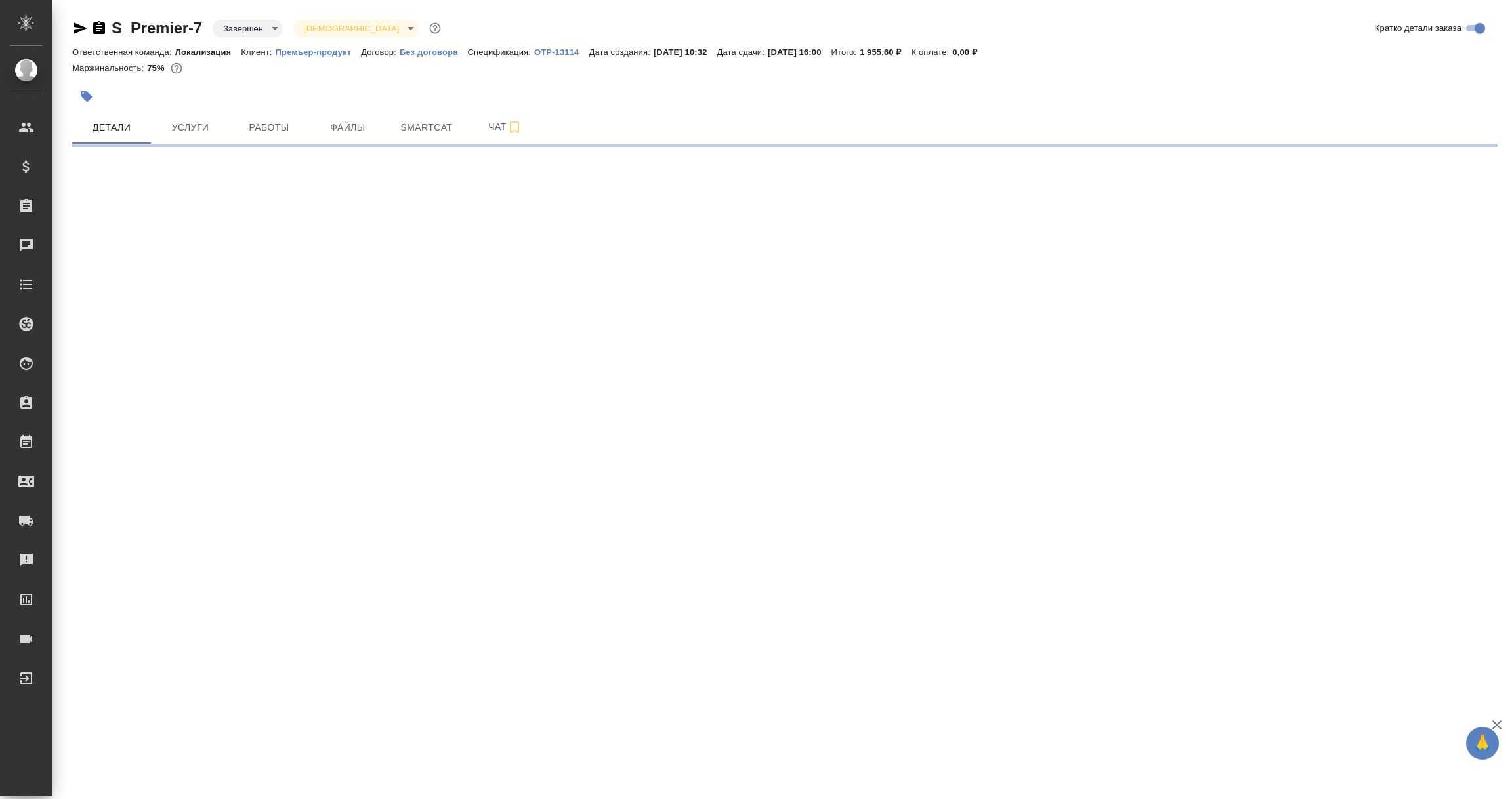
select select "RU"
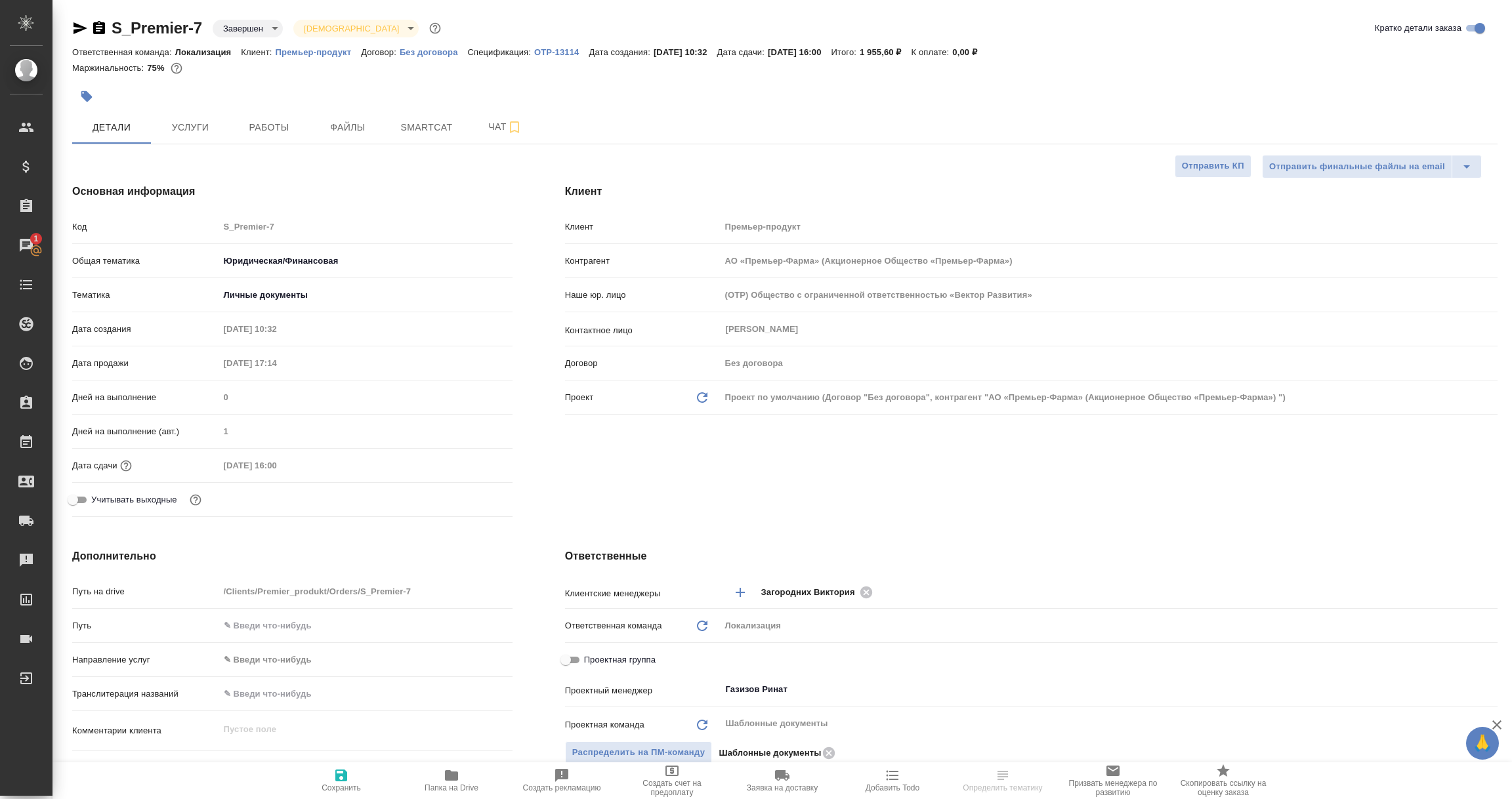
select select "RU"
type textarea "x"
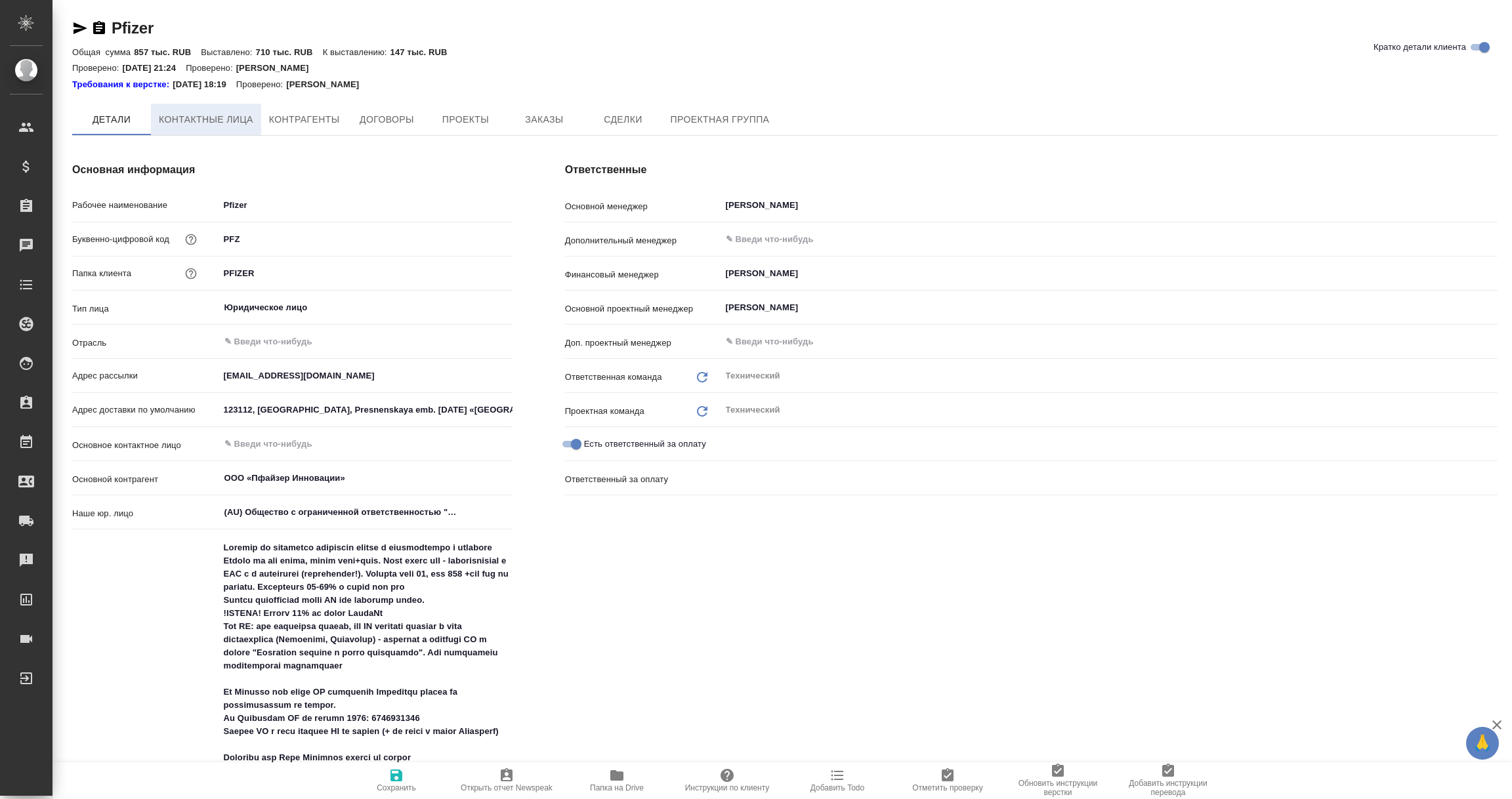
click at [214, 121] on span "Контактные лица" at bounding box center [206, 120] width 95 height 17
select select "RU"
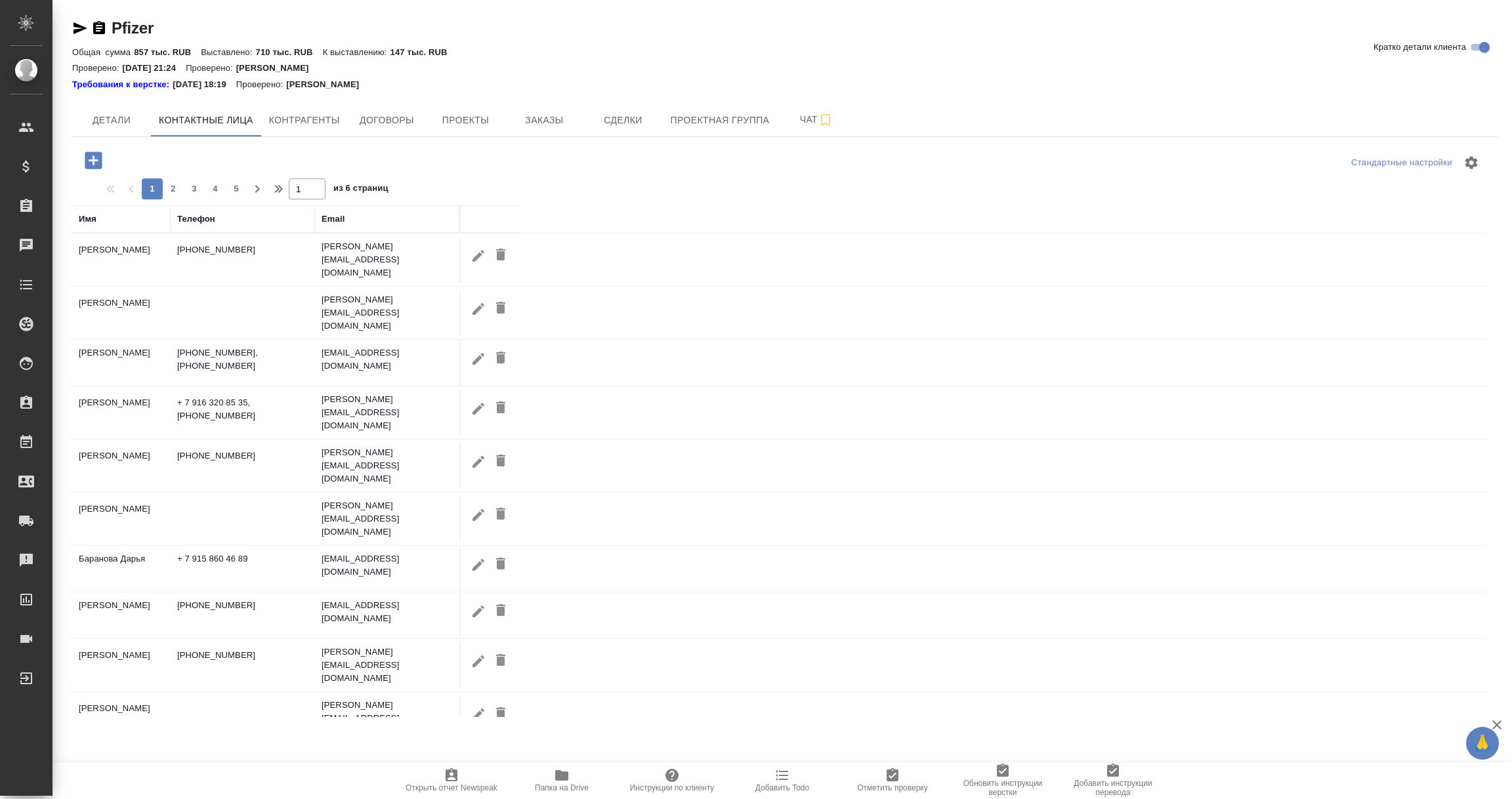
click at [474, 255] on icon "button" at bounding box center [478, 255] width 12 height 12
type input "[PERSON_NAME]"
type textarea "Customs & Transport Manager"
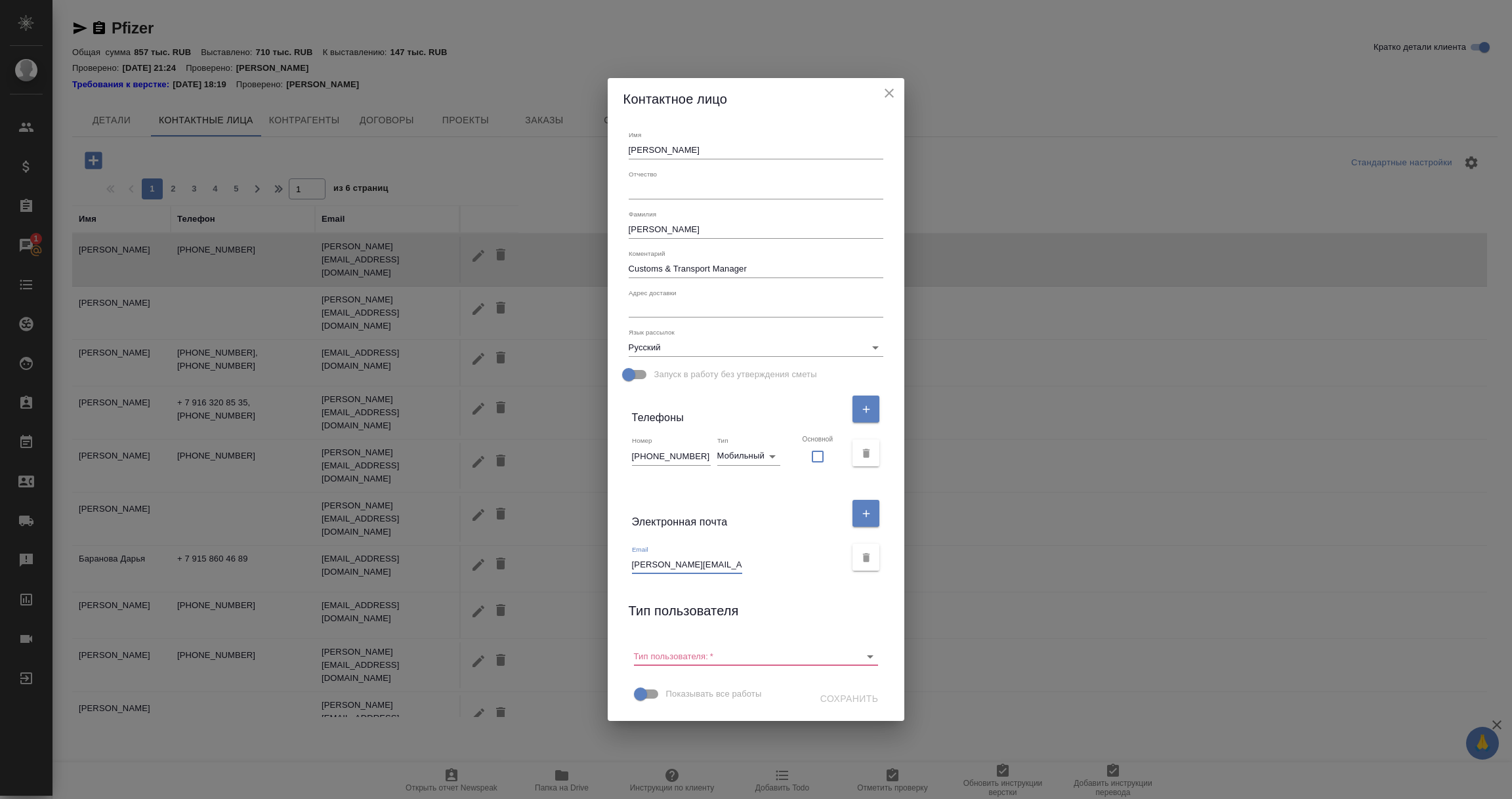
scroll to position [0, 26]
drag, startPoint x: 648, startPoint y: 564, endPoint x: 888, endPoint y: 584, distance: 240.8
click at [888, 584] on div "Имя [PERSON_NAME] Отчество [PERSON_NAME] Коментарий Customs & Transport Manager…" at bounding box center [756, 421] width 298 height 602
drag, startPoint x: 876, startPoint y: 96, endPoint x: 866, endPoint y: 97, distance: 10.0
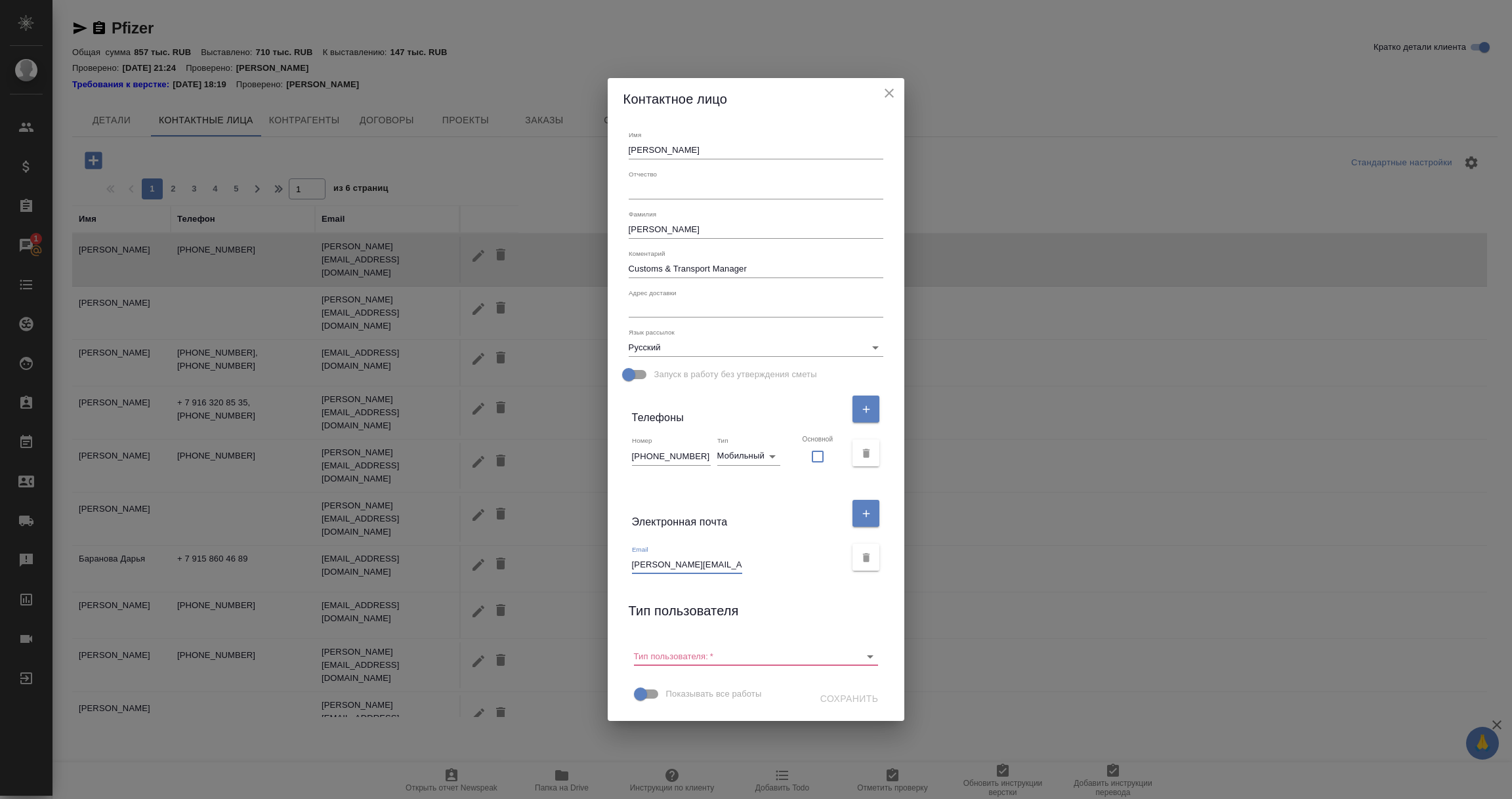
click at [881, 97] on icon "close" at bounding box center [889, 93] width 16 height 16
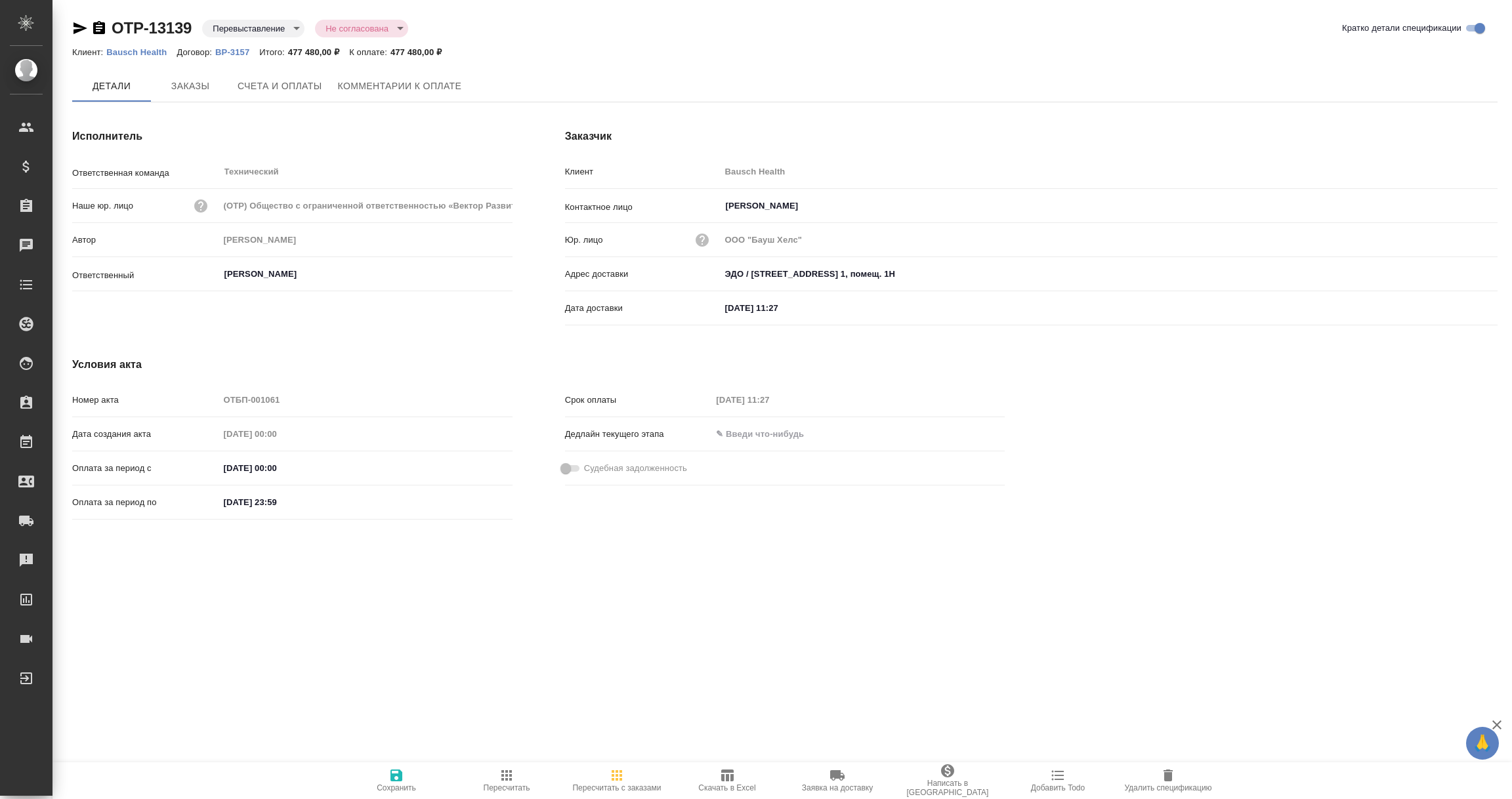
click at [190, 82] on span "Заказы" at bounding box center [190, 86] width 63 height 17
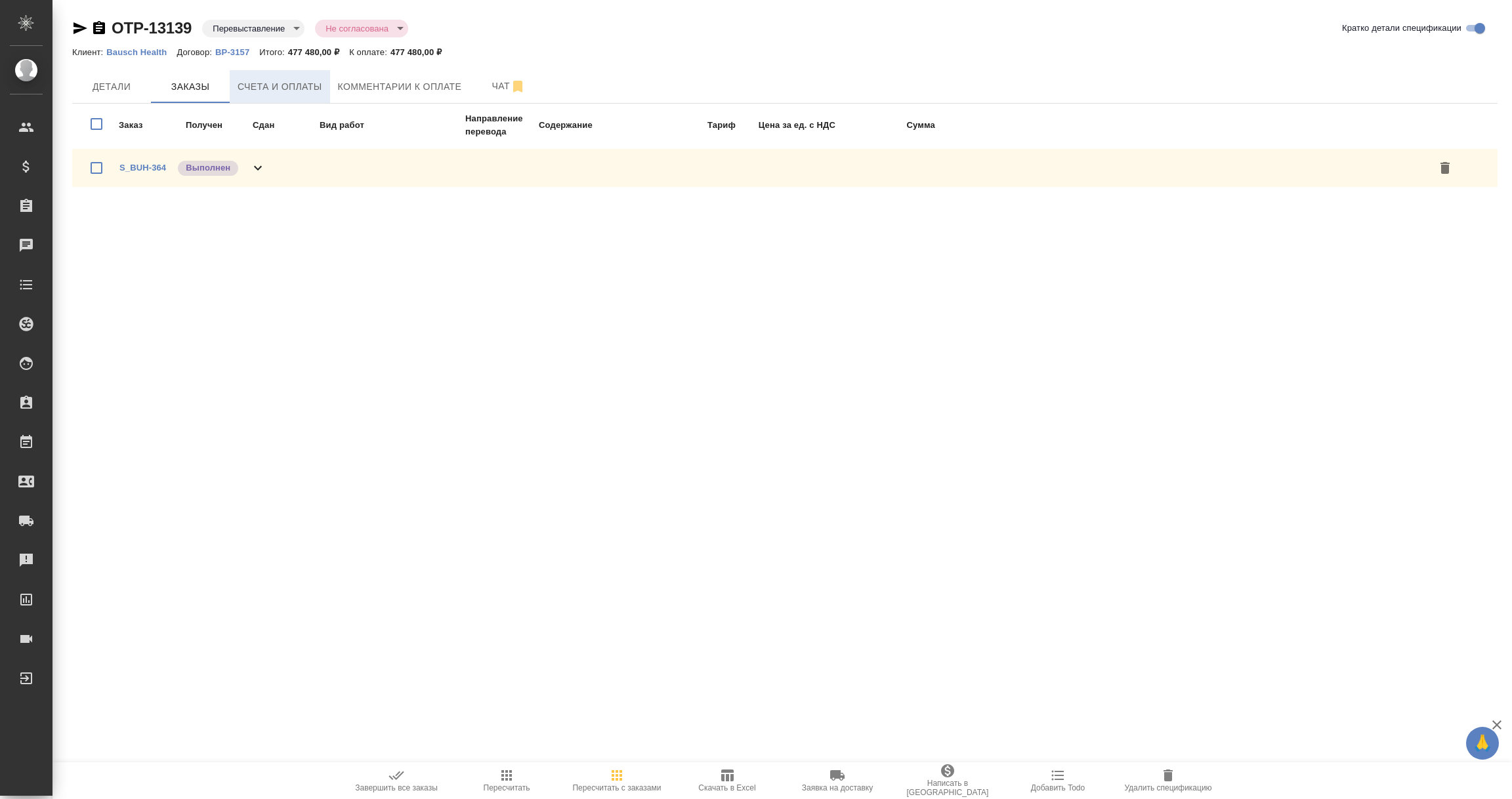
click at [249, 79] on span "Счета и оплаты" at bounding box center [280, 87] width 85 height 17
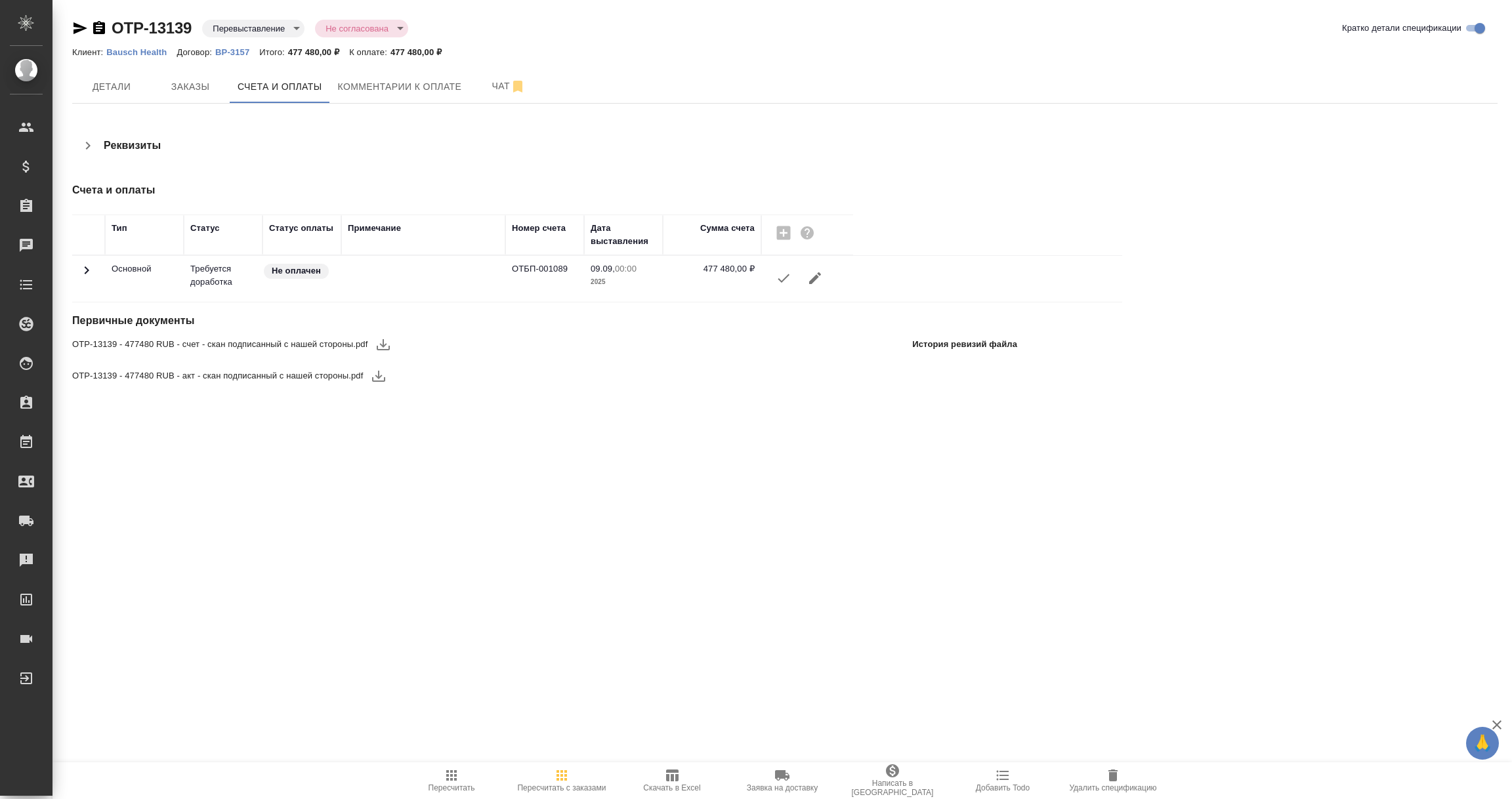
click at [380, 344] on icon "button" at bounding box center [383, 344] width 16 height 16
click at [377, 377] on icon "button" at bounding box center [378, 376] width 13 height 11
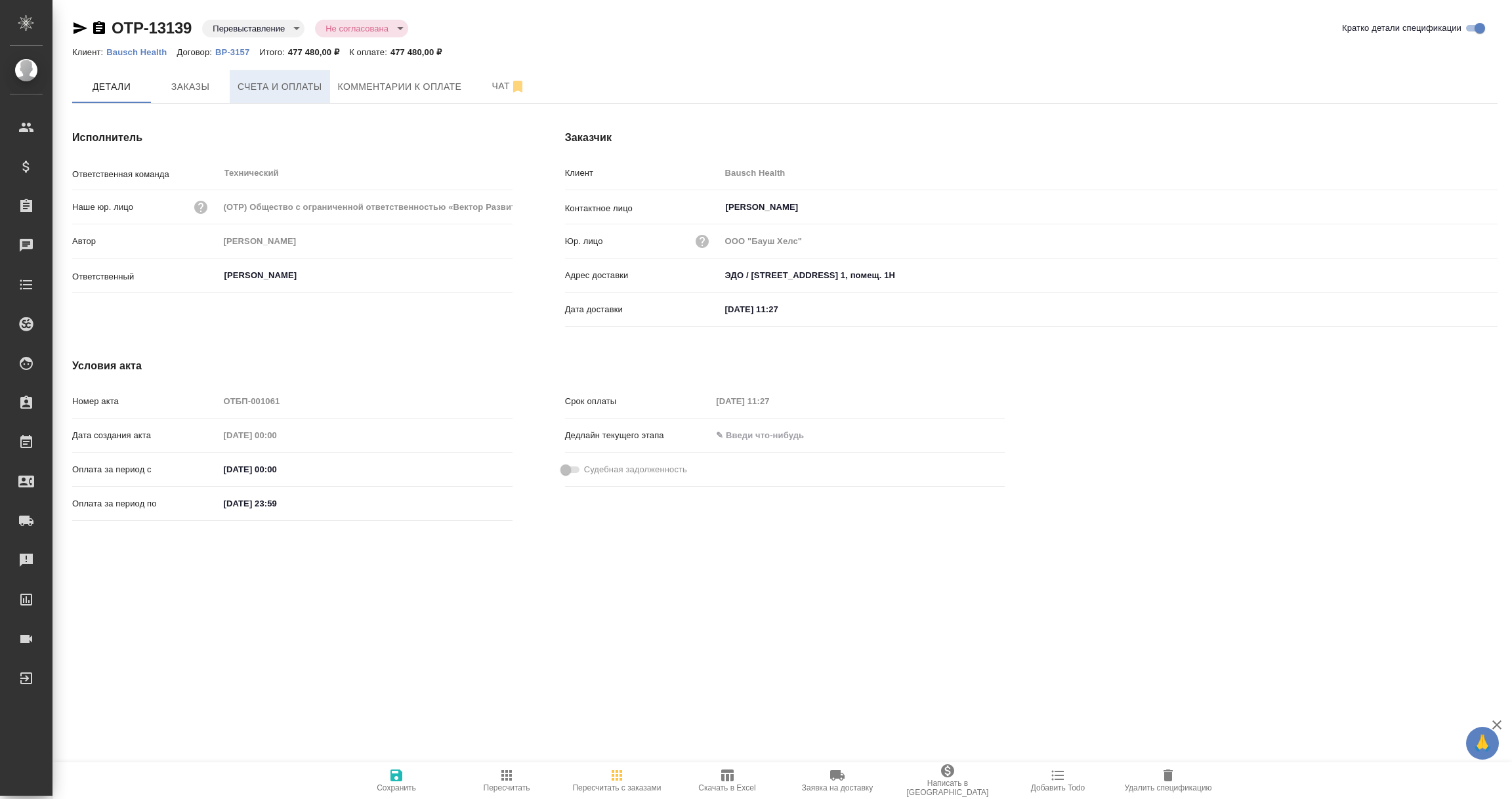
click at [281, 86] on span "Счета и оплаты" at bounding box center [280, 87] width 85 height 17
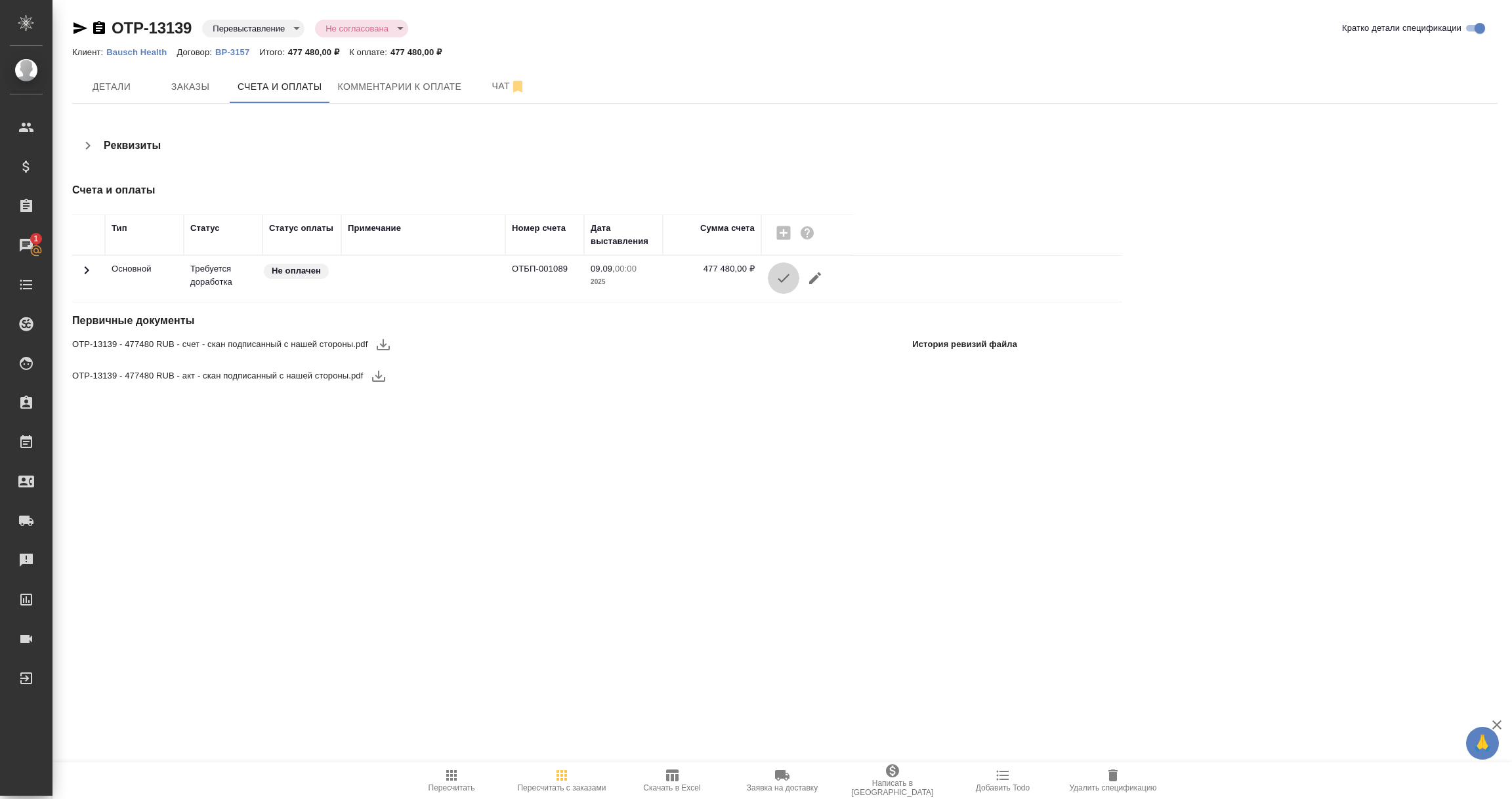
click at [782, 281] on icon "button" at bounding box center [783, 279] width 12 height 8
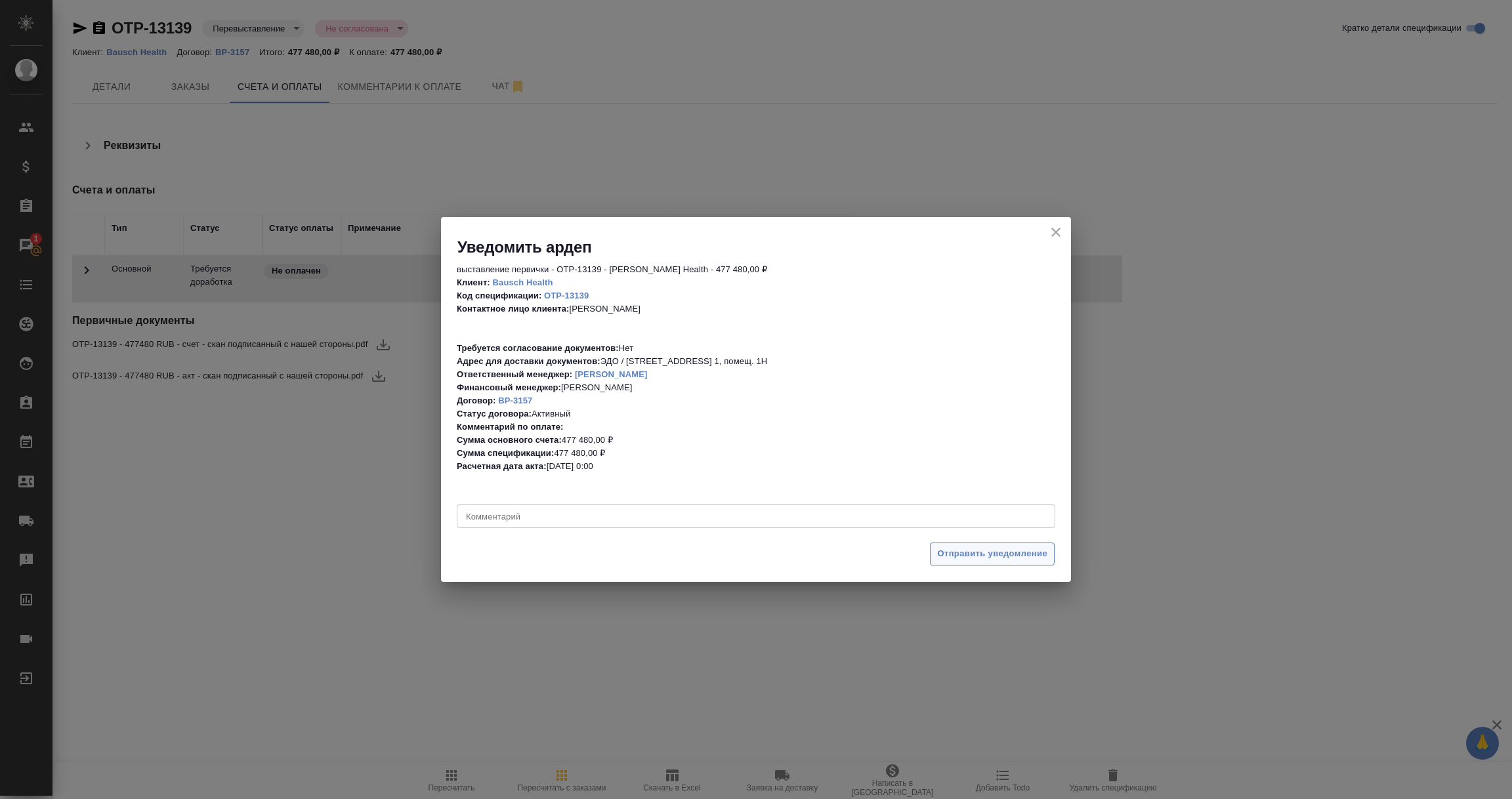
click at [990, 559] on span "Отправить уведомление" at bounding box center [992, 554] width 110 height 15
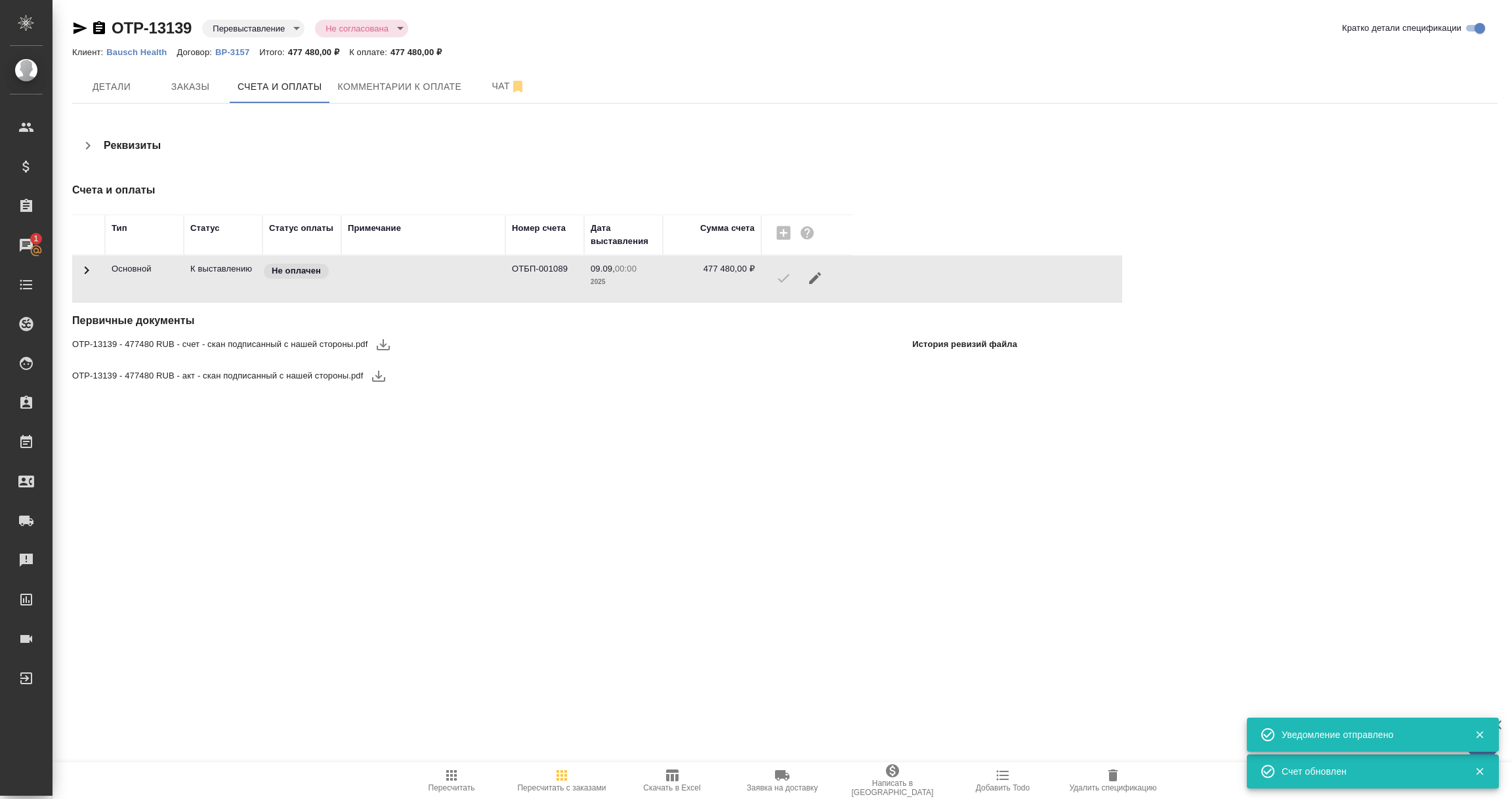
click at [97, 29] on icon "button" at bounding box center [99, 28] width 16 height 16
